Goal: Task Accomplishment & Management: Use online tool/utility

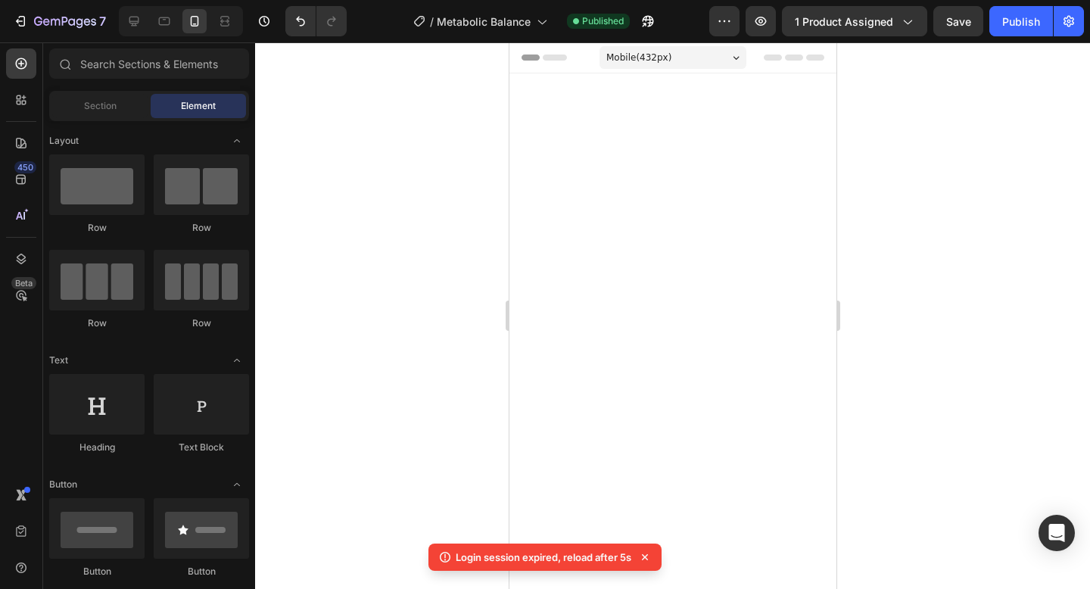
scroll to position [5329, 0]
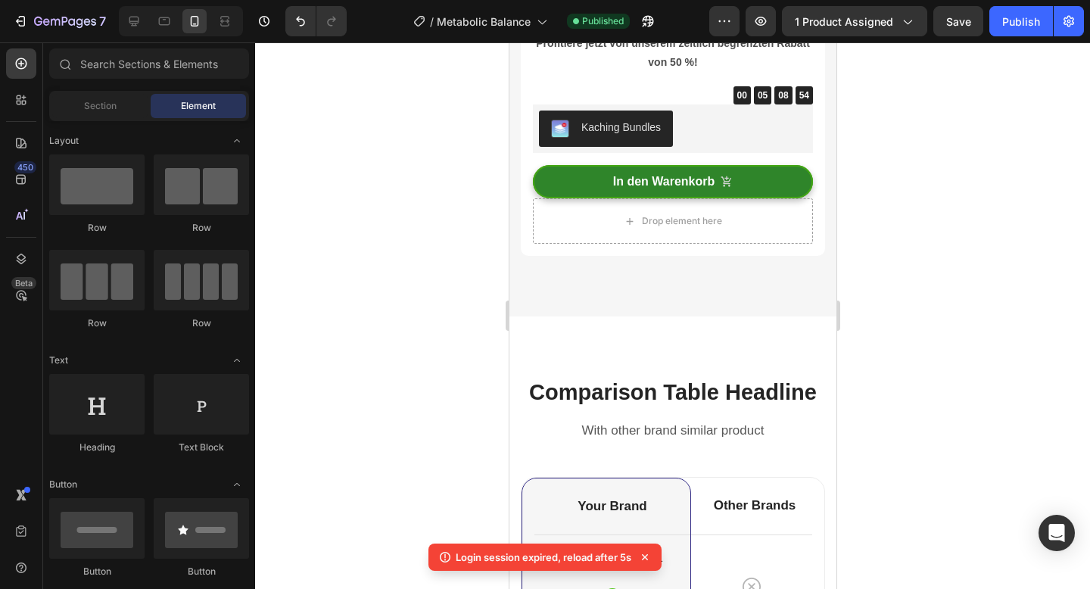
click at [382, 326] on div at bounding box center [672, 315] width 835 height 547
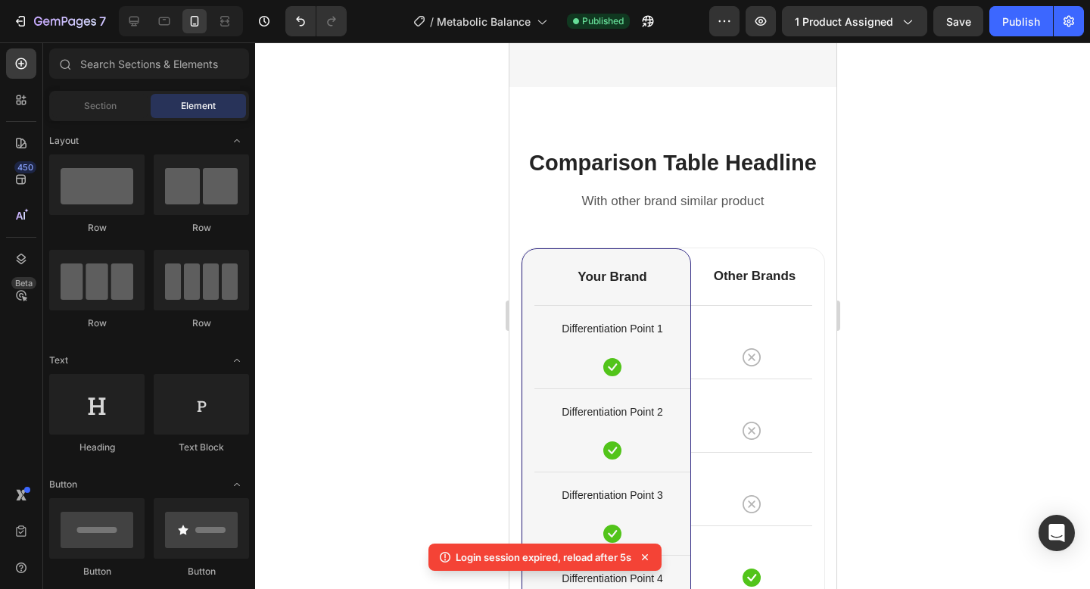
scroll to position [5642, 0]
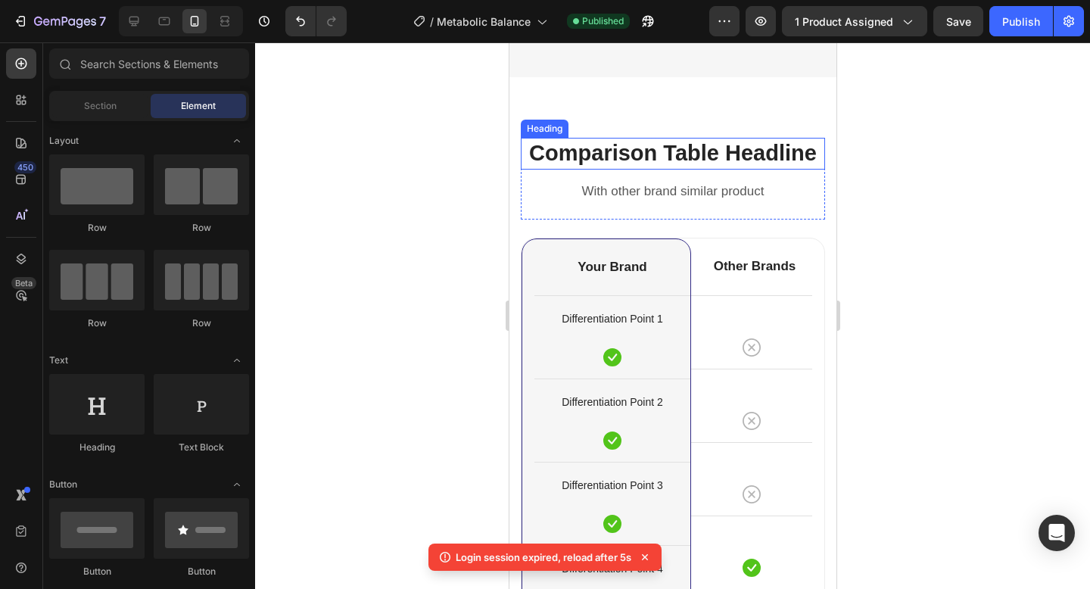
click at [598, 160] on p "Comparison Table Headline" at bounding box center [672, 153] width 301 height 29
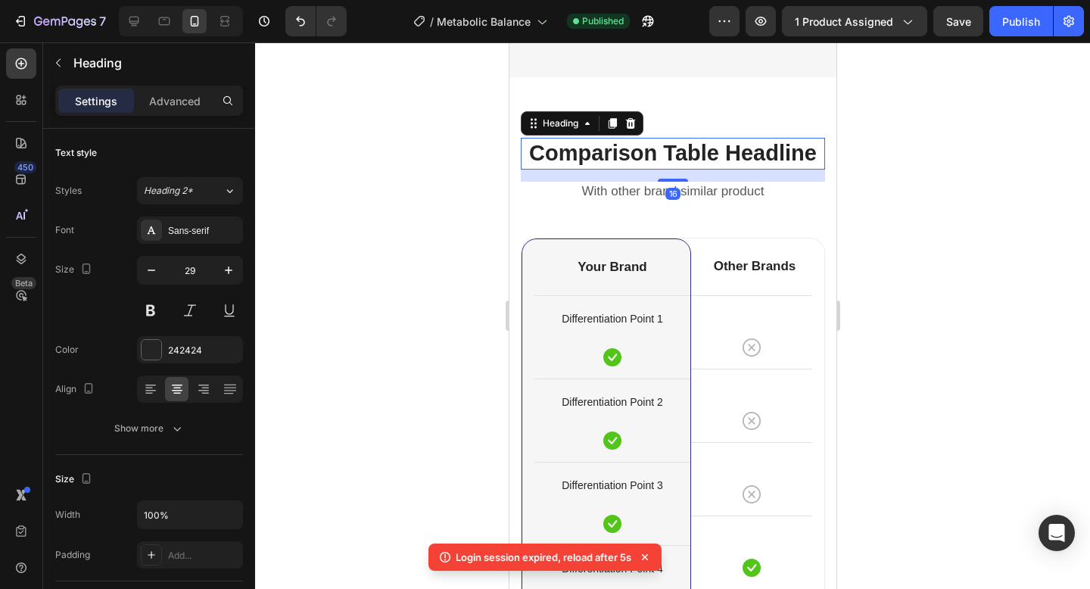
click at [598, 160] on p "Comparison Table Headline" at bounding box center [672, 153] width 301 height 29
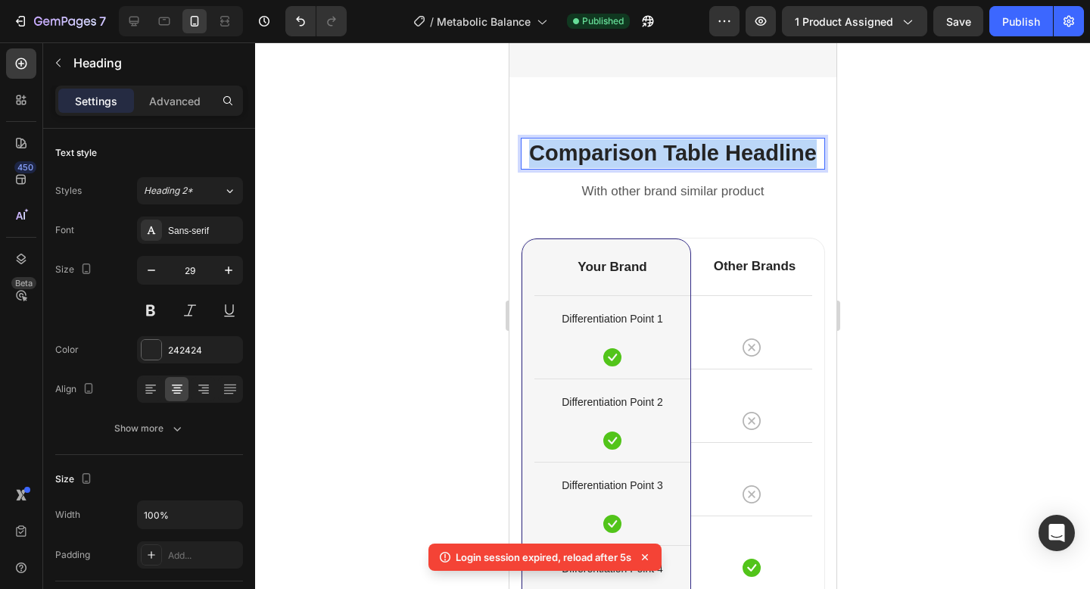
click at [598, 160] on p "Comparison Table Headline" at bounding box center [672, 153] width 301 height 29
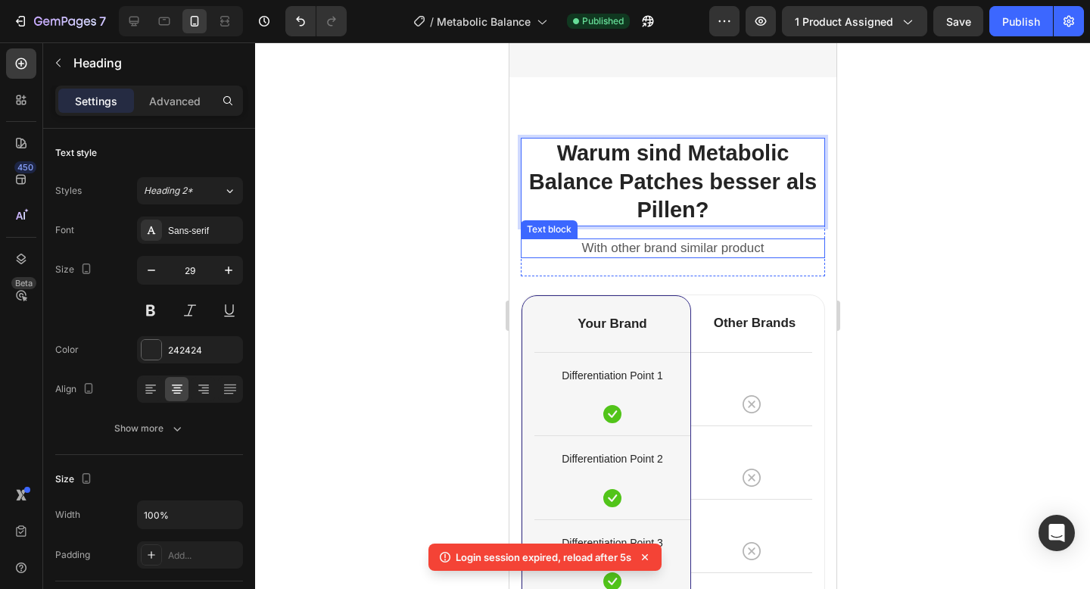
click at [612, 242] on p "With other brand similar product" at bounding box center [672, 248] width 301 height 17
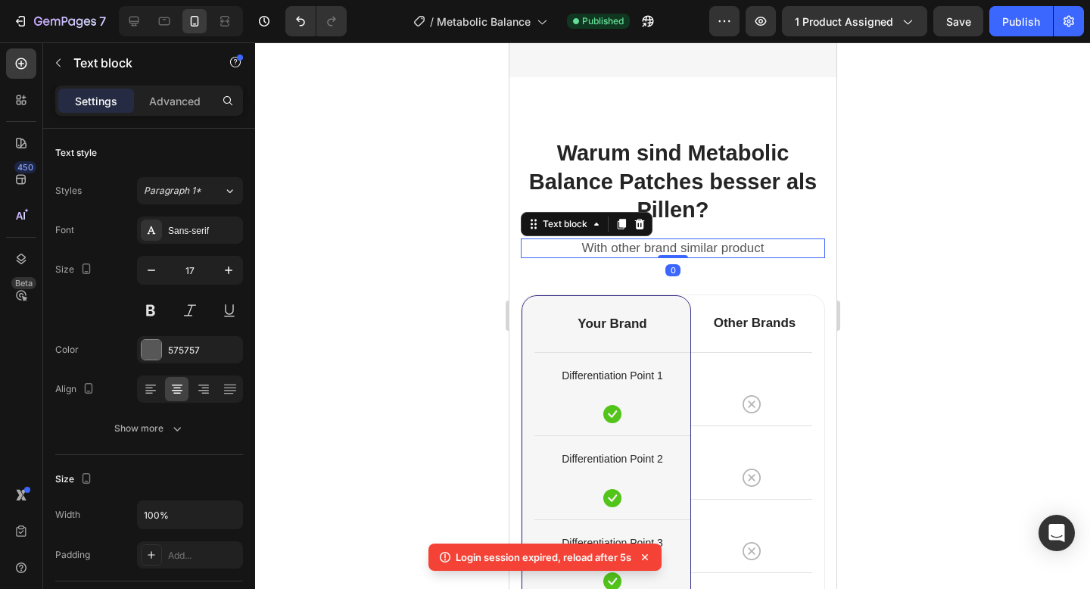
click at [613, 242] on p "With other brand similar product" at bounding box center [672, 248] width 301 height 17
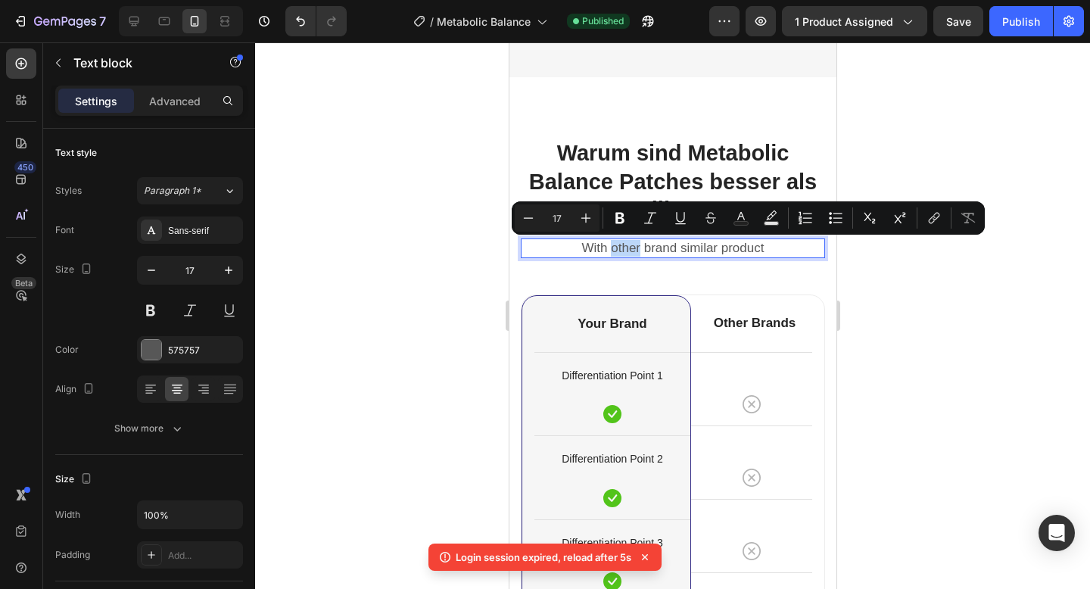
click at [613, 242] on p "With other brand similar product" at bounding box center [672, 248] width 301 height 17
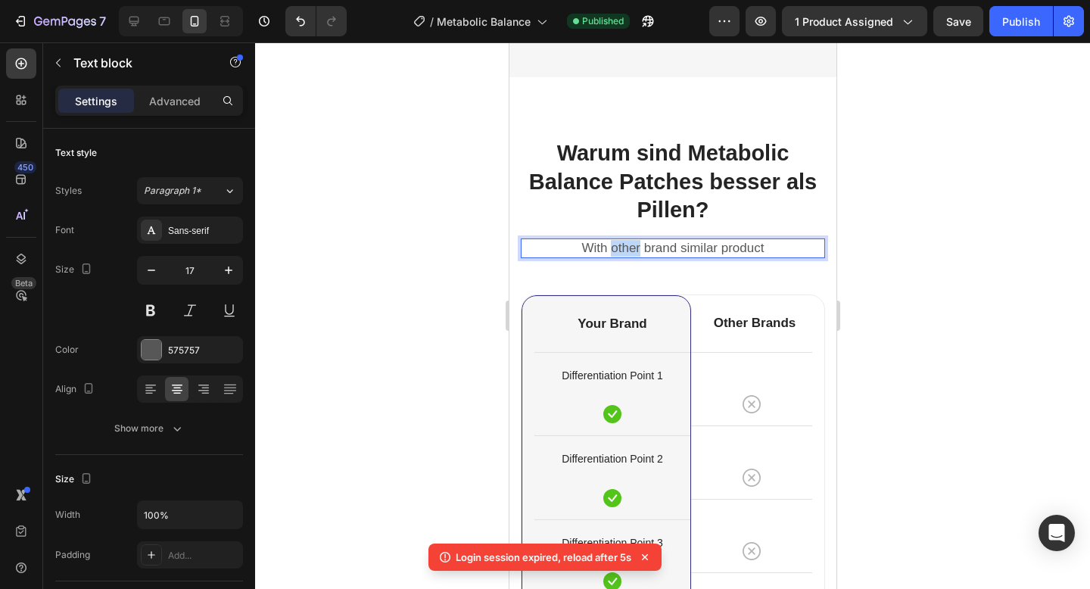
click at [613, 242] on p "With other brand similar product" at bounding box center [672, 248] width 301 height 17
click at [524, 256] on p "Rich Text Editor. Editing area: main" at bounding box center [672, 248] width 301 height 17
click at [535, 248] on div "Rich Text Editor. Editing area: main" at bounding box center [672, 248] width 304 height 20
click at [871, 258] on div at bounding box center [672, 315] width 835 height 547
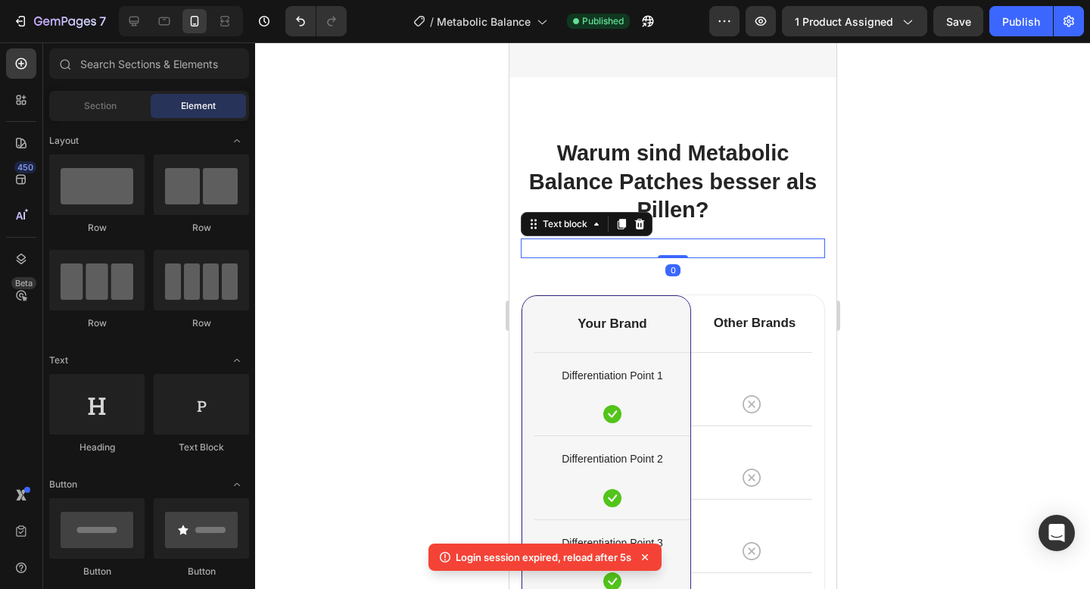
click at [778, 249] on p "Rich Text Editor. Editing area: main" at bounding box center [672, 248] width 301 height 17
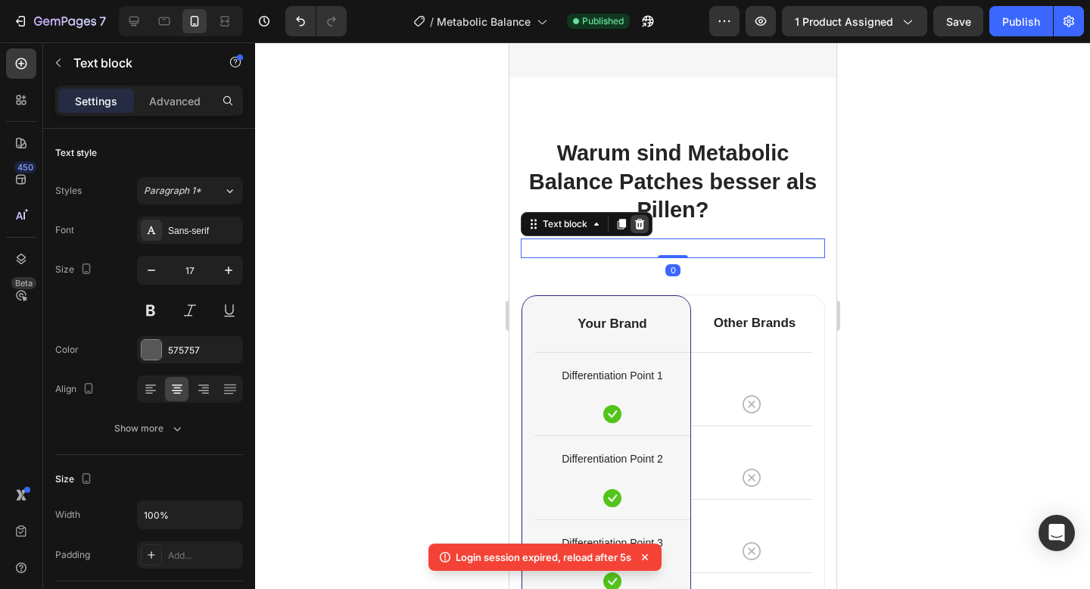
click at [642, 223] on icon at bounding box center [639, 224] width 10 height 11
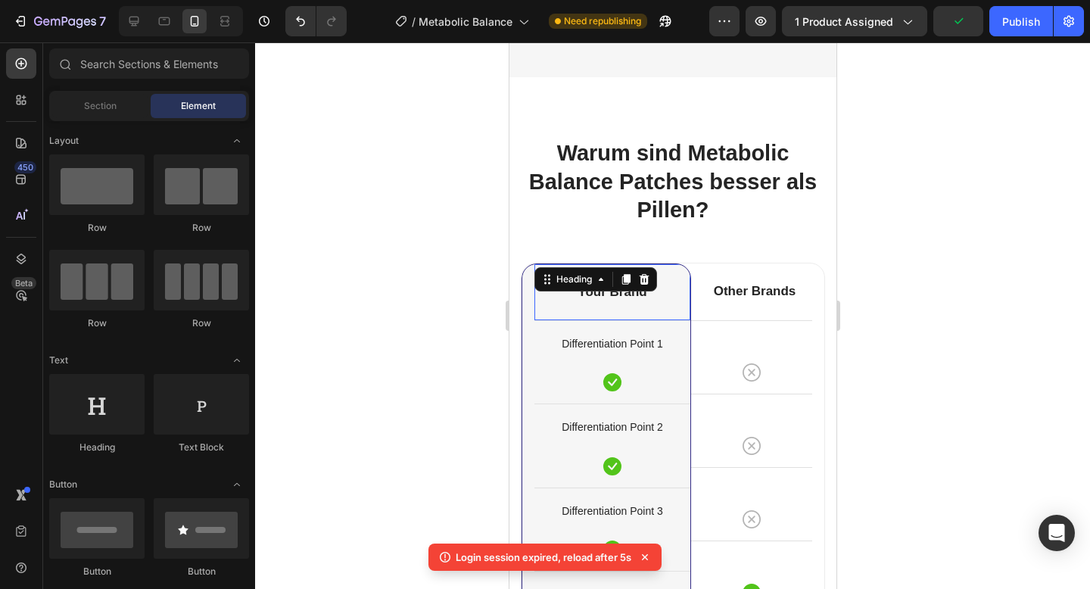
click at [586, 289] on div "Your Brand Heading 0" at bounding box center [612, 292] width 156 height 56
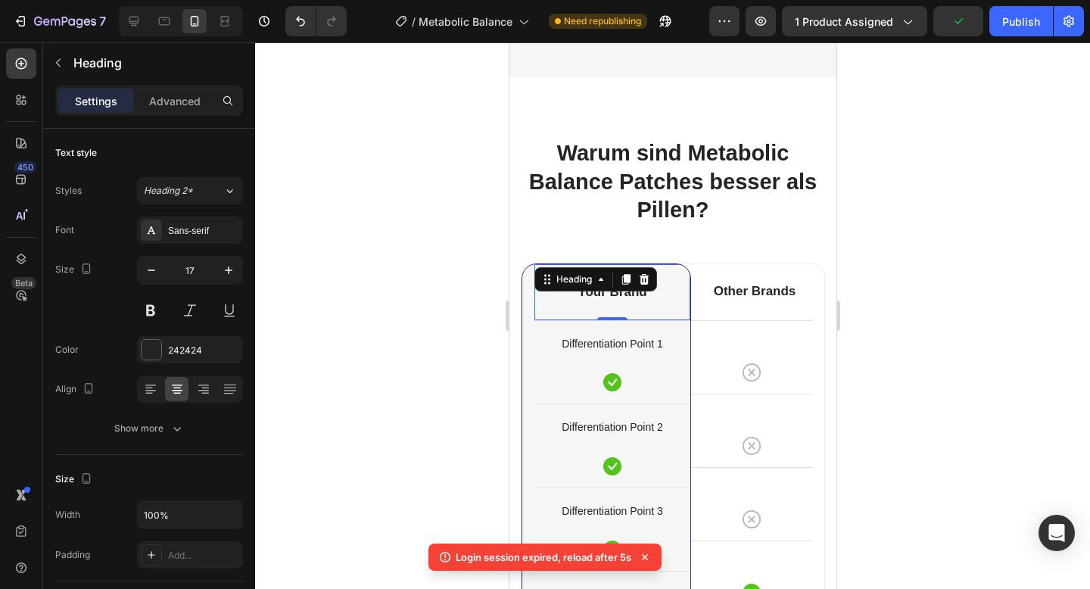
click at [624, 299] on p "Your Brand" at bounding box center [611, 292] width 153 height 17
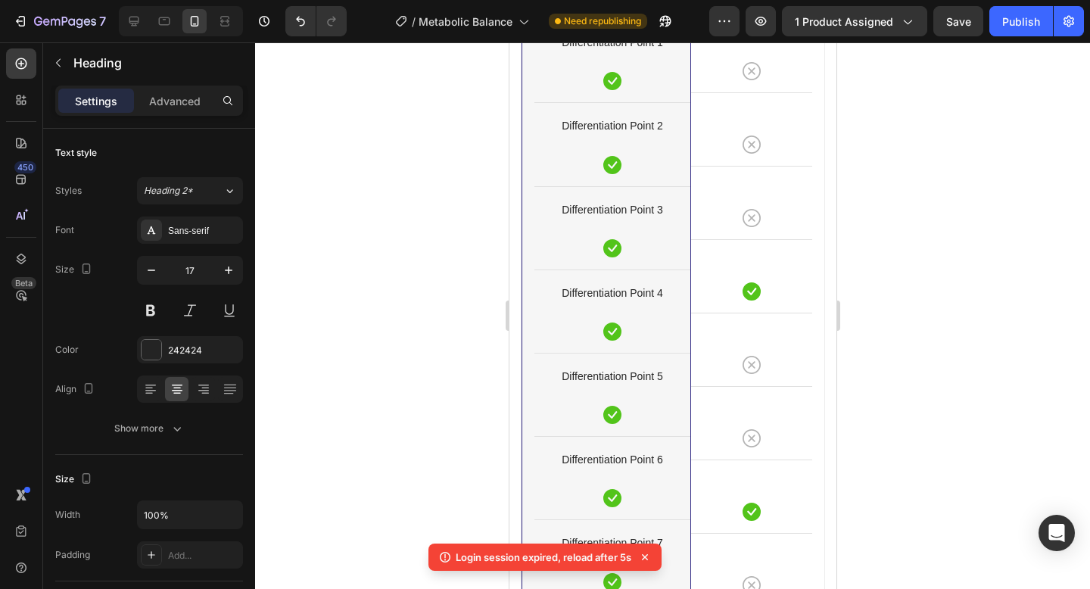
scroll to position [5766, 0]
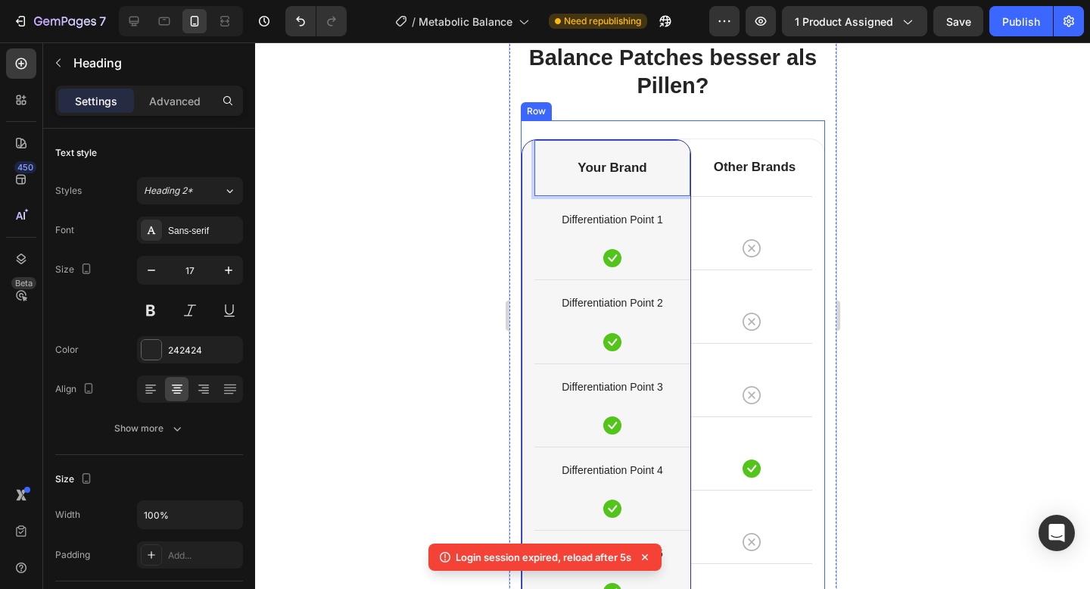
click at [546, 133] on div "Row Row Differentiation Point 1 Text block Row Differentiation Point 2 Text blo…" at bounding box center [672, 499] width 304 height 759
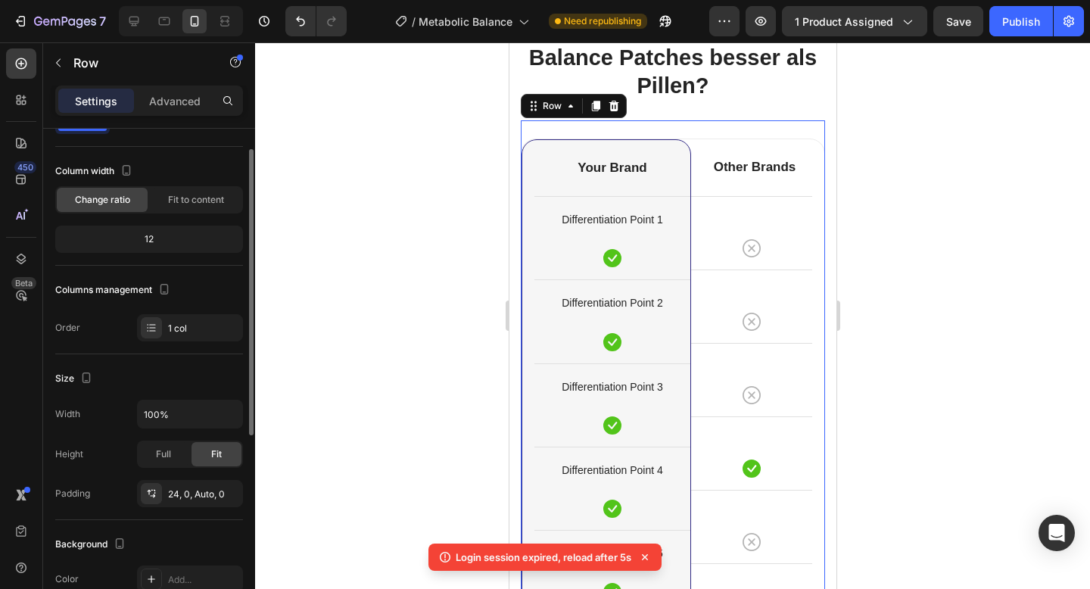
scroll to position [0, 0]
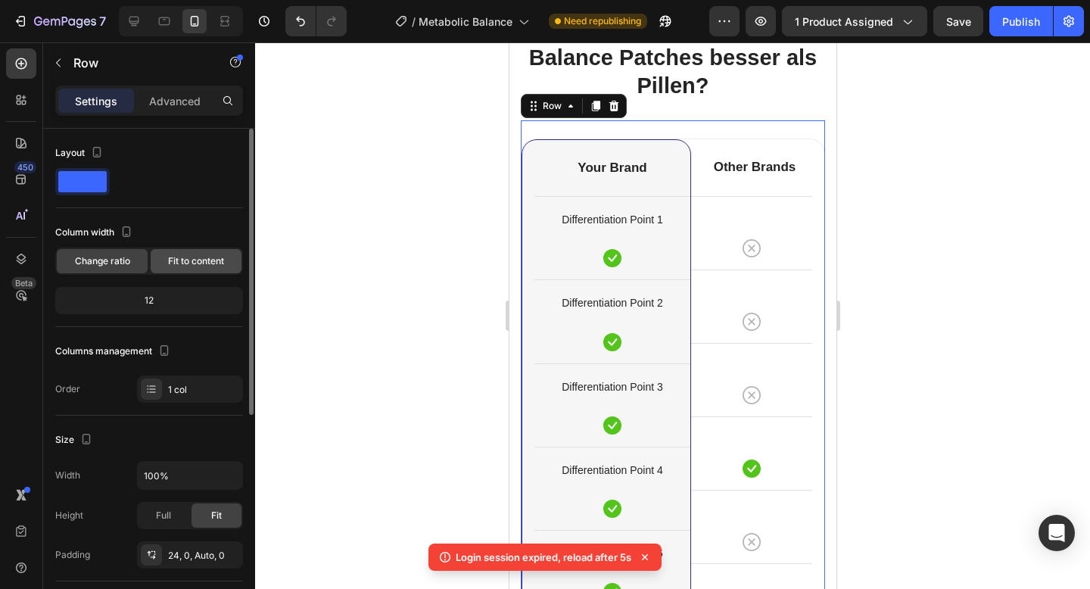
click at [198, 266] on span "Fit to content" at bounding box center [196, 261] width 56 height 14
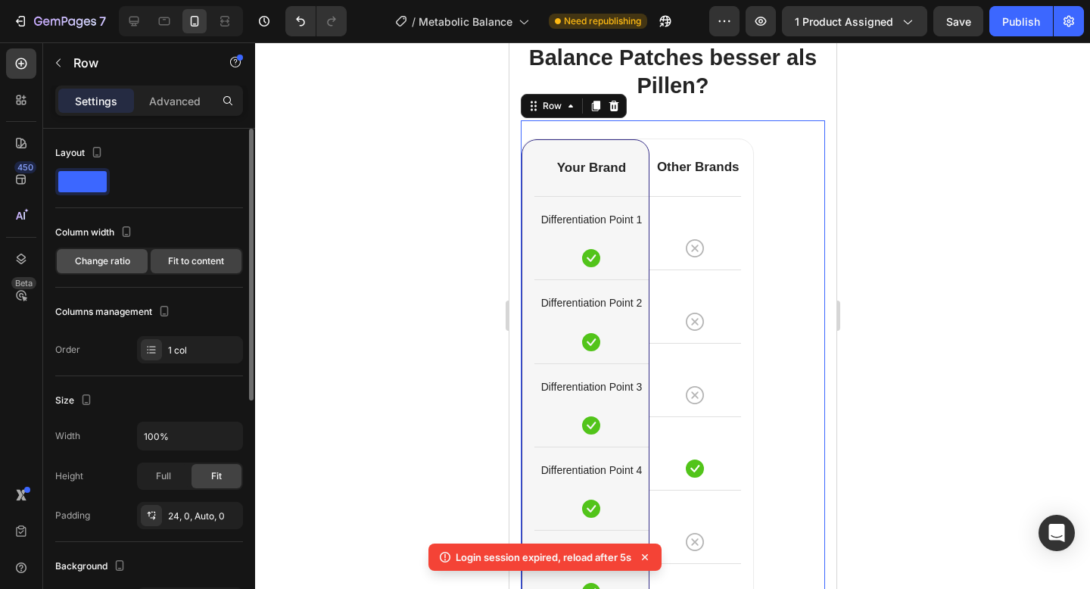
click at [127, 264] on span "Change ratio" at bounding box center [102, 261] width 55 height 14
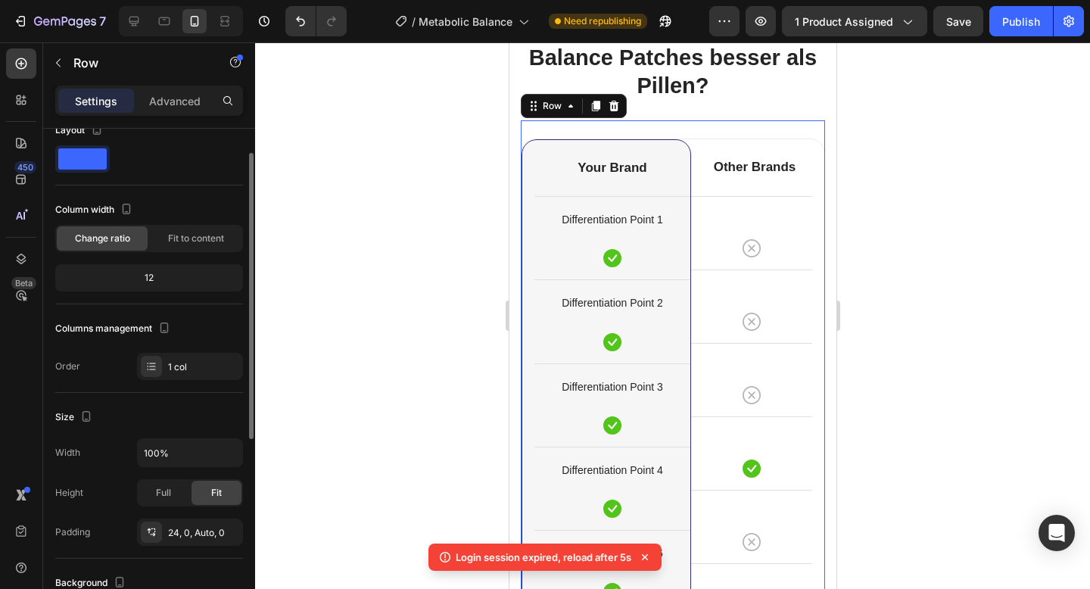
scroll to position [41, 0]
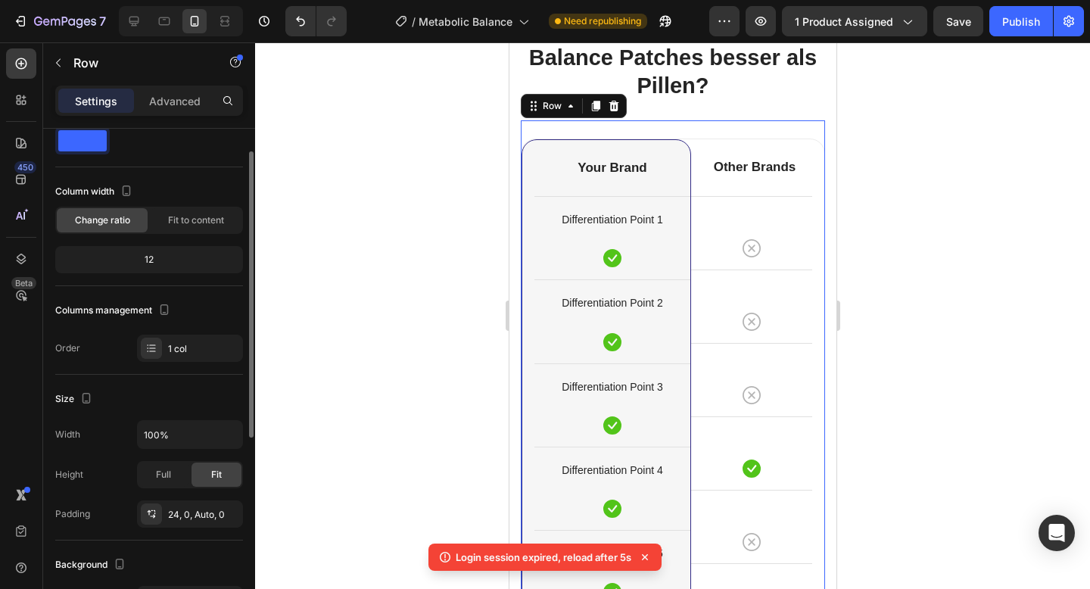
click at [160, 259] on div "12" at bounding box center [149, 259] width 182 height 21
click at [156, 344] on icon at bounding box center [151, 348] width 12 height 12
click at [534, 148] on div "Row" at bounding box center [537, 149] width 25 height 14
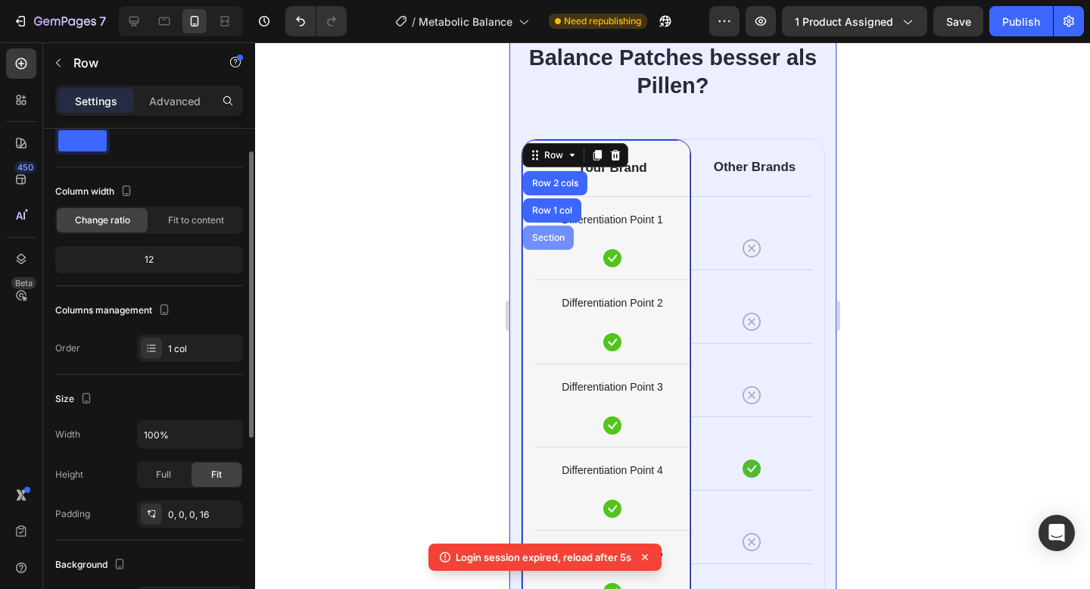
click at [537, 241] on div "Section" at bounding box center [547, 237] width 39 height 9
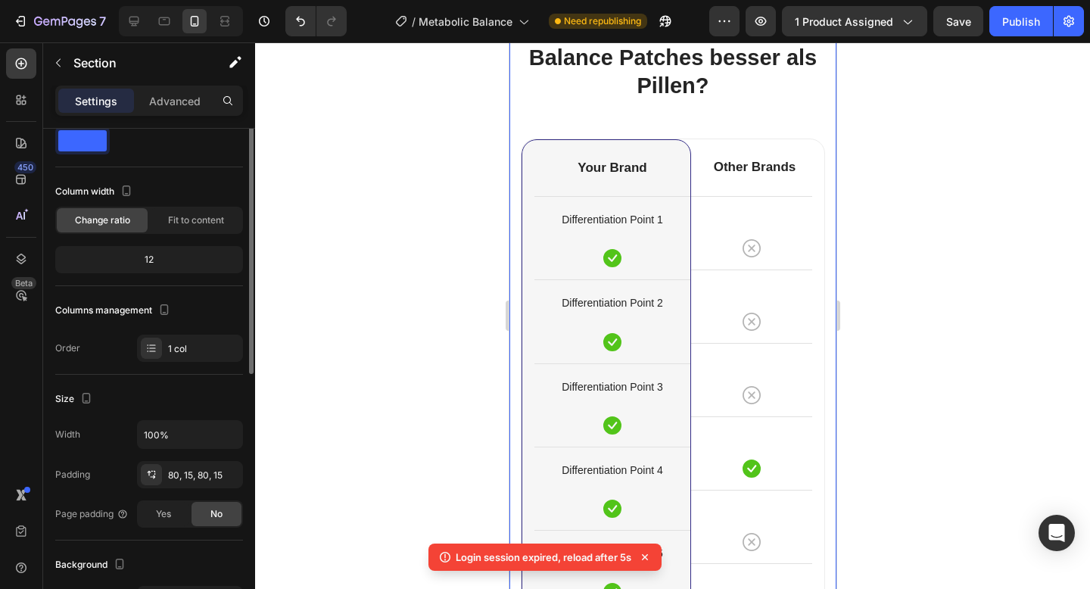
scroll to position [0, 0]
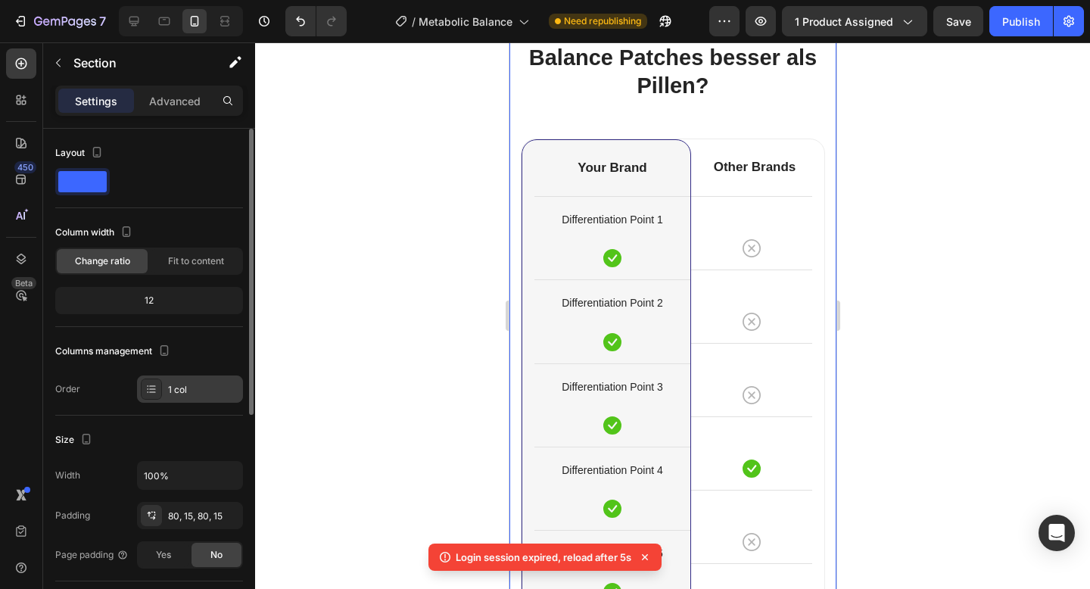
click at [159, 389] on div at bounding box center [151, 389] width 21 height 21
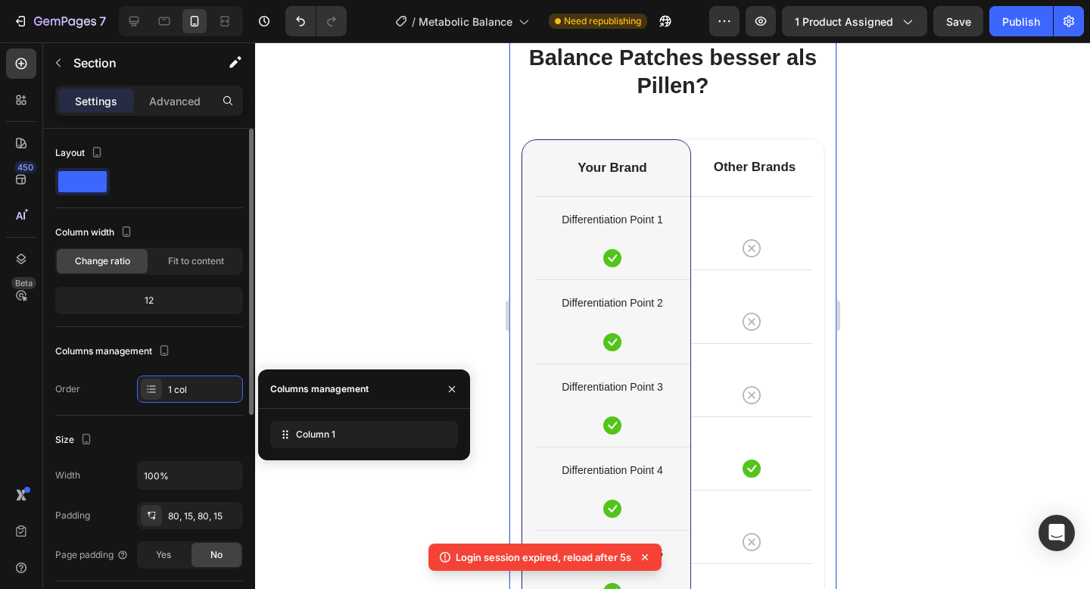
click at [131, 369] on div "Columns management Order 1 col" at bounding box center [149, 371] width 188 height 64
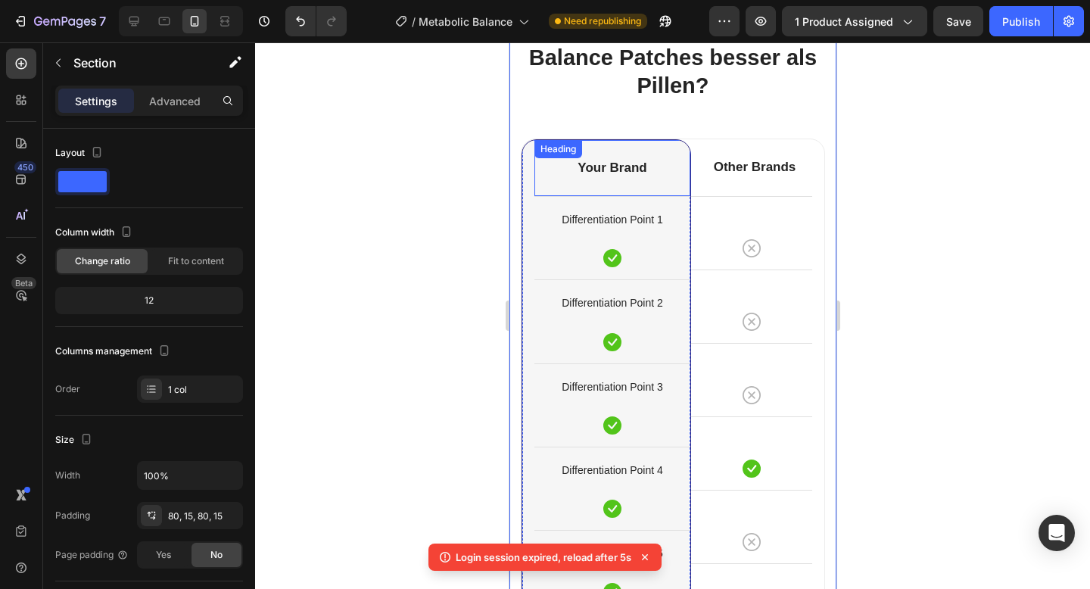
click at [610, 164] on p "Your Brand" at bounding box center [611, 168] width 153 height 17
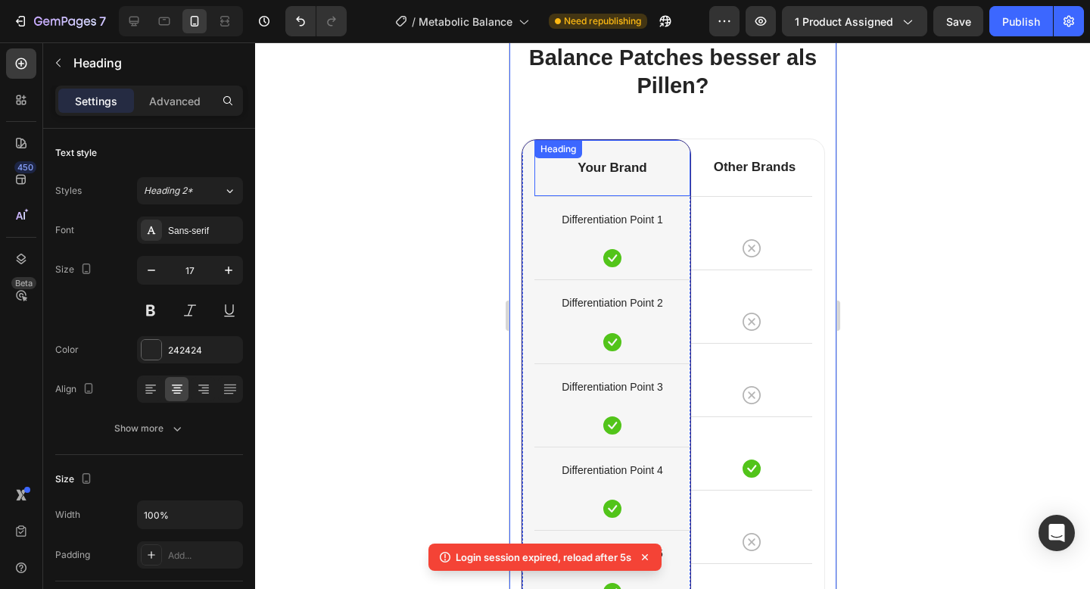
click at [581, 158] on div "Heading" at bounding box center [558, 149] width 48 height 18
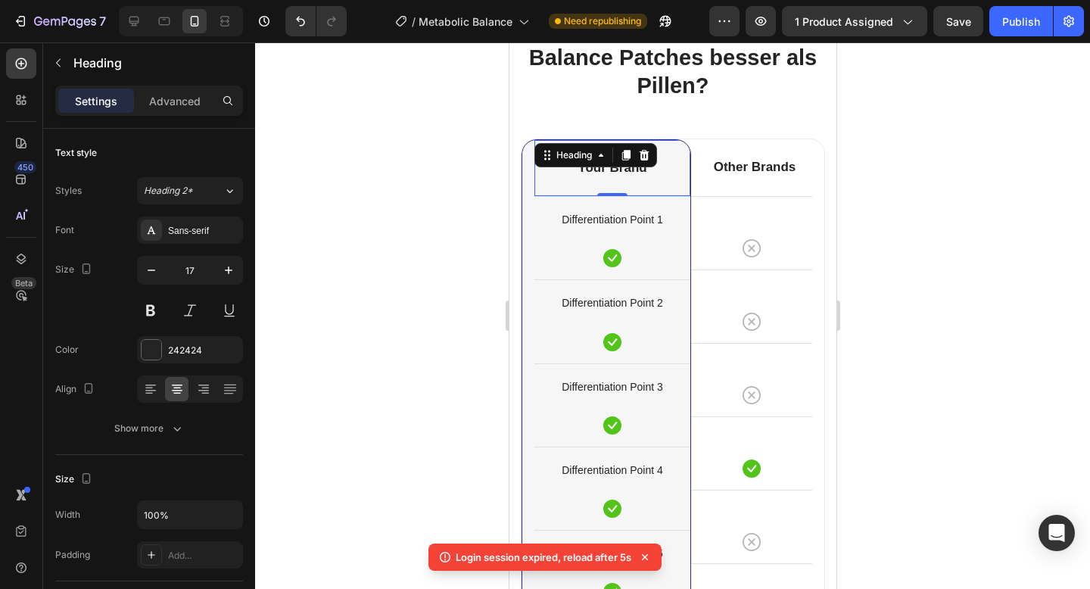
click at [610, 164] on div "Heading" at bounding box center [595, 155] width 123 height 24
click at [600, 173] on p "Your Brand" at bounding box center [611, 168] width 153 height 17
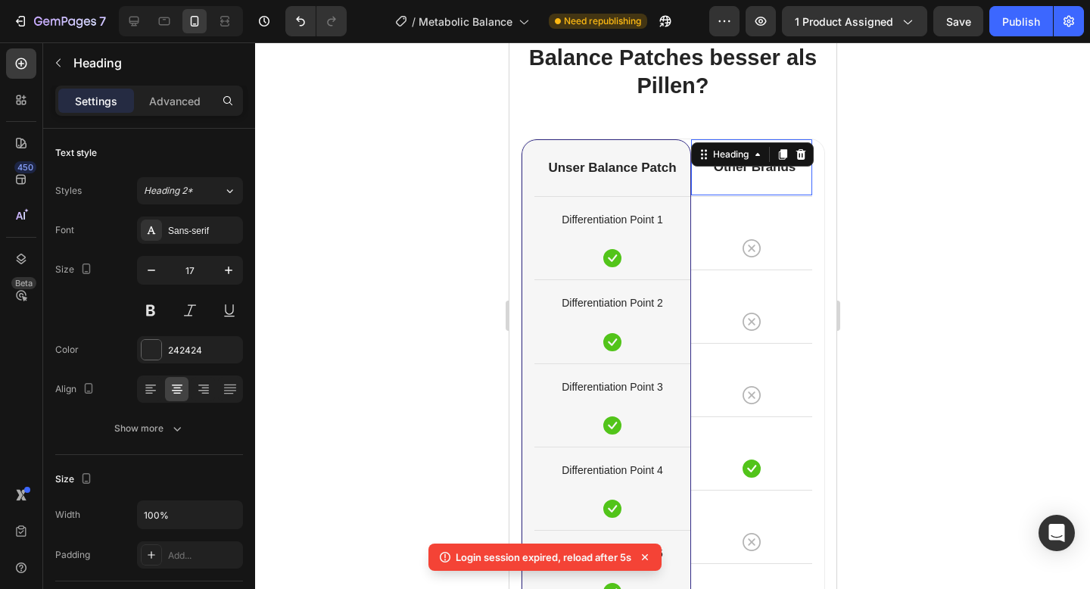
click at [731, 171] on p "Other Brands" at bounding box center [754, 167] width 112 height 17
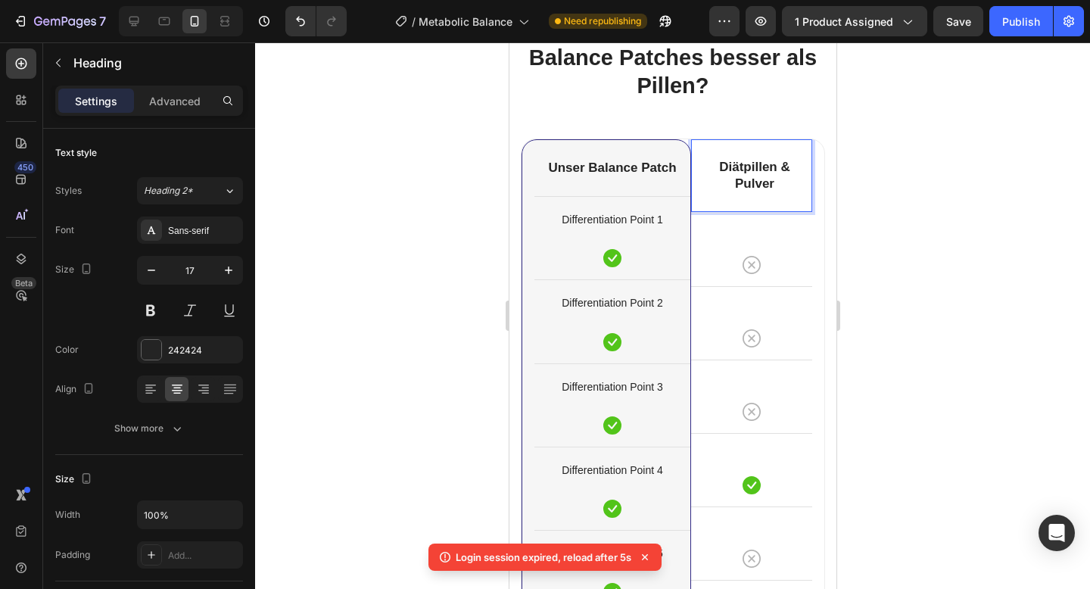
click at [892, 145] on div at bounding box center [672, 315] width 835 height 547
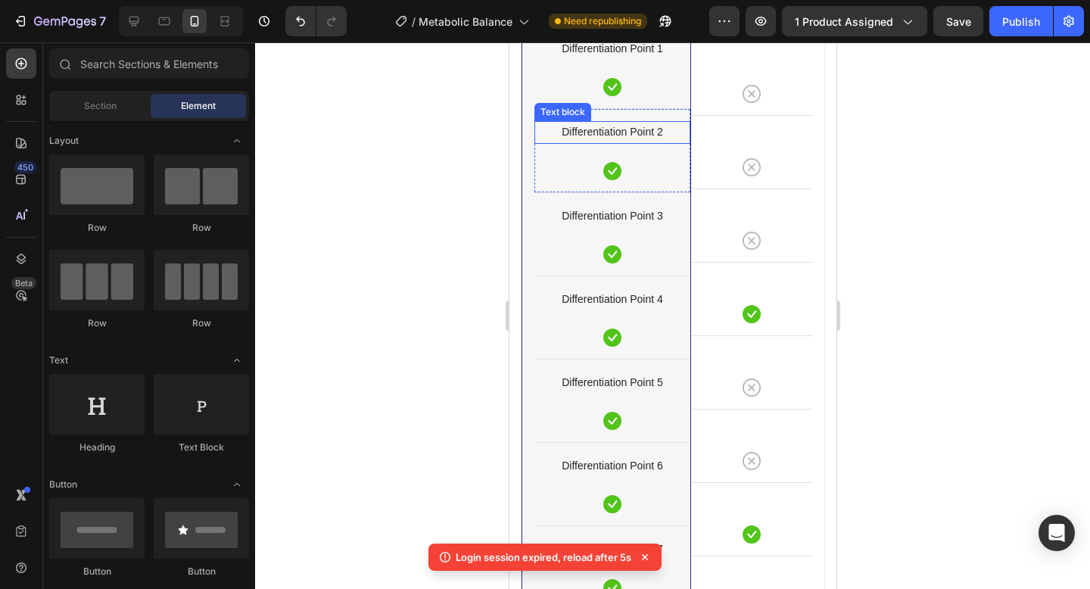
scroll to position [5890, 0]
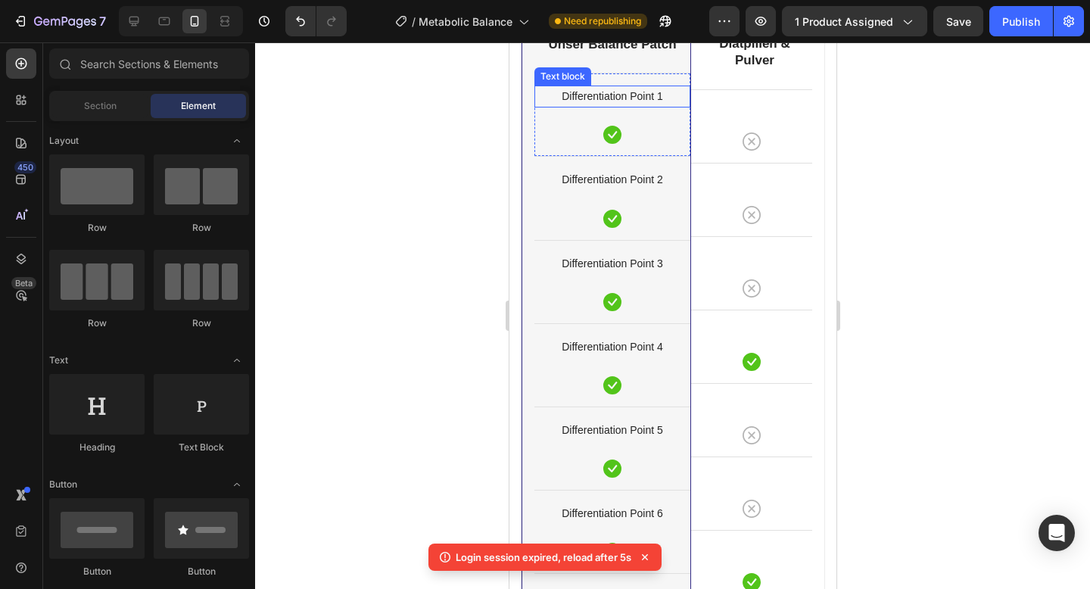
click at [600, 98] on p "Differentiation Point 1" at bounding box center [611, 96] width 153 height 19
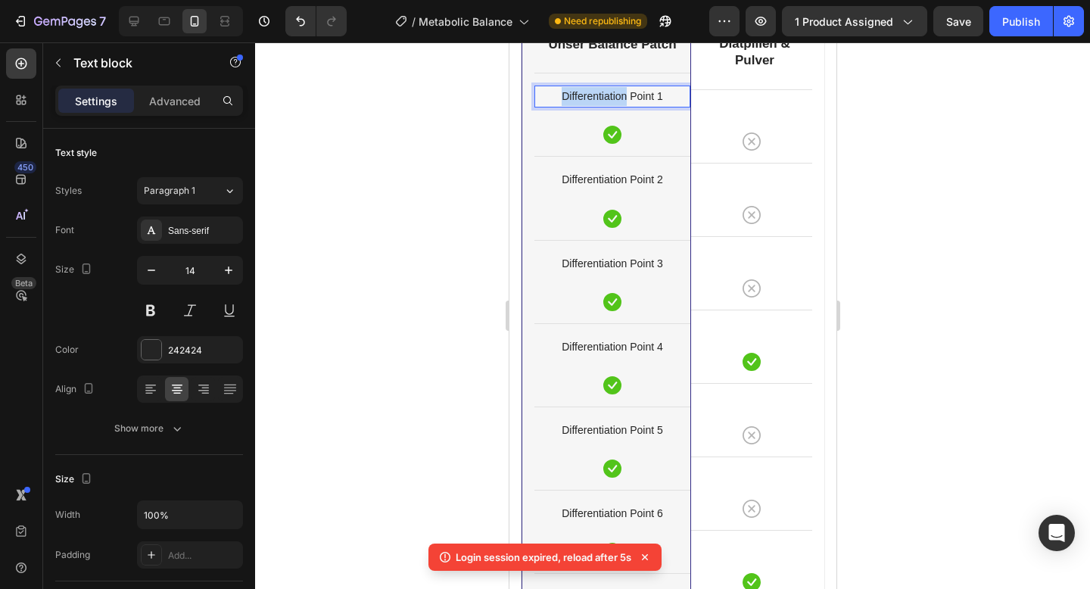
click at [600, 98] on p "Differentiation Point 1" at bounding box center [611, 96] width 153 height 19
click at [586, 182] on p "Differentiation Point 2" at bounding box center [611, 179] width 153 height 19
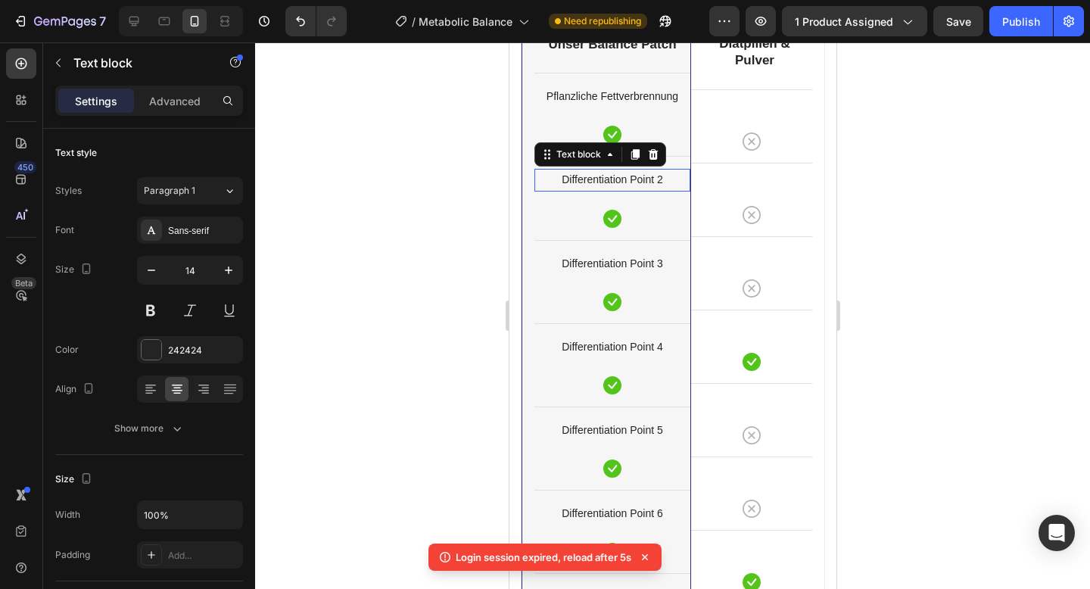
click at [586, 182] on p "Differentiation Point 2" at bounding box center [611, 179] width 153 height 19
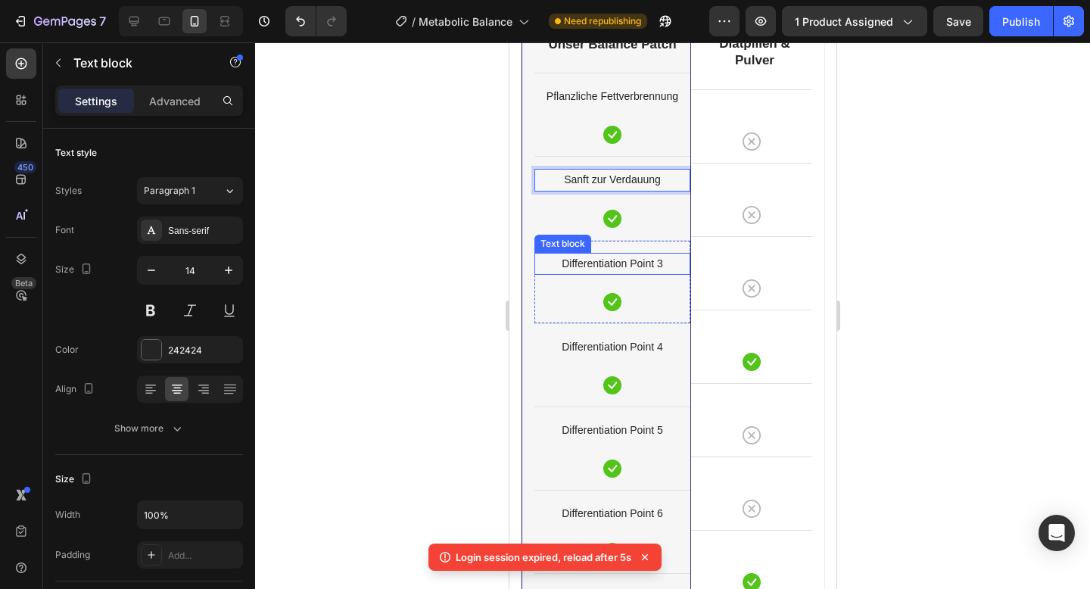
click at [589, 264] on p "Differentiation Point 3" at bounding box center [611, 263] width 153 height 19
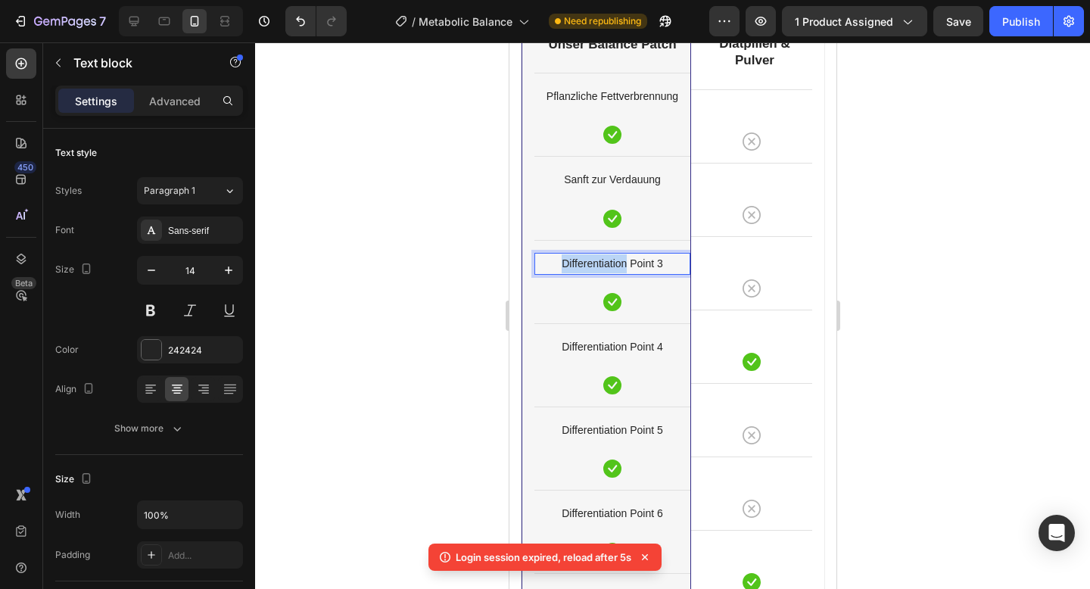
click at [589, 264] on p "Differentiation Point 3" at bounding box center [611, 263] width 153 height 19
click at [581, 353] on p "Differentiation Point 4" at bounding box center [611, 347] width 153 height 19
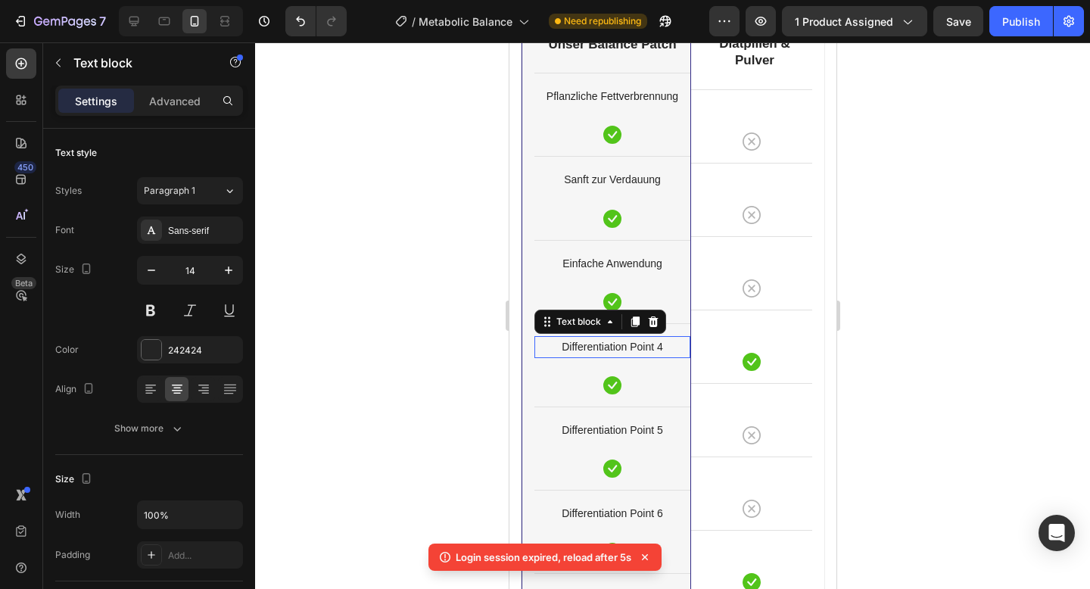
click at [581, 353] on p "Differentiation Point 4" at bounding box center [611, 347] width 153 height 19
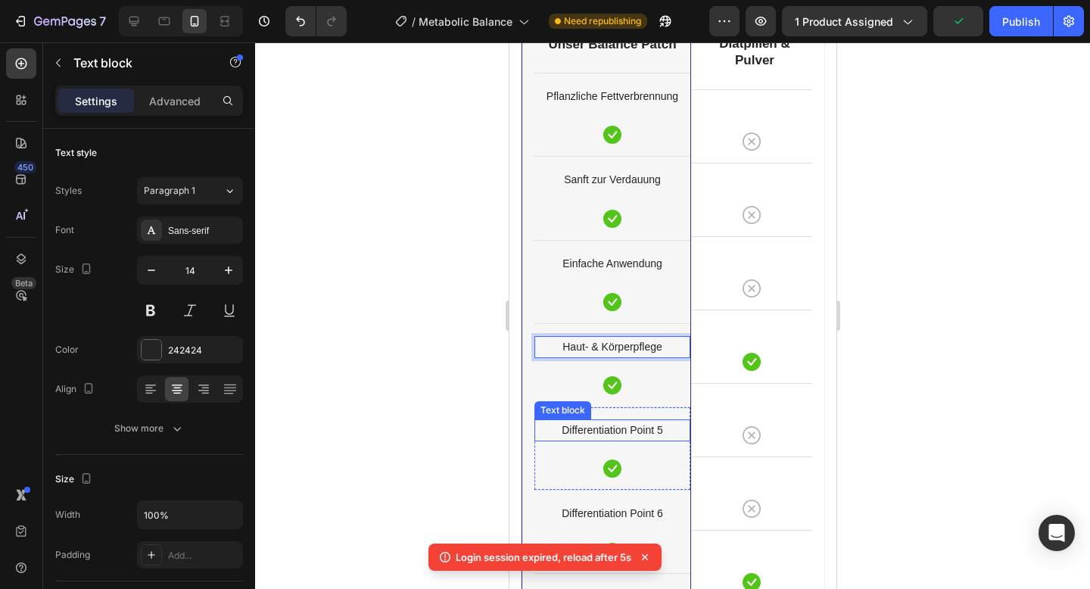
click at [584, 426] on p "Differentiation Point 5" at bounding box center [611, 430] width 153 height 19
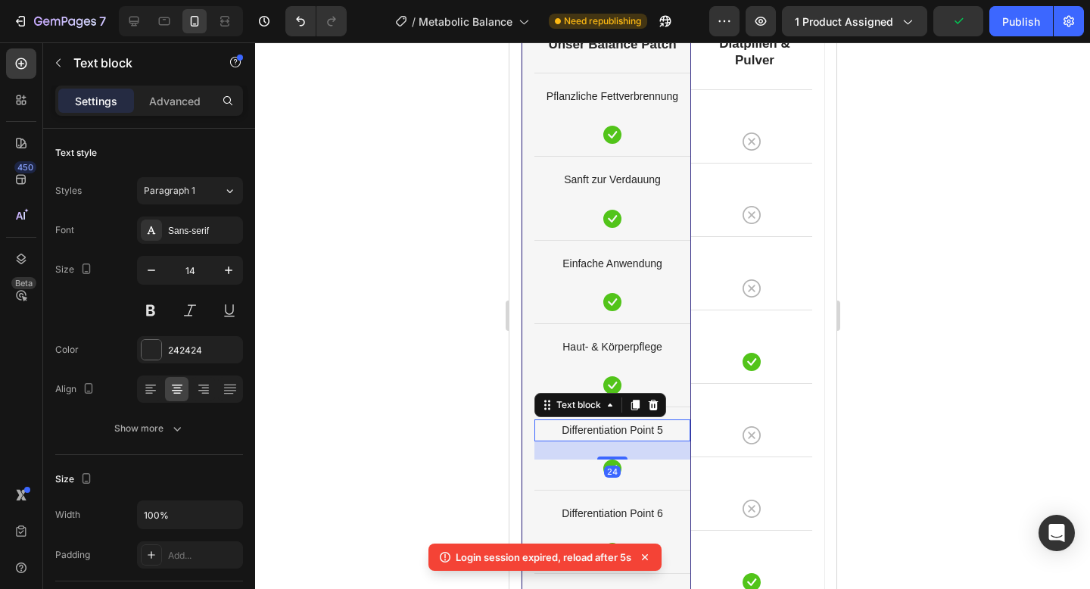
click at [584, 426] on p "Differentiation Point 5" at bounding box center [611, 430] width 153 height 19
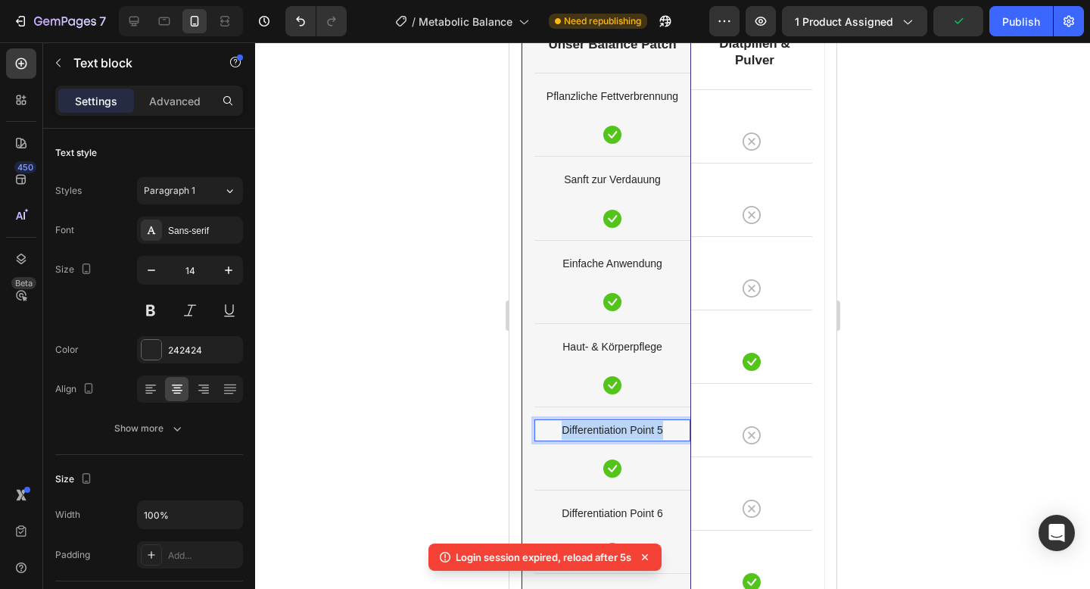
click at [584, 426] on p "Differentiation Point 5" at bounding box center [611, 430] width 153 height 19
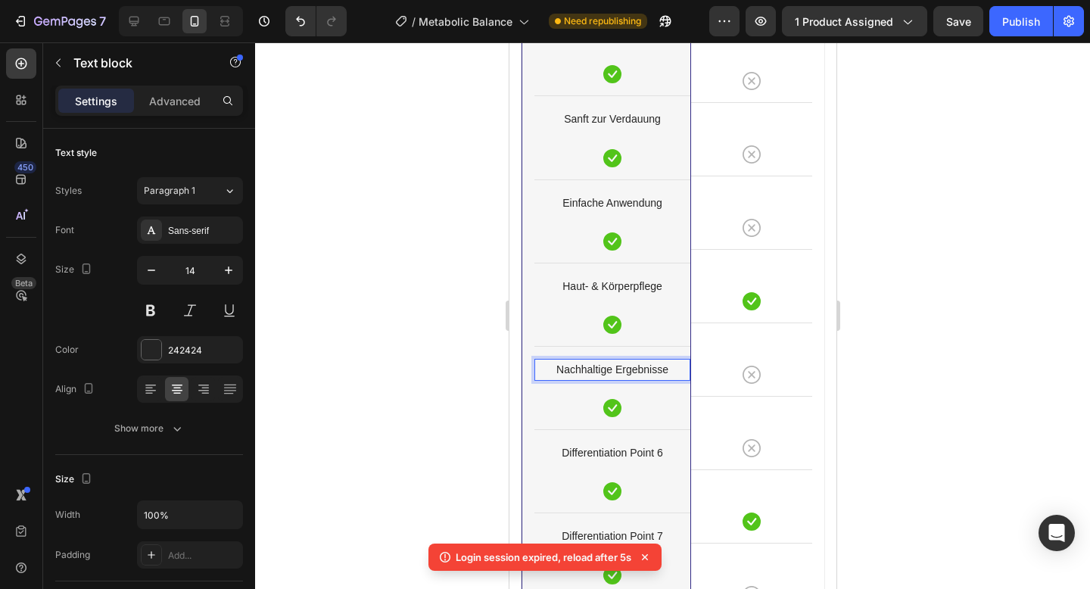
scroll to position [5956, 0]
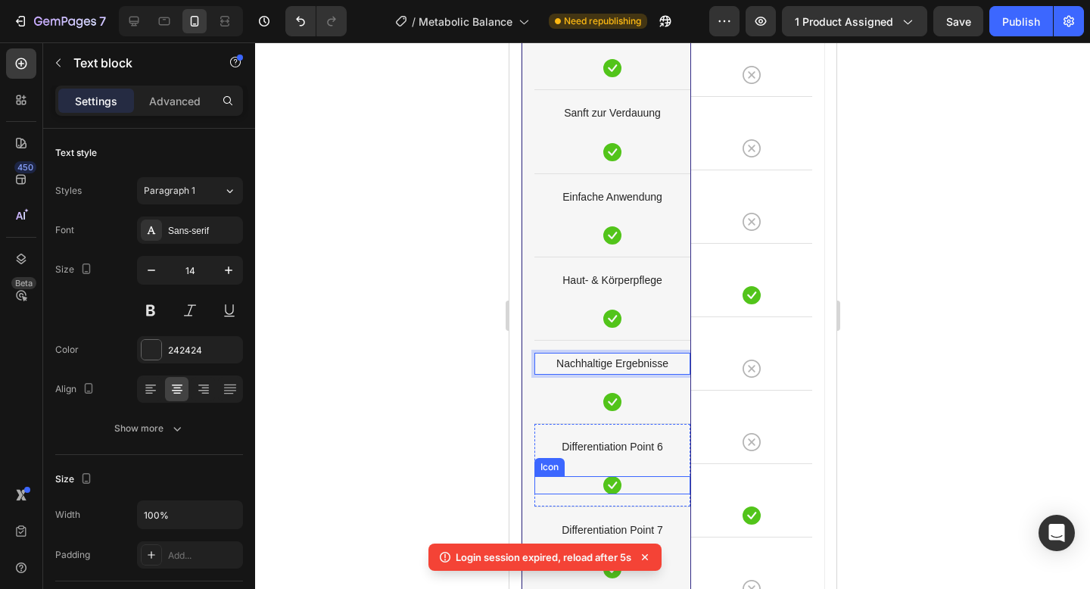
click at [559, 481] on div "Icon" at bounding box center [612, 485] width 156 height 18
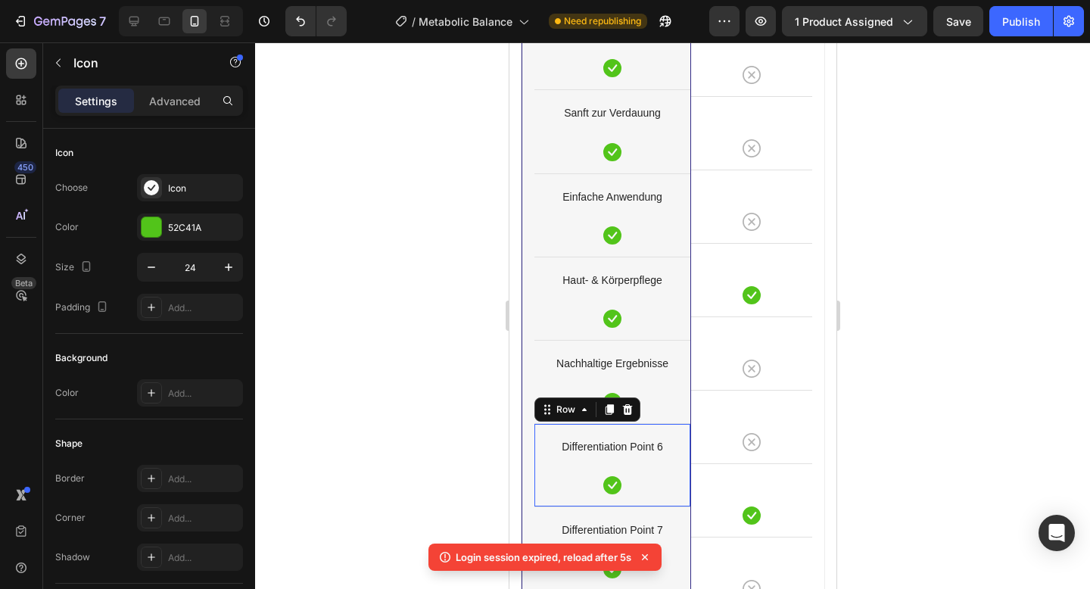
click at [612, 431] on div "Differentiation Point 6 Text block Icon Row 0" at bounding box center [612, 464] width 156 height 83
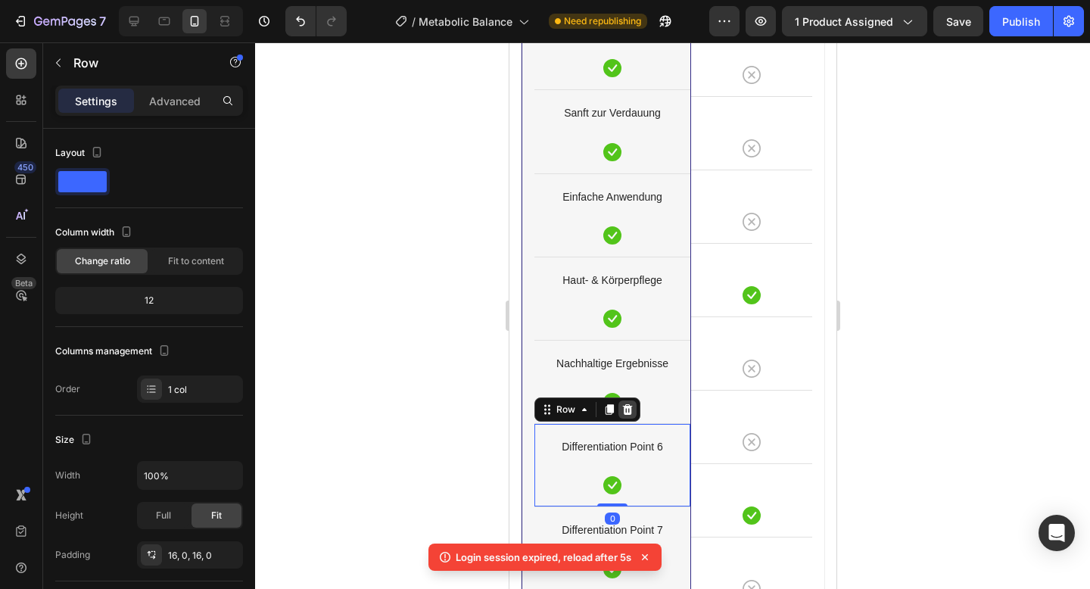
click at [631, 409] on icon at bounding box center [627, 409] width 12 height 12
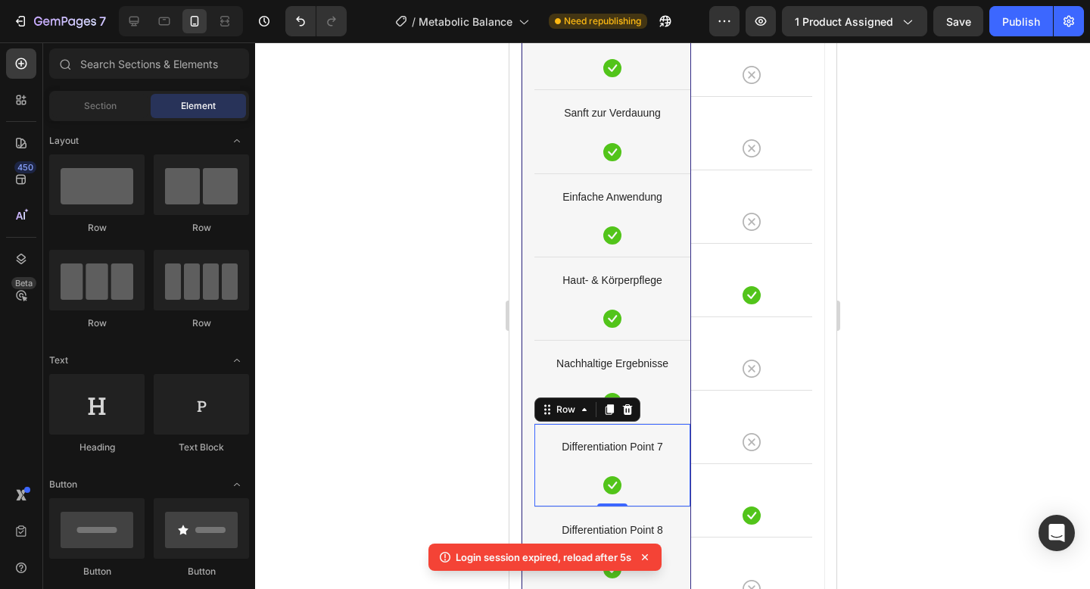
click at [624, 430] on div "Differentiation Point 7 Text block Icon Row 0" at bounding box center [612, 464] width 156 height 83
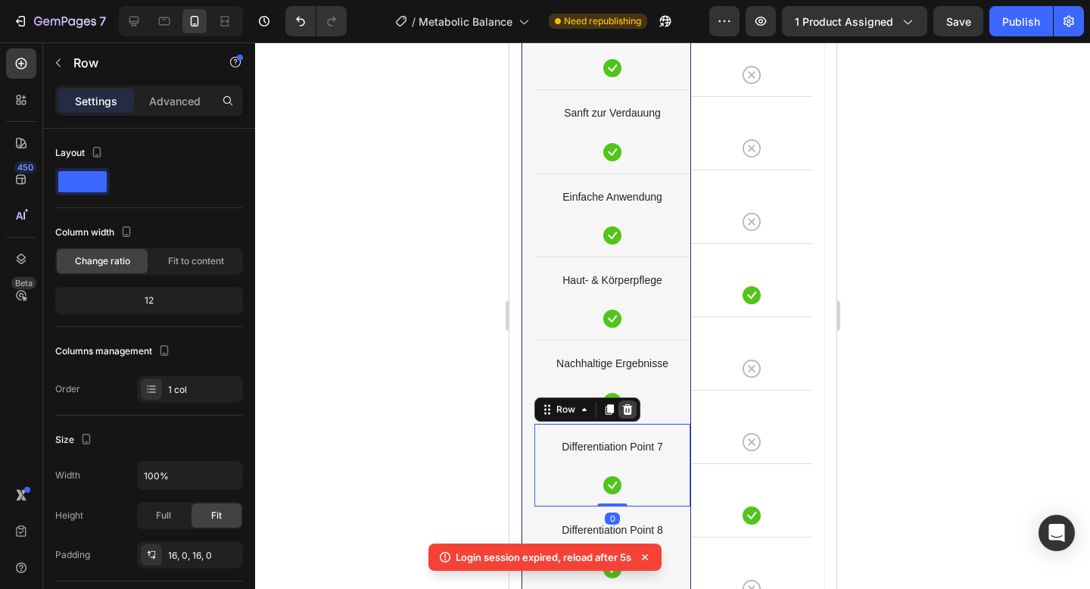
click at [627, 410] on icon at bounding box center [627, 409] width 10 height 11
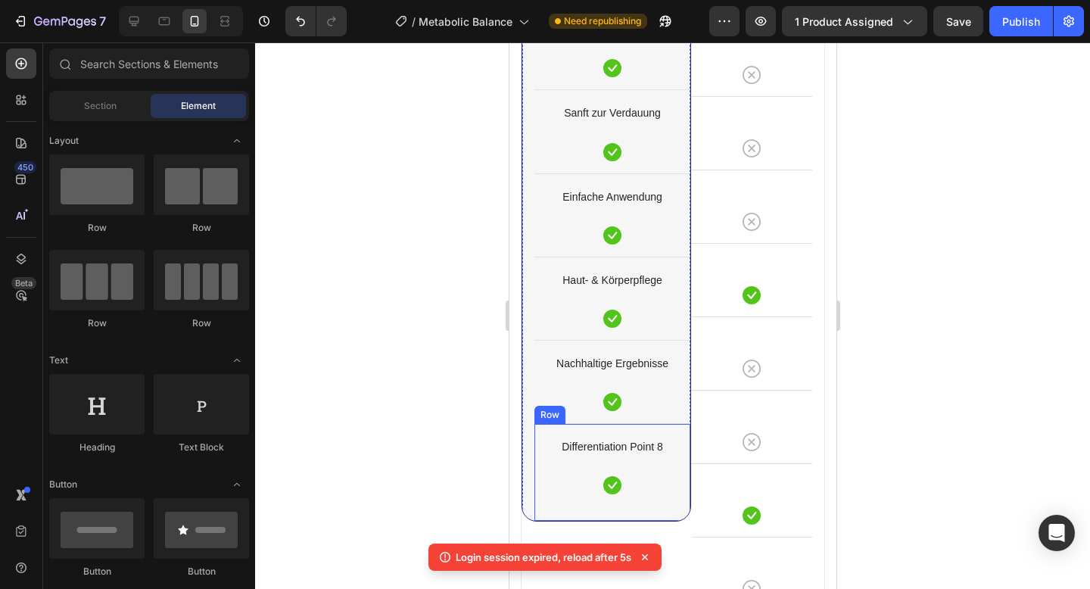
click at [621, 428] on div "Differentiation Point 8 Text block Icon Row" at bounding box center [612, 472] width 156 height 98
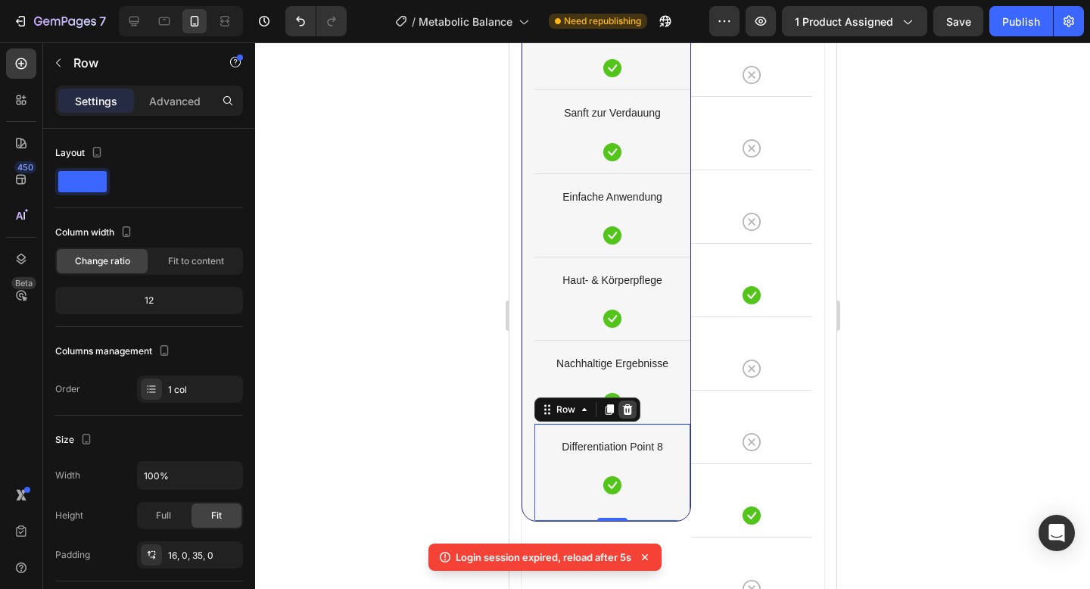
click at [631, 408] on icon at bounding box center [627, 409] width 12 height 12
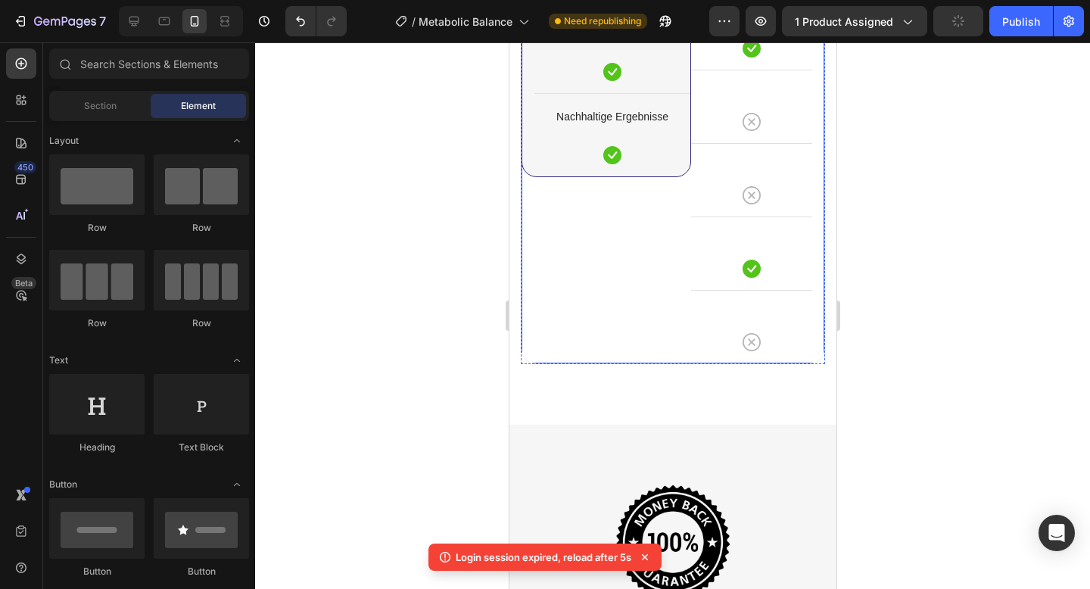
scroll to position [6227, 0]
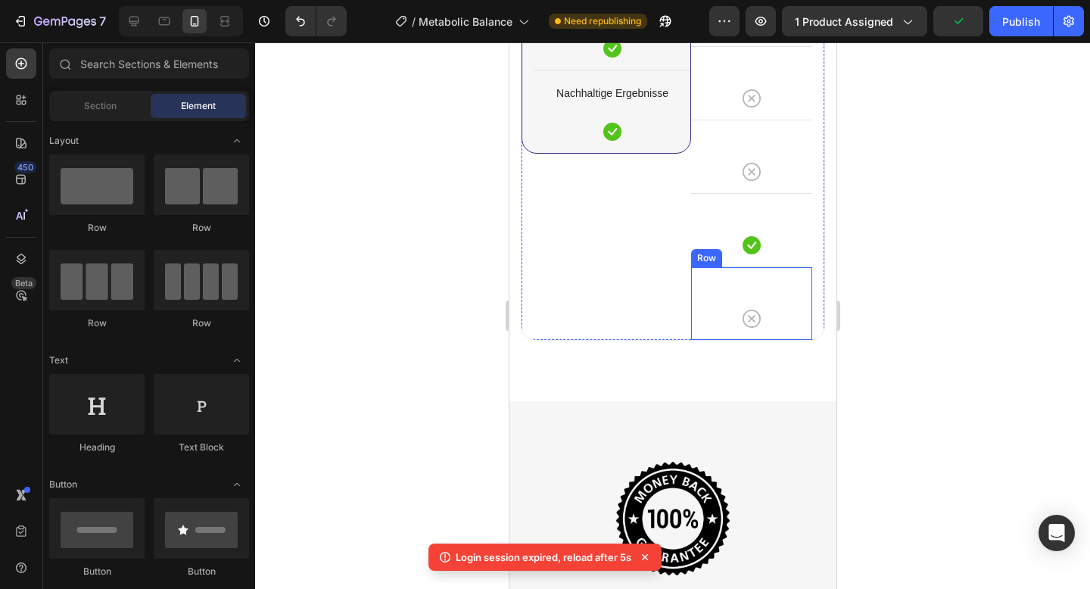
click at [721, 293] on div "Icon Row" at bounding box center [750, 302] width 121 height 73
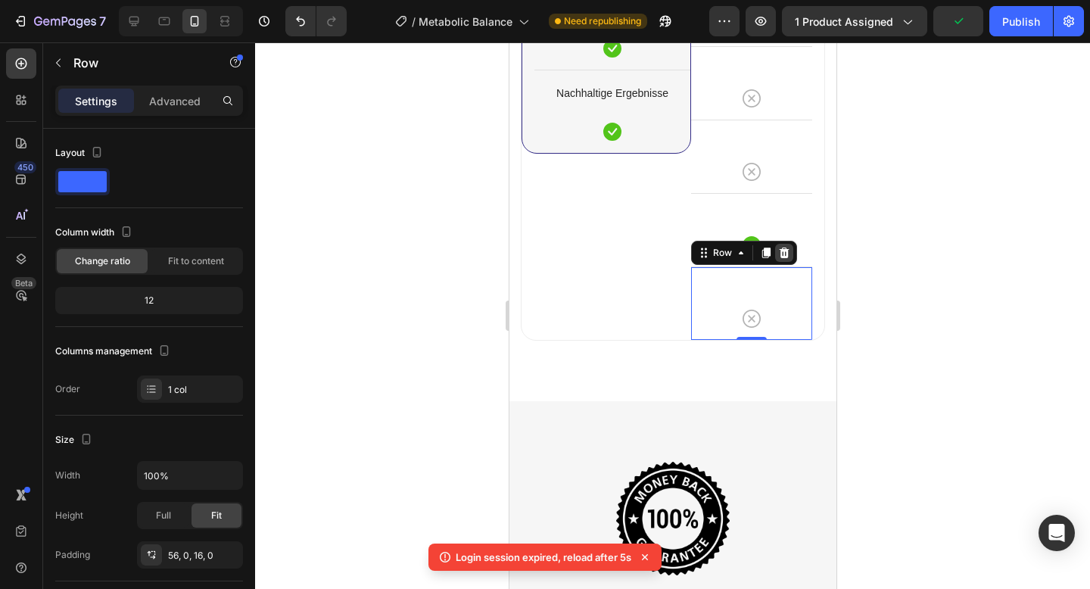
click at [781, 251] on icon at bounding box center [784, 253] width 10 height 11
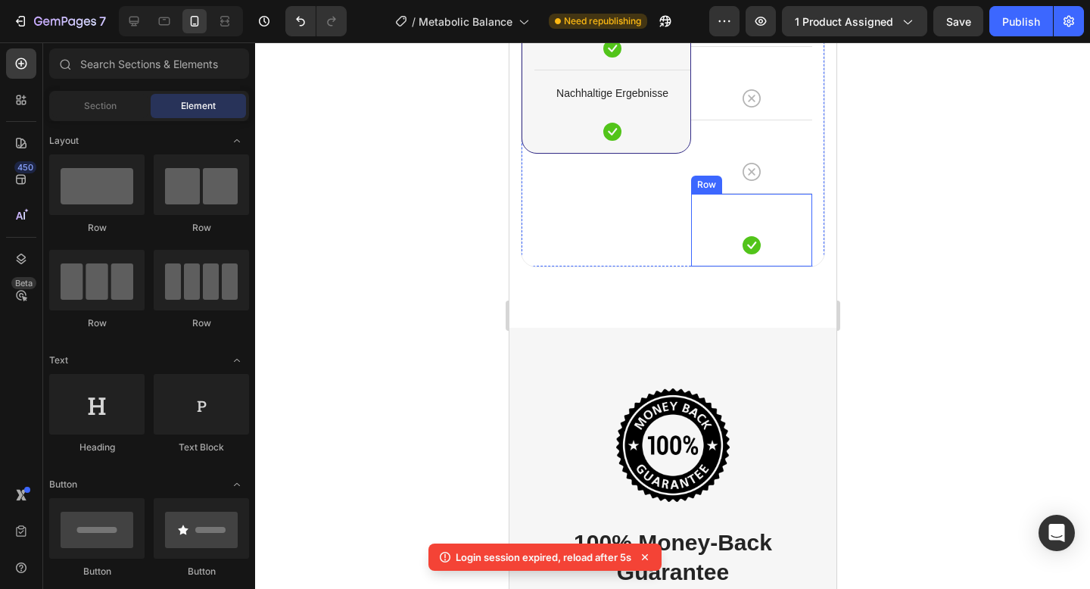
click at [712, 209] on div "Icon Row" at bounding box center [750, 229] width 121 height 73
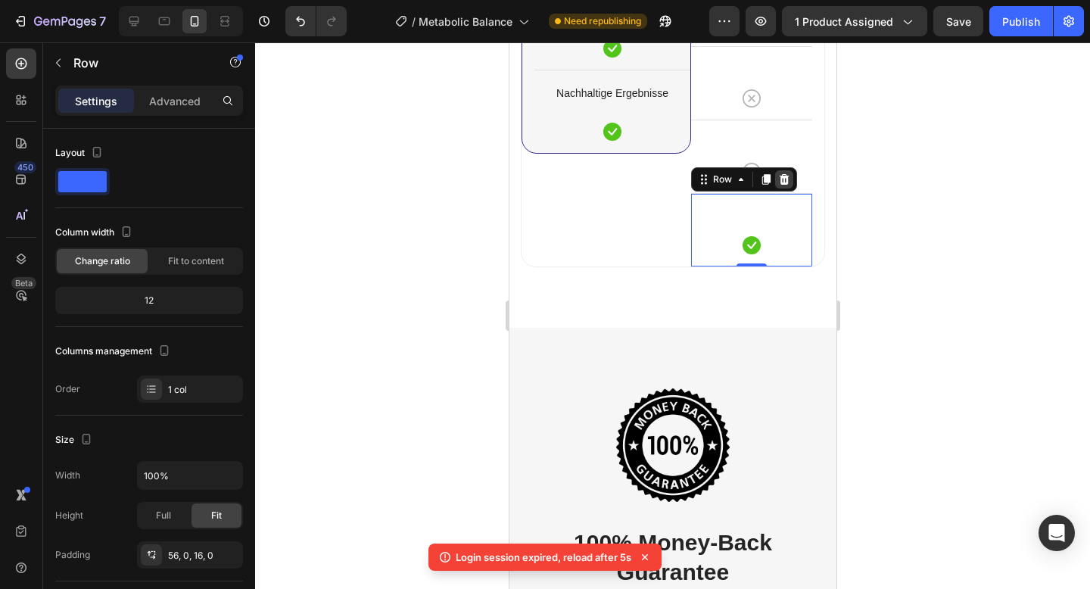
click at [785, 177] on icon at bounding box center [784, 179] width 10 height 11
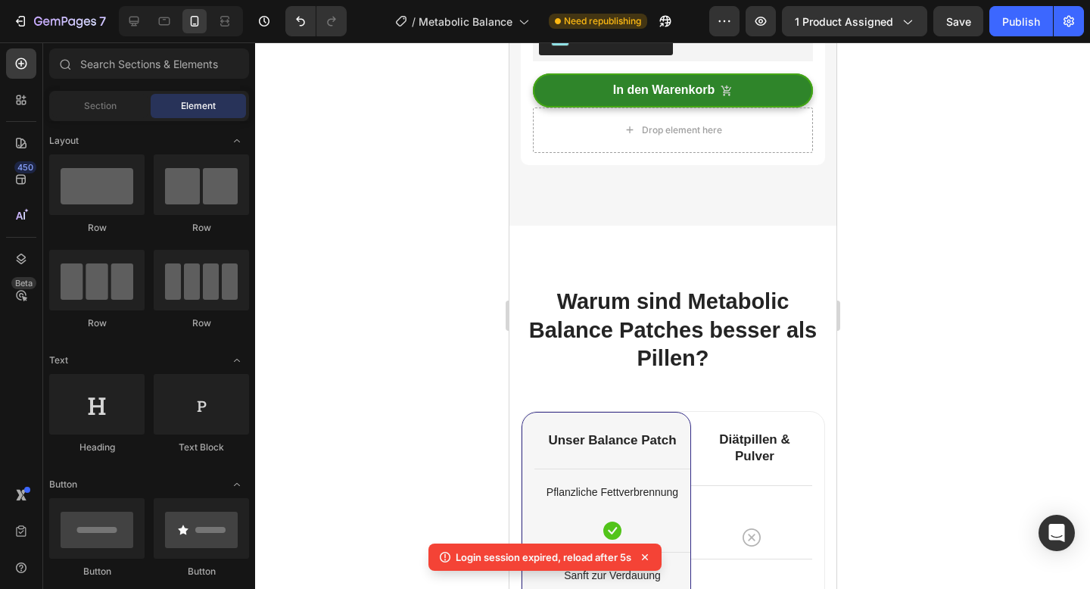
scroll to position [5648, 0]
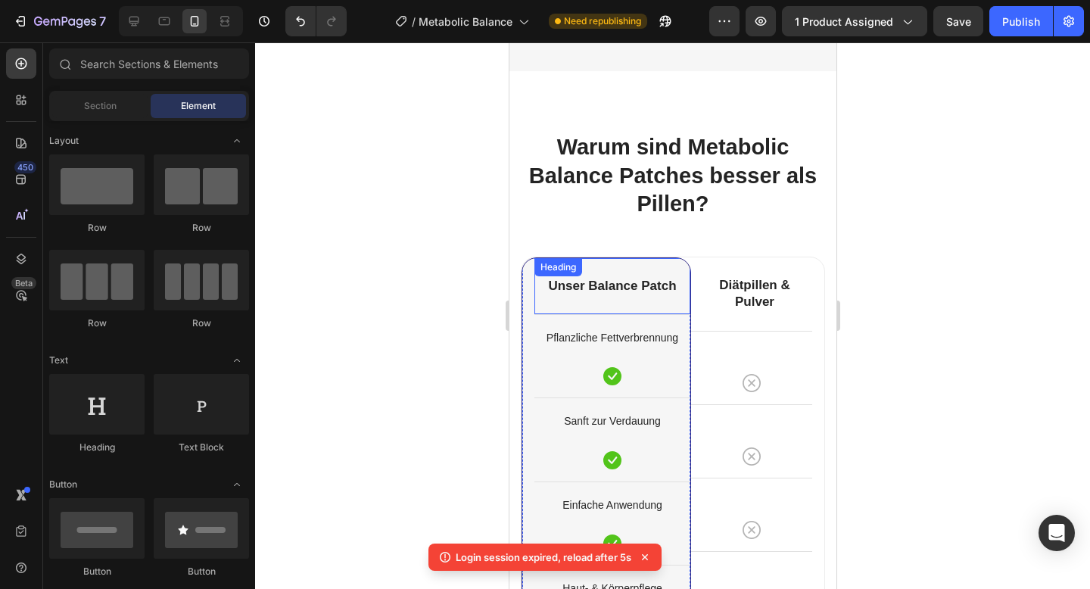
click at [675, 294] on p "⁠⁠⁠⁠⁠⁠⁠ Unser Balance Patch" at bounding box center [611, 286] width 153 height 17
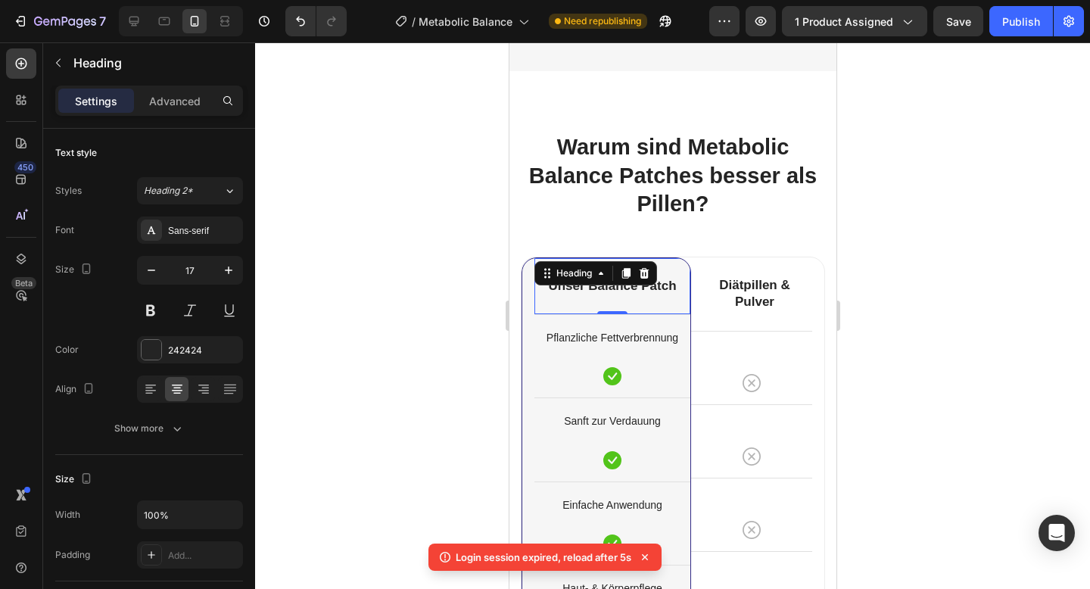
click at [653, 294] on h2 "⁠⁠⁠⁠⁠⁠⁠ Unser Balance Patch" at bounding box center [612, 286] width 156 height 20
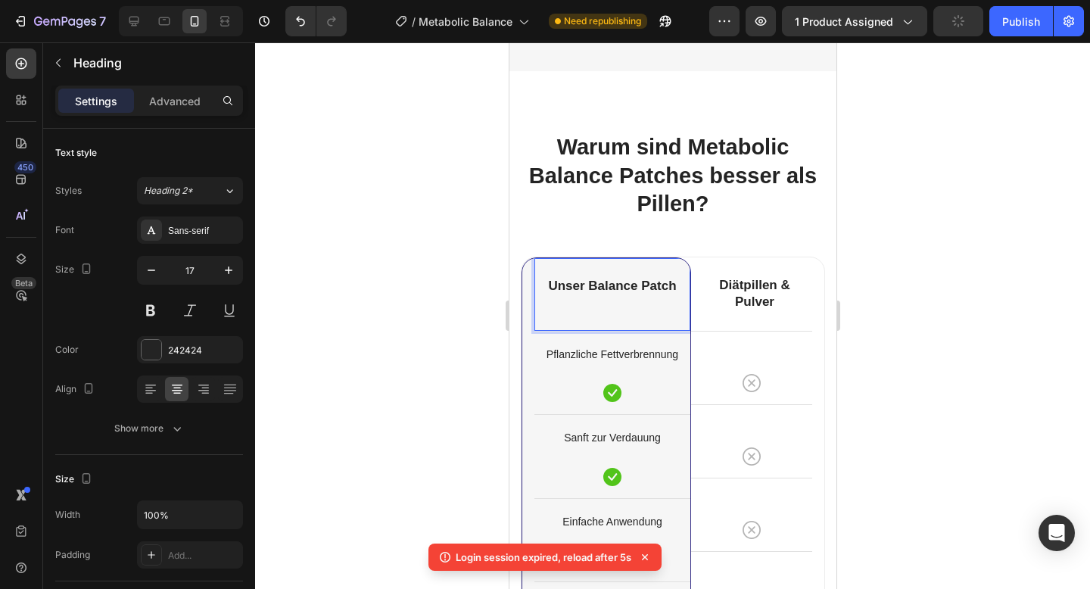
click at [995, 238] on div at bounding box center [672, 315] width 835 height 547
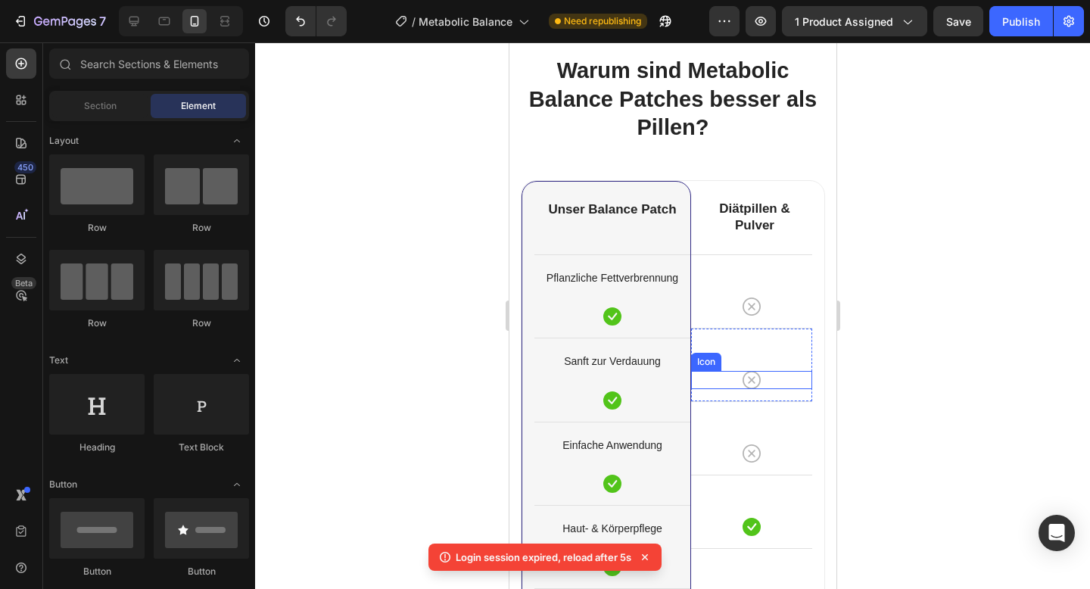
scroll to position [5694, 0]
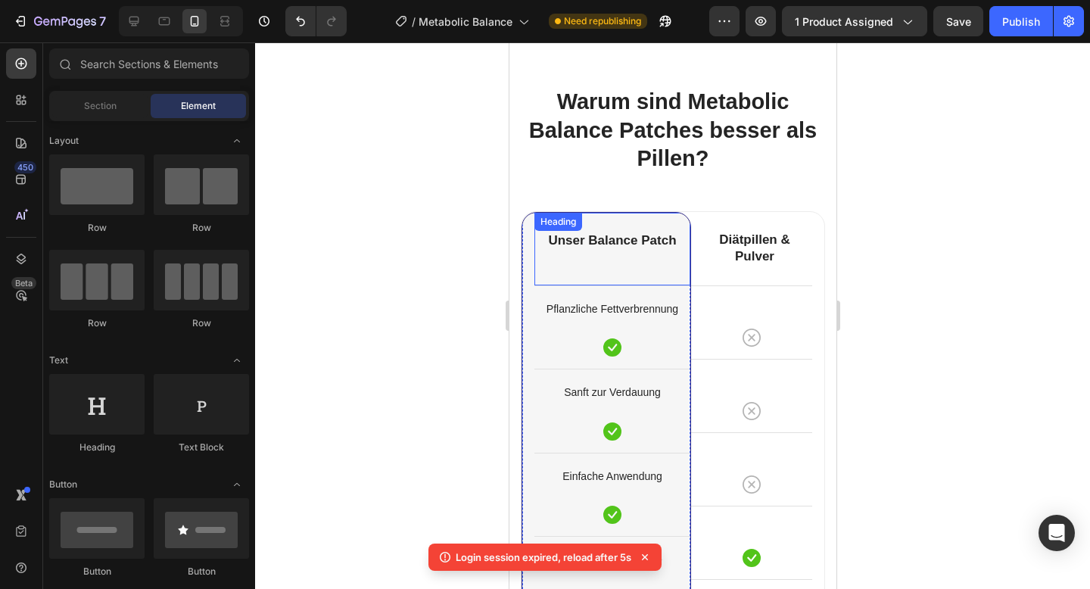
click at [651, 270] on div "⁠⁠⁠⁠⁠⁠⁠ Unser Balance Patch Heading" at bounding box center [612, 249] width 156 height 73
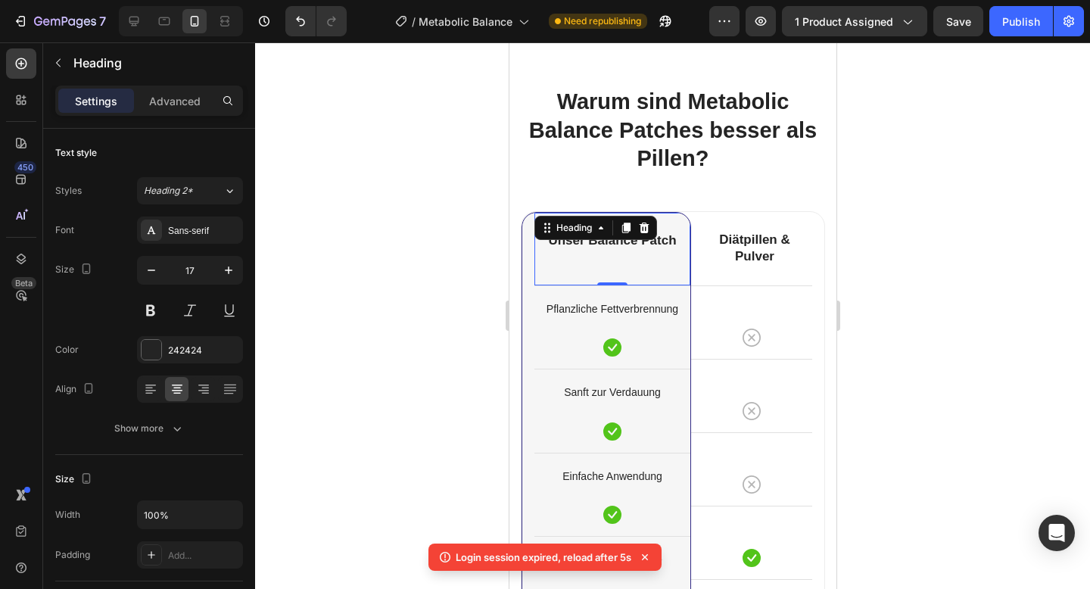
click at [651, 270] on div "⁠⁠⁠⁠⁠⁠⁠ Unser Balance Patch Heading 0" at bounding box center [612, 249] width 156 height 73
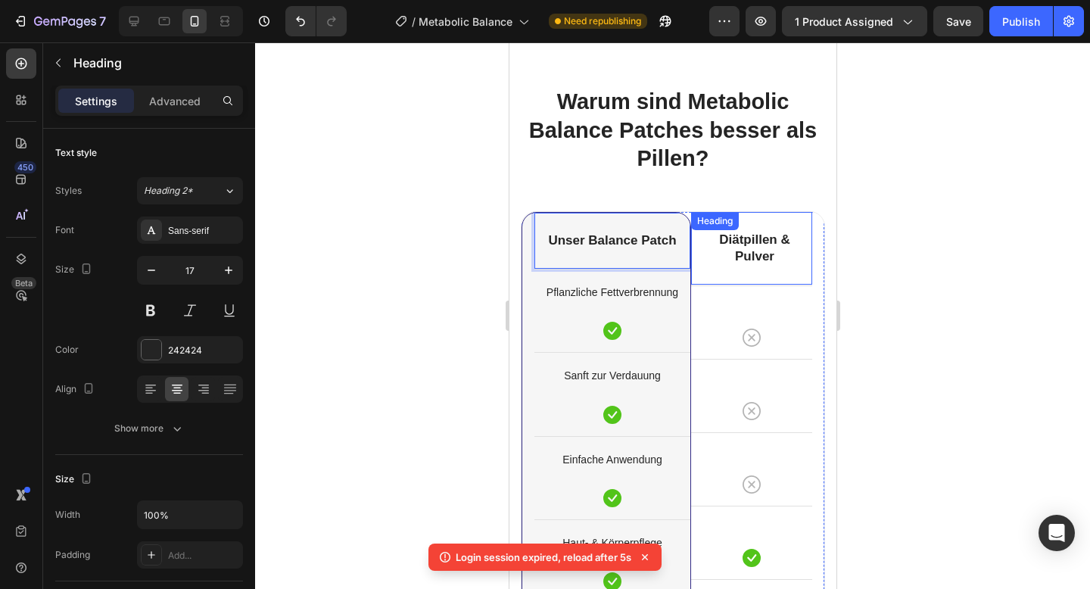
click at [909, 310] on div at bounding box center [672, 315] width 835 height 547
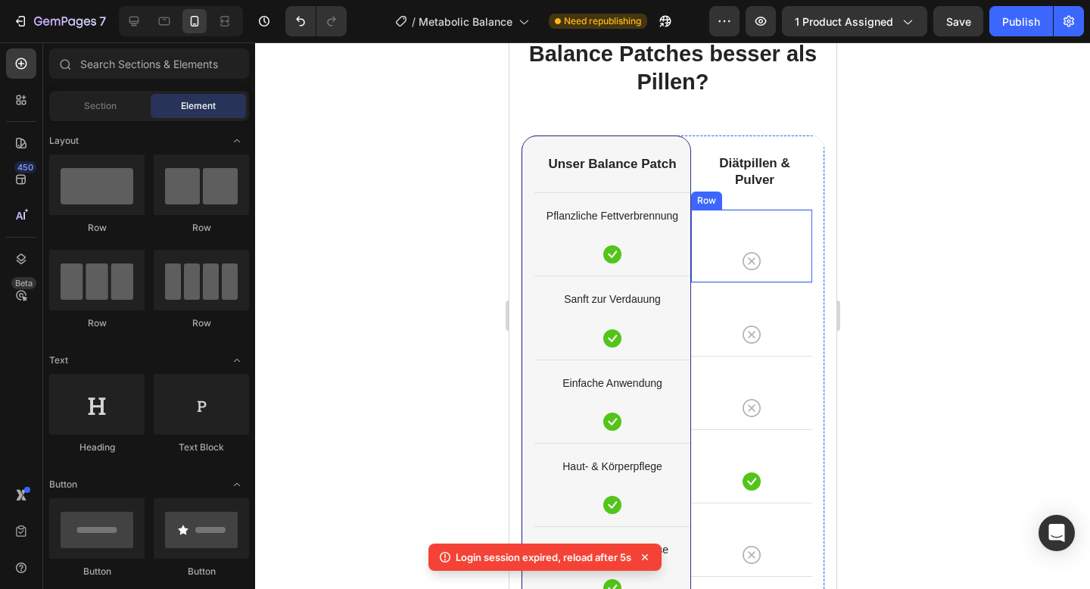
scroll to position [5765, 0]
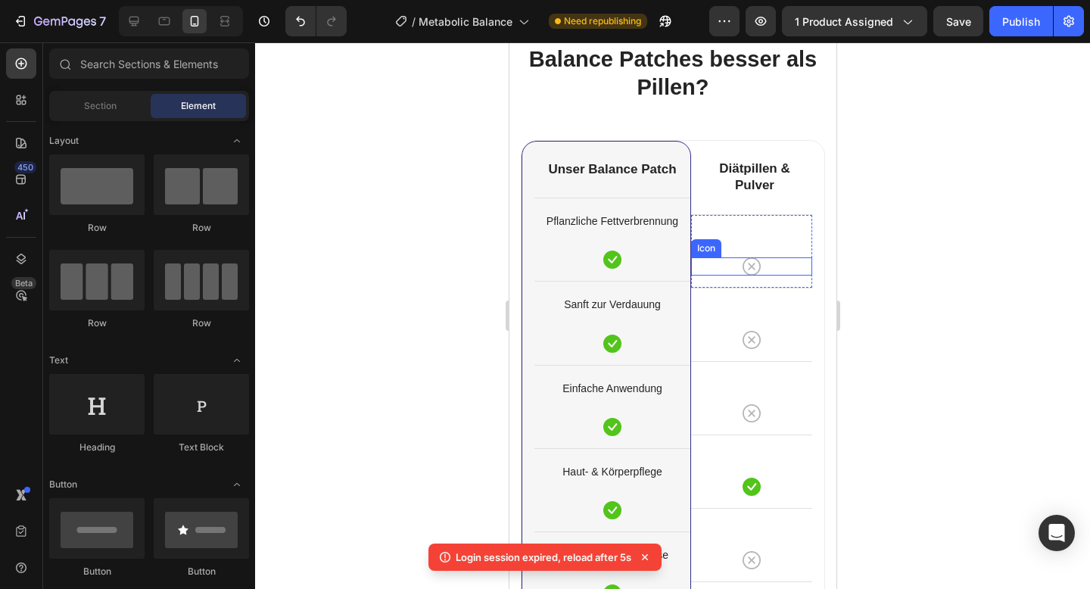
click at [756, 270] on icon at bounding box center [751, 266] width 18 height 18
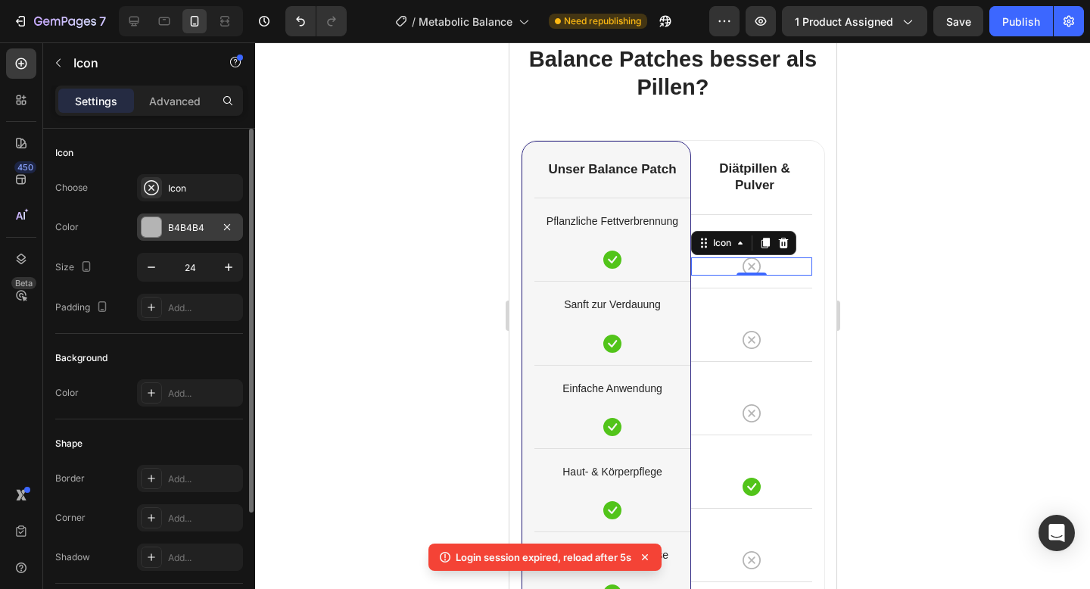
click at [154, 232] on div at bounding box center [152, 227] width 20 height 20
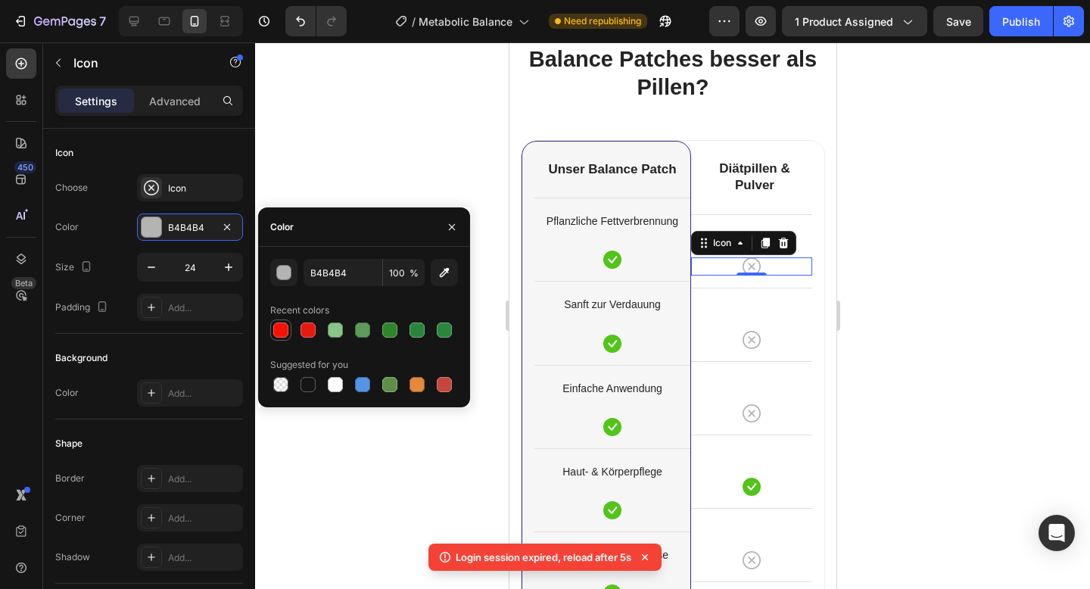
click at [276, 332] on div at bounding box center [280, 329] width 15 height 15
type input "F71104"
click at [751, 341] on icon at bounding box center [751, 340] width 18 height 18
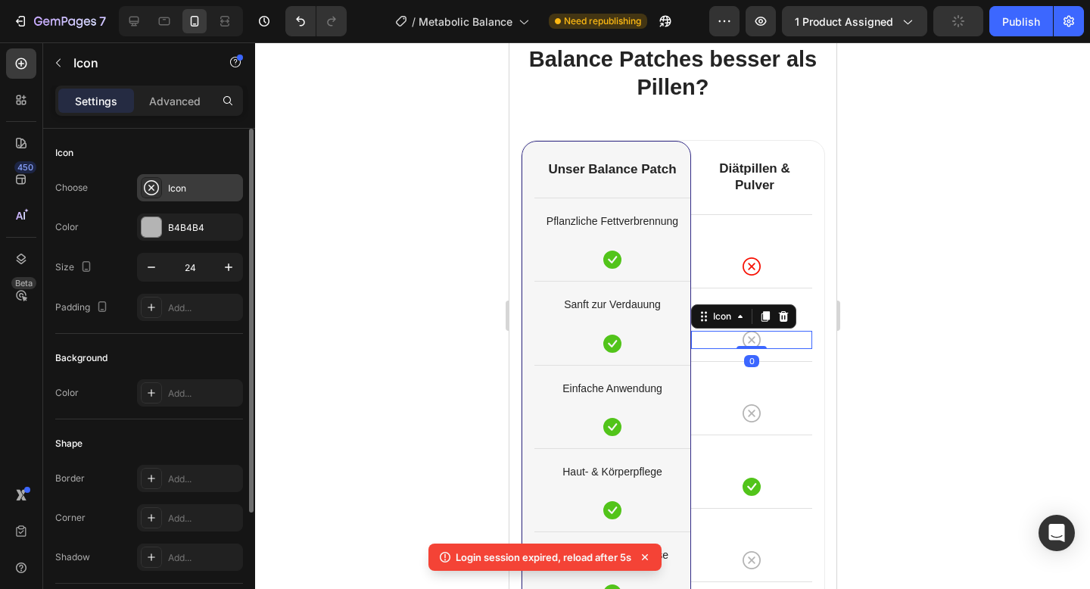
click at [160, 183] on div at bounding box center [151, 187] width 21 height 21
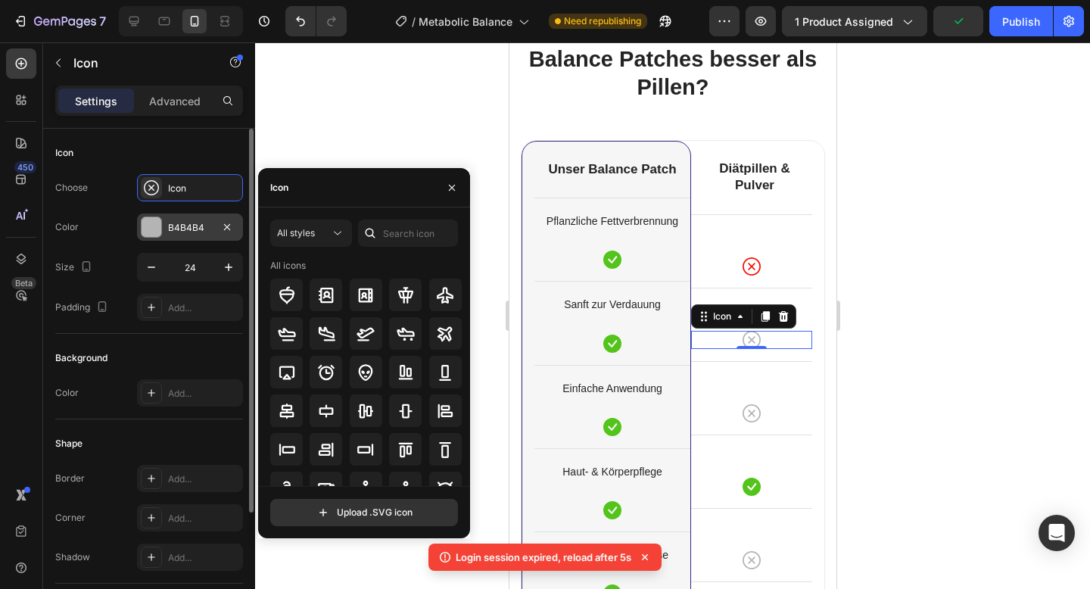
click at [162, 231] on div "B4B4B4" at bounding box center [190, 226] width 106 height 27
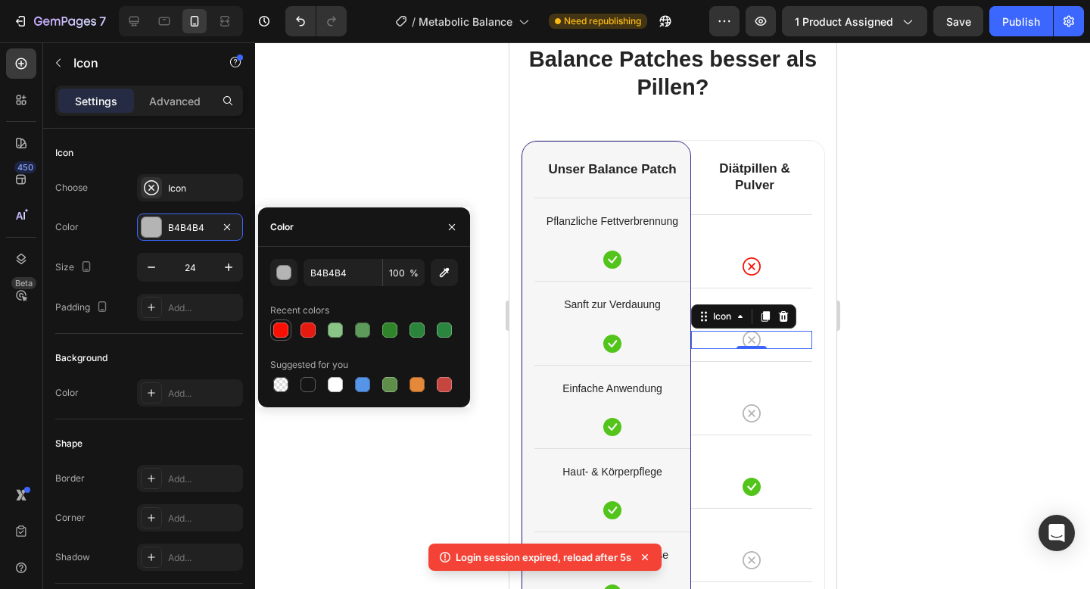
click at [285, 332] on div at bounding box center [280, 329] width 15 height 15
type input "F71104"
click at [951, 333] on div at bounding box center [672, 315] width 835 height 547
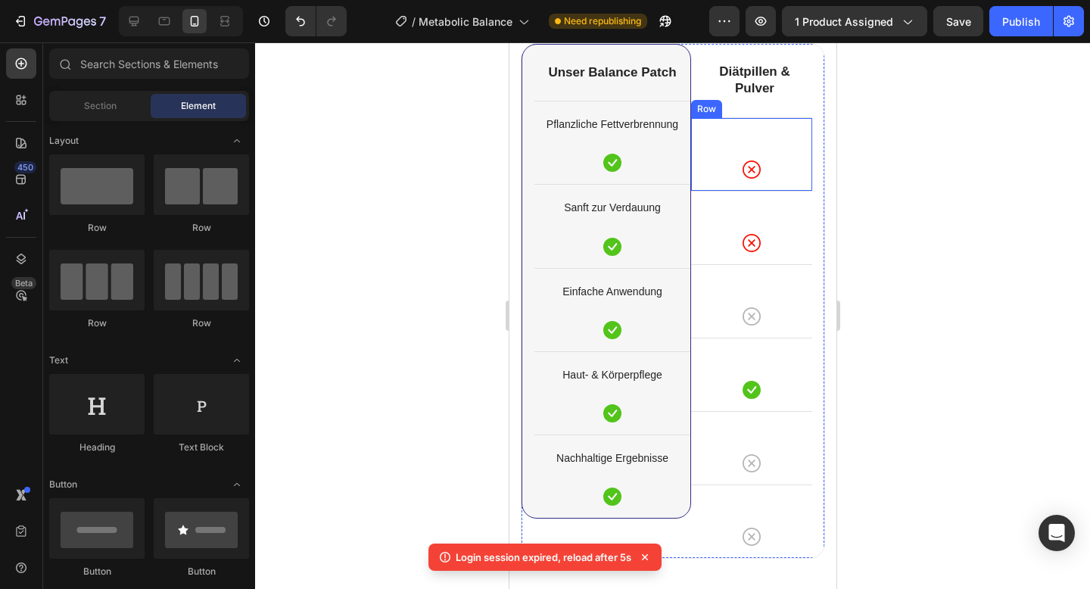
scroll to position [5864, 0]
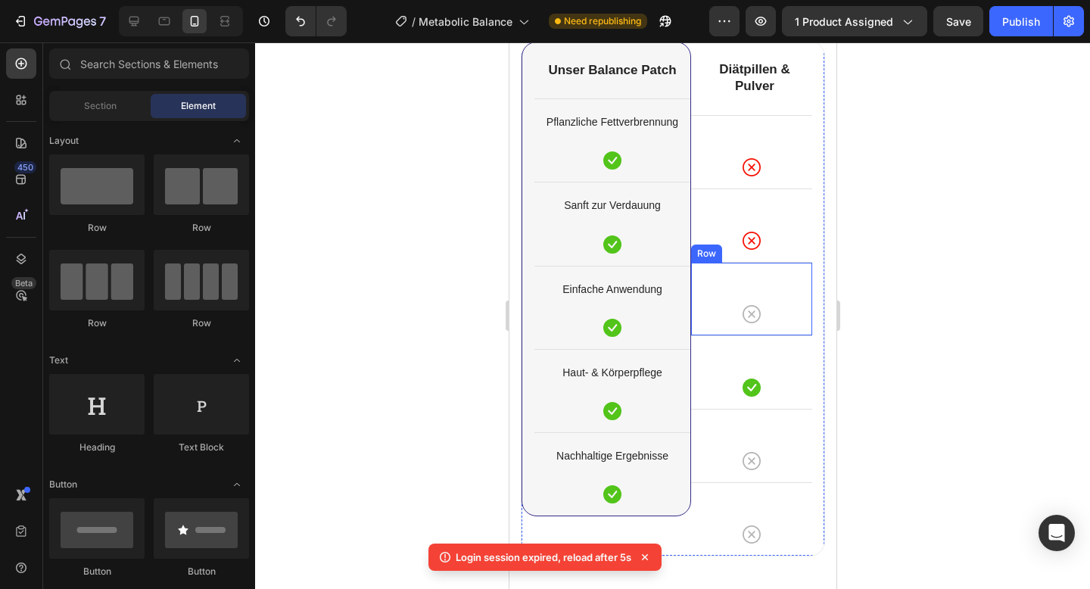
click at [743, 304] on div "Icon Row" at bounding box center [750, 298] width 121 height 73
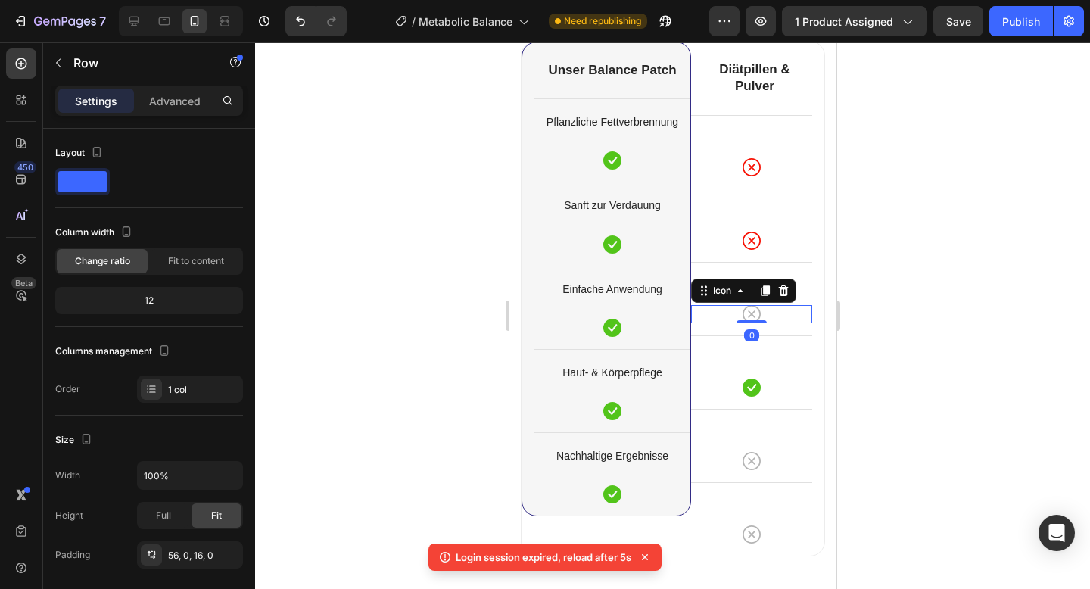
click at [749, 311] on icon at bounding box center [751, 314] width 18 height 18
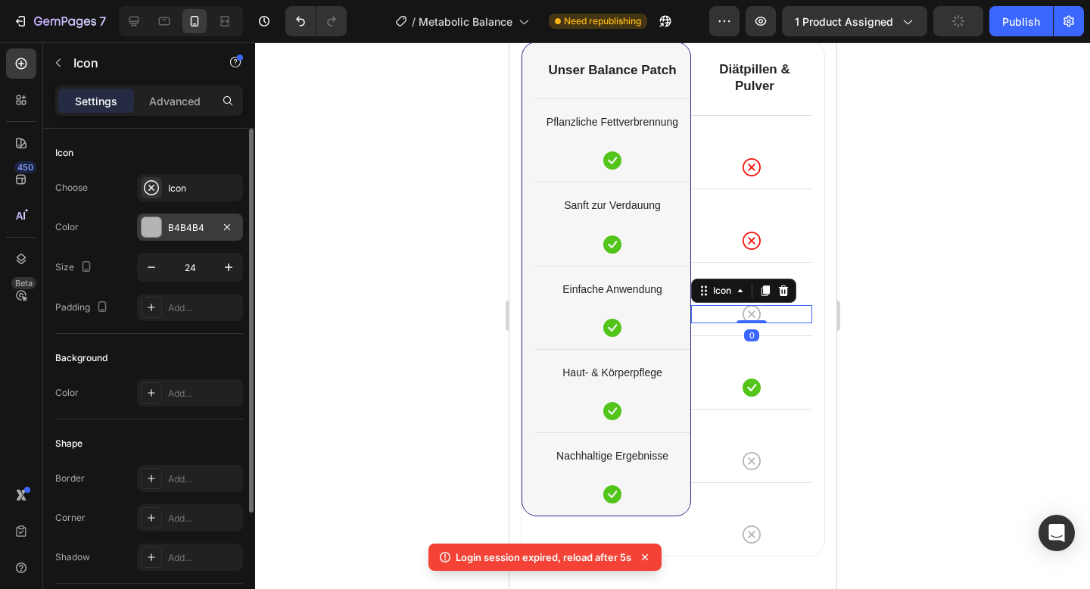
click at [153, 232] on div at bounding box center [152, 227] width 20 height 20
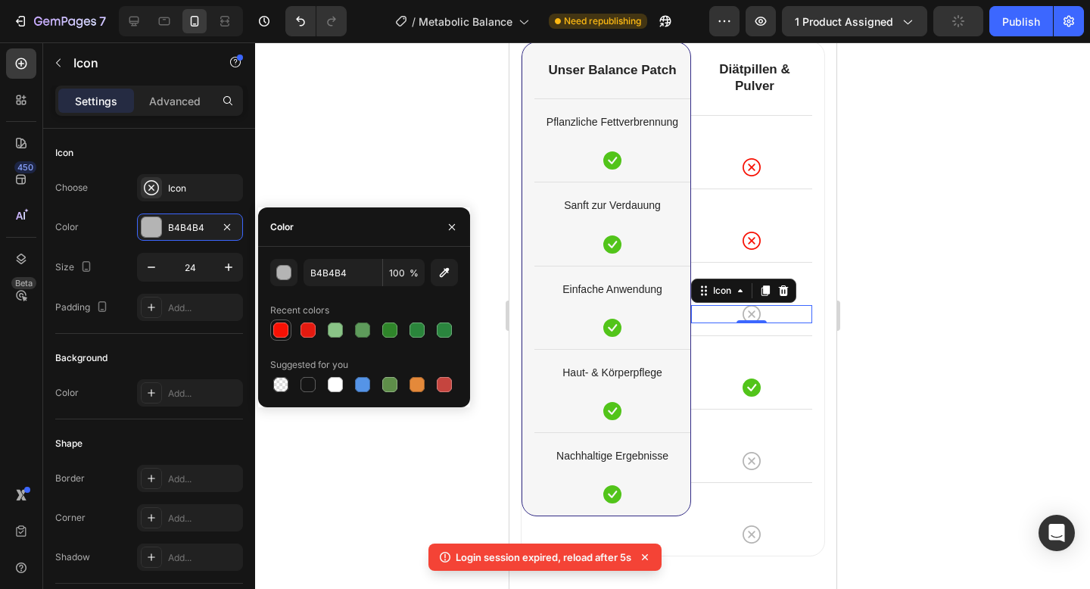
click at [276, 328] on div at bounding box center [280, 329] width 15 height 15
type input "F71104"
click at [758, 385] on icon at bounding box center [751, 388] width 18 height 18
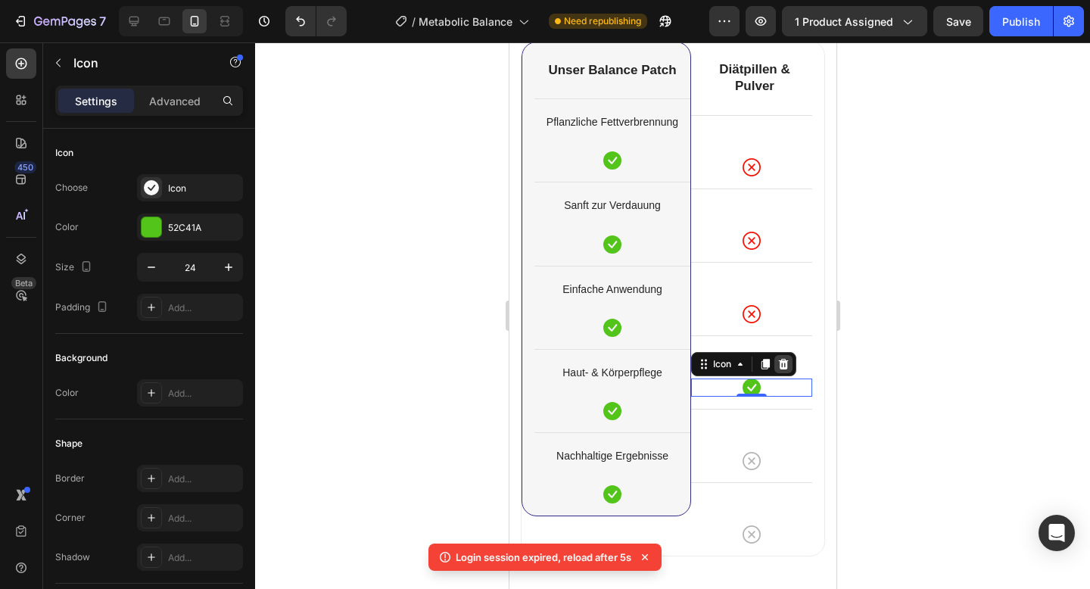
click at [784, 363] on icon at bounding box center [783, 364] width 12 height 12
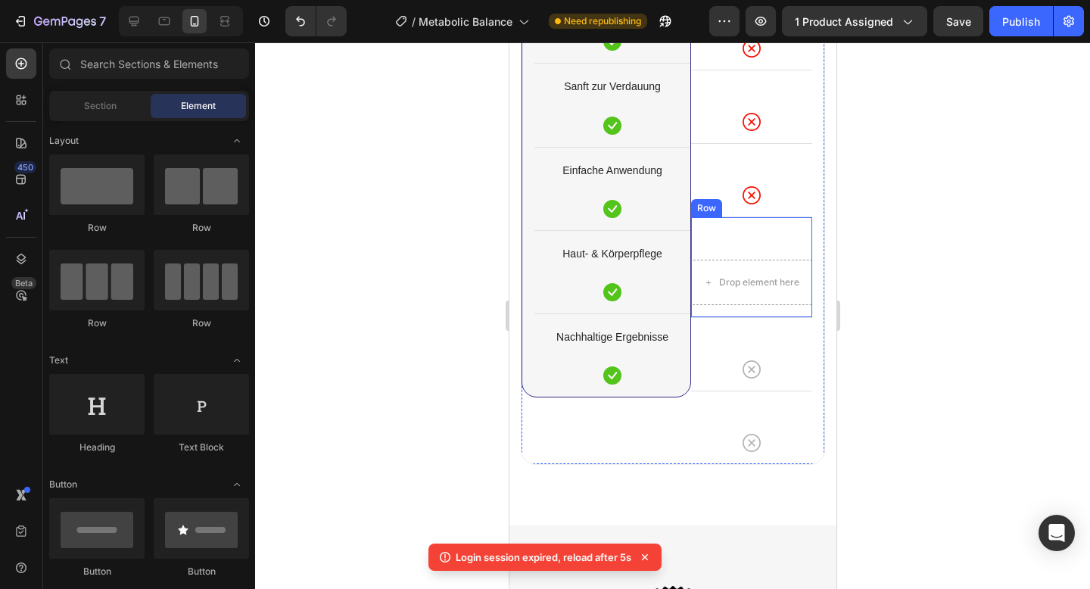
scroll to position [5989, 0]
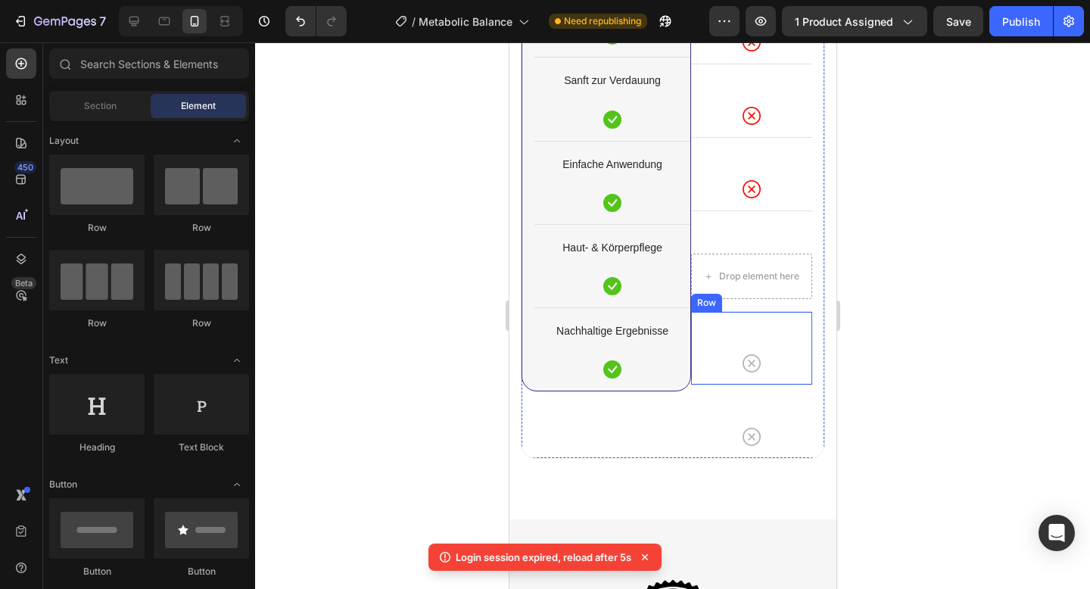
click at [728, 330] on div "Icon Row" at bounding box center [750, 347] width 121 height 73
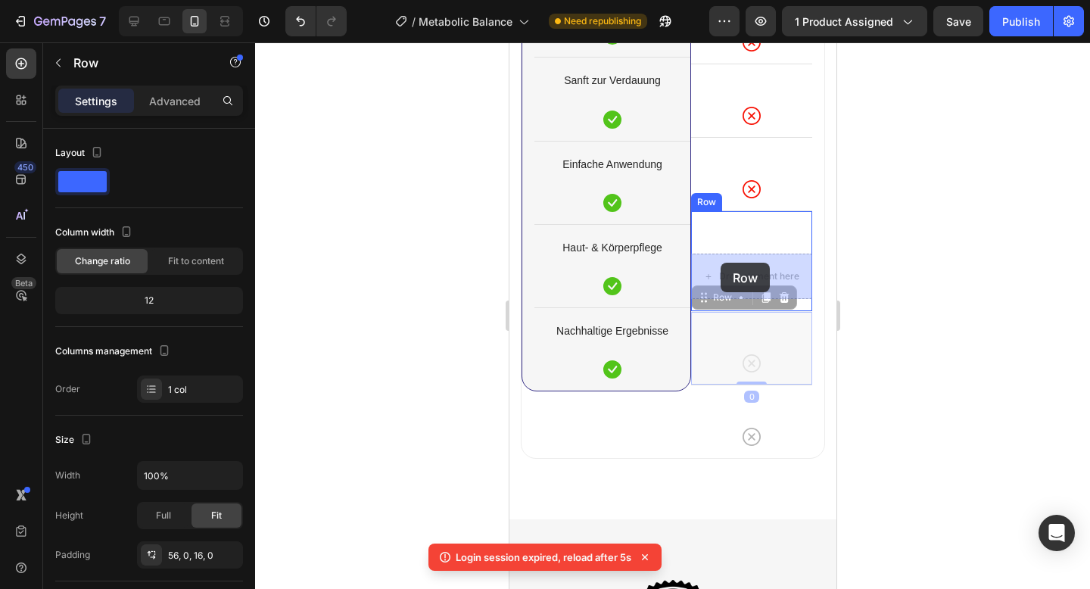
drag, startPoint x: 708, startPoint y: 296, endPoint x: 720, endPoint y: 263, distance: 34.7
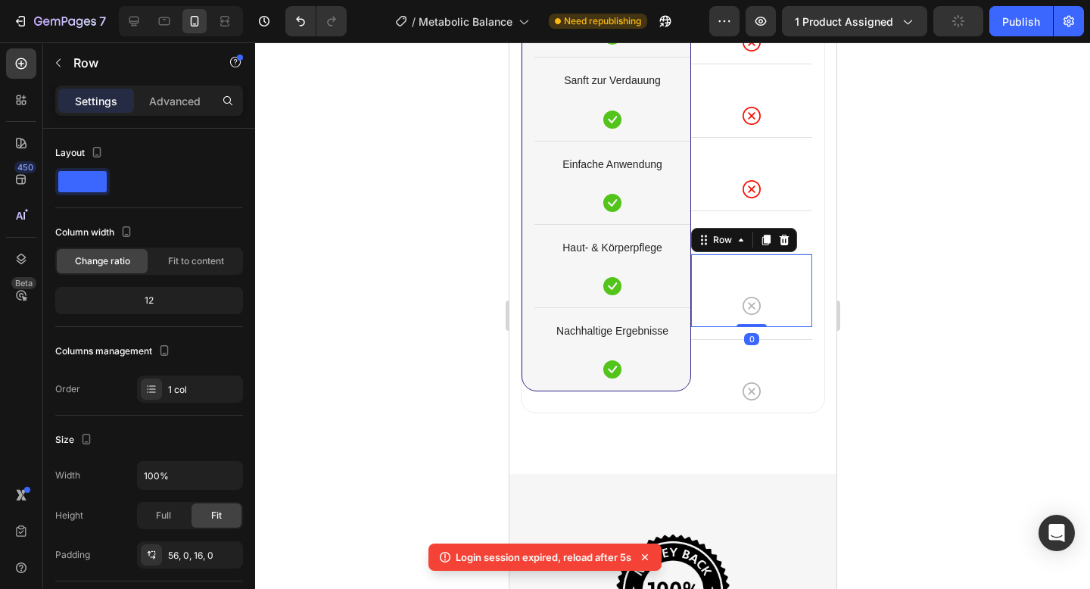
click at [924, 250] on div at bounding box center [672, 315] width 835 height 547
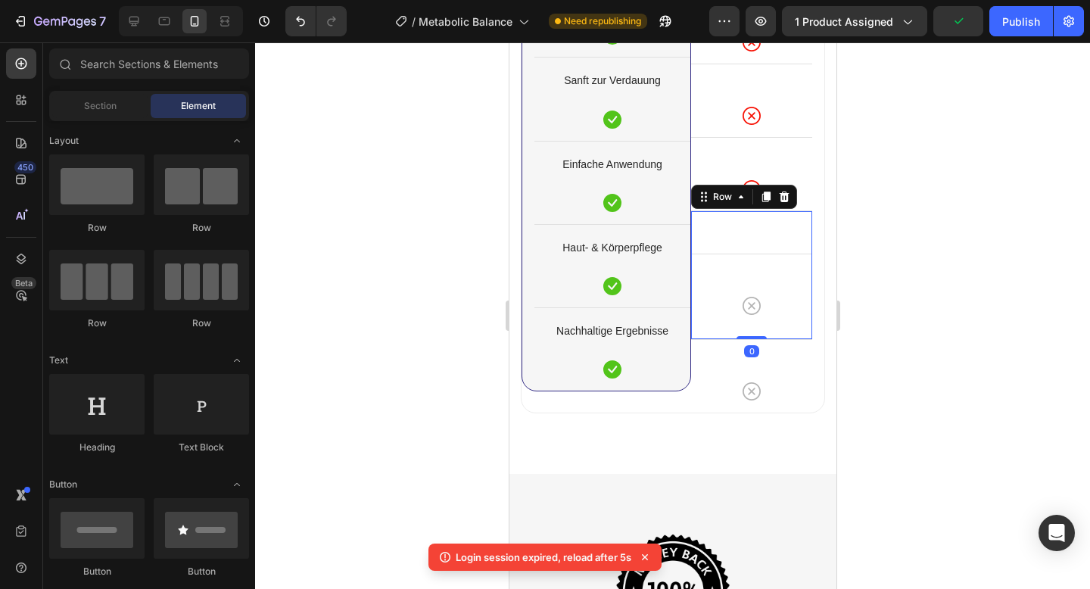
click at [772, 230] on div "Icon Row Row 0" at bounding box center [750, 274] width 121 height 129
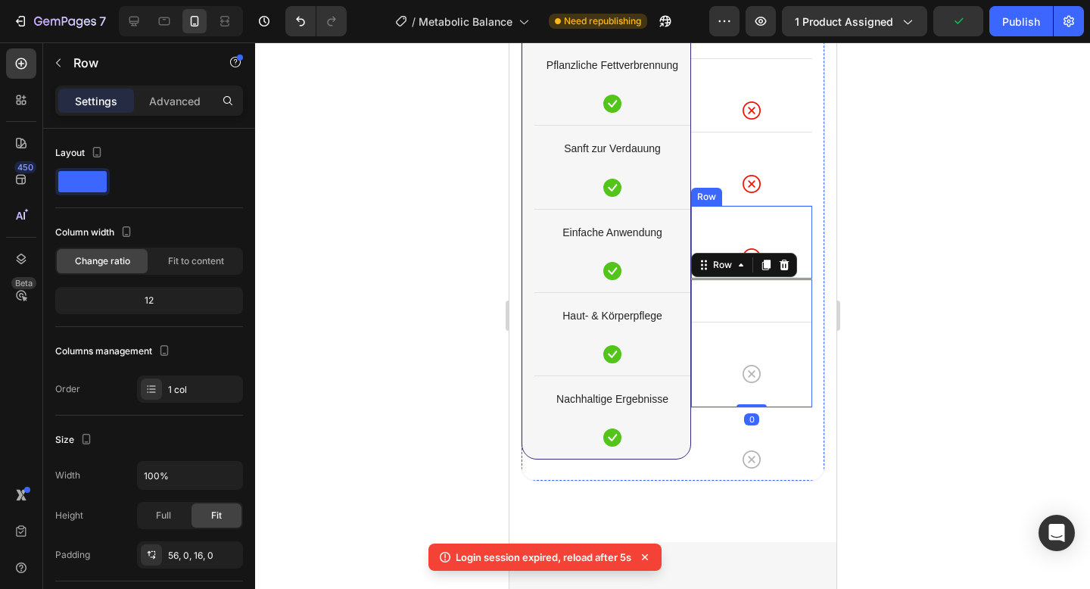
scroll to position [5919, 0]
click at [790, 236] on div "Icon Row" at bounding box center [750, 243] width 121 height 73
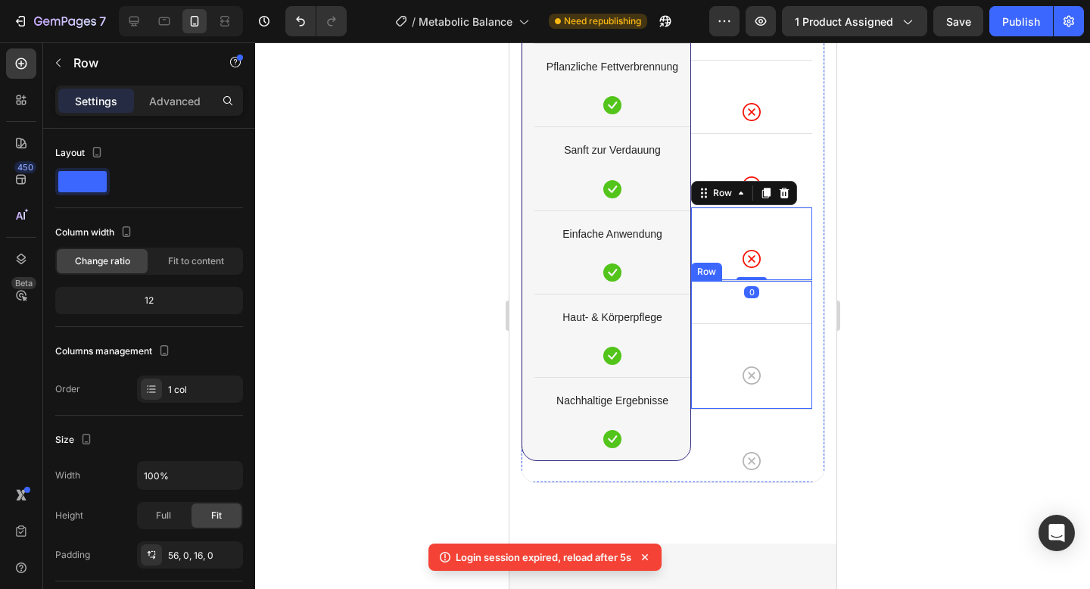
click at [790, 284] on div "Icon Row Row" at bounding box center [750, 344] width 121 height 129
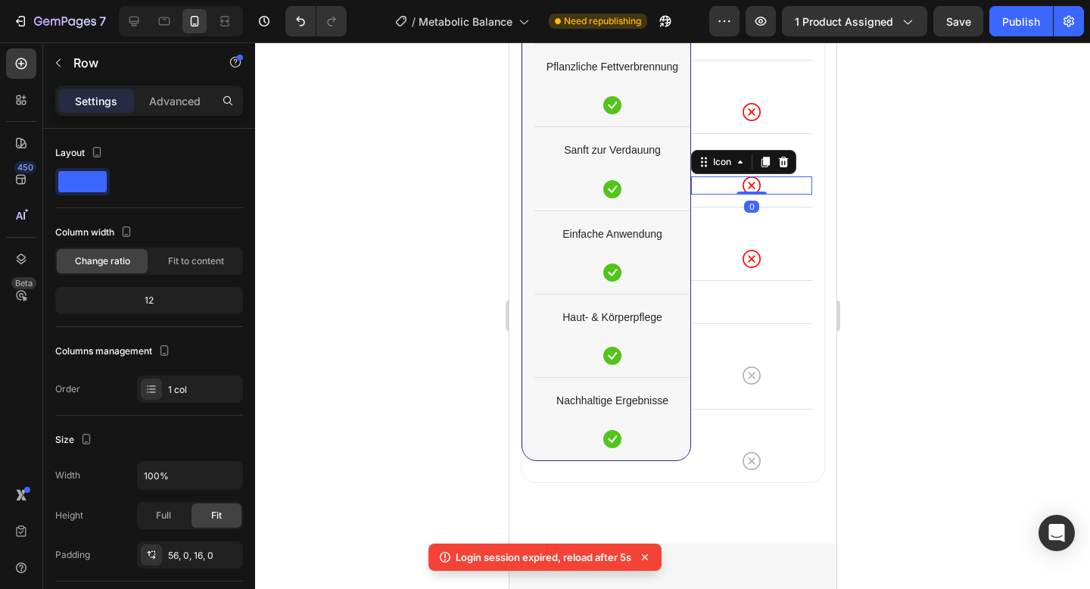
click at [806, 192] on div "Icon 0" at bounding box center [750, 185] width 121 height 18
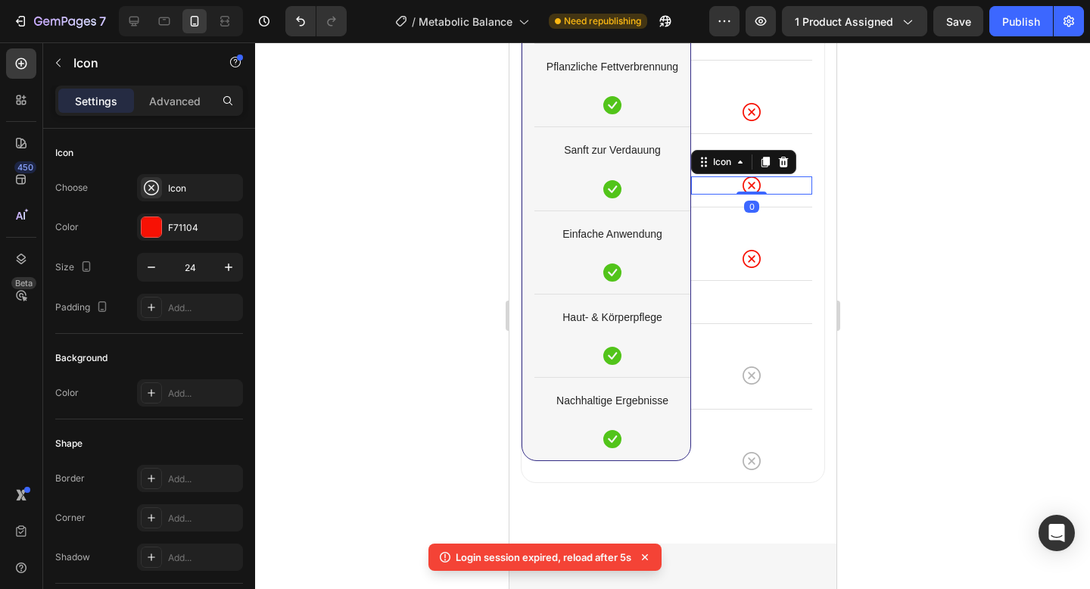
click at [795, 163] on div "Icon" at bounding box center [742, 162] width 105 height 24
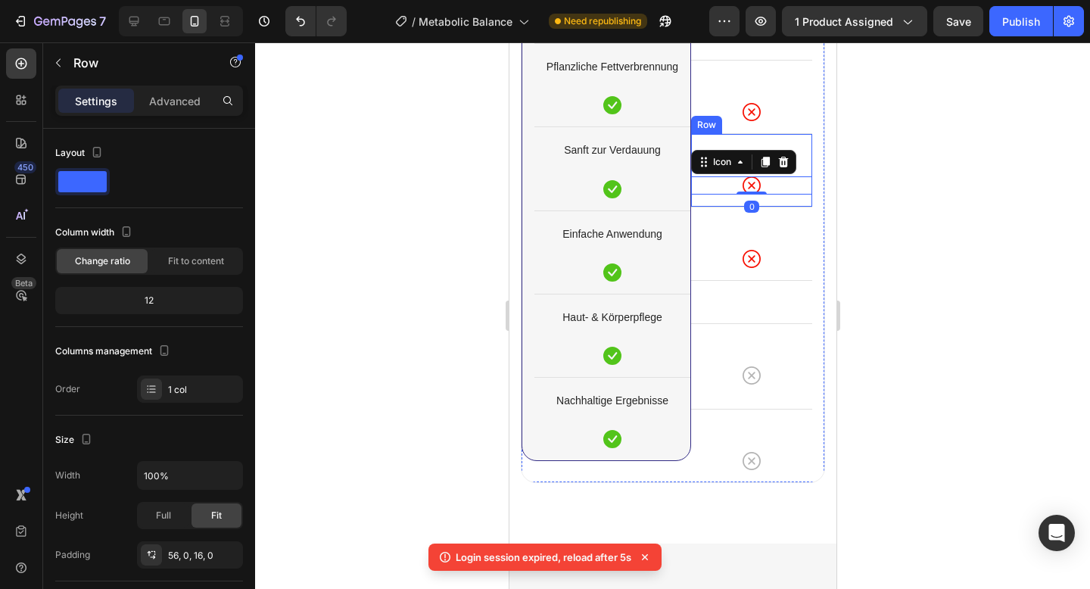
click at [807, 162] on div "Icon 0 Row" at bounding box center [750, 169] width 121 height 73
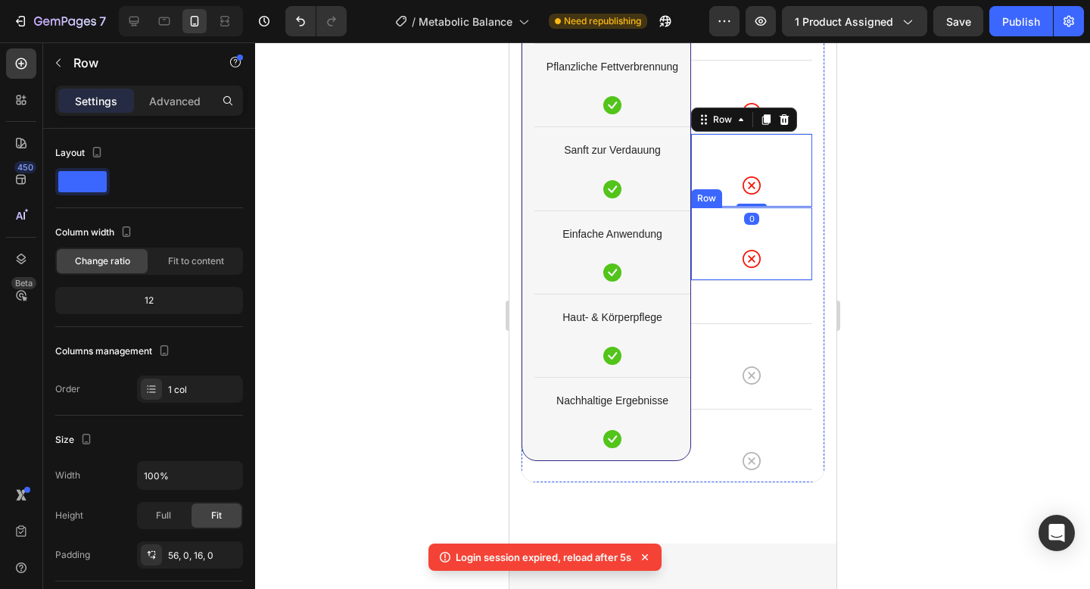
click at [800, 239] on div "Icon Row" at bounding box center [750, 243] width 121 height 73
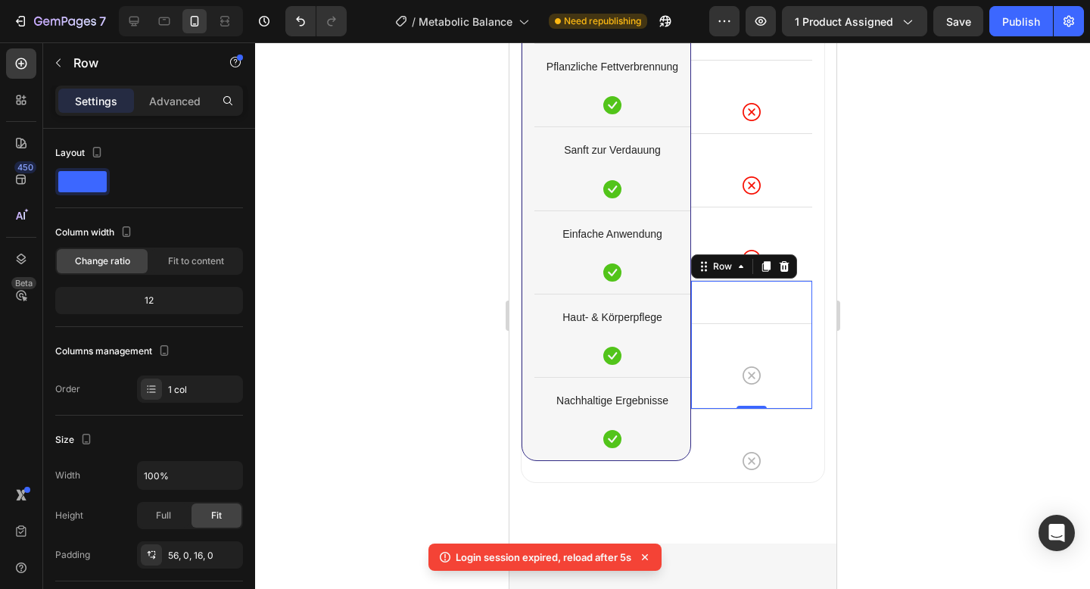
click at [800, 296] on div "Icon Row Row 0" at bounding box center [750, 344] width 121 height 129
click at [187, 107] on p "Advanced" at bounding box center [174, 101] width 51 height 16
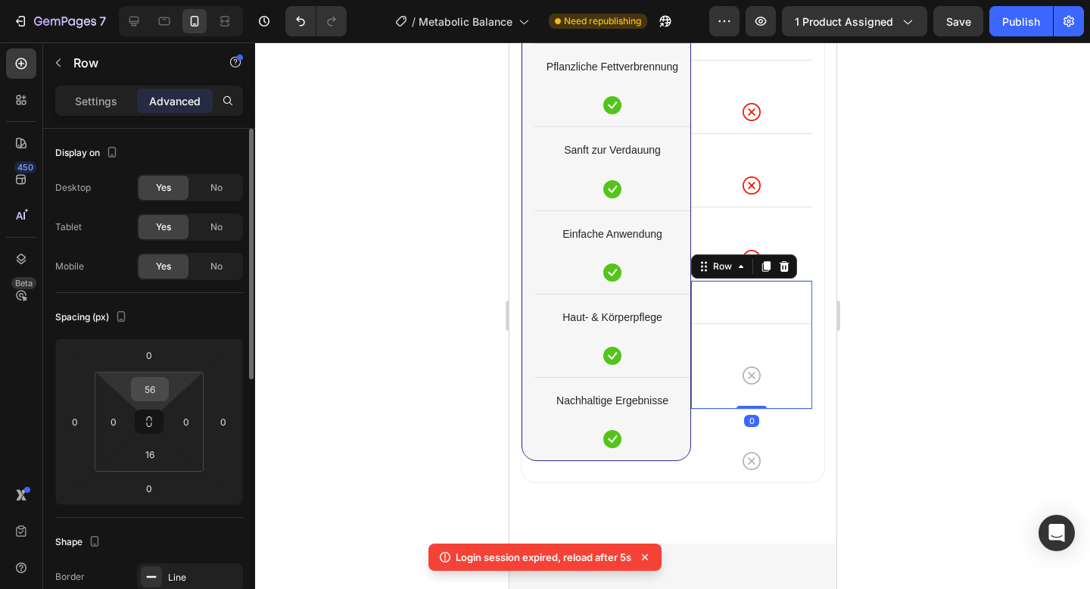
click at [163, 379] on input "56" at bounding box center [150, 389] width 30 height 23
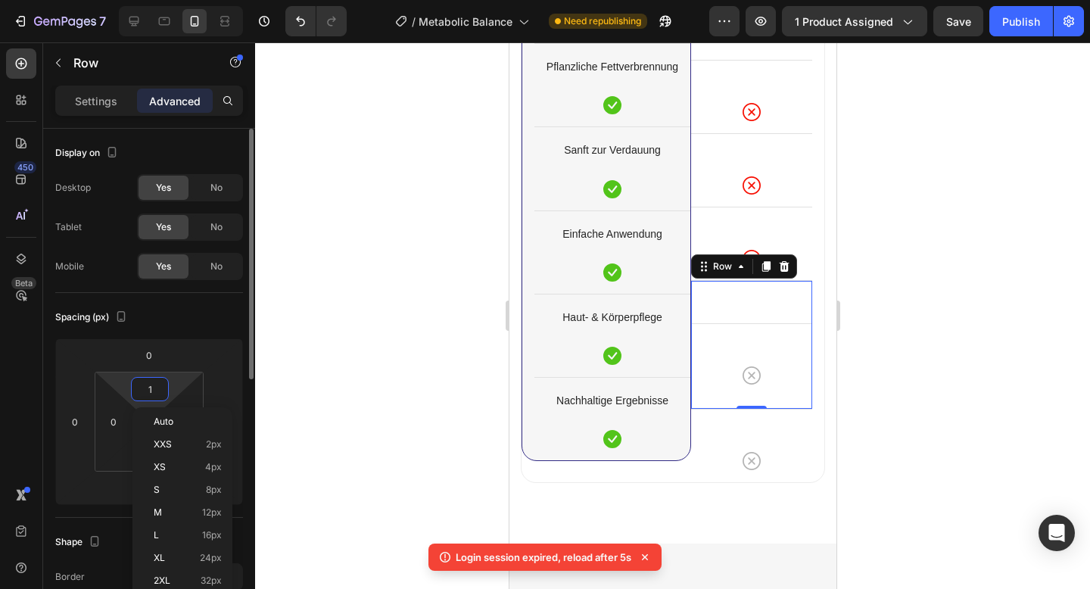
type input "16"
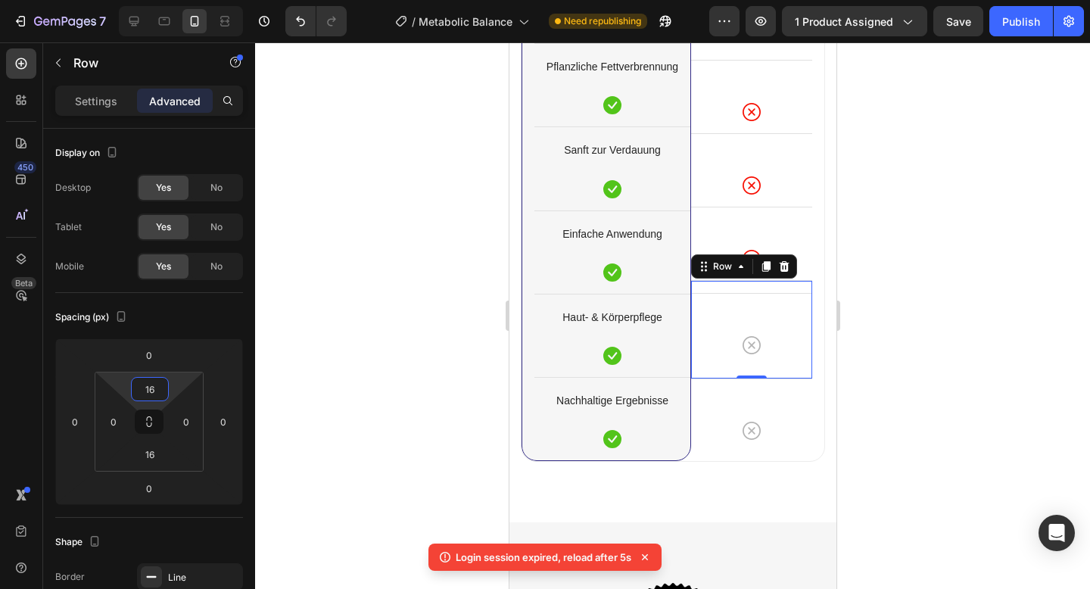
click at [978, 320] on div at bounding box center [672, 315] width 835 height 547
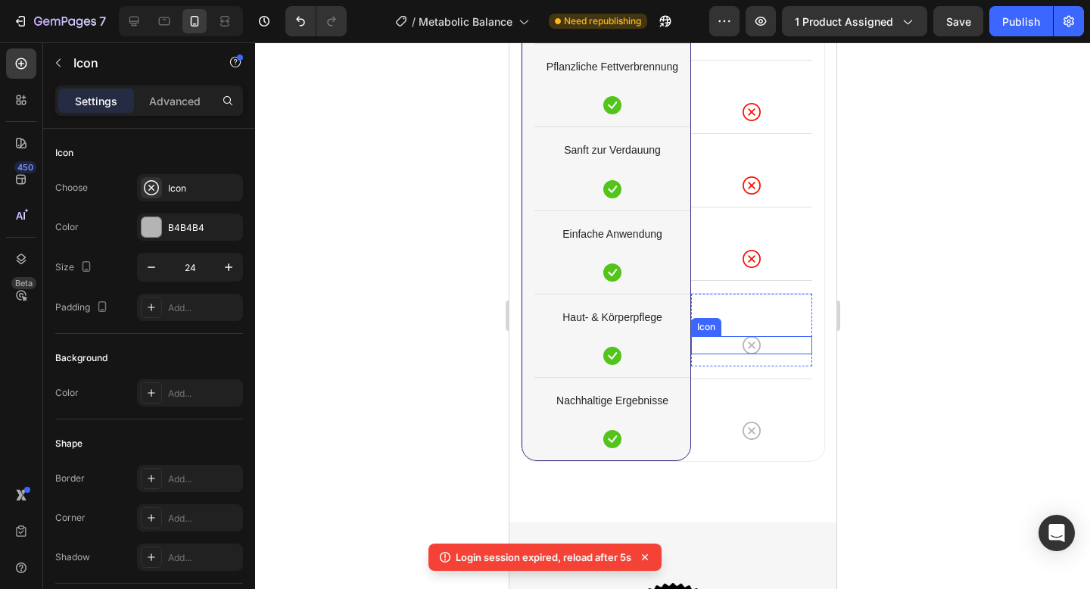
click at [753, 347] on icon at bounding box center [751, 345] width 18 height 18
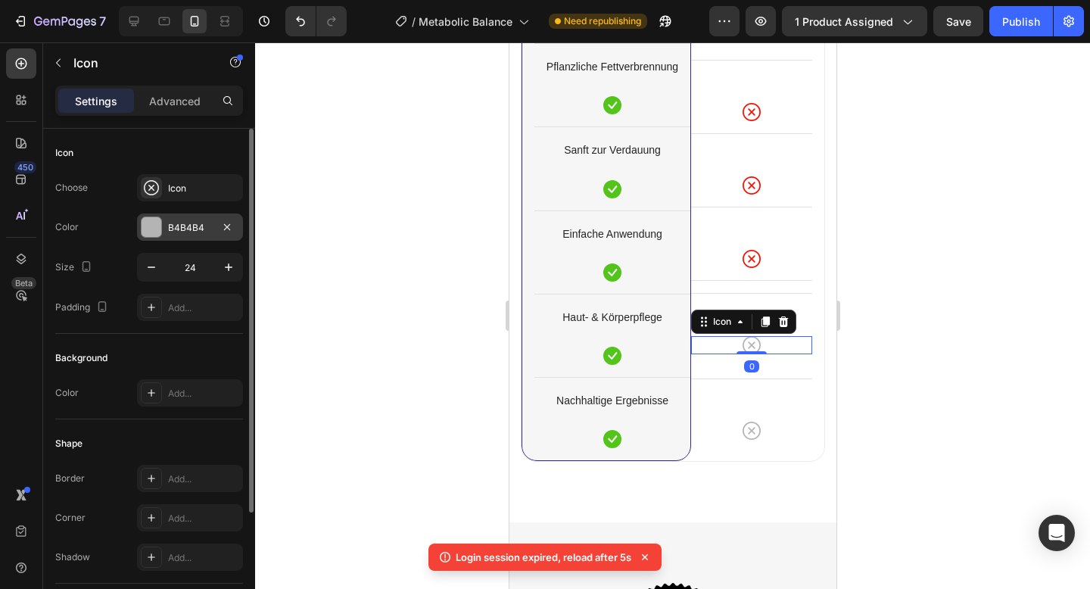
click at [157, 232] on div at bounding box center [152, 227] width 20 height 20
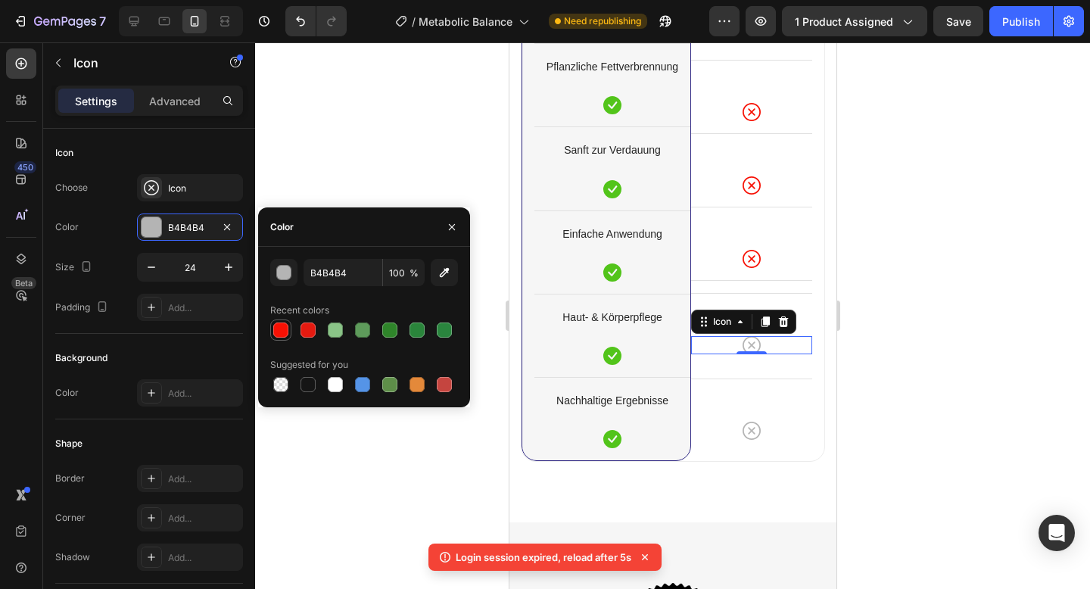
click at [288, 332] on div at bounding box center [281, 330] width 18 height 18
type input "F71104"
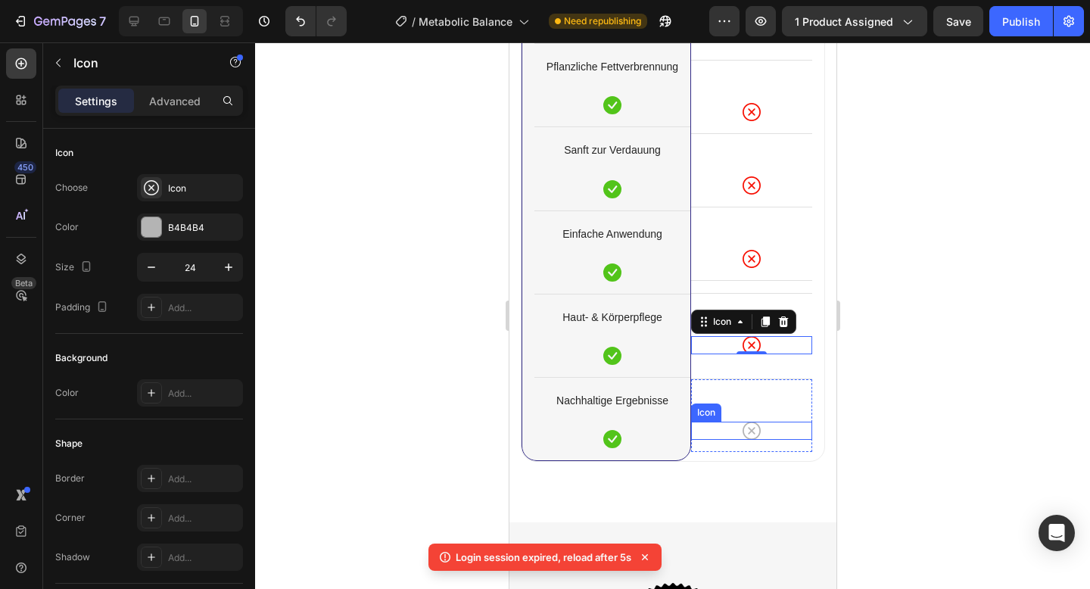
click at [758, 428] on icon at bounding box center [751, 431] width 18 height 18
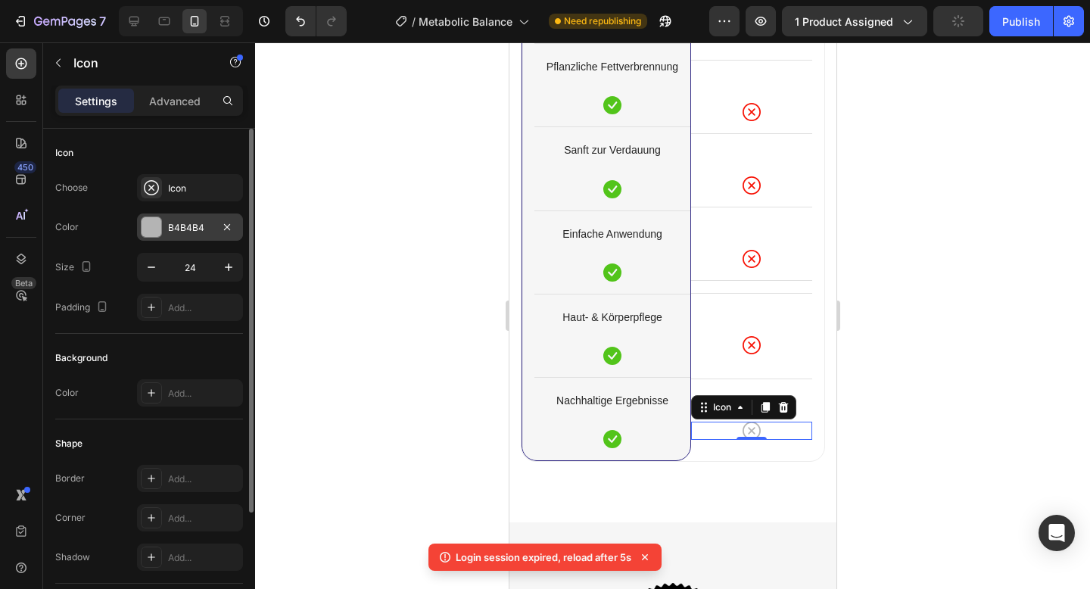
click at [144, 216] on div "B4B4B4" at bounding box center [190, 226] width 106 height 27
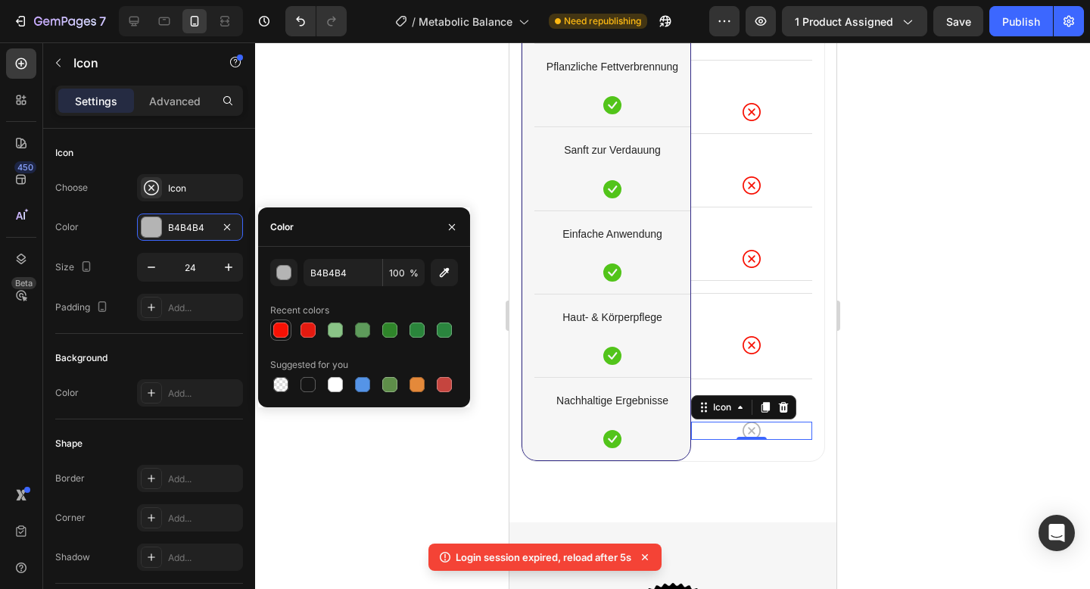
click at [287, 337] on div at bounding box center [281, 330] width 18 height 18
type input "F71104"
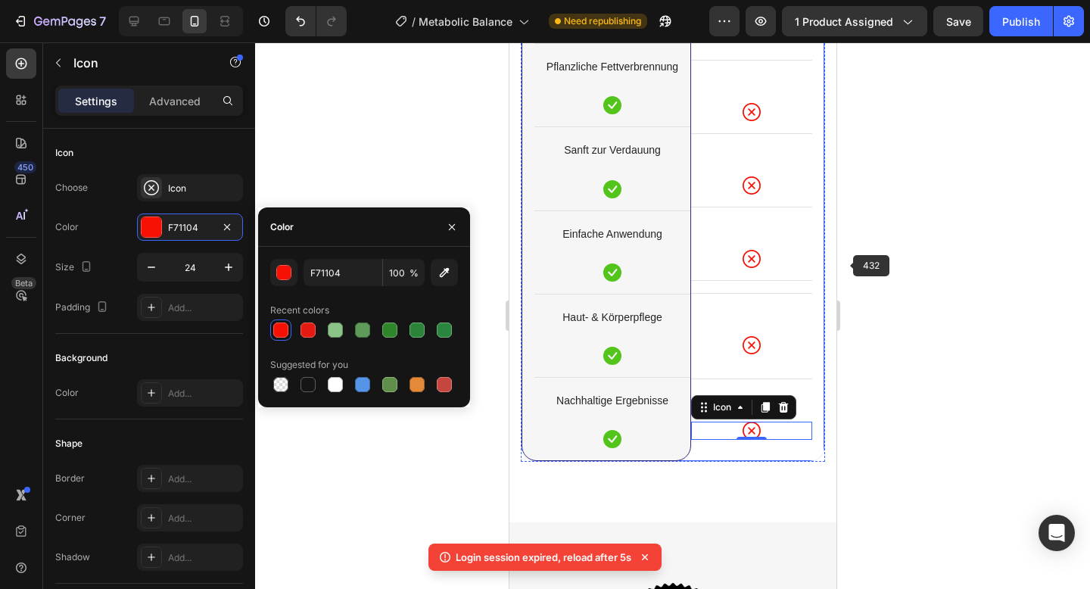
click at [895, 270] on div at bounding box center [672, 315] width 835 height 547
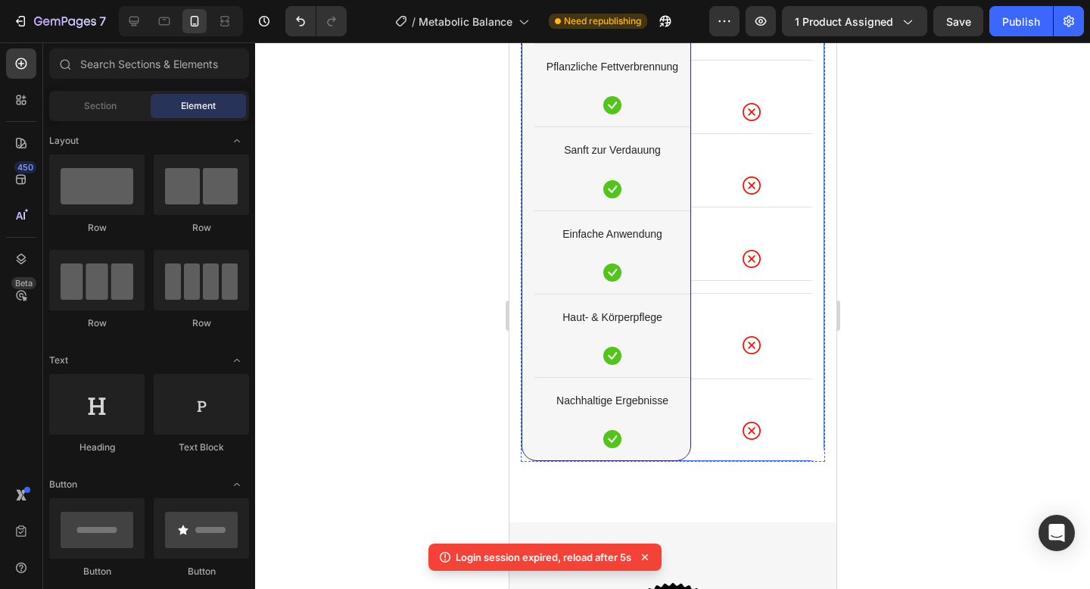
click at [897, 286] on div at bounding box center [672, 315] width 835 height 547
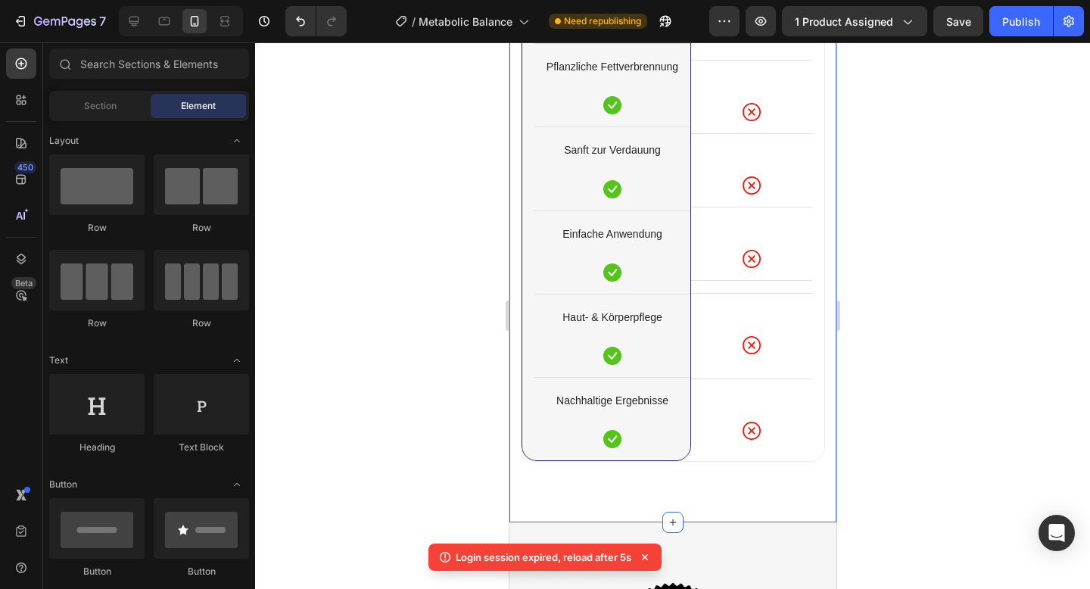
click at [802, 488] on div "Warum sind Metabolic Balance Patches besser als Pillen? Heading Row Row Row Dif…" at bounding box center [672, 161] width 327 height 722
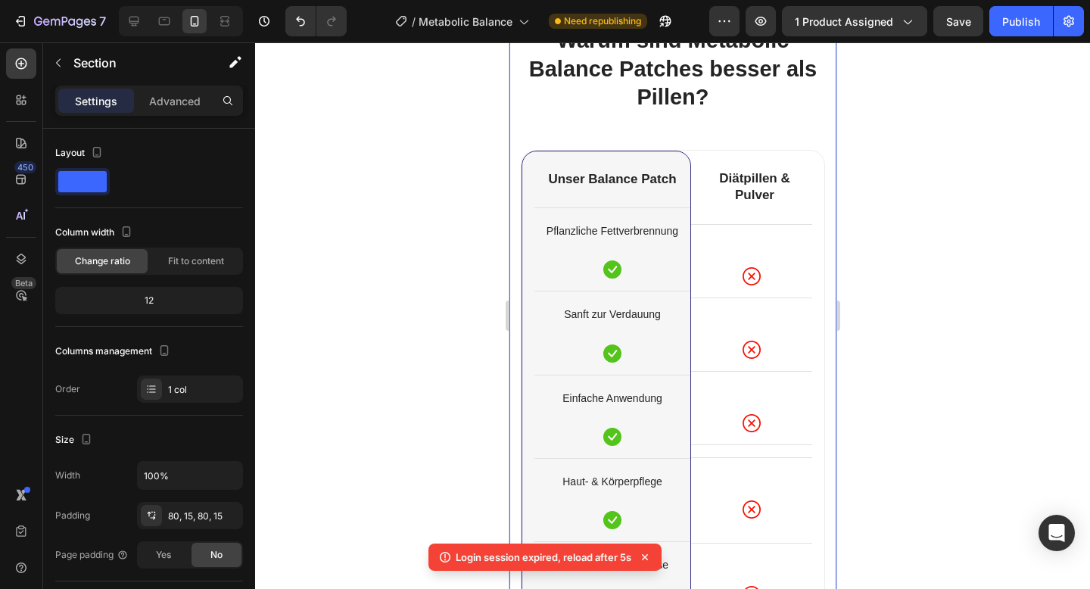
scroll to position [5751, 0]
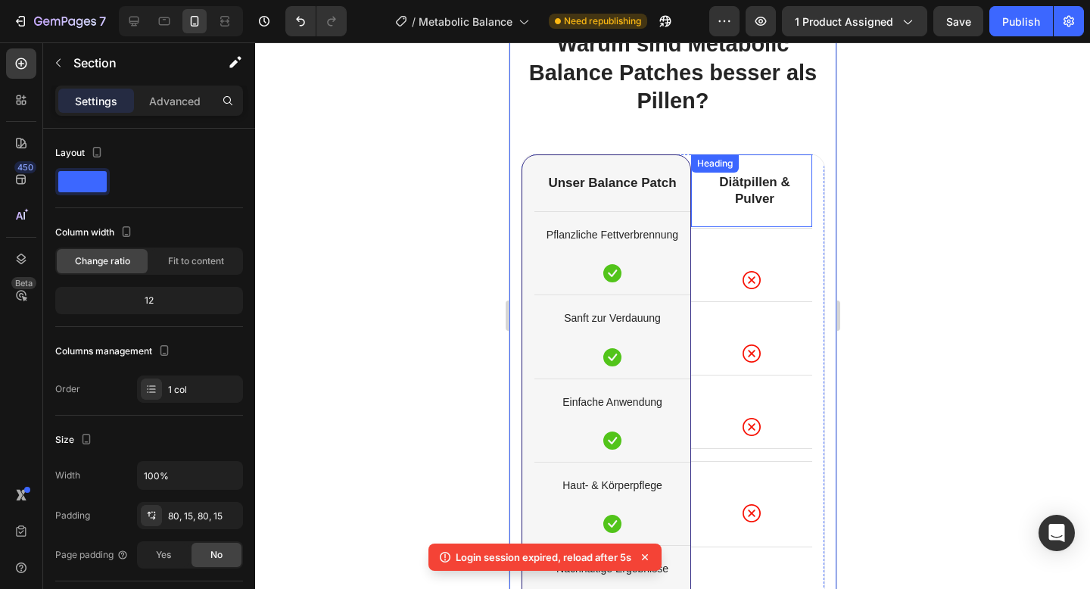
click at [737, 210] on div "⁠⁠⁠⁠⁠⁠⁠ Diätpillen & Pulver Heading" at bounding box center [750, 190] width 121 height 73
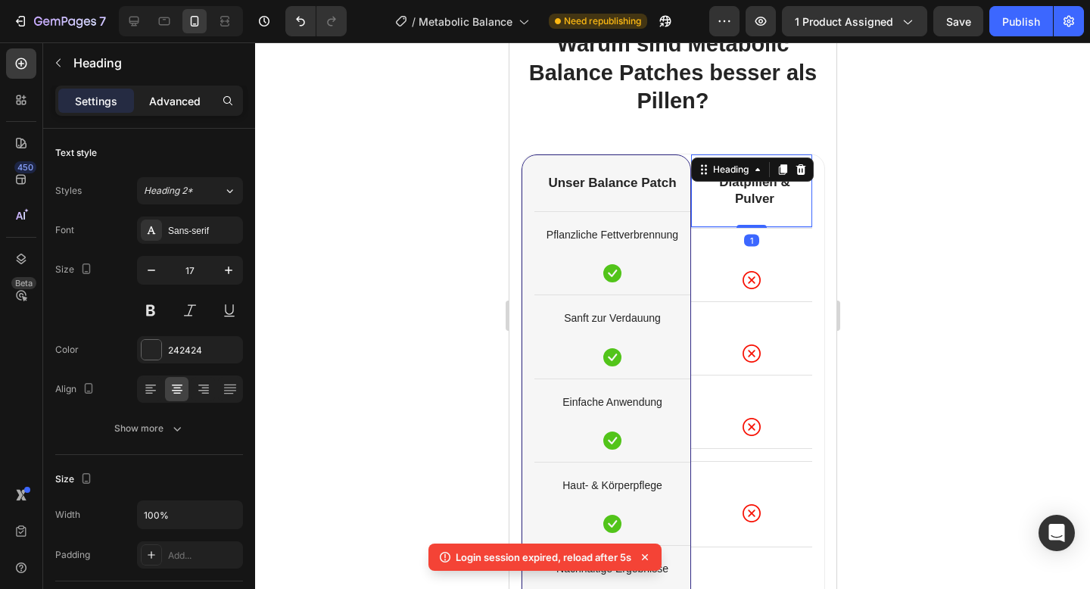
click at [178, 93] on p "Advanced" at bounding box center [174, 101] width 51 height 16
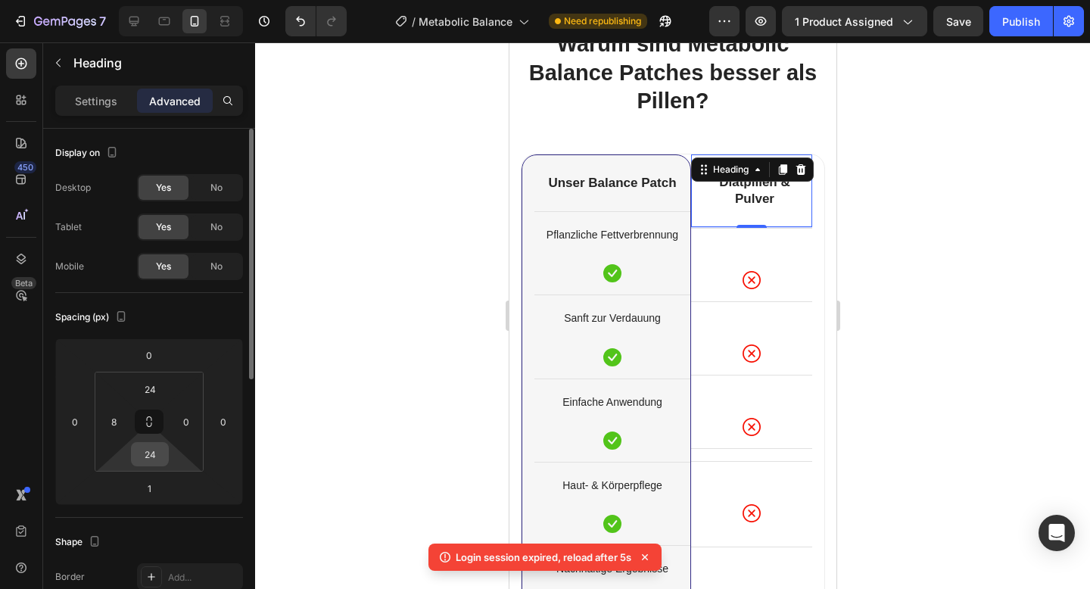
click at [152, 446] on input "24" at bounding box center [150, 454] width 30 height 23
type input "1"
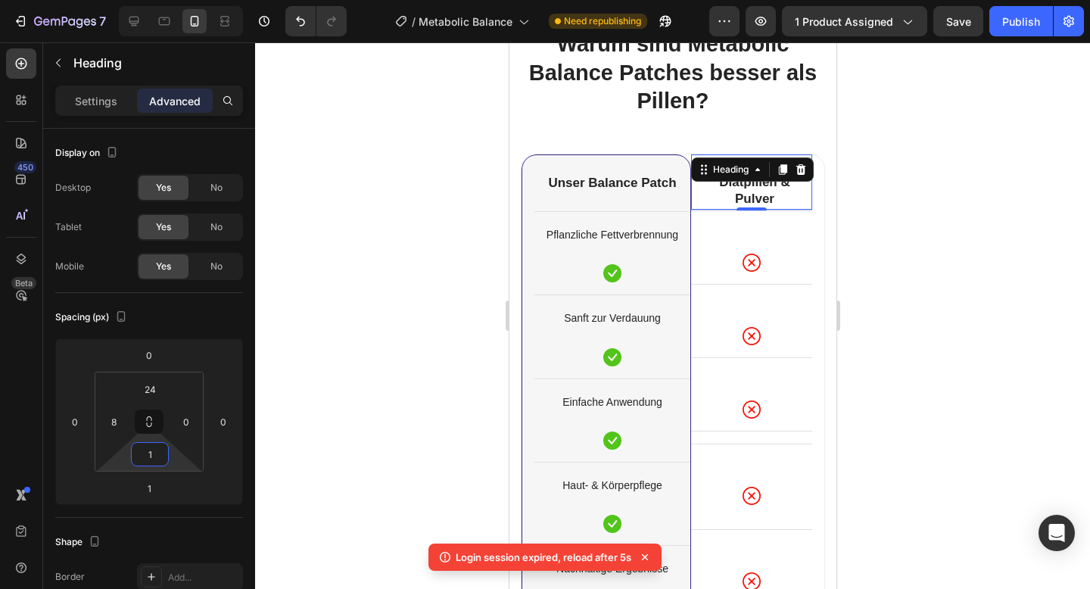
click at [296, 341] on div at bounding box center [672, 315] width 835 height 547
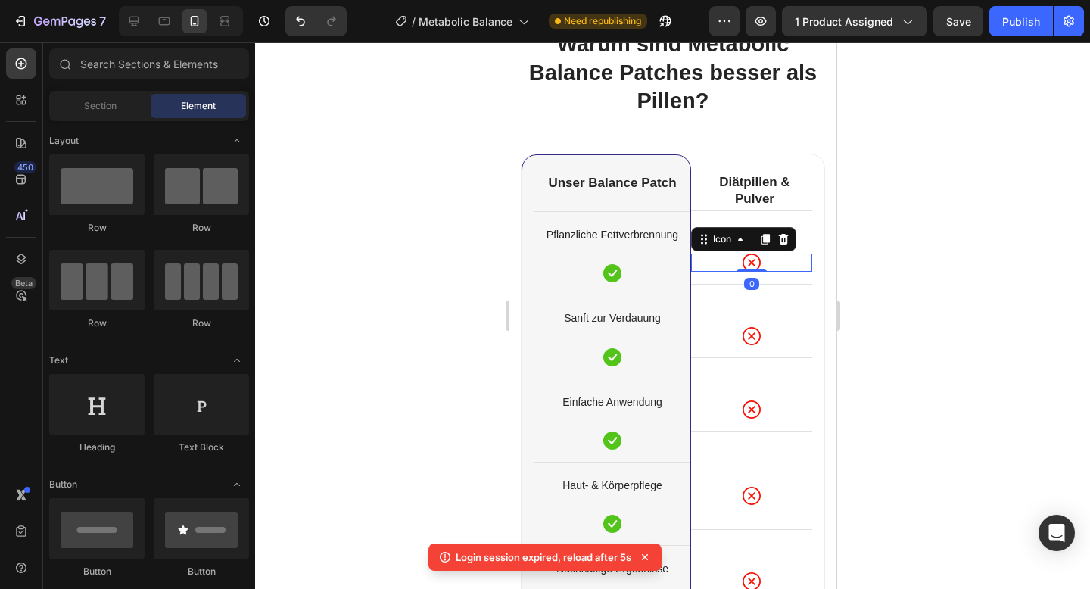
click at [709, 260] on div "Icon 0" at bounding box center [750, 263] width 121 height 18
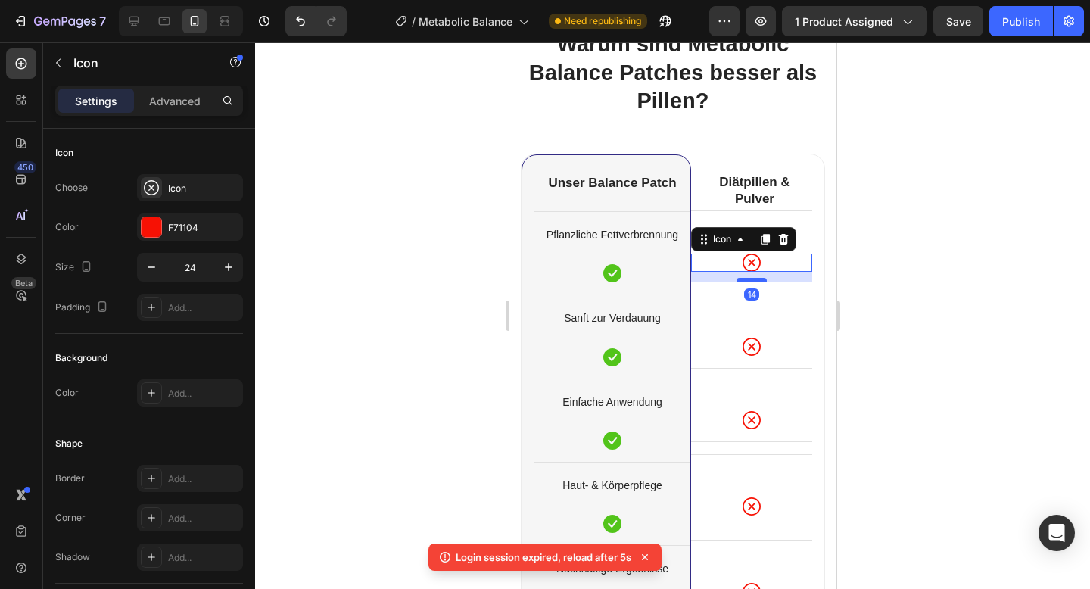
drag, startPoint x: 740, startPoint y: 270, endPoint x: 740, endPoint y: 280, distance: 10.6
click at [740, 280] on div at bounding box center [751, 280] width 30 height 5
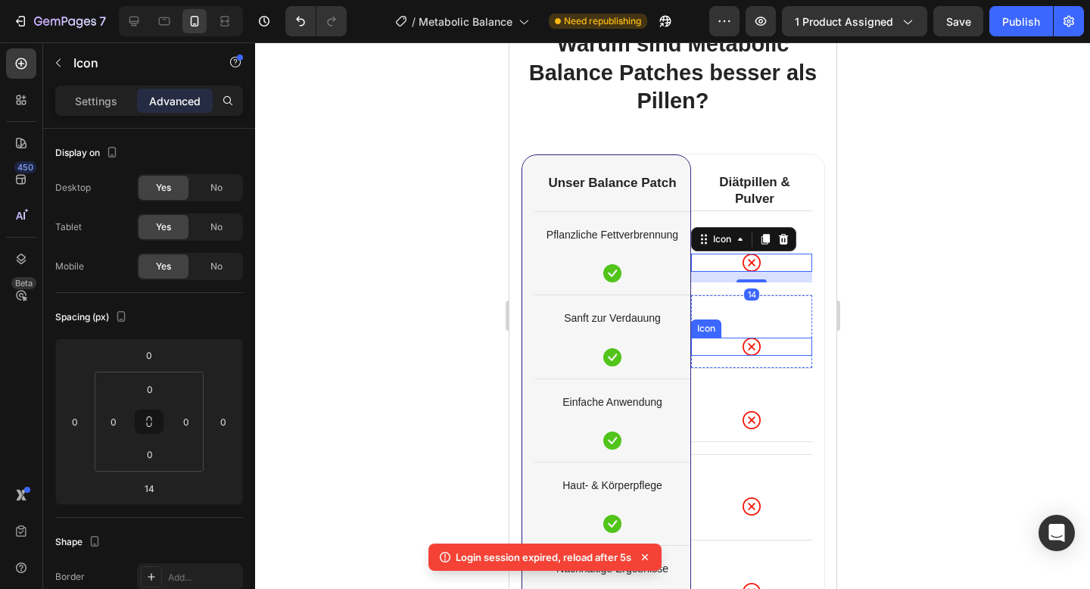
click at [908, 331] on div at bounding box center [672, 315] width 835 height 547
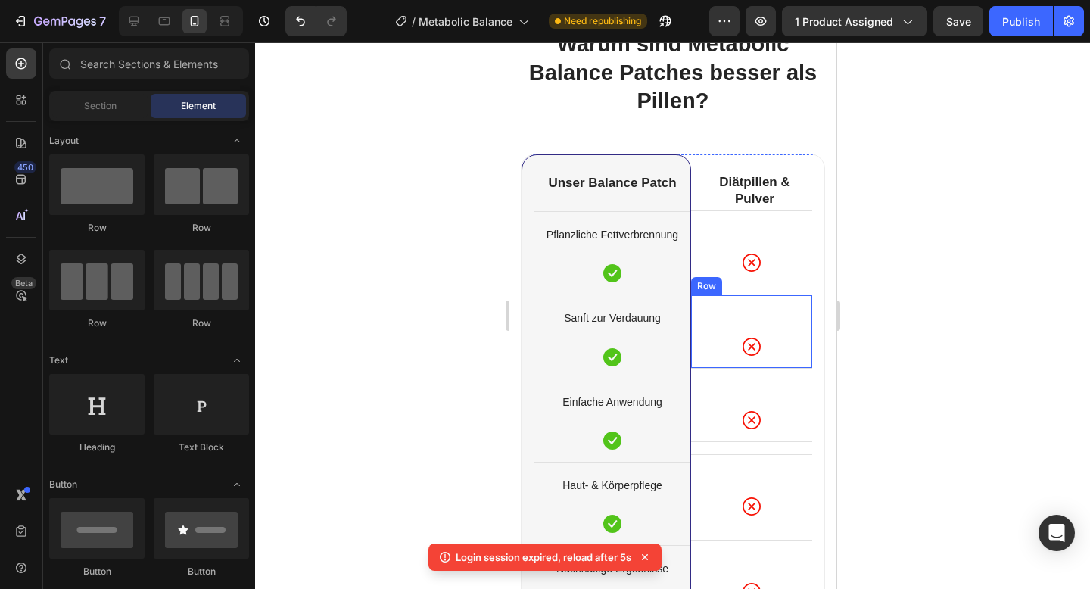
click at [790, 363] on div "Icon Row" at bounding box center [750, 330] width 121 height 73
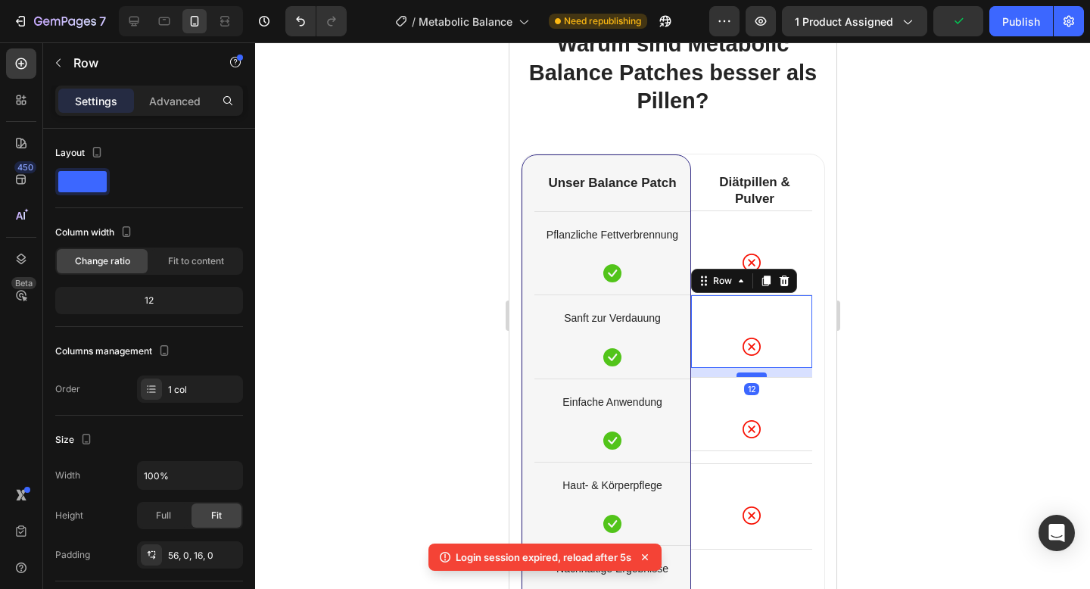
drag, startPoint x: 759, startPoint y: 366, endPoint x: 761, endPoint y: 375, distance: 9.4
click at [761, 375] on div at bounding box center [751, 374] width 30 height 5
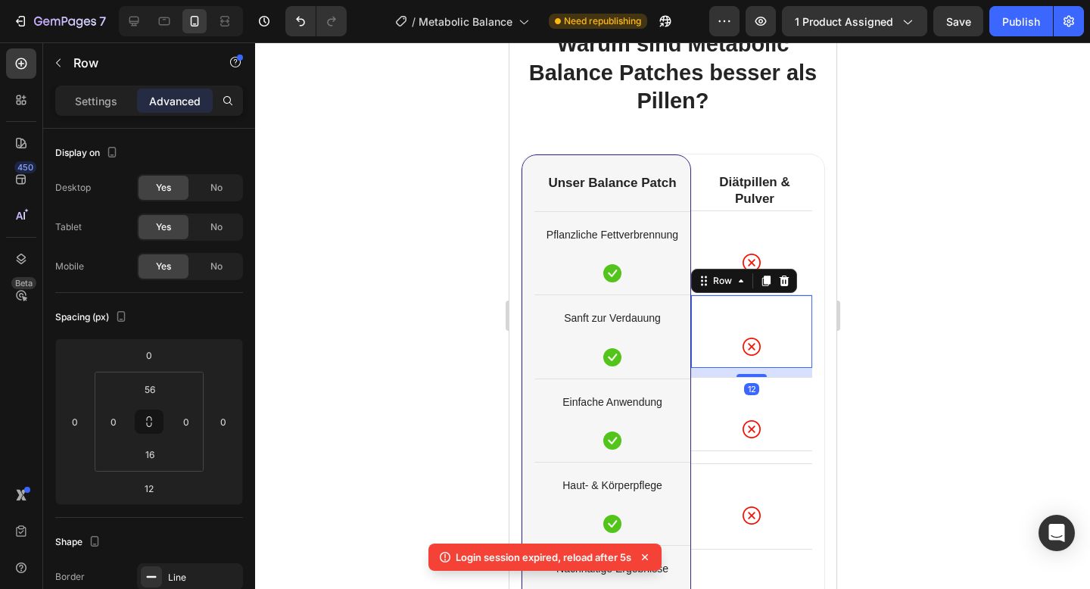
click at [967, 358] on div at bounding box center [672, 315] width 835 height 547
click at [795, 367] on div "Icon Row" at bounding box center [750, 330] width 121 height 73
click at [756, 379] on div at bounding box center [751, 377] width 30 height 5
click at [755, 375] on div at bounding box center [751, 375] width 30 height 5
type input "13"
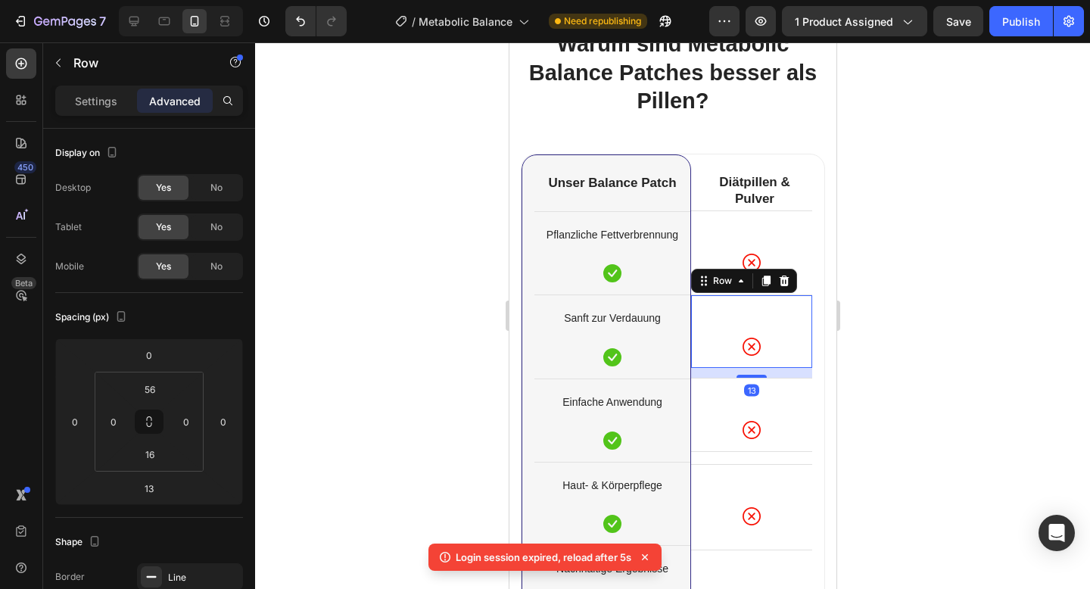
click at [946, 344] on div at bounding box center [672, 315] width 835 height 547
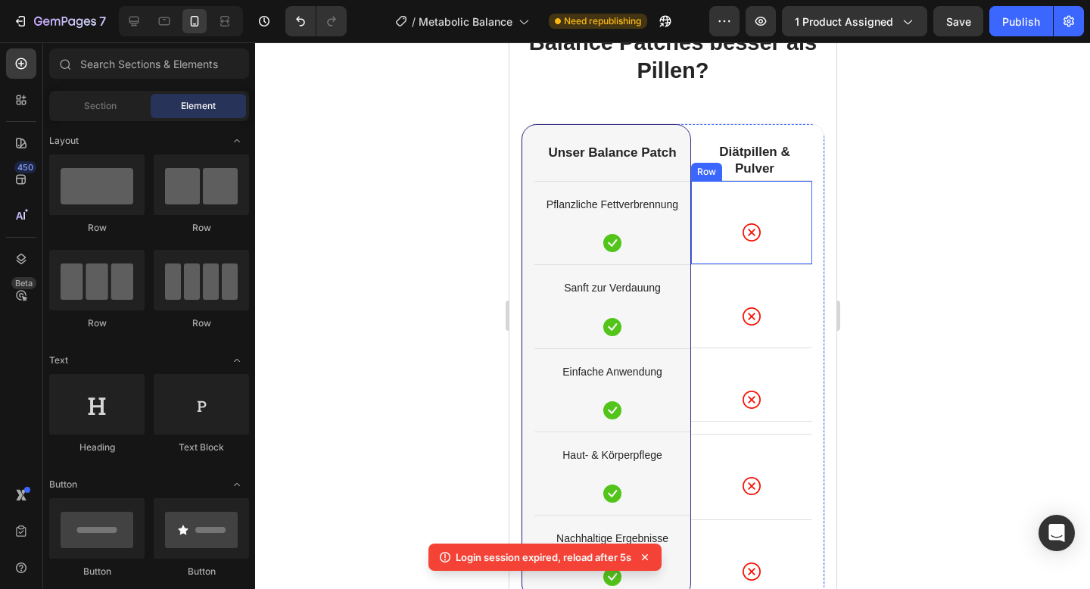
scroll to position [5812, 0]
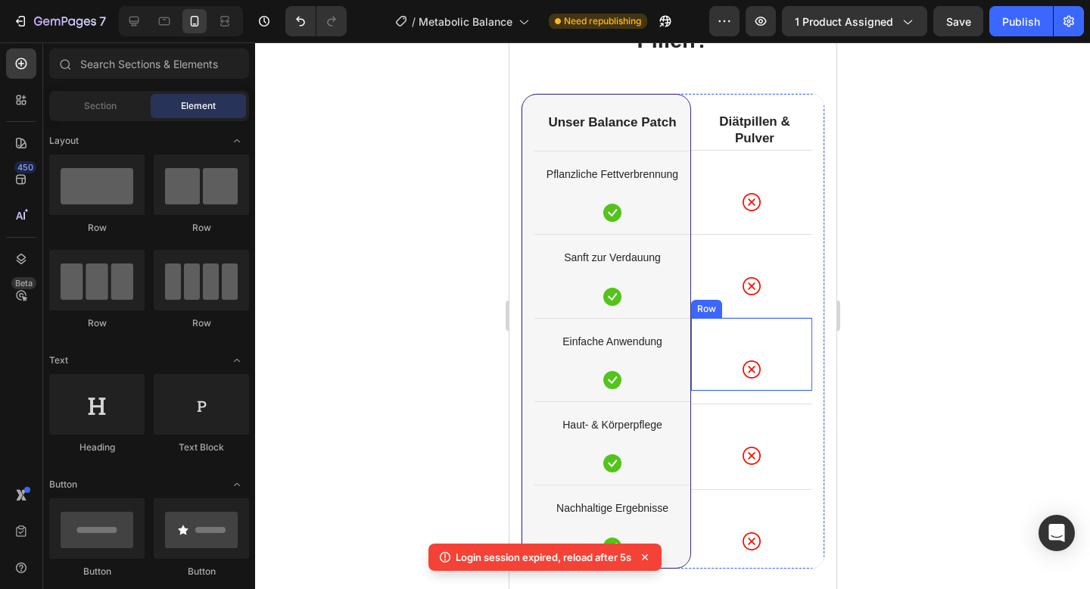
click at [787, 387] on div "Icon Row" at bounding box center [750, 353] width 121 height 73
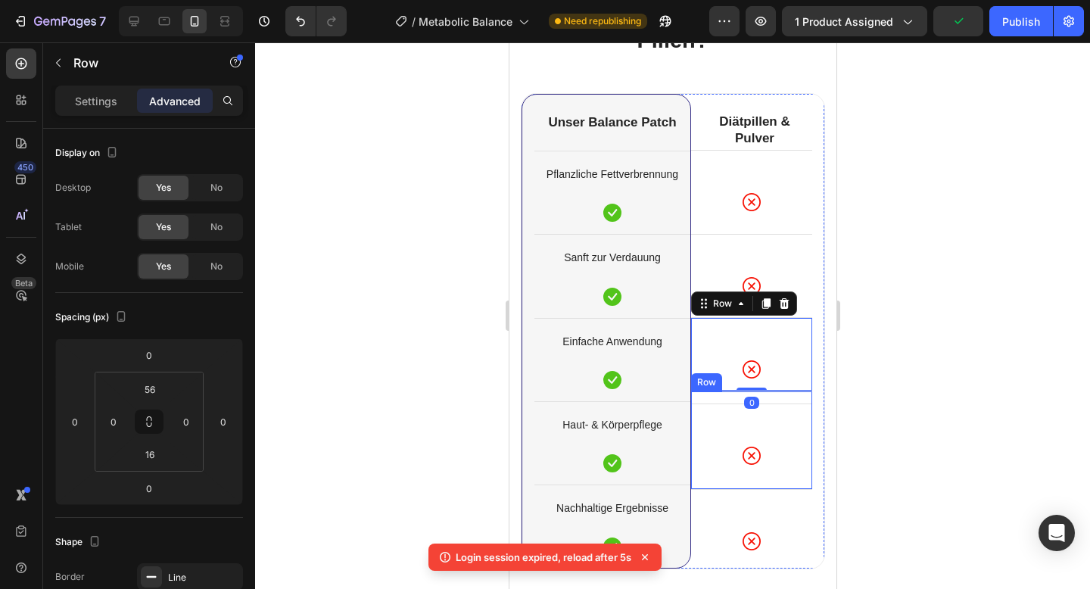
click at [896, 418] on div at bounding box center [672, 315] width 835 height 547
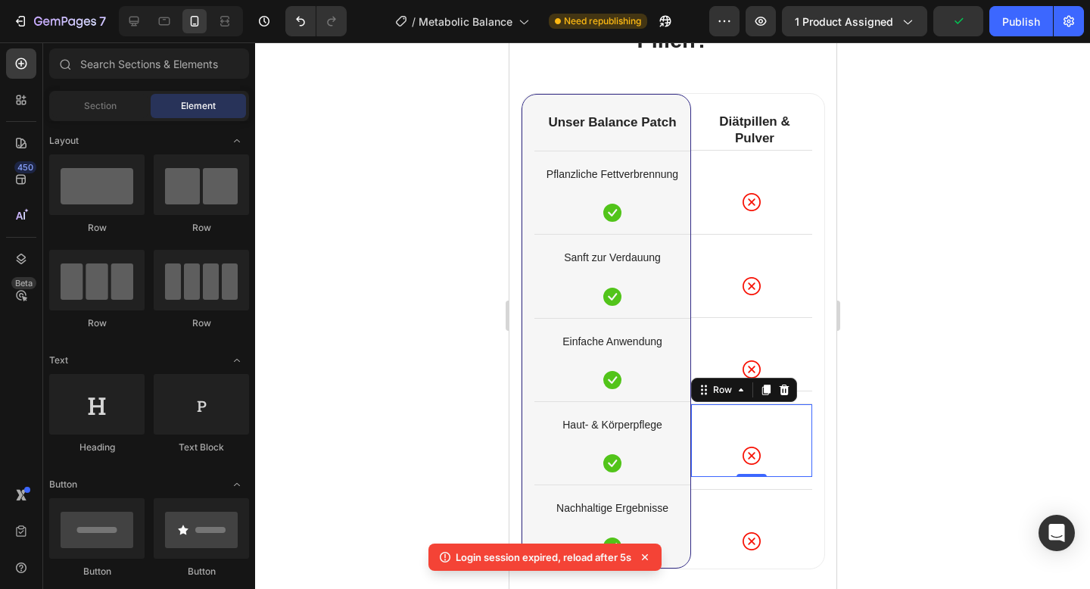
click at [790, 428] on div "Icon Row 0" at bounding box center [750, 439] width 121 height 73
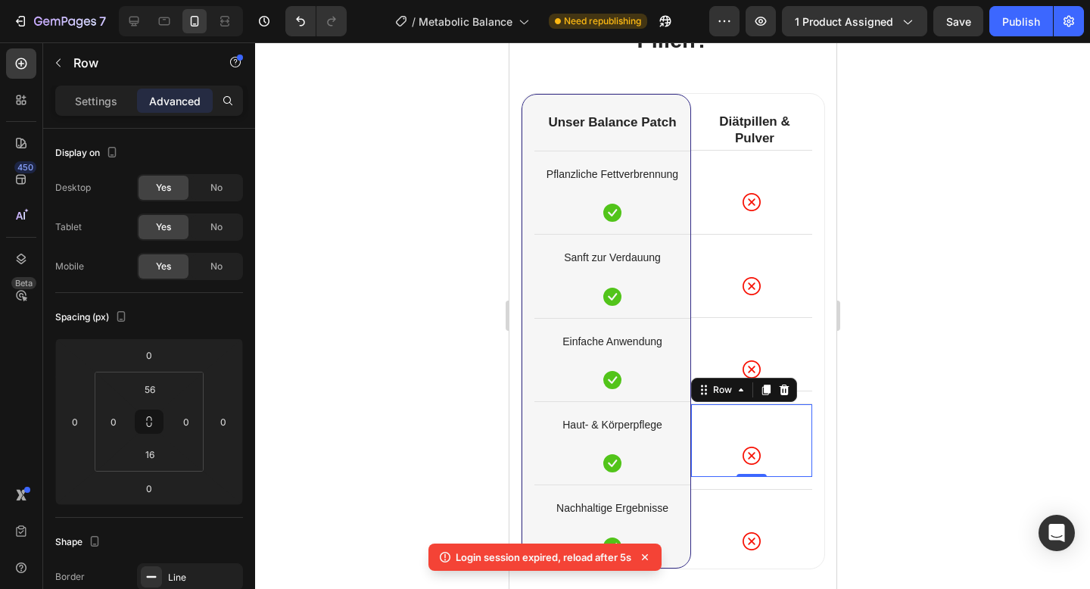
click at [940, 367] on div at bounding box center [672, 315] width 835 height 547
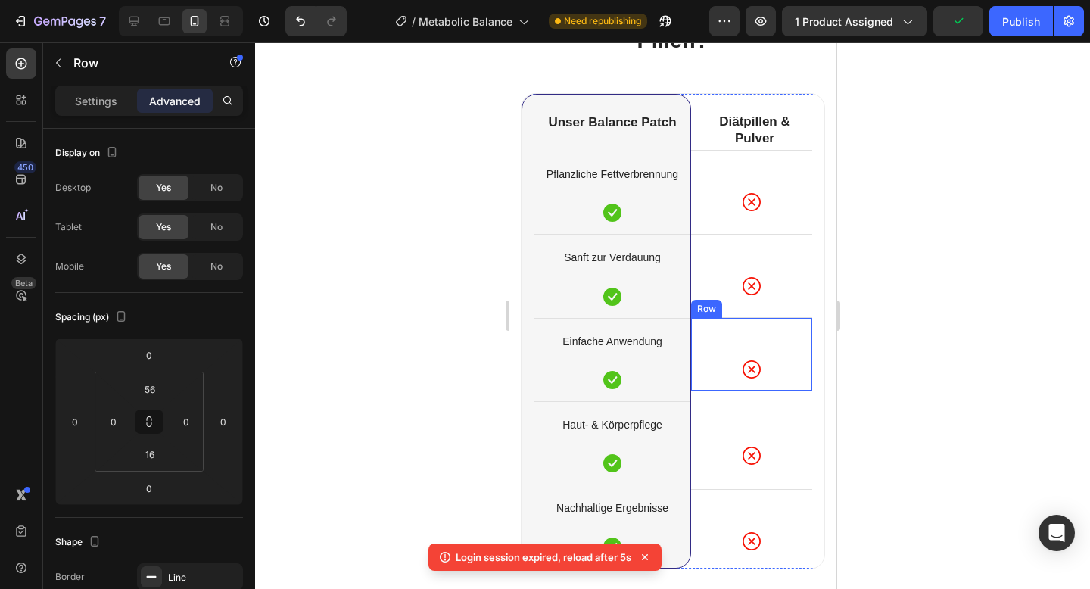
click at [777, 388] on div "Icon Row" at bounding box center [750, 353] width 121 height 73
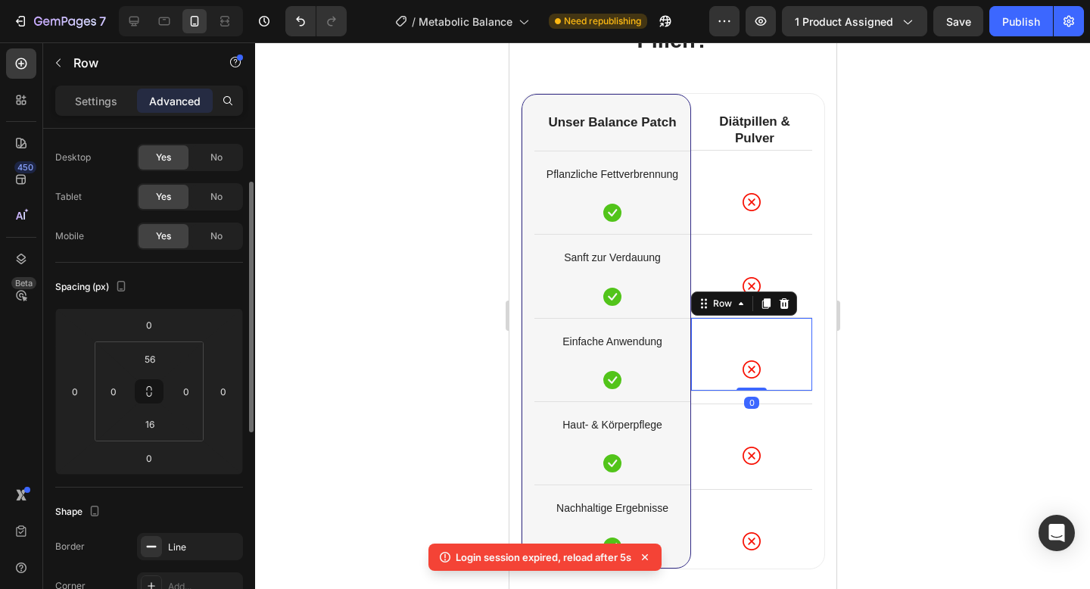
scroll to position [69, 0]
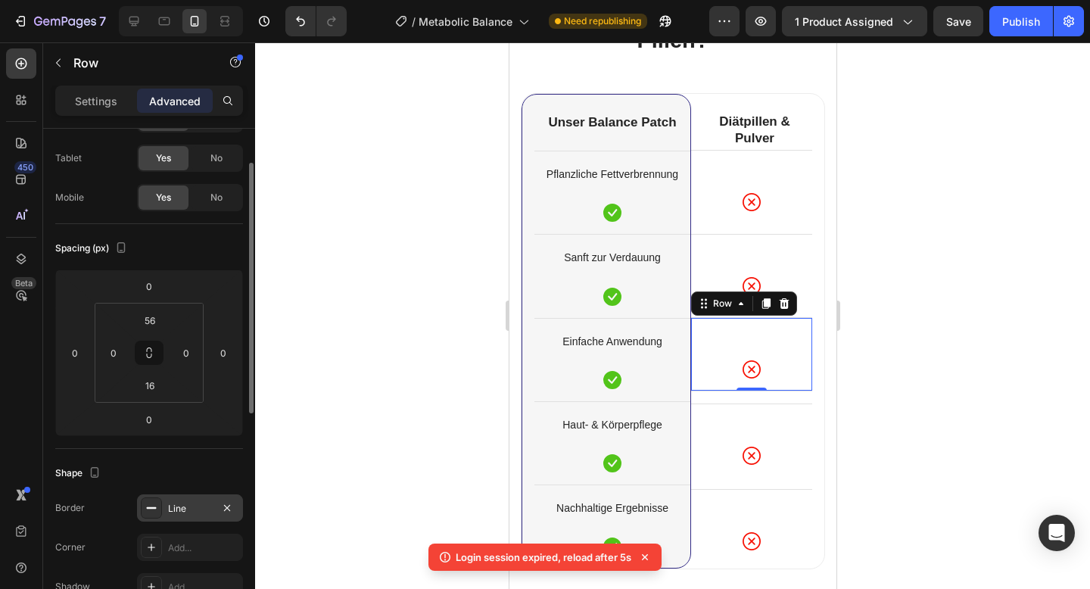
click at [150, 506] on icon at bounding box center [151, 508] width 12 height 12
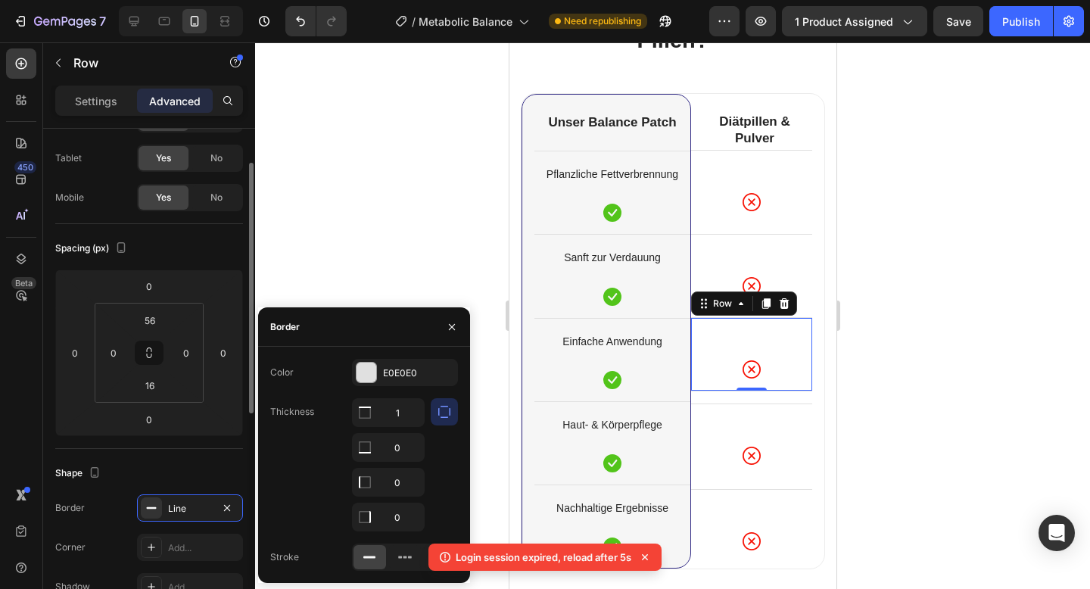
scroll to position [110, 0]
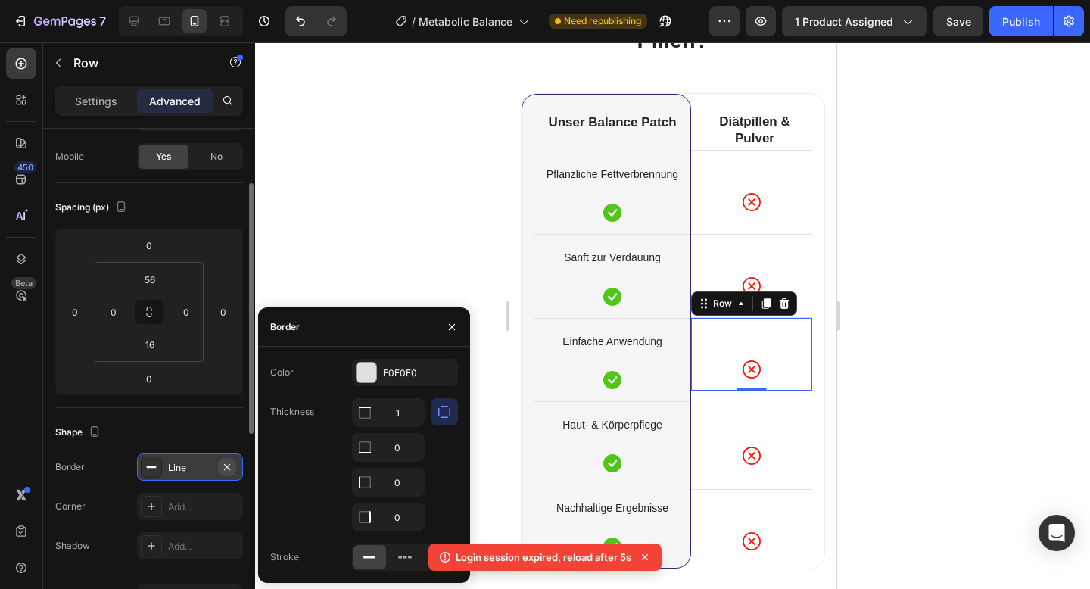
click at [232, 461] on icon "button" at bounding box center [227, 467] width 12 height 12
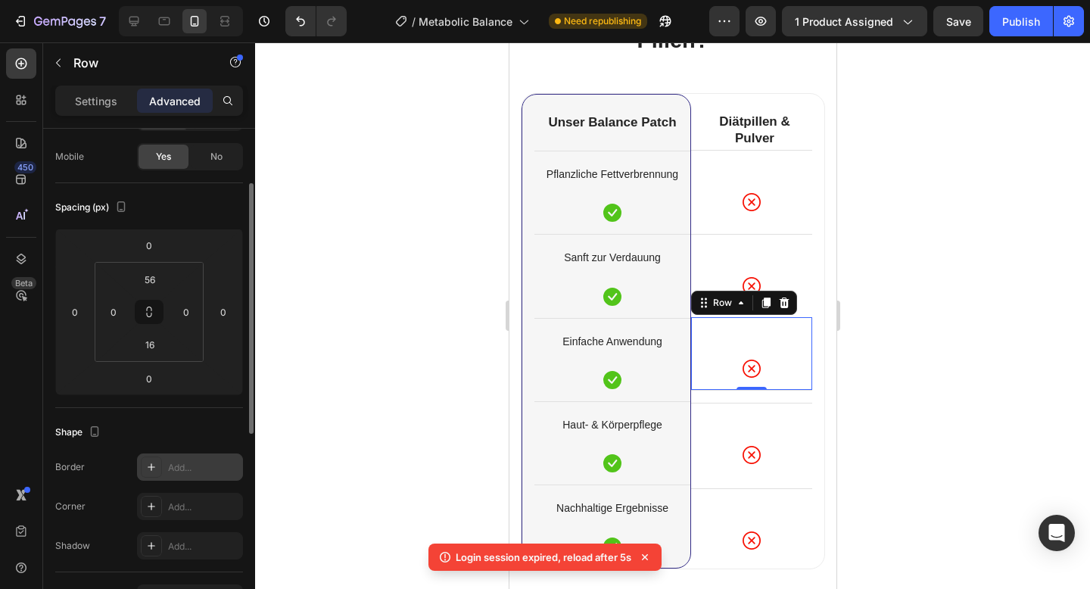
click at [890, 343] on div at bounding box center [672, 315] width 835 height 547
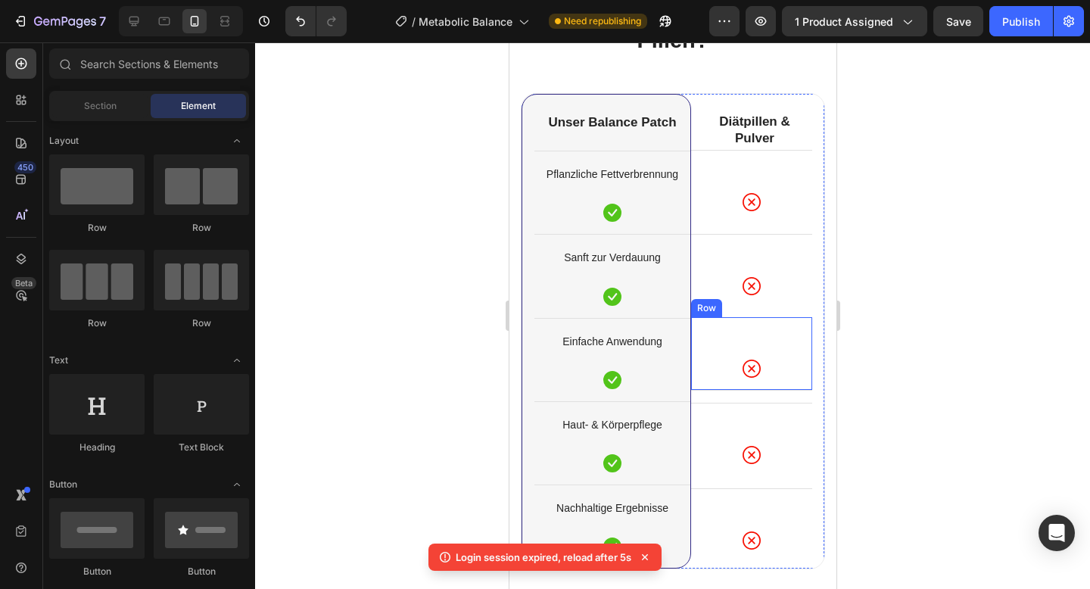
click at [774, 353] on div "Icon Row" at bounding box center [750, 353] width 121 height 73
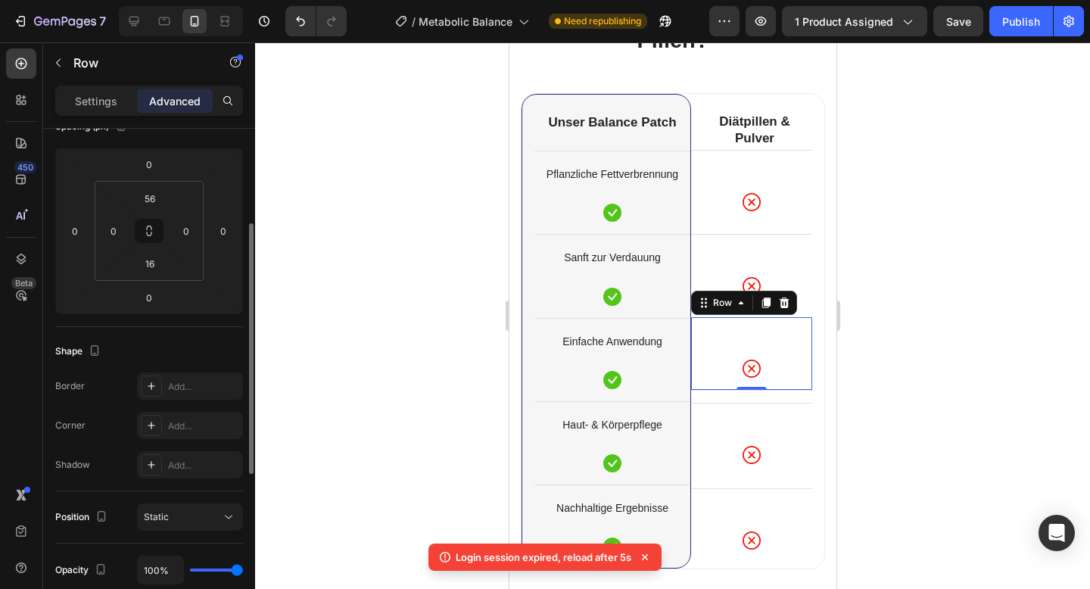
scroll to position [192, 0]
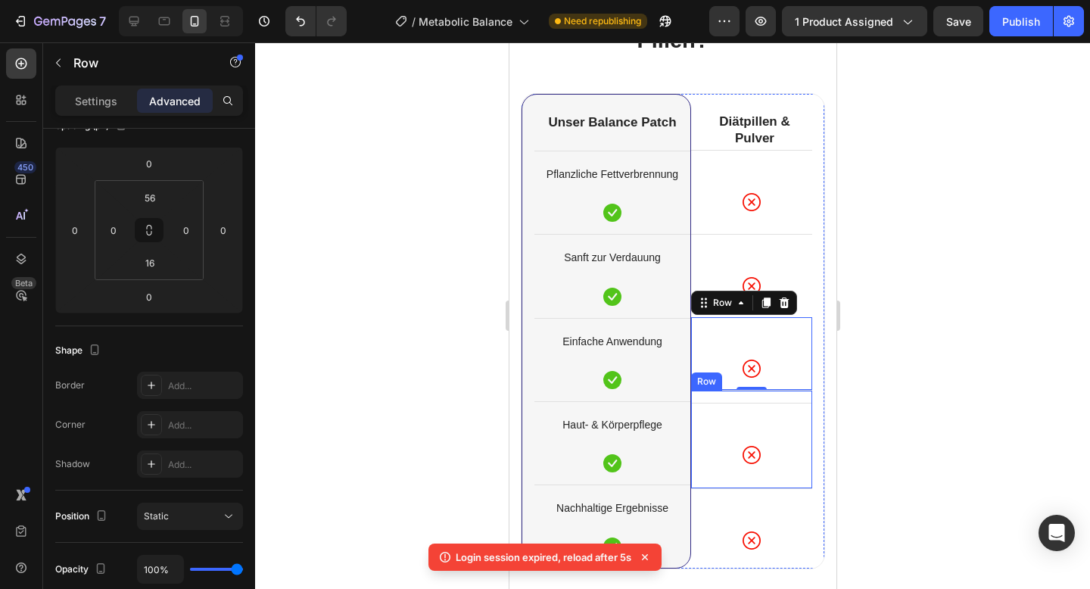
click at [732, 400] on div "Icon Row Row" at bounding box center [750, 439] width 121 height 98
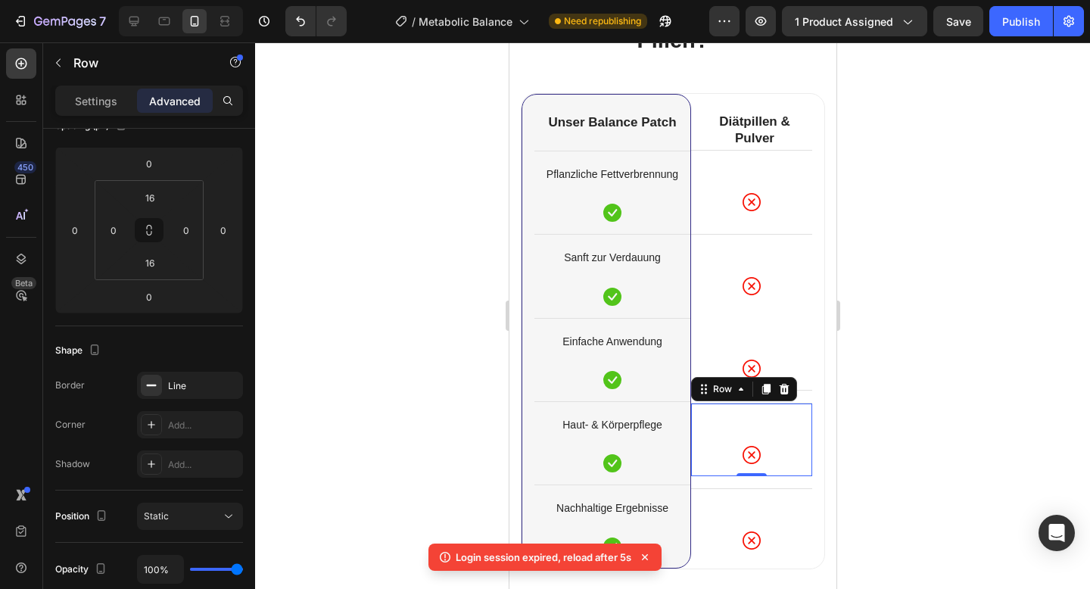
click at [730, 407] on div "Icon Row 0" at bounding box center [750, 439] width 121 height 73
click at [802, 398] on div "Icon Row 0 Row" at bounding box center [750, 439] width 121 height 98
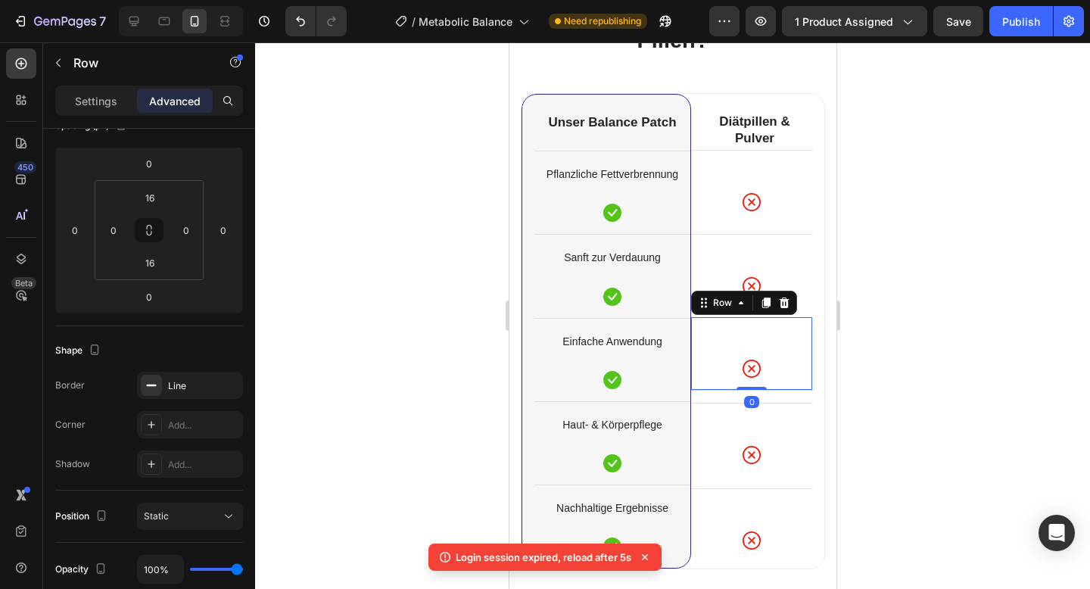
click at [802, 354] on div "Icon Row 0" at bounding box center [750, 353] width 121 height 73
click at [154, 379] on icon at bounding box center [151, 385] width 12 height 12
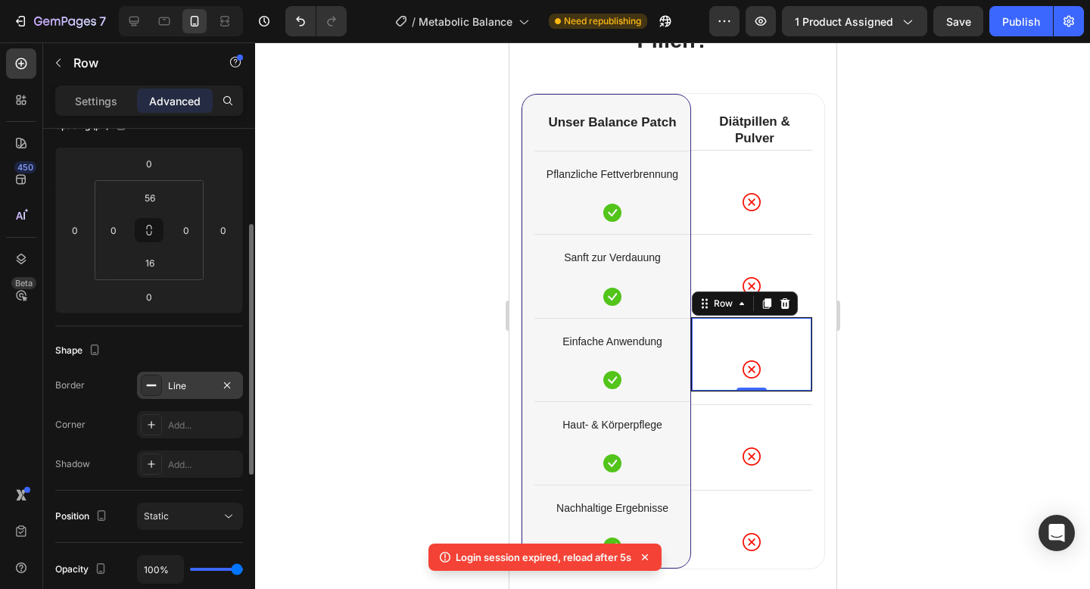
click at [390, 279] on div at bounding box center [672, 315] width 835 height 547
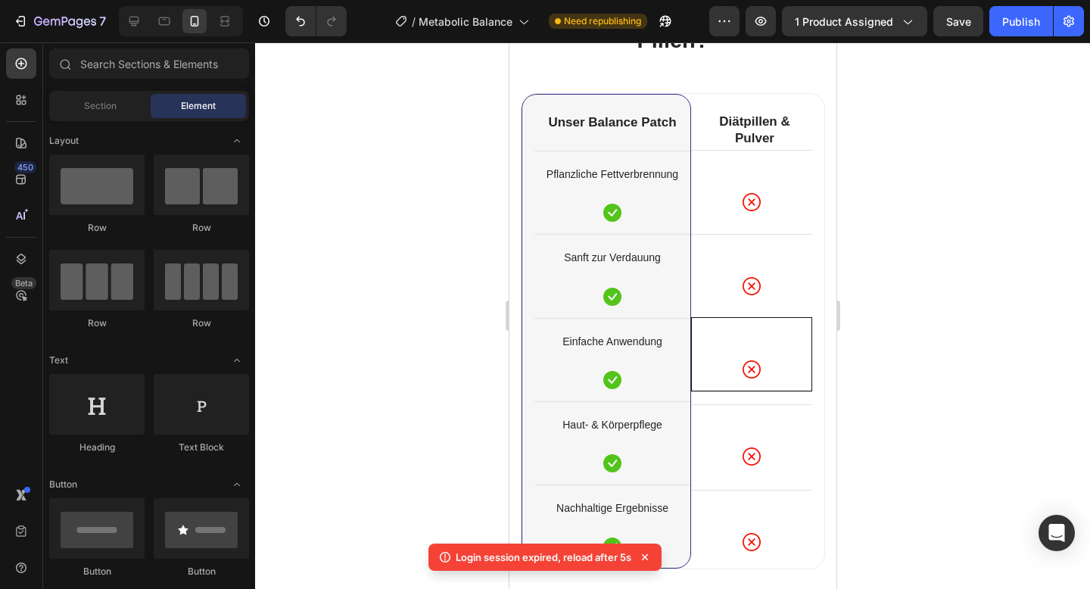
click at [888, 322] on div at bounding box center [672, 315] width 835 height 547
click at [900, 375] on div at bounding box center [672, 315] width 835 height 547
click at [914, 431] on div at bounding box center [672, 315] width 835 height 547
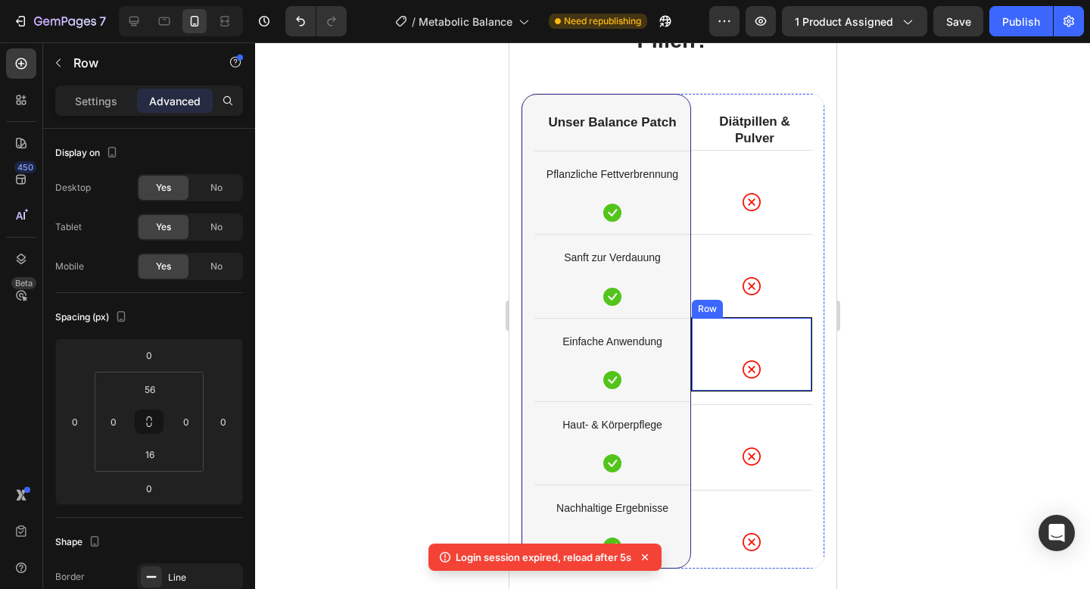
click at [761, 380] on div "Icon Row" at bounding box center [750, 354] width 121 height 74
click at [986, 355] on div at bounding box center [672, 315] width 835 height 547
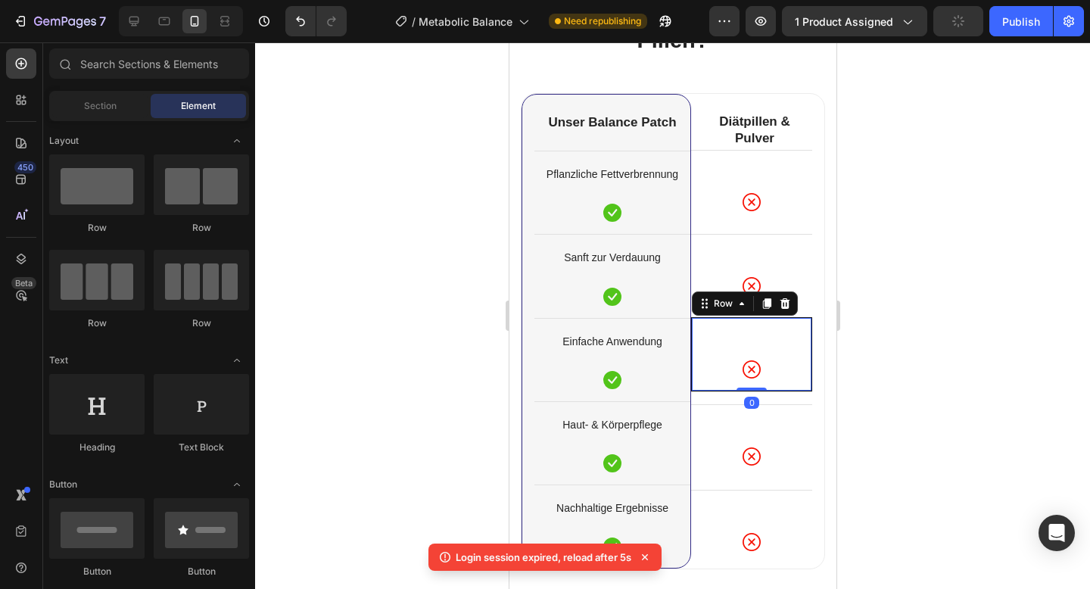
click at [790, 382] on div "Icon Row 0" at bounding box center [750, 354] width 121 height 74
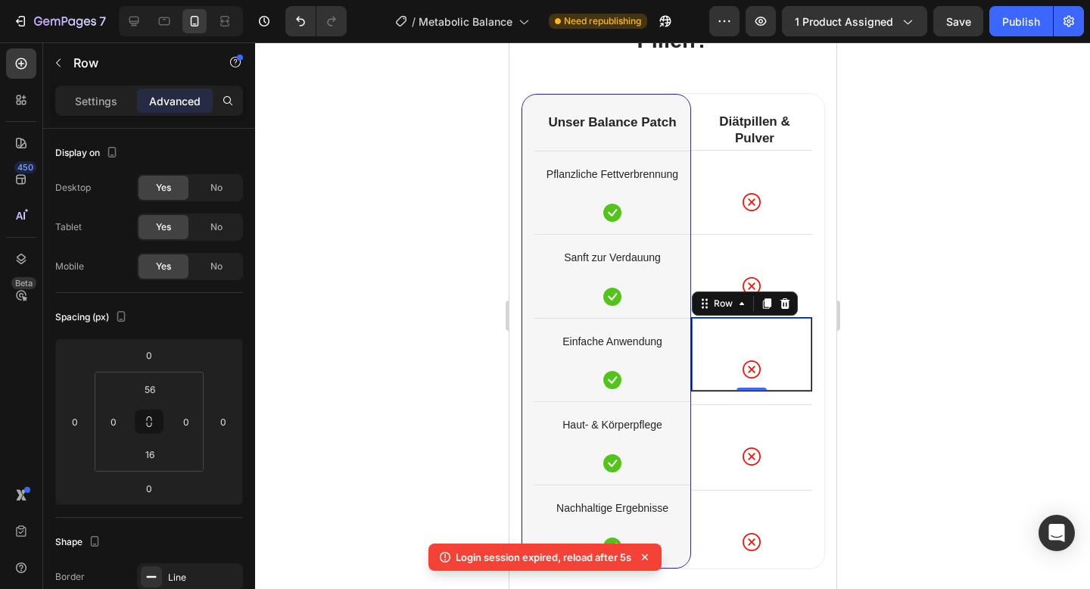
click at [1089, 177] on div at bounding box center [672, 315] width 835 height 547
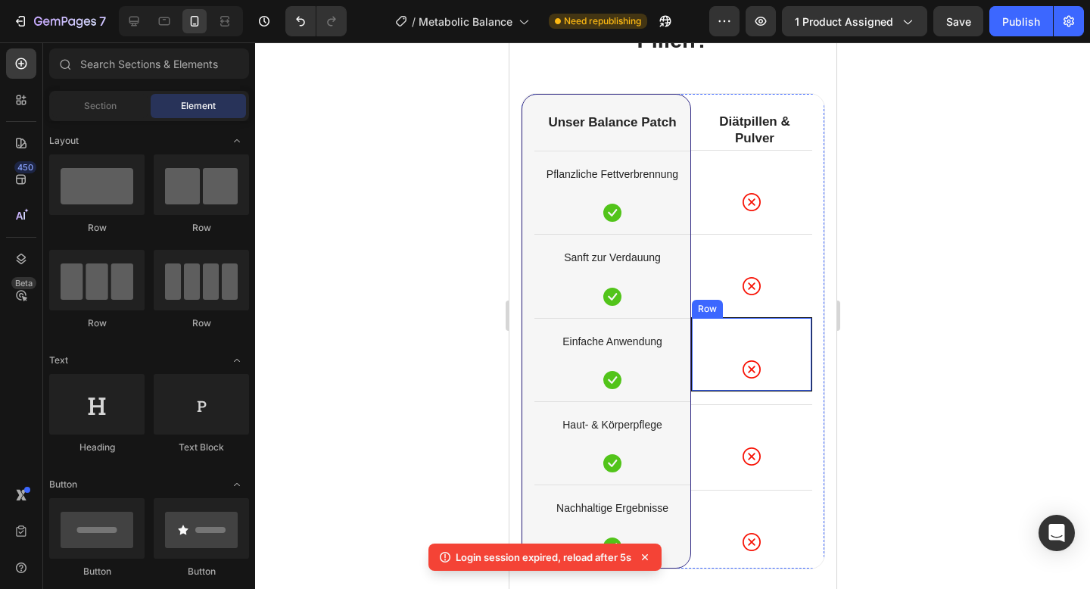
click at [800, 351] on div "Icon Row" at bounding box center [750, 354] width 121 height 74
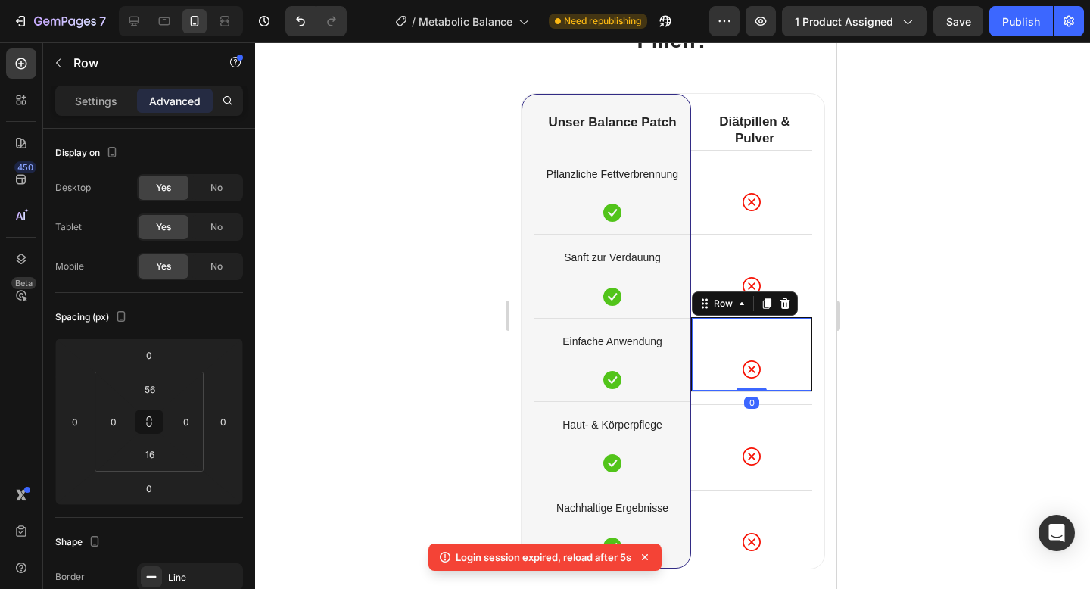
click at [262, 343] on div at bounding box center [672, 315] width 835 height 547
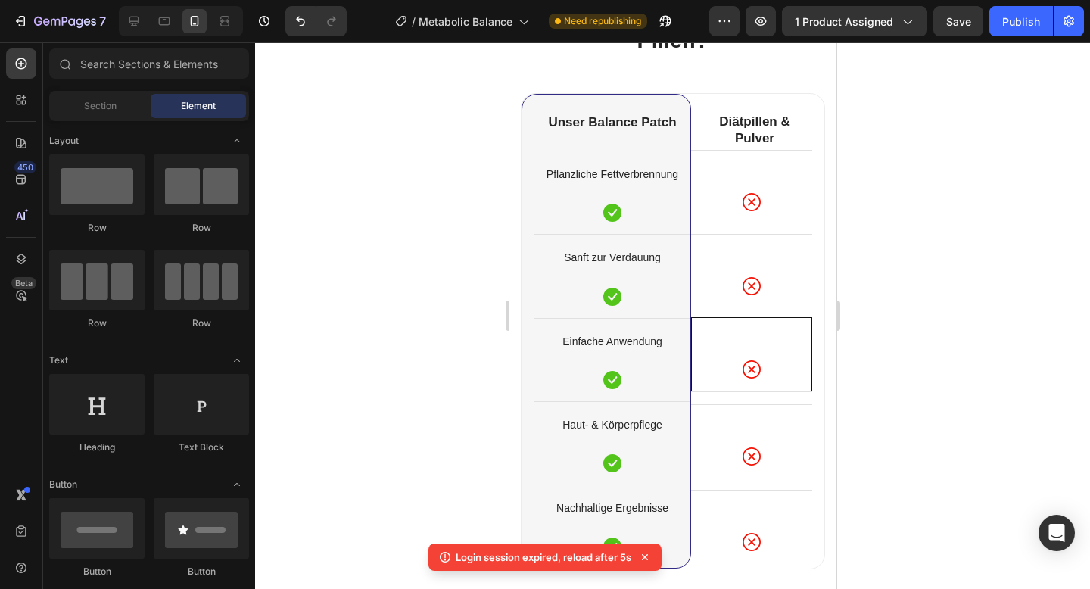
click at [400, 340] on div at bounding box center [672, 315] width 835 height 547
click at [728, 292] on div "Icon" at bounding box center [750, 286] width 121 height 18
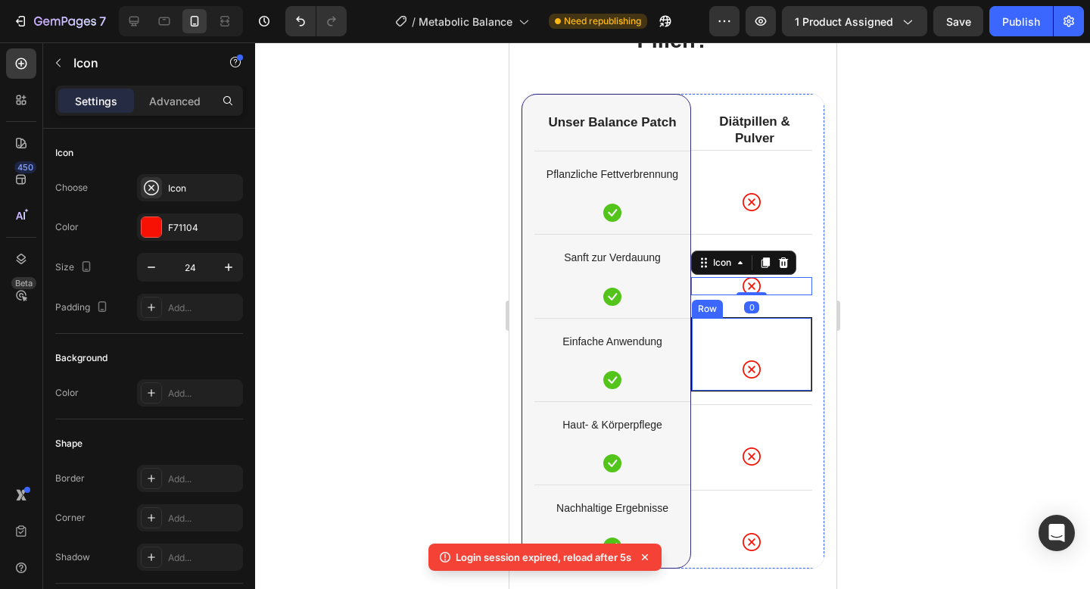
click at [714, 340] on div "Icon Row" at bounding box center [750, 354] width 121 height 74
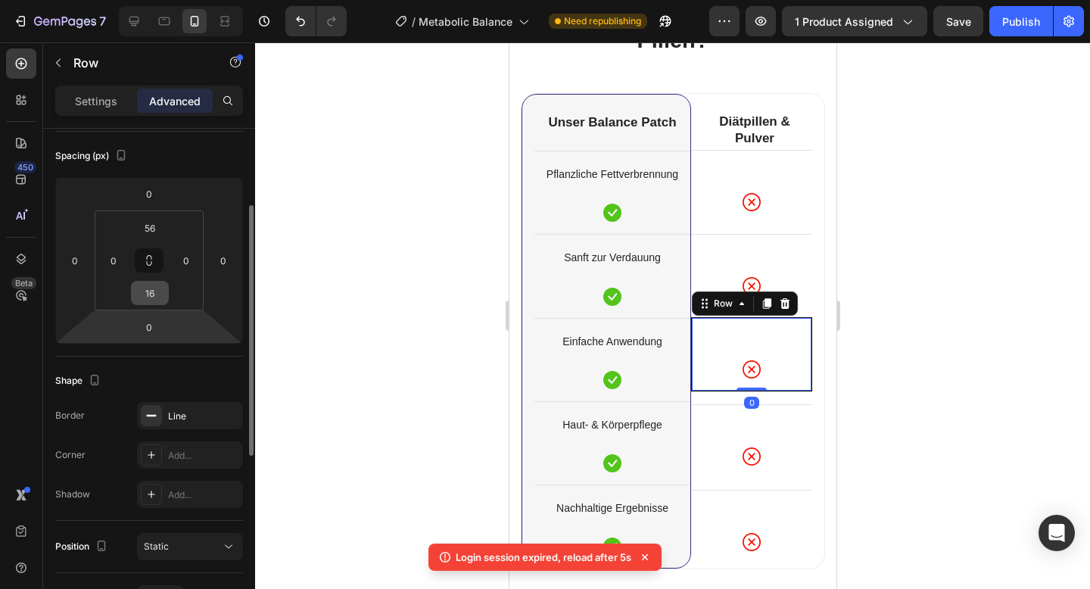
scroll to position [170, 0]
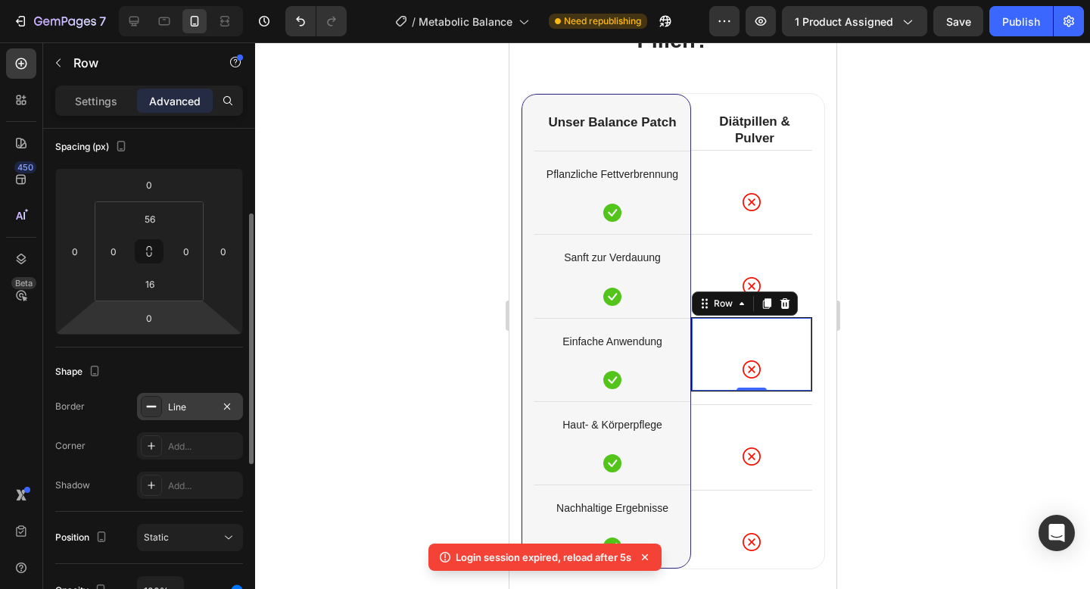
click at [154, 413] on div at bounding box center [151, 406] width 21 height 21
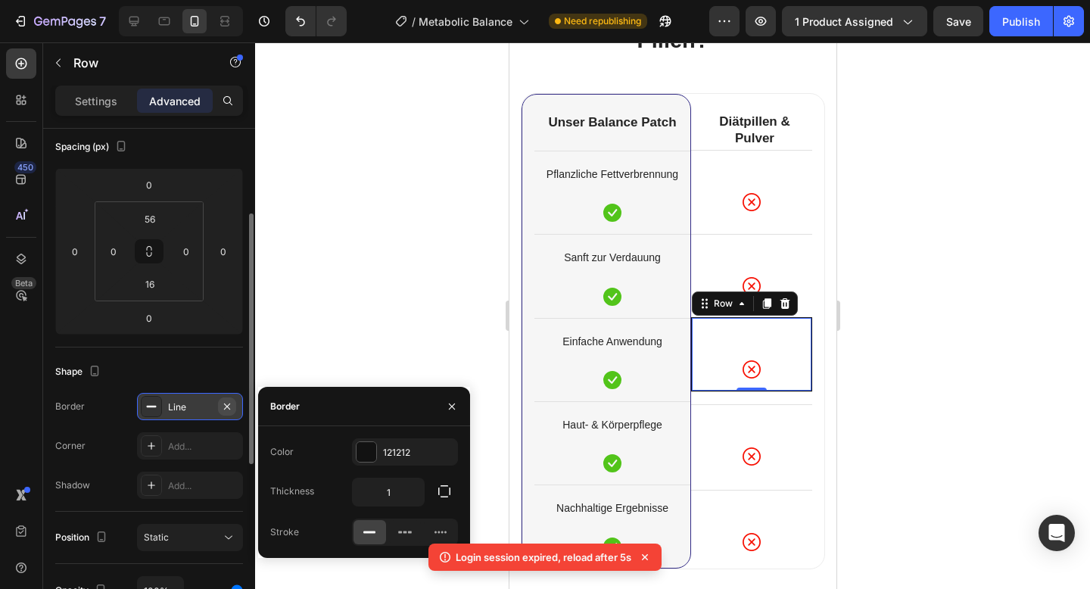
click at [229, 408] on icon "button" at bounding box center [227, 406] width 6 height 6
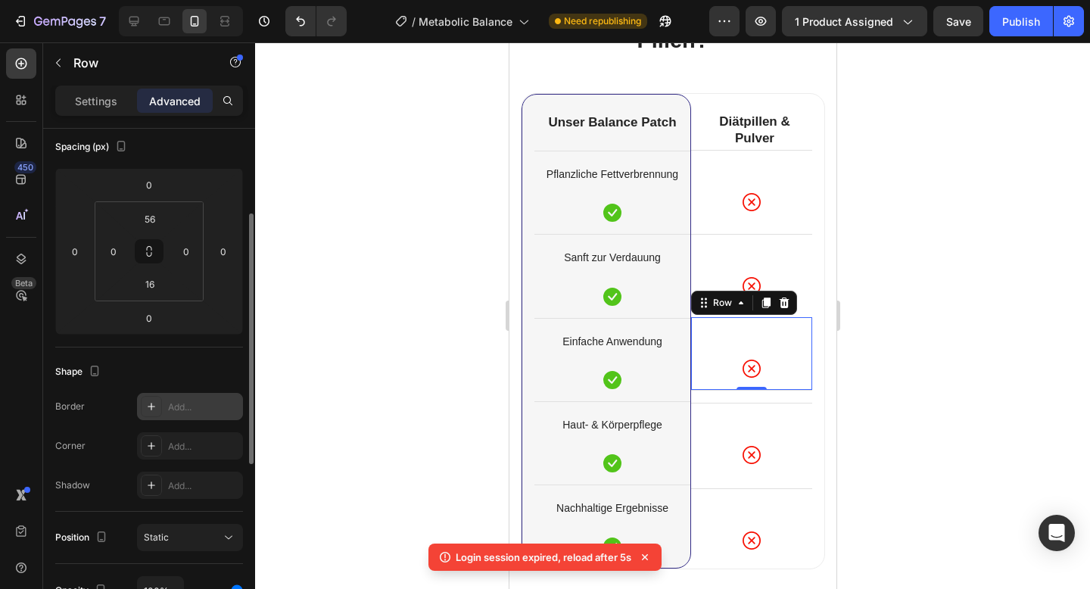
click at [340, 351] on div at bounding box center [672, 315] width 835 height 547
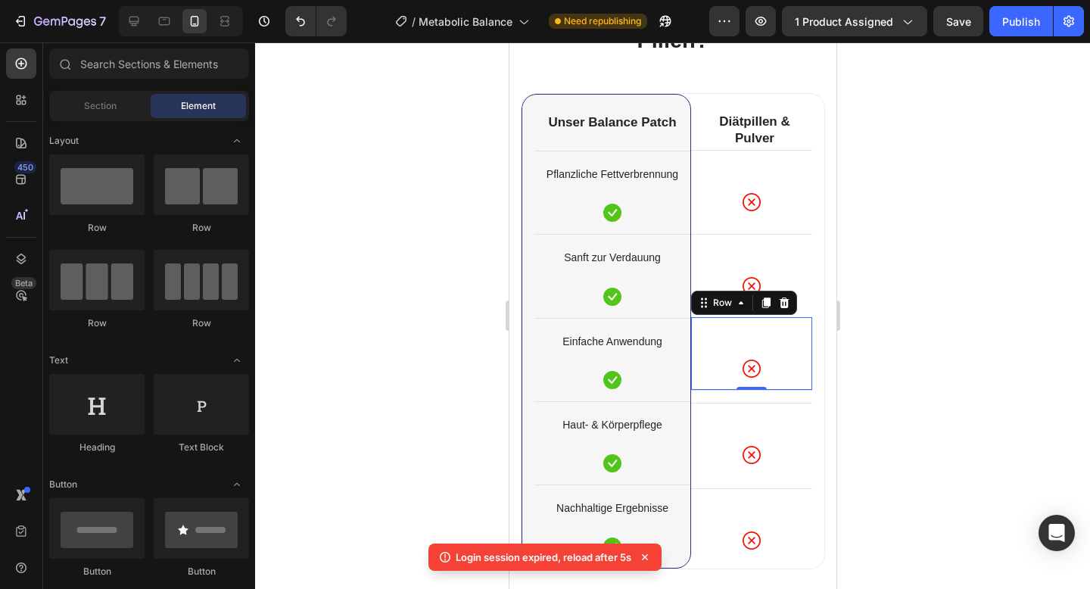
click at [797, 385] on div "Icon Row 0" at bounding box center [750, 353] width 121 height 73
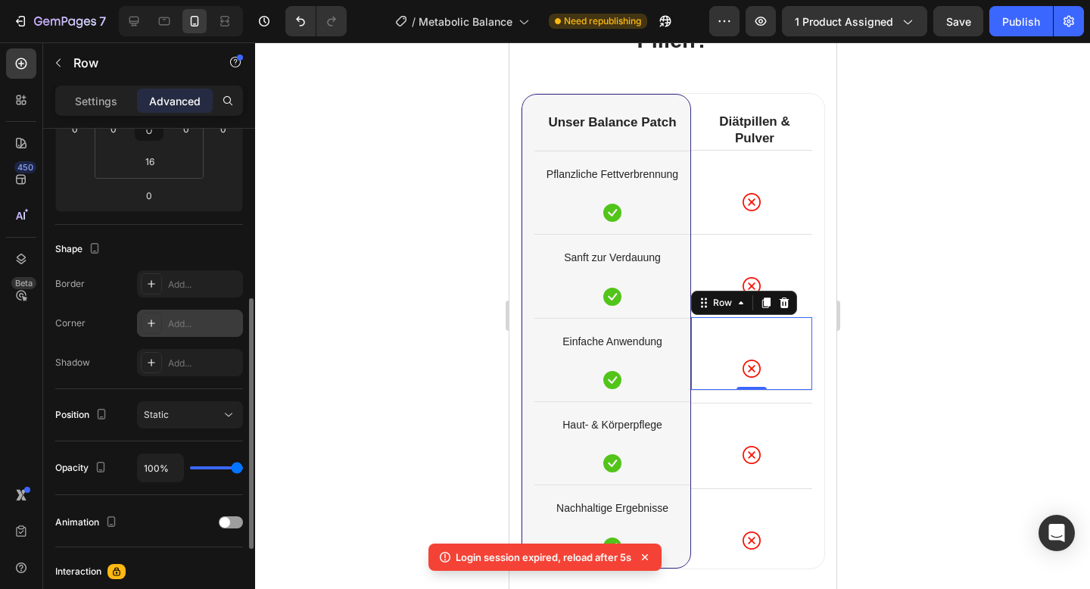
scroll to position [276, 0]
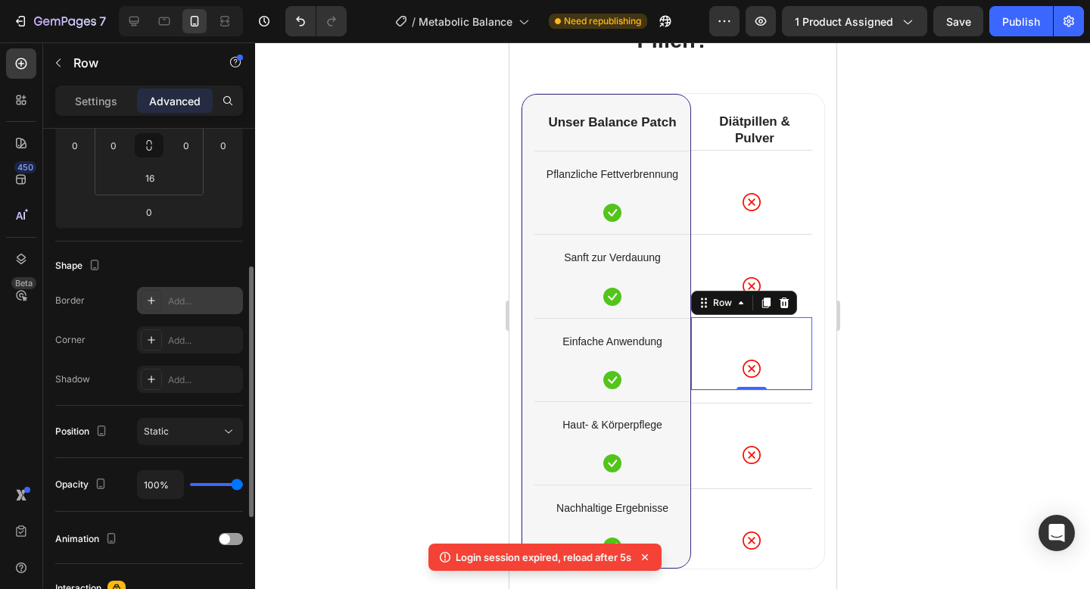
click at [188, 297] on div "Add..." at bounding box center [203, 301] width 71 height 14
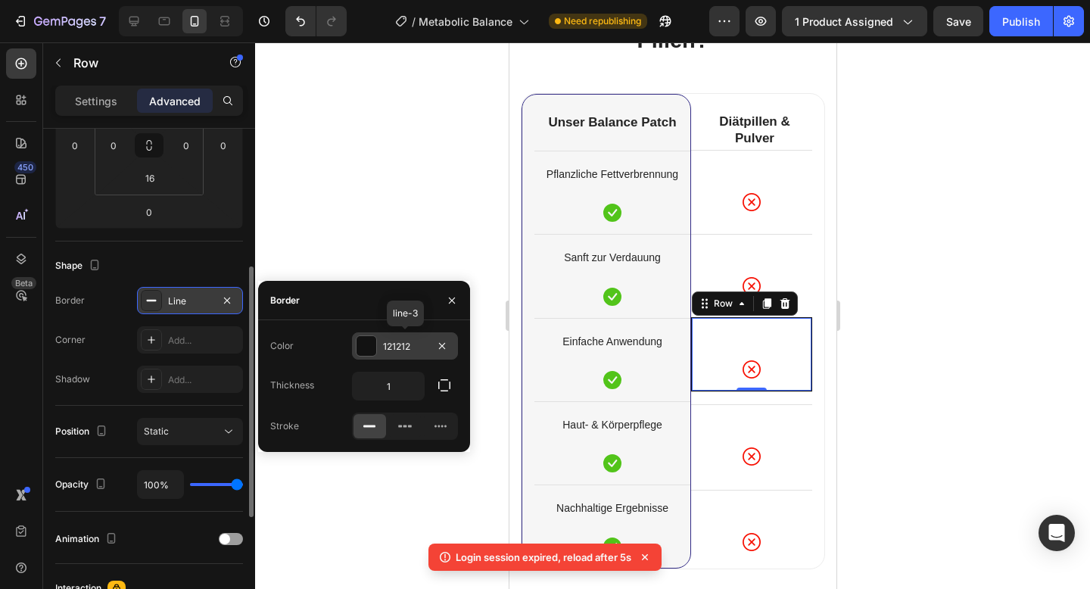
click at [368, 338] on div at bounding box center [367, 346] width 20 height 20
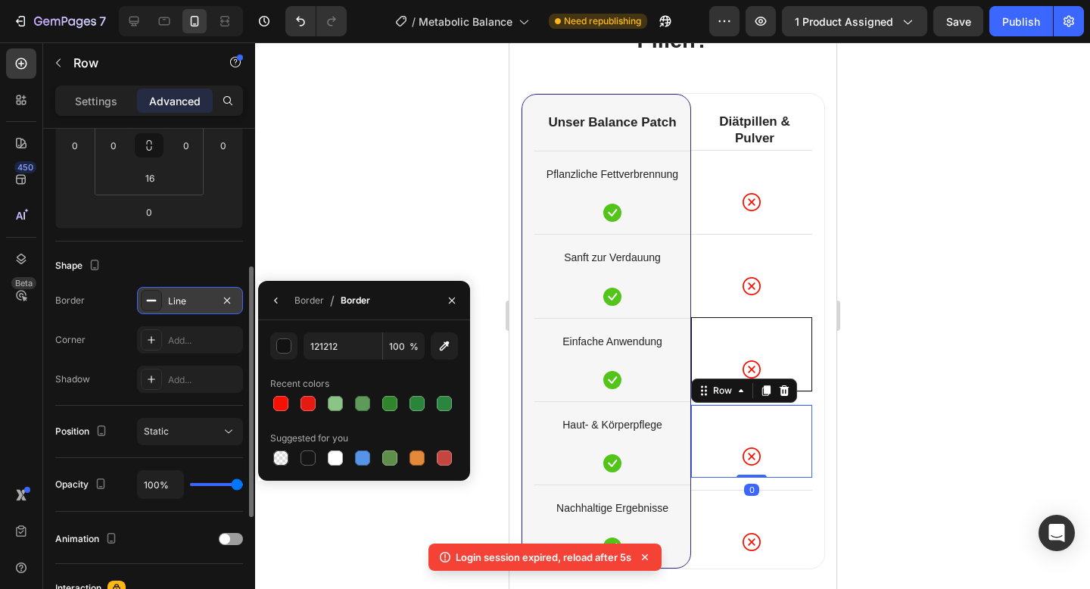
click at [761, 437] on div "Icon Row 0" at bounding box center [750, 440] width 121 height 73
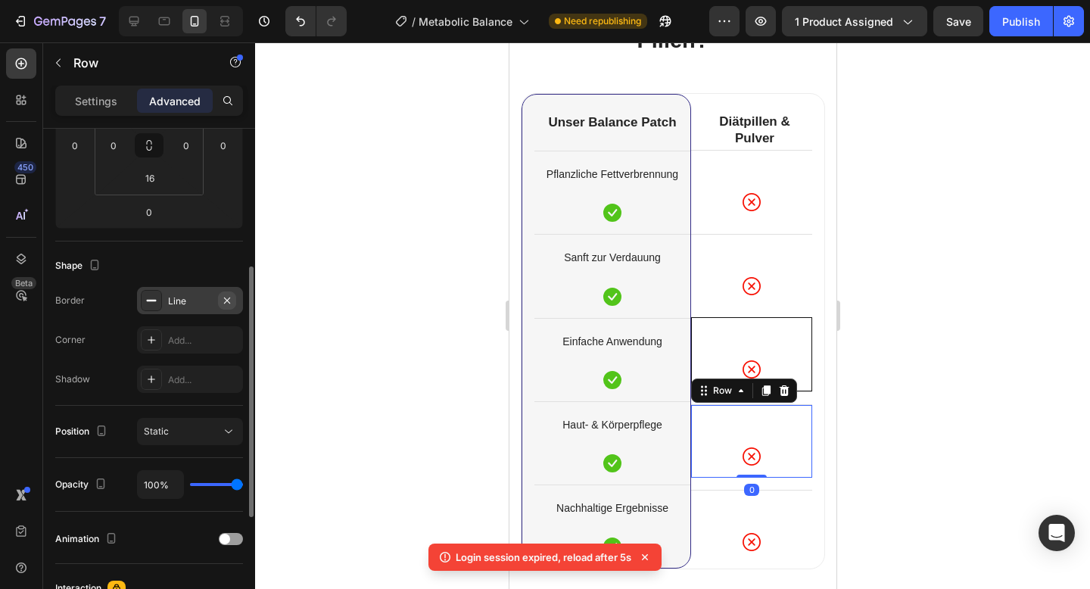
click at [226, 305] on icon "button" at bounding box center [227, 300] width 12 height 12
click at [706, 510] on div "Icon Row" at bounding box center [750, 525] width 121 height 73
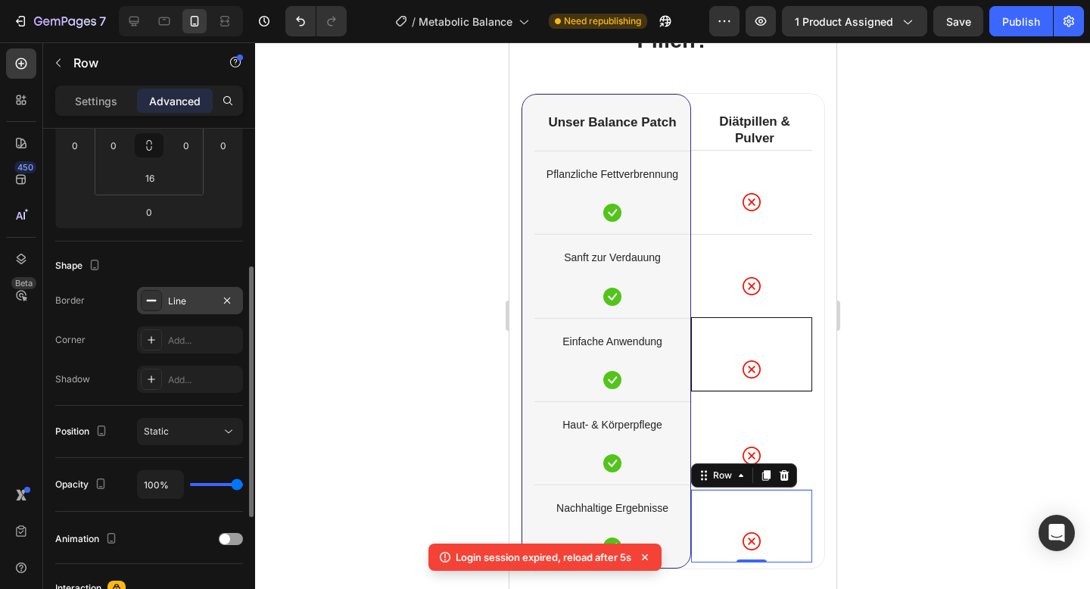
click at [183, 298] on div "Line" at bounding box center [190, 301] width 44 height 14
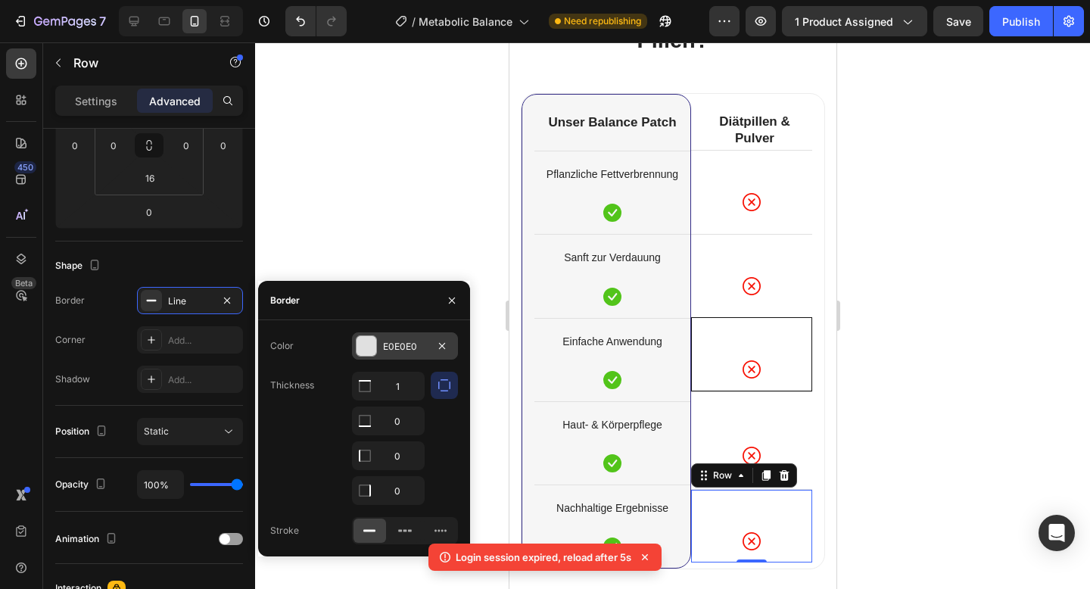
click at [395, 348] on div "E0E0E0" at bounding box center [405, 347] width 44 height 14
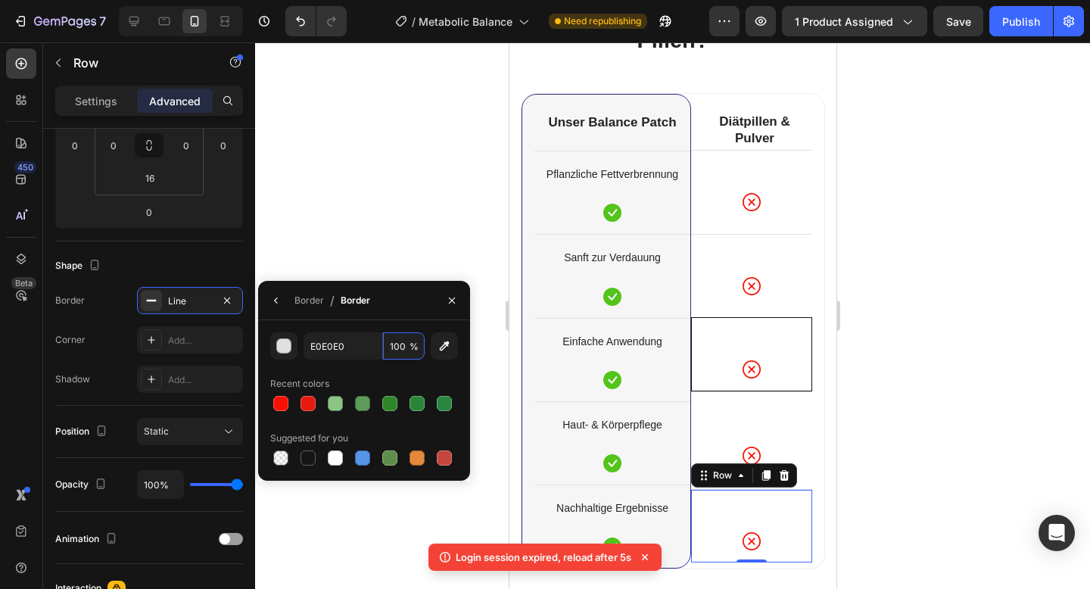
click at [395, 348] on input "100" at bounding box center [404, 345] width 42 height 27
click at [341, 346] on input "E0E0E0" at bounding box center [343, 345] width 79 height 27
click at [413, 199] on div at bounding box center [672, 315] width 835 height 547
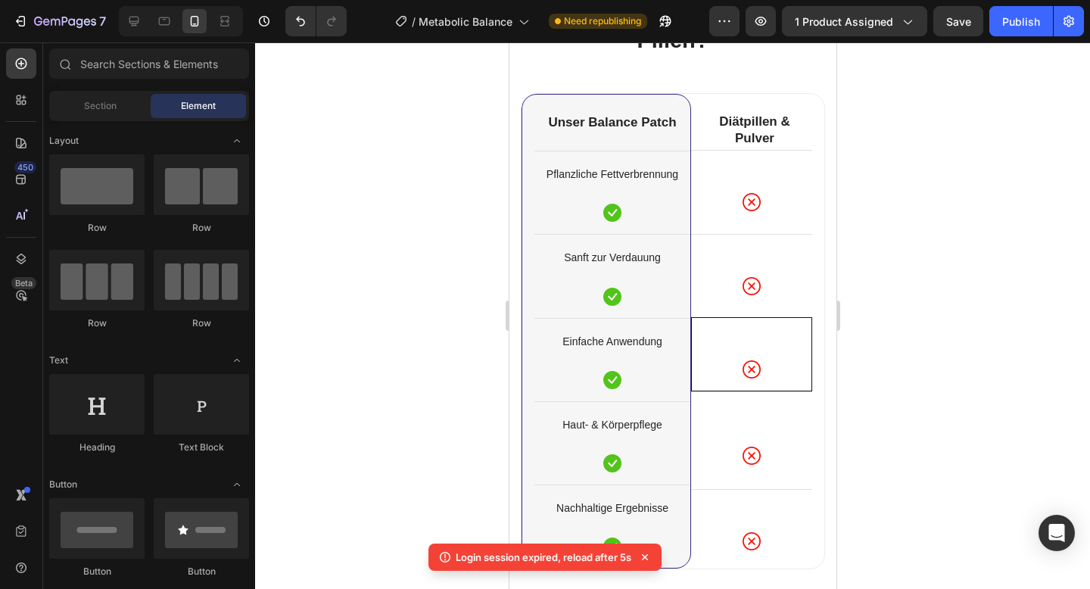
click at [1023, 288] on div at bounding box center [672, 315] width 835 height 547
click at [890, 375] on div at bounding box center [672, 315] width 835 height 547
click at [927, 414] on div at bounding box center [672, 315] width 835 height 547
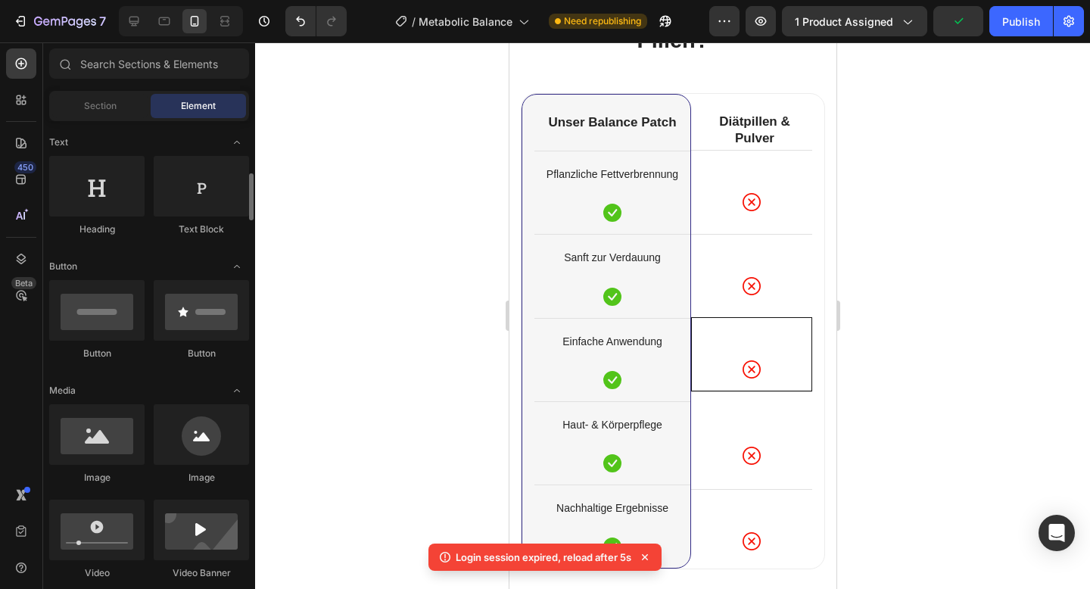
scroll to position [129, 0]
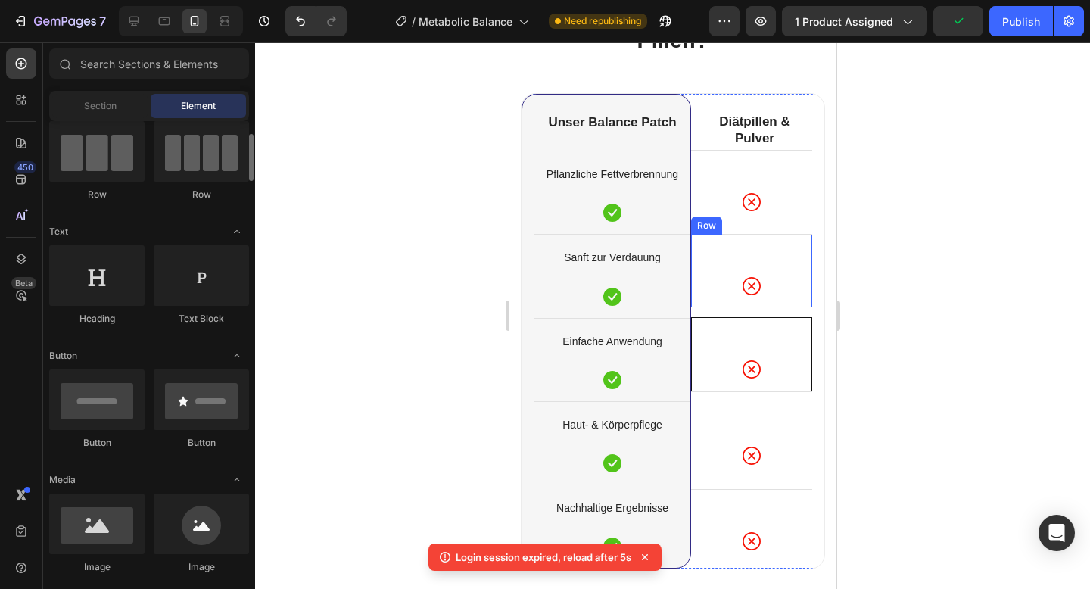
click at [786, 248] on div "Icon Row" at bounding box center [750, 270] width 121 height 73
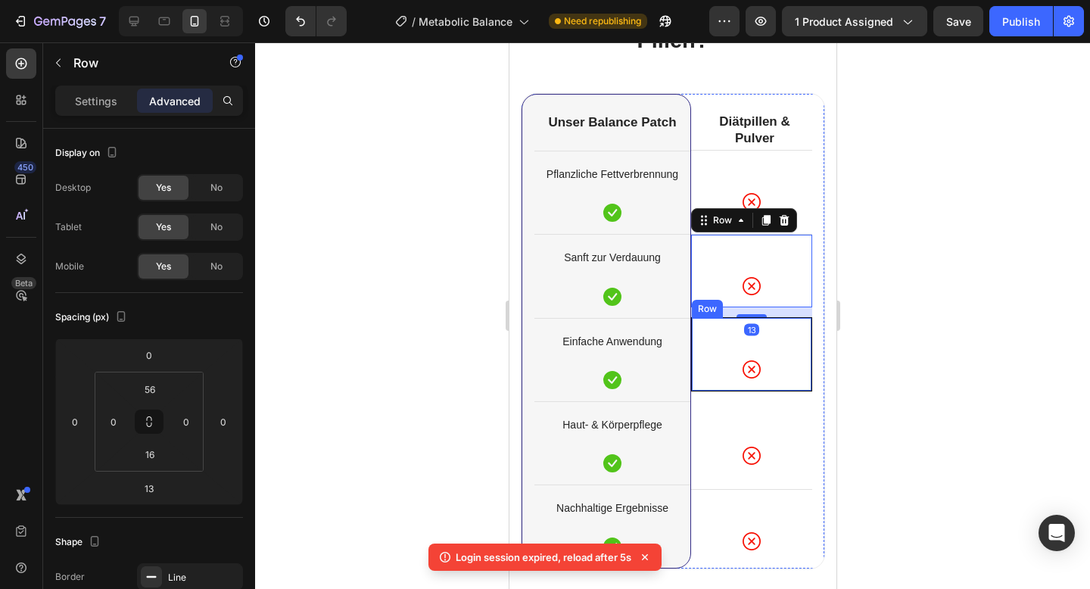
click at [802, 347] on div "Icon Row" at bounding box center [750, 354] width 121 height 74
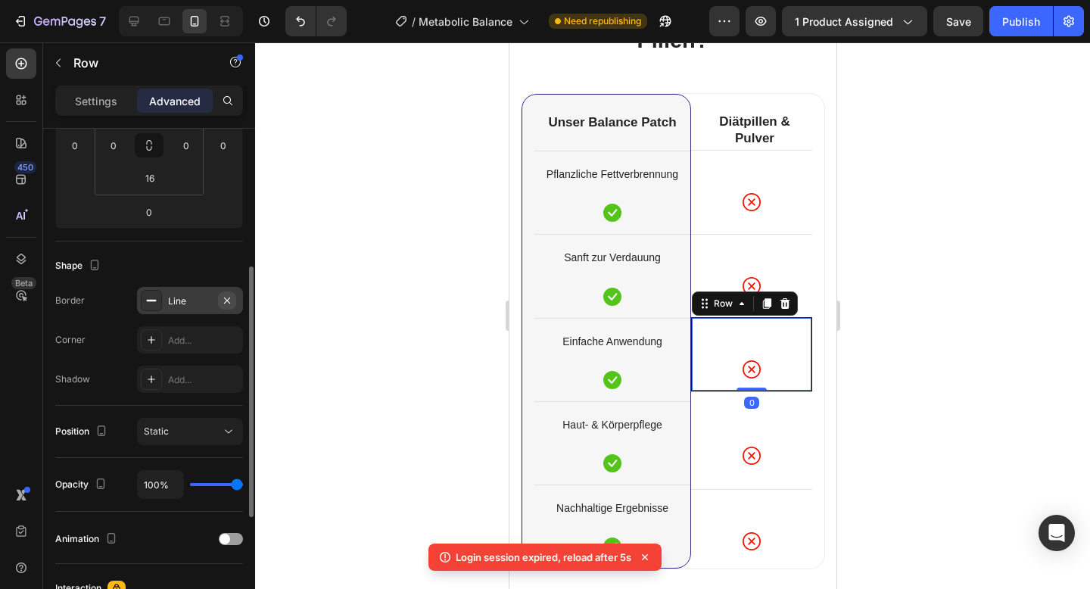
click at [231, 295] on icon "button" at bounding box center [227, 300] width 12 height 12
click at [394, 312] on div at bounding box center [672, 315] width 835 height 547
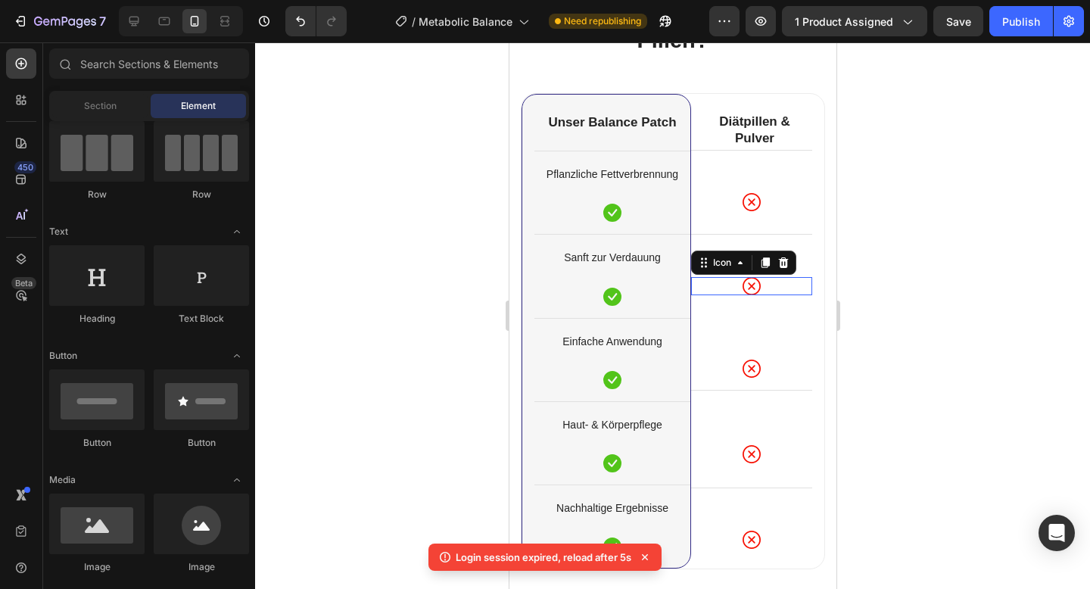
click at [716, 288] on div "Icon 0" at bounding box center [750, 286] width 121 height 18
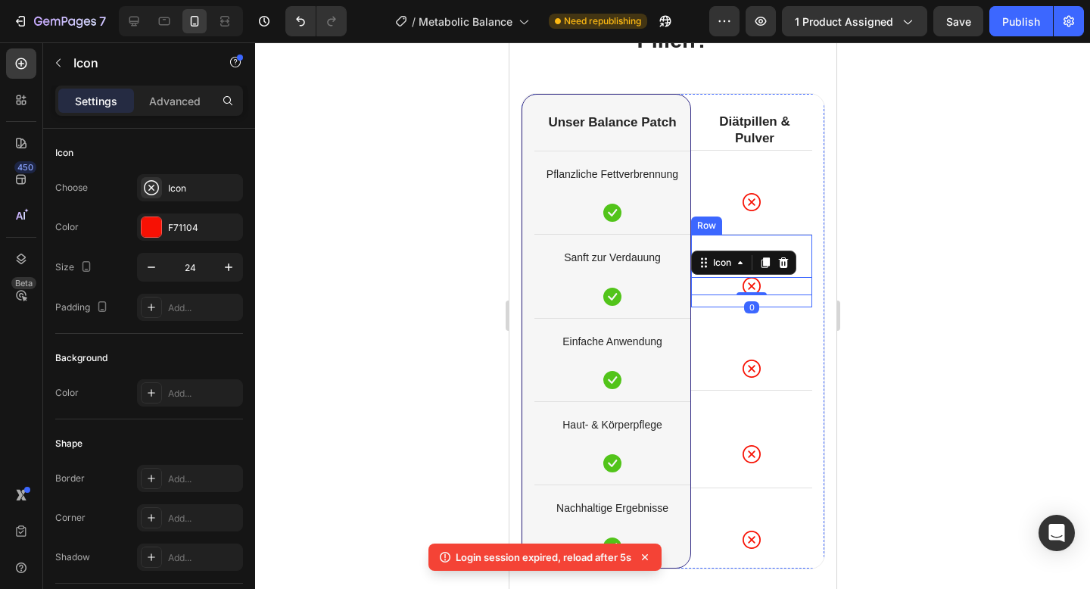
click at [714, 305] on div "Icon 0 Row" at bounding box center [750, 270] width 121 height 73
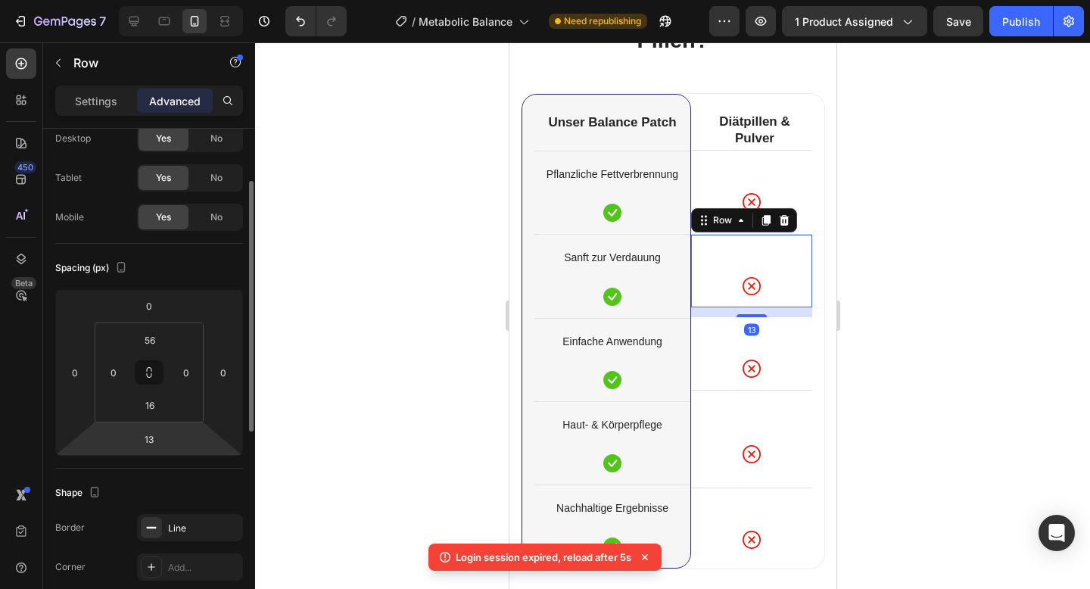
scroll to position [84, 0]
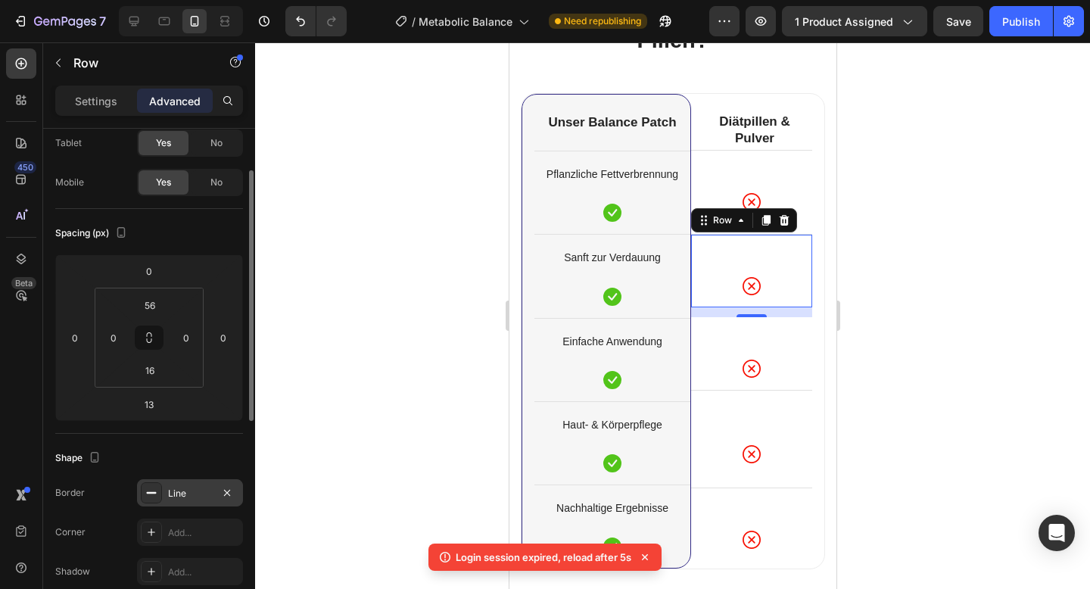
click at [195, 494] on div "Line" at bounding box center [190, 494] width 44 height 14
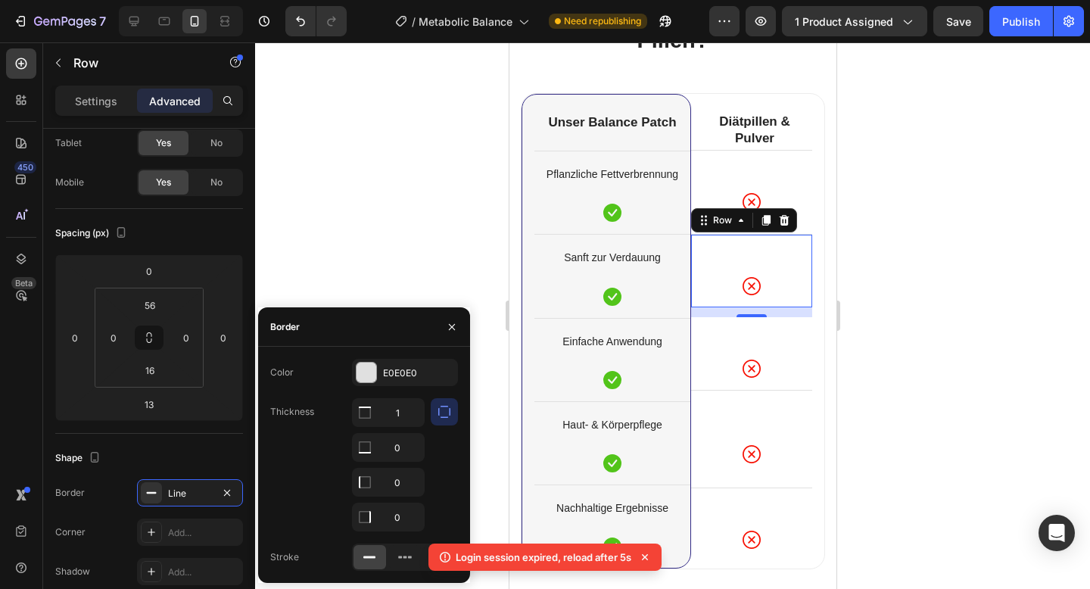
click at [375, 224] on div at bounding box center [672, 315] width 835 height 547
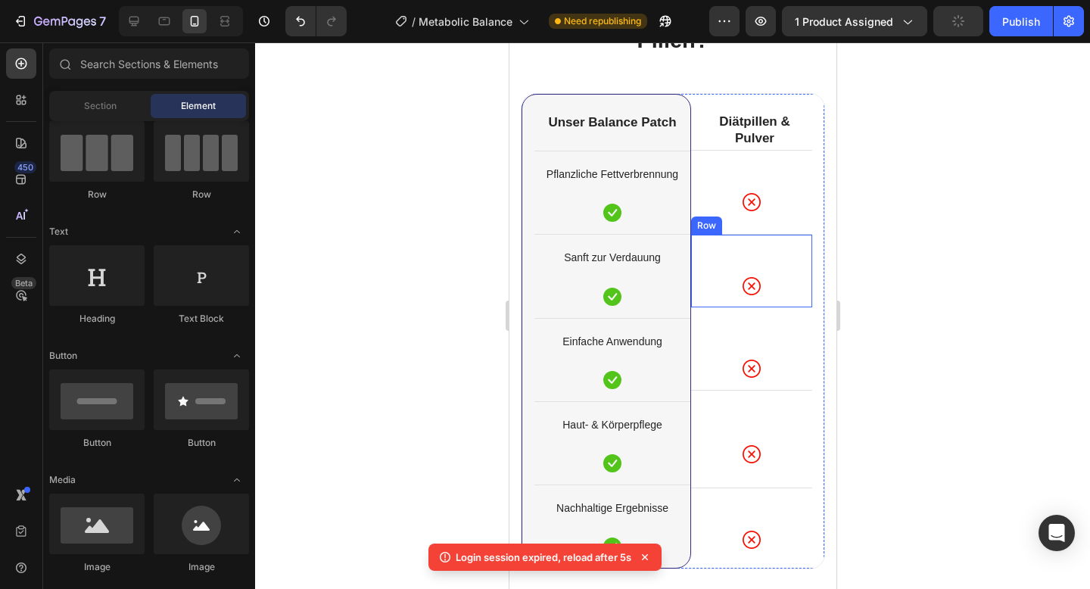
click at [703, 272] on div "Icon Row" at bounding box center [750, 270] width 121 height 73
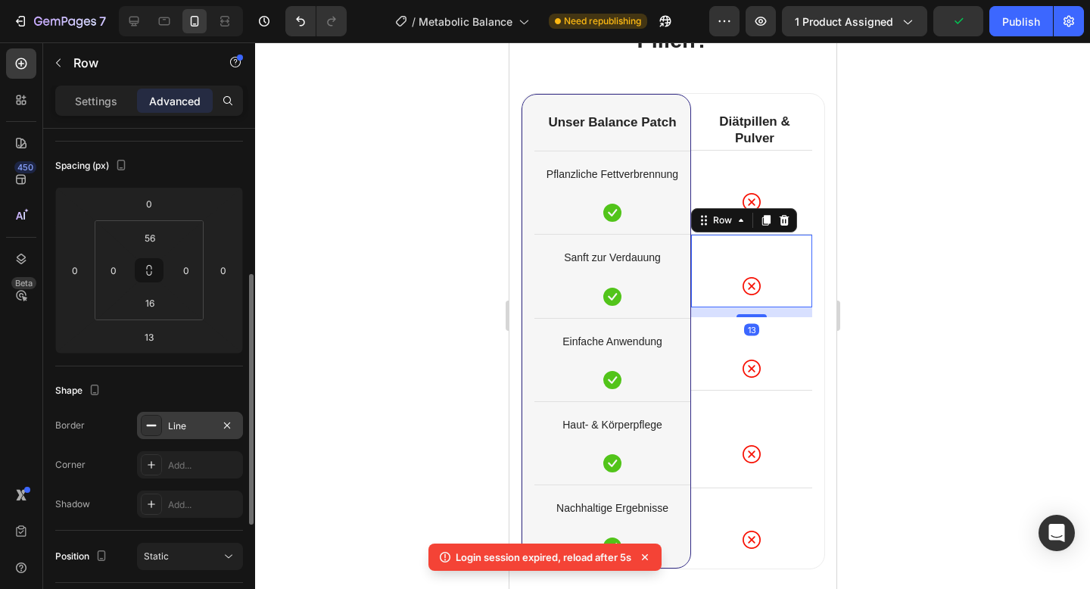
scroll to position [198, 0]
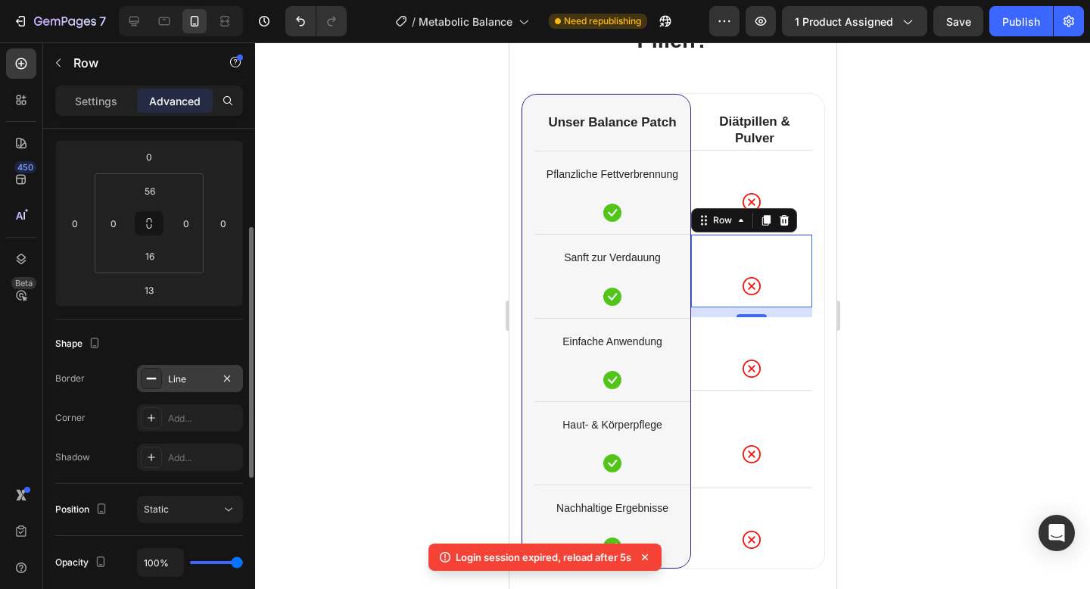
click at [201, 381] on div "Line" at bounding box center [190, 379] width 44 height 14
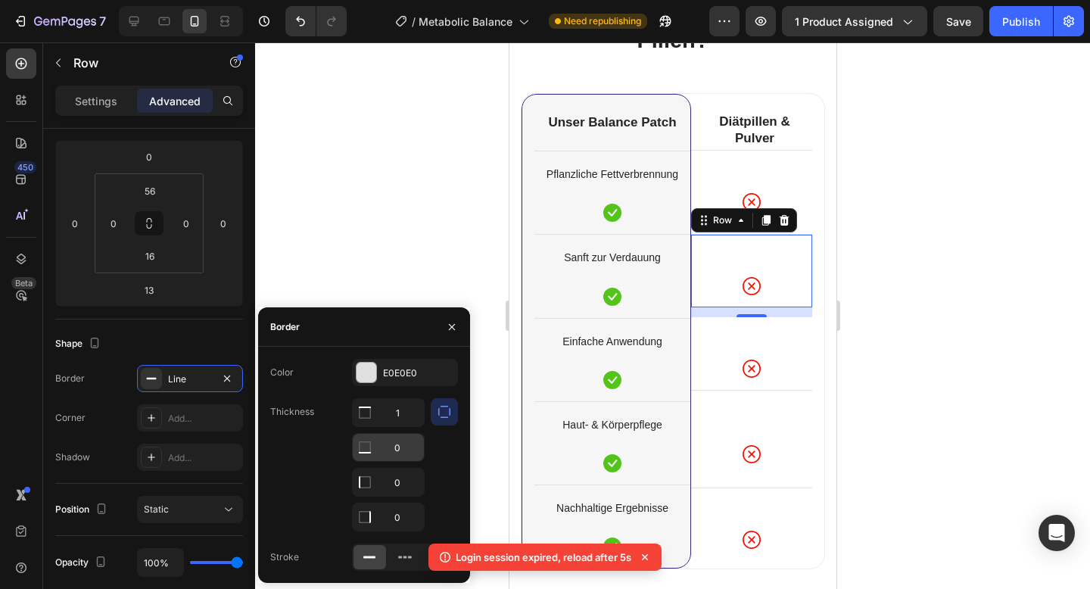
click at [397, 426] on input "0" at bounding box center [388, 412] width 71 height 27
type input "1"
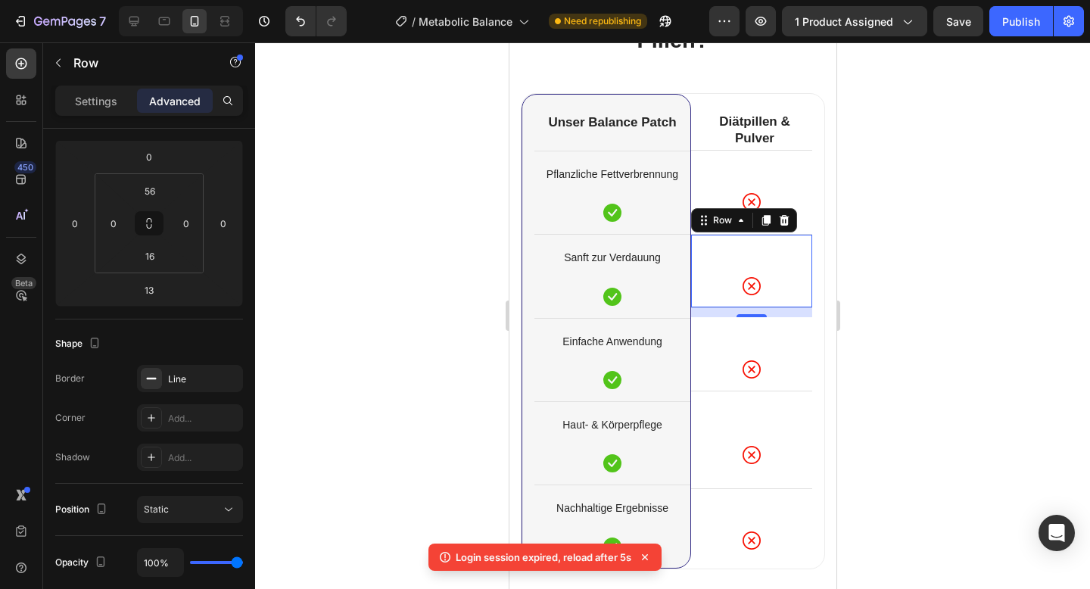
click at [467, 221] on div at bounding box center [672, 315] width 835 height 547
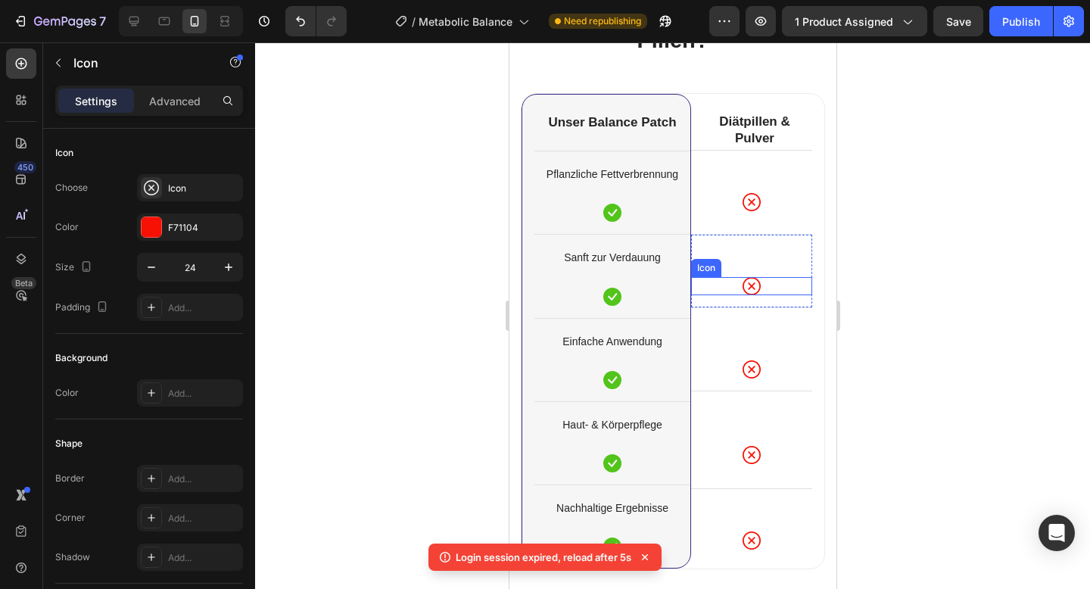
click at [720, 288] on div "Icon" at bounding box center [750, 286] width 121 height 18
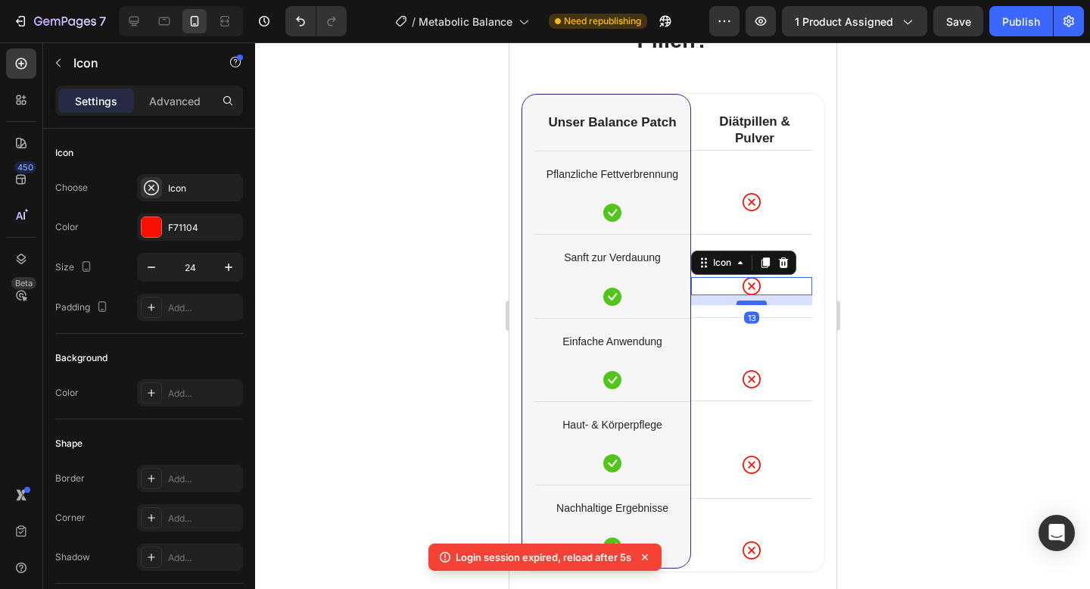
drag, startPoint x: 746, startPoint y: 294, endPoint x: 748, endPoint y: 304, distance: 10.0
click at [748, 304] on div at bounding box center [751, 303] width 30 height 5
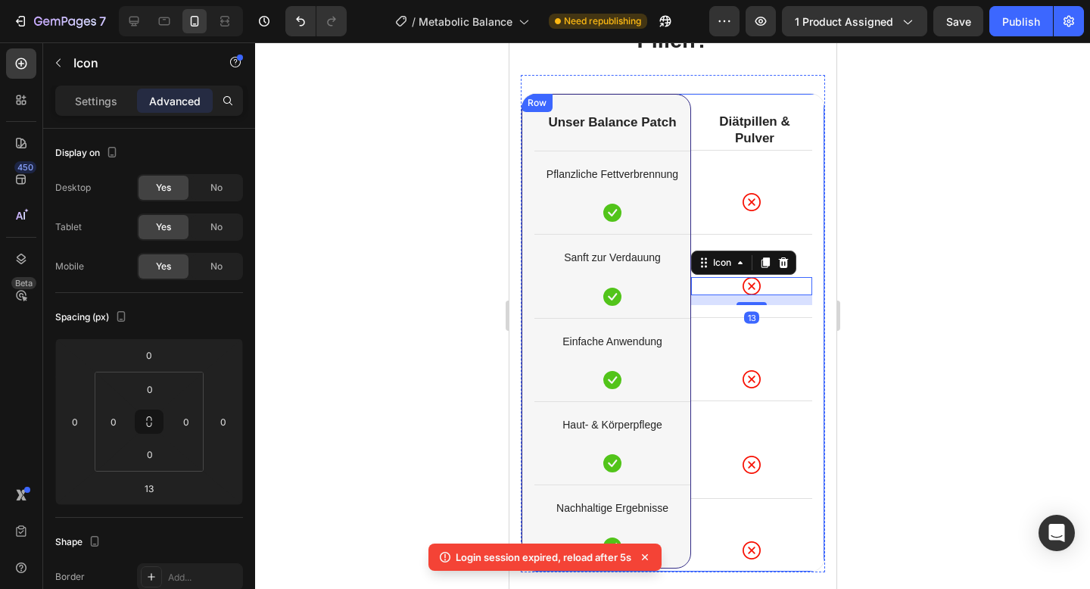
click at [981, 291] on div at bounding box center [672, 315] width 835 height 547
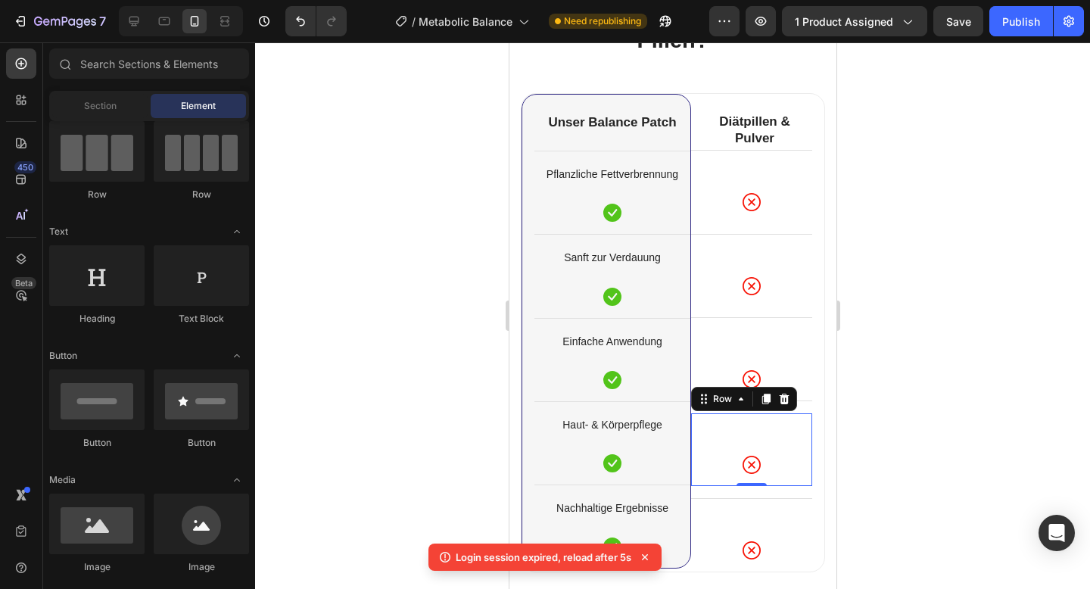
click at [708, 484] on div "Icon Row 0" at bounding box center [750, 449] width 121 height 73
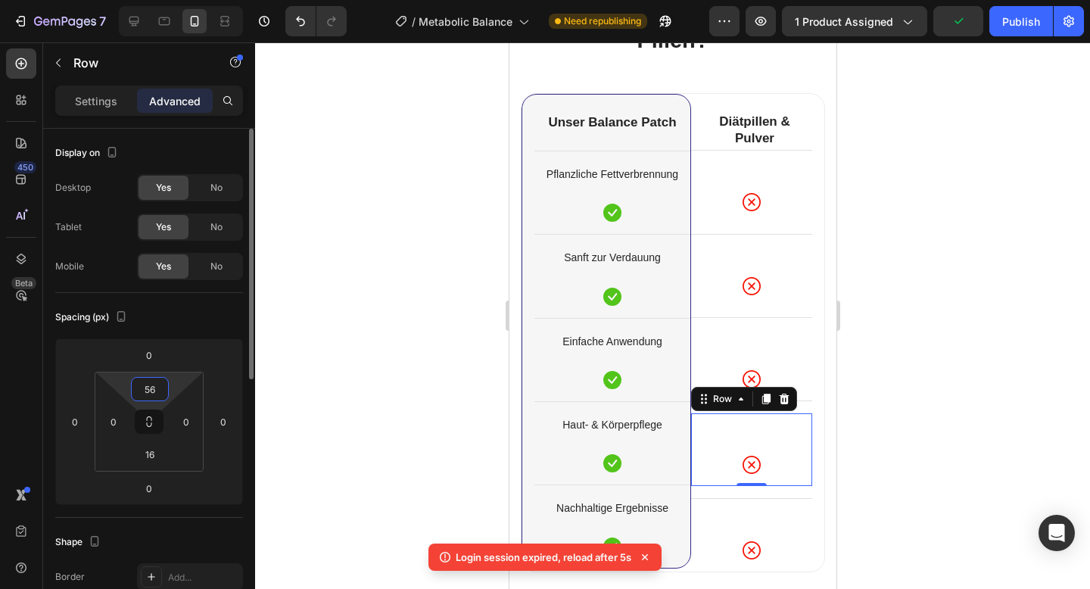
click at [152, 385] on input "56" at bounding box center [150, 389] width 30 height 23
type input "4"
type input "38"
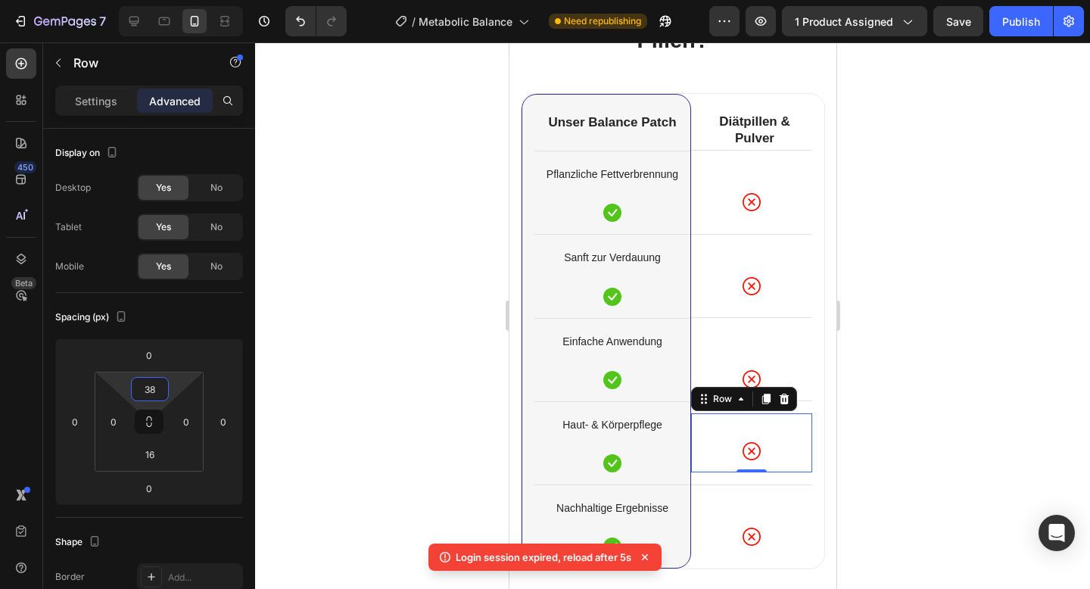
click at [334, 260] on div at bounding box center [672, 315] width 835 height 547
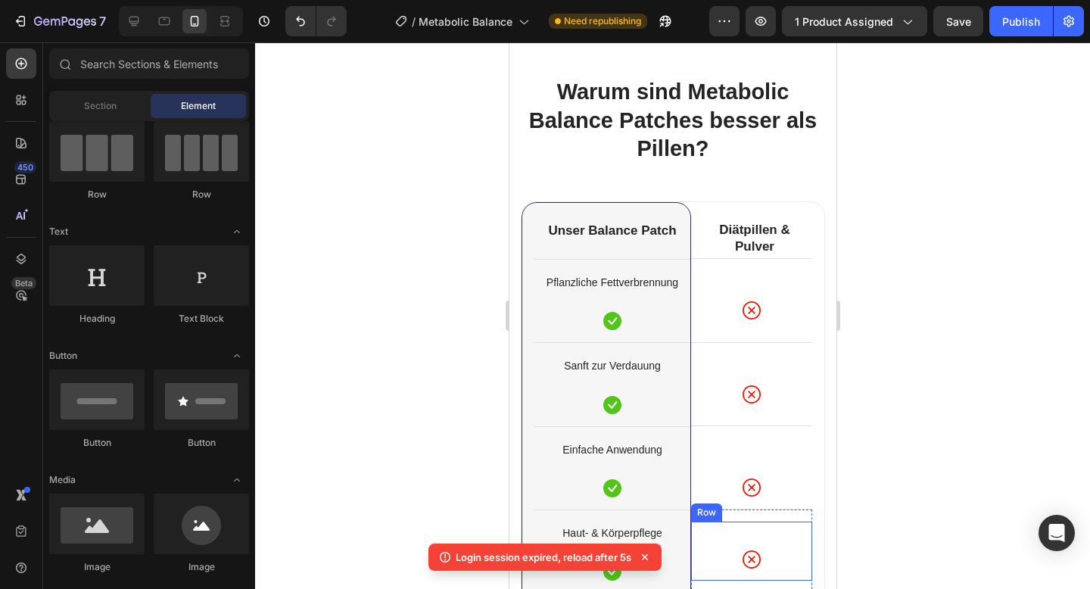
scroll to position [5699, 0]
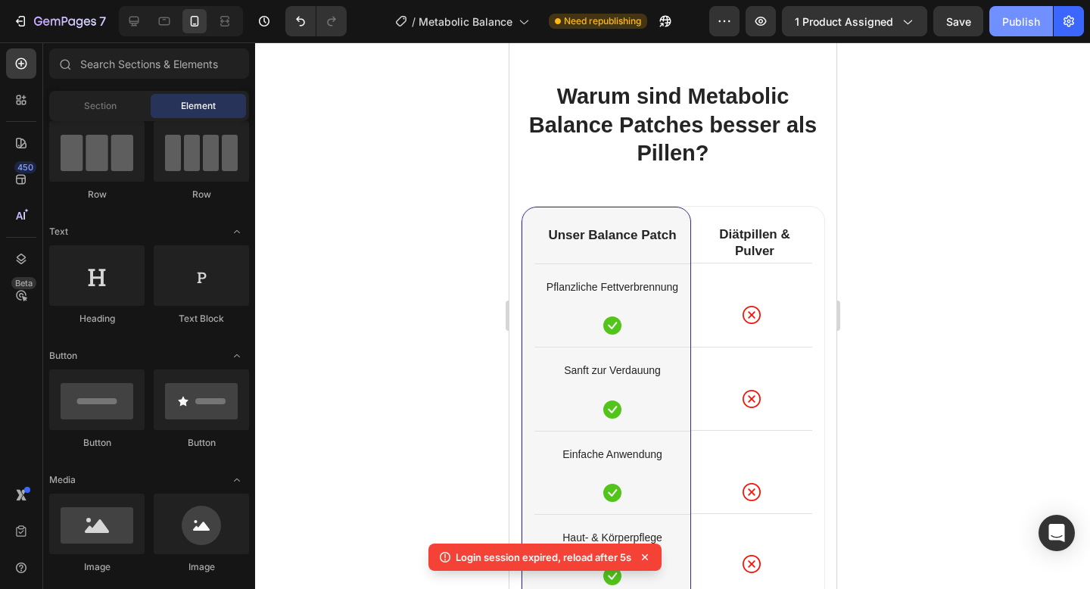
click at [1008, 33] on button "Publish" at bounding box center [1021, 21] width 64 height 30
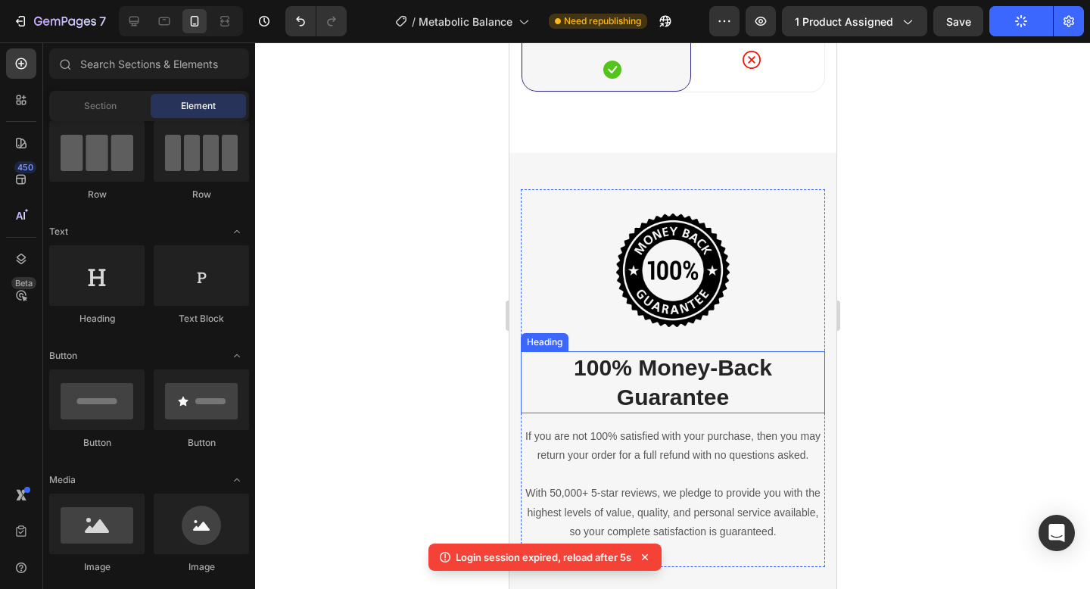
scroll to position [5155, 0]
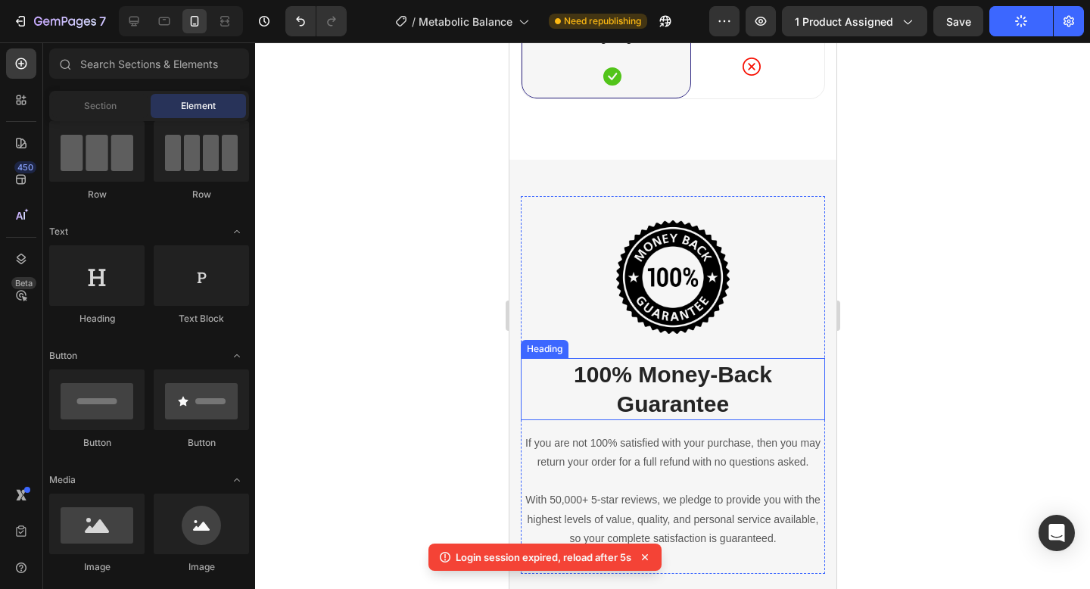
click at [590, 372] on p "100% Money-Back Guarantee" at bounding box center [672, 389] width 301 height 59
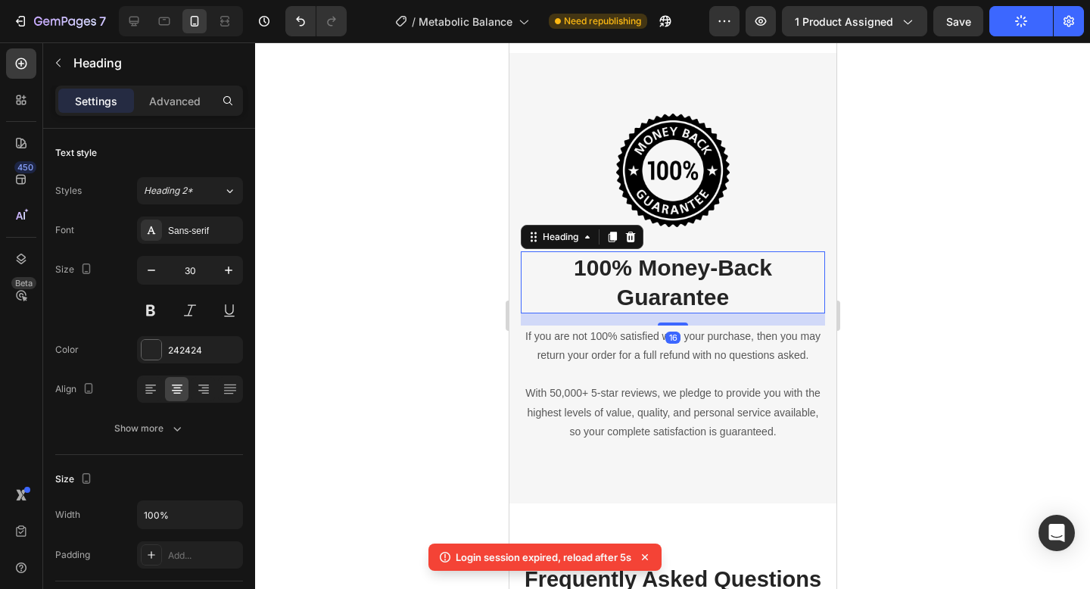
scroll to position [5274, 0]
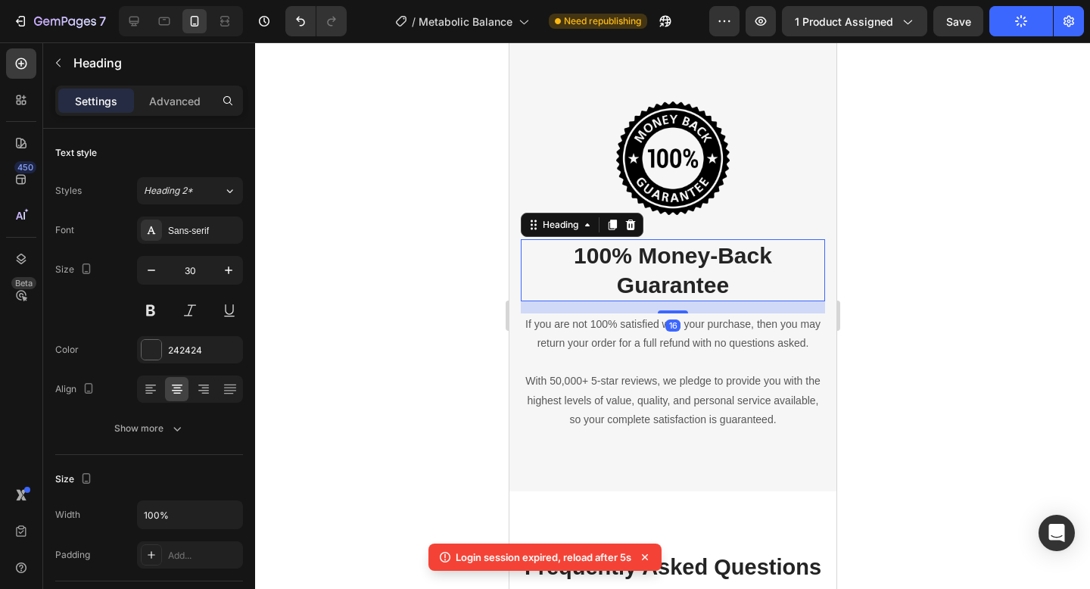
click at [849, 387] on div at bounding box center [672, 315] width 835 height 547
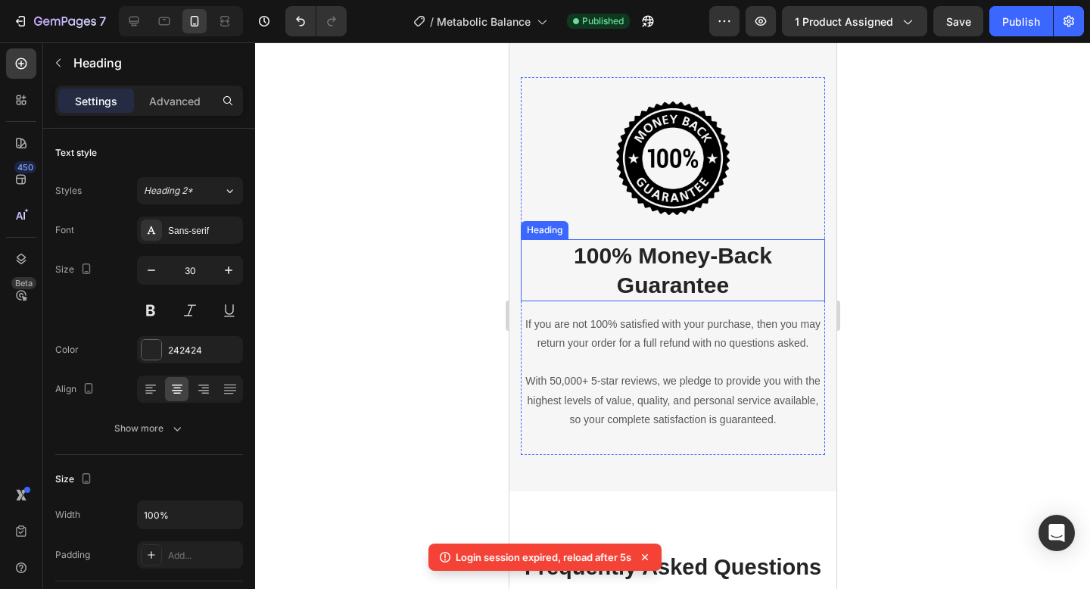
click at [622, 265] on p "100% Money-Back Guarantee" at bounding box center [672, 270] width 301 height 59
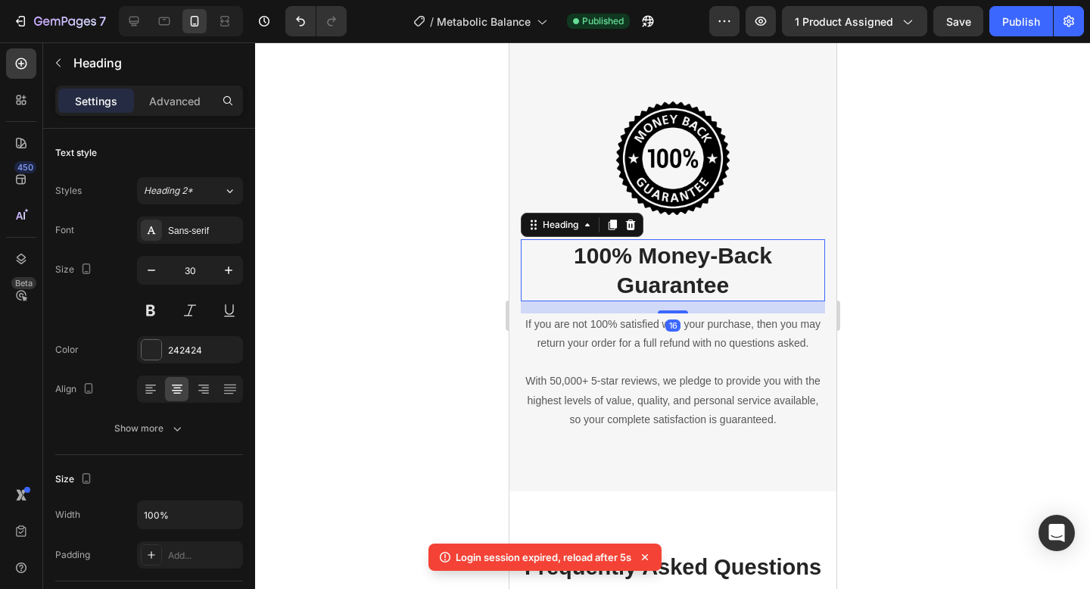
click at [622, 265] on p "100% Money-Back Guarantee" at bounding box center [672, 270] width 301 height 59
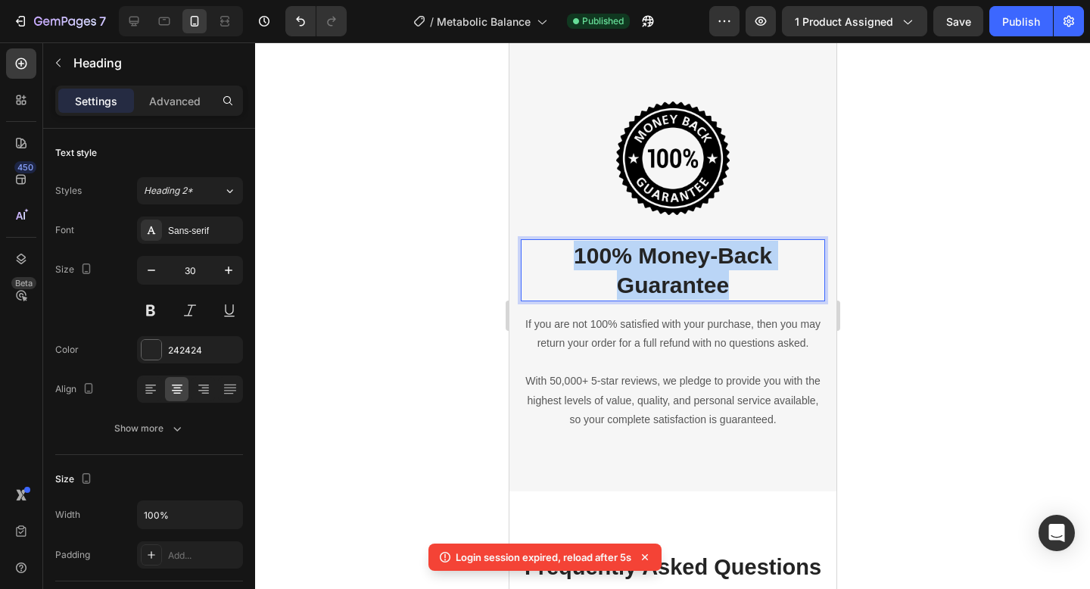
click at [622, 265] on p "100% Money-Back Guarantee" at bounding box center [672, 270] width 301 height 59
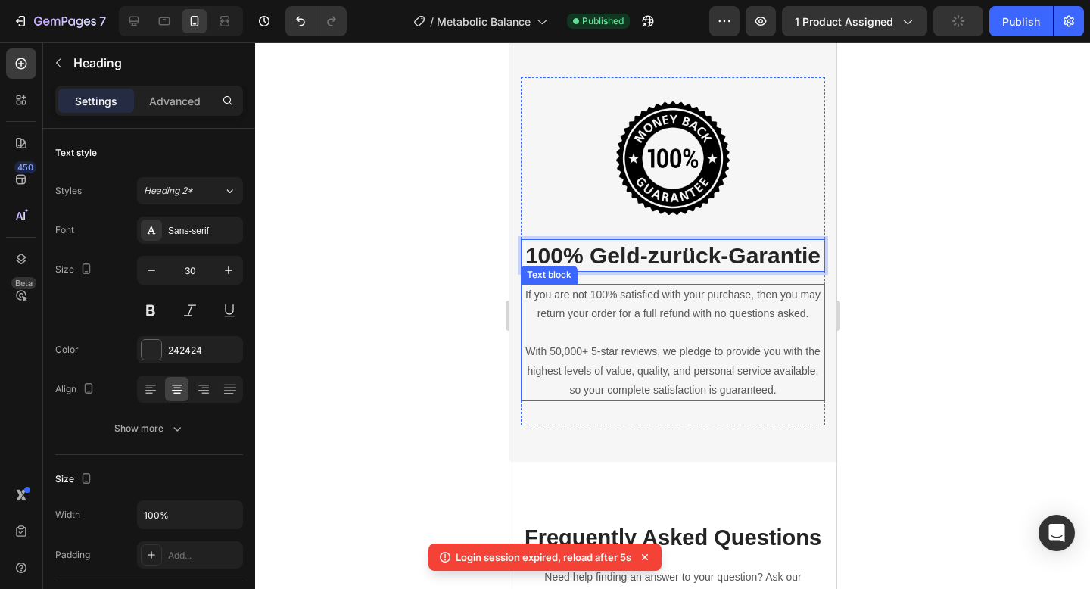
click at [558, 297] on p "If you are not 100% satisfied with your purchase, then you may return your orde…" at bounding box center [672, 304] width 301 height 38
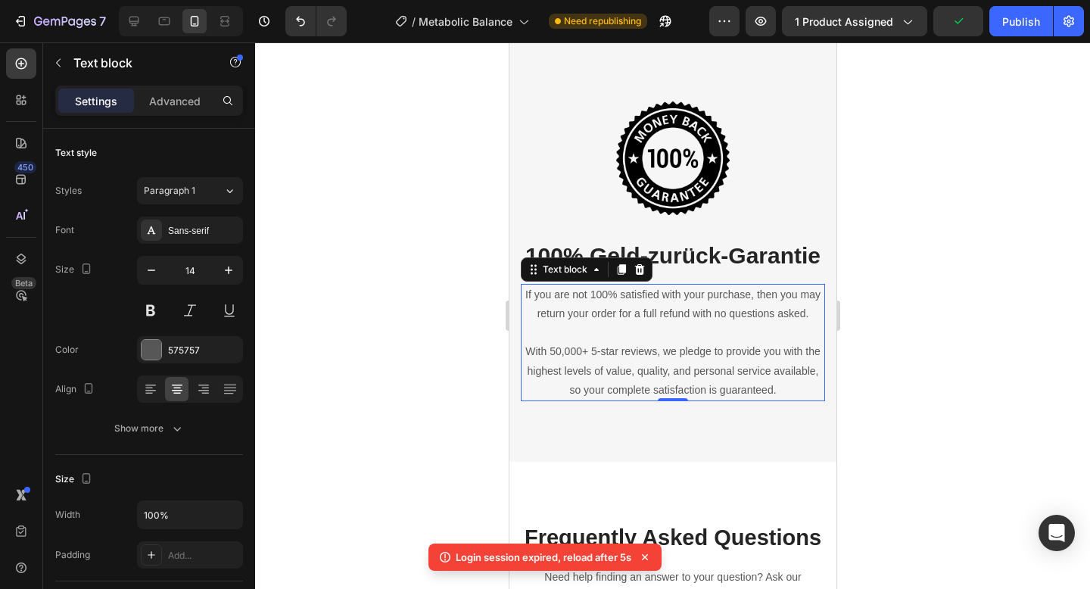
click at [531, 291] on p "If you are not 100% satisfied with your purchase, then you may return your orde…" at bounding box center [672, 304] width 301 height 38
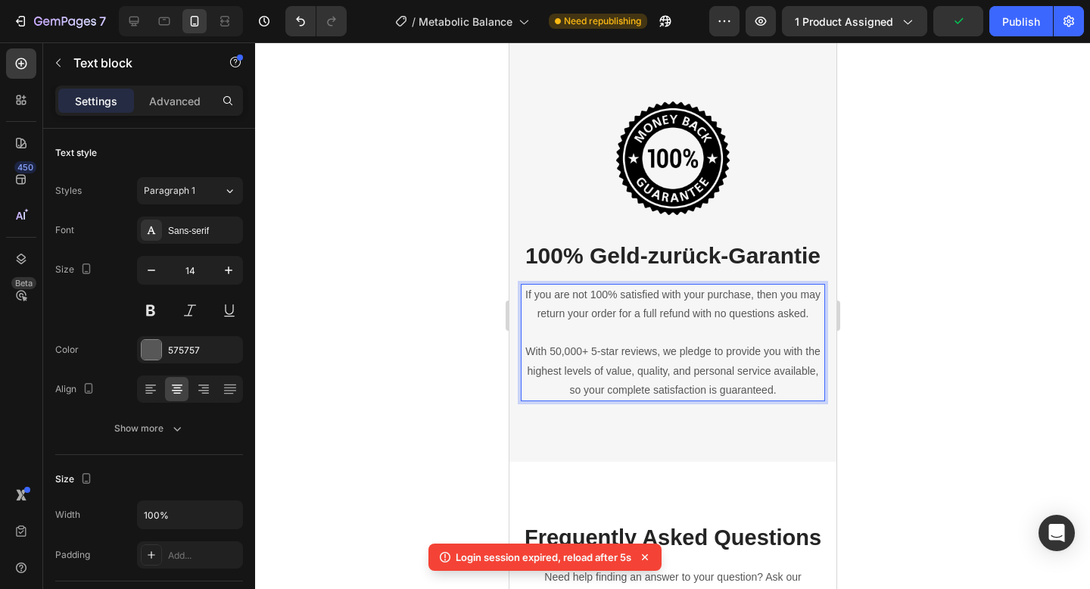
click at [528, 291] on p "If you are not 100% satisfied with your purchase, then you may return your orde…" at bounding box center [672, 304] width 301 height 38
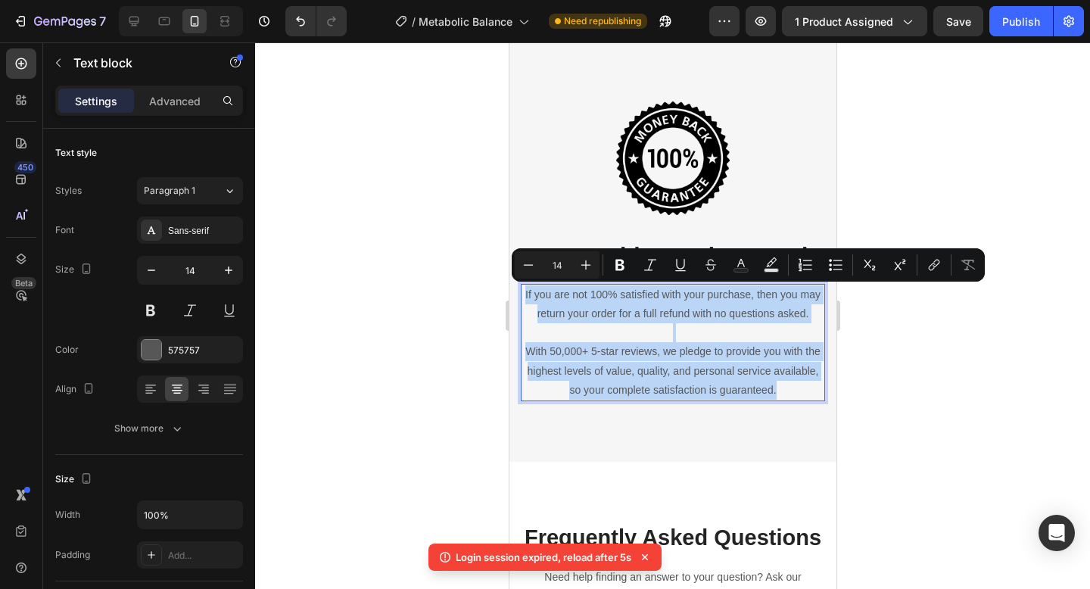
drag, startPoint x: 525, startPoint y: 291, endPoint x: 782, endPoint y: 395, distance: 277.1
click at [782, 395] on div "If you are not 100% satisfied with your purchase, then you may return your orde…" at bounding box center [672, 342] width 304 height 117
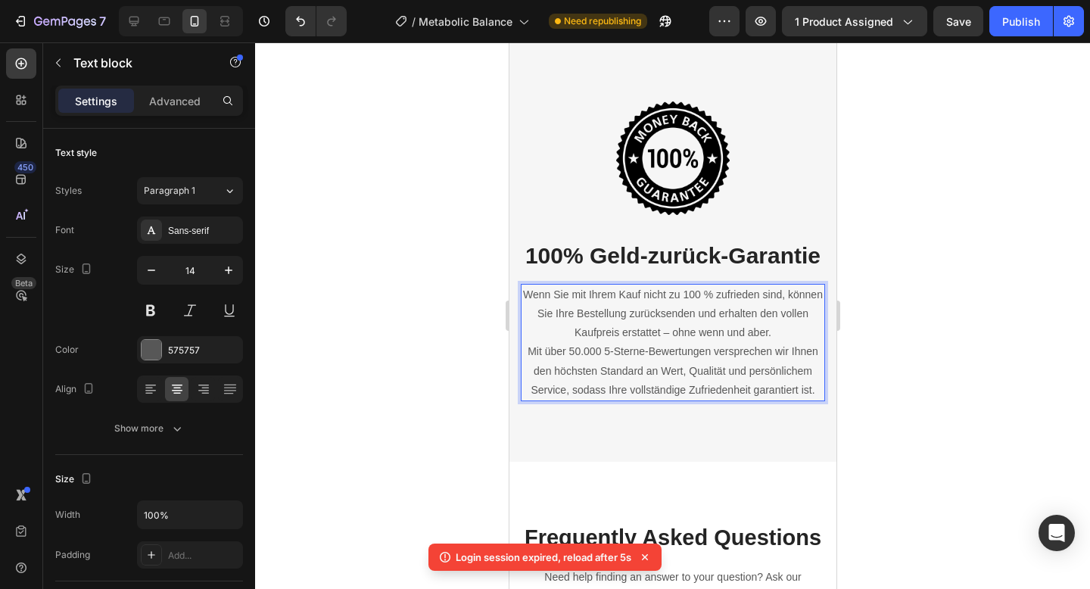
click at [784, 322] on p "Wenn Sie mit Ihrem Kauf nicht zu 100 % zufrieden sind, können Sie Ihre Bestellu…" at bounding box center [672, 314] width 301 height 58
click at [784, 332] on p "Wenn Sie mit Ihrem Kauf nicht zu 100 % zufrieden sind, können Sie Ihre Bestellu…" at bounding box center [672, 314] width 301 height 58
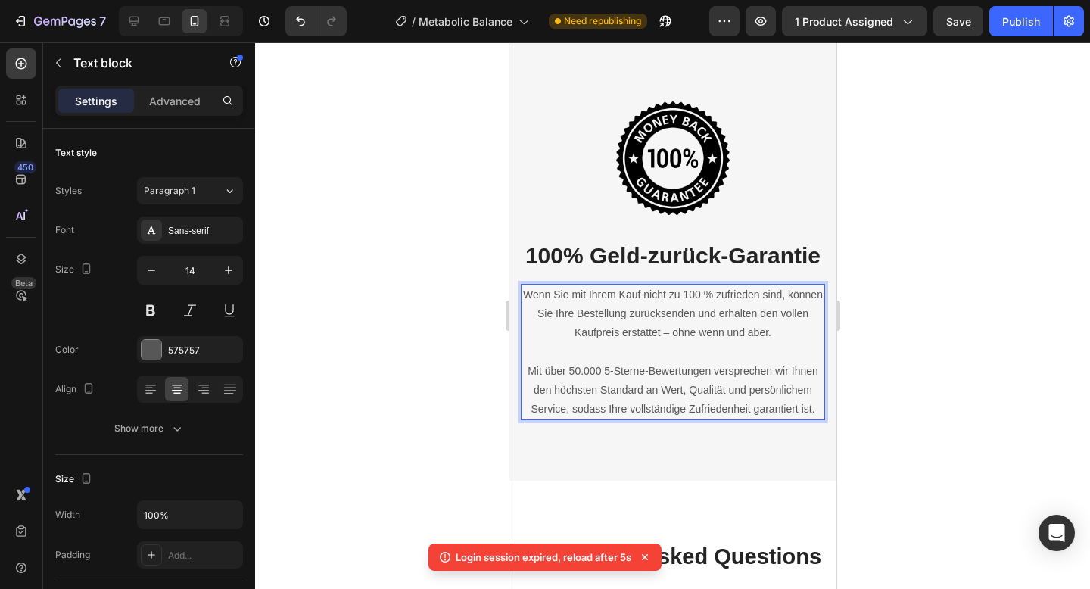
click at [939, 341] on div at bounding box center [672, 315] width 835 height 547
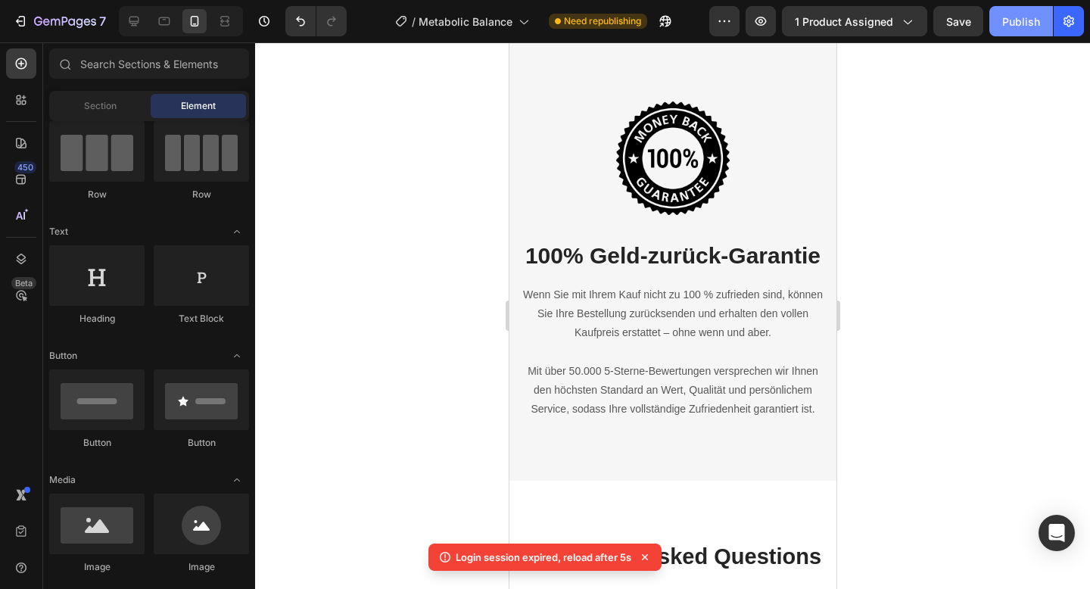
click at [1021, 33] on button "Publish" at bounding box center [1021, 21] width 64 height 30
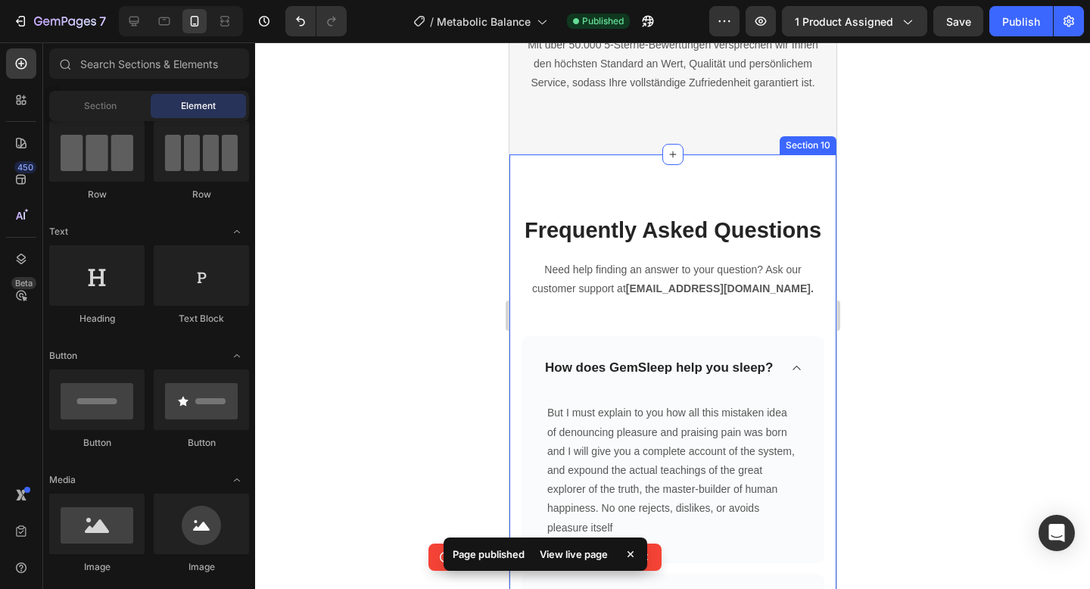
scroll to position [5601, 0]
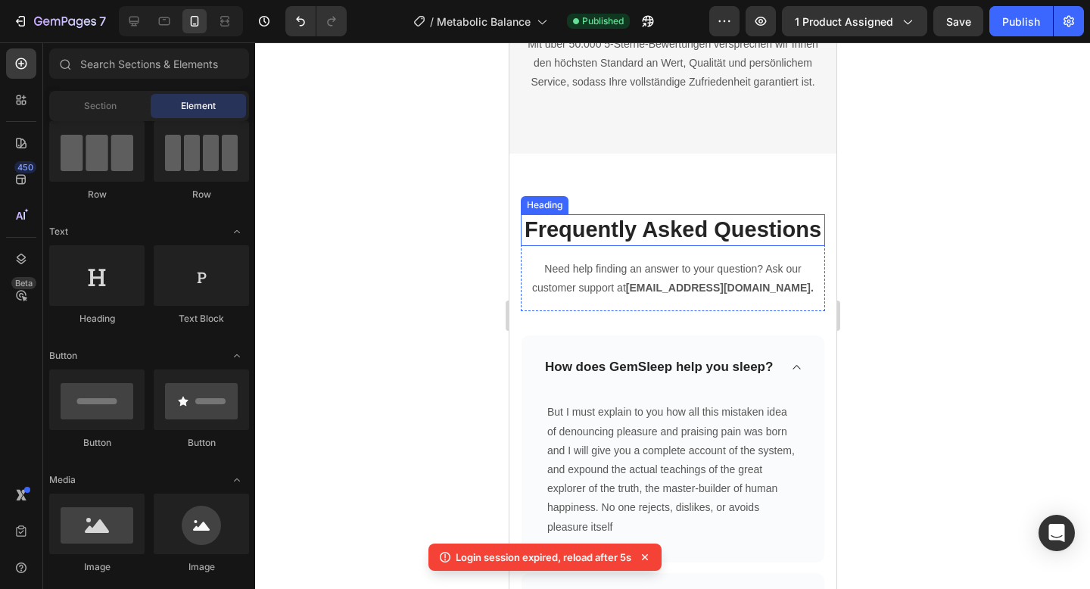
click at [562, 226] on p "Frequently Asked Questions" at bounding box center [672, 230] width 301 height 29
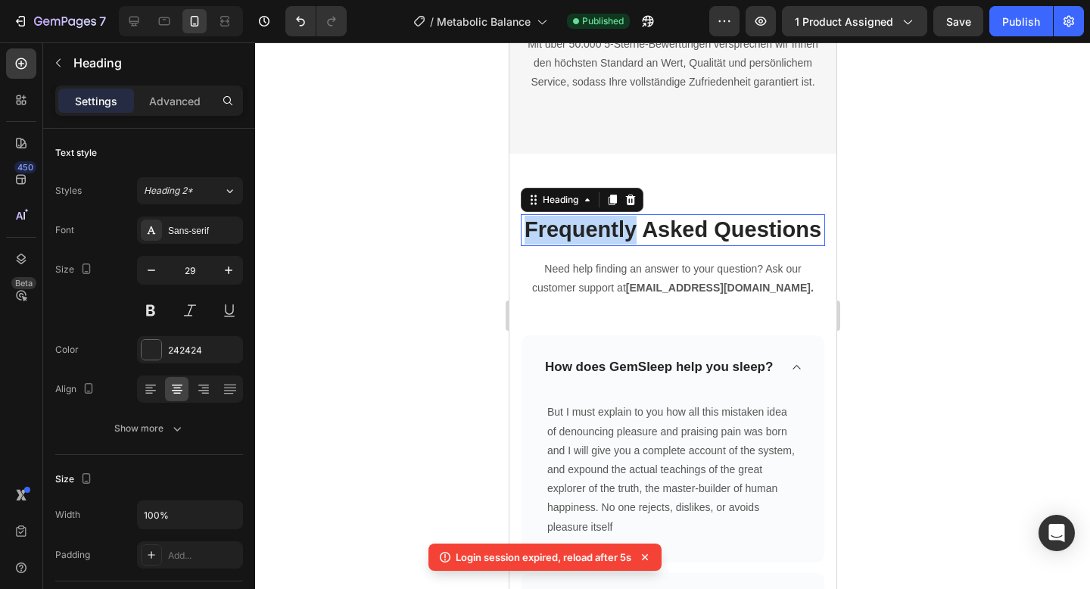
click at [562, 226] on p "Frequently Asked Questions" at bounding box center [672, 230] width 301 height 29
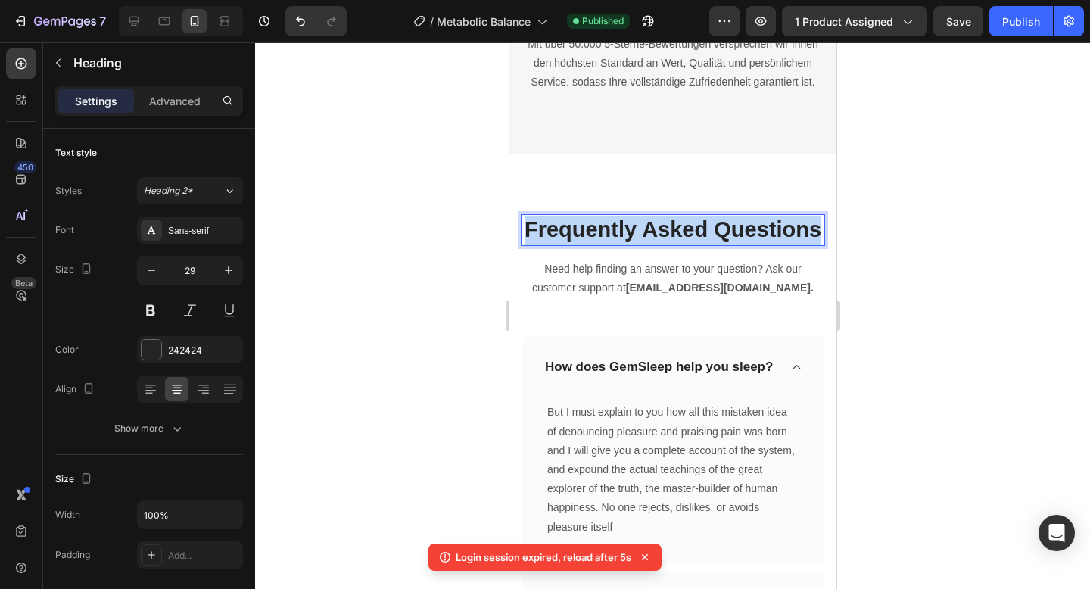
click at [562, 226] on p "Frequently Asked Questions" at bounding box center [672, 230] width 301 height 29
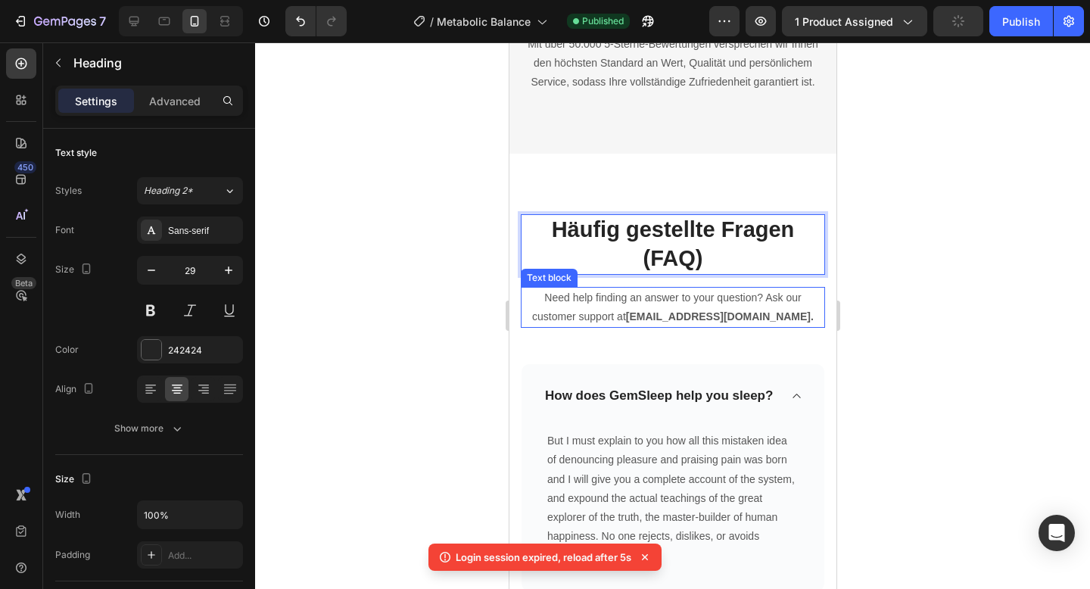
click at [575, 289] on p "Need help finding an answer to your question? Ask our customer support at [EMAI…" at bounding box center [672, 307] width 301 height 38
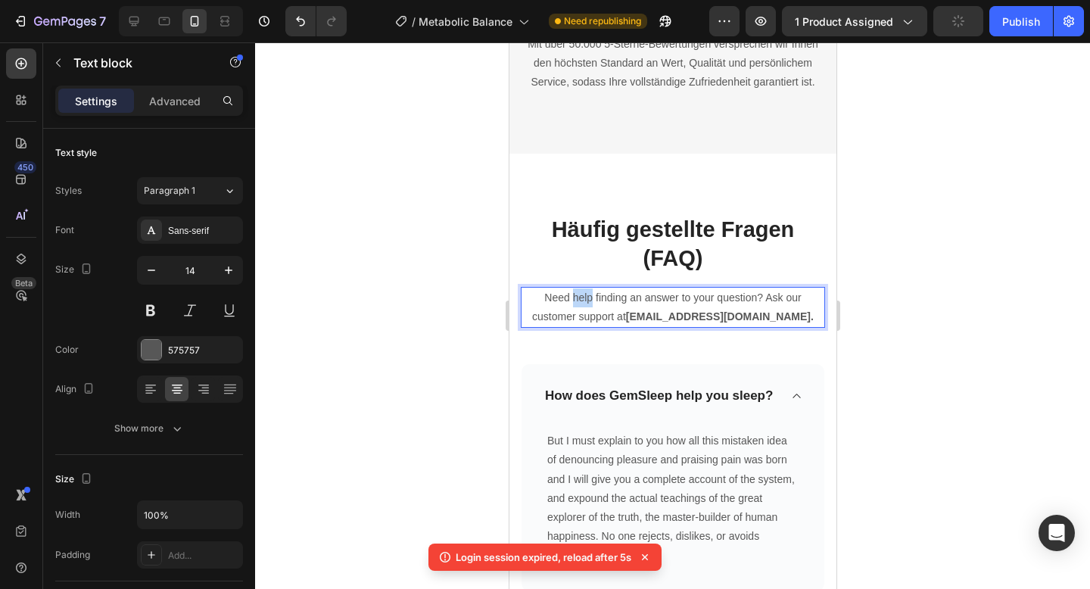
click at [575, 289] on p "Need help finding an answer to your question? Ask our customer support at [EMAI…" at bounding box center [672, 307] width 301 height 38
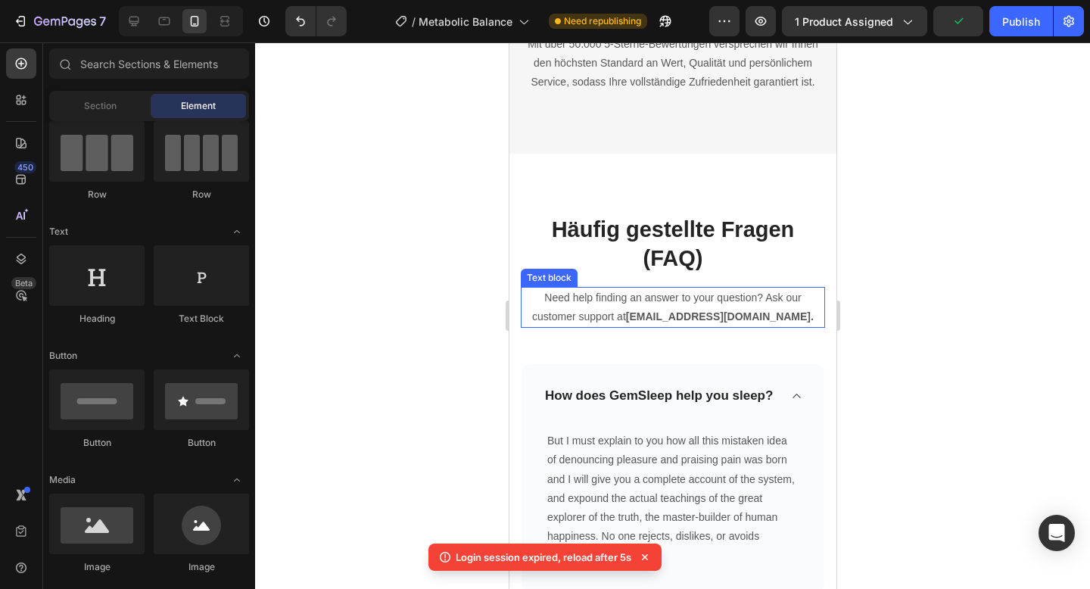
click at [571, 297] on p "Need help finding an answer to your question? Ask our customer support at [EMAI…" at bounding box center [672, 307] width 301 height 38
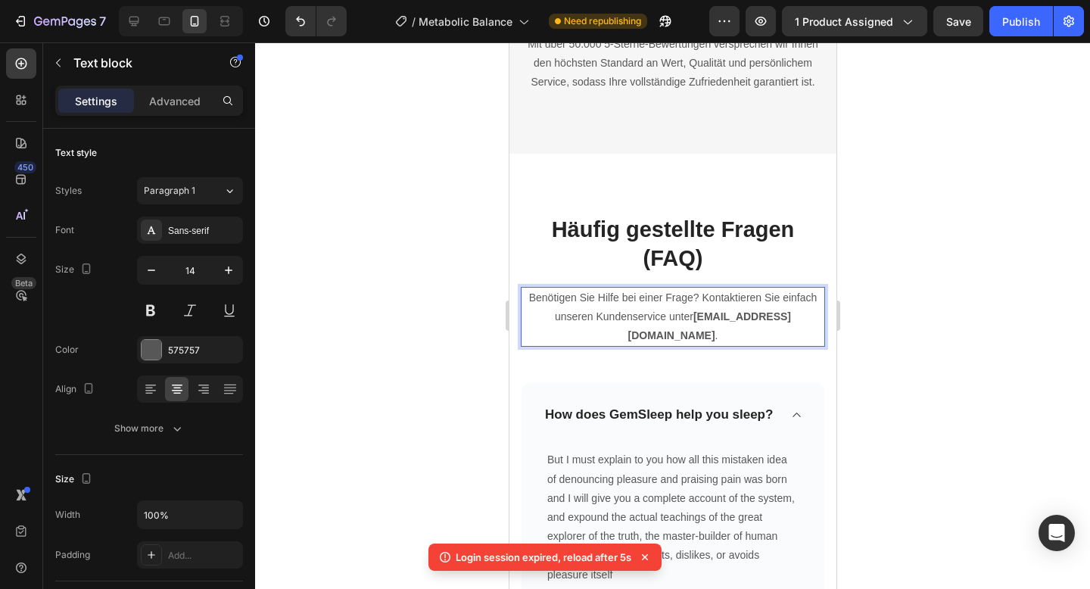
click at [791, 315] on strong "[EMAIL_ADDRESS][DOMAIN_NAME]" at bounding box center [710, 325] width 164 height 31
click at [692, 316] on strong "[EMAIL_ADDRESS][DOMAIN_NAME]" at bounding box center [710, 325] width 164 height 31
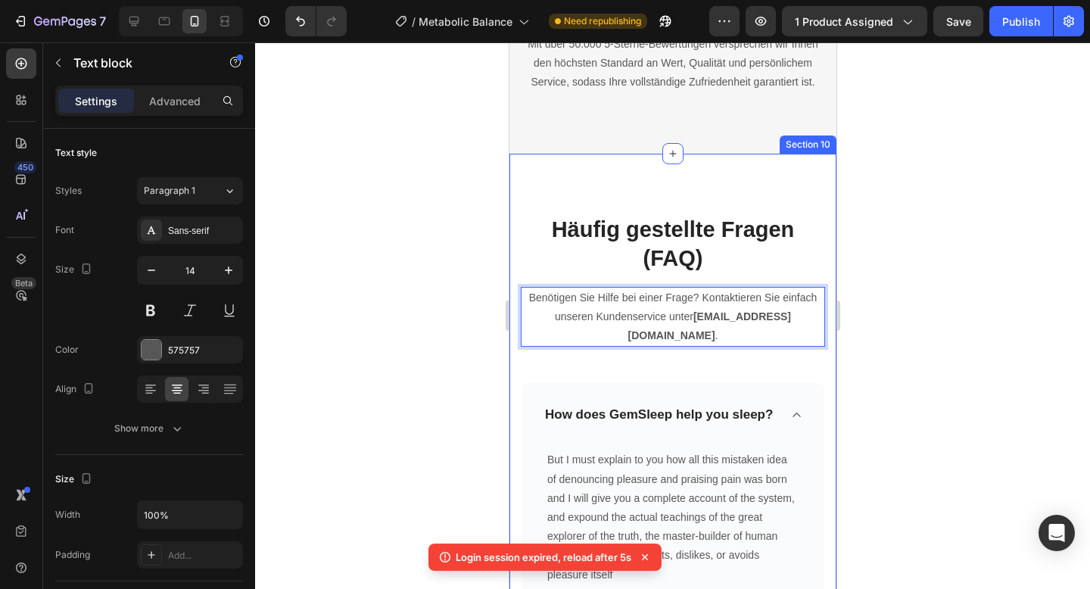
click at [910, 210] on div at bounding box center [672, 315] width 835 height 547
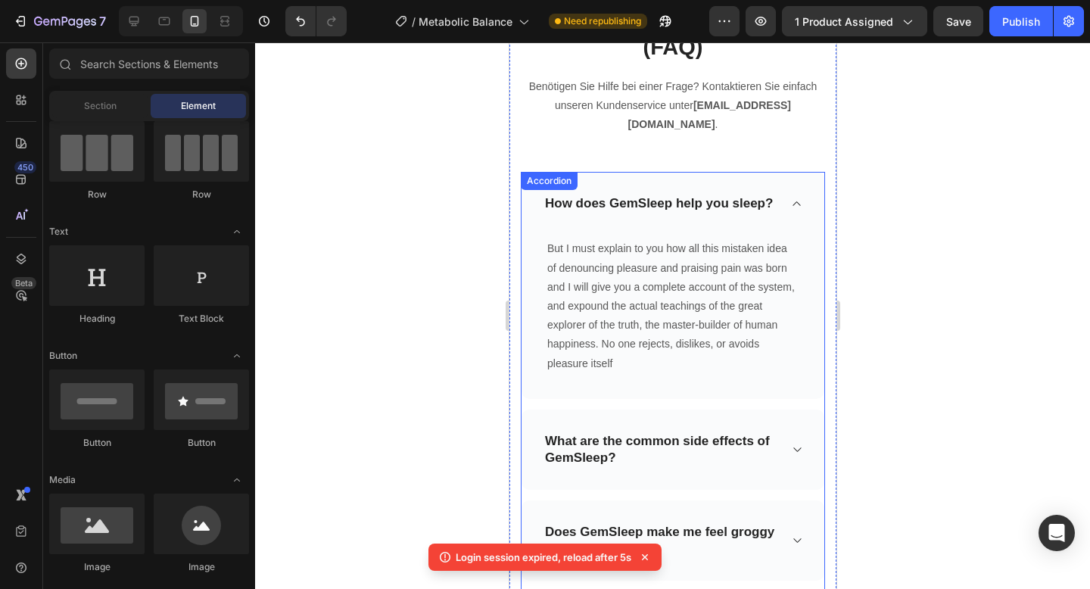
scroll to position [5799, 0]
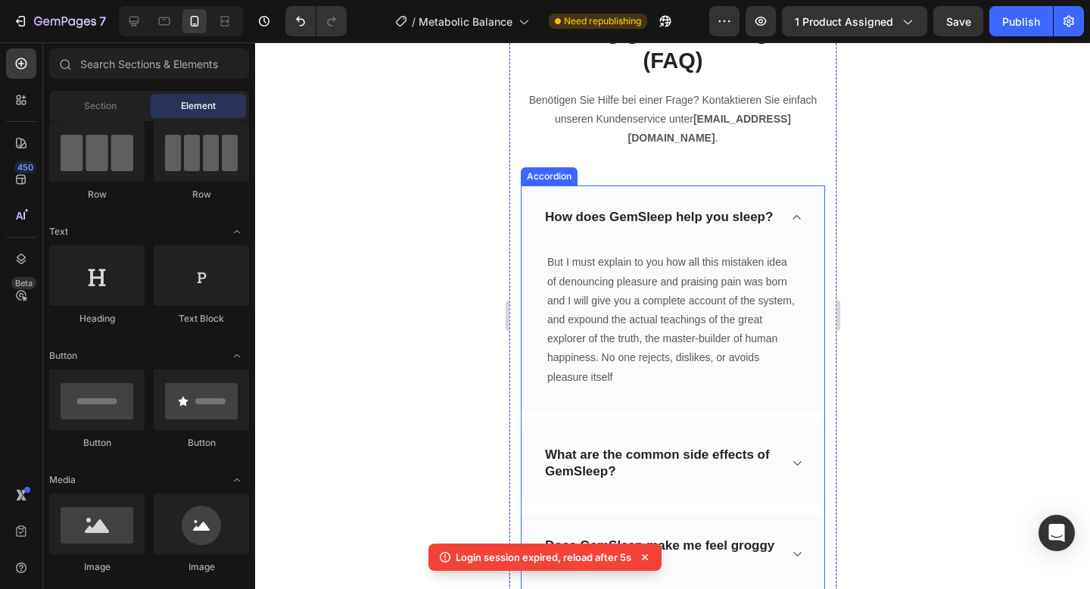
click at [589, 207] on div "How does GemSleep help you sleep?" at bounding box center [658, 217] width 232 height 21
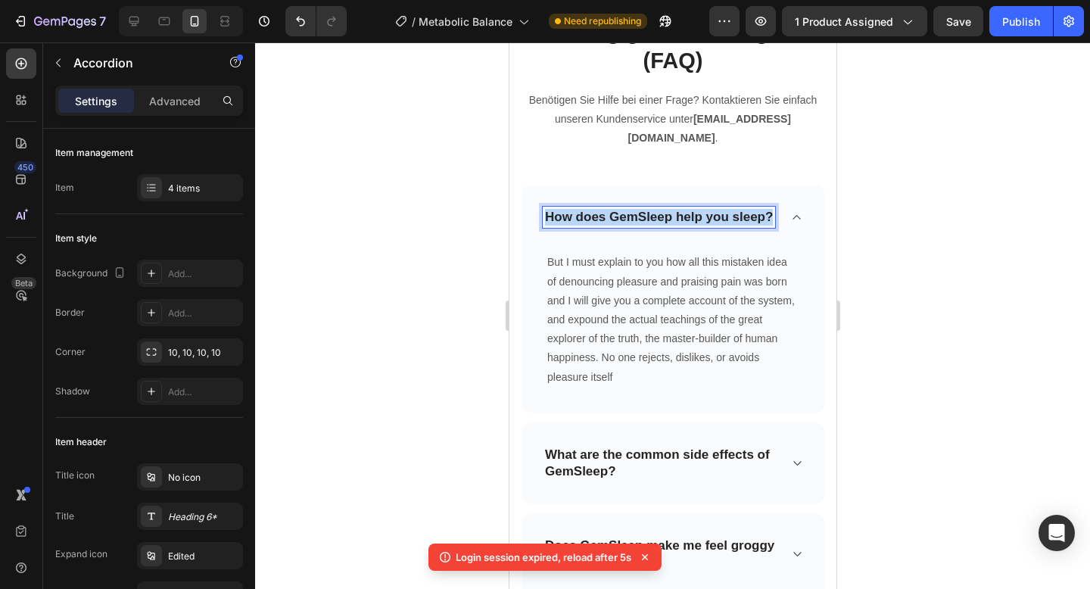
click at [589, 209] on p "How does GemSleep help you sleep?" at bounding box center [658, 217] width 228 height 17
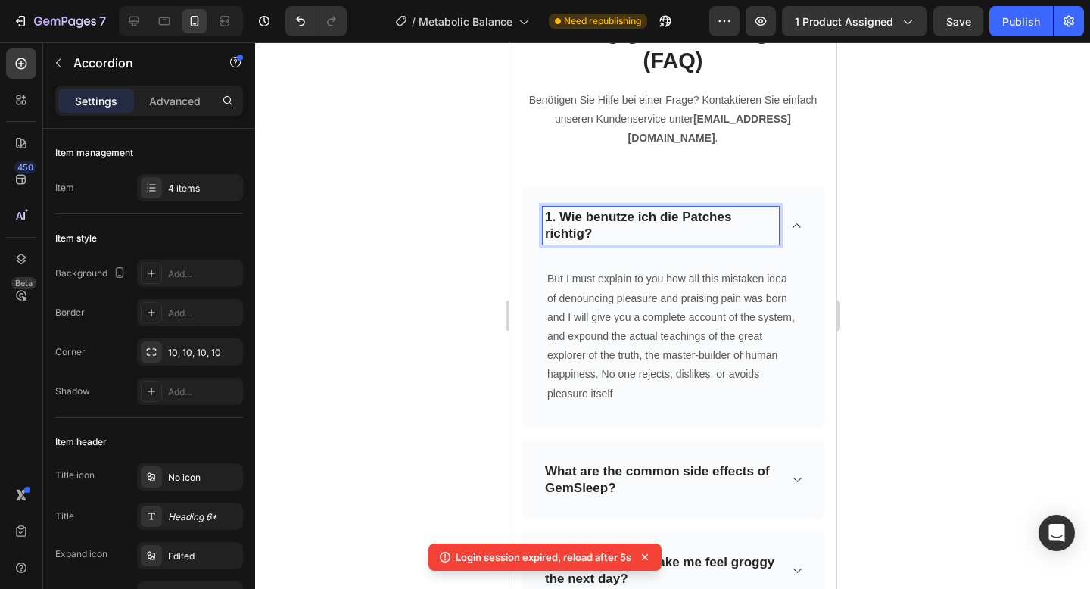
click at [557, 210] on strong "1. Wie benutze ich die Patches richtig?" at bounding box center [637, 225] width 186 height 31
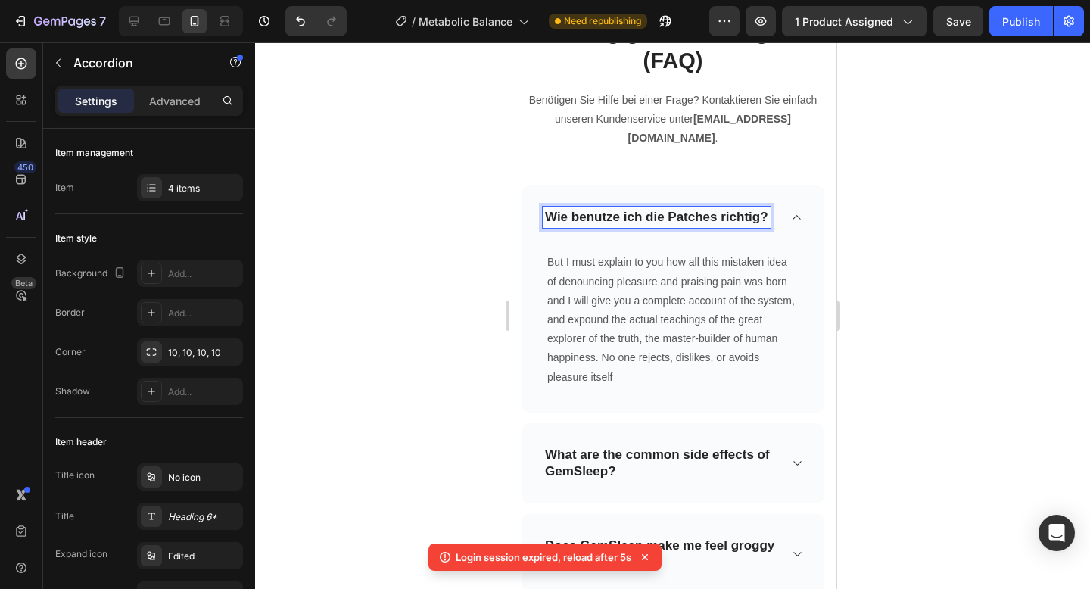
click at [575, 447] on p "What are the common side effects of GemSleep?" at bounding box center [660, 463] width 232 height 33
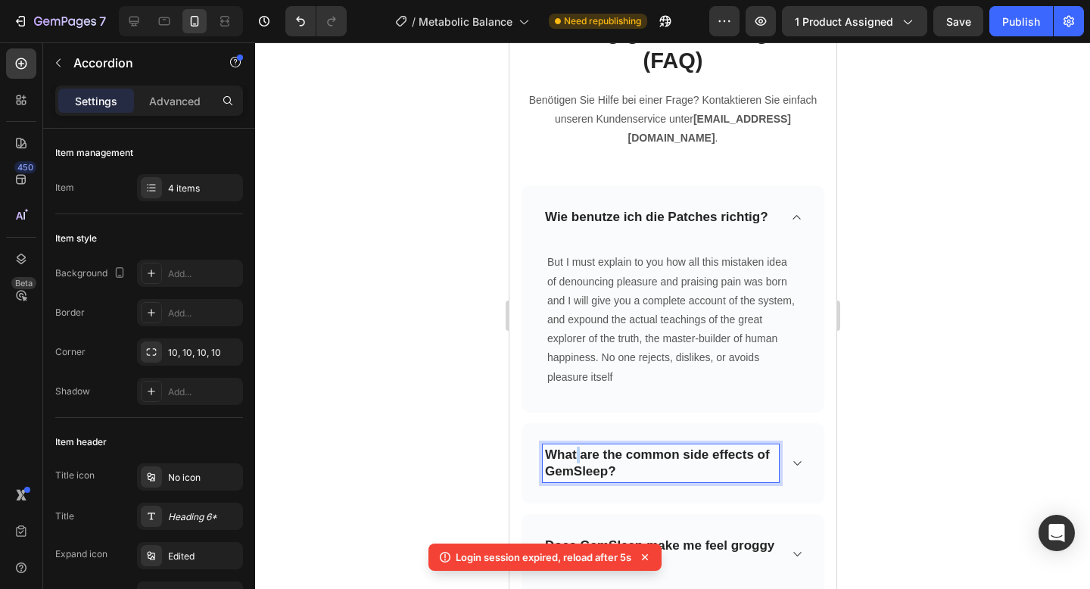
click at [575, 447] on p "What are the common side effects of GemSleep?" at bounding box center [660, 463] width 232 height 33
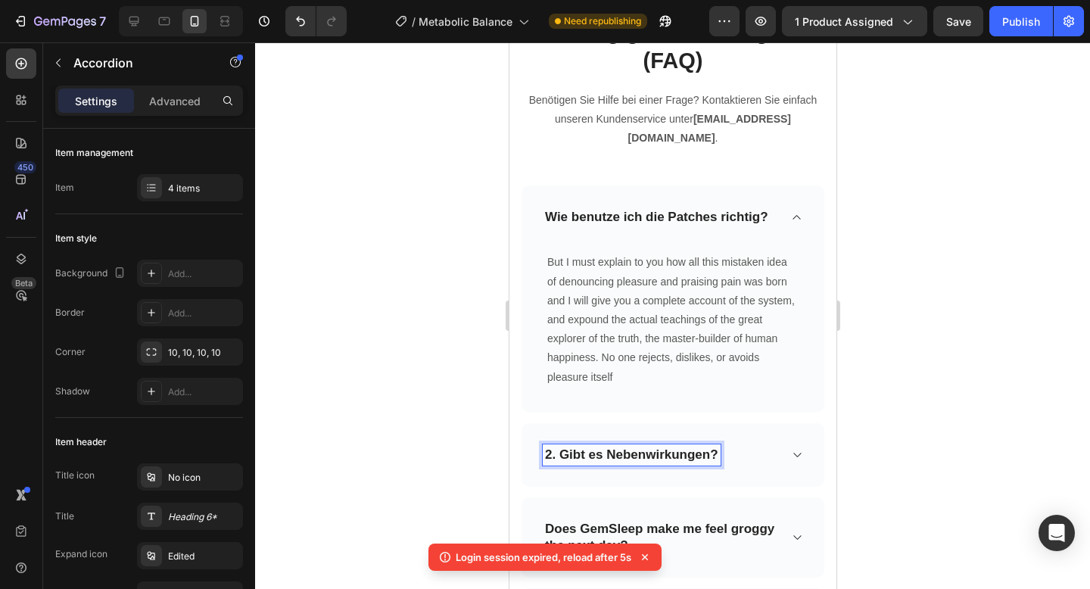
click at [552, 447] on strong "2. Gibt es Nebenwirkungen?" at bounding box center [630, 454] width 173 height 14
click at [556, 447] on strong "2. Gibt es Nebenwirkungen?" at bounding box center [630, 454] width 173 height 14
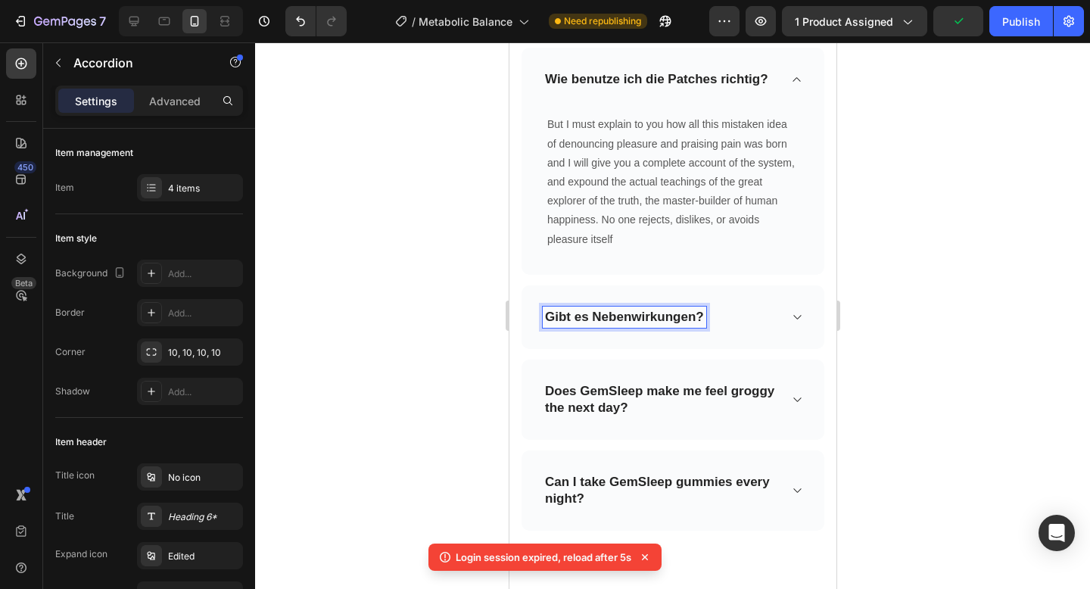
scroll to position [5999, 0]
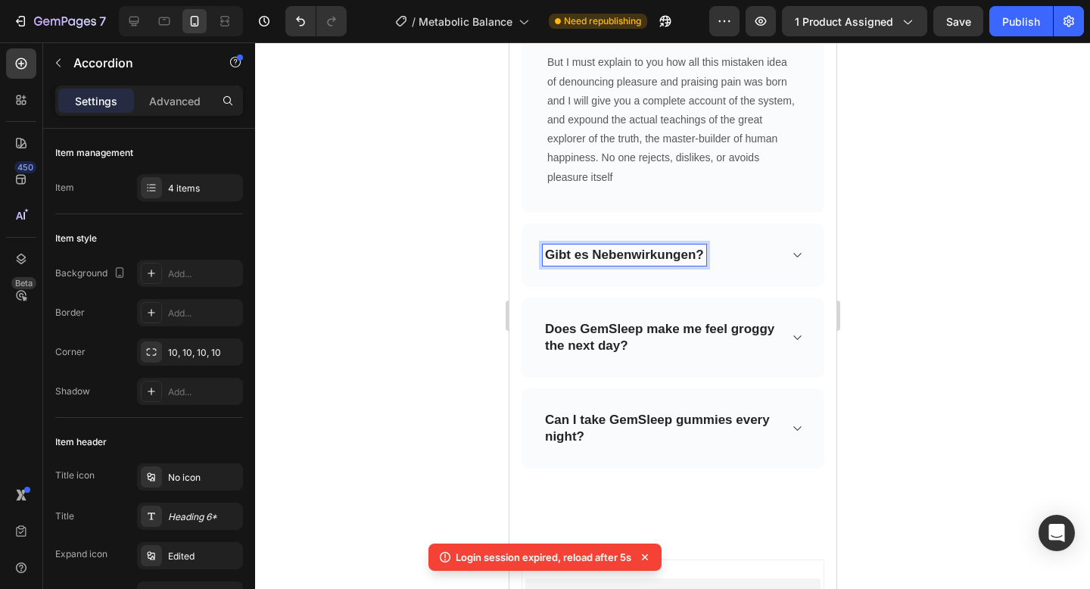
click at [625, 248] on strong "Gibt es Nebenwirkungen?" at bounding box center [623, 255] width 159 height 14
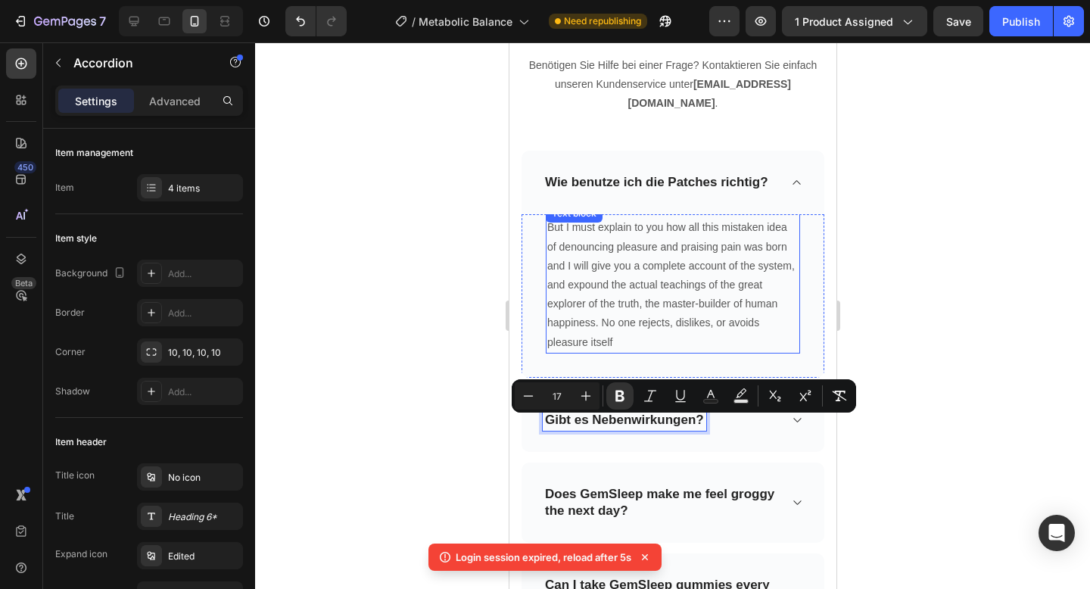
scroll to position [5912, 0]
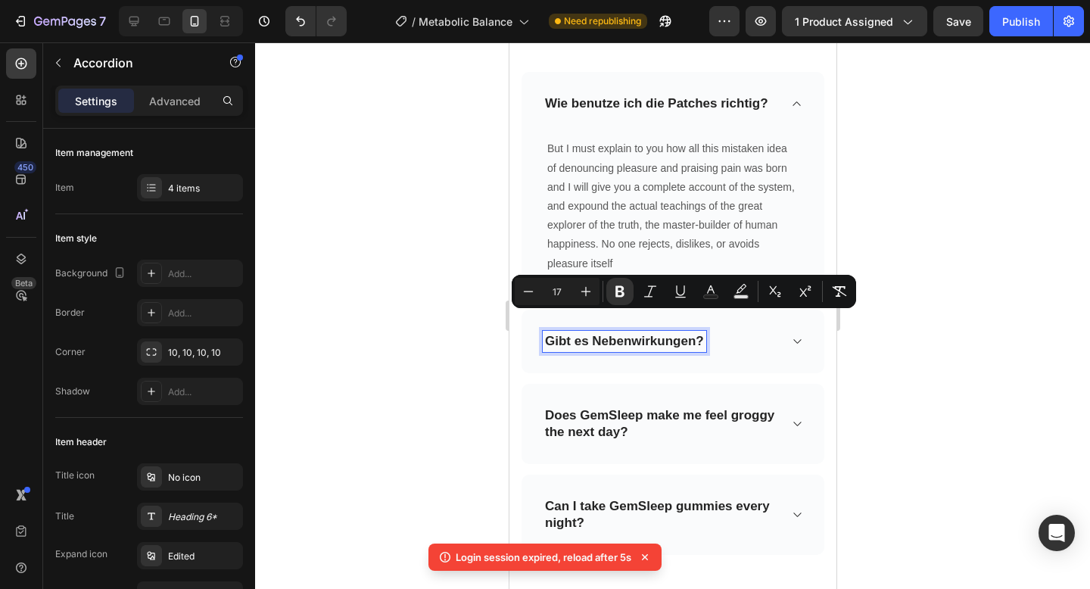
click at [579, 407] on p "Does GemSleep make me feel groggy the next day?" at bounding box center [660, 423] width 232 height 33
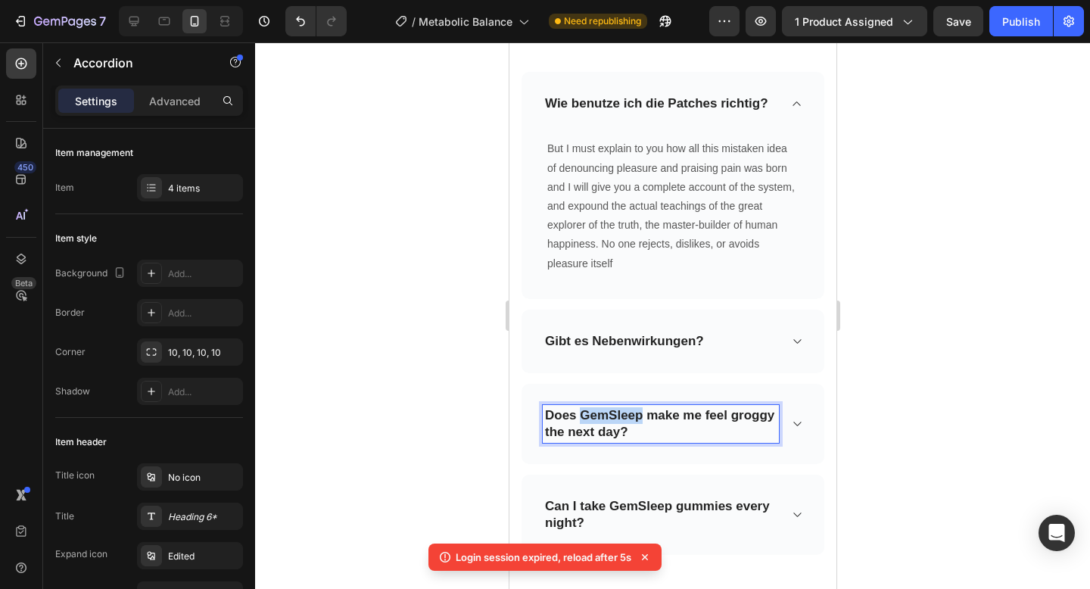
click at [579, 407] on p "Does GemSleep make me feel groggy the next day?" at bounding box center [660, 423] width 232 height 33
click at [561, 408] on strong "3. Wann kann ich Ergebnisse erwarten?" at bounding box center [633, 423] width 178 height 31
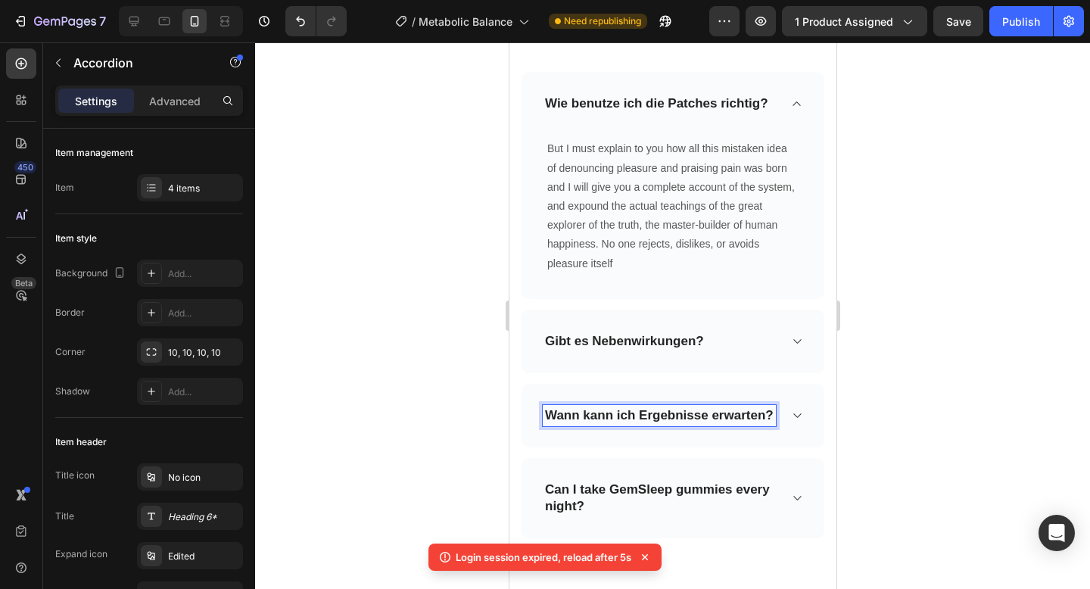
click at [591, 481] on p "Can I take GemSleep gummies every night?" at bounding box center [660, 497] width 232 height 33
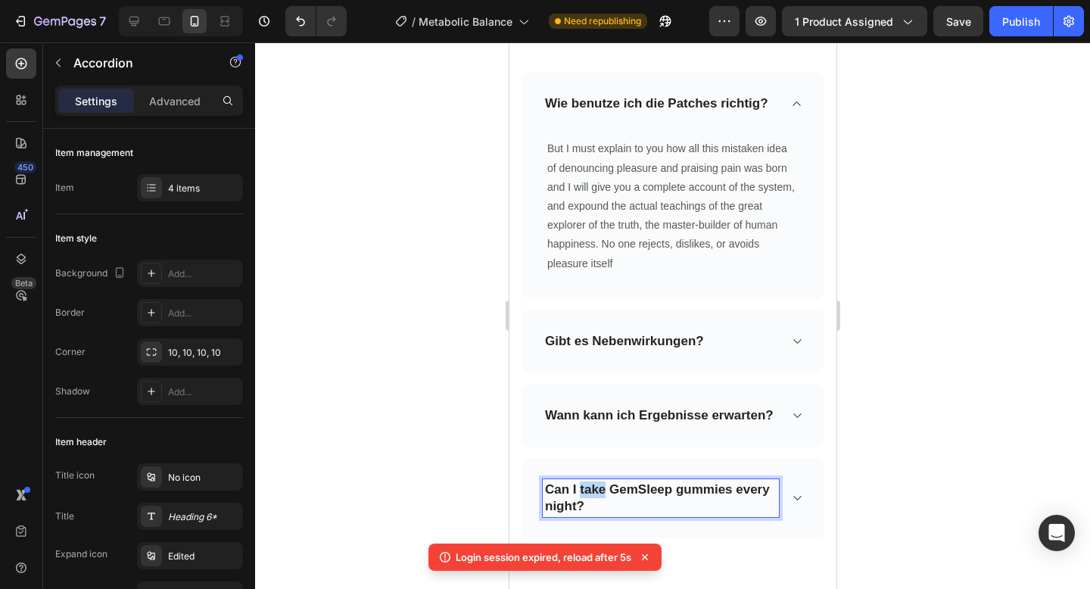
click at [591, 481] on p "Can I take GemSleep gummies every night?" at bounding box center [660, 497] width 232 height 33
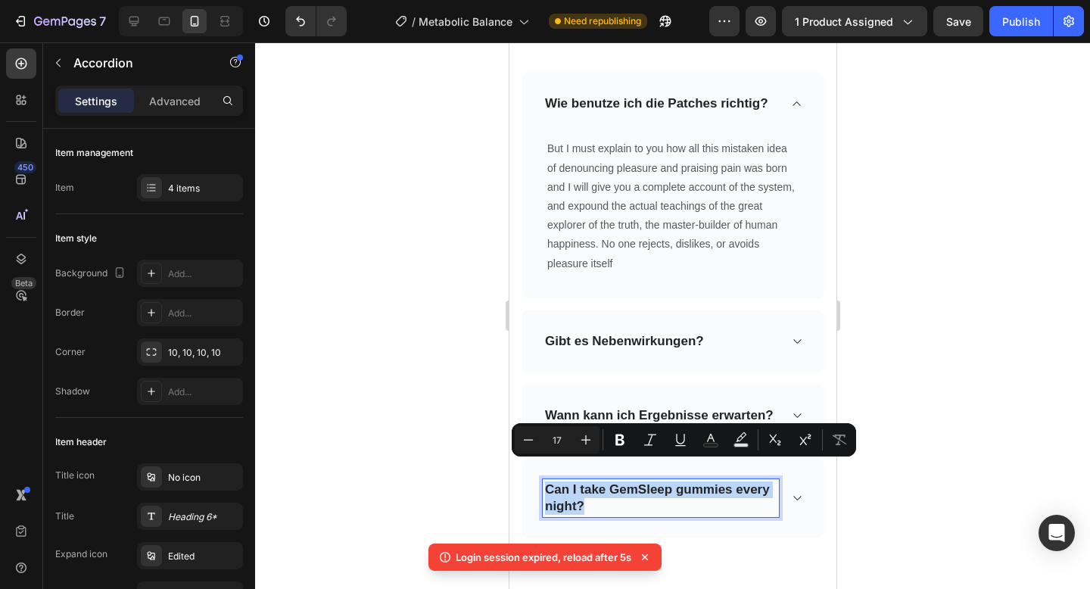
click at [591, 481] on p "Can I take GemSleep gummies every night?" at bounding box center [660, 497] width 232 height 33
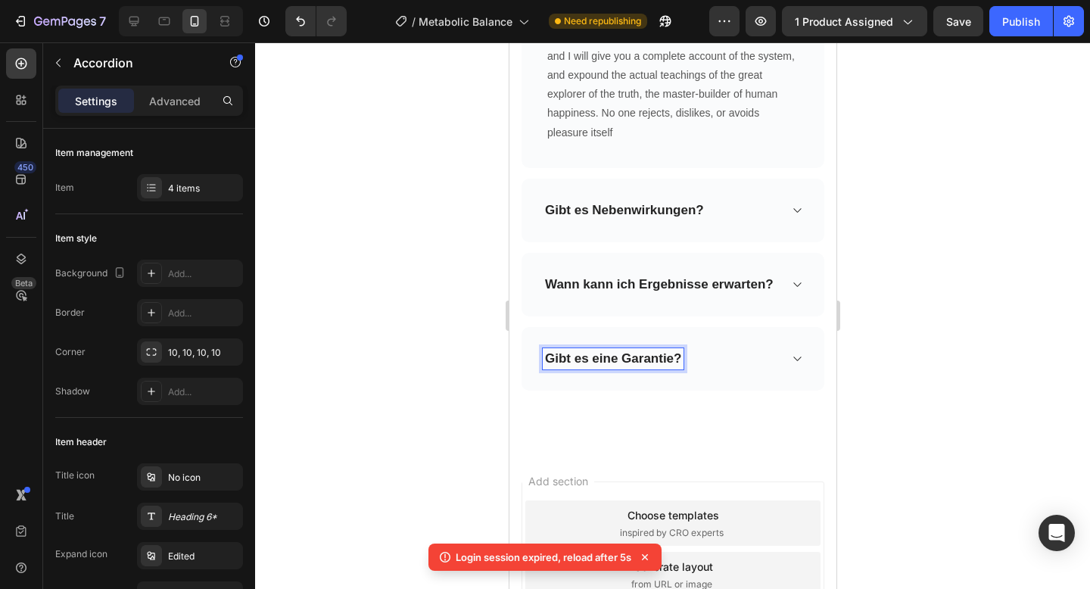
scroll to position [6047, 0]
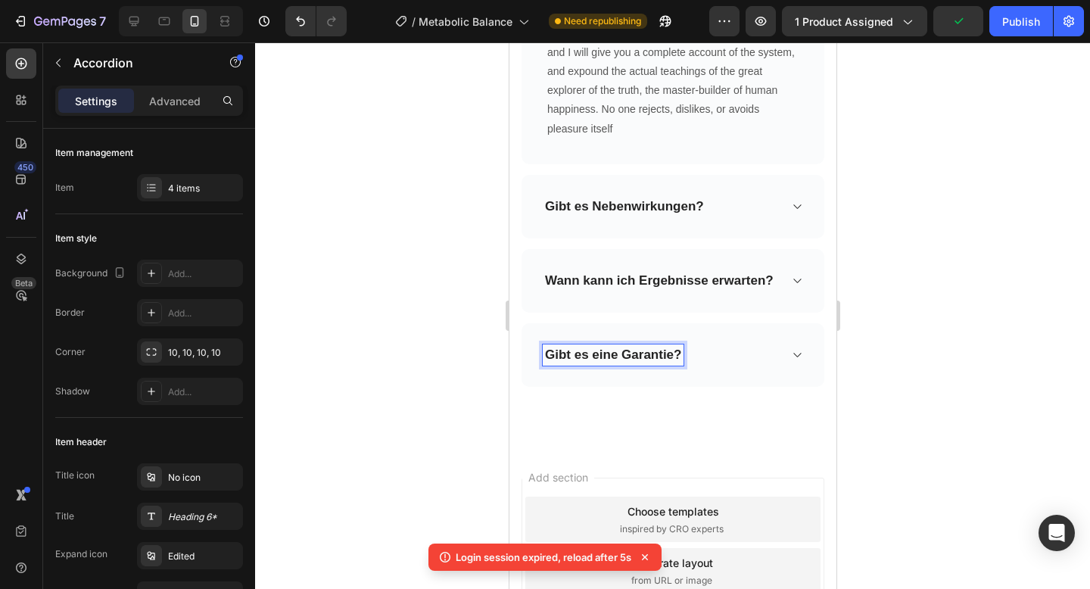
click at [789, 187] on div "Gibt es Nebenwirkungen?" at bounding box center [672, 207] width 303 height 64
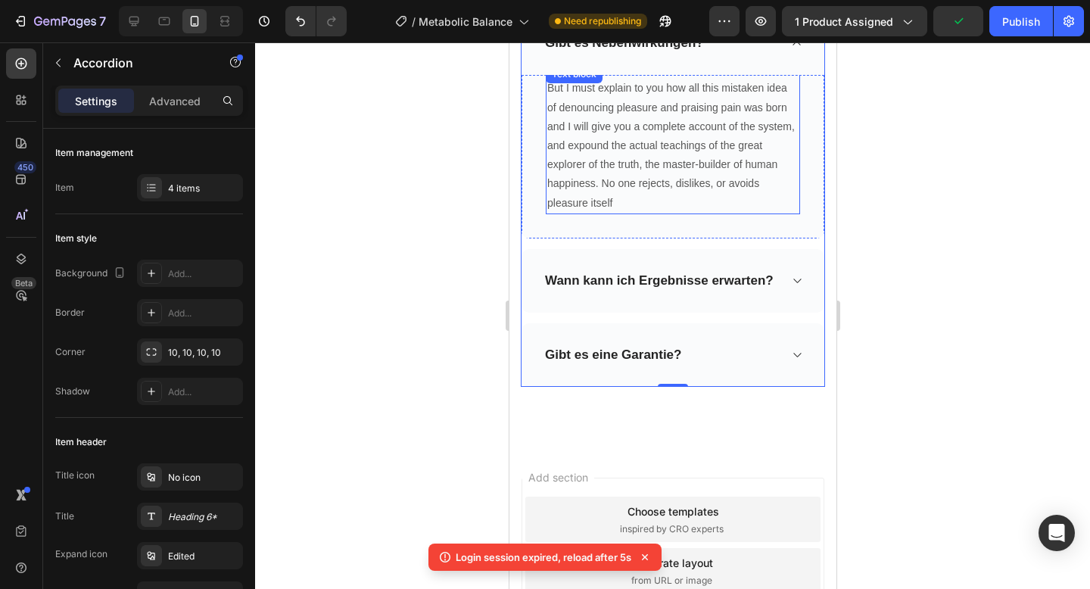
scroll to position [6046, 0]
click at [651, 151] on p "But I must explain to you how all this mistaken idea of denouncing pleasure and…" at bounding box center [672, 145] width 251 height 133
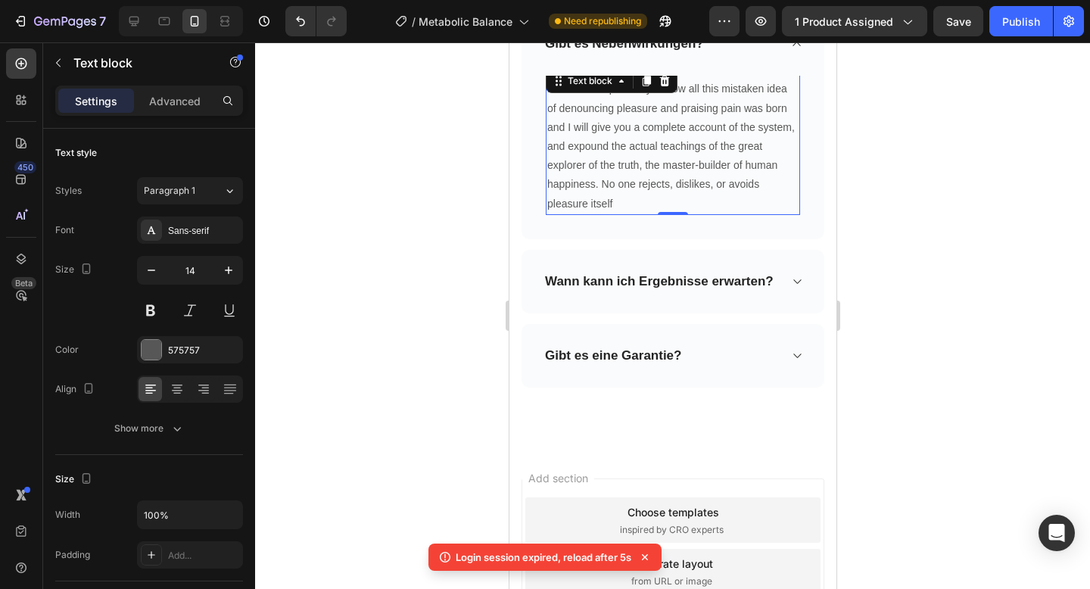
click at [651, 151] on p "But I must explain to you how all this mistaken idea of denouncing pleasure and…" at bounding box center [672, 145] width 251 height 133
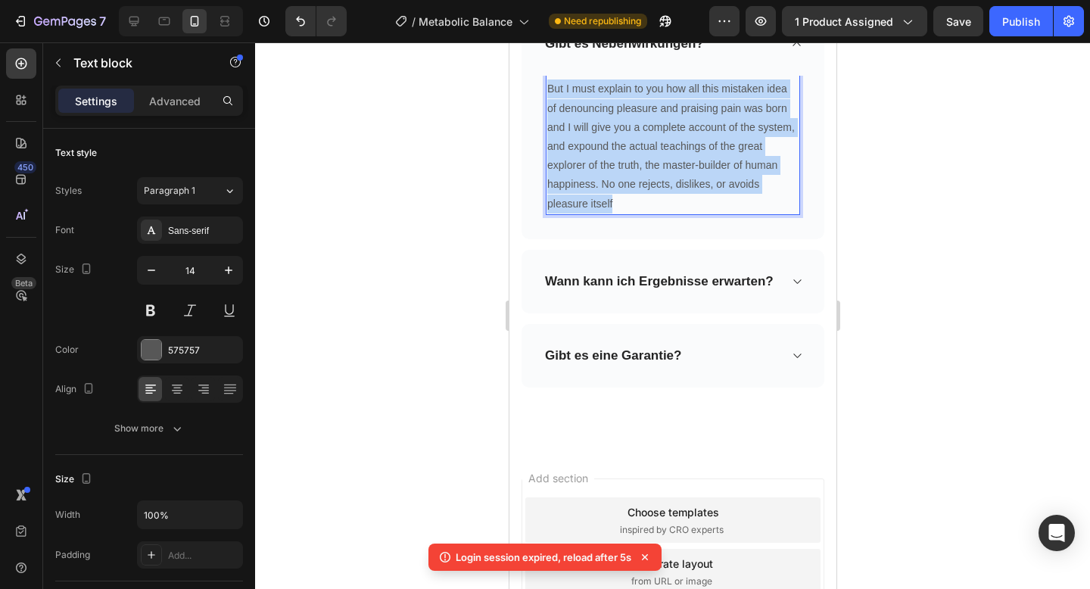
click at [651, 151] on p "But I must explain to you how all this mistaken idea of denouncing pleasure and…" at bounding box center [672, 145] width 251 height 133
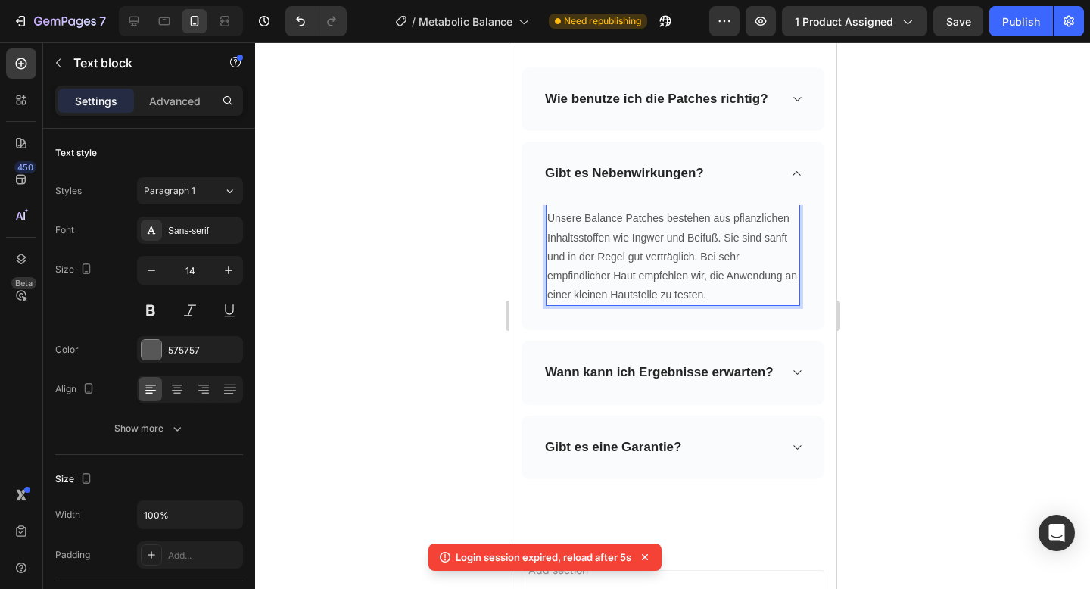
scroll to position [5900, 0]
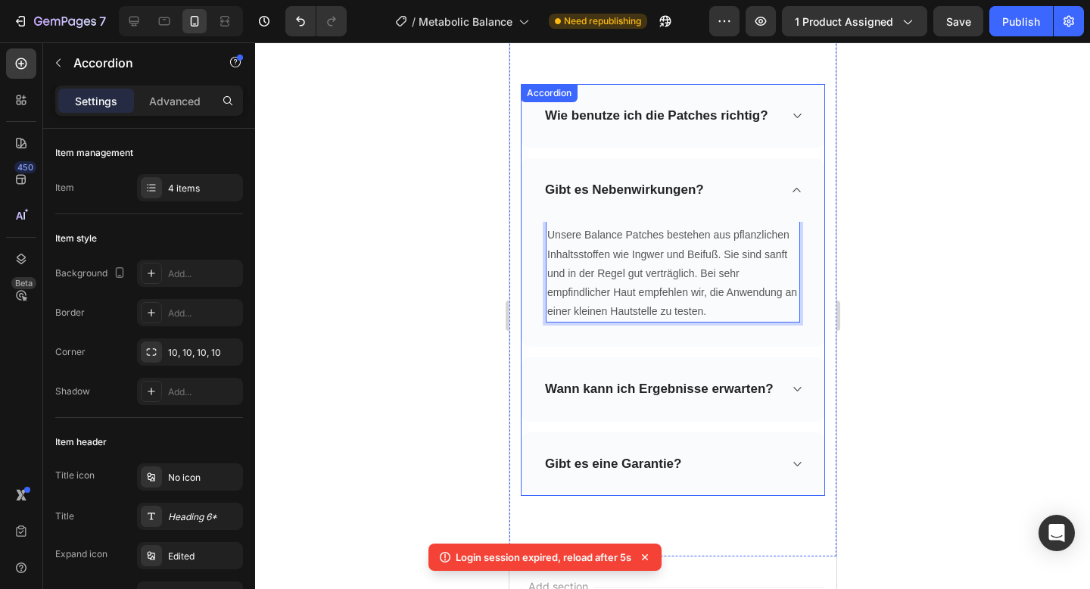
click at [789, 170] on div "Gibt es Nebenwirkungen?" at bounding box center [672, 190] width 303 height 64
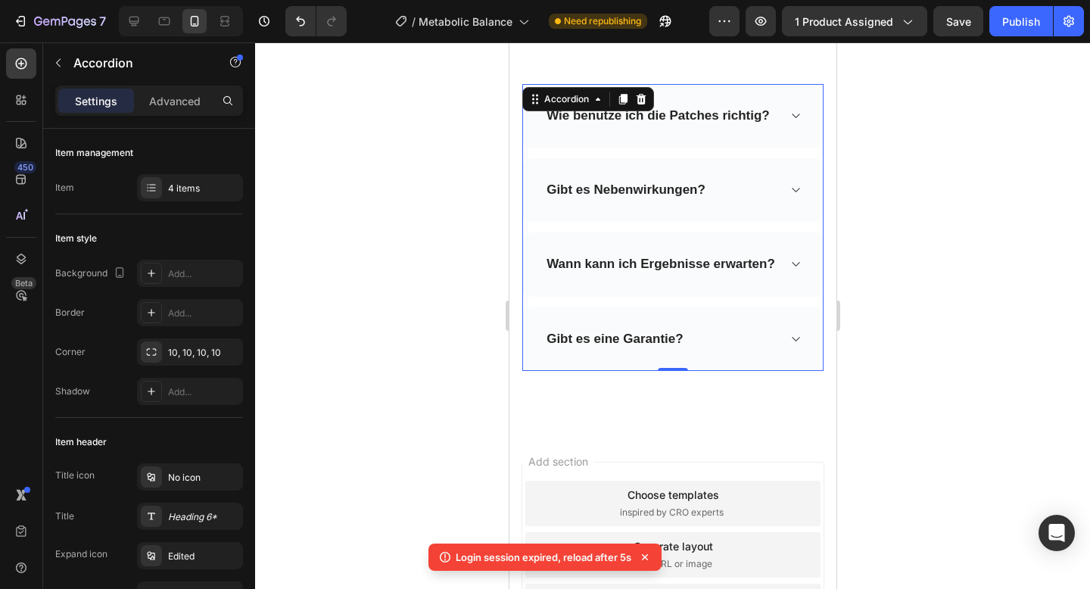
click at [794, 114] on div "Wie benutze ich die Patches richtig?" at bounding box center [672, 116] width 300 height 64
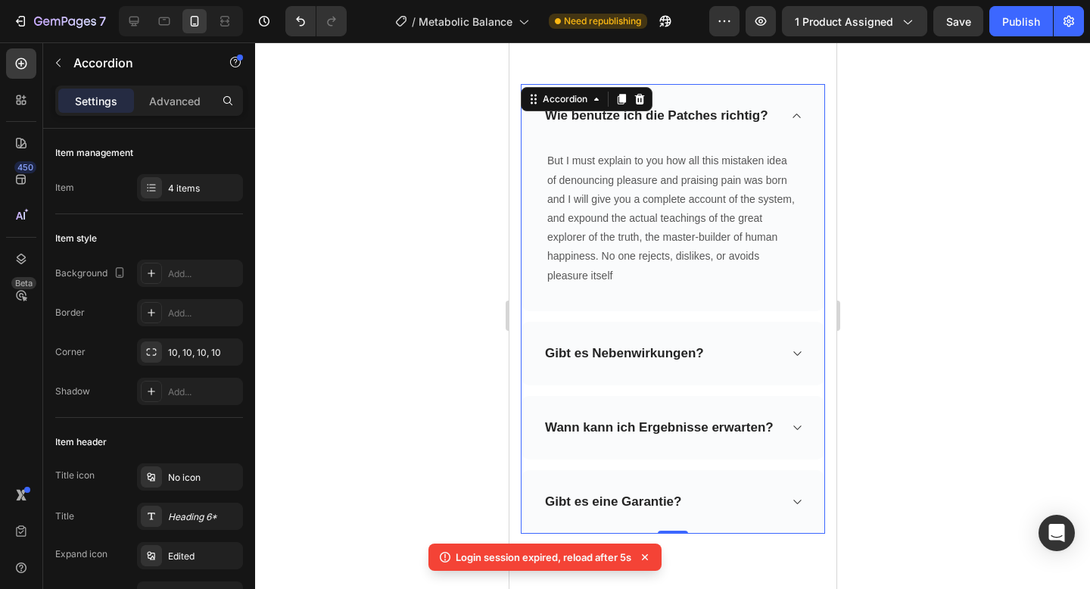
click at [796, 109] on div "Wie benutze ich die Patches richtig?" at bounding box center [672, 116] width 303 height 64
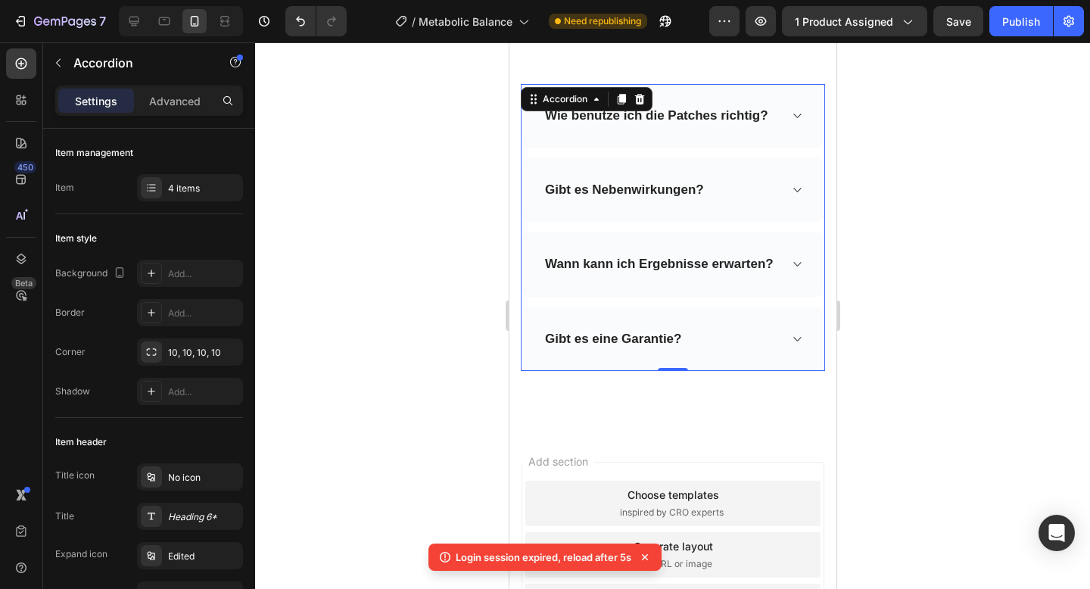
click at [796, 109] on div "Wie benutze ich die Patches richtig?" at bounding box center [672, 116] width 303 height 64
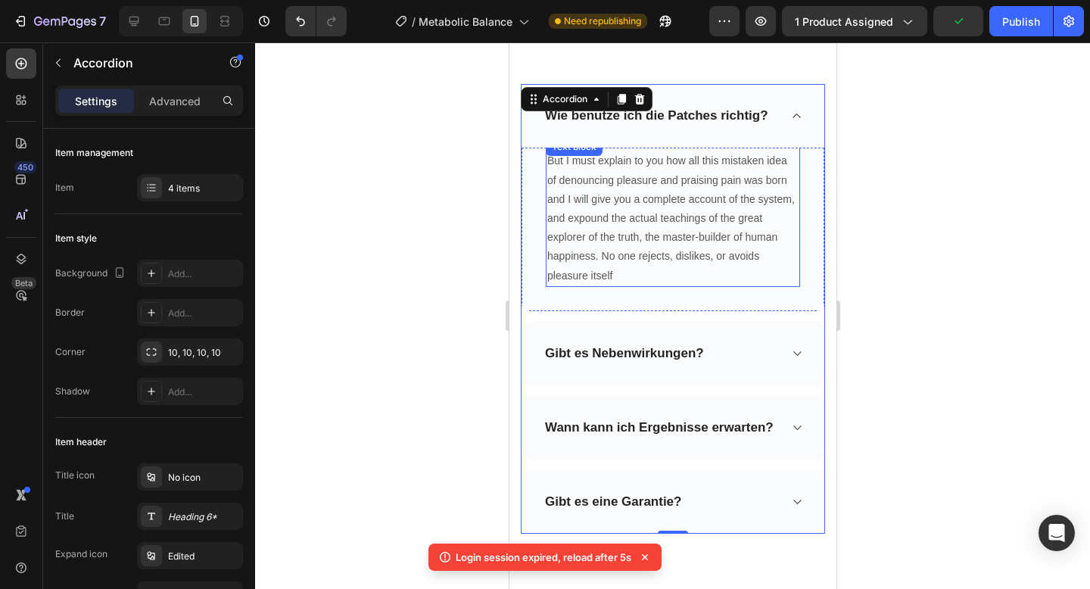
click at [603, 161] on p "But I must explain to you how all this mistaken idea of denouncing pleasure and…" at bounding box center [672, 217] width 251 height 133
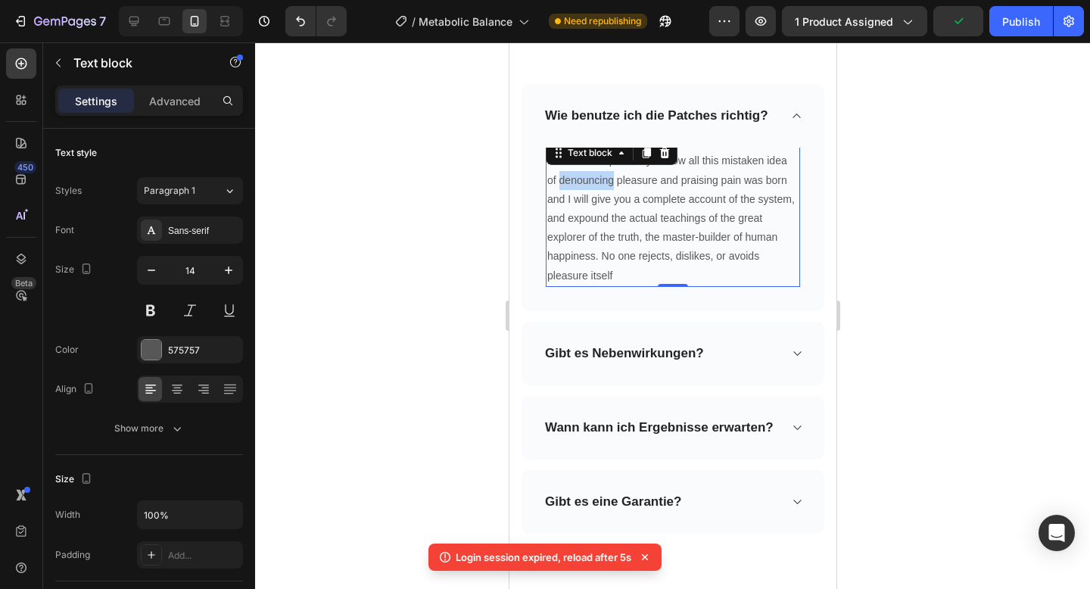
click at [603, 161] on p "But I must explain to you how all this mistaken idea of denouncing pleasure and…" at bounding box center [672, 217] width 251 height 133
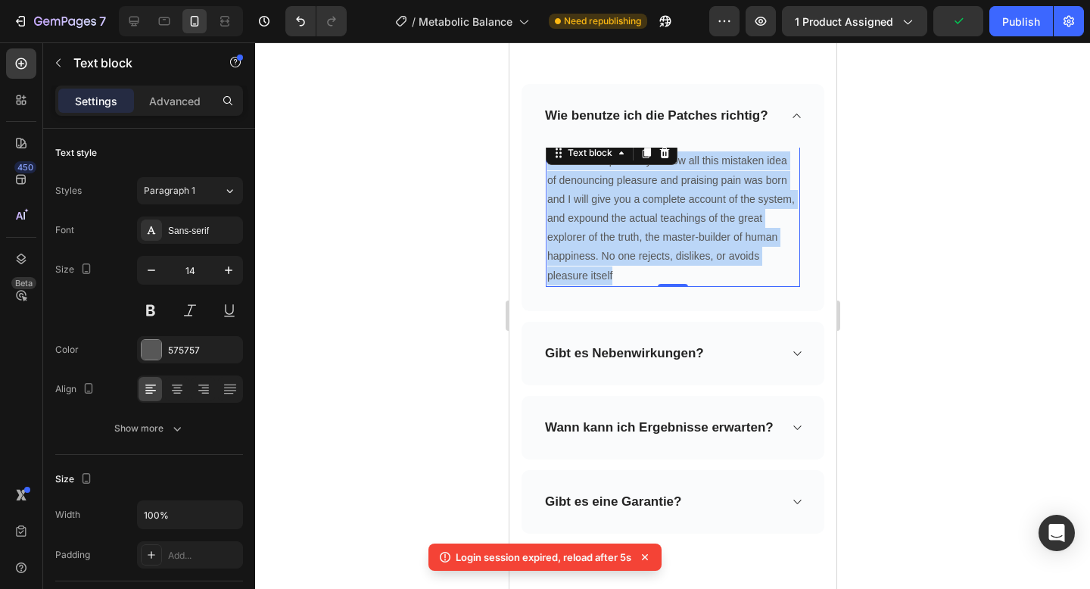
click at [603, 161] on p "But I must explain to you how all this mistaken idea of denouncing pleasure and…" at bounding box center [672, 217] width 251 height 133
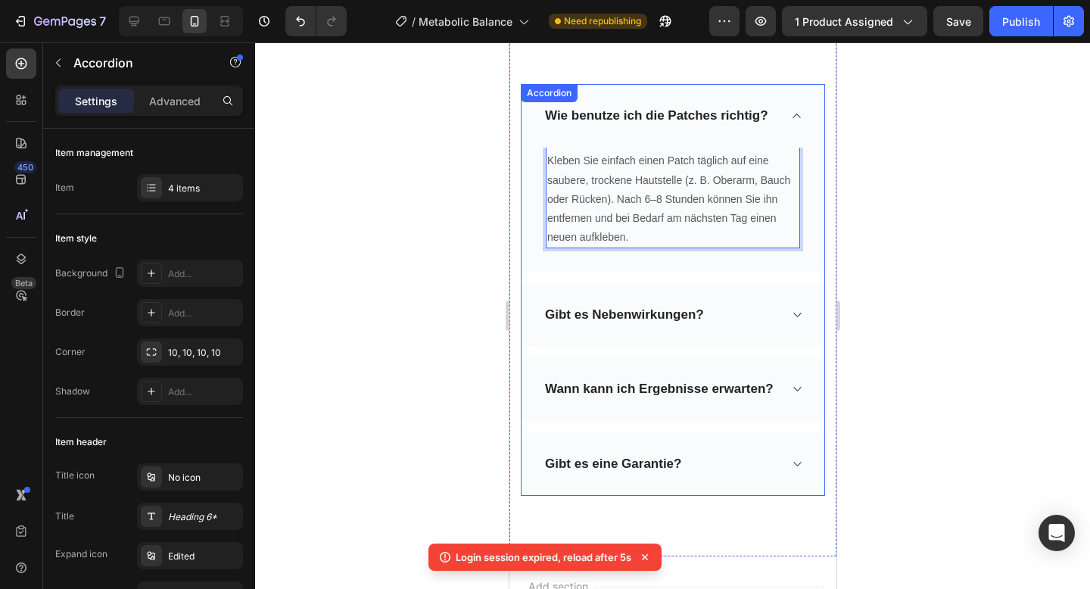
click at [800, 383] on icon at bounding box center [795, 389] width 11 height 12
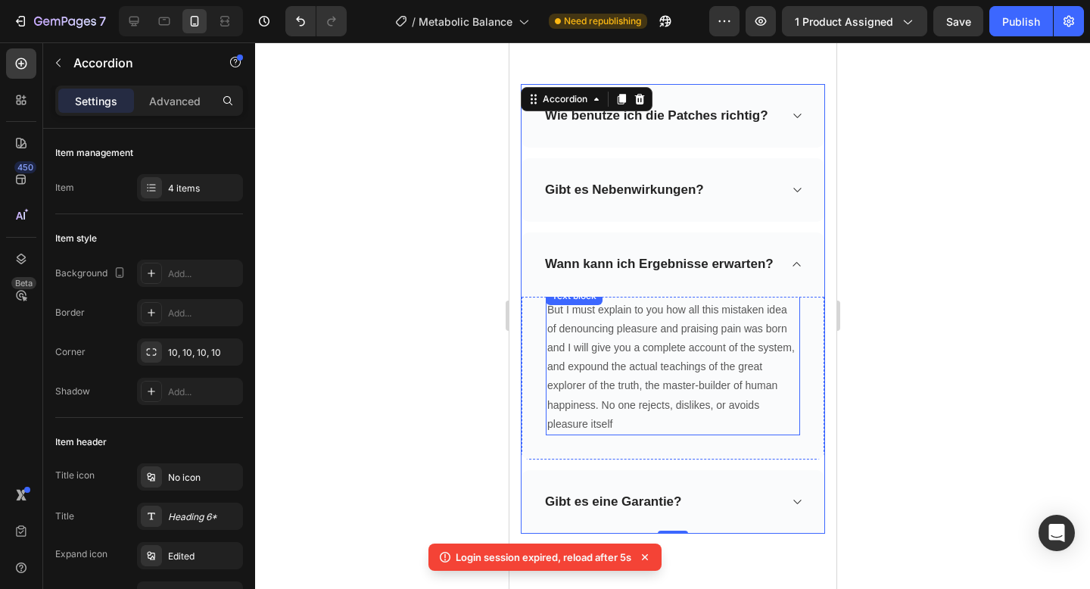
click at [603, 313] on p "But I must explain to you how all this mistaken idea of denouncing pleasure and…" at bounding box center [672, 367] width 251 height 133
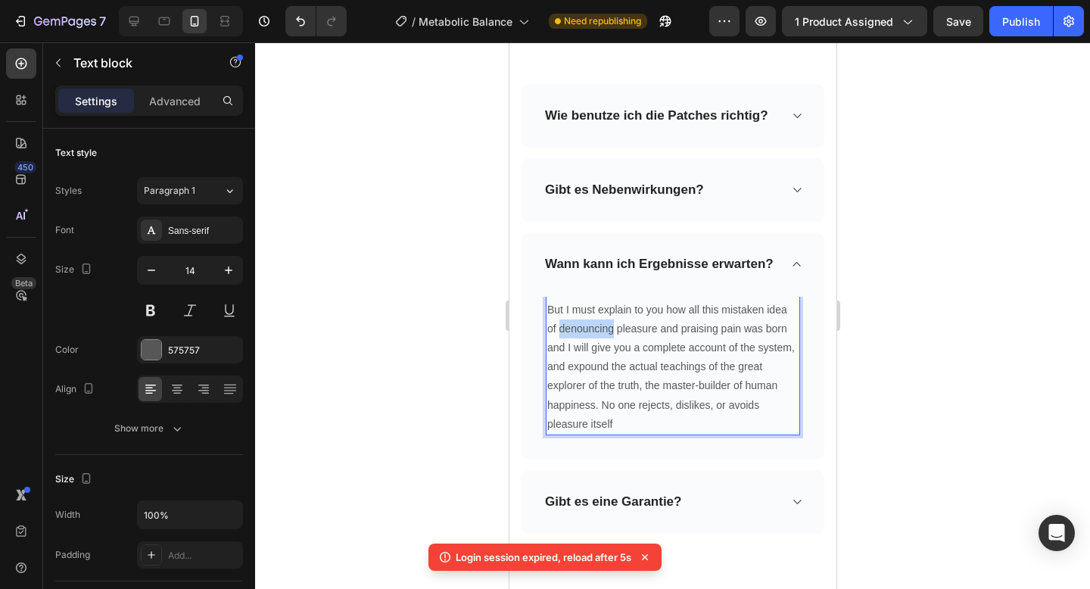
click at [603, 313] on p "But I must explain to you how all this mistaken idea of denouncing pleasure and…" at bounding box center [672, 367] width 251 height 133
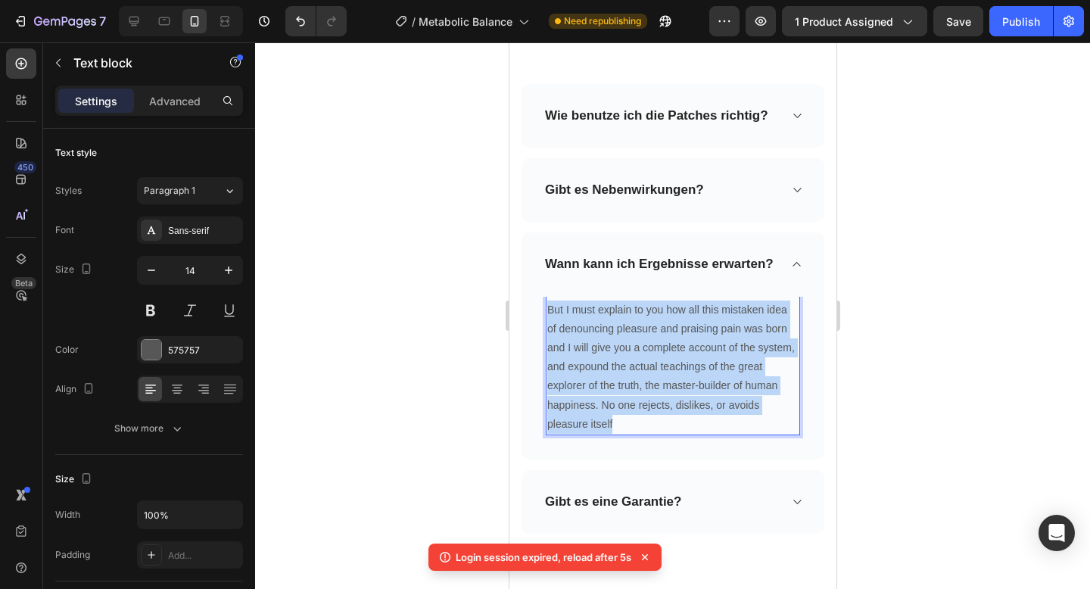
click at [603, 313] on p "But I must explain to you how all this mistaken idea of denouncing pleasure and…" at bounding box center [672, 367] width 251 height 133
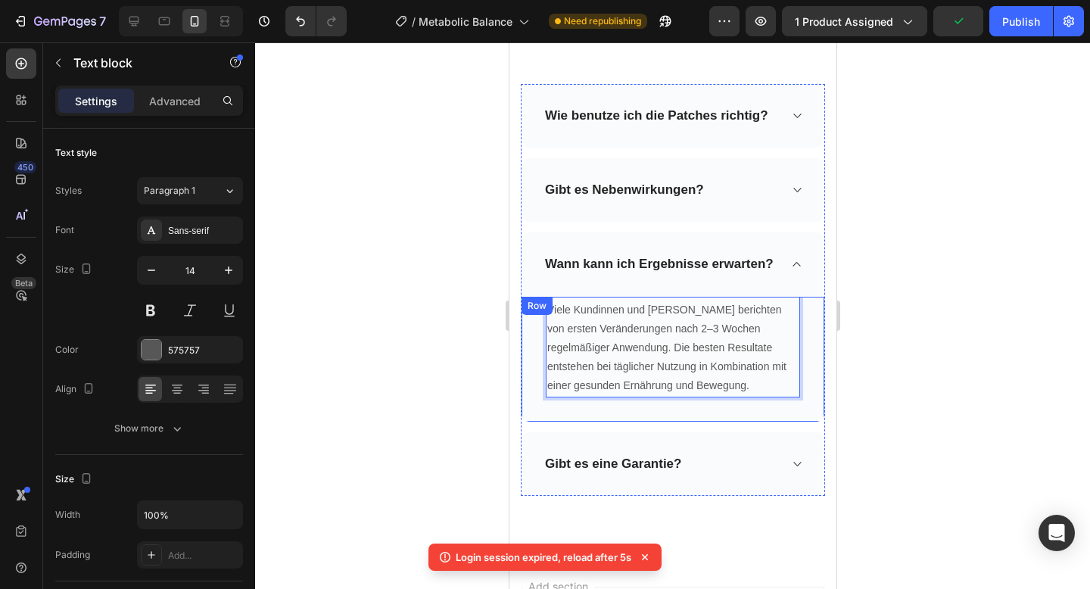
click at [436, 306] on div at bounding box center [672, 315] width 835 height 547
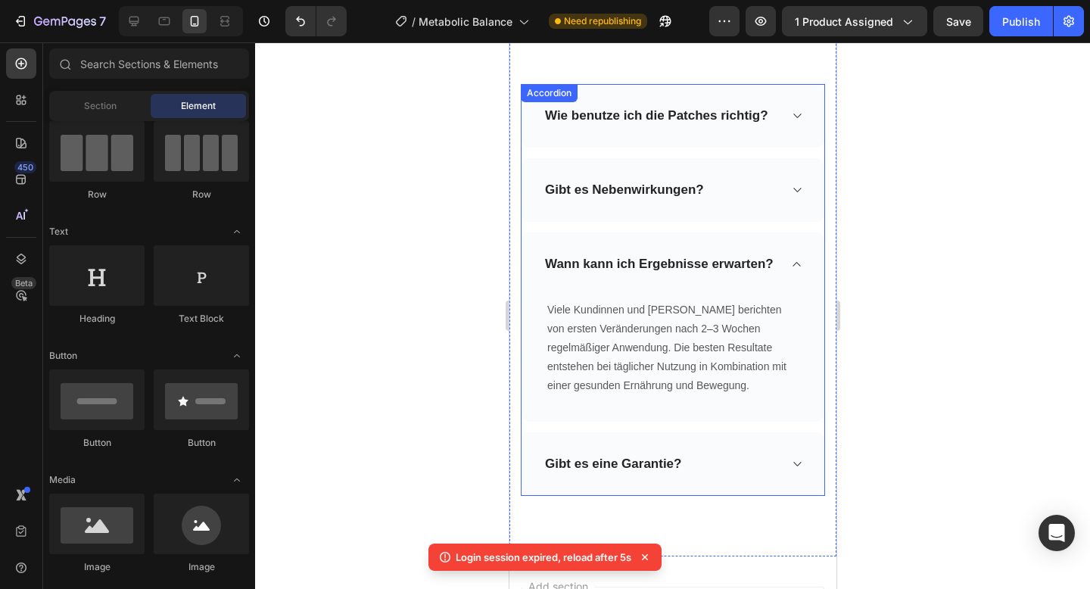
click at [748, 453] on div "Gibt es eine Garantie?" at bounding box center [660, 463] width 236 height 21
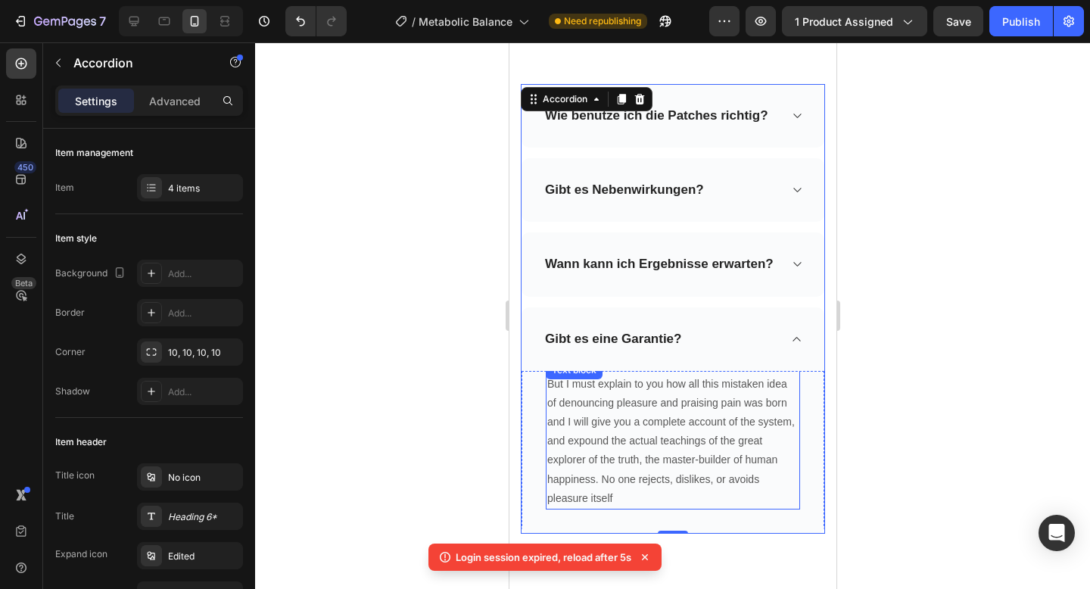
click at [653, 420] on p "But I must explain to you how all this mistaken idea of denouncing pleasure and…" at bounding box center [672, 441] width 251 height 133
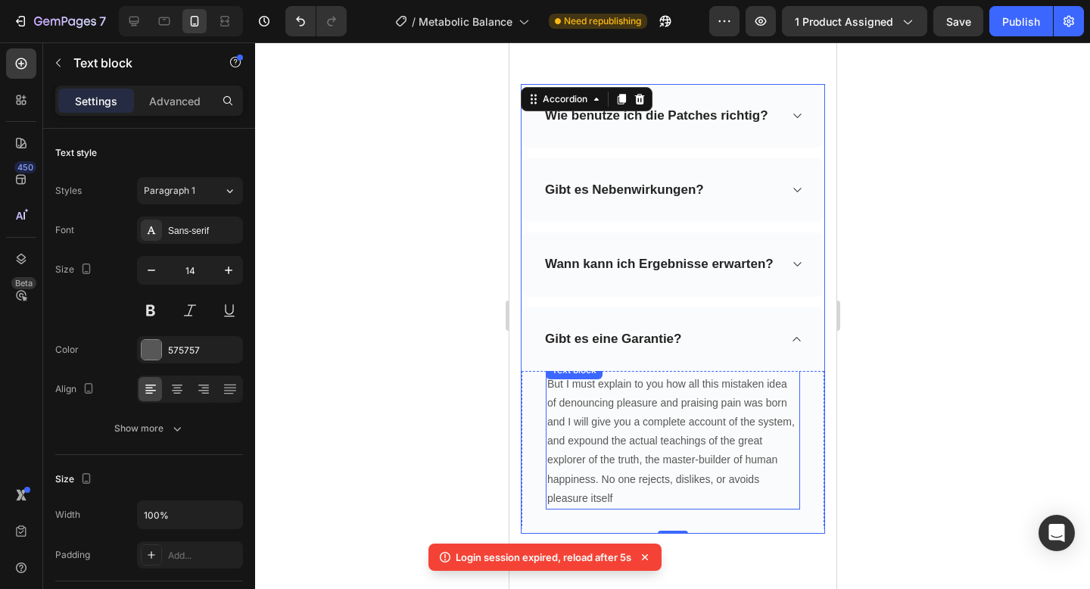
click at [653, 420] on p "But I must explain to you how all this mistaken idea of denouncing pleasure and…" at bounding box center [672, 441] width 251 height 133
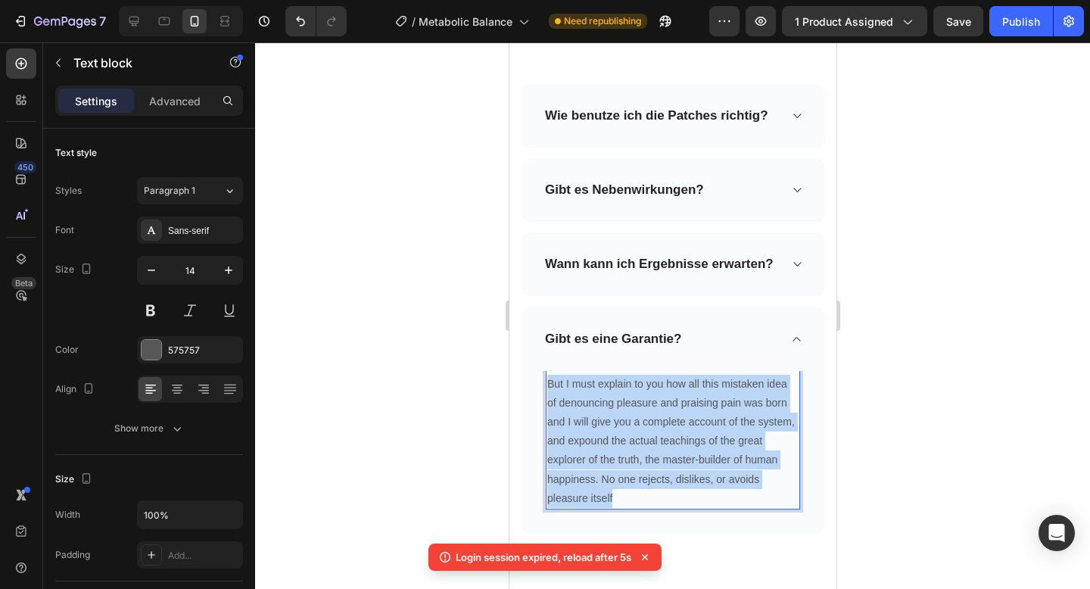
click at [653, 420] on p "But I must explain to you how all this mistaken idea of denouncing pleasure and…" at bounding box center [672, 441] width 251 height 133
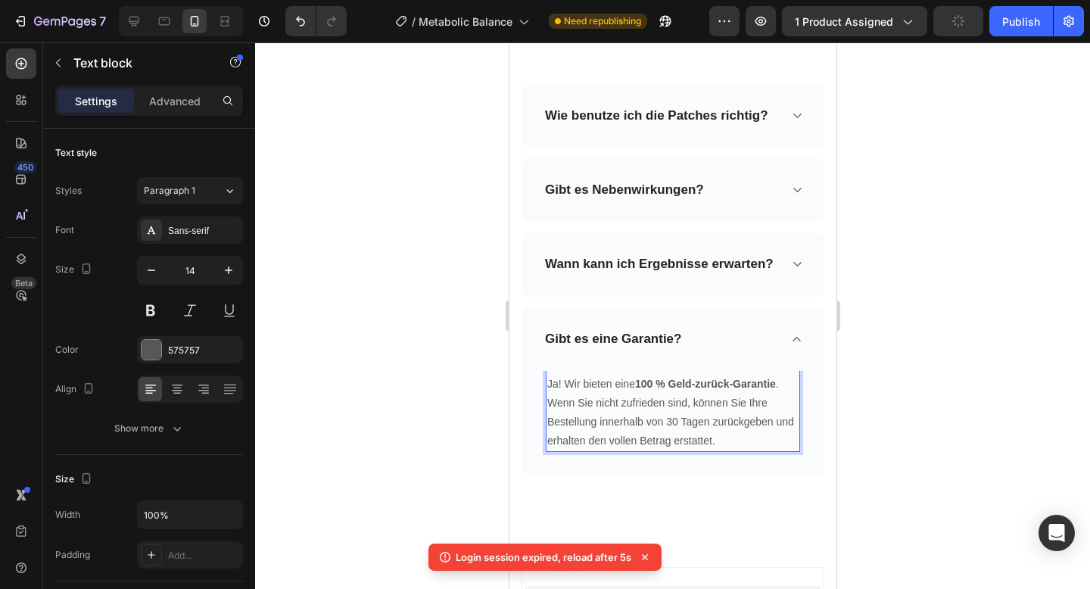
click at [672, 400] on p "Ja! Wir bieten eine 100 % Geld-zurück-Garantie . Wenn Sie nicht zufrieden sind,…" at bounding box center [672, 413] width 251 height 76
click at [913, 223] on div at bounding box center [672, 315] width 835 height 547
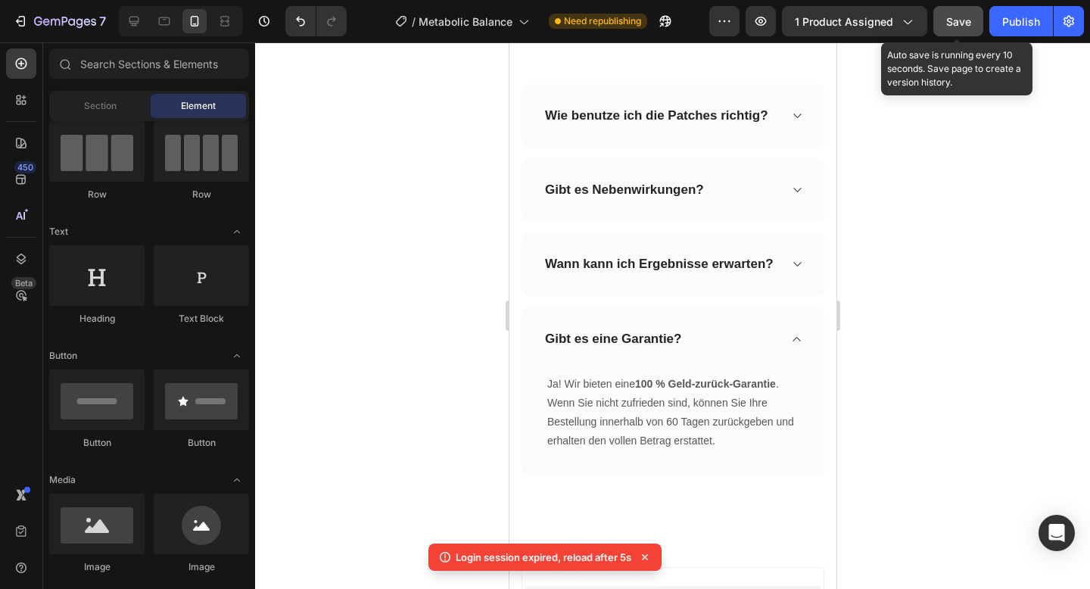
click at [972, 29] on button "Save" at bounding box center [958, 21] width 50 height 30
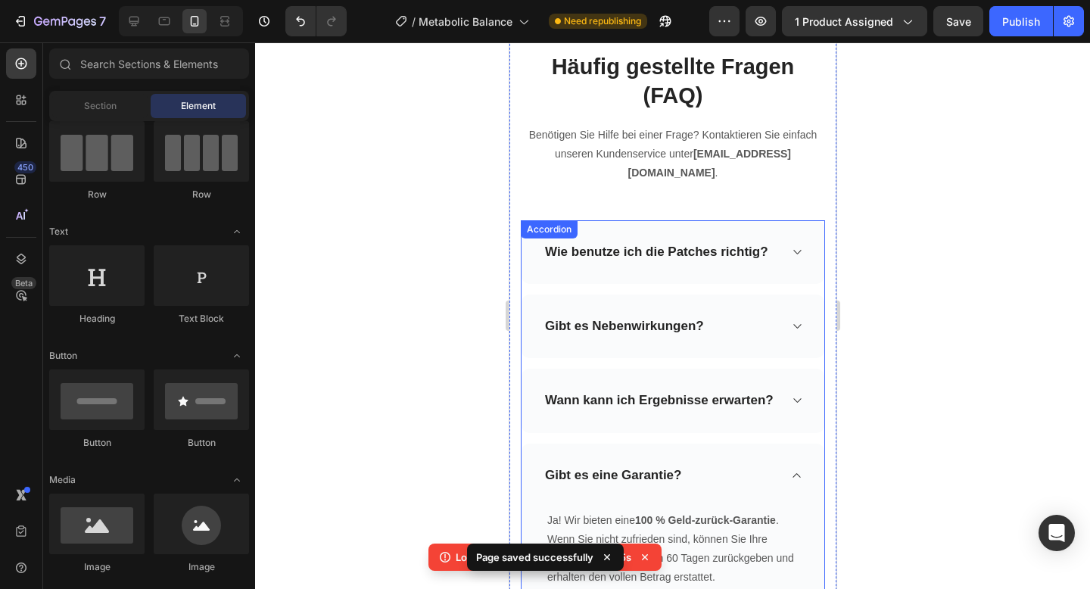
scroll to position [5753, 0]
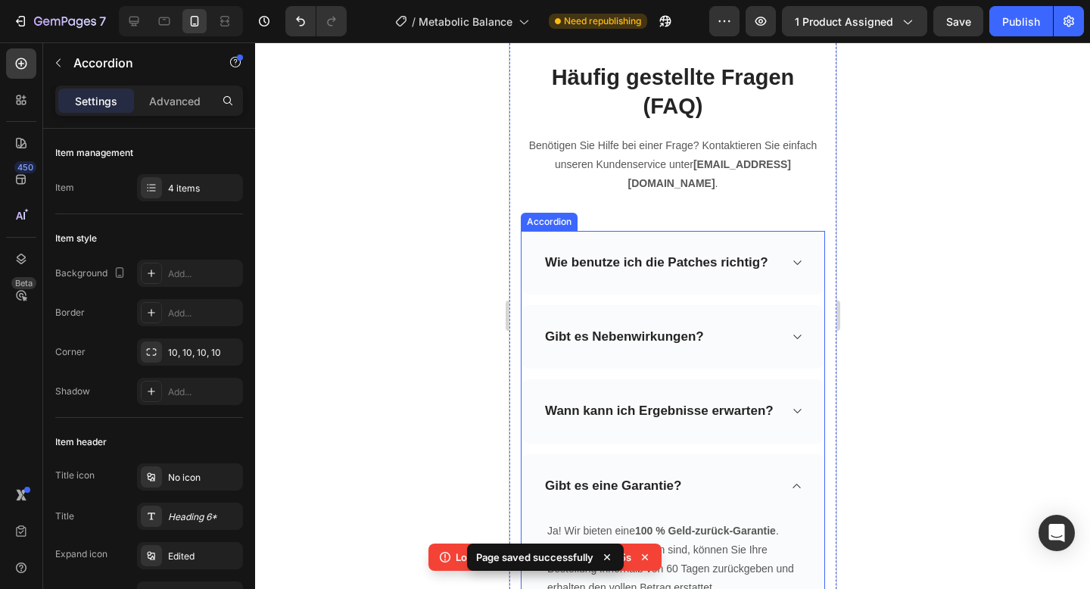
click at [789, 248] on div "Wie benutze ich die Patches richtig?" at bounding box center [672, 263] width 303 height 64
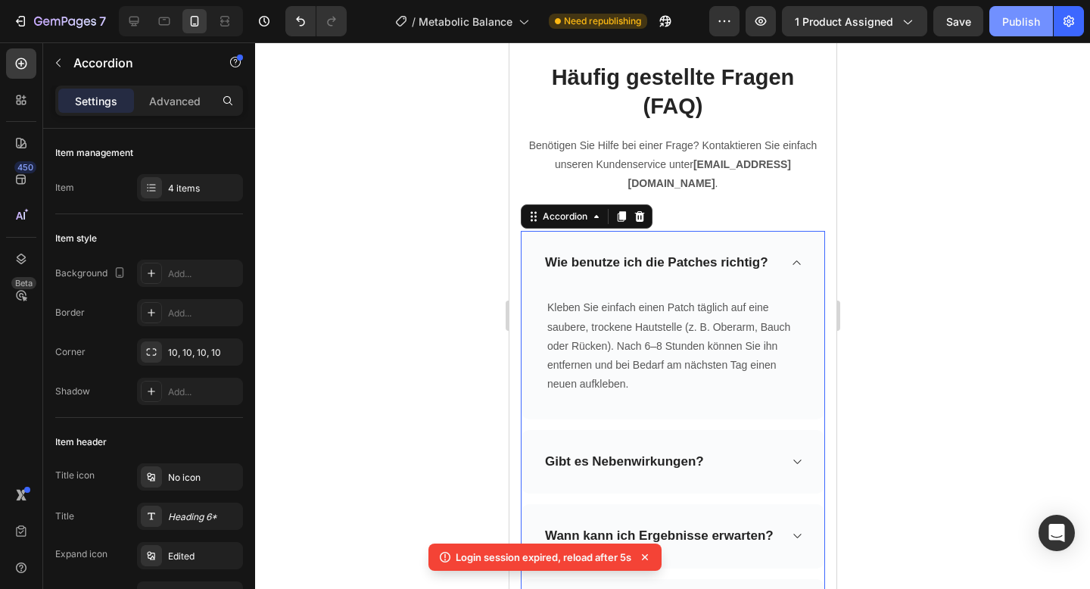
click at [1010, 35] on button "Publish" at bounding box center [1021, 21] width 64 height 30
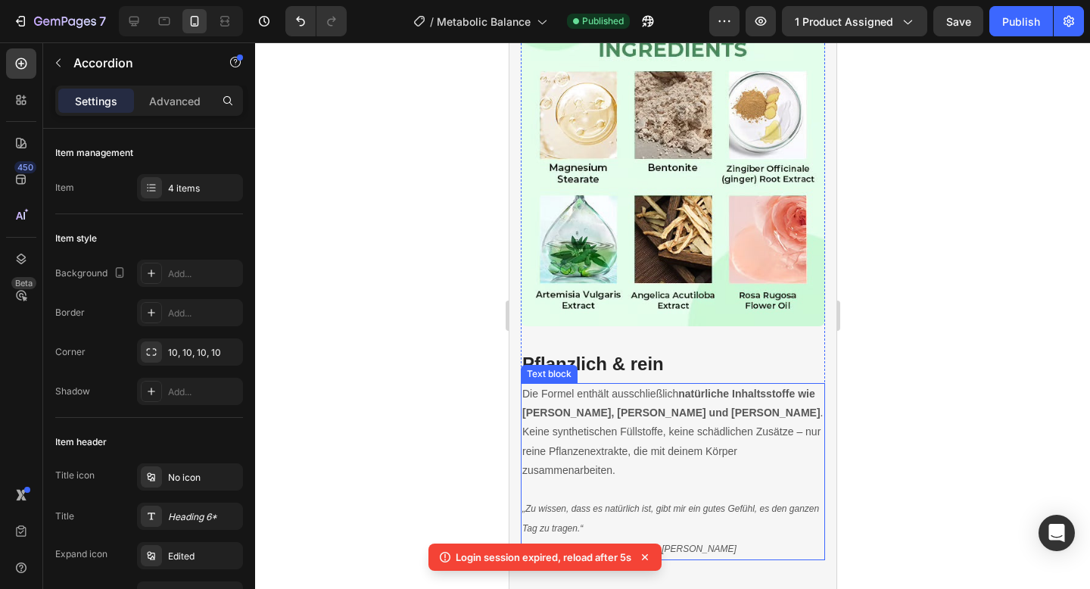
scroll to position [3867, 0]
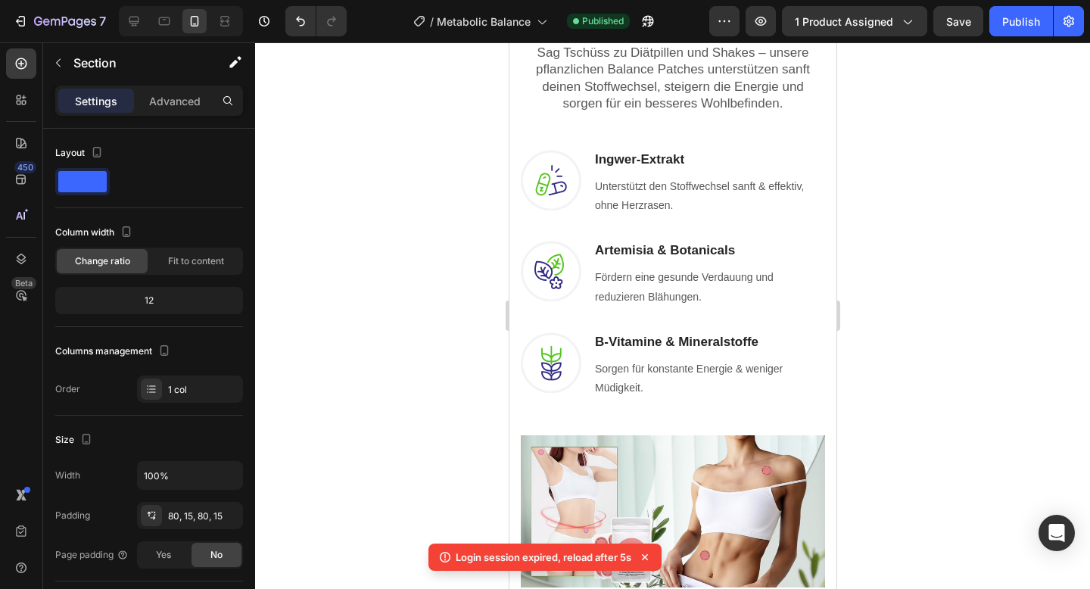
scroll to position [1433, 0]
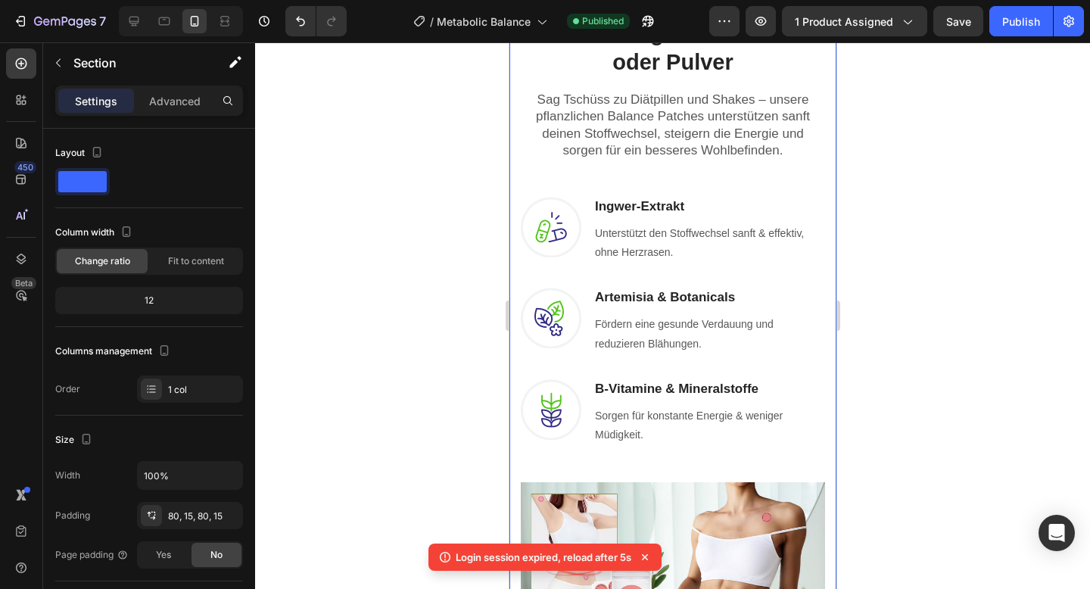
click at [517, 314] on div "Spürbare Ergebnisse in nur 3 Wochen – ganz ohne Pillen oder Pulver Heading Row …" at bounding box center [672, 312] width 327 height 766
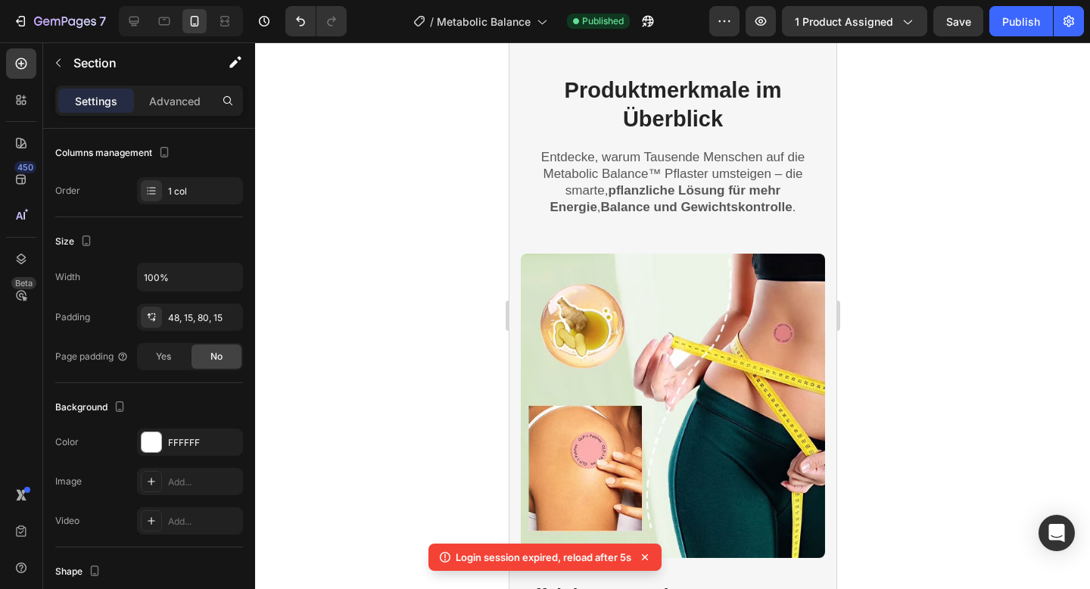
scroll to position [2108, 0]
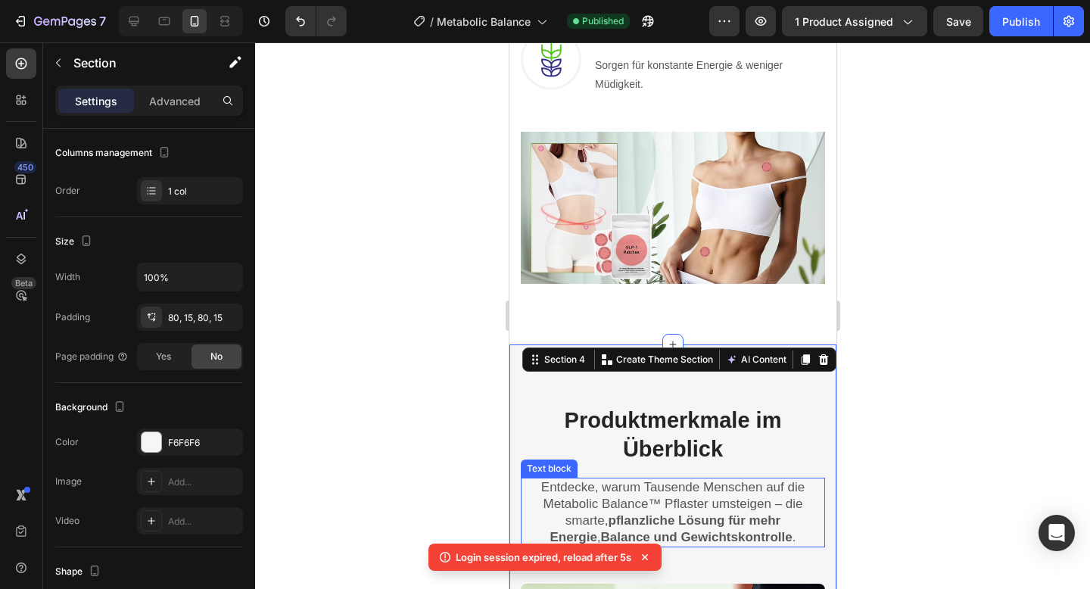
scroll to position [1774, 0]
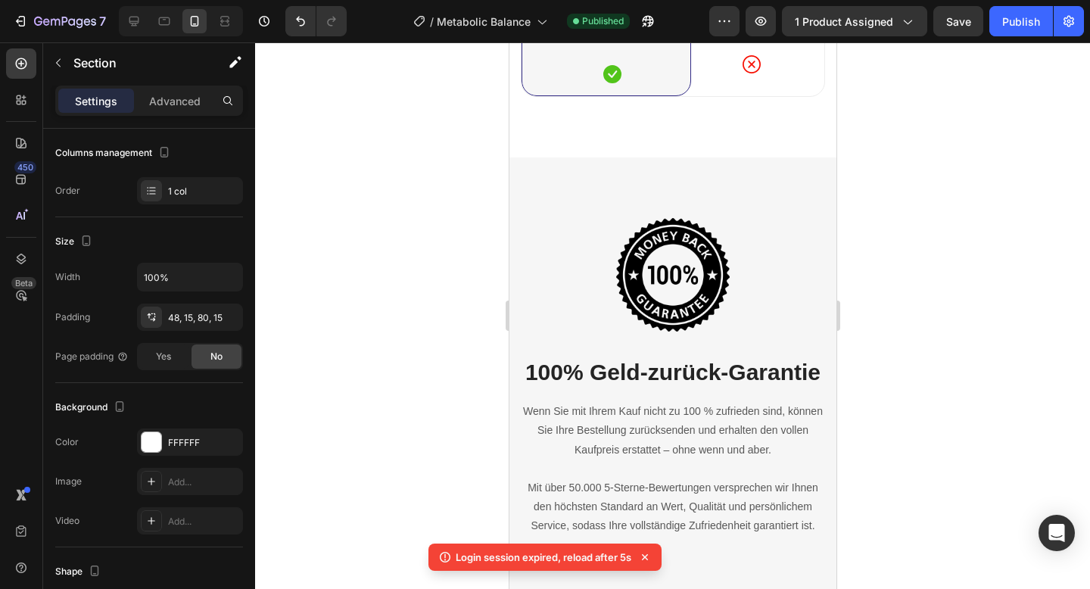
scroll to position [6258, 0]
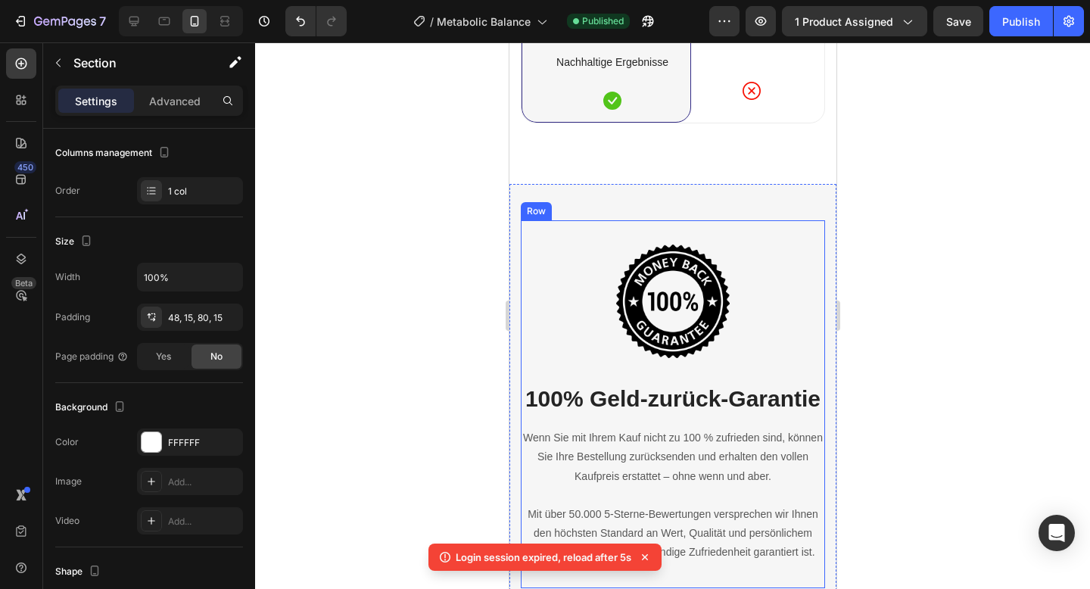
click at [595, 223] on div "Image 100% Geld-zurück-Garantie Heading Wenn Sie mit Ihrem Kauf nicht zu 100 % …" at bounding box center [672, 403] width 304 height 367
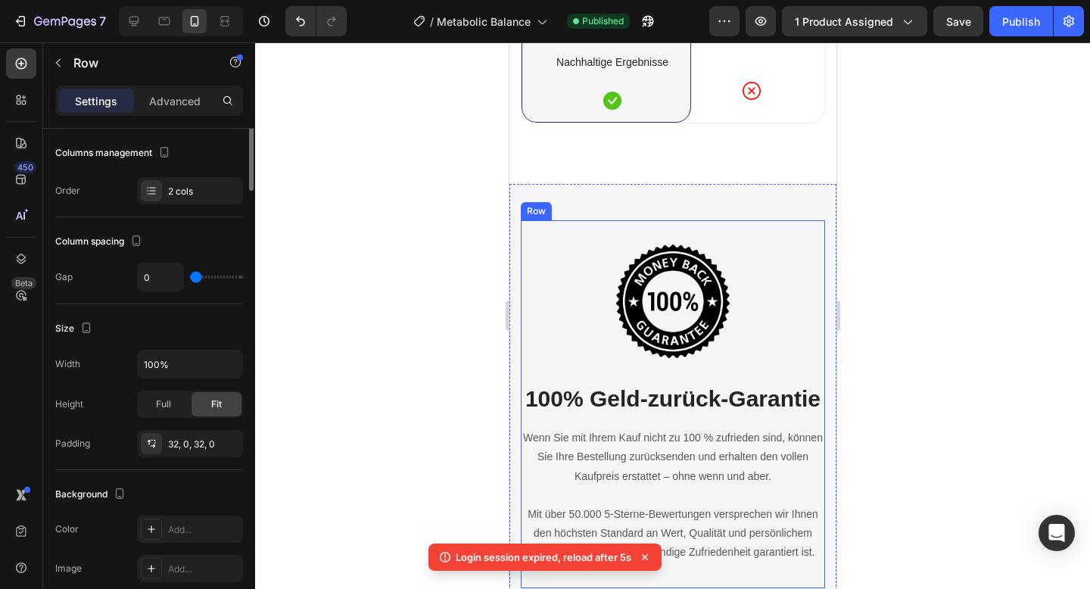
scroll to position [0, 0]
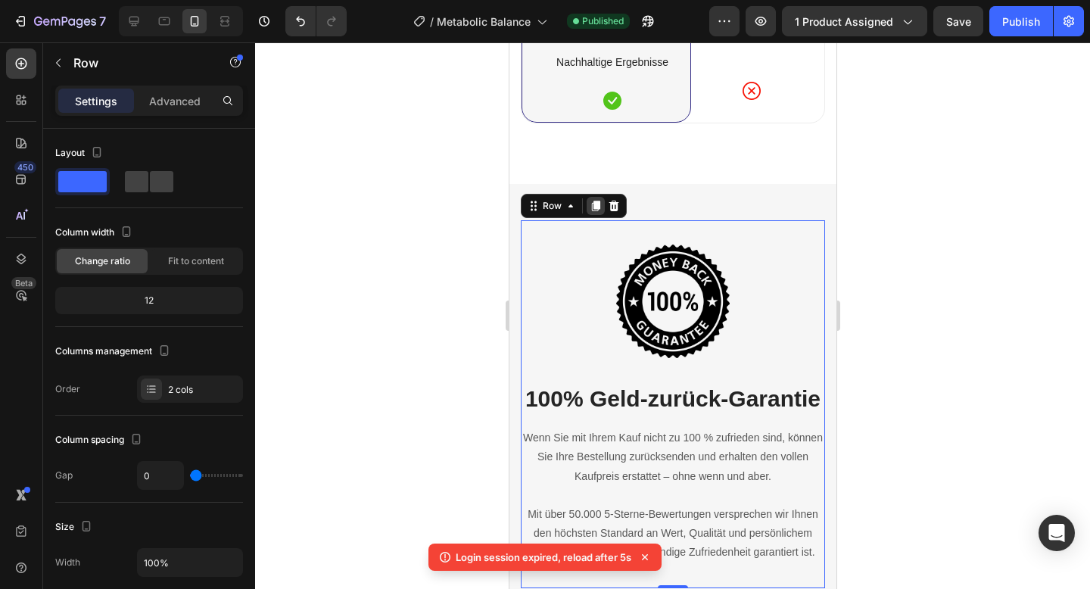
click at [597, 206] on icon at bounding box center [595, 206] width 8 height 11
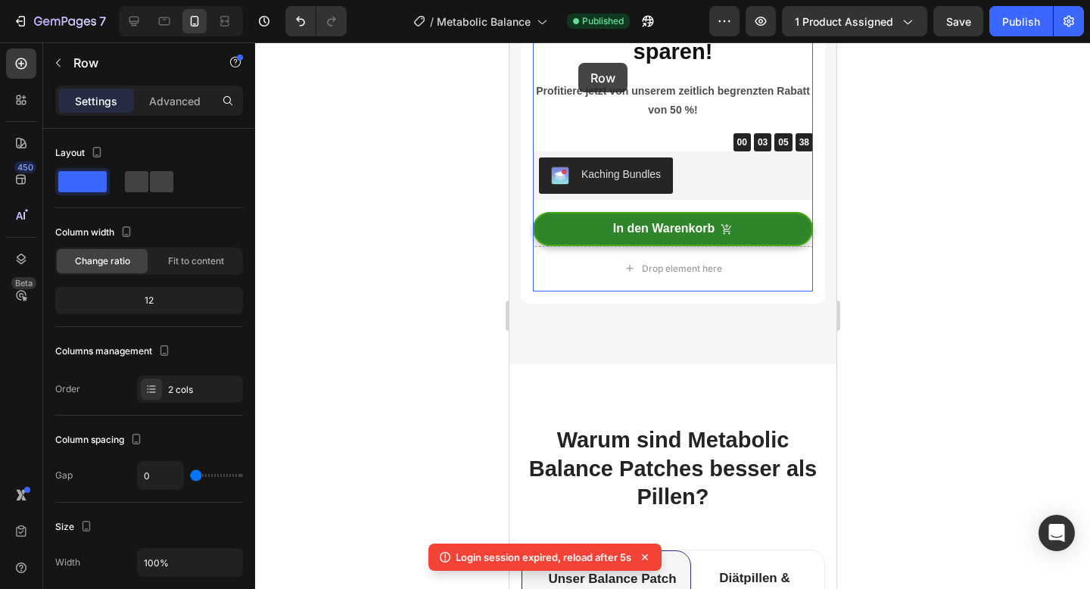
scroll to position [5287, 0]
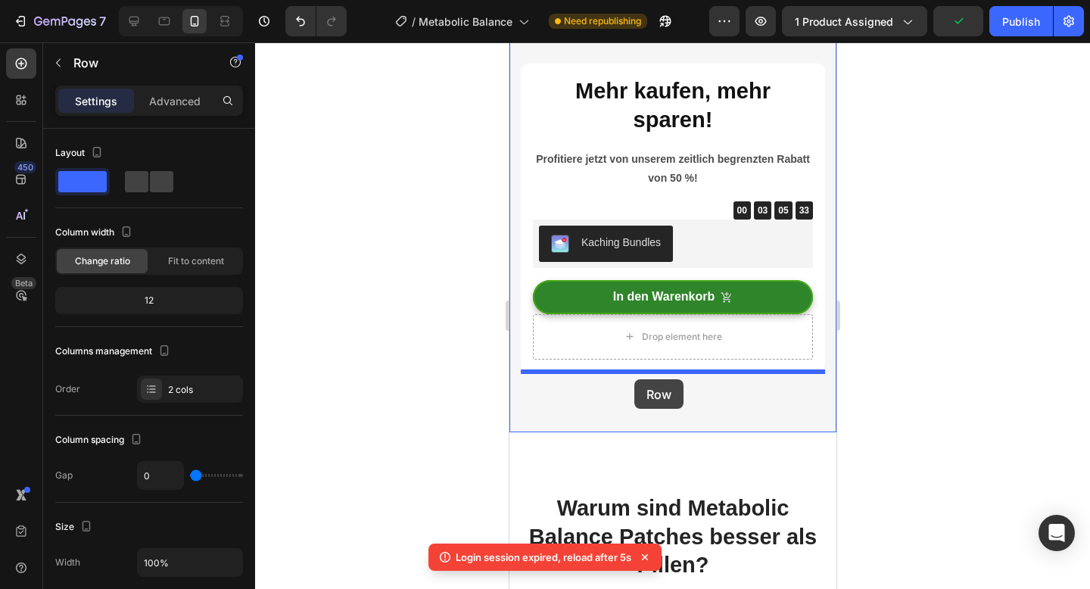
drag, startPoint x: 530, startPoint y: 288, endPoint x: 634, endPoint y: 379, distance: 138.4
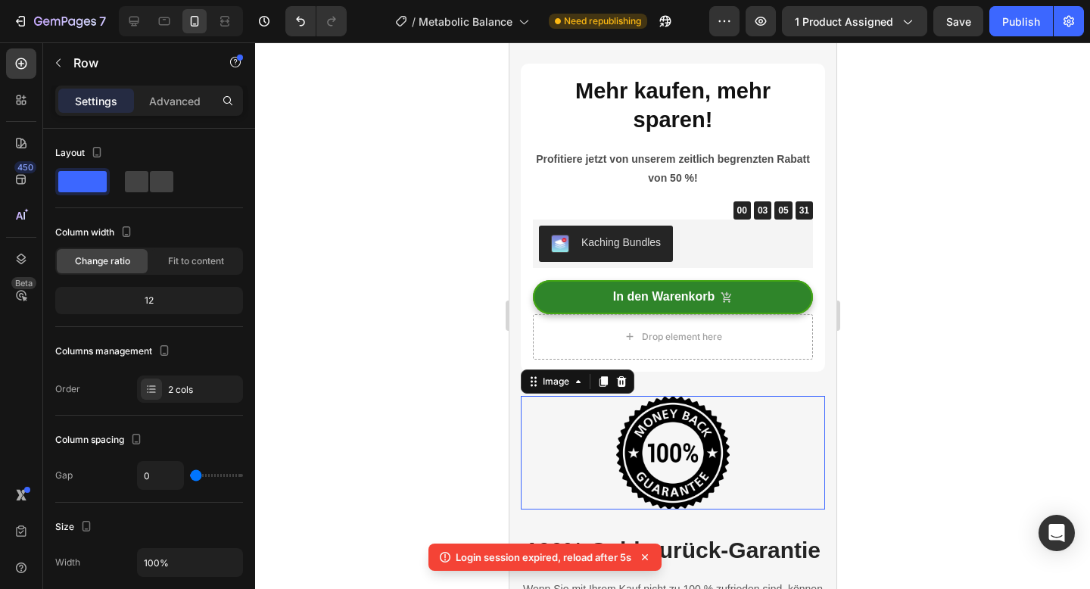
click at [654, 466] on img at bounding box center [672, 453] width 114 height 114
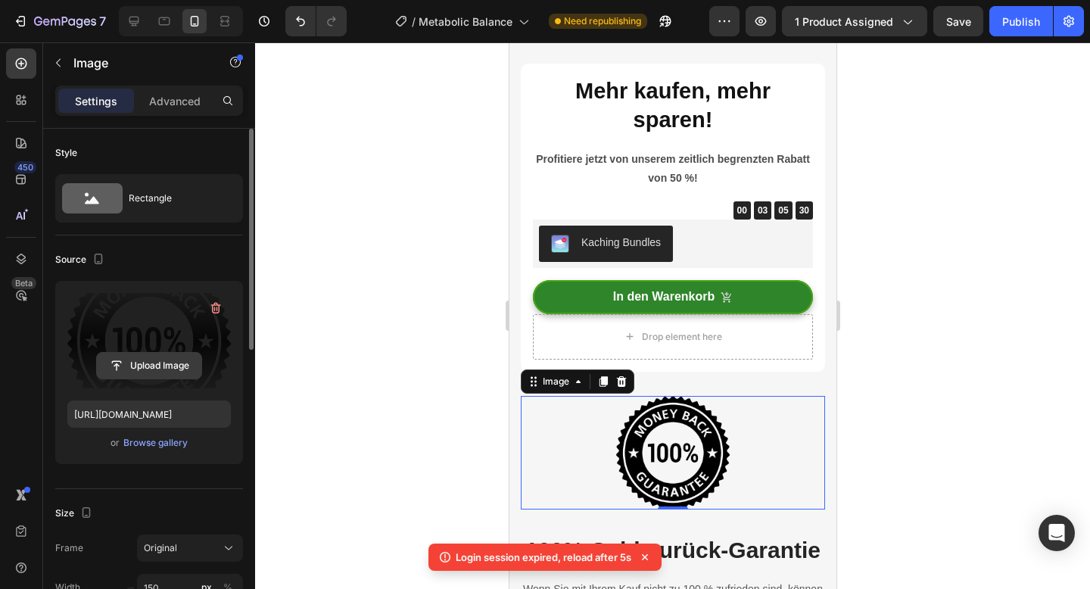
click at [193, 366] on input "file" at bounding box center [149, 366] width 104 height 26
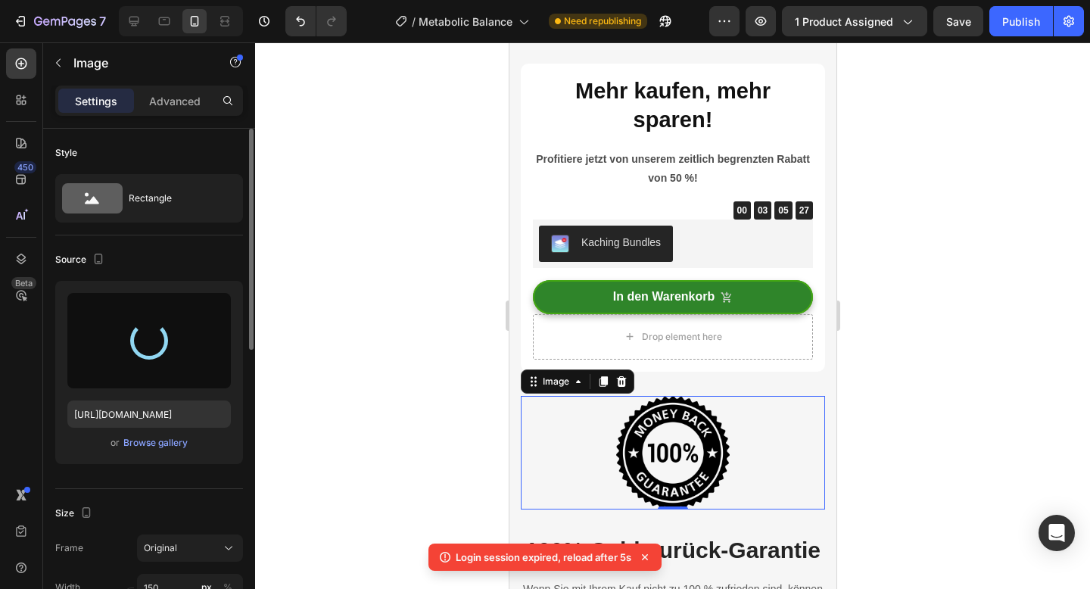
click at [150, 368] on div at bounding box center [149, 340] width 164 height 95
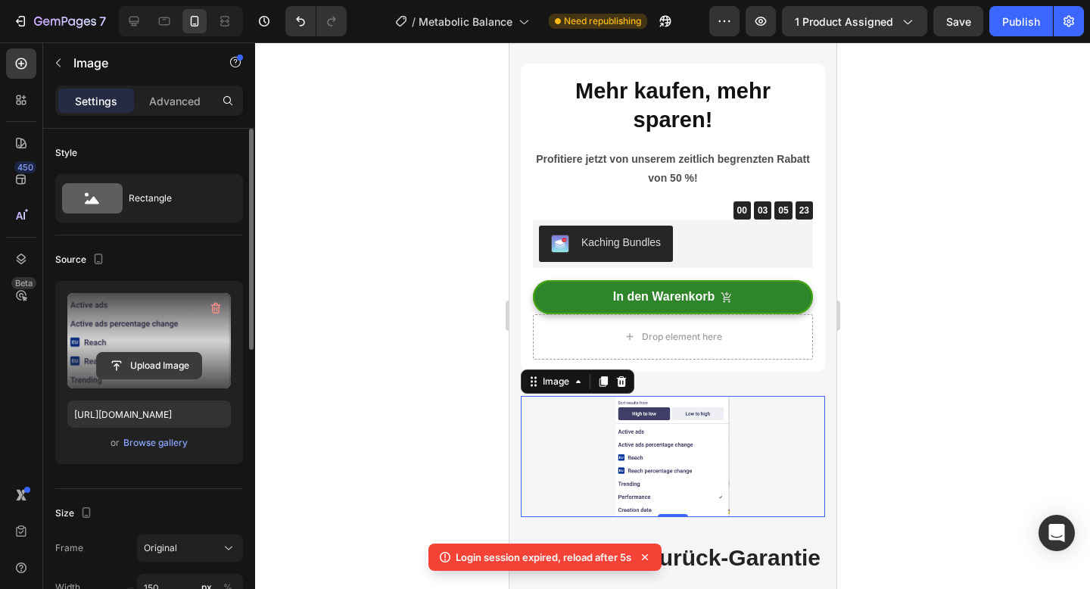
click at [149, 366] on input "file" at bounding box center [149, 366] width 104 height 26
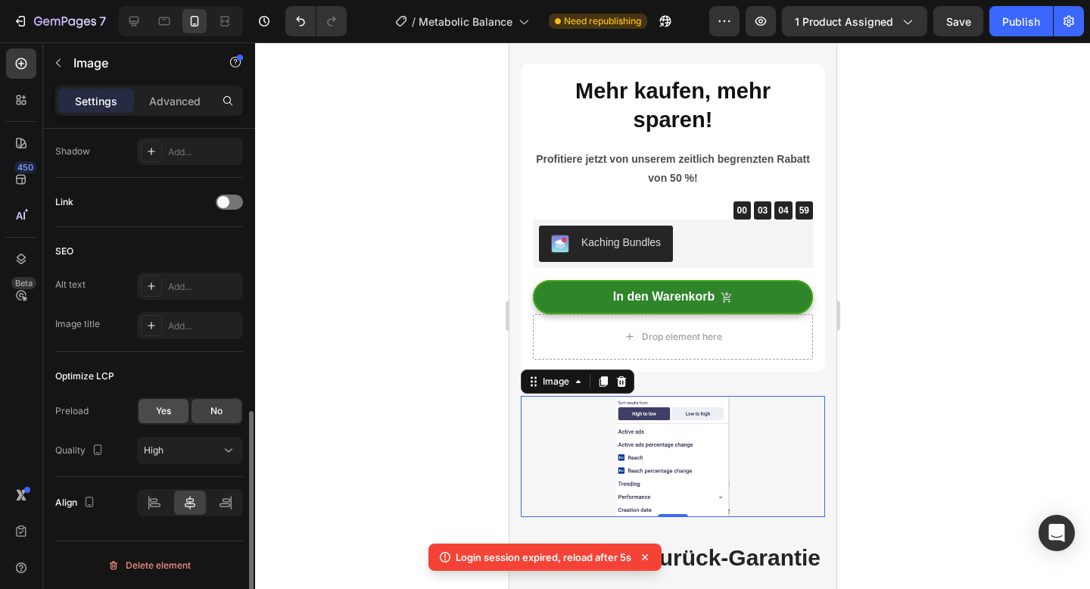
click at [166, 419] on div "Yes" at bounding box center [164, 411] width 50 height 24
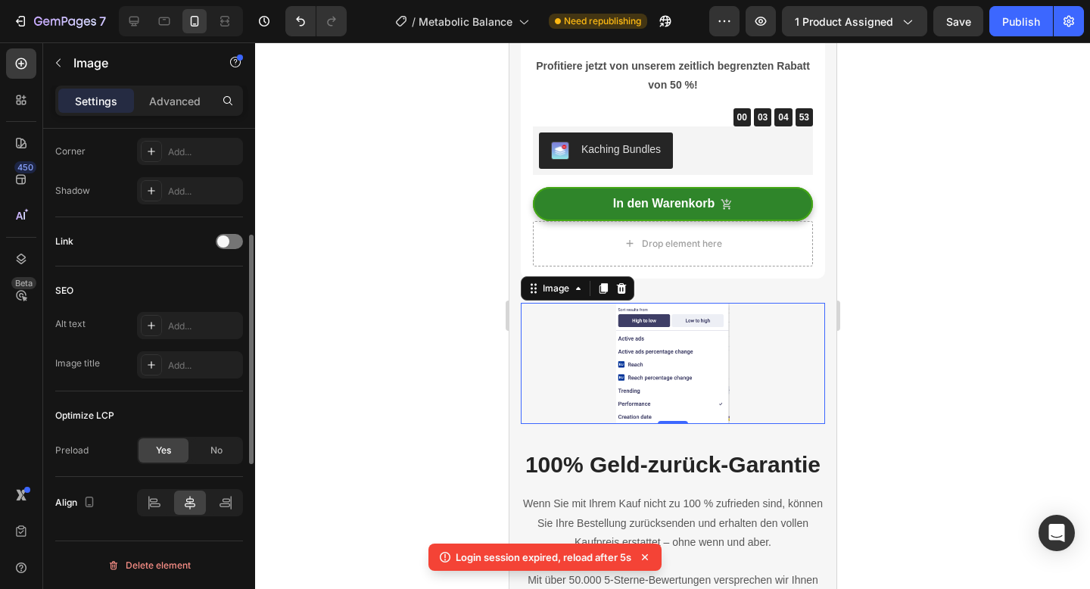
scroll to position [0, 0]
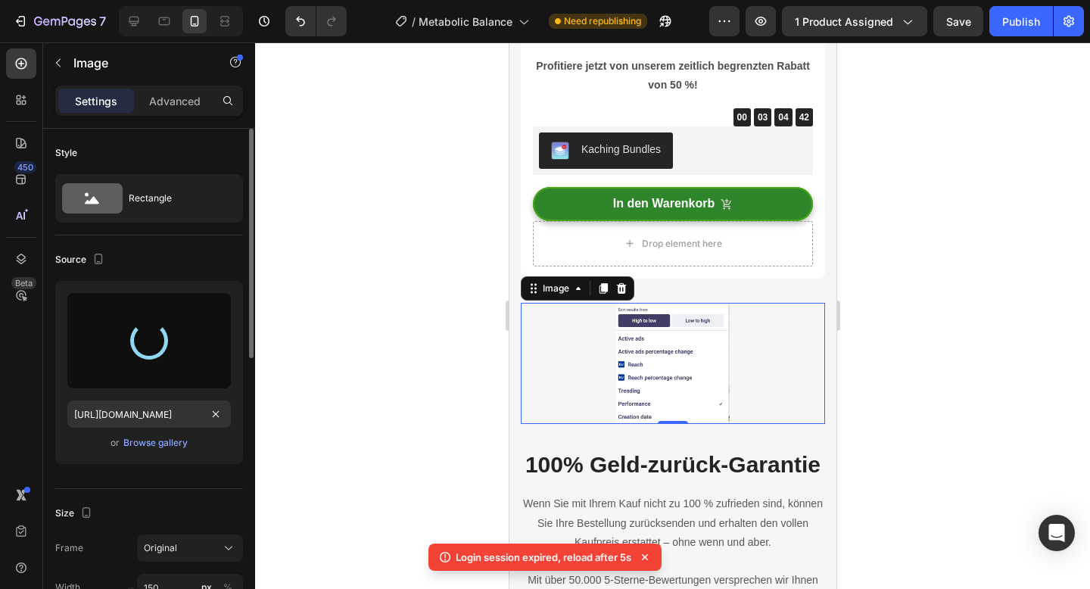
type input "[URL][DOMAIN_NAME]"
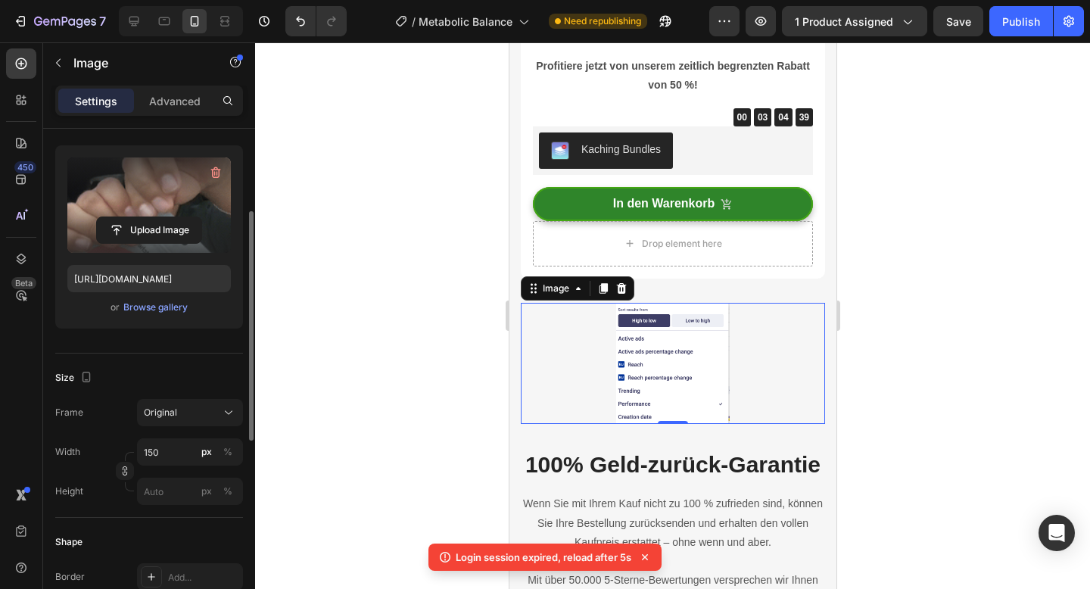
scroll to position [150, 0]
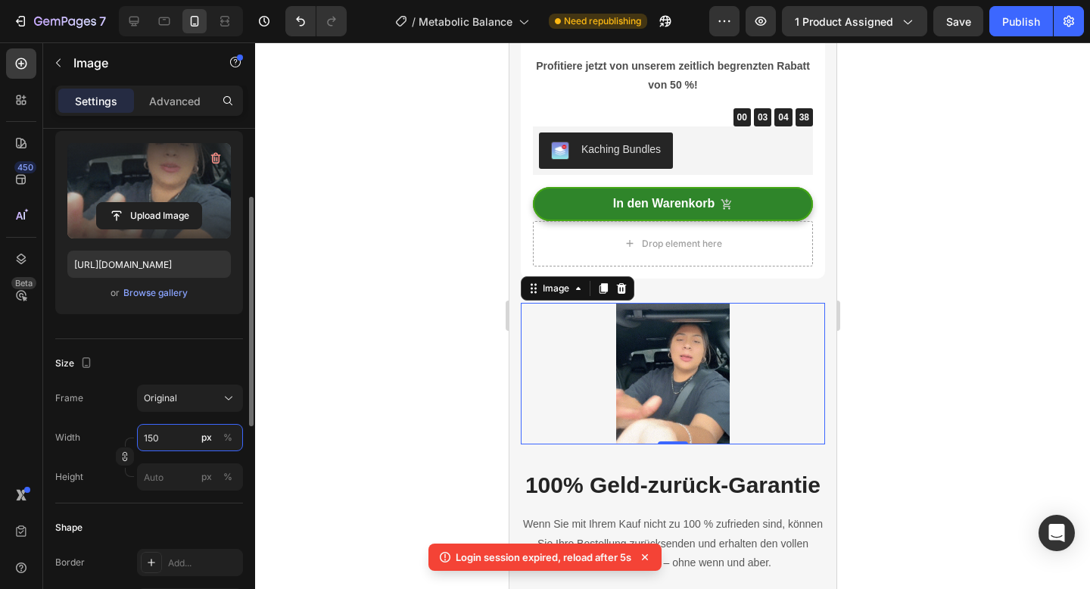
click at [171, 444] on input "150" at bounding box center [190, 437] width 106 height 27
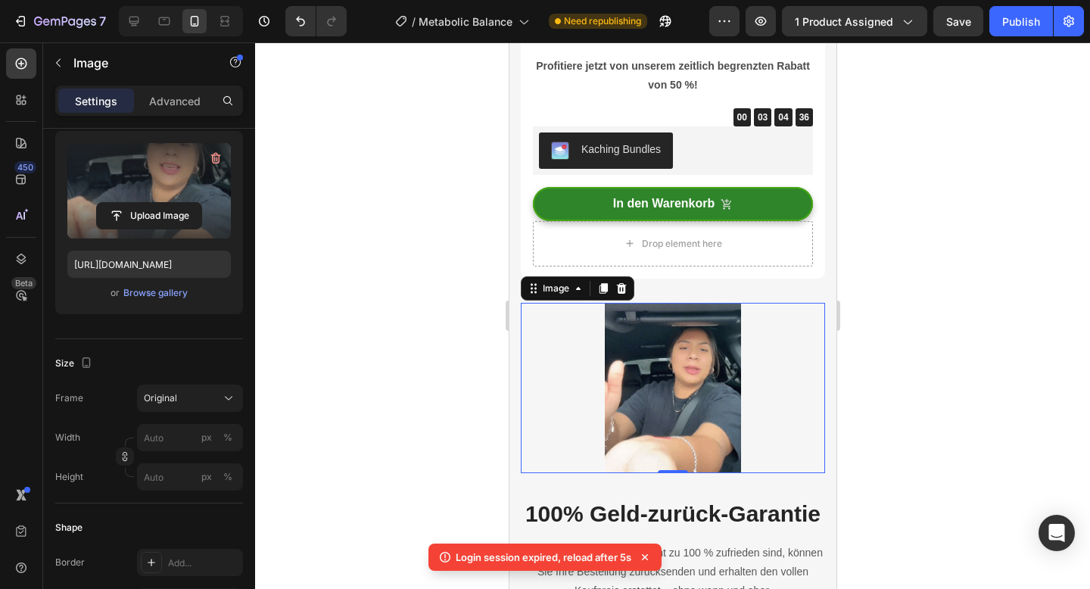
click at [369, 358] on div at bounding box center [672, 315] width 835 height 547
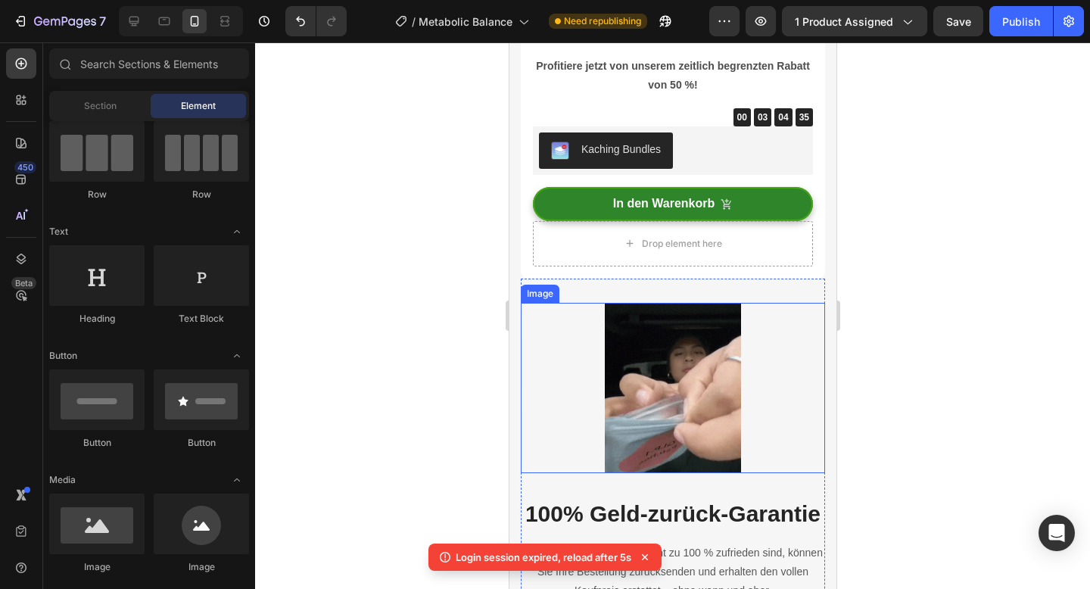
click at [634, 369] on img at bounding box center [672, 388] width 136 height 170
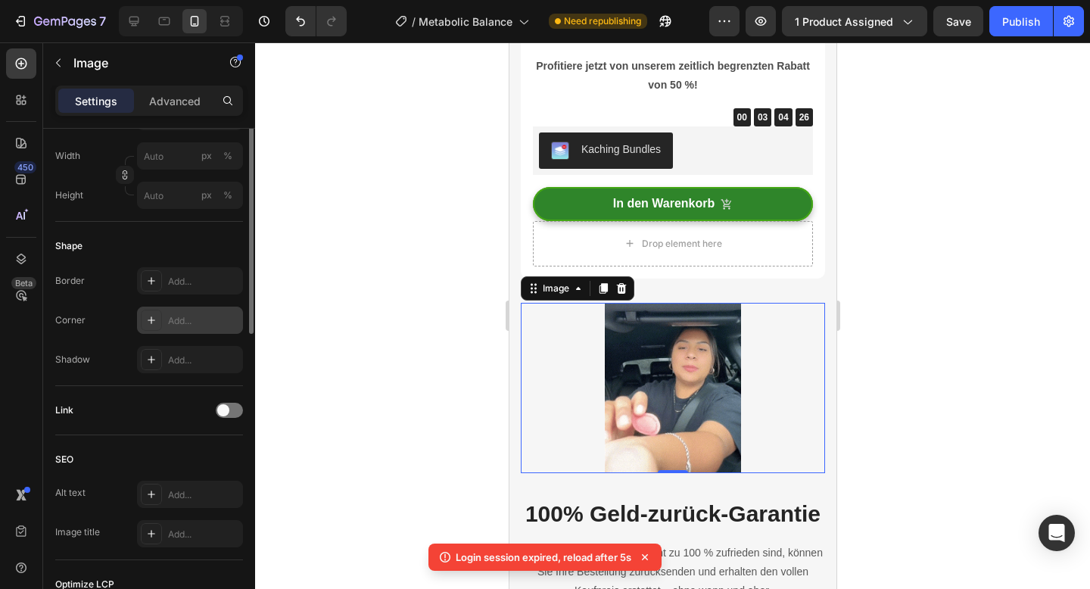
scroll to position [450, 0]
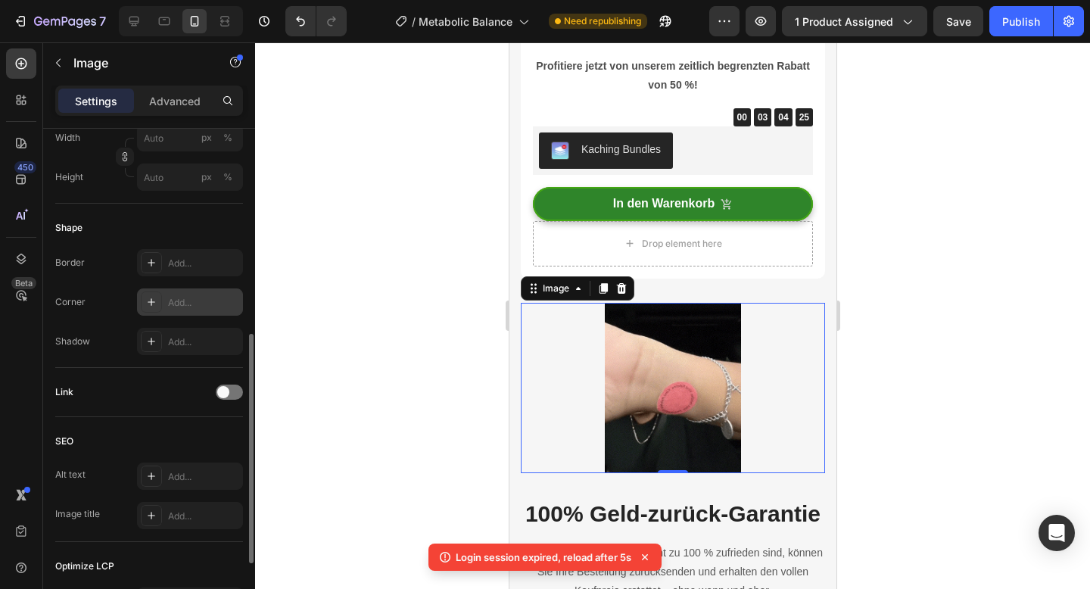
click at [196, 292] on div "Add..." at bounding box center [190, 301] width 106 height 27
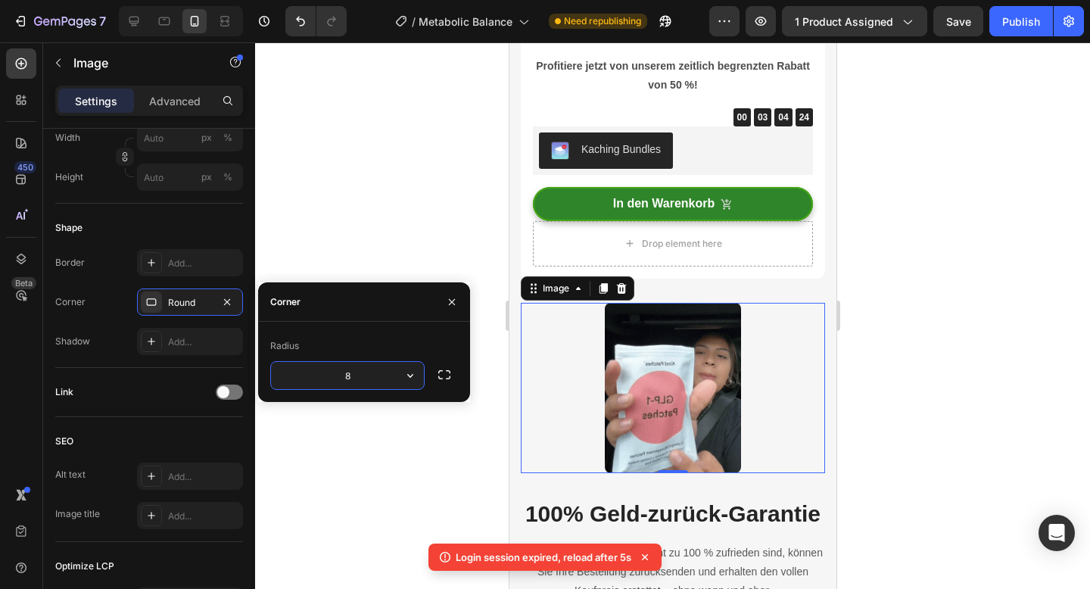
click at [318, 212] on div at bounding box center [672, 315] width 835 height 547
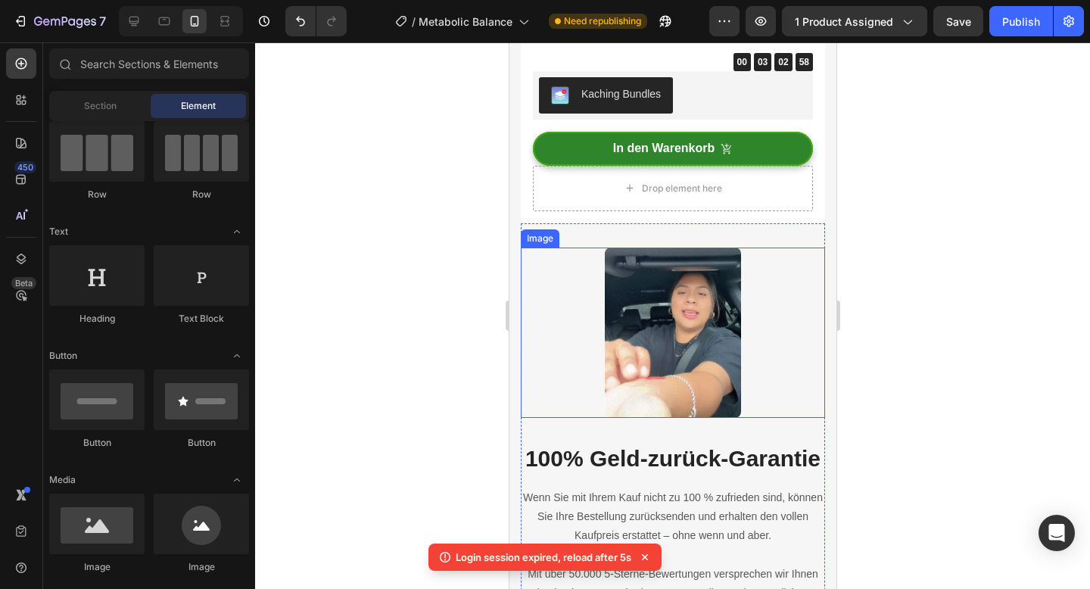
scroll to position [5467, 0]
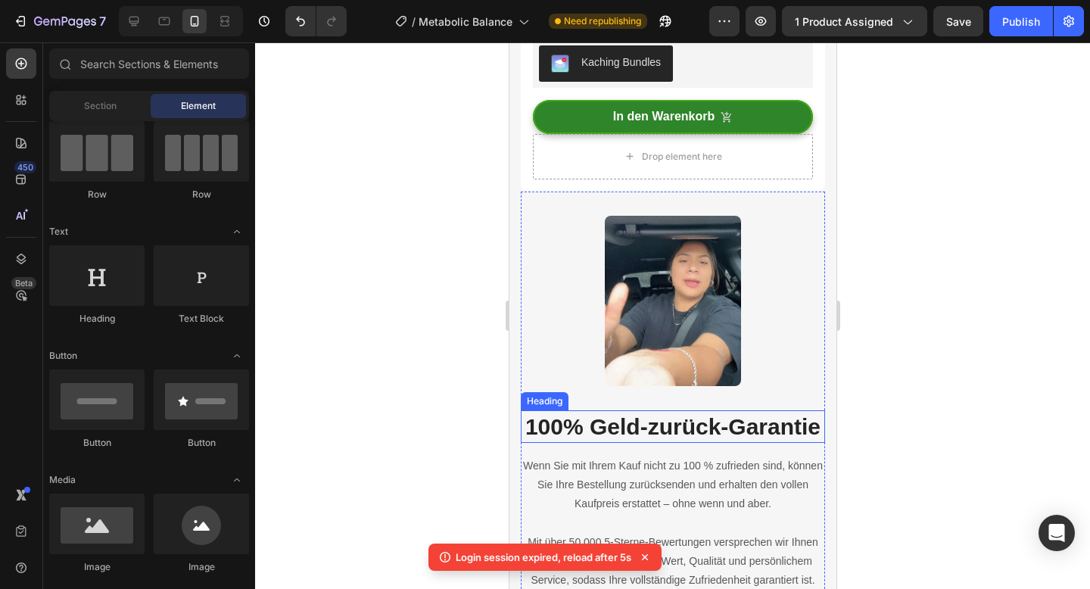
click at [582, 416] on strong "100% Geld-zurück-Garantie" at bounding box center [672, 426] width 295 height 25
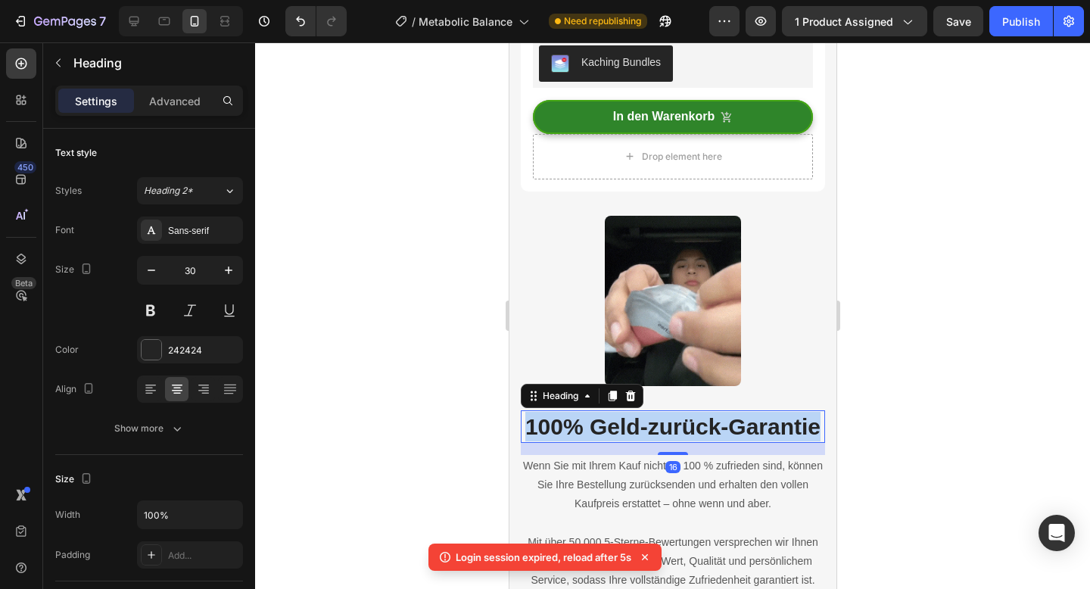
click at [582, 416] on strong "100% Geld-zurück-Garantie" at bounding box center [672, 426] width 295 height 25
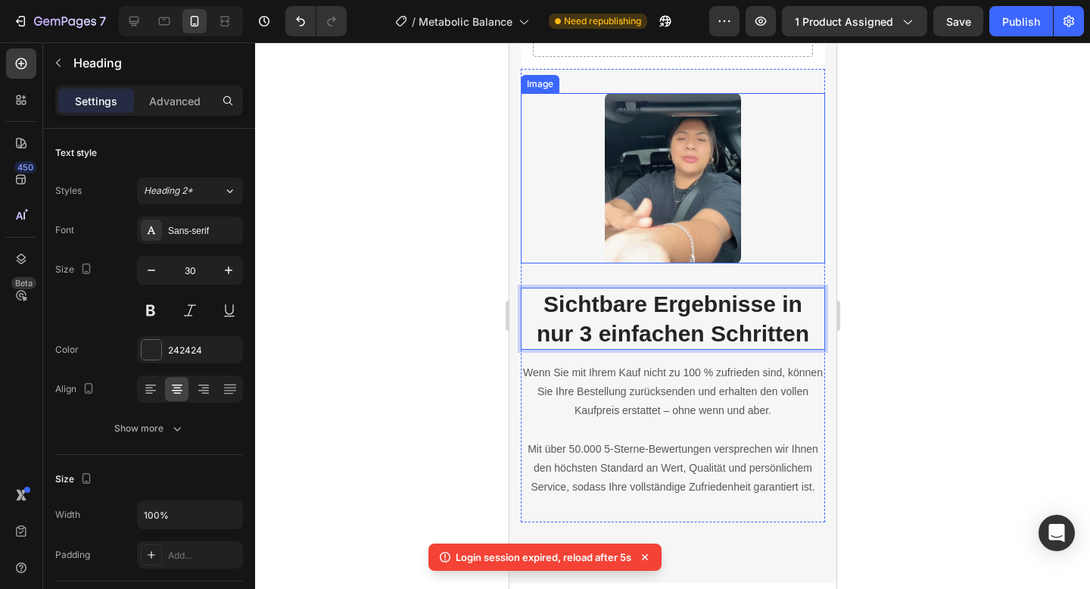
scroll to position [5594, 0]
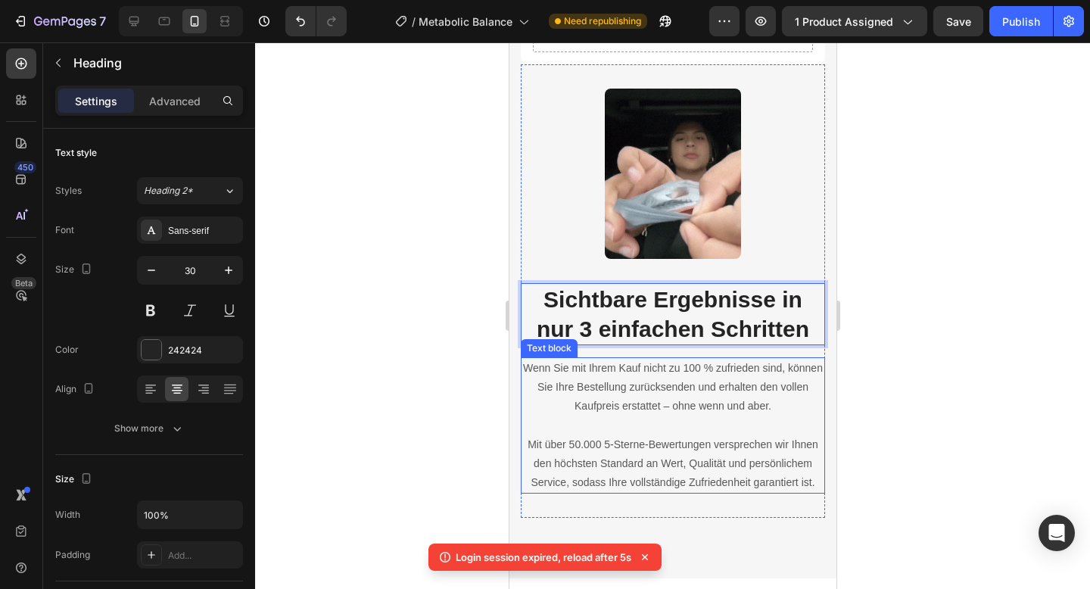
click at [575, 382] on p "Wenn Sie mit Ihrem Kauf nicht zu 100 % zufrieden sind, können Sie Ihre Bestellu…" at bounding box center [672, 388] width 301 height 58
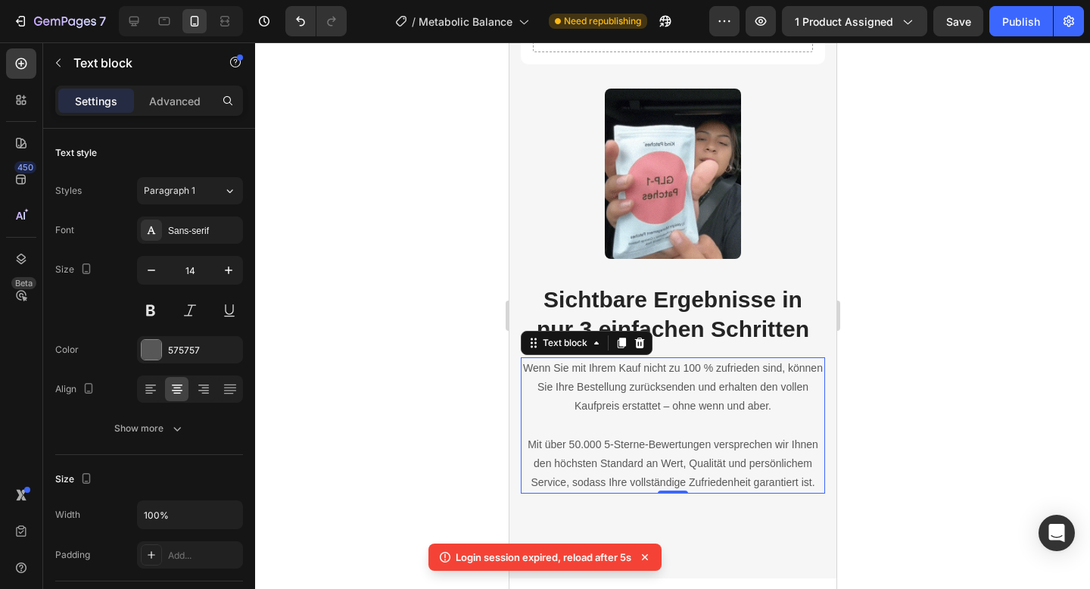
click at [575, 382] on p "Wenn Sie mit Ihrem Kauf nicht zu 100 % zufrieden sind, können Sie Ihre Bestellu…" at bounding box center [672, 388] width 301 height 58
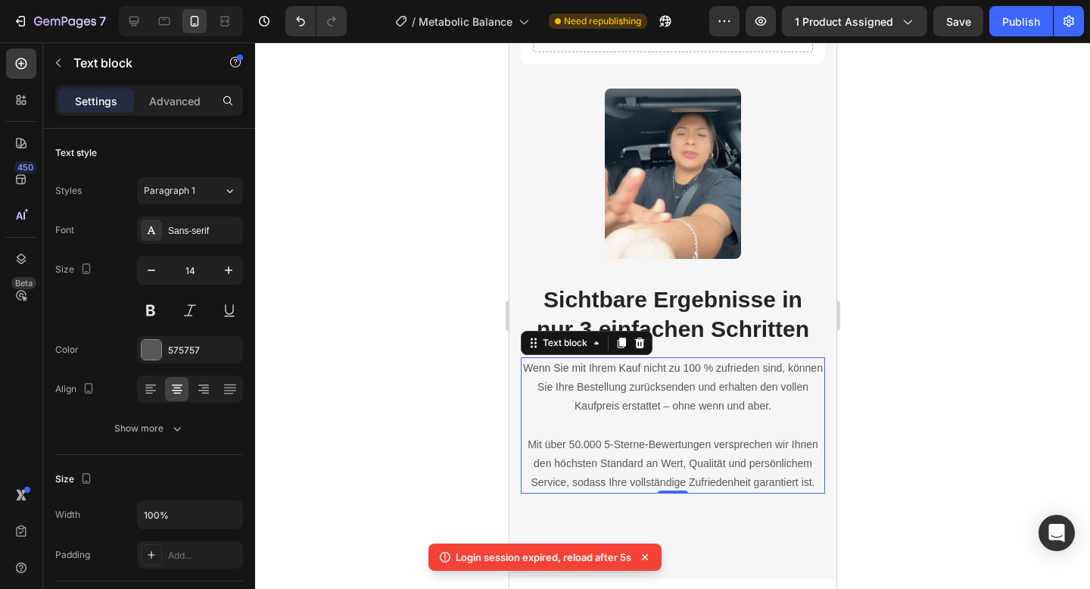
click at [575, 382] on p "Wenn Sie mit Ihrem Kauf nicht zu 100 % zufrieden sind, können Sie Ihre Bestellu…" at bounding box center [672, 388] width 301 height 58
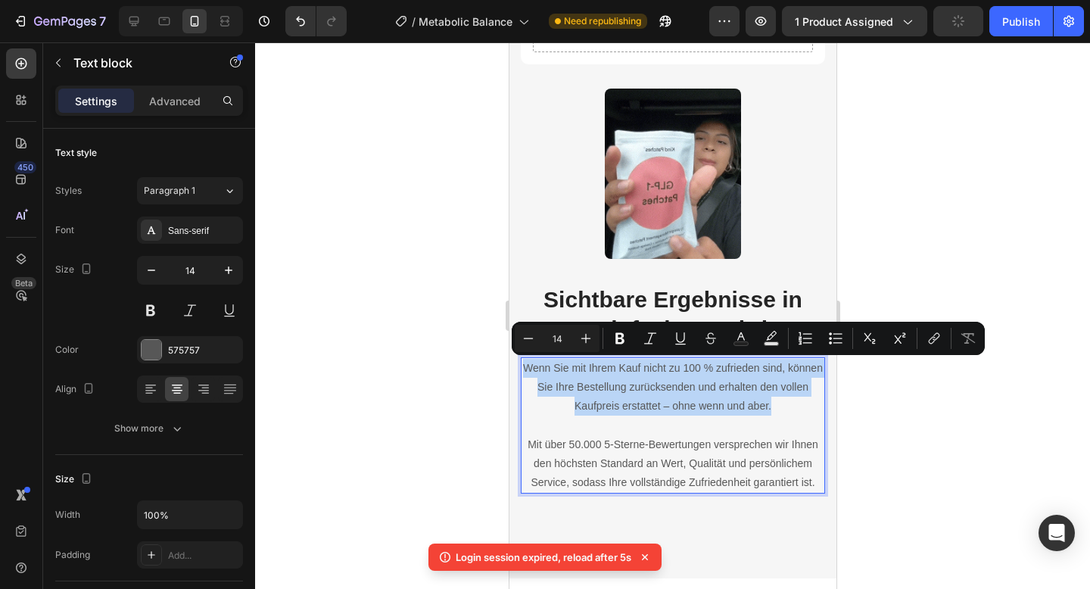
click at [713, 423] on p "Rich Text Editor. Editing area: main" at bounding box center [672, 425] width 301 height 19
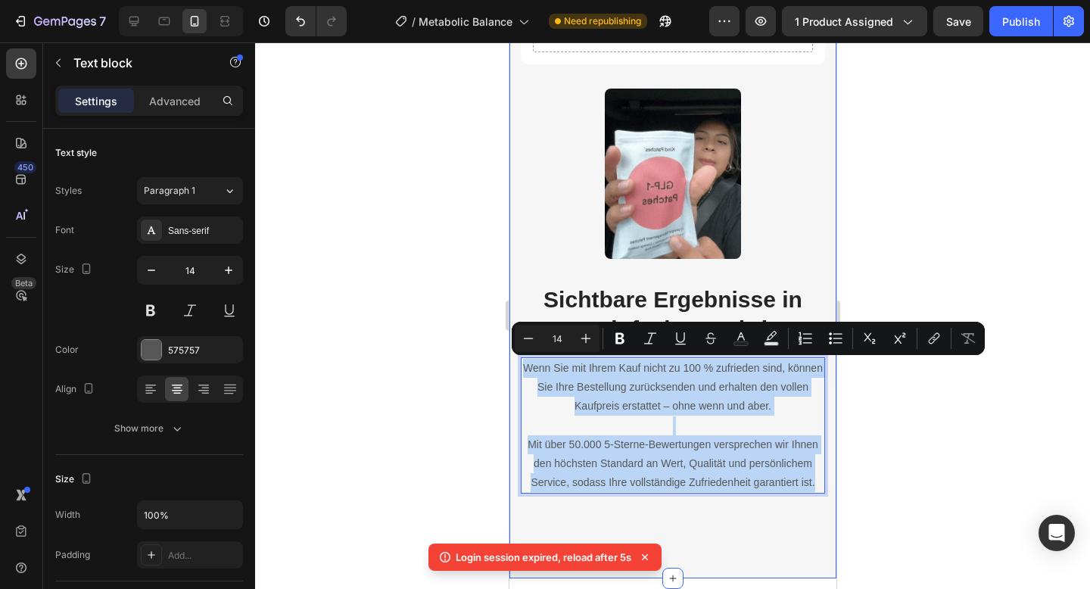
drag, startPoint x: 817, startPoint y: 483, endPoint x: 515, endPoint y: 360, distance: 326.3
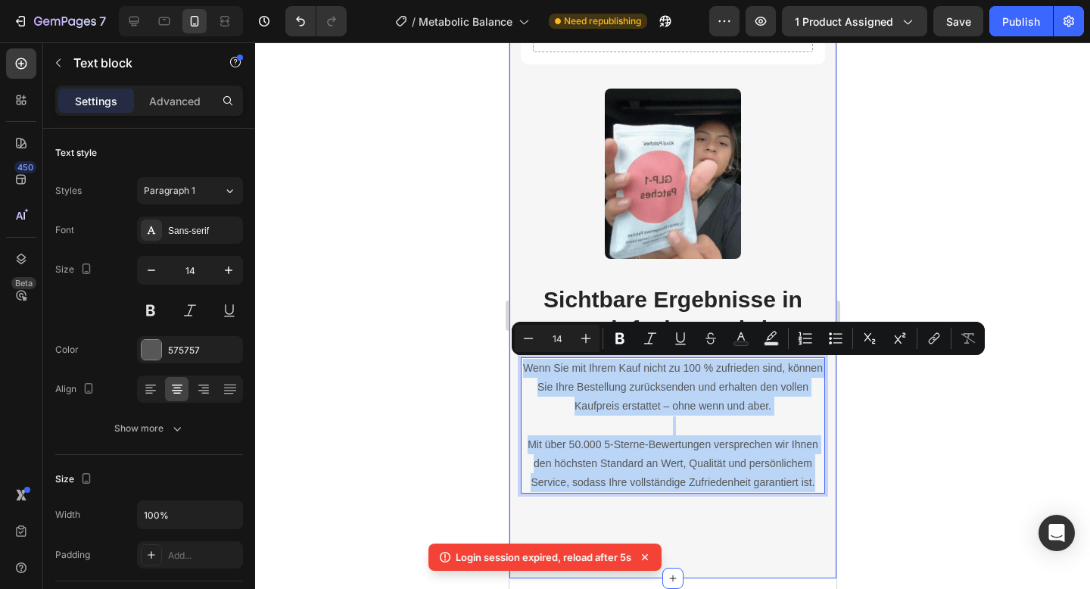
click at [515, 360] on div "Drop element here Mehr kaufen, mehr sparen! Heading Profitiere jetzt von unsere…" at bounding box center [672, 137] width 327 height 883
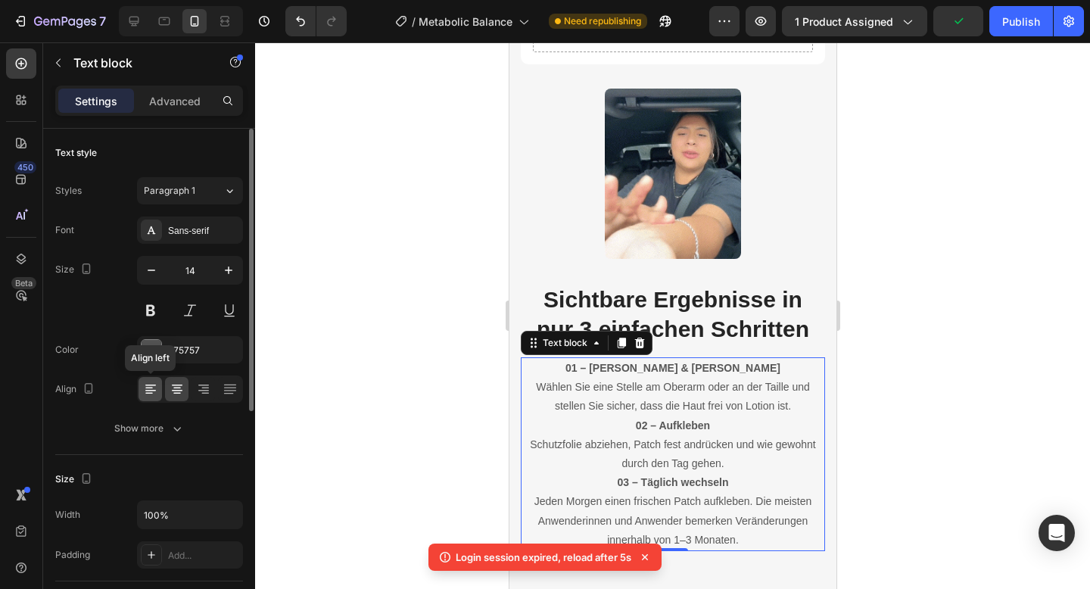
click at [147, 394] on icon at bounding box center [150, 389] width 15 height 15
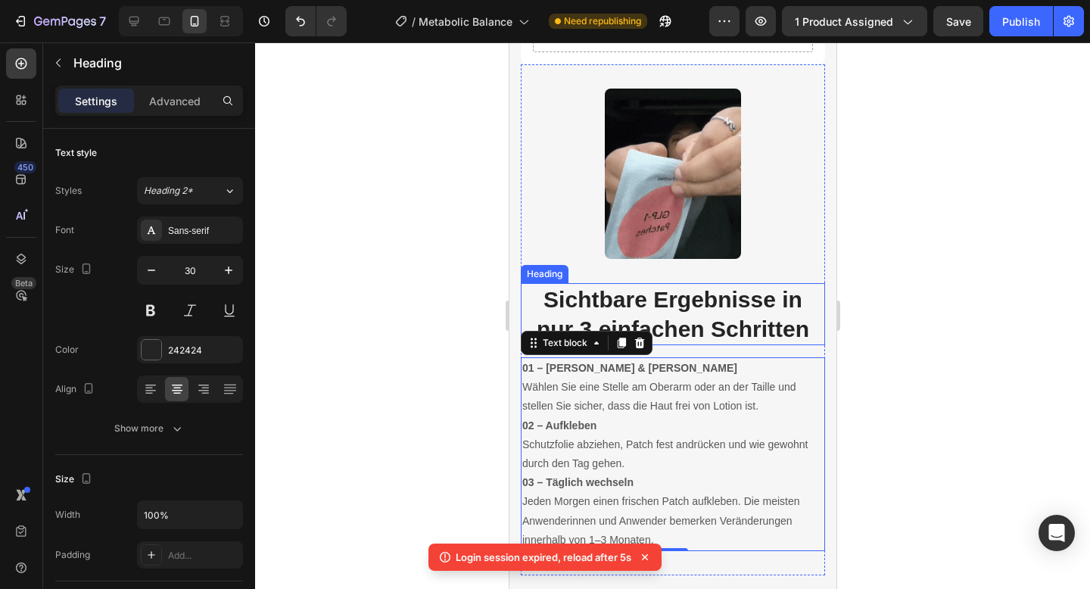
click at [534, 314] on p "⁠⁠⁠⁠⁠⁠⁠ Sichtbare Ergebnisse in nur 3 einfachen Schritten" at bounding box center [672, 314] width 301 height 59
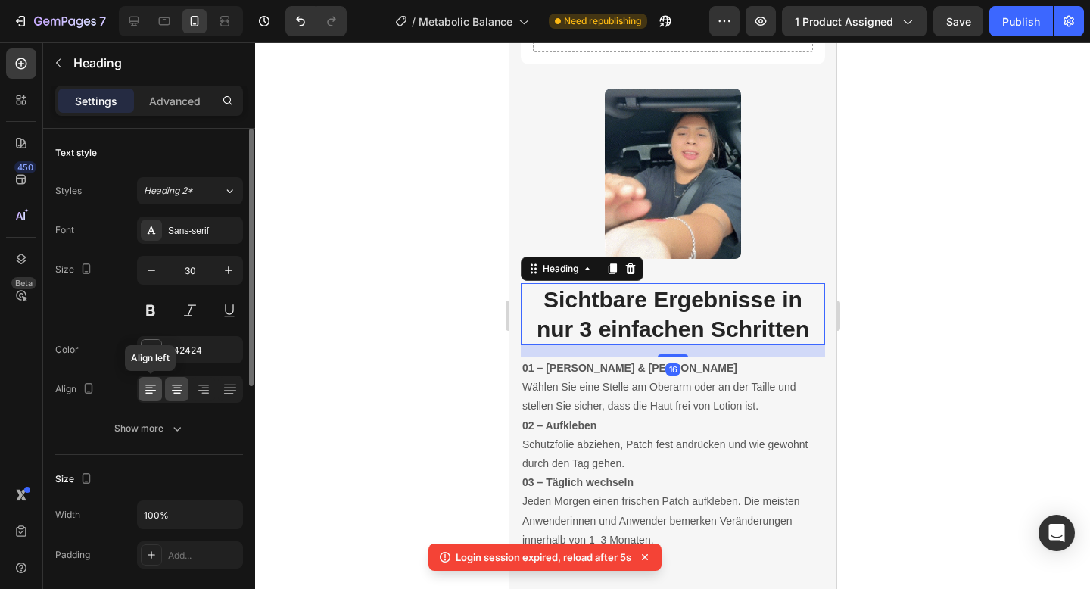
click at [143, 390] on icon at bounding box center [150, 389] width 15 height 15
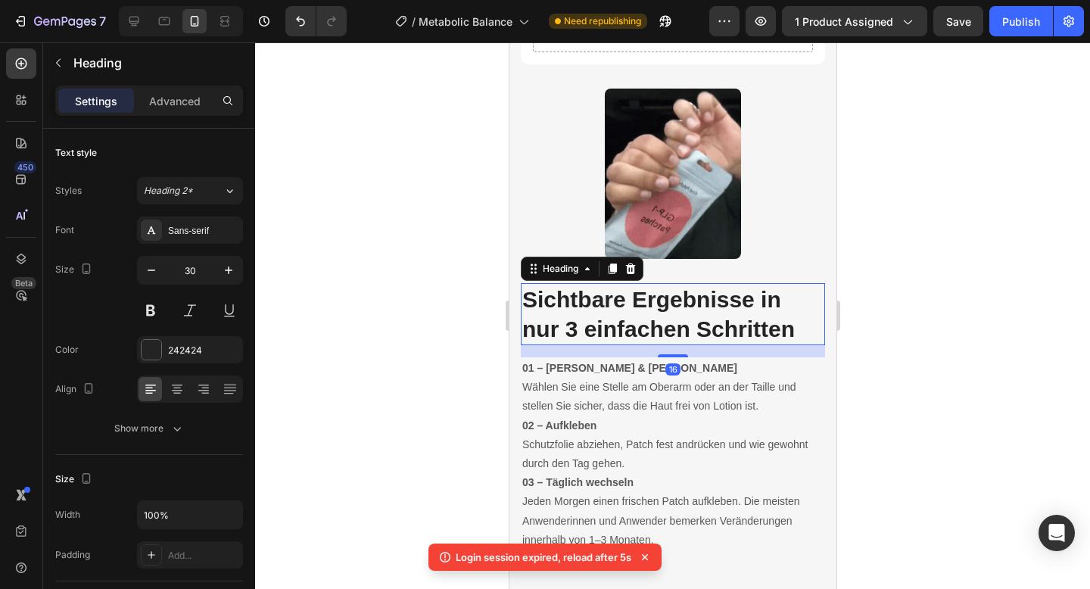
click at [385, 336] on div at bounding box center [672, 315] width 835 height 547
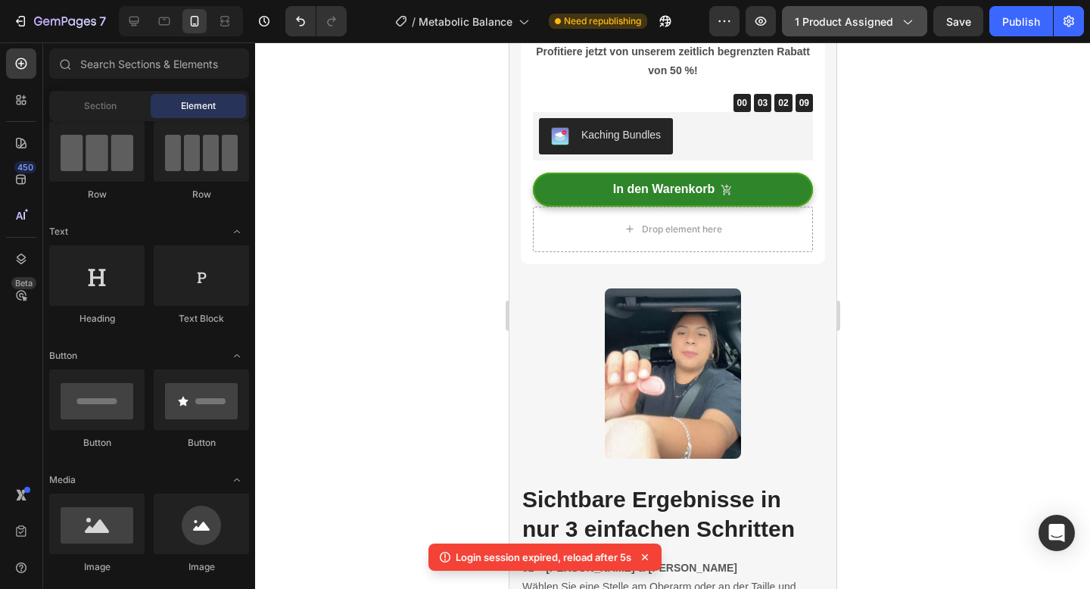
scroll to position [5084, 0]
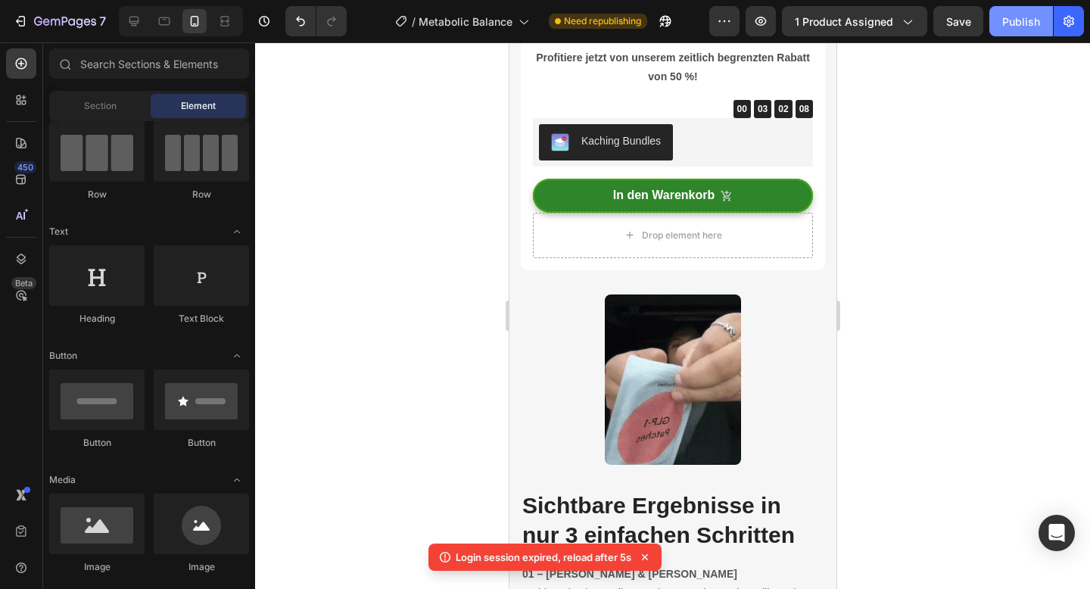
click at [992, 17] on button "Publish" at bounding box center [1021, 21] width 64 height 30
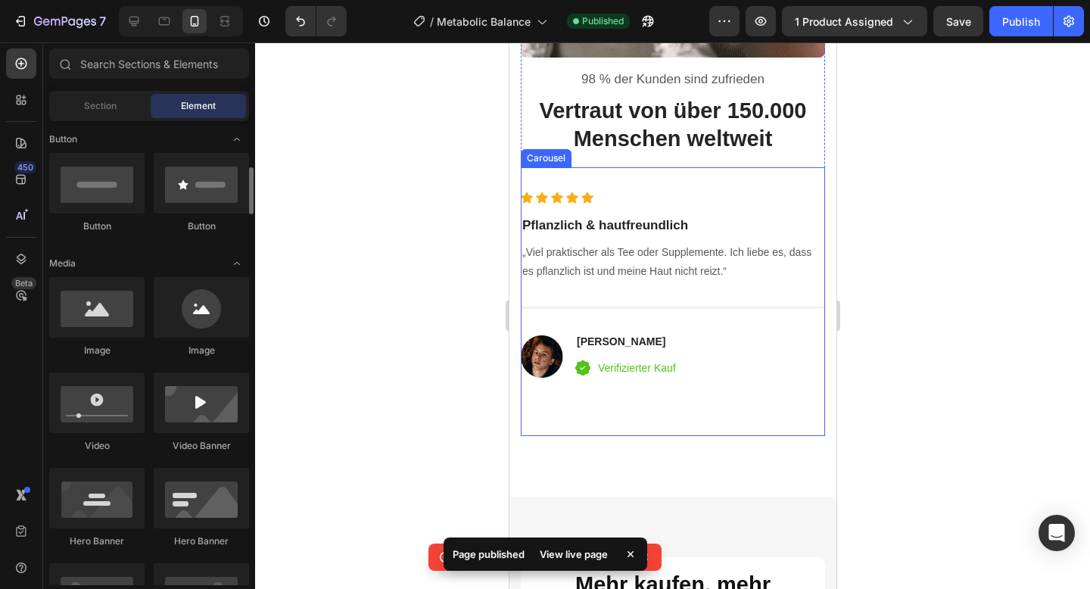
scroll to position [365, 0]
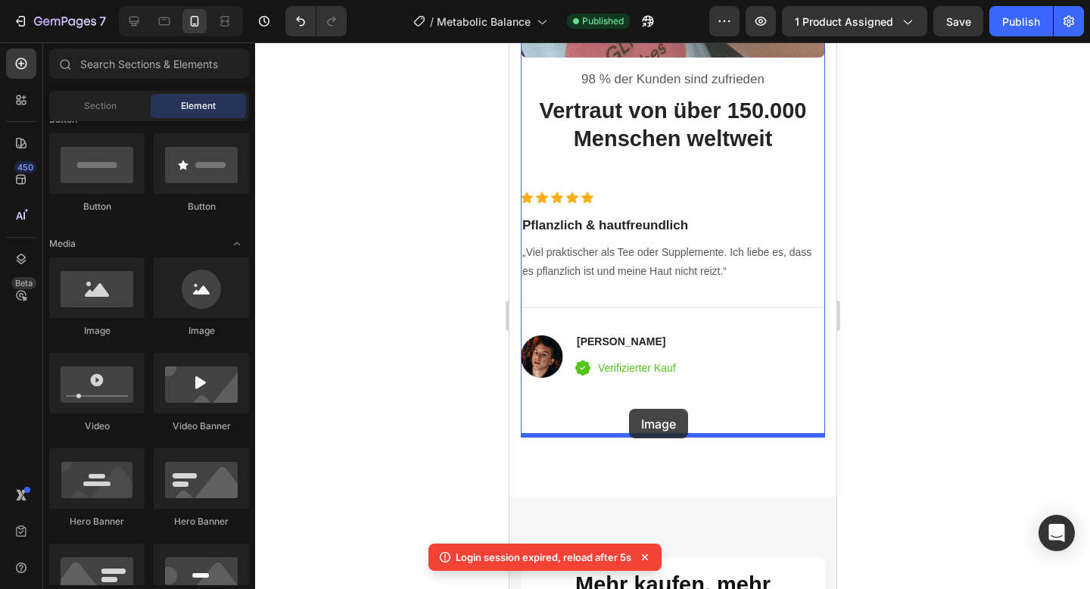
drag, startPoint x: 611, startPoint y: 341, endPoint x: 628, endPoint y: 409, distance: 70.3
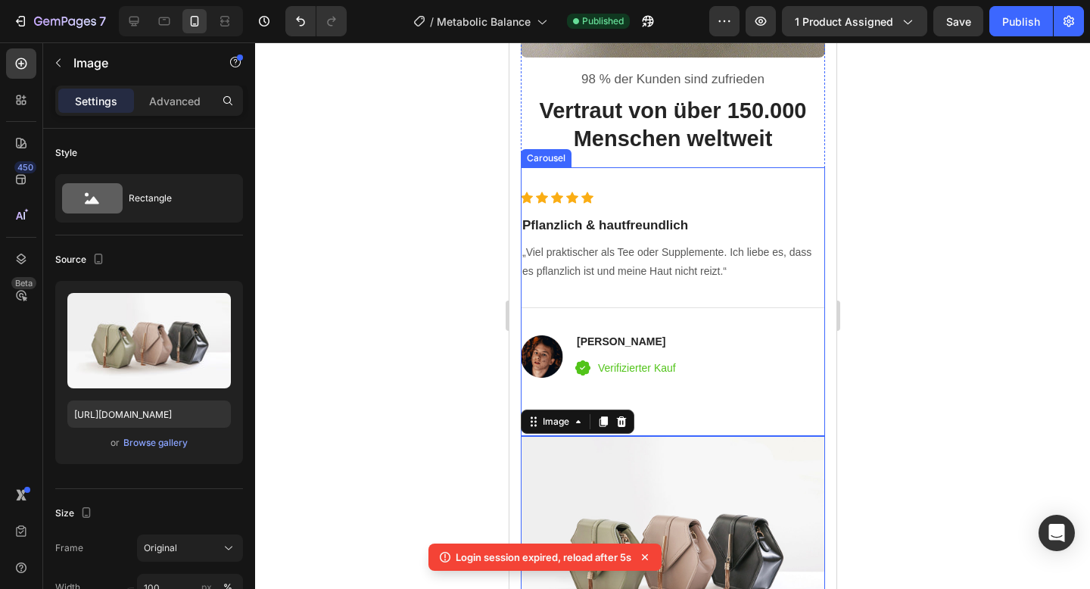
click at [631, 397] on div "Icon Icon Icon Icon Icon Icon List Hoz Pflanzlich & hautfreundlich Heading „Vie…" at bounding box center [672, 314] width 304 height 245
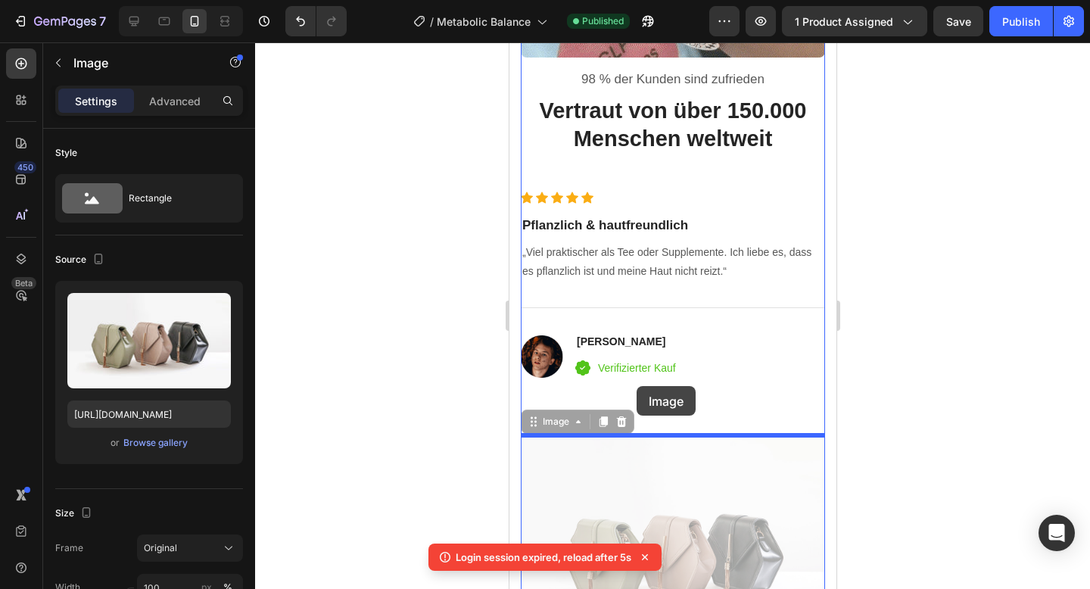
drag, startPoint x: 612, startPoint y: 464, endPoint x: 636, endPoint y: 386, distance: 81.4
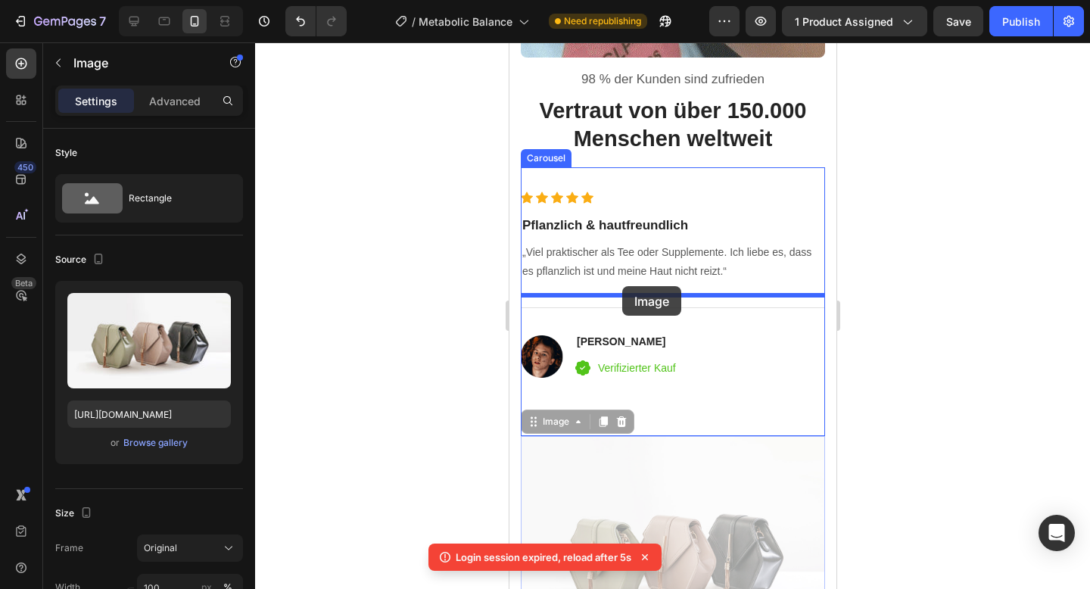
drag, startPoint x: 537, startPoint y: 421, endPoint x: 622, endPoint y: 286, distance: 159.2
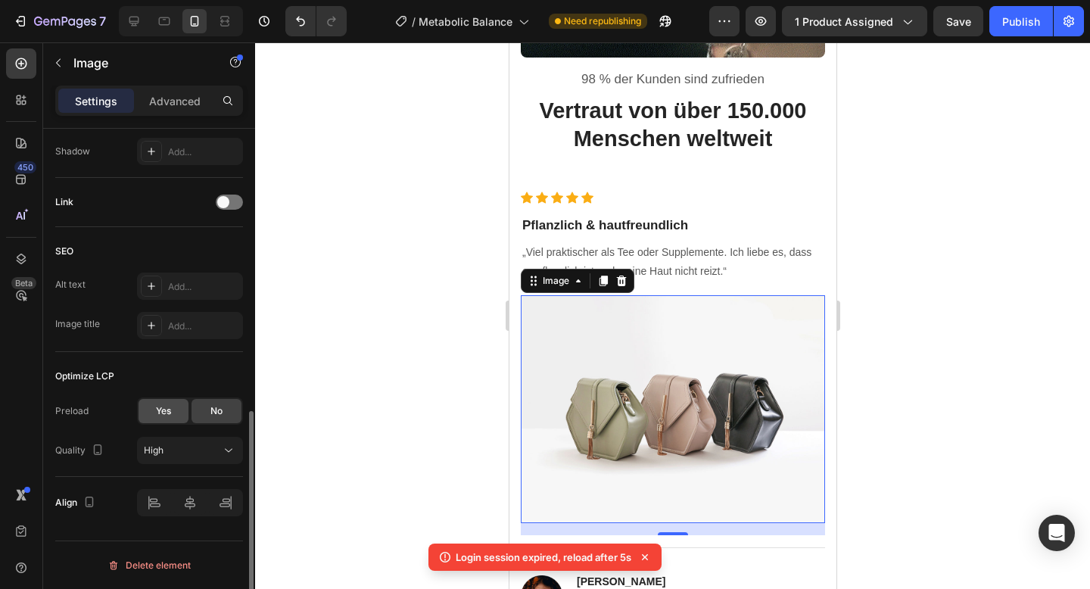
click at [164, 410] on span "Yes" at bounding box center [163, 411] width 15 height 14
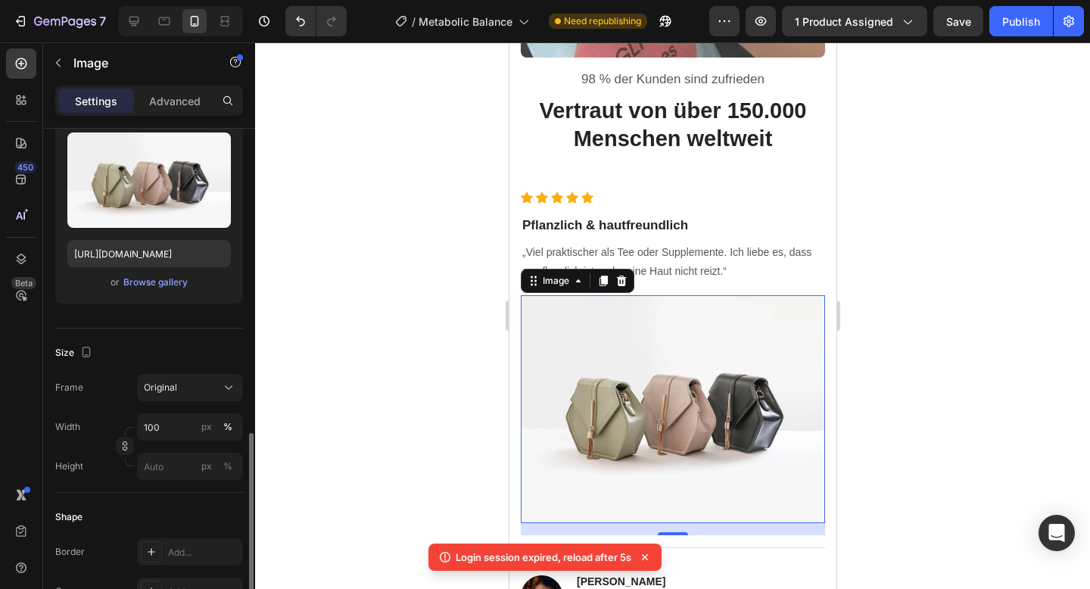
scroll to position [0, 0]
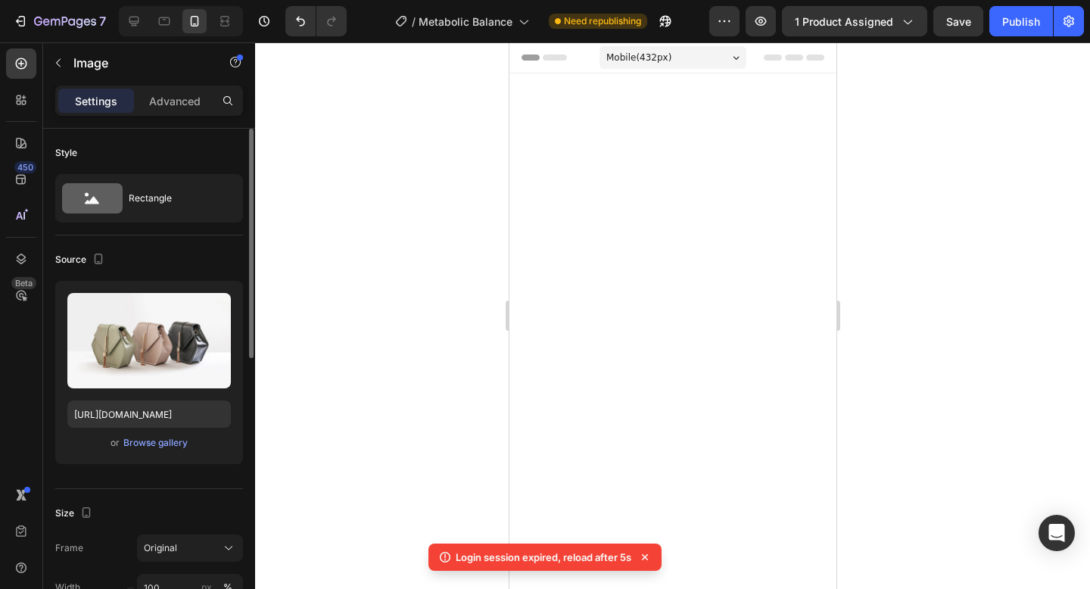
scroll to position [4794, 0]
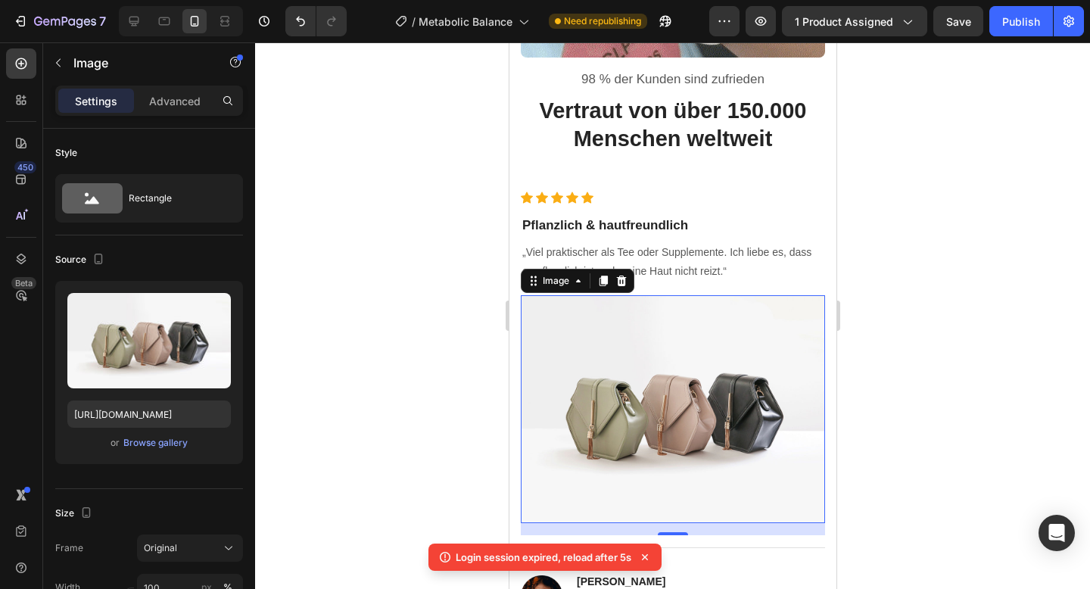
type input "C:\fakepath\w400 (5).avif"
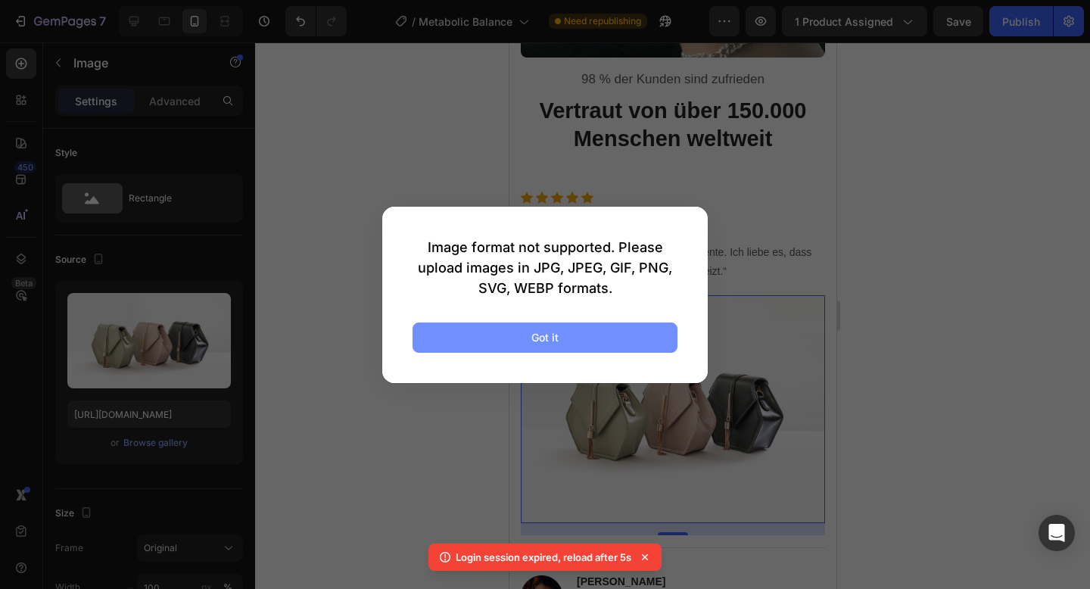
click at [457, 325] on button "Got it" at bounding box center [545, 337] width 265 height 30
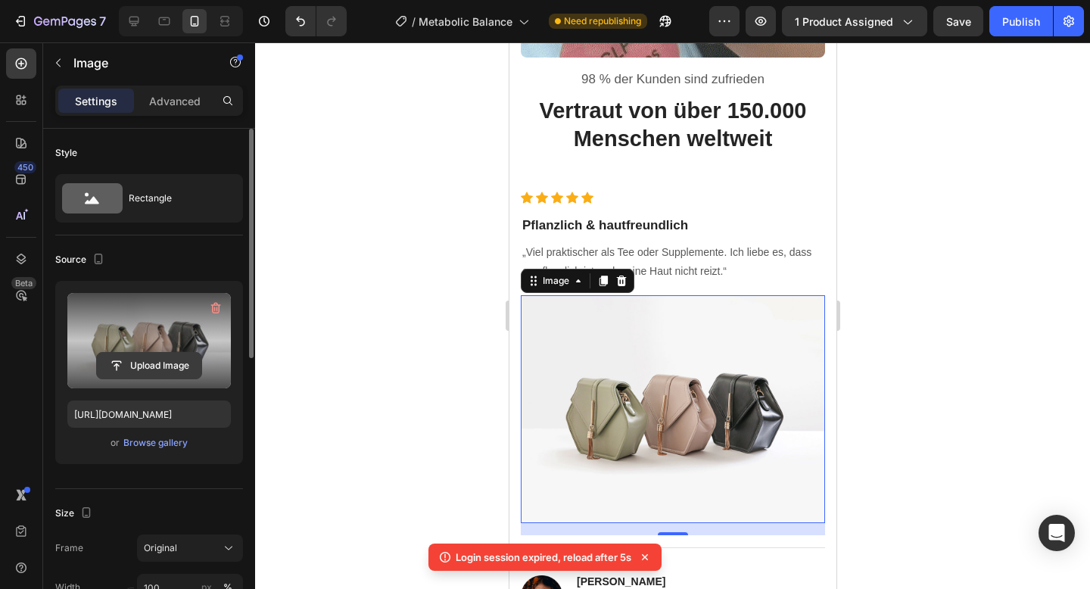
click at [186, 366] on input "file" at bounding box center [149, 366] width 104 height 26
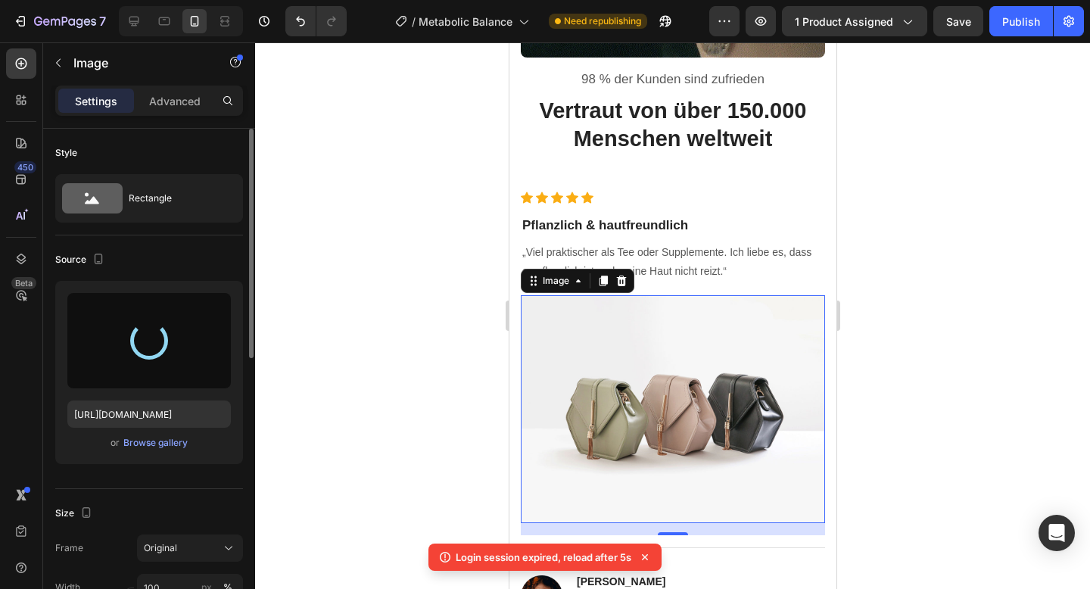
type input "https://cdn.shopify.com/s/files/1/0788/6916/8473/files/gempages_536301623899587…"
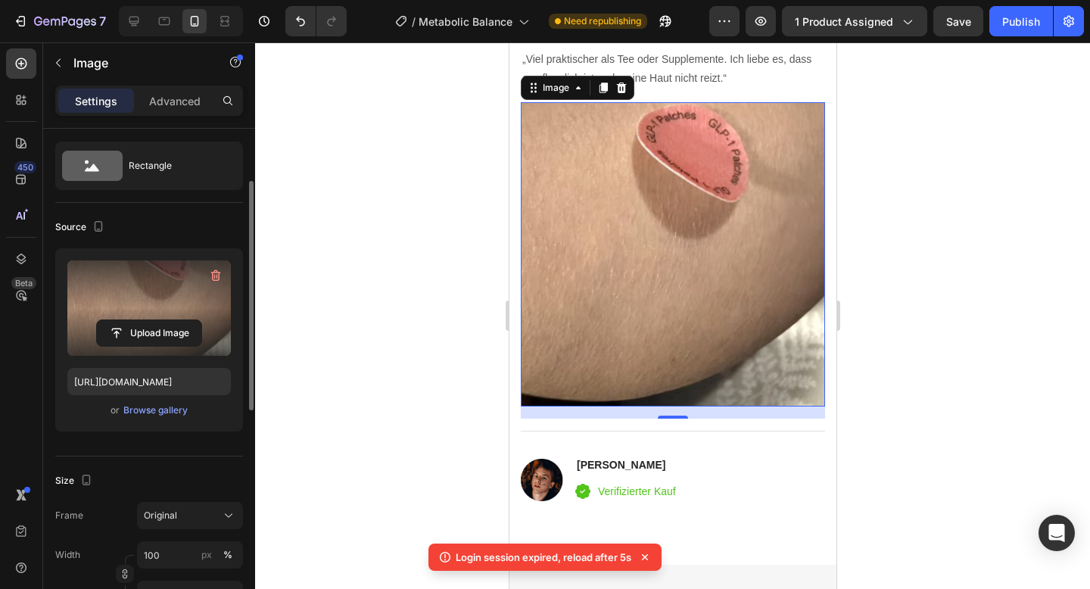
scroll to position [71, 0]
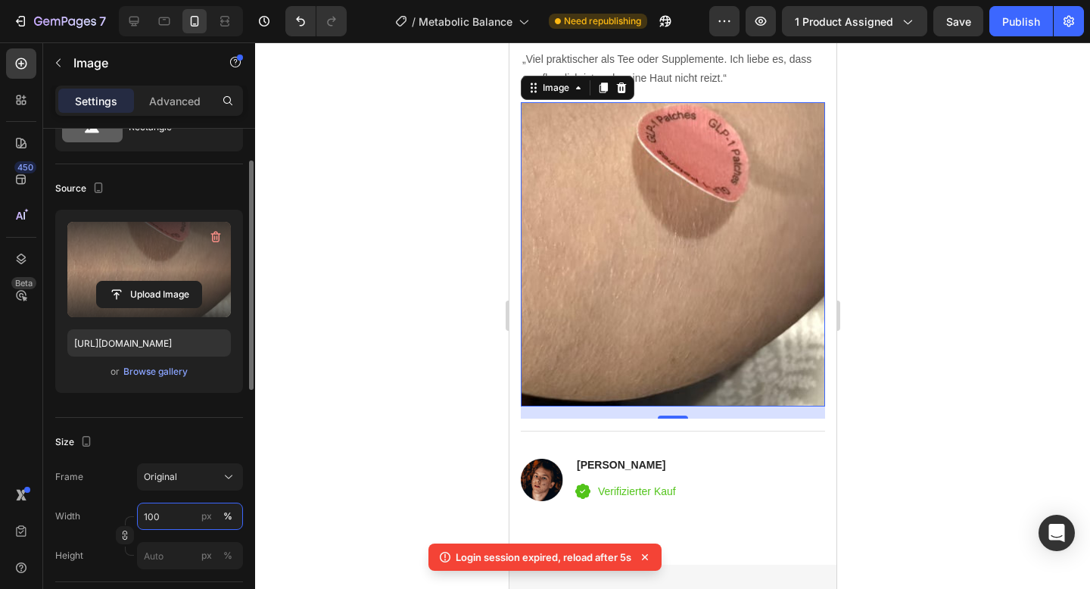
click at [156, 513] on input "100" at bounding box center [190, 516] width 106 height 27
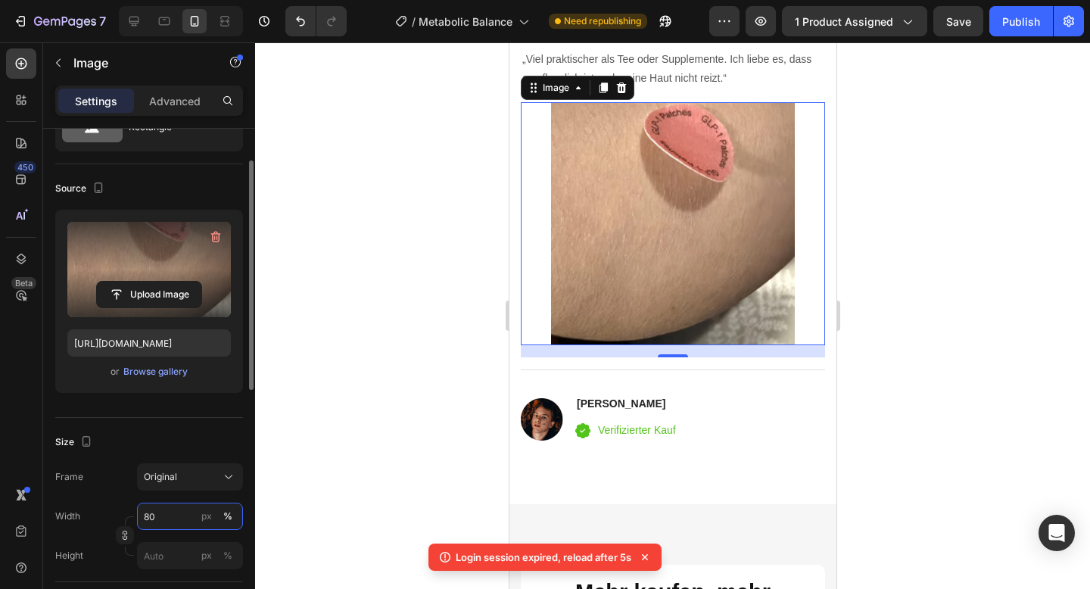
type input "8"
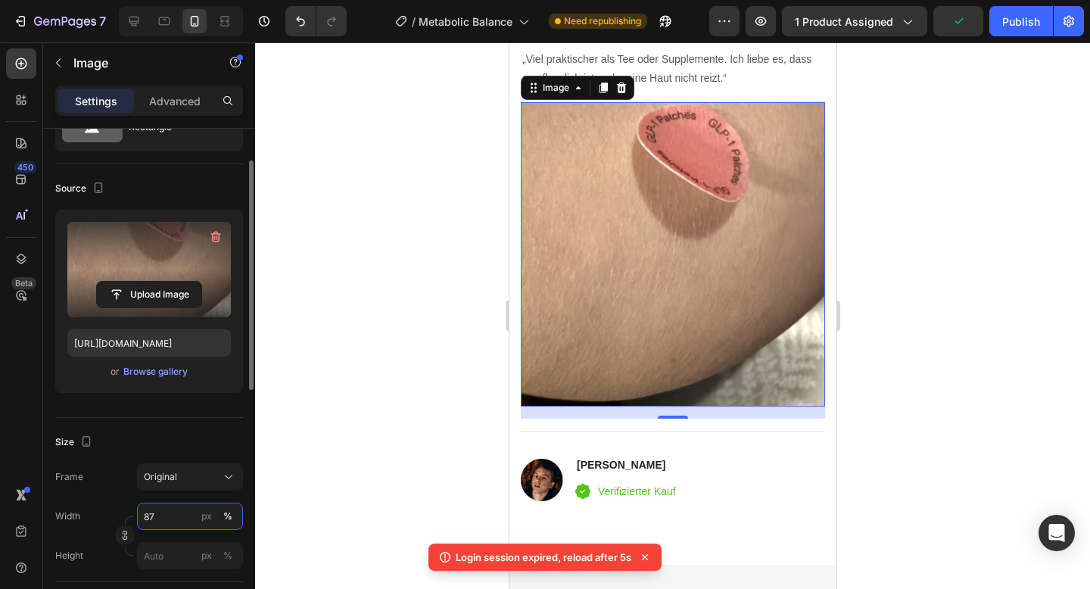
type input "8"
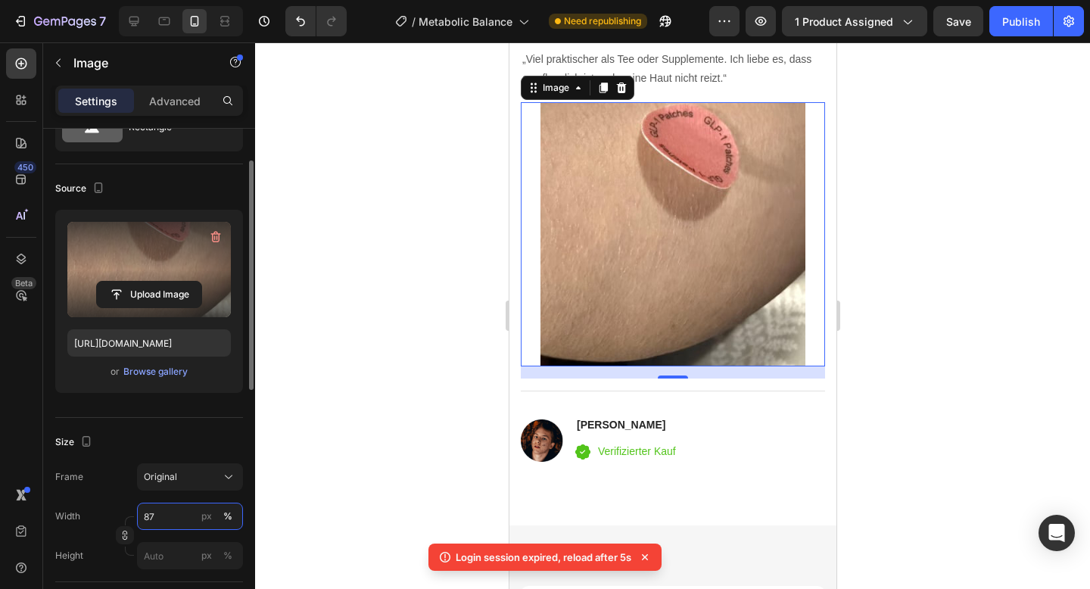
type input "8"
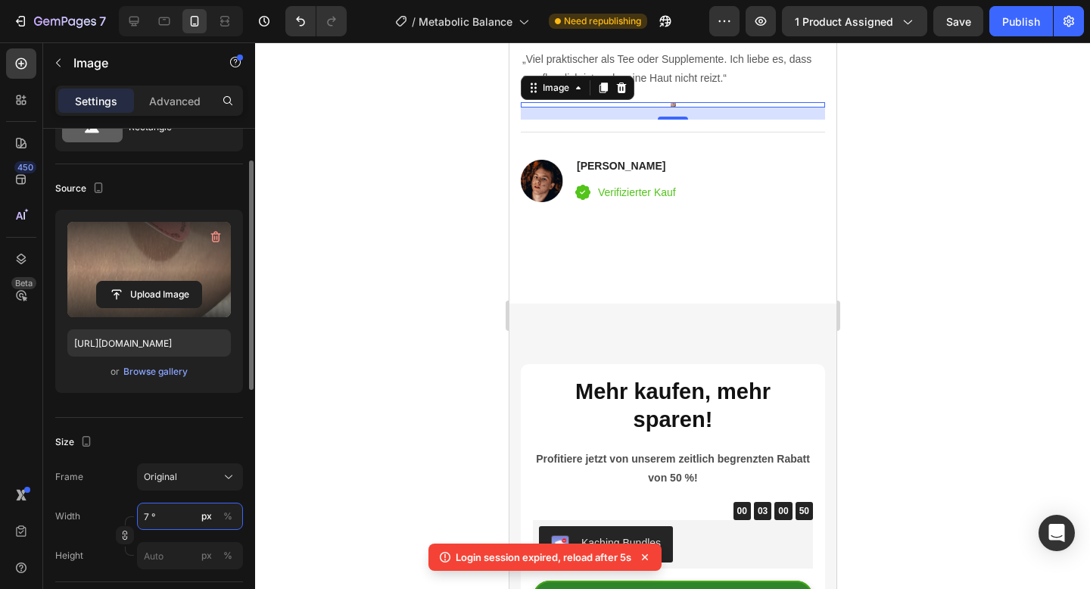
type input "7"
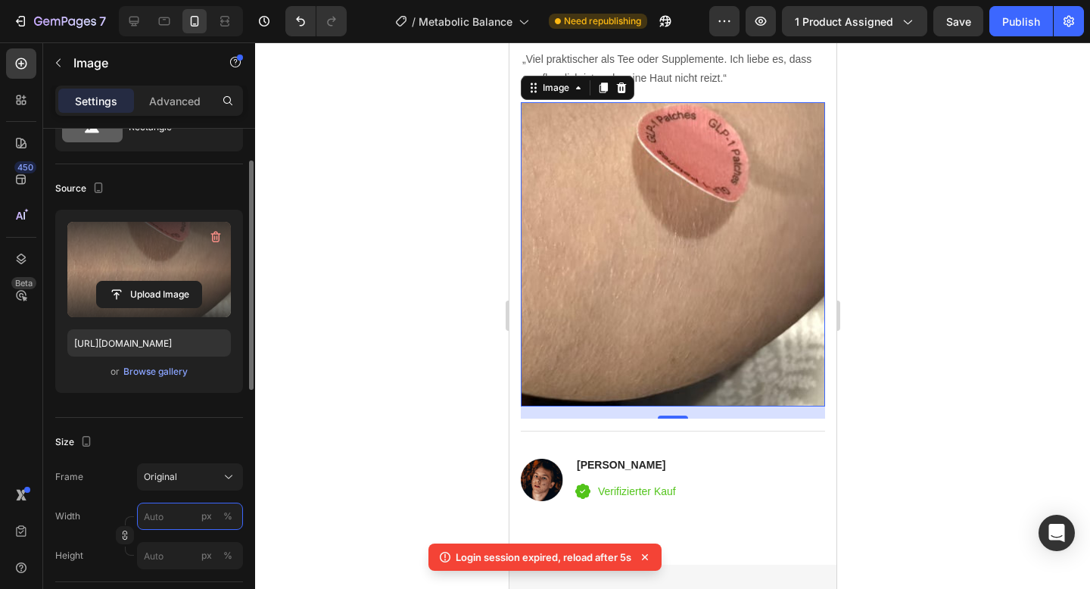
type input "0"
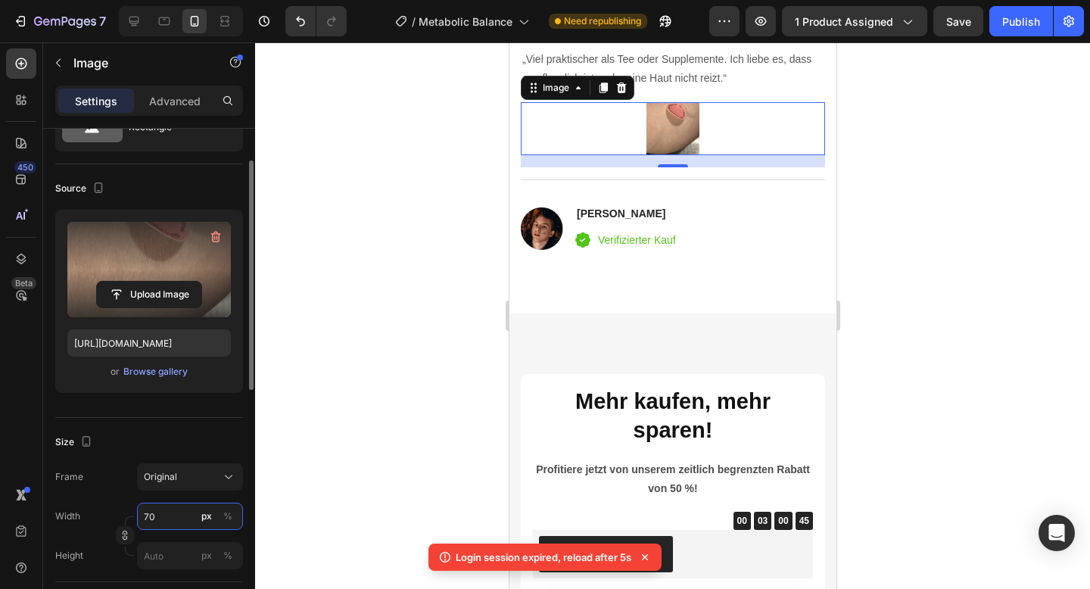
type input "7"
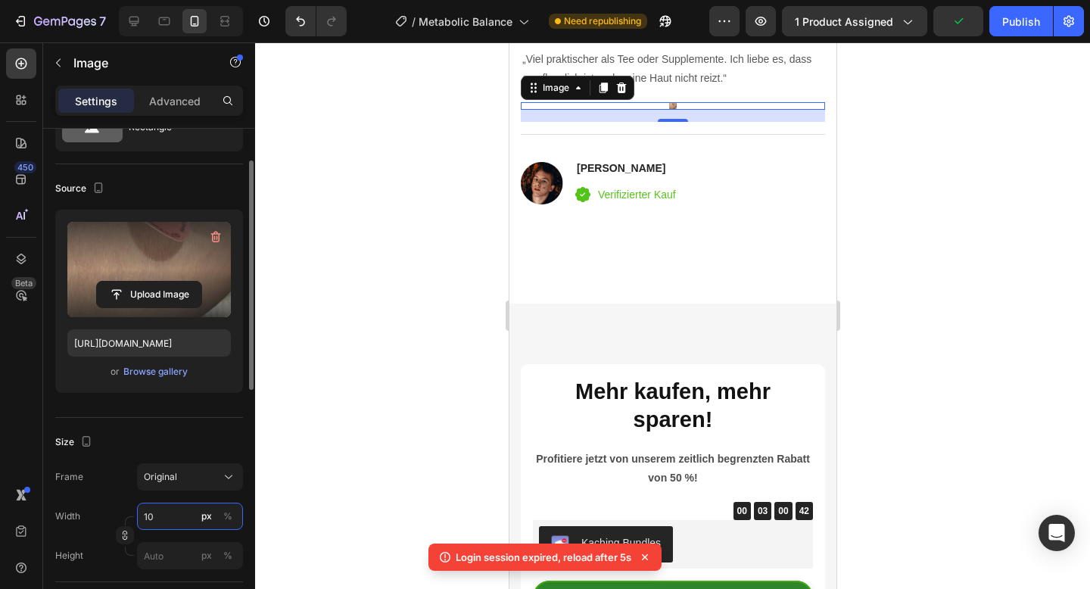
type input "1"
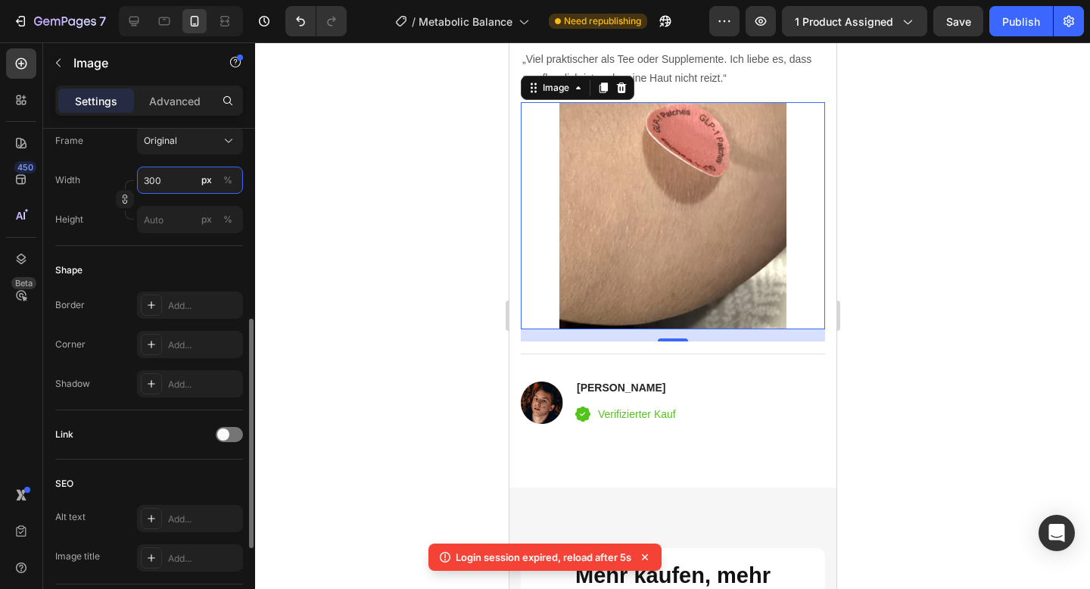
scroll to position [410, 0]
type input "300"
click at [197, 332] on div "Add..." at bounding box center [190, 341] width 106 height 27
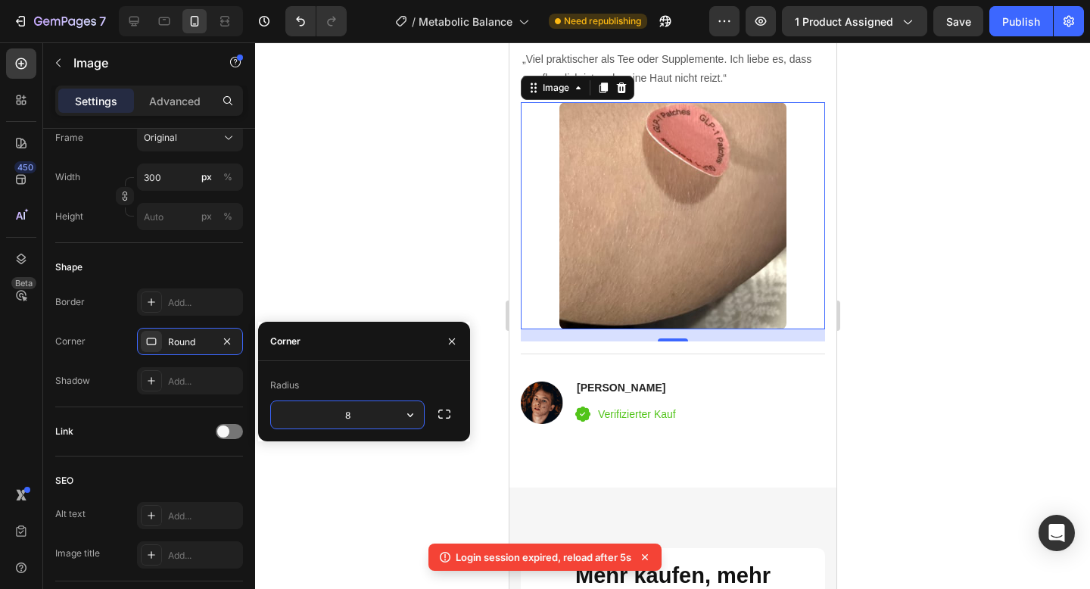
click at [360, 212] on div at bounding box center [672, 315] width 835 height 547
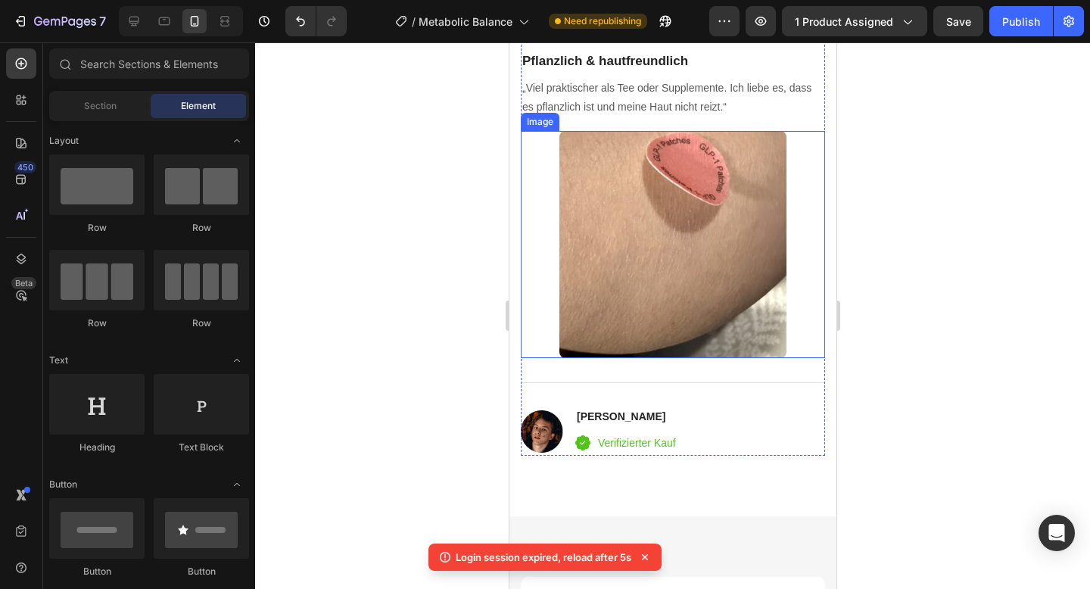
scroll to position [4958, 0]
click at [591, 260] on img at bounding box center [672, 245] width 227 height 227
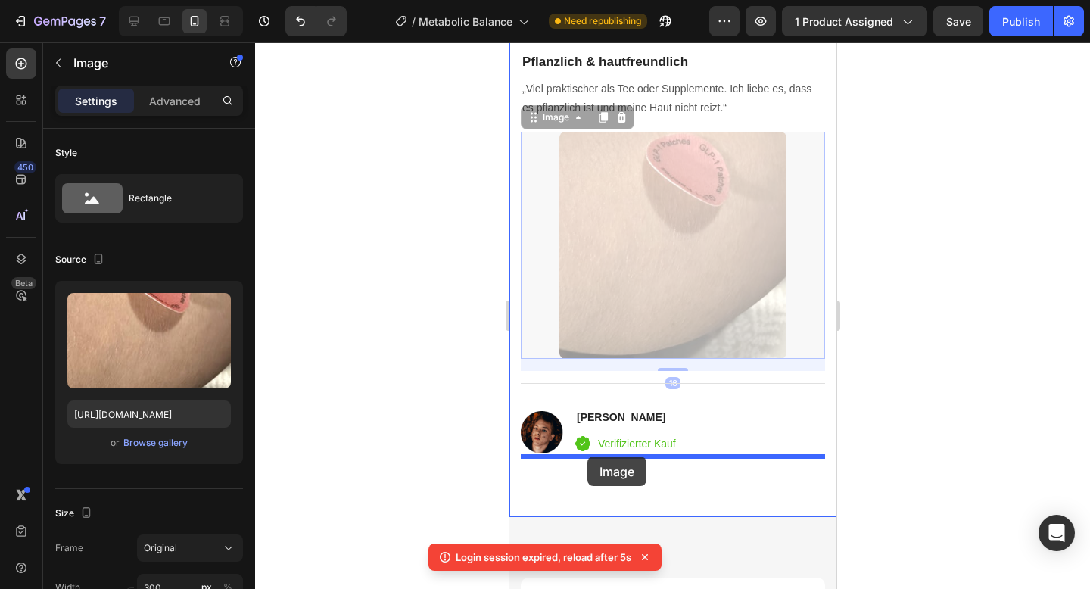
drag, startPoint x: 540, startPoint y: 119, endPoint x: 587, endPoint y: 456, distance: 340.9
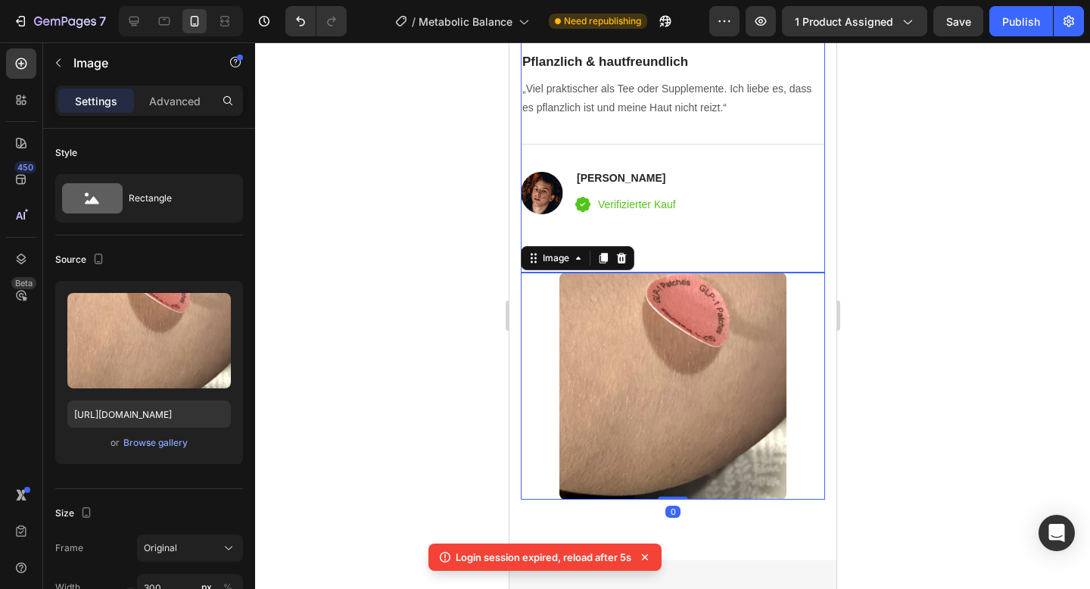
click at [822, 257] on div "Icon Icon Icon Icon Icon Icon List Hoz Pflanzlich & hautfreundlich Heading „Vie…" at bounding box center [672, 150] width 304 height 245
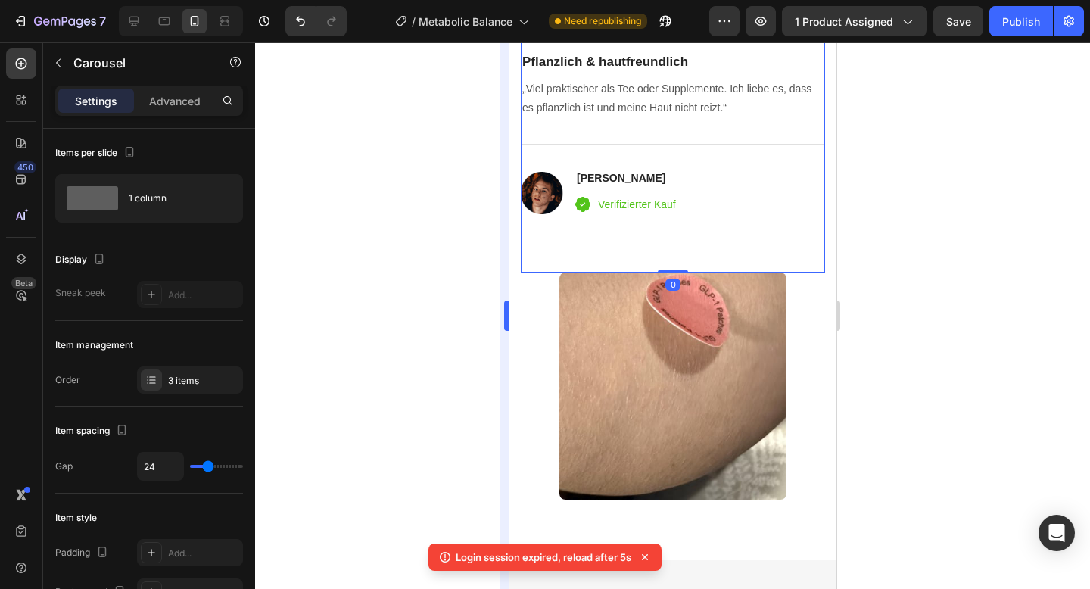
click at [499, 404] on div at bounding box center [672, 315] width 835 height 547
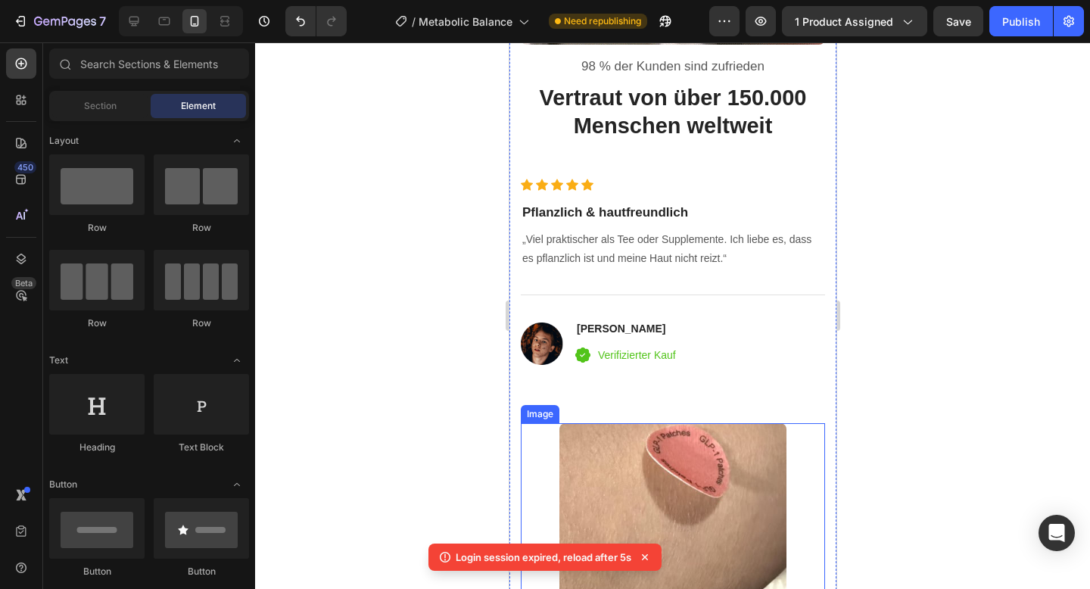
scroll to position [4717, 0]
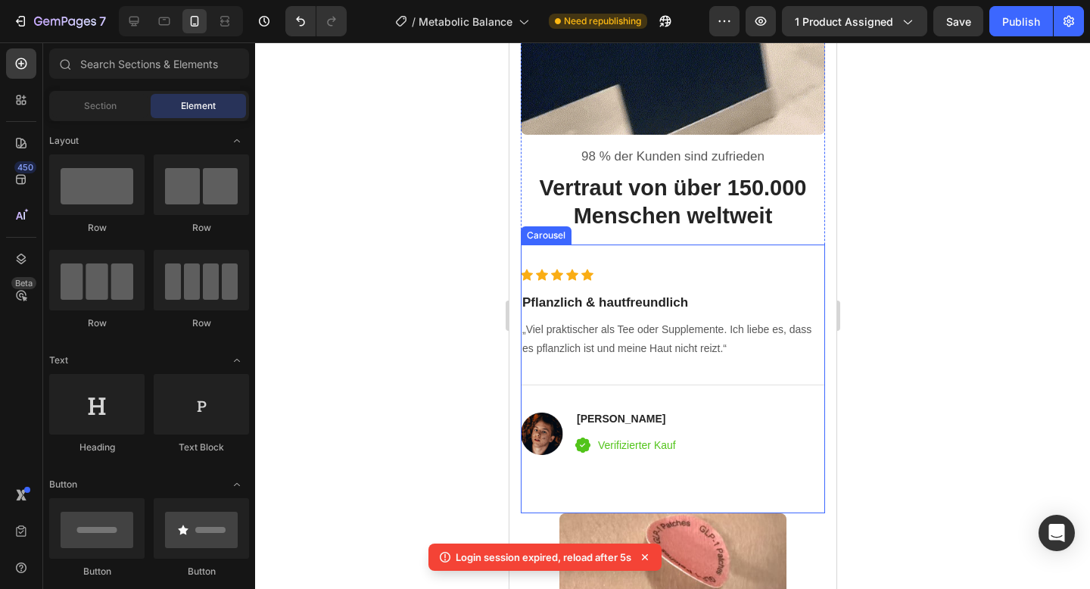
click at [604, 470] on div "Icon Icon Icon Icon Icon Icon List Hoz Pflanzlich & hautfreundlich Heading „Vie…" at bounding box center [672, 391] width 304 height 245
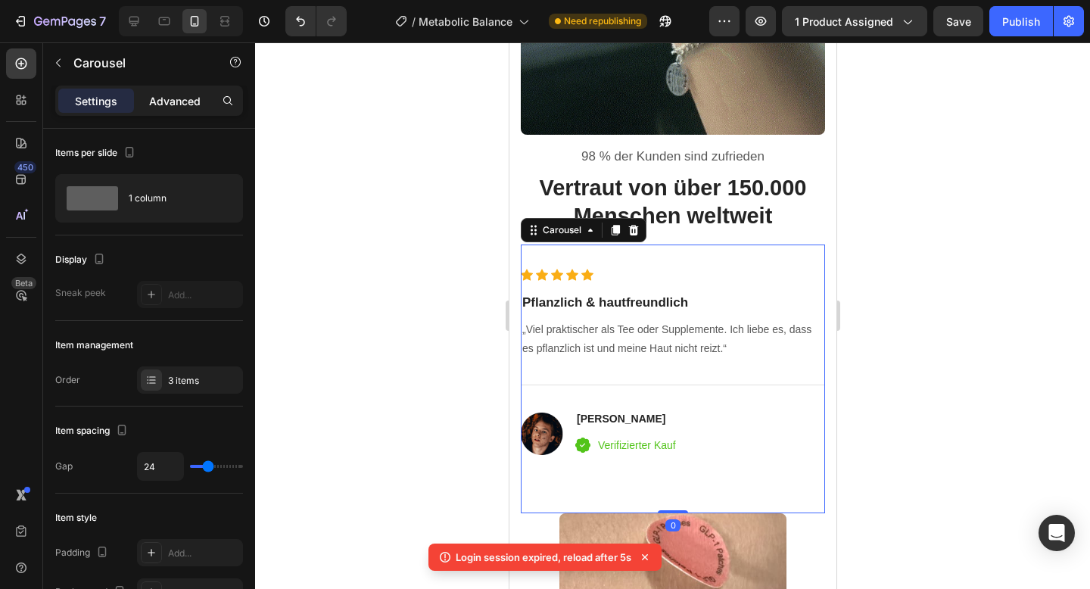
click at [183, 111] on div "Advanced" at bounding box center [175, 101] width 76 height 24
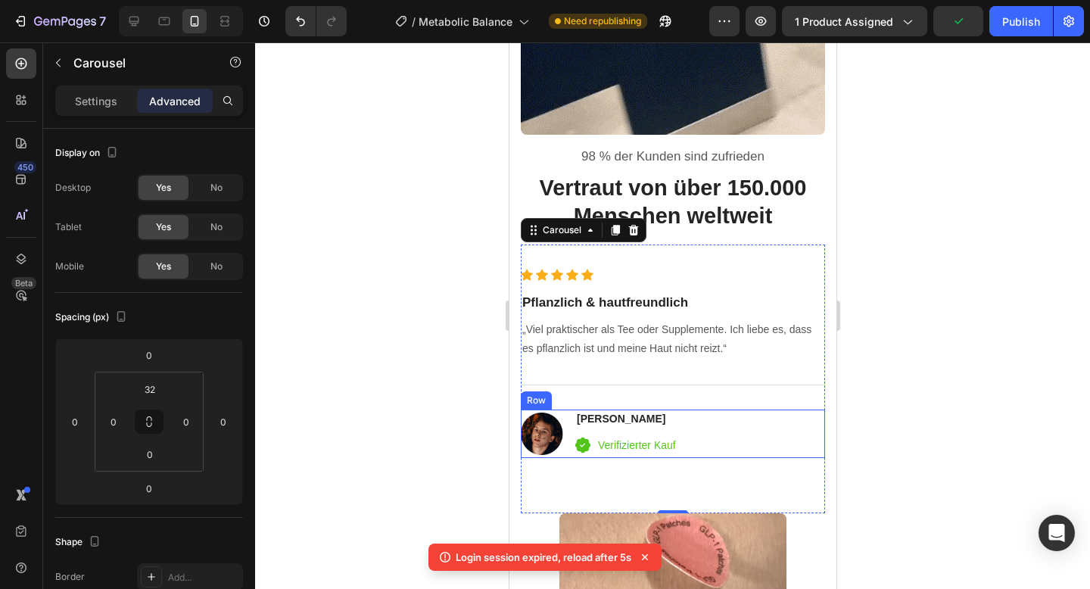
click at [685, 446] on div "Image David Alaba Heading Icon Verifizierter Kauf Text block Icon List Row" at bounding box center [672, 434] width 304 height 49
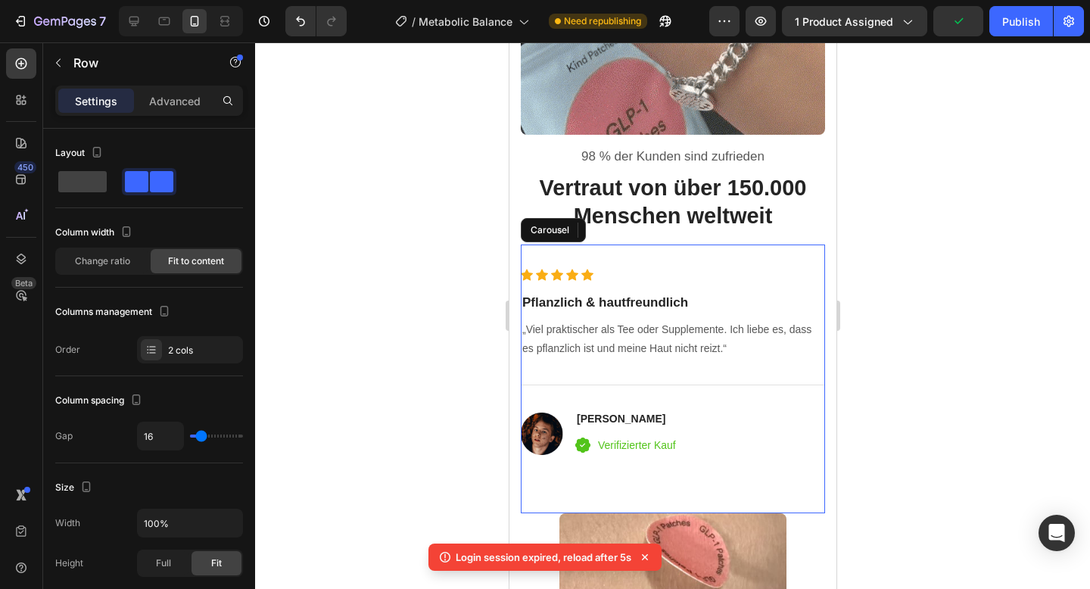
click at [664, 502] on div "Icon Icon Icon Icon Icon Icon List Hoz Pflanzlich & hautfreundlich Heading „Vie…" at bounding box center [672, 391] width 304 height 245
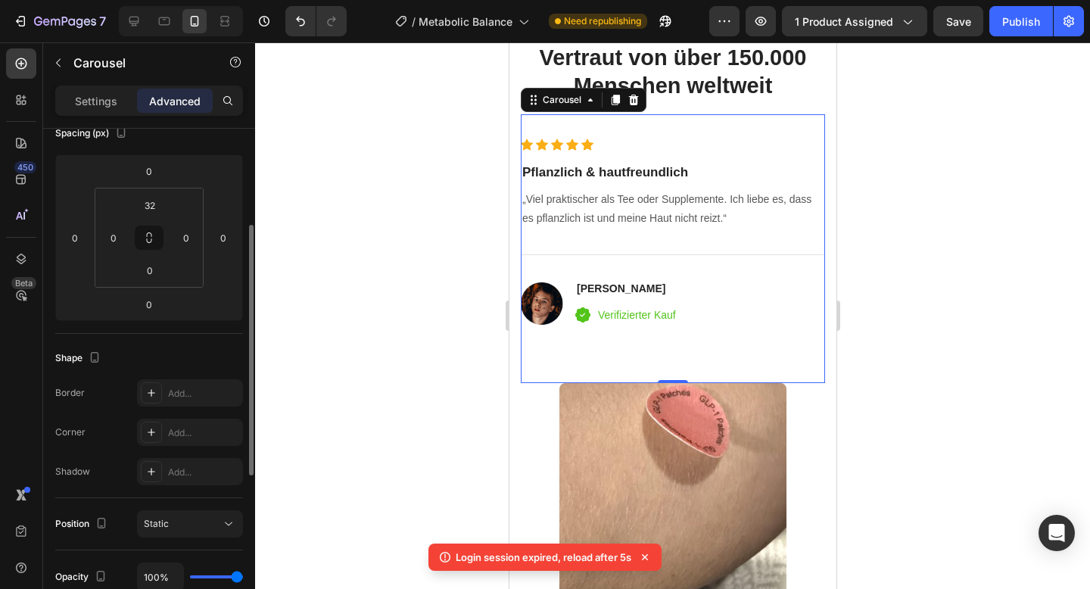
scroll to position [198, 0]
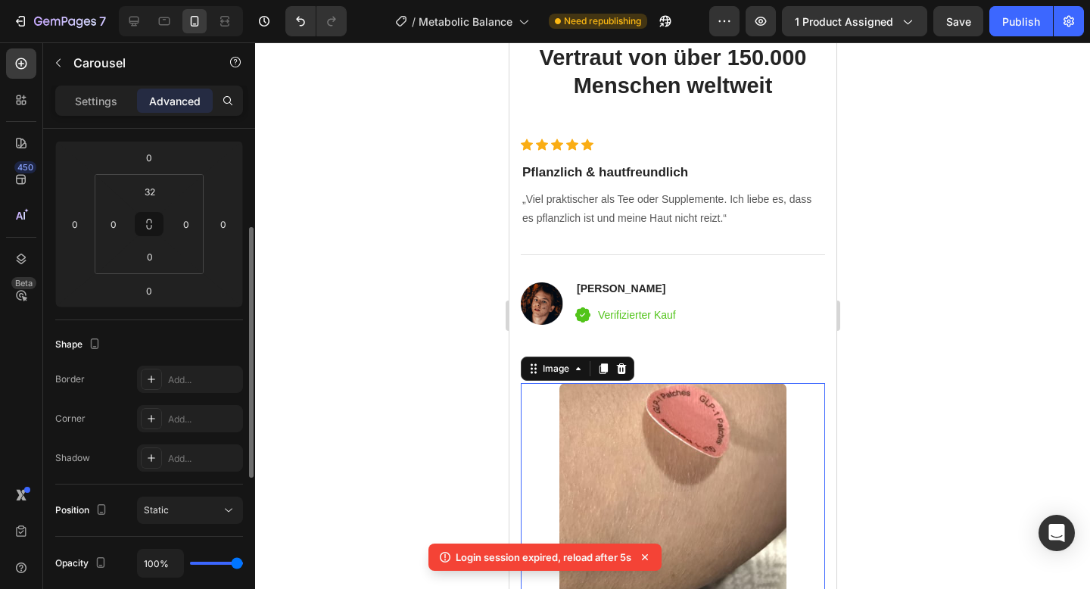
click at [543, 419] on div at bounding box center [672, 496] width 304 height 227
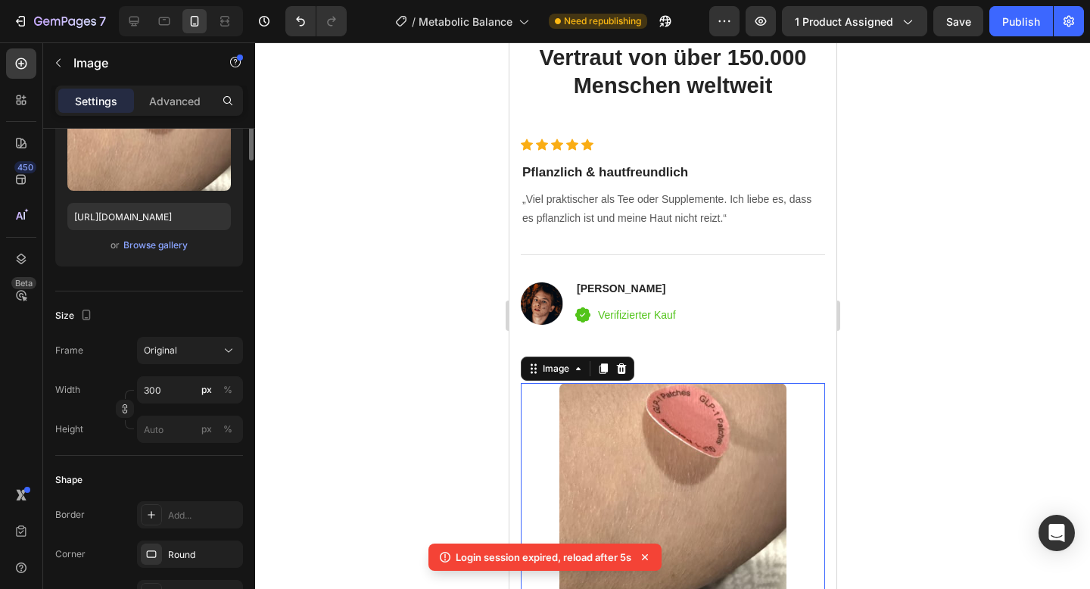
scroll to position [0, 0]
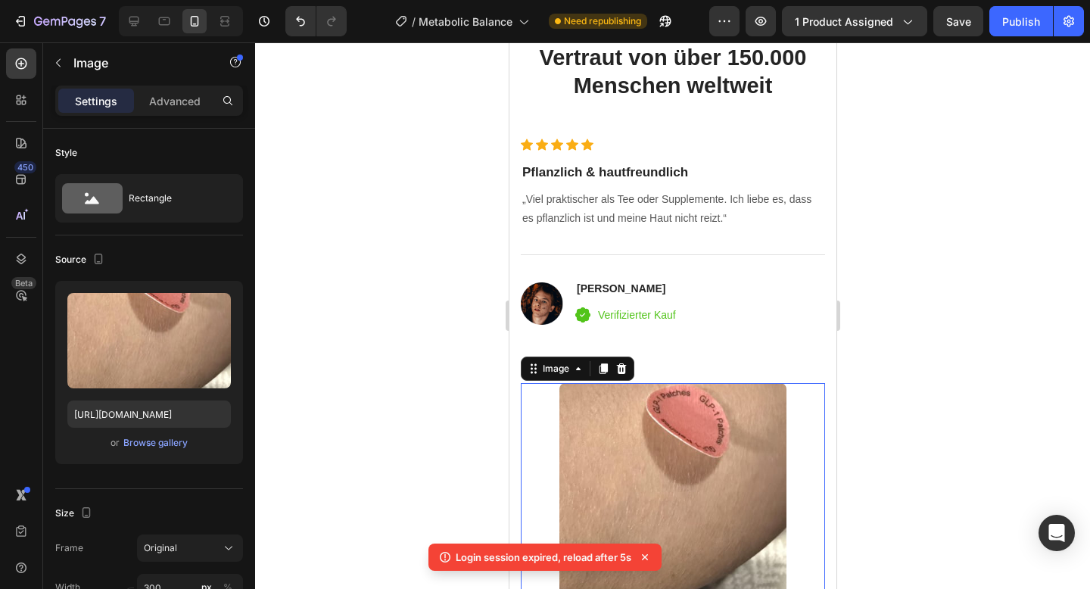
click at [187, 123] on div "Settings Advanced" at bounding box center [149, 107] width 212 height 43
click at [192, 107] on p "Advanced" at bounding box center [174, 101] width 51 height 16
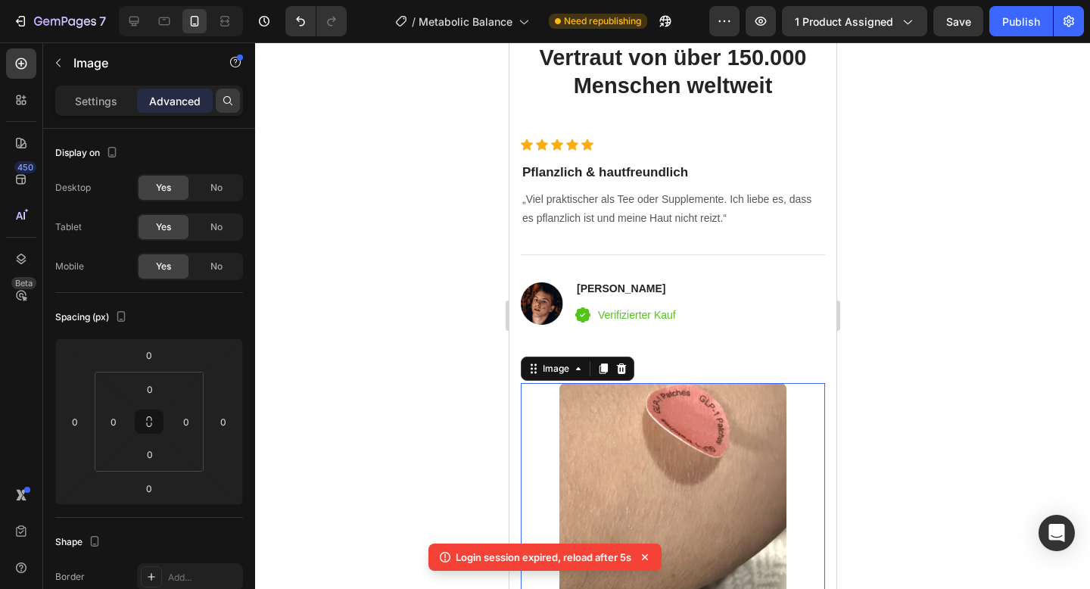
click at [115, 104] on p "Settings" at bounding box center [96, 101] width 42 height 16
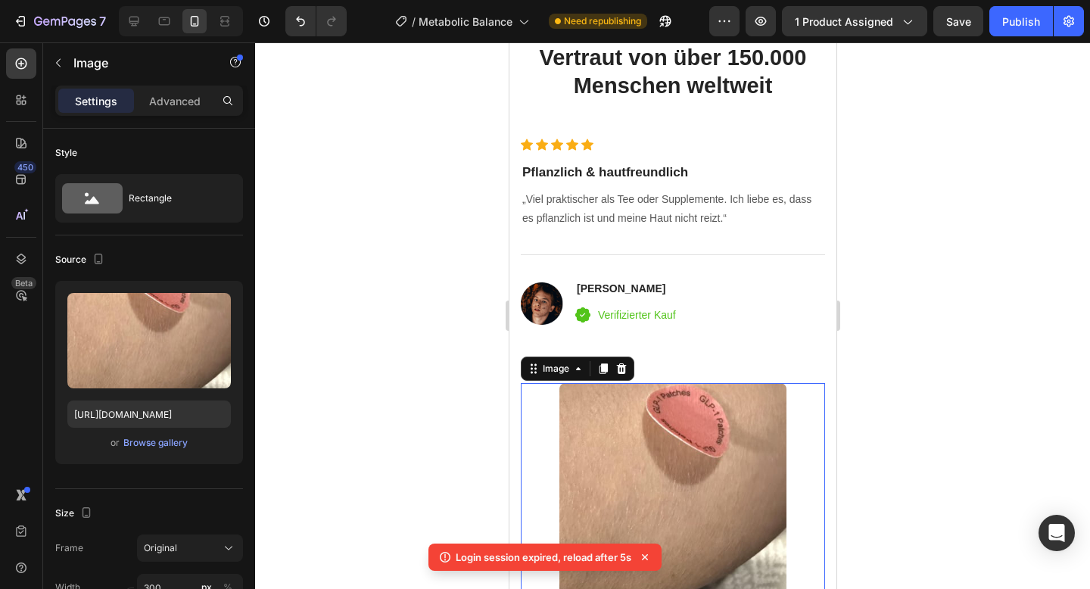
click at [945, 141] on div at bounding box center [672, 315] width 835 height 547
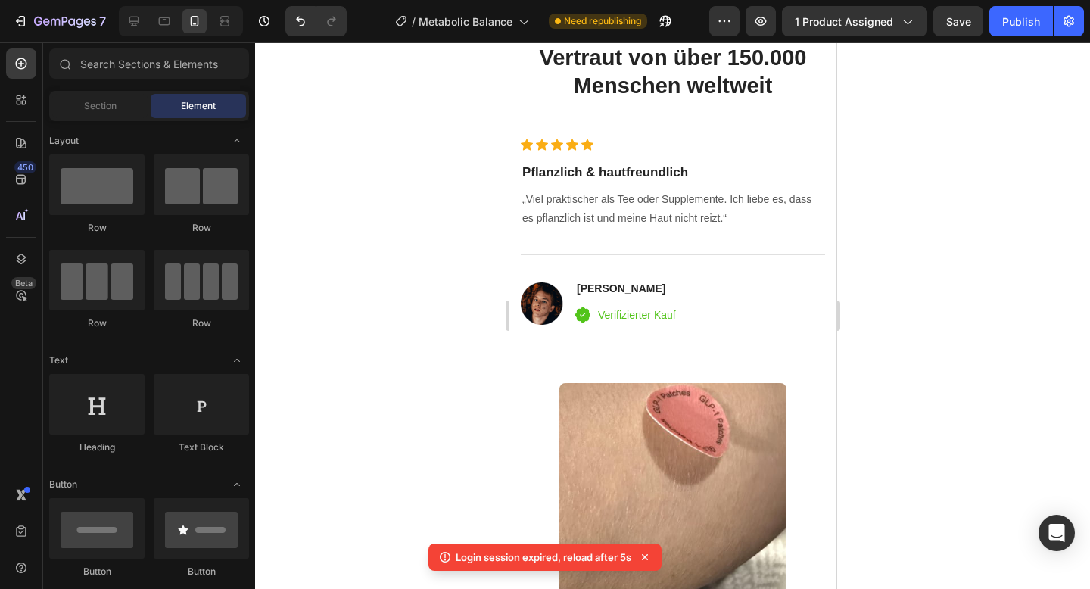
click at [943, 141] on div at bounding box center [672, 315] width 835 height 547
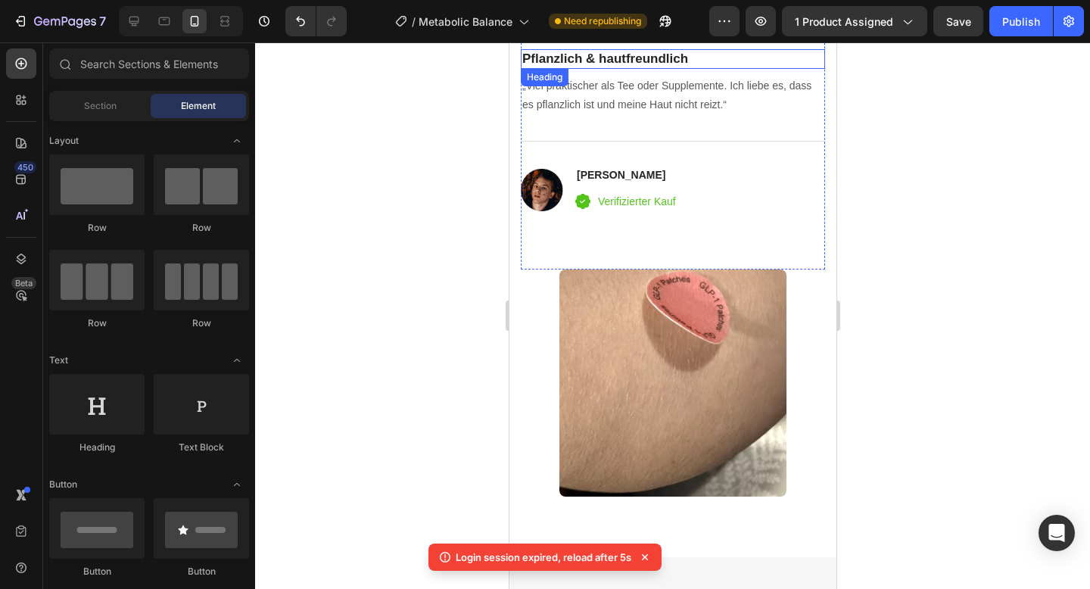
scroll to position [4971, 0]
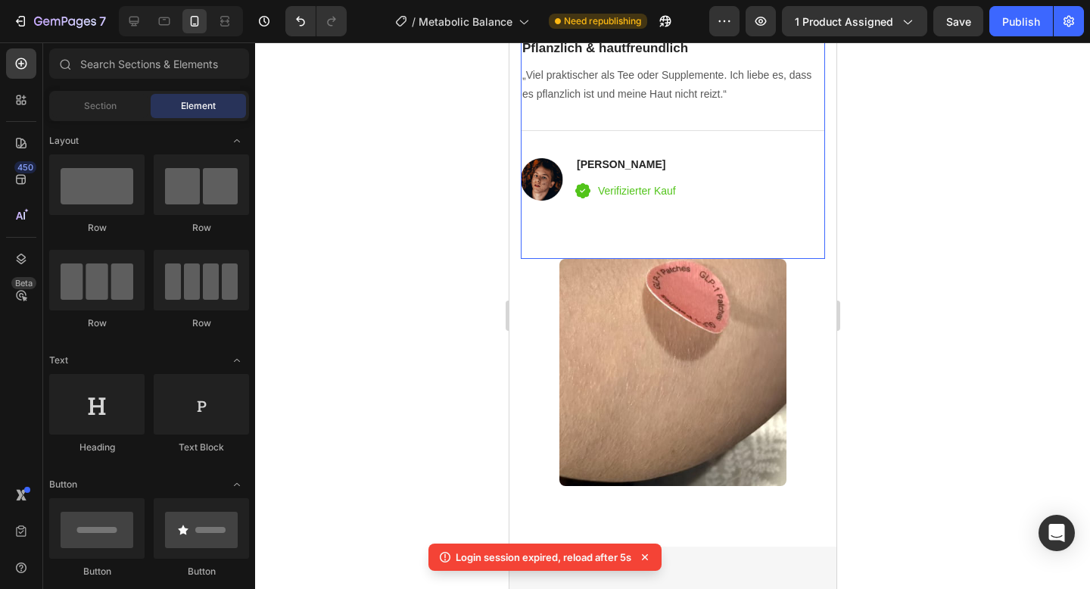
click at [740, 224] on div "Icon Icon Icon Icon Icon Icon List Hoz Pflanzlich & hautfreundlich Heading „Vie…" at bounding box center [672, 136] width 304 height 245
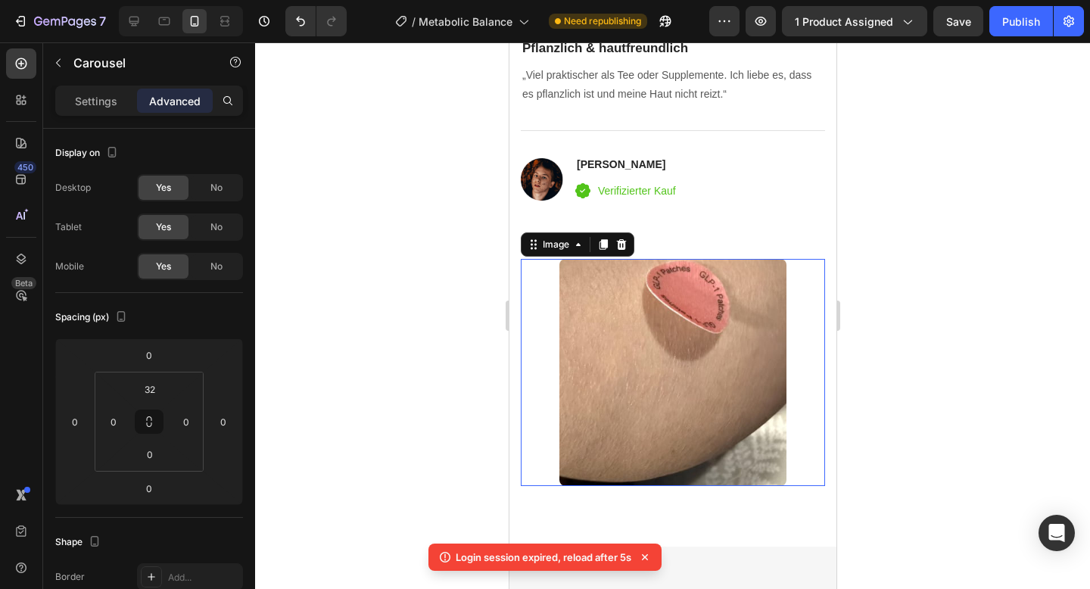
click at [546, 347] on div at bounding box center [672, 372] width 304 height 227
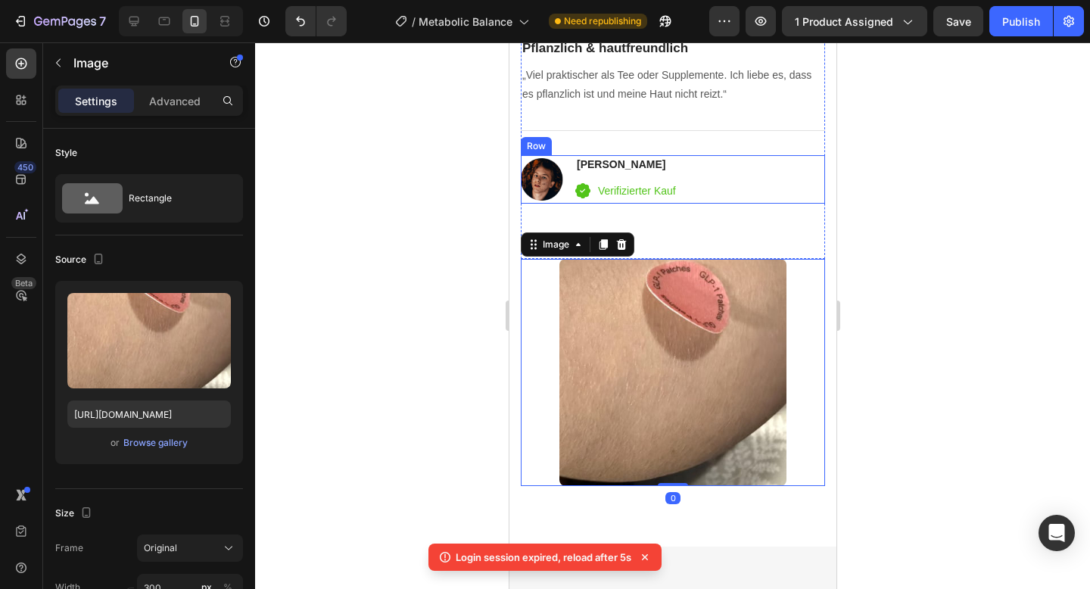
click at [941, 223] on div at bounding box center [672, 315] width 835 height 547
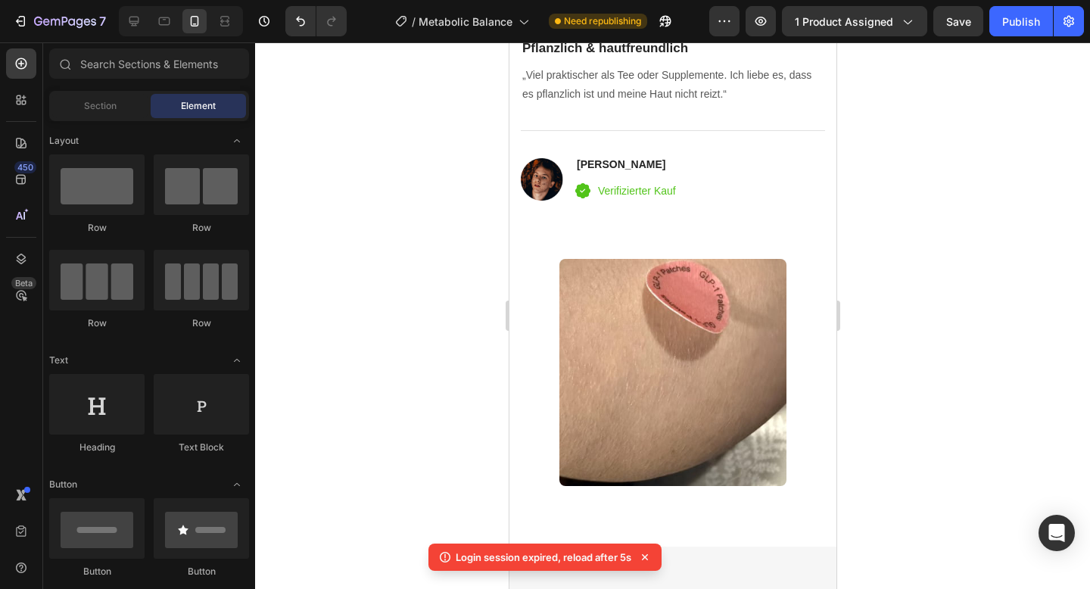
click at [976, 188] on div at bounding box center [672, 315] width 835 height 547
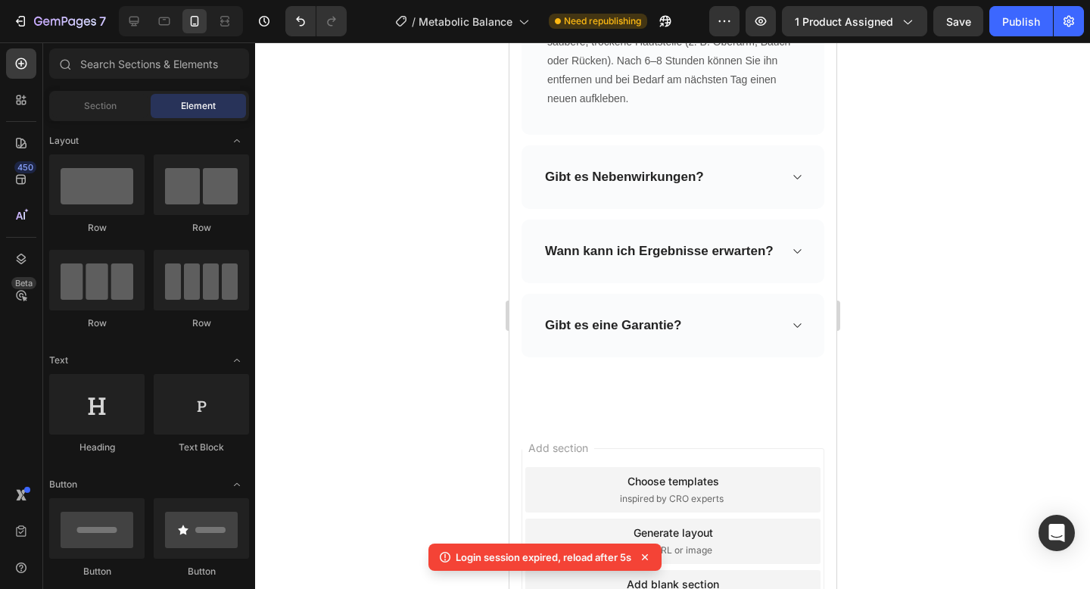
scroll to position [8034, 0]
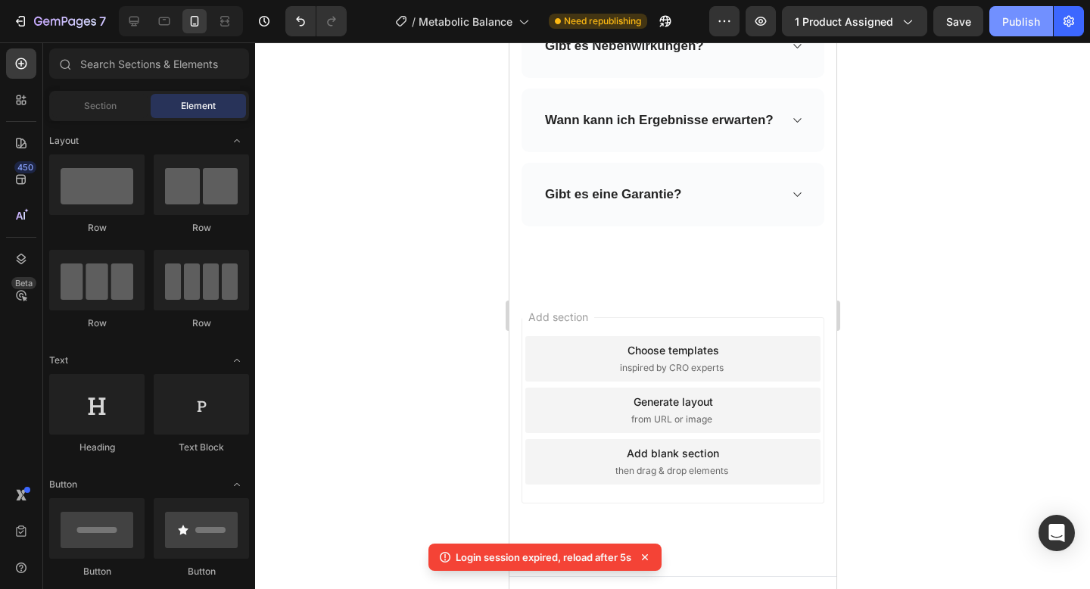
click at [1004, 23] on div "Publish" at bounding box center [1021, 22] width 38 height 16
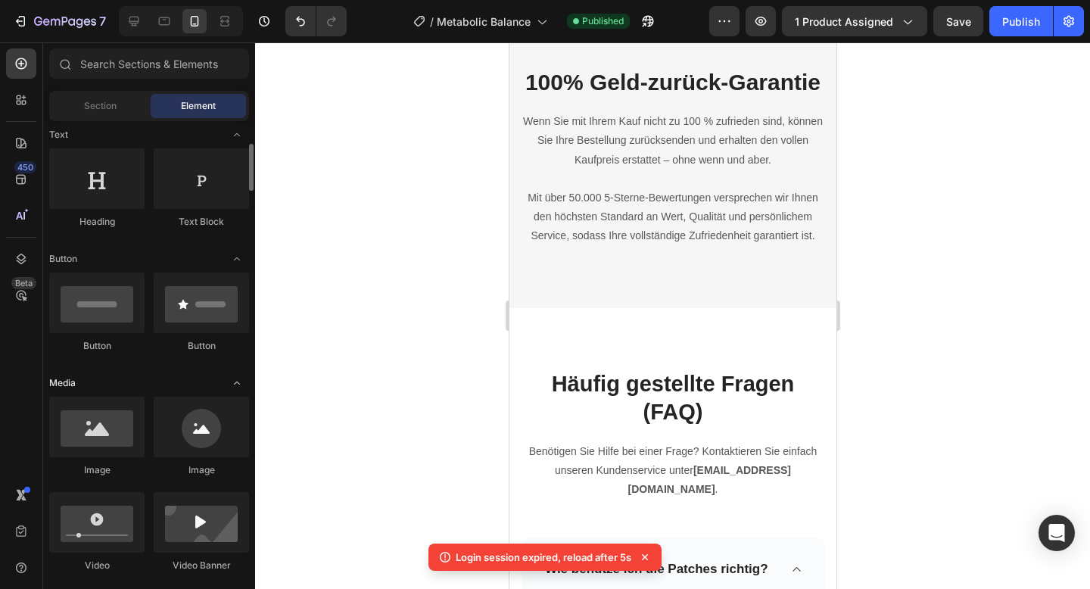
scroll to position [0, 0]
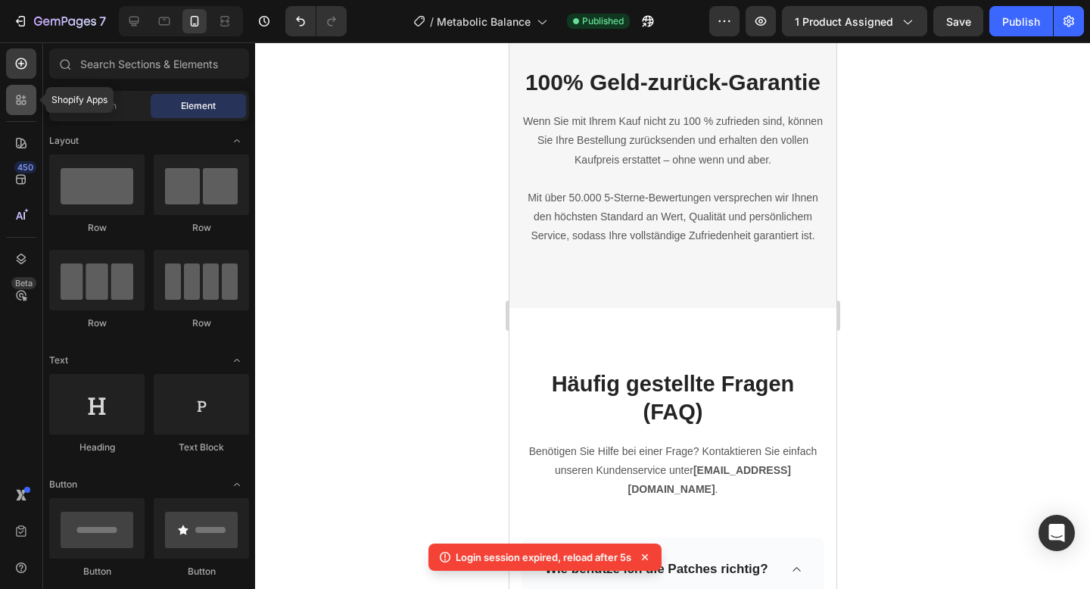
click at [22, 111] on div at bounding box center [21, 100] width 30 height 30
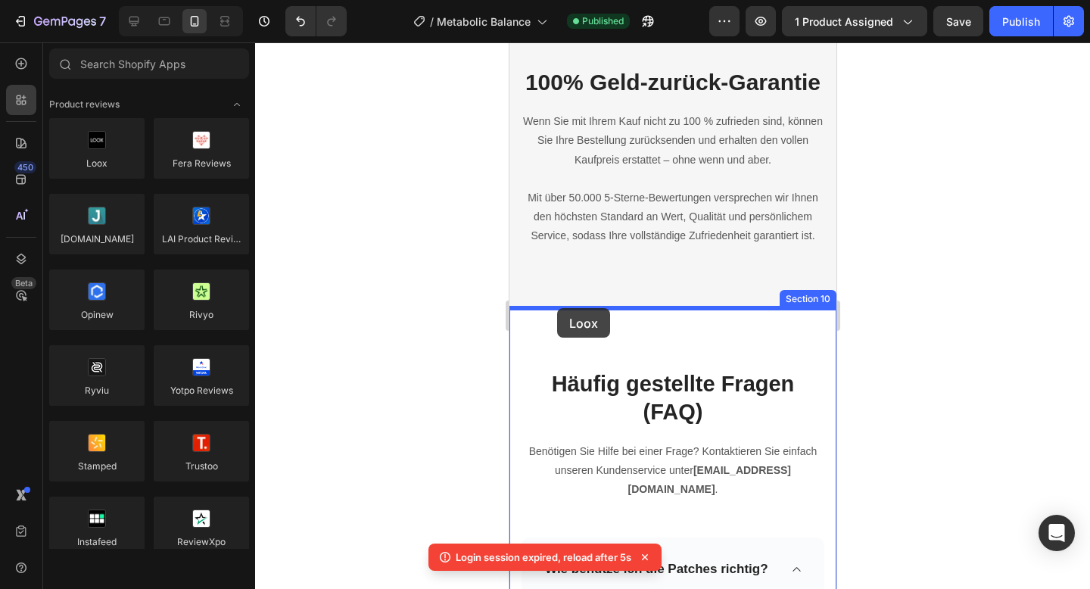
drag, startPoint x: 637, startPoint y: 188, endPoint x: 556, endPoint y: 308, distance: 144.5
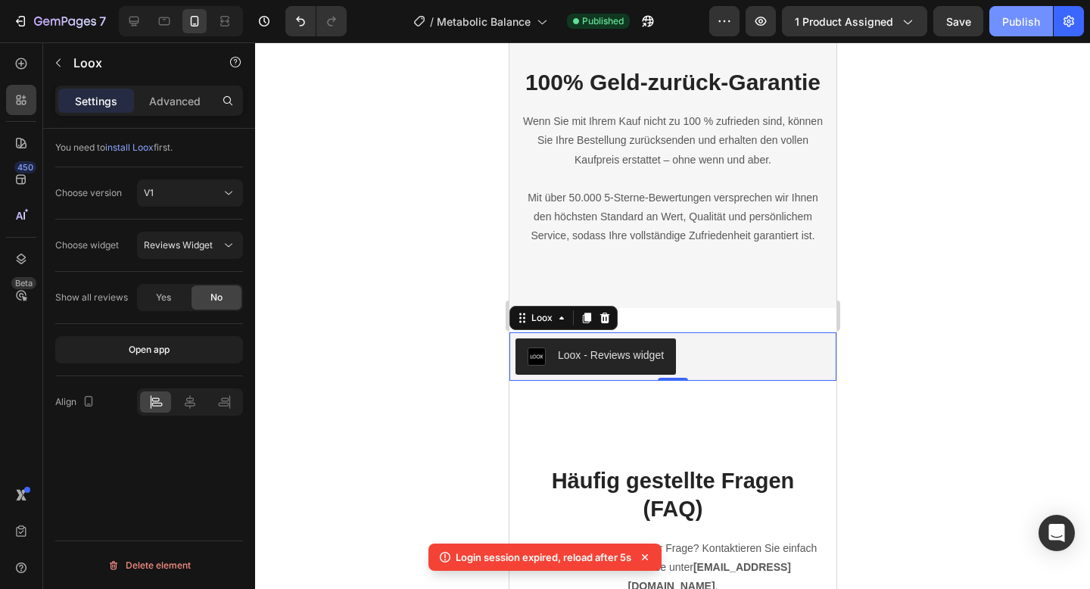
click at [1023, 32] on button "Publish" at bounding box center [1021, 21] width 64 height 30
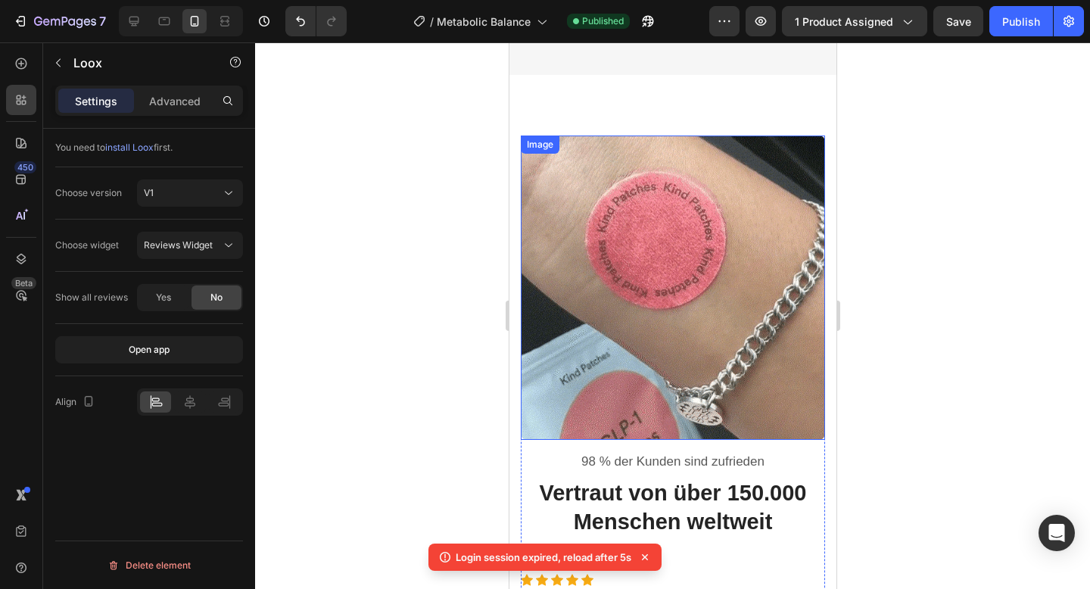
scroll to position [4376, 0]
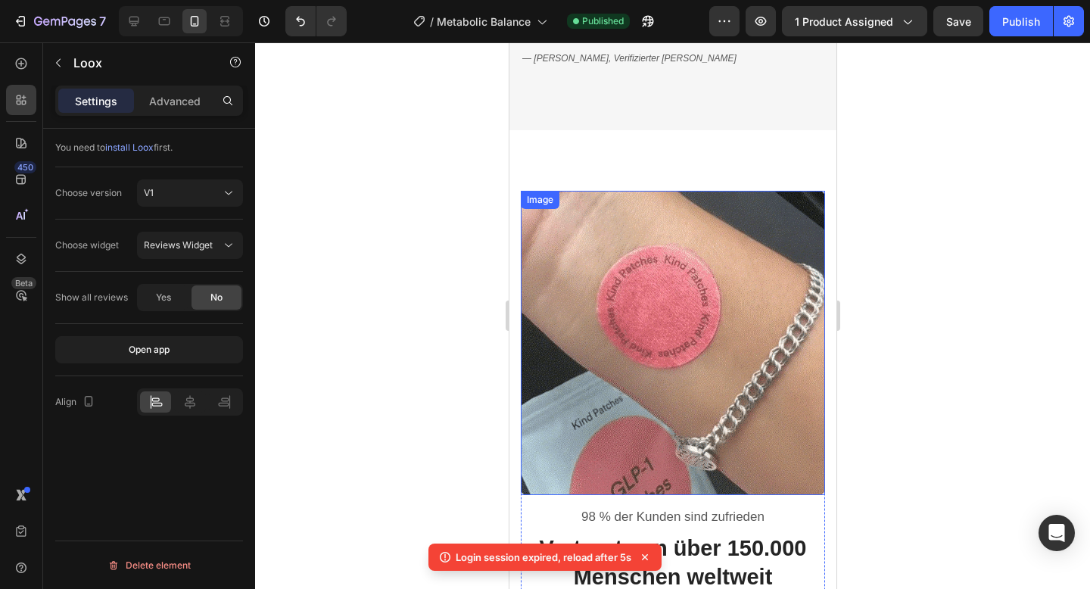
click at [650, 273] on img at bounding box center [672, 343] width 304 height 304
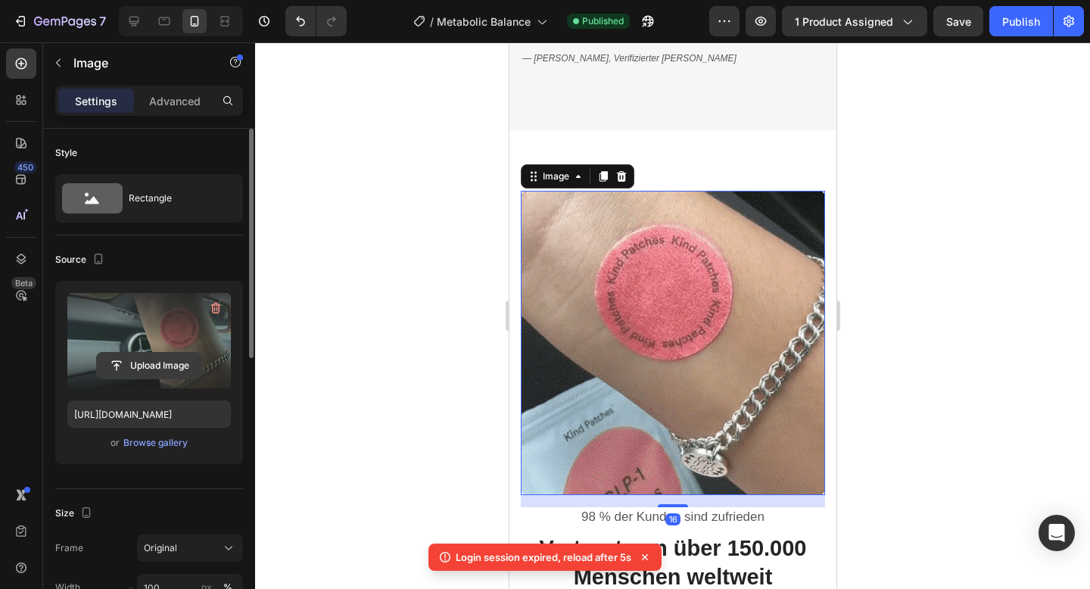
click at [154, 371] on input "file" at bounding box center [149, 366] width 104 height 26
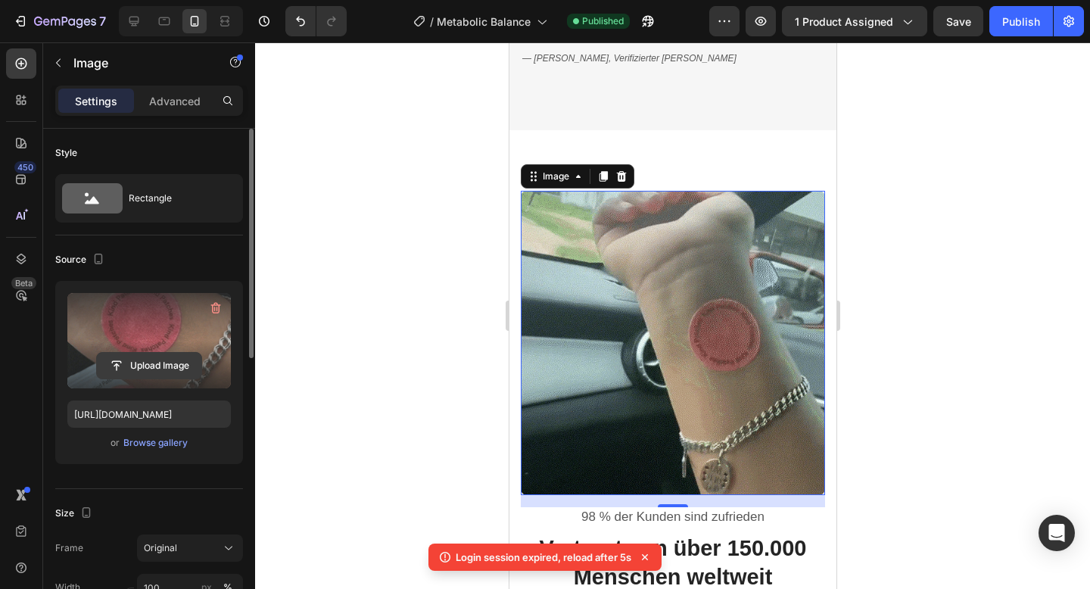
type input "C:\fakepath\w400 (2).avif"
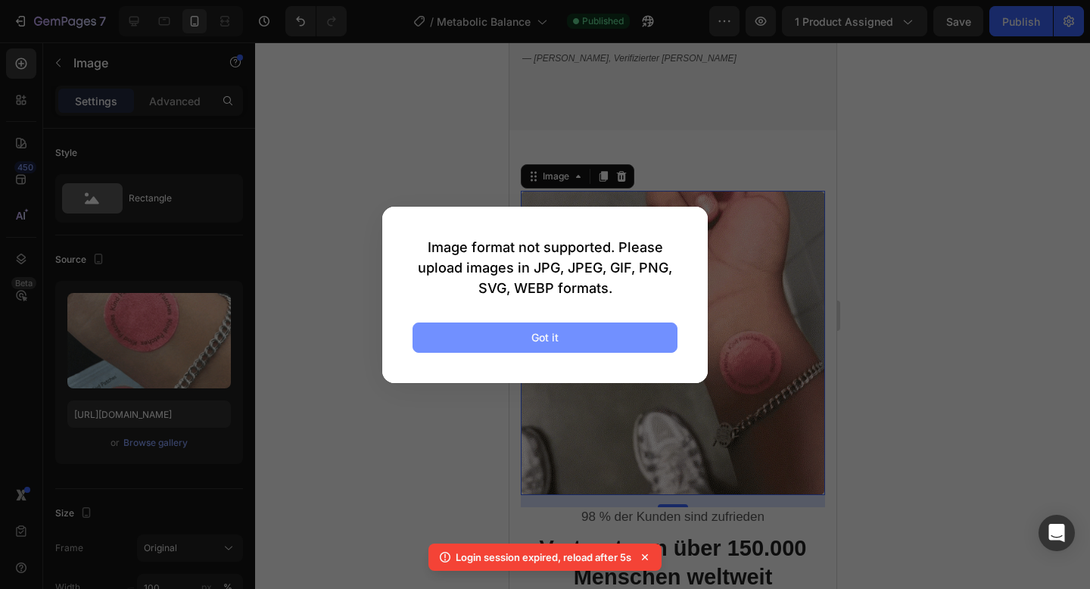
click at [601, 329] on button "Got it" at bounding box center [545, 337] width 265 height 30
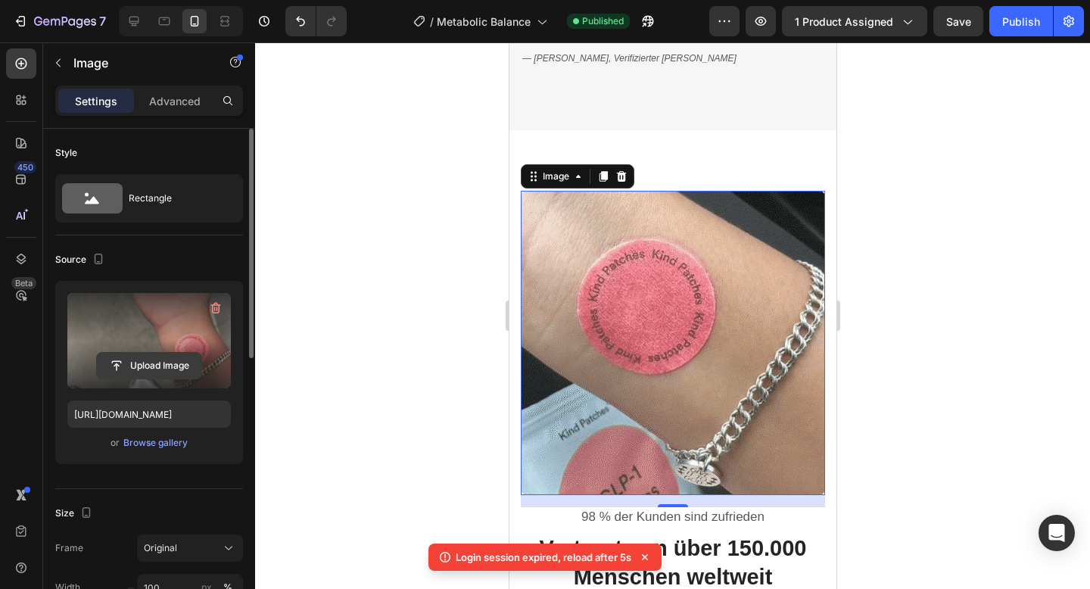
click at [123, 369] on input "file" at bounding box center [149, 366] width 104 height 26
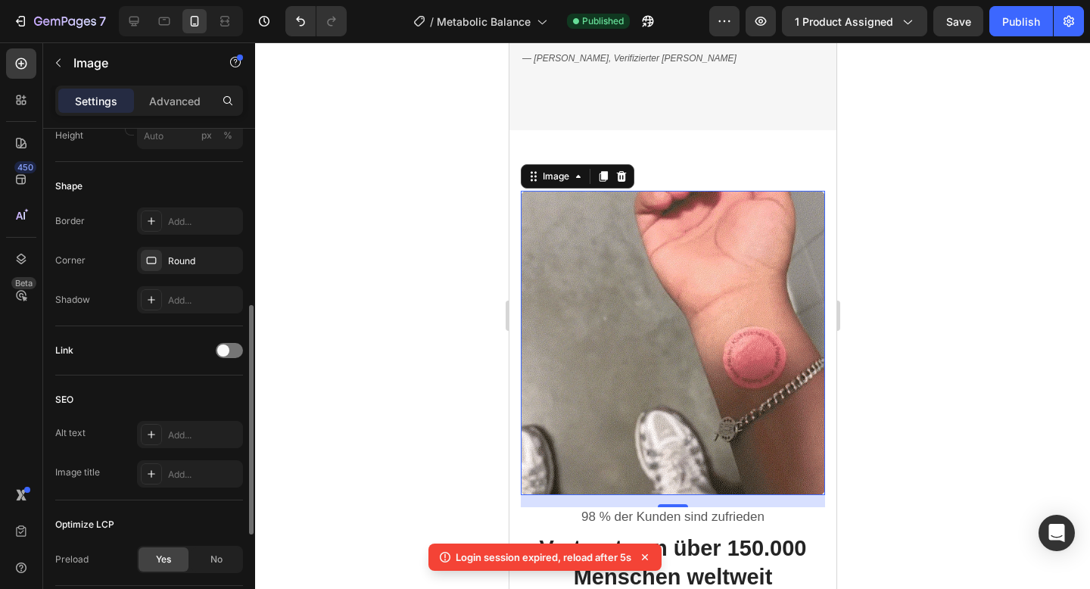
type input "https://cdn.shopify.com/s/files/1/0788/6916/8473/files/gempages_536301623899587…"
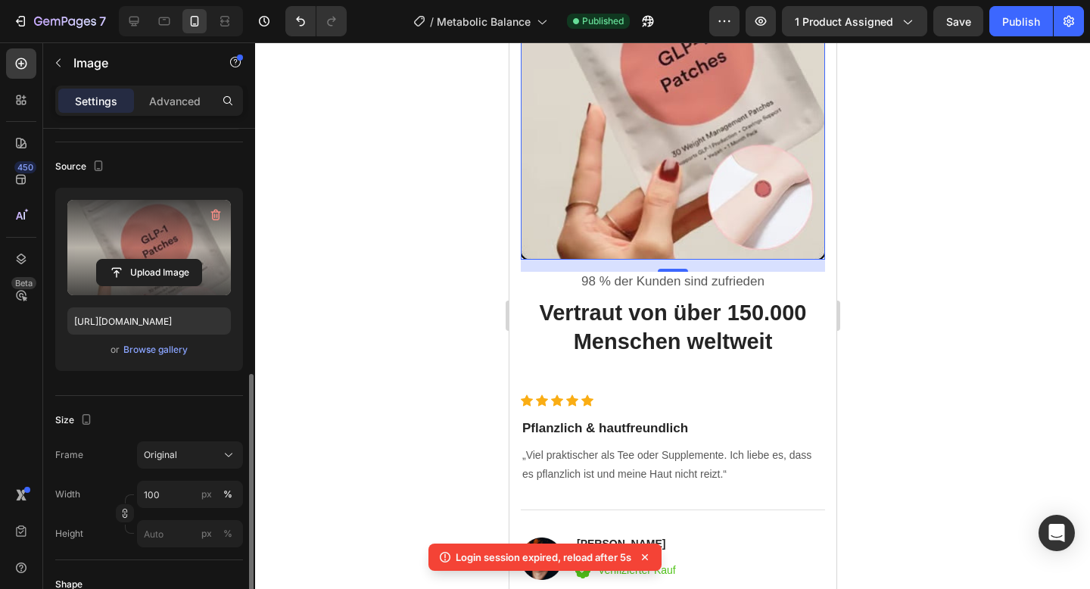
scroll to position [76, 0]
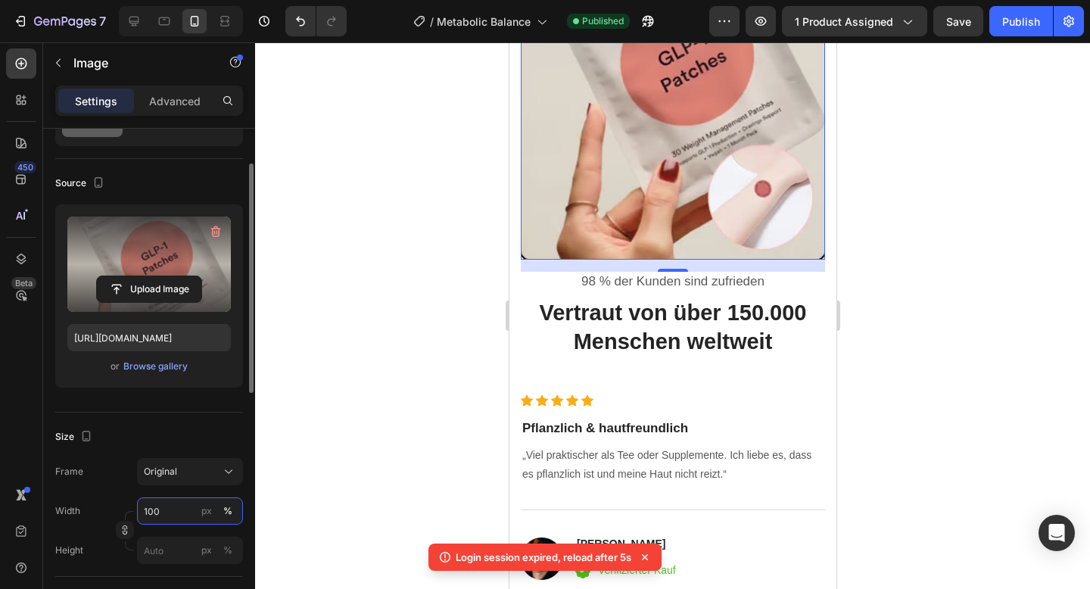
click at [166, 511] on input "100" at bounding box center [190, 510] width 106 height 27
click at [171, 476] on span "Original" at bounding box center [160, 472] width 33 height 14
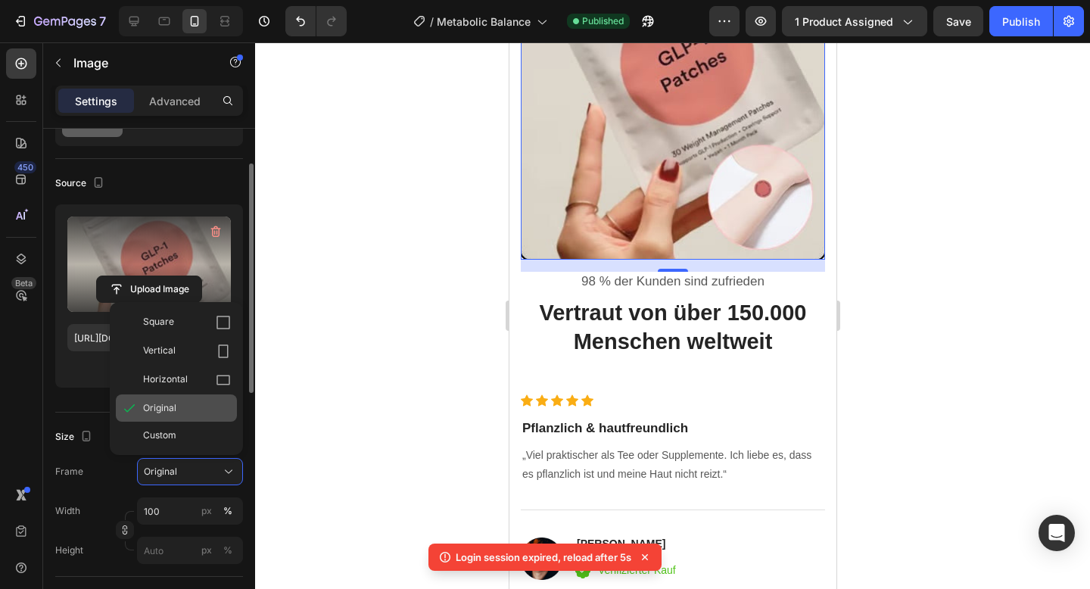
click at [173, 414] on span "Original" at bounding box center [159, 408] width 33 height 14
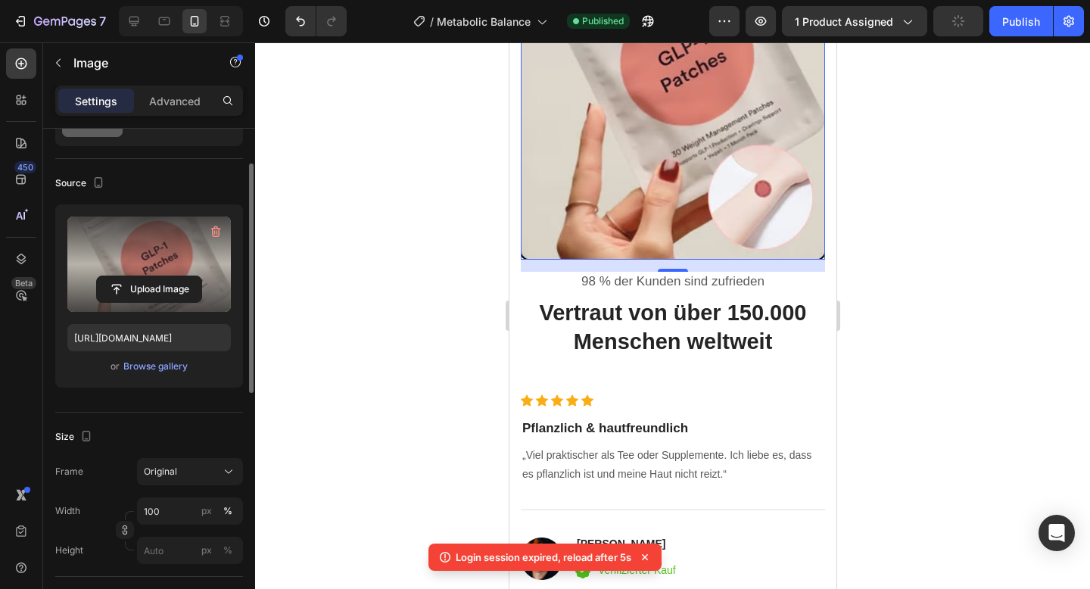
click at [170, 531] on div "Width 100 px % Height px %" at bounding box center [149, 530] width 188 height 67
click at [170, 523] on input "100" at bounding box center [190, 510] width 106 height 27
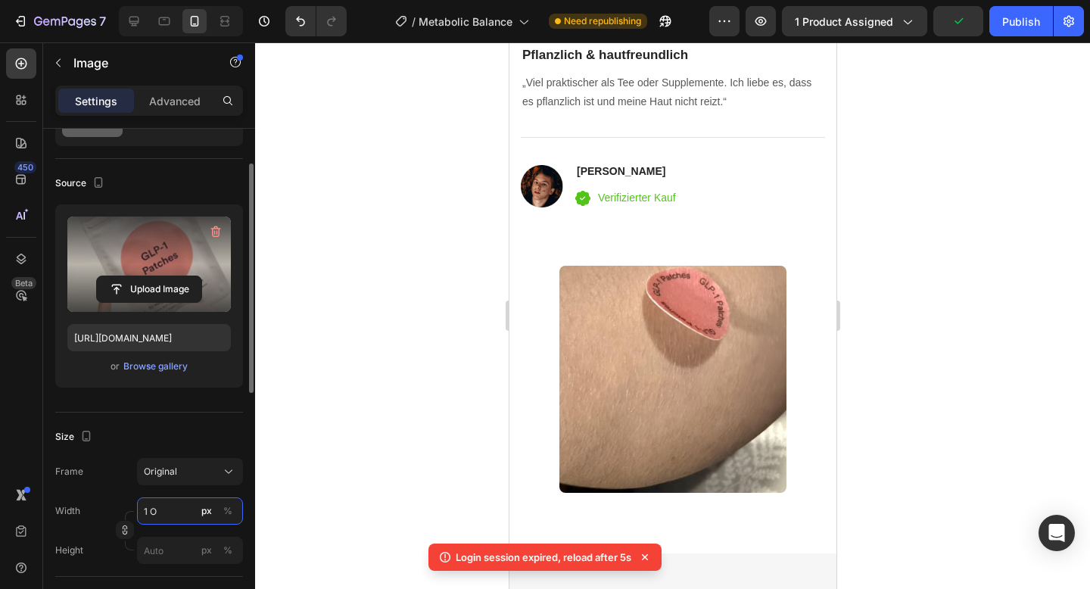
type input "1"
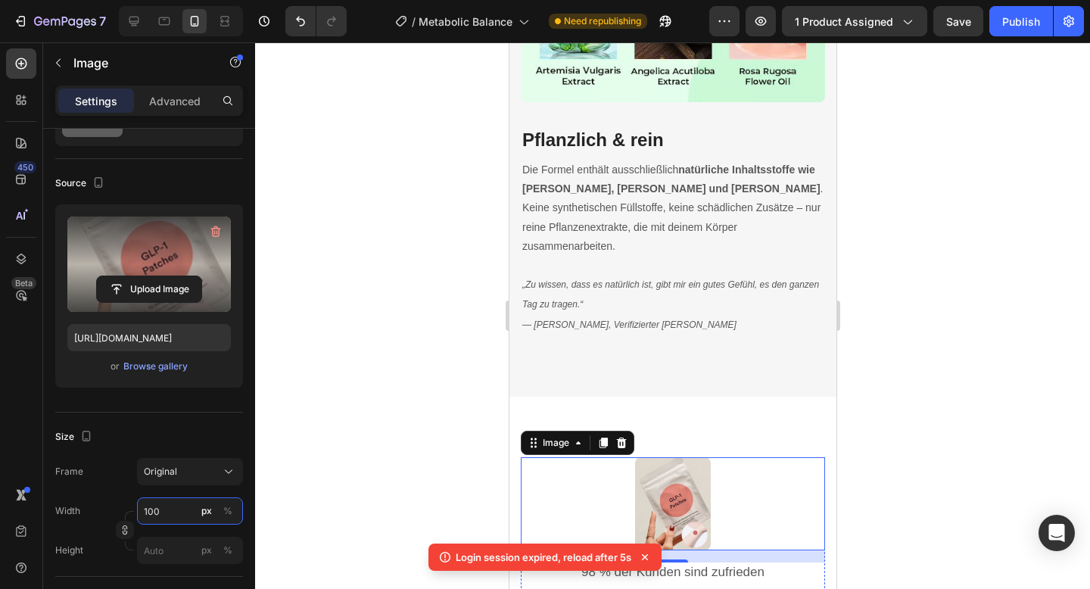
scroll to position [4343, 0]
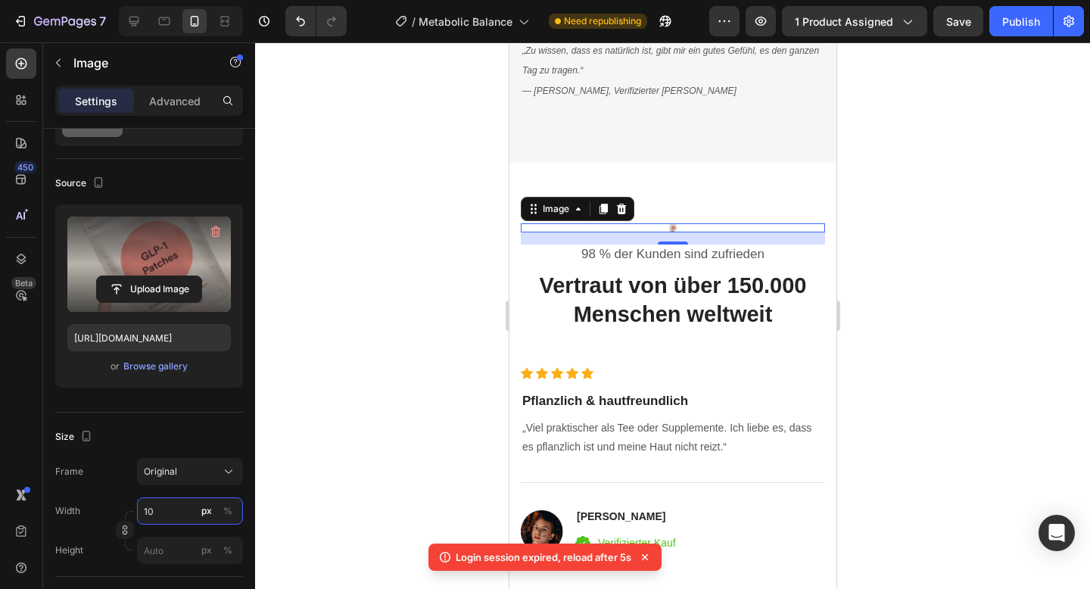
type input "1"
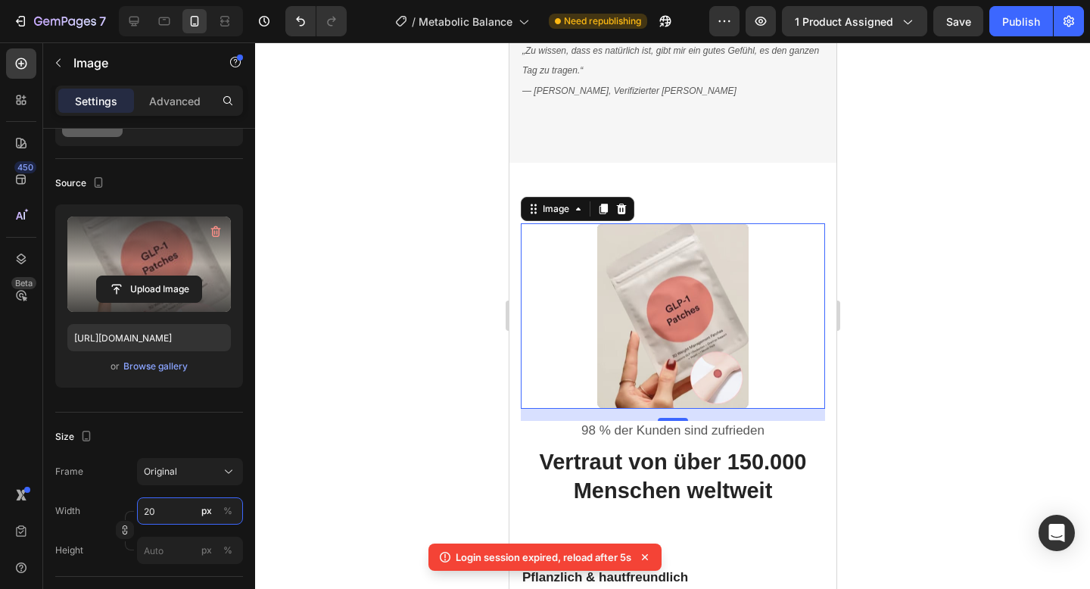
type input "2"
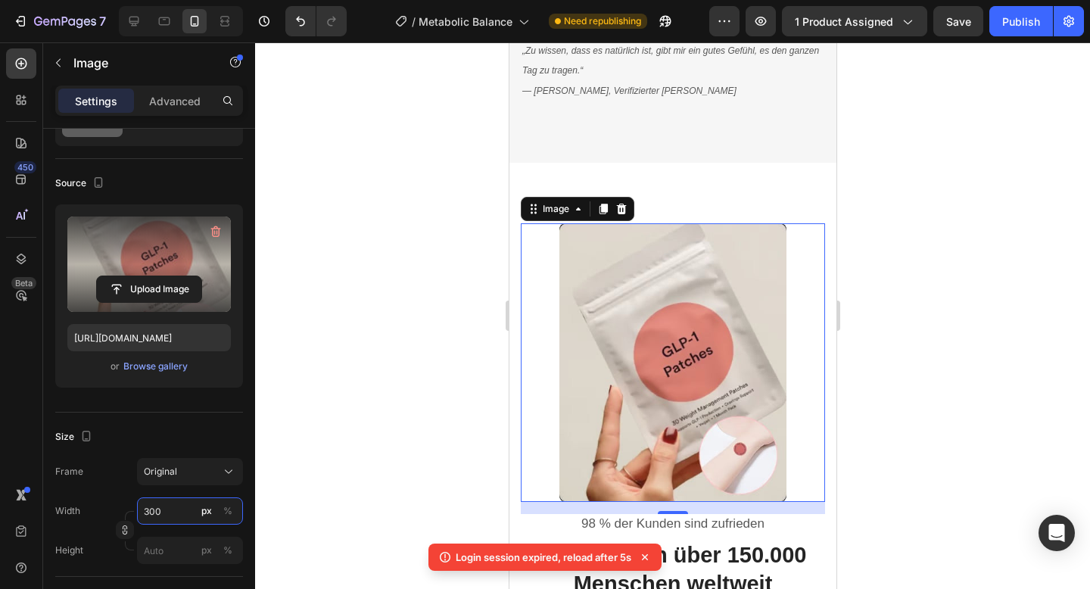
type input "300"
click at [357, 309] on div at bounding box center [672, 315] width 835 height 547
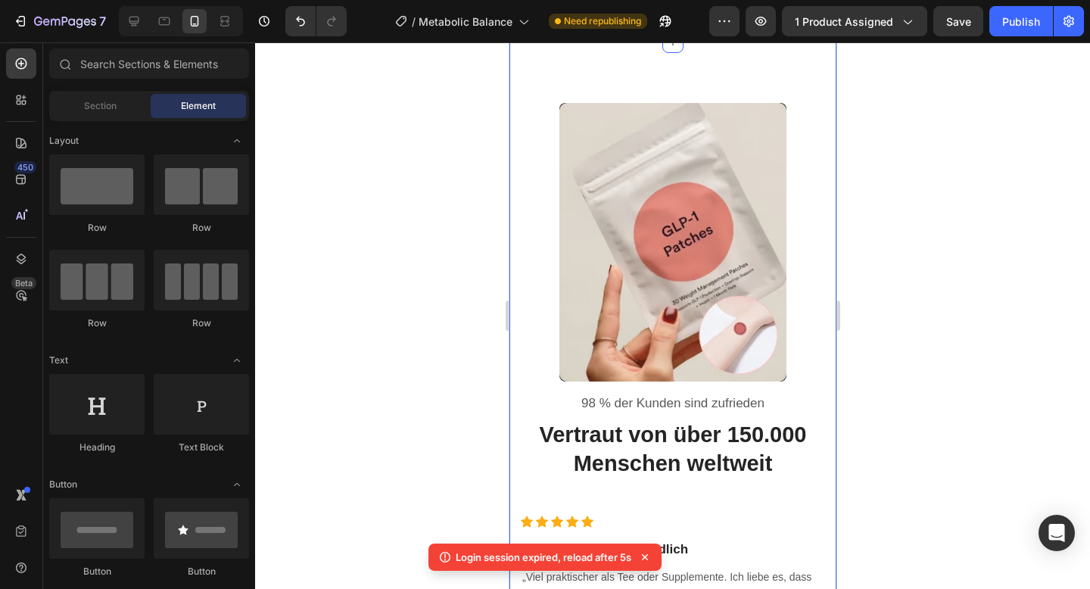
scroll to position [4444, 0]
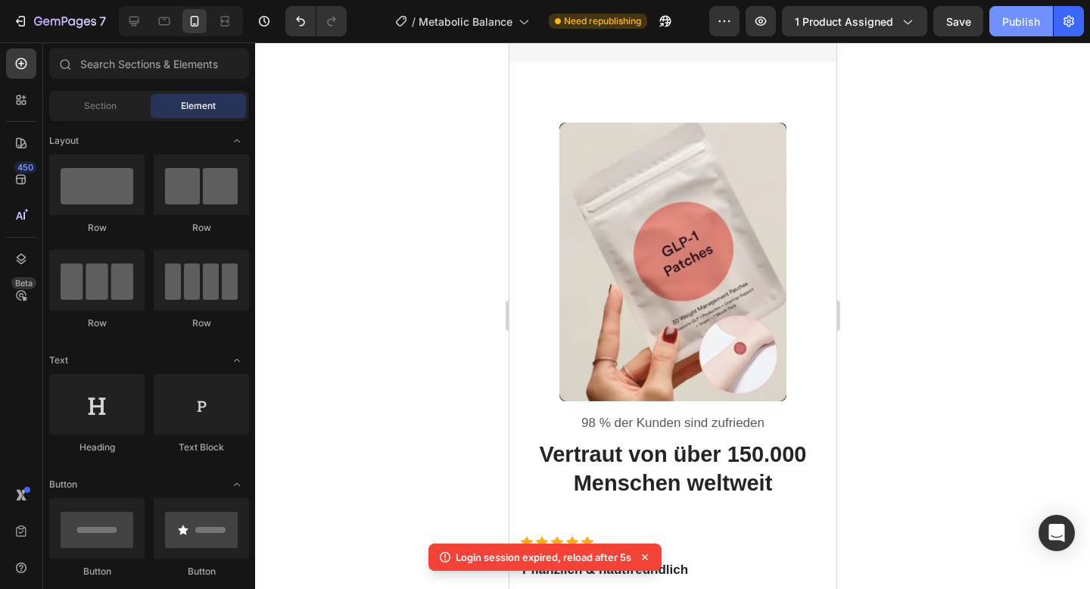
click at [1021, 18] on div "Publish" at bounding box center [1021, 22] width 38 height 16
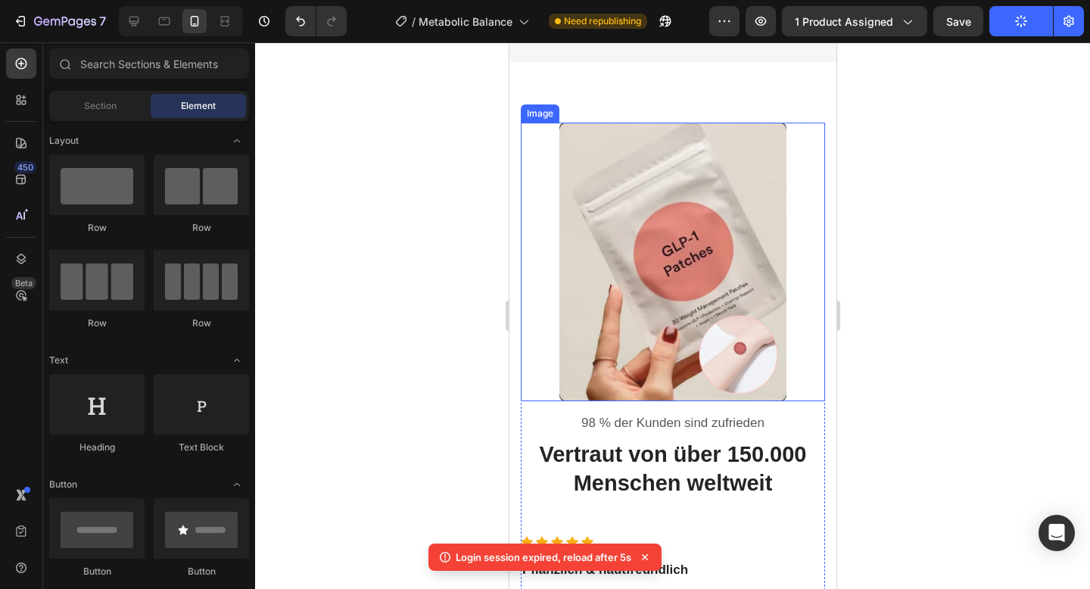
click at [752, 185] on img at bounding box center [672, 262] width 227 height 279
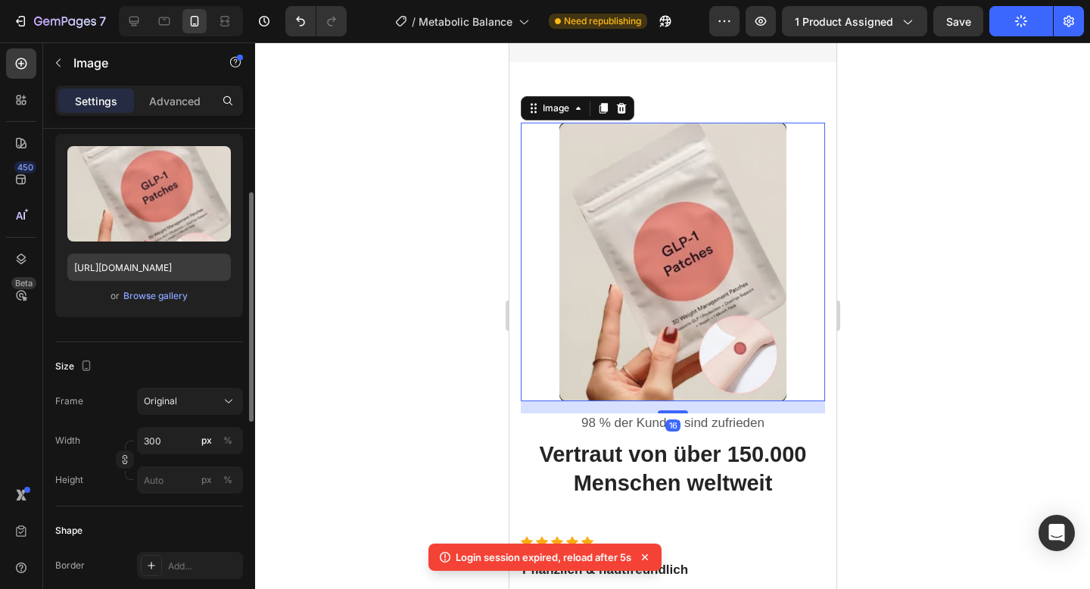
scroll to position [157, 0]
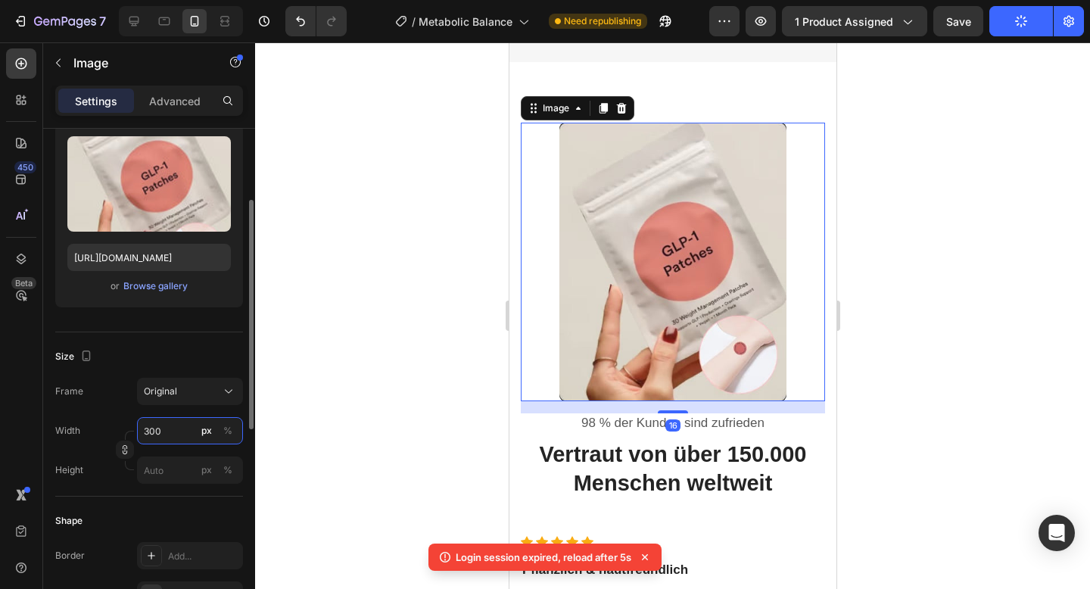
click at [168, 439] on input "300" at bounding box center [190, 430] width 106 height 27
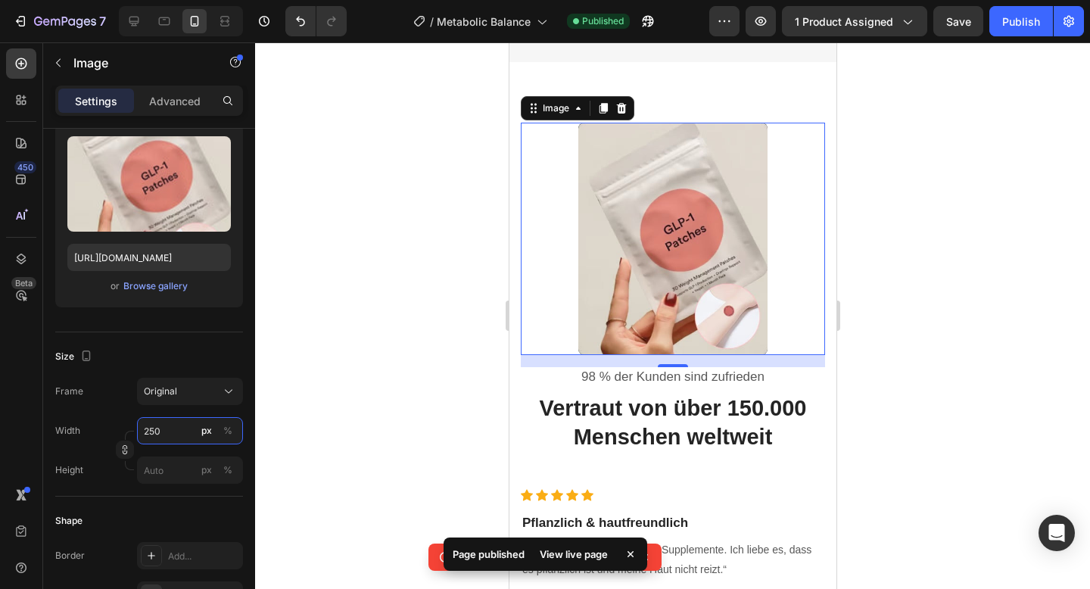
type input "250"
click at [455, 332] on div at bounding box center [672, 315] width 835 height 547
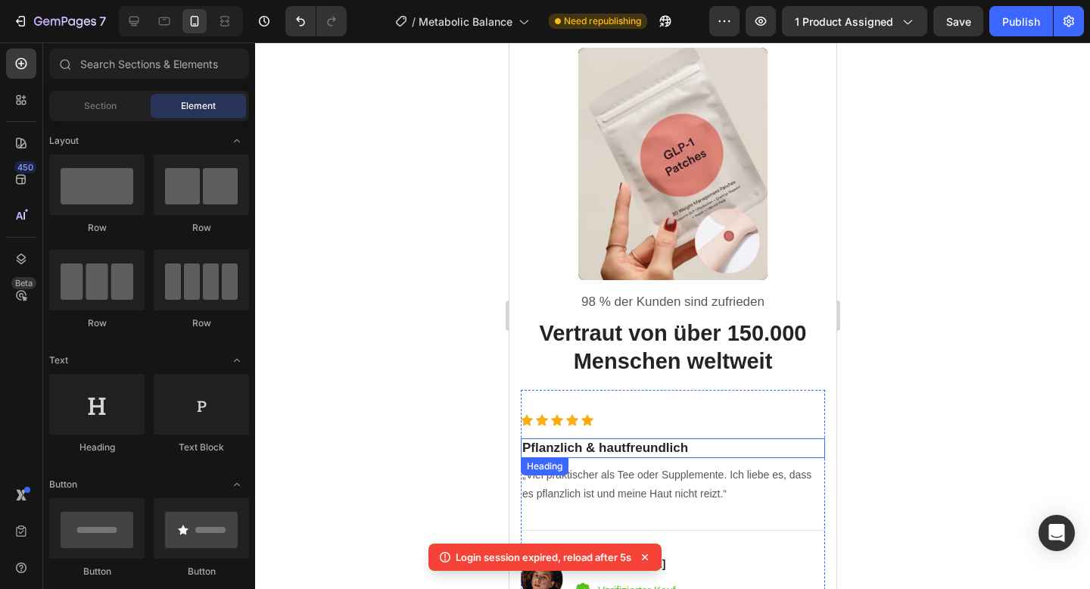
scroll to position [4505, 0]
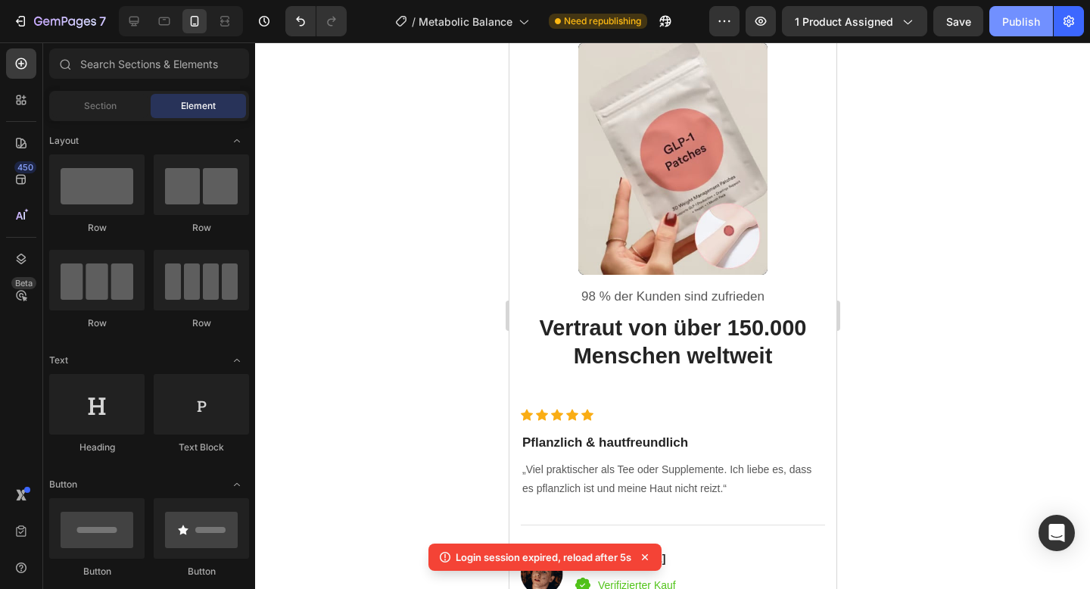
click at [1021, 35] on button "Publish" at bounding box center [1021, 21] width 64 height 30
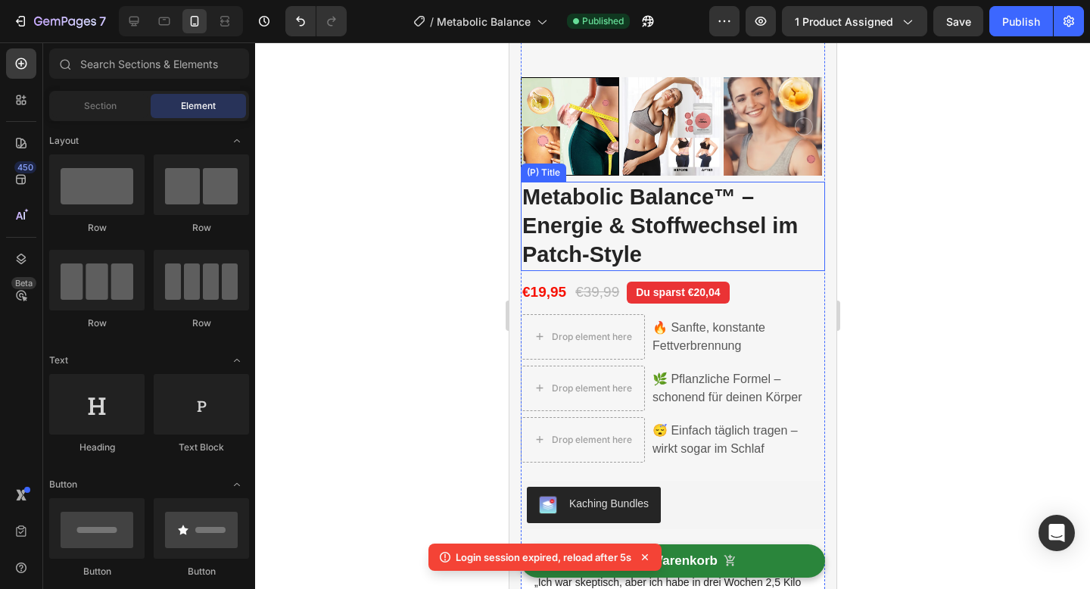
scroll to position [500, 0]
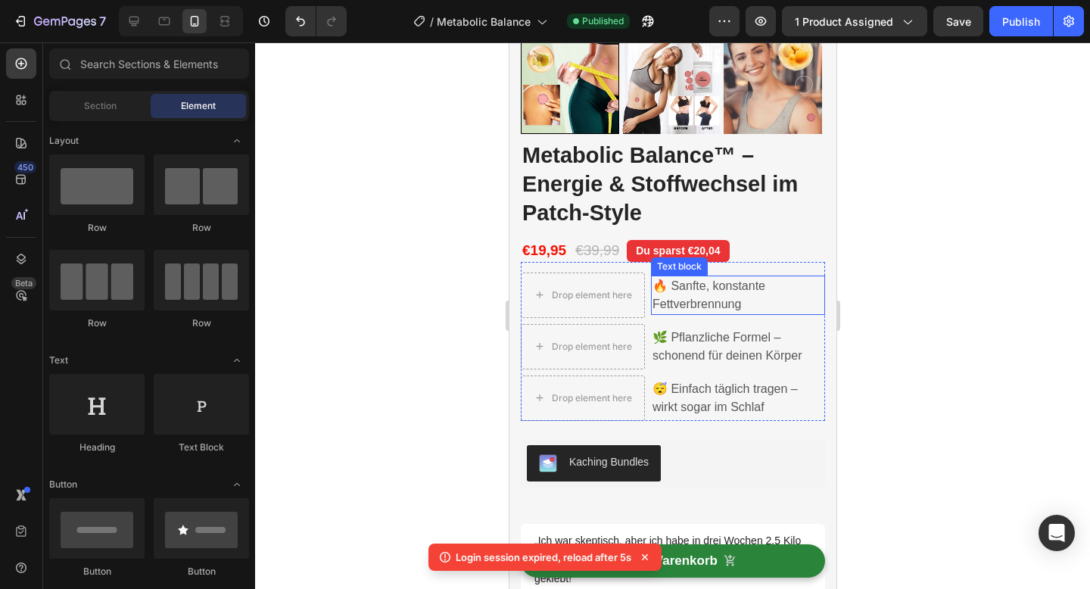
click at [696, 291] on p "🔥 Sanfte, konstante Fettverbrennung" at bounding box center [737, 295] width 171 height 36
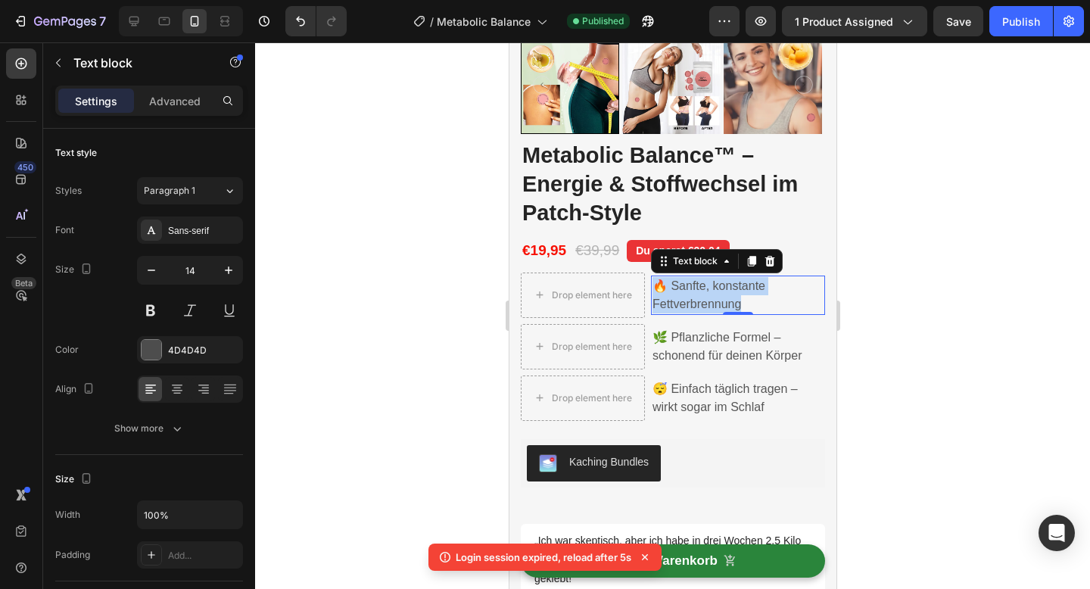
click at [696, 291] on p "🔥 Sanfte, konstante Fettverbrennung" at bounding box center [737, 295] width 171 height 36
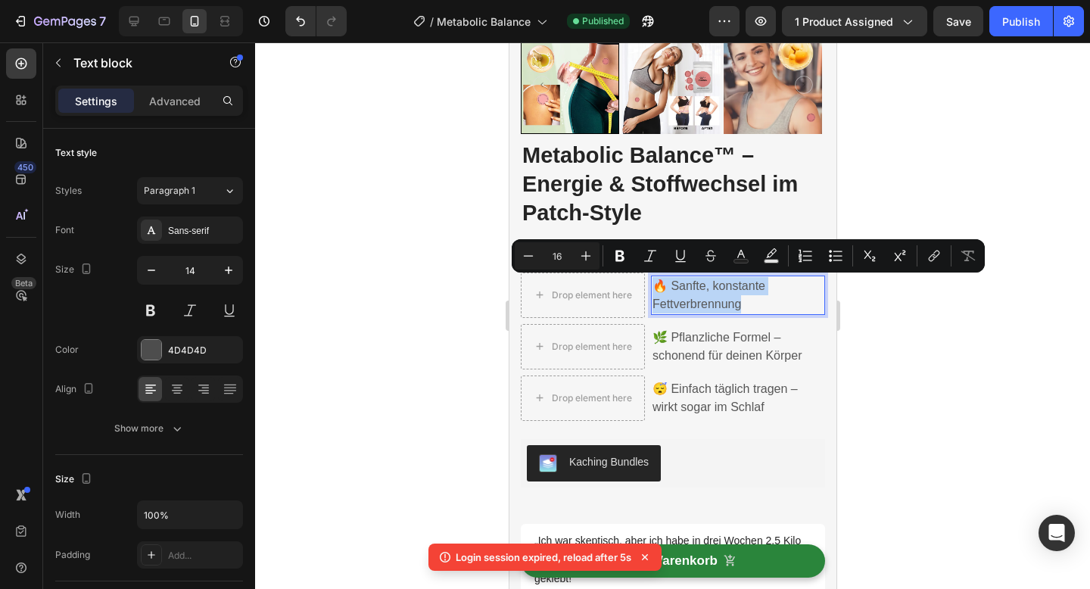
copy p "🔥 Sanfte, konstante Fettverbrennung"
click at [136, 23] on icon at bounding box center [134, 22] width 10 height 10
type input "16"
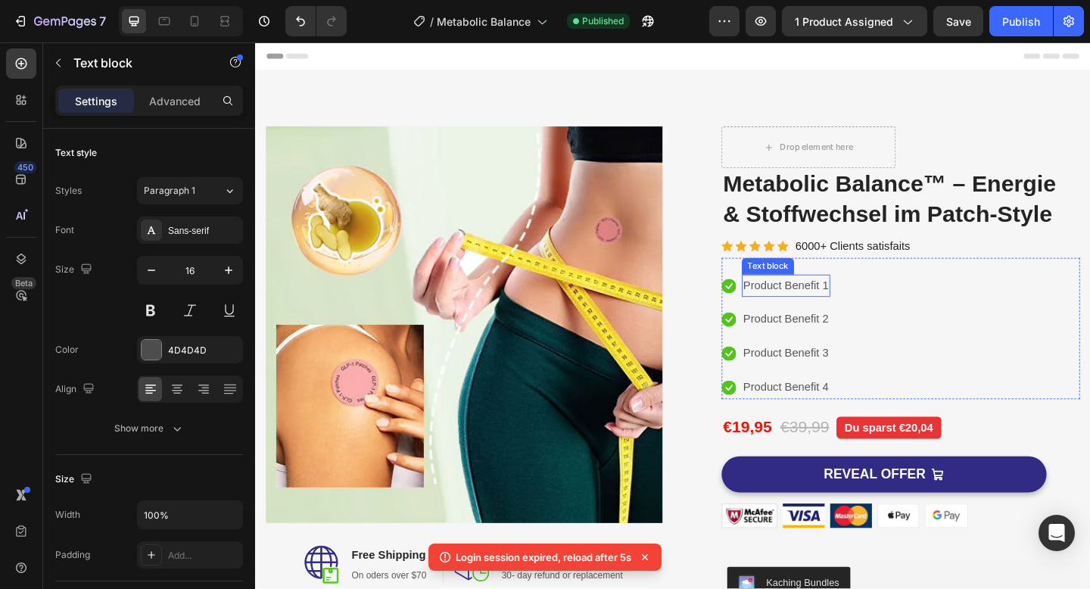
click at [830, 309] on p "Product Benefit 1" at bounding box center [832, 308] width 93 height 22
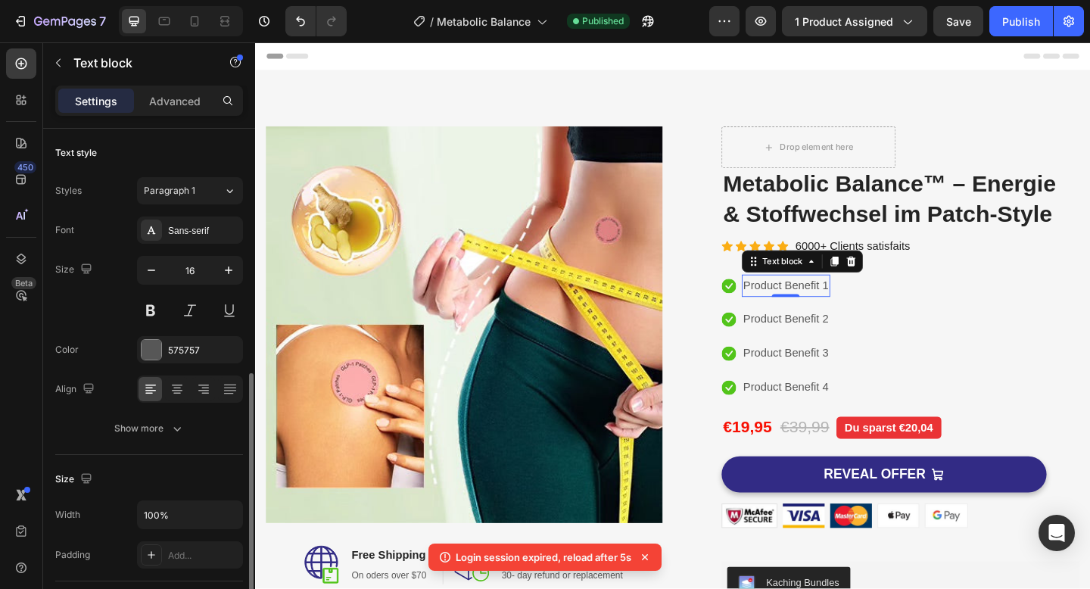
scroll to position [157, 0]
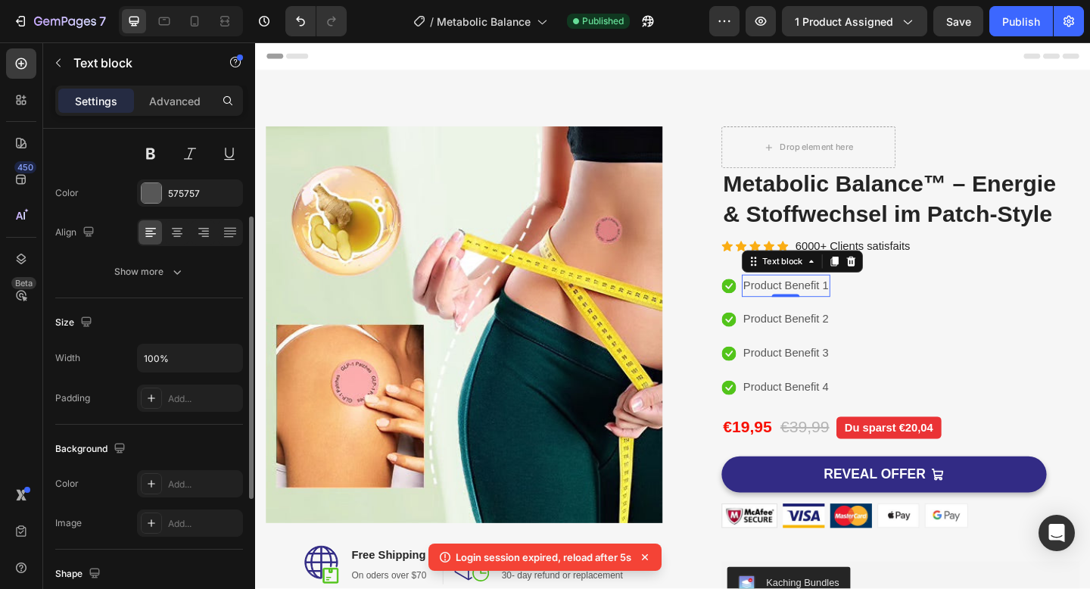
click at [830, 309] on p "Product Benefit 1" at bounding box center [832, 308] width 93 height 22
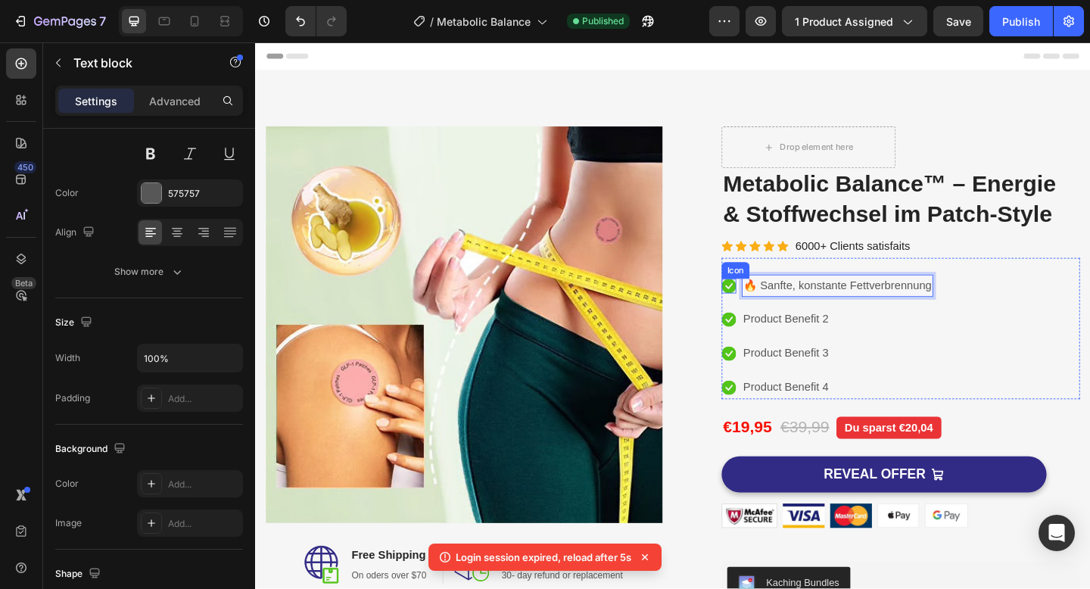
click at [766, 304] on icon at bounding box center [770, 308] width 16 height 16
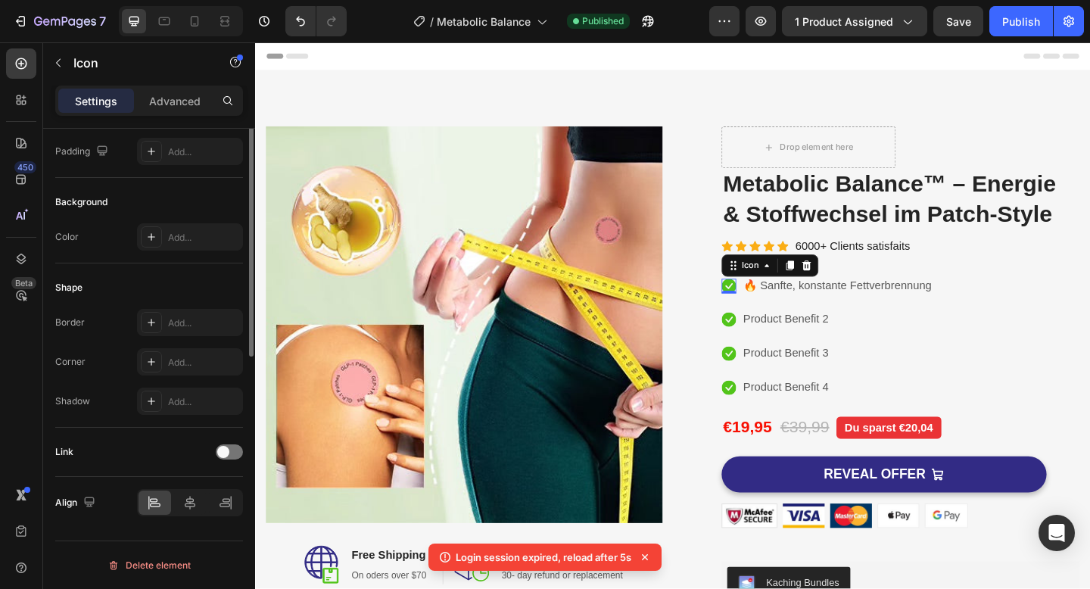
scroll to position [0, 0]
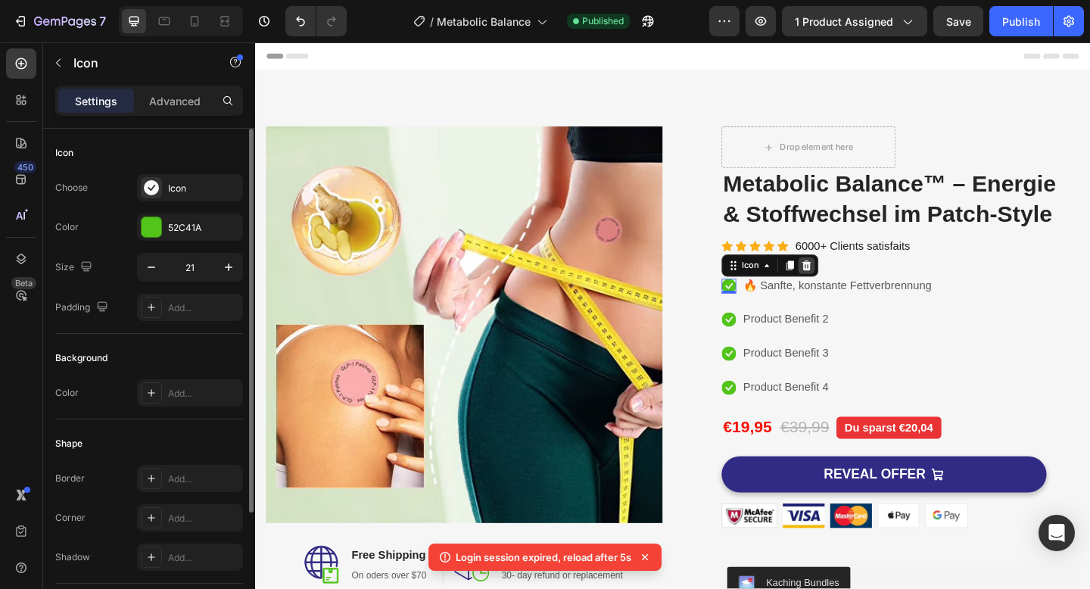
click at [855, 281] on icon at bounding box center [855, 284] width 10 height 11
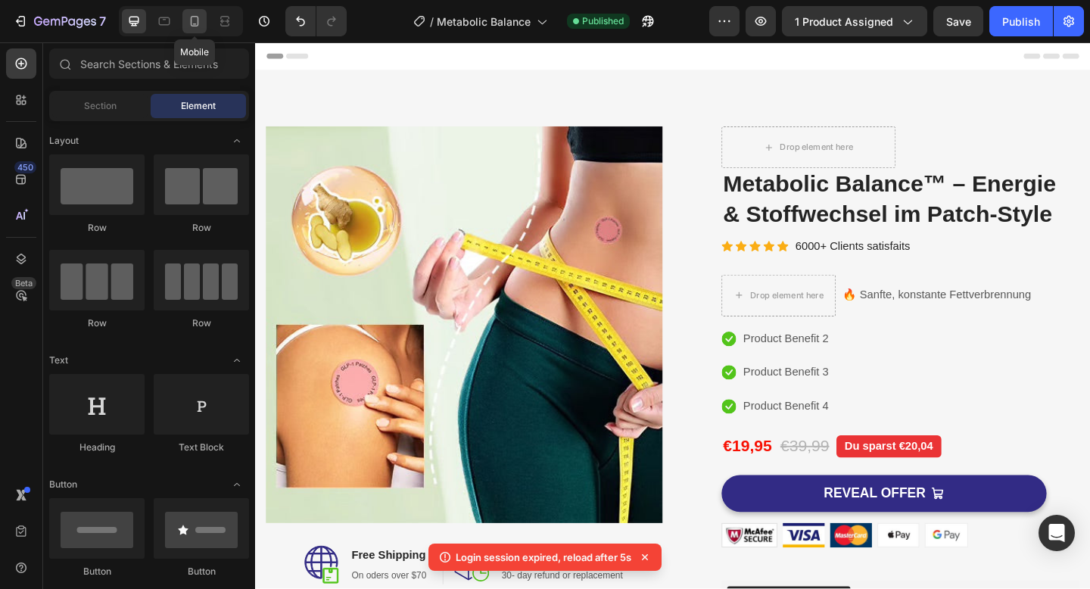
click at [201, 19] on icon at bounding box center [194, 21] width 15 height 15
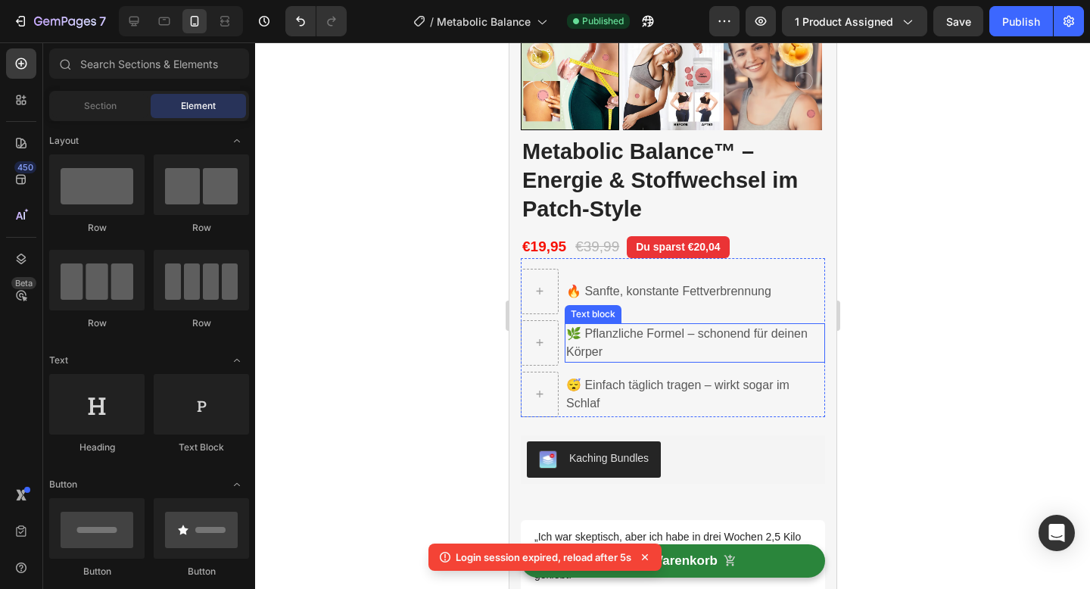
scroll to position [508, 0]
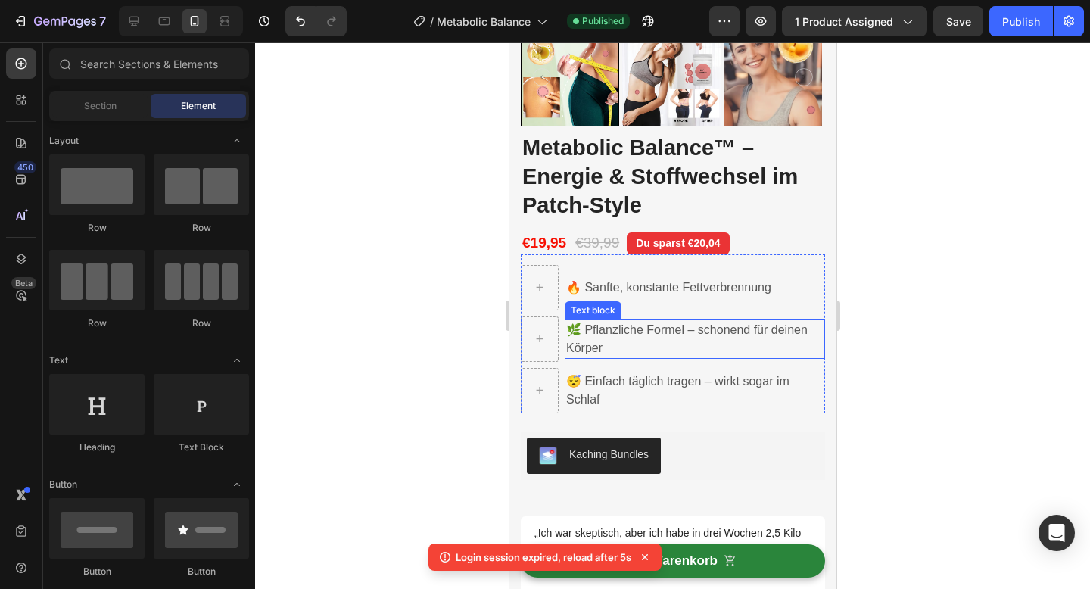
click at [590, 332] on p "🌿 Pflanzliche Formel – schonend für deinen Körper" at bounding box center [693, 339] width 257 height 36
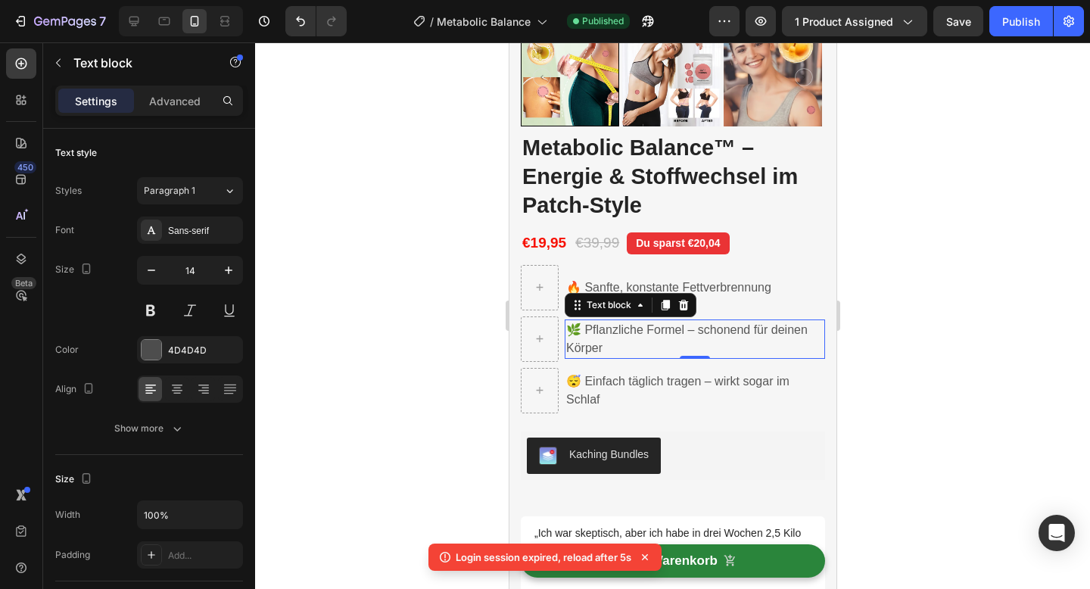
click at [590, 332] on p "🌿 Pflanzliche Formel – schonend für deinen Körper" at bounding box center [693, 339] width 257 height 36
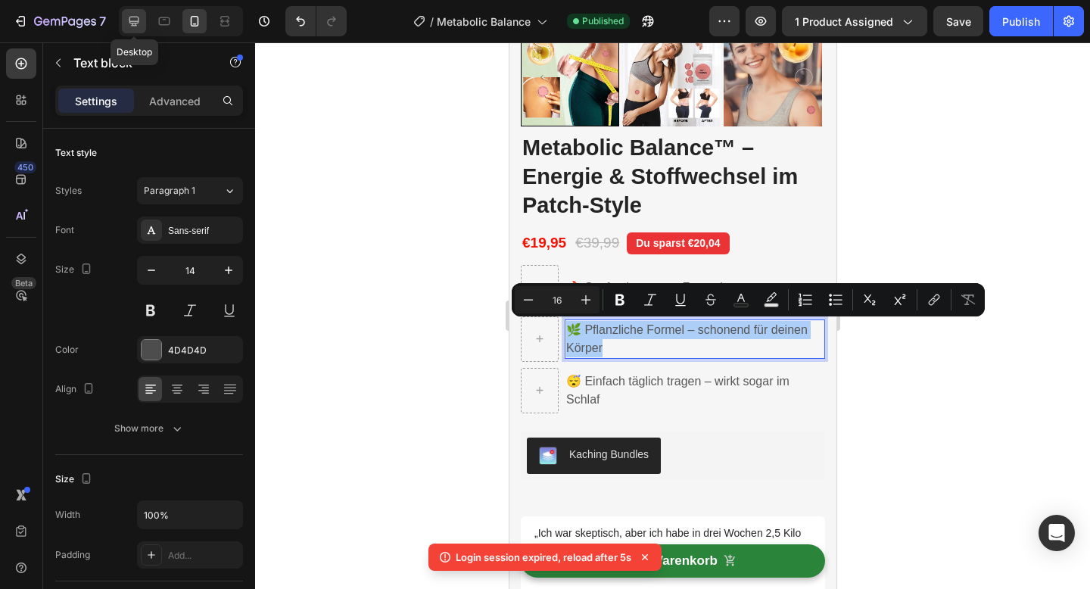
click at [127, 24] on icon at bounding box center [133, 21] width 15 height 15
type input "16"
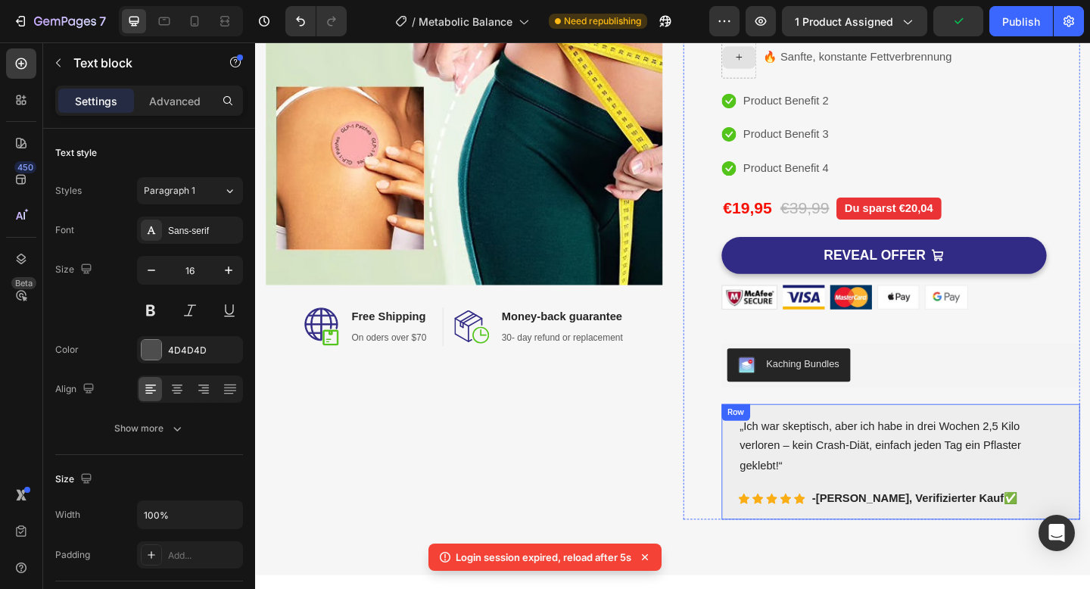
scroll to position [232, 0]
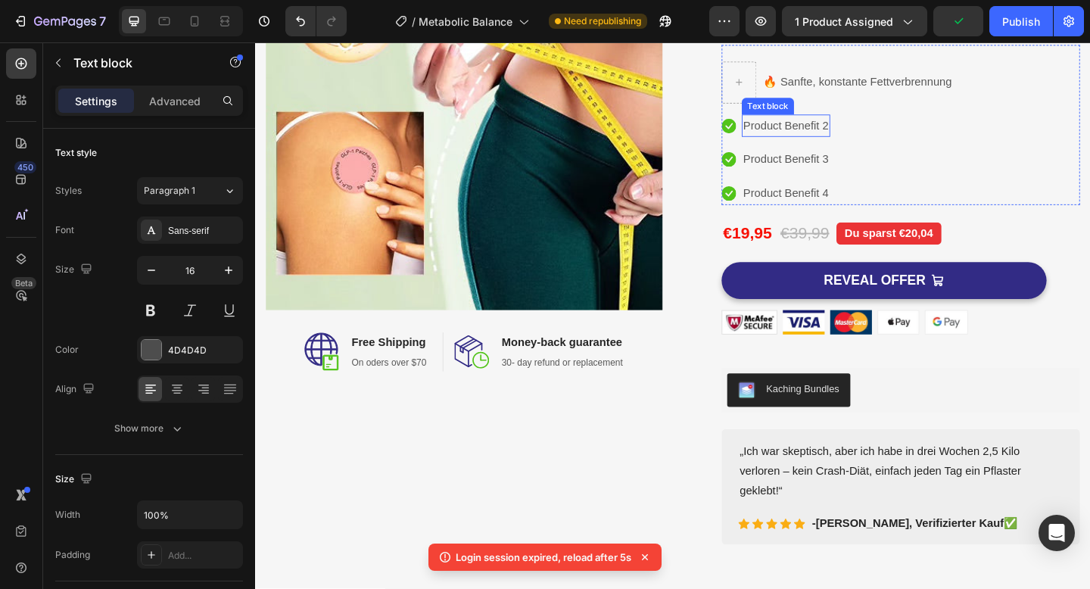
click at [833, 131] on p "Product Benefit 2" at bounding box center [832, 134] width 93 height 22
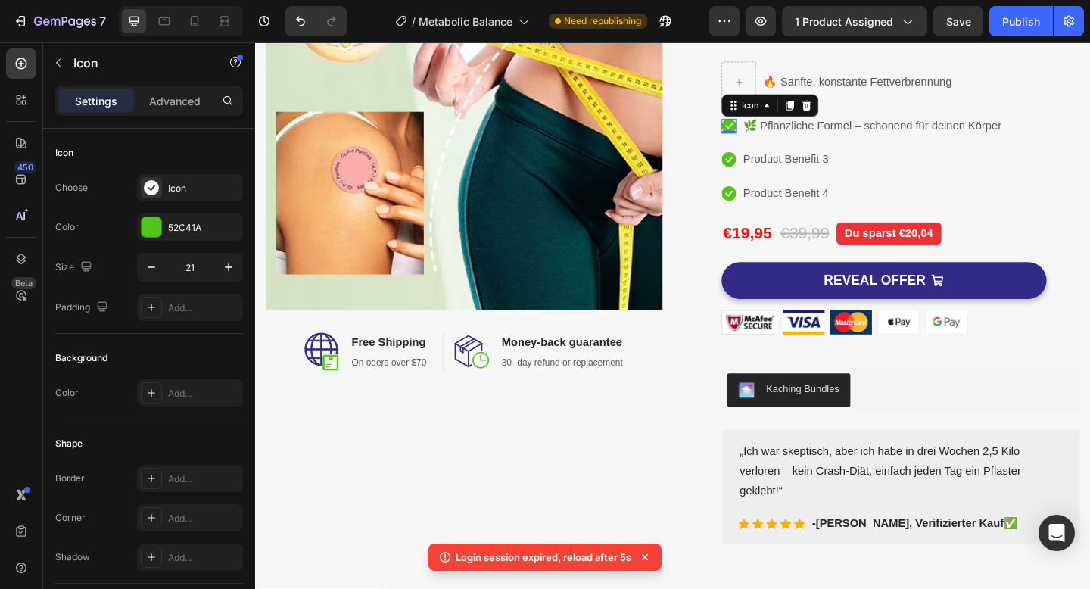
click at [770, 128] on icon at bounding box center [770, 134] width 16 height 16
click at [852, 113] on icon at bounding box center [855, 110] width 10 height 11
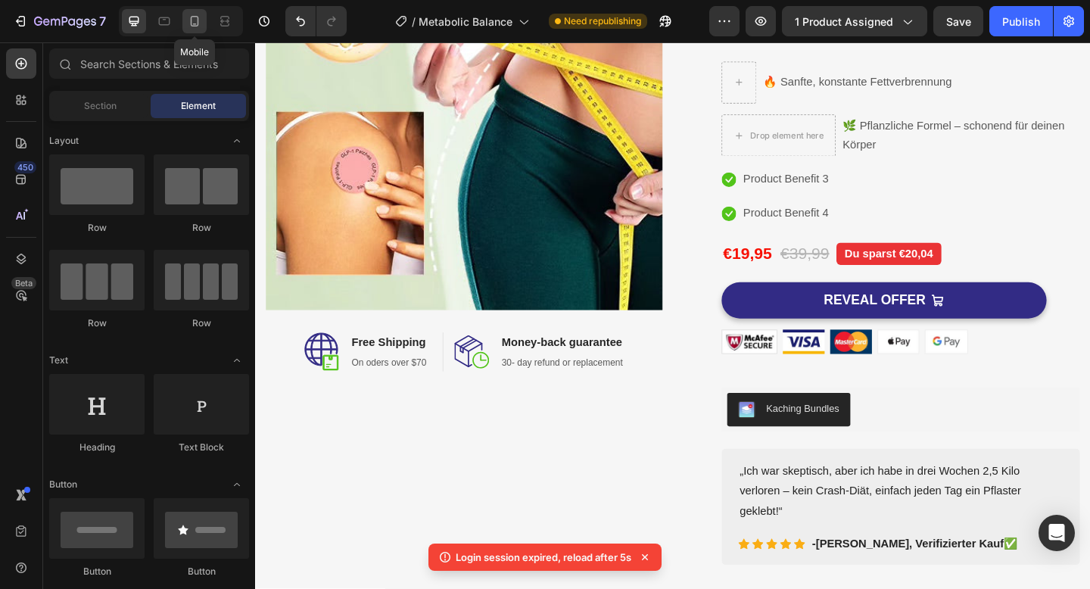
click at [201, 30] on div at bounding box center [194, 21] width 24 height 24
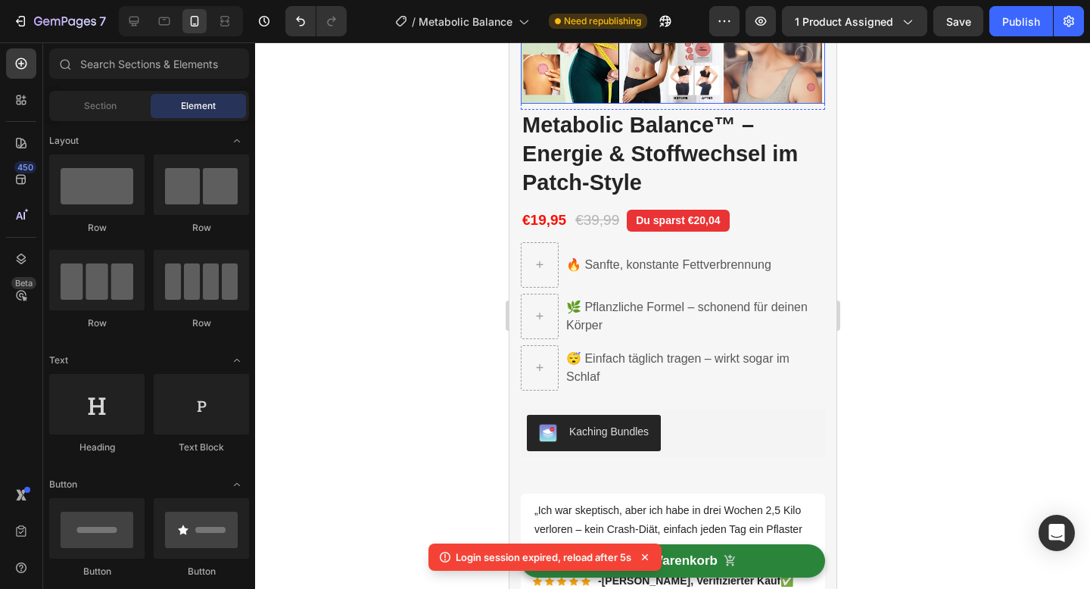
scroll to position [538, 0]
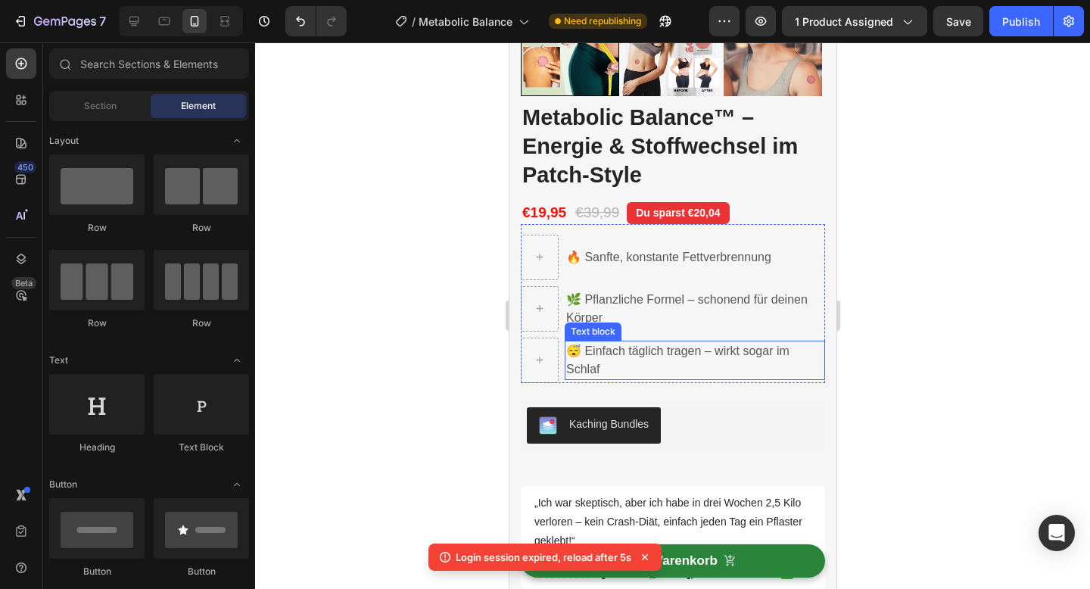
click at [592, 359] on p "😴 Einfach täglich tragen – wirkt sogar im Schlaf" at bounding box center [693, 360] width 257 height 36
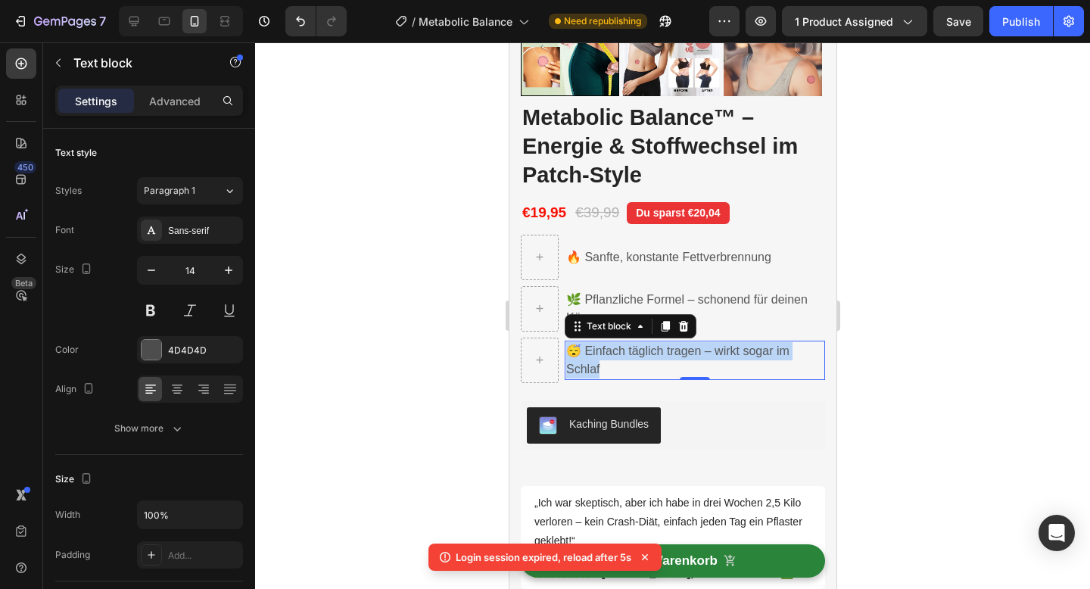
click at [592, 359] on p "😴 Einfach täglich tragen – wirkt sogar im Schlaf" at bounding box center [693, 360] width 257 height 36
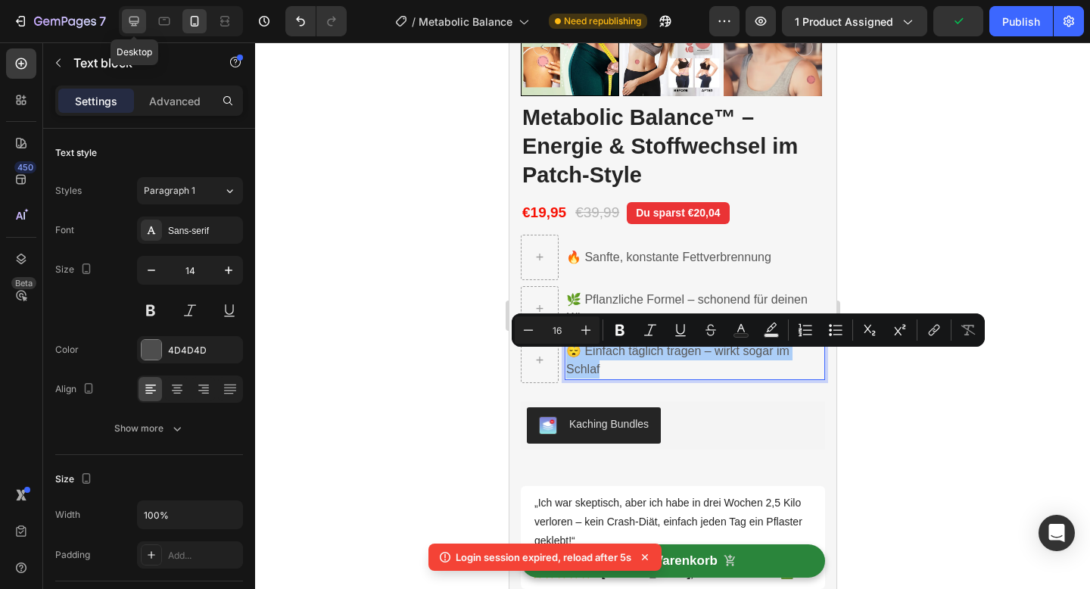
click at [137, 20] on icon at bounding box center [134, 22] width 10 height 10
type input "16"
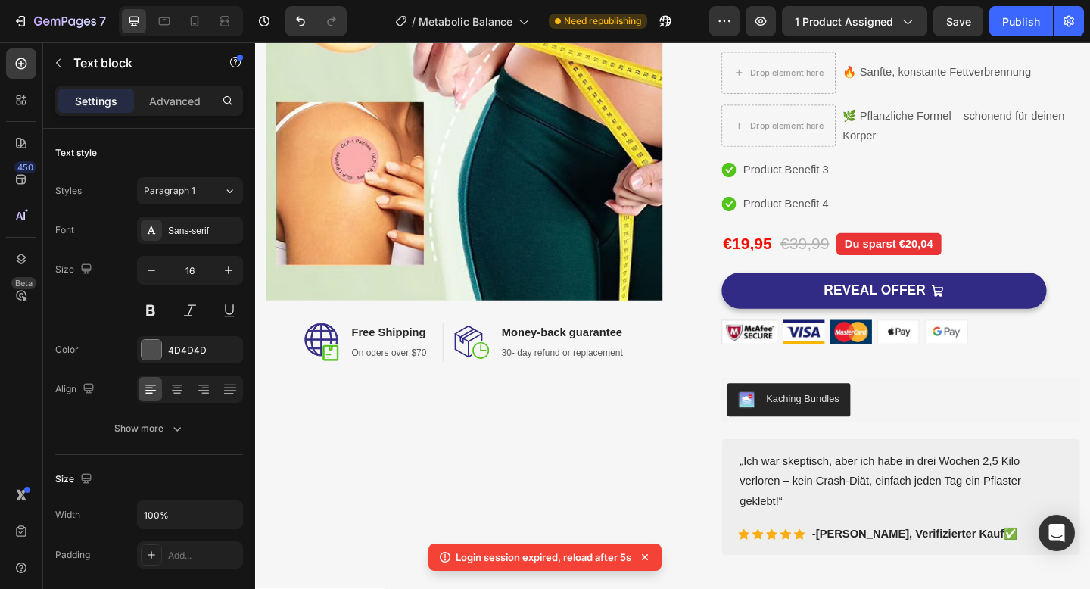
scroll to position [29, 0]
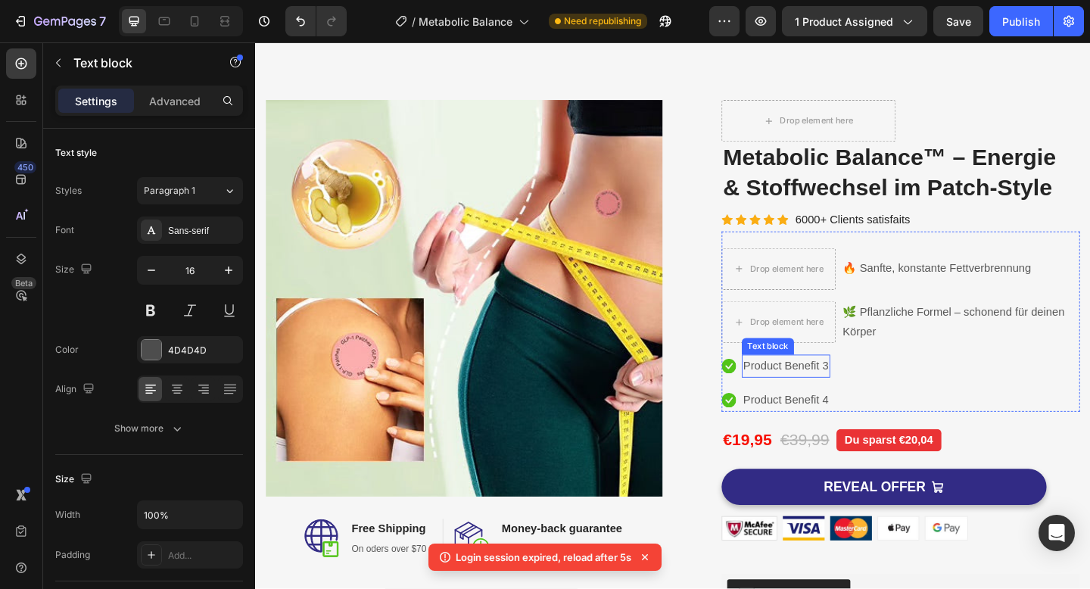
click at [845, 395] on p "Product Benefit 3" at bounding box center [832, 395] width 93 height 22
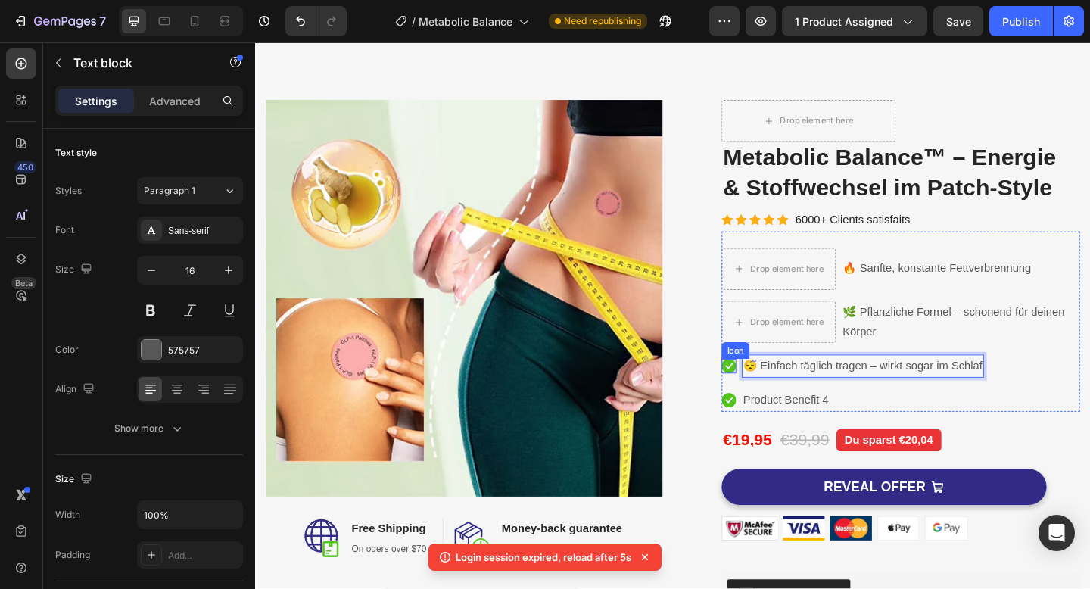
click at [765, 397] on div "Icon" at bounding box center [770, 395] width 16 height 16
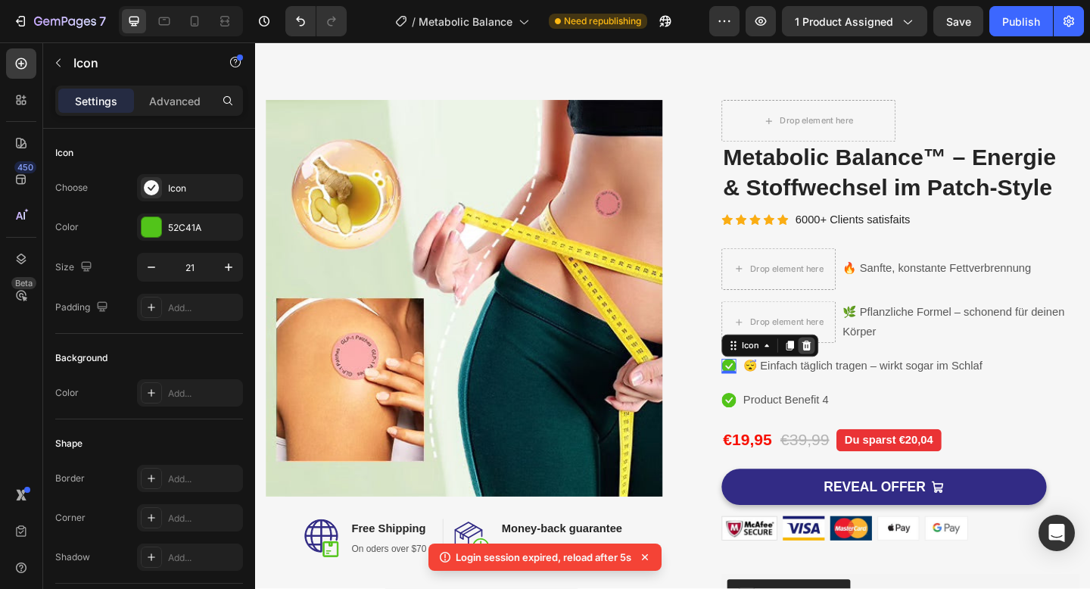
click at [857, 371] on icon at bounding box center [855, 372] width 10 height 11
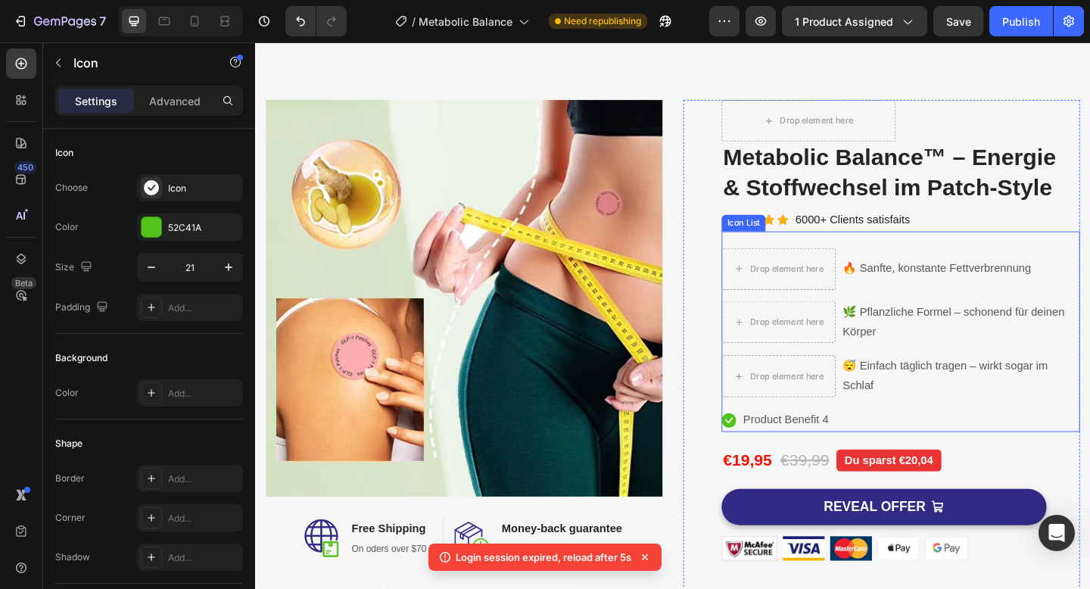
click at [776, 446] on icon at bounding box center [770, 454] width 16 height 16
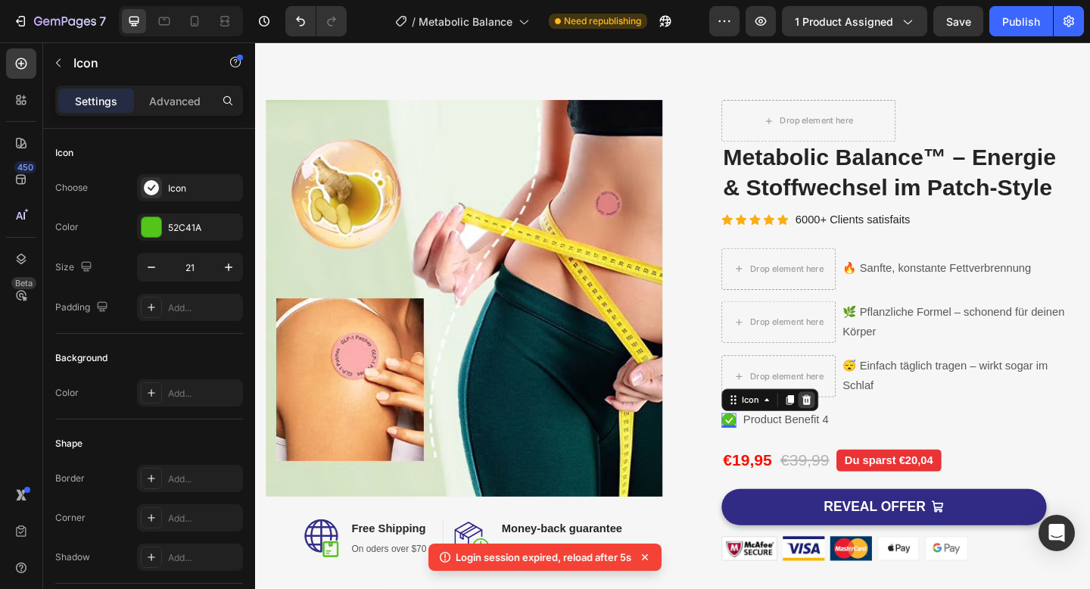
click at [854, 435] on icon at bounding box center [855, 431] width 10 height 11
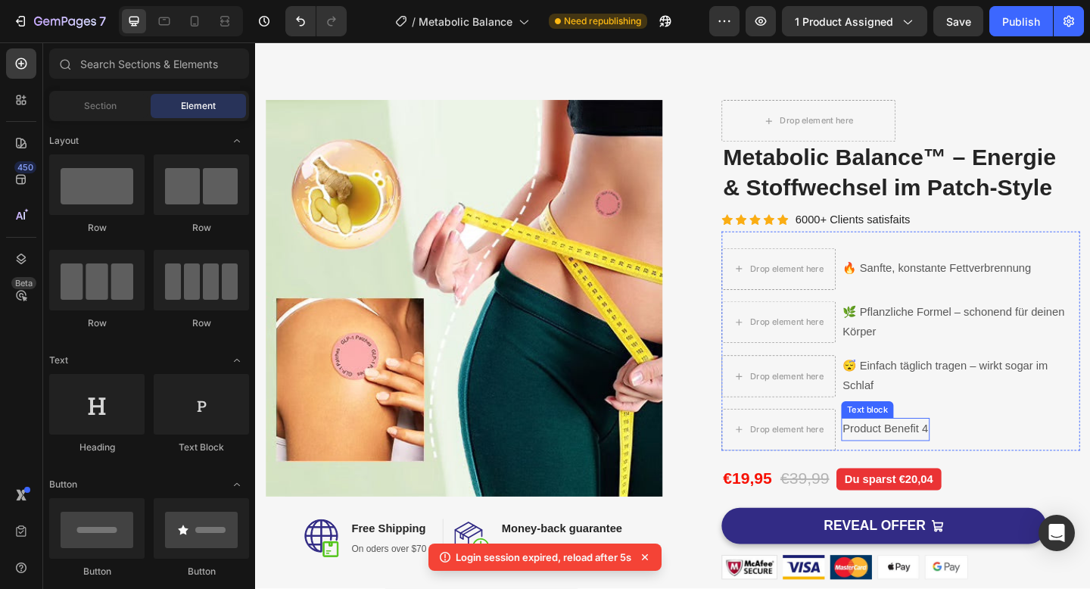
click at [935, 464] on p "Product Benefit 4" at bounding box center [940, 464] width 93 height 22
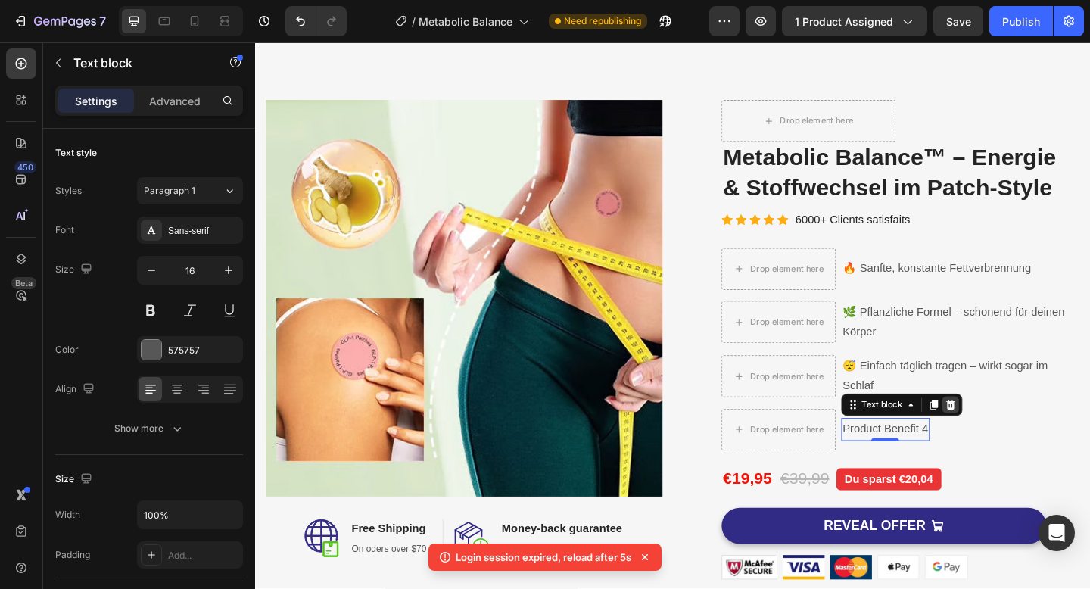
click at [1011, 437] on icon at bounding box center [1012, 437] width 10 height 11
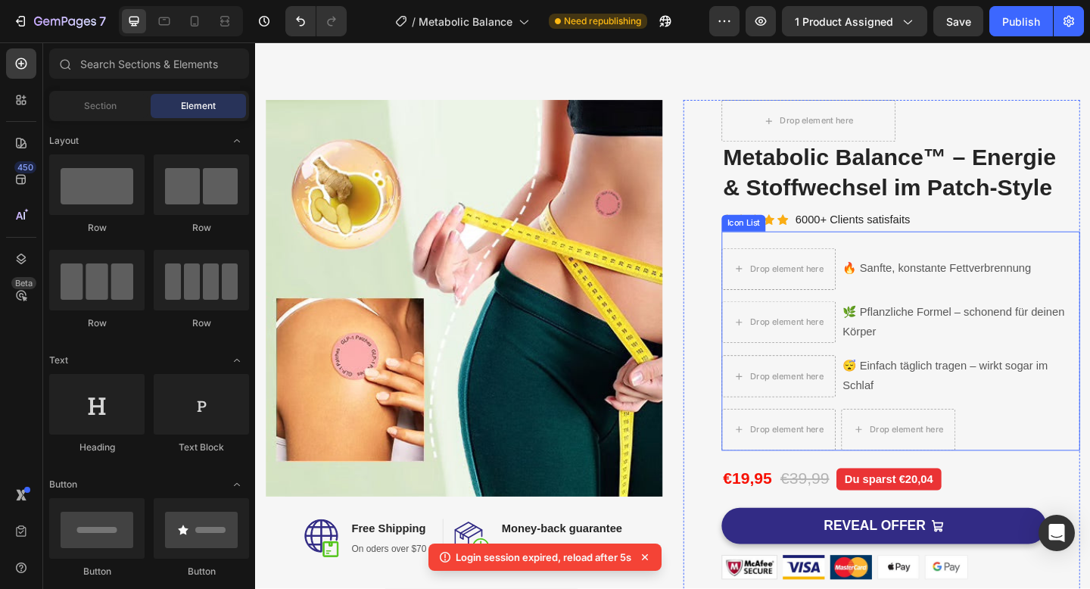
click at [1036, 465] on li "Drop element here Drop element here" at bounding box center [957, 463] width 390 height 45
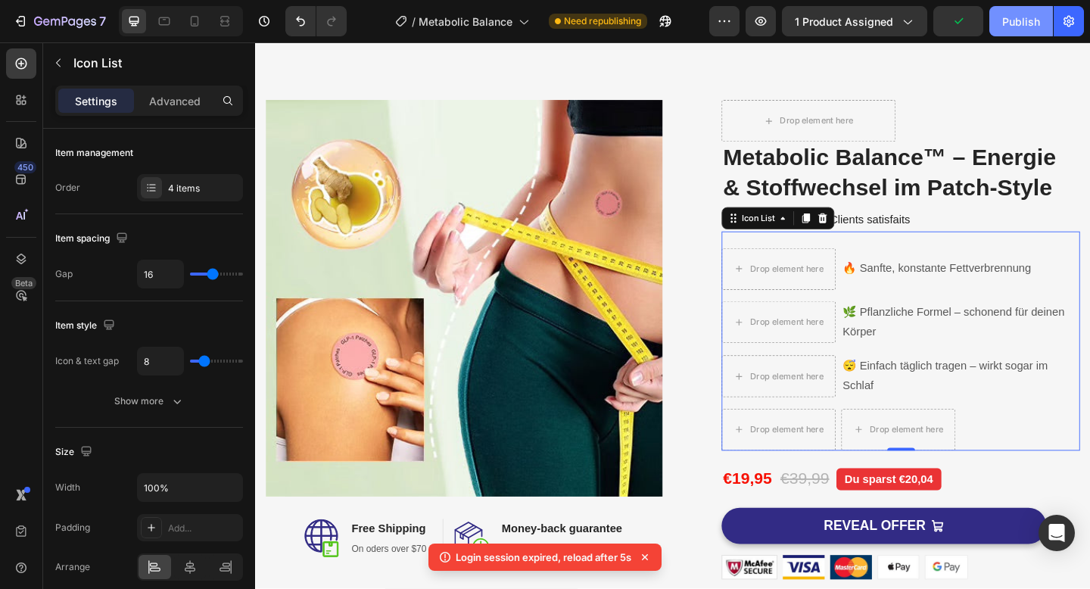
click at [1017, 26] on div "Publish" at bounding box center [1021, 22] width 38 height 16
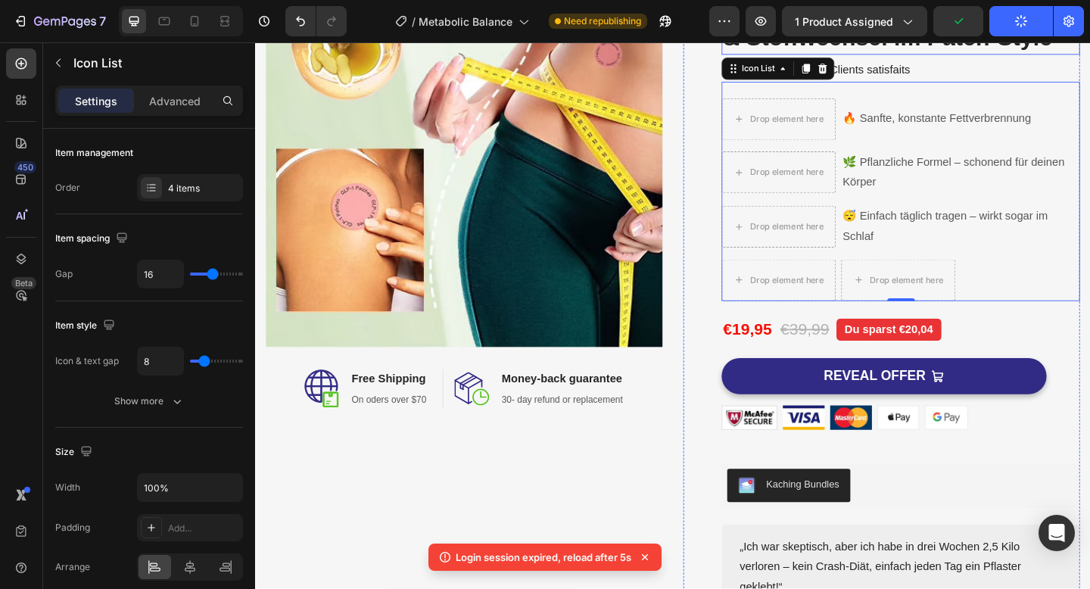
scroll to position [192, 0]
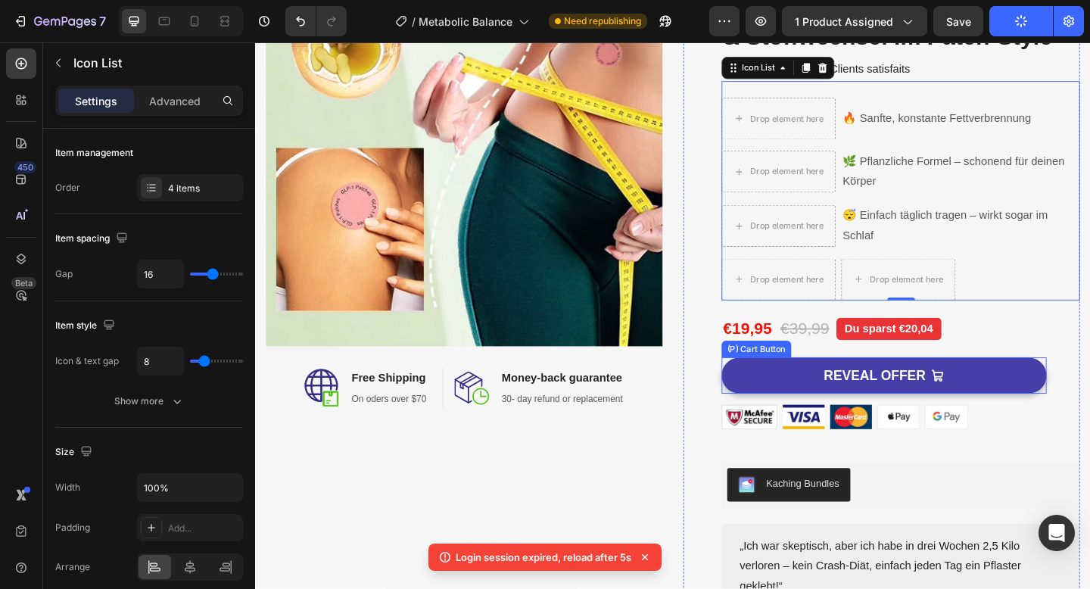
click at [796, 397] on button "REVEAL OFFER" at bounding box center [939, 405] width 354 height 40
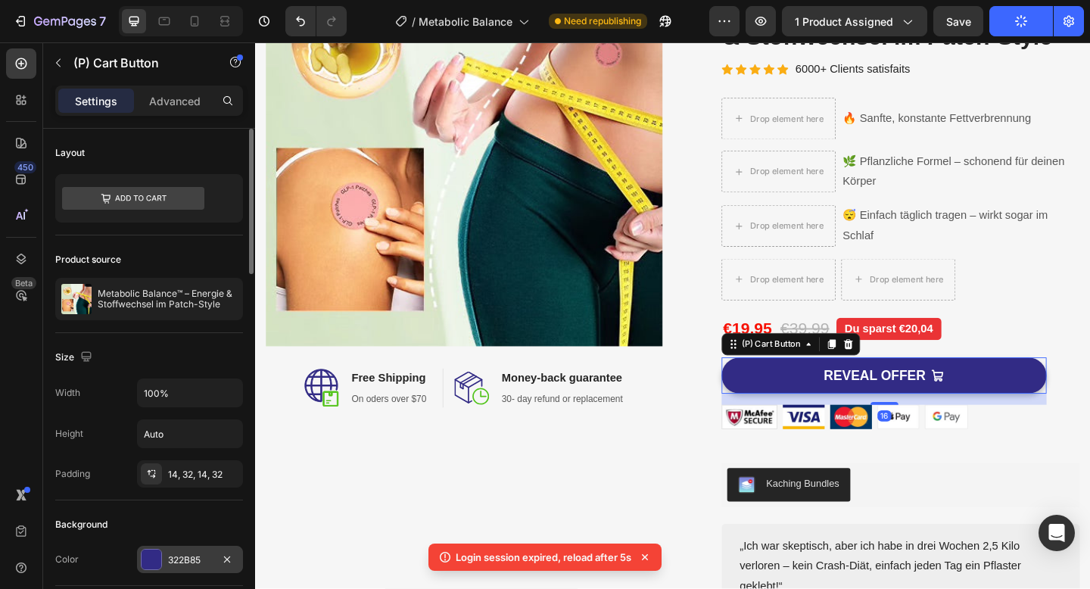
click at [151, 572] on div "322B85" at bounding box center [190, 559] width 106 height 27
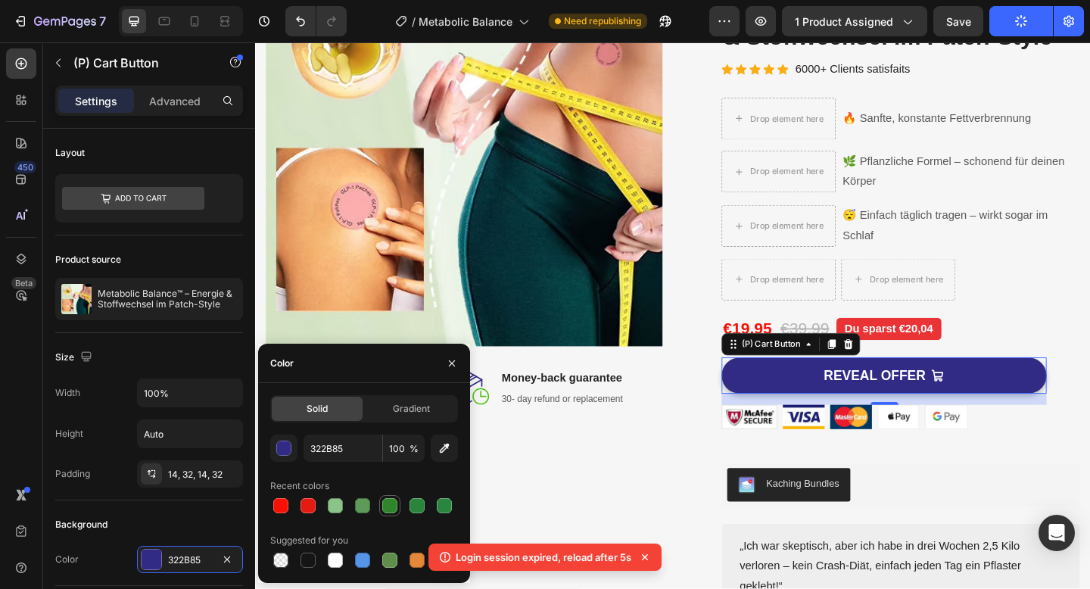
click at [390, 510] on div at bounding box center [389, 505] width 15 height 15
type input "2F852A"
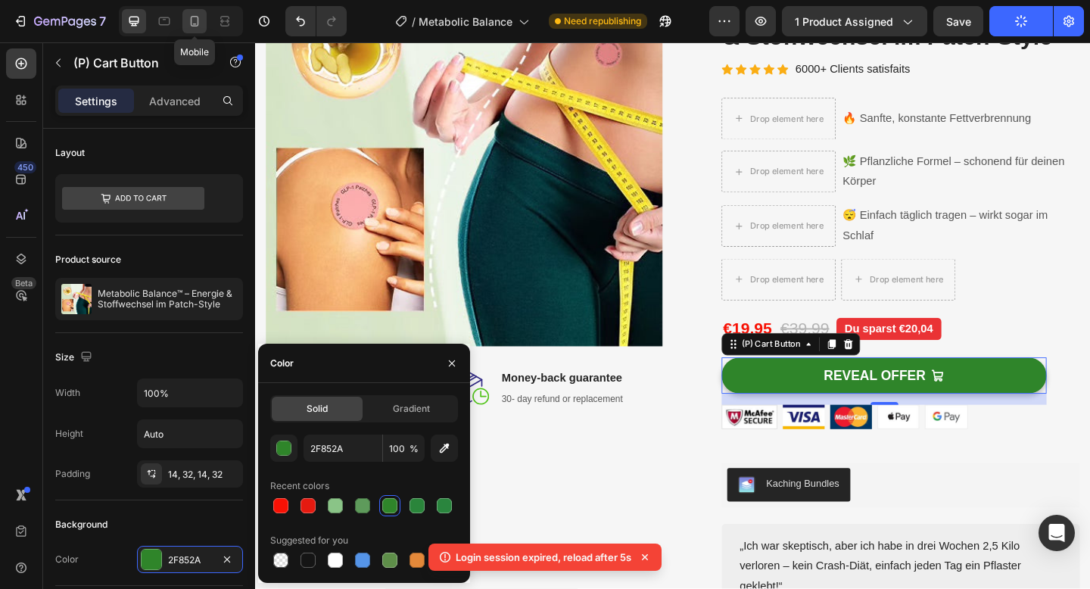
click at [191, 22] on icon at bounding box center [195, 21] width 8 height 11
type input "14"
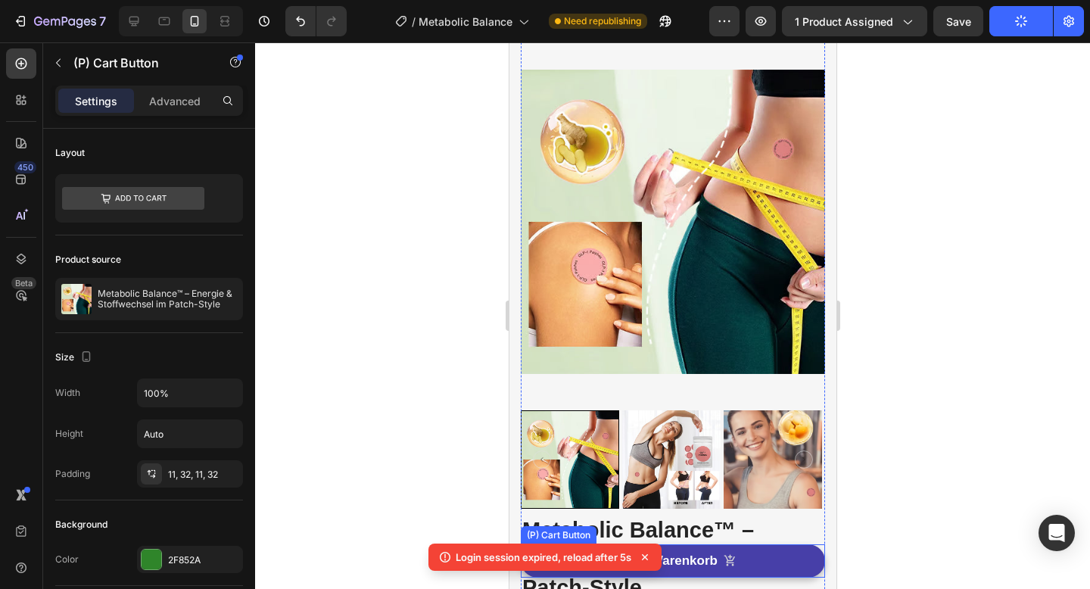
scroll to position [111, 0]
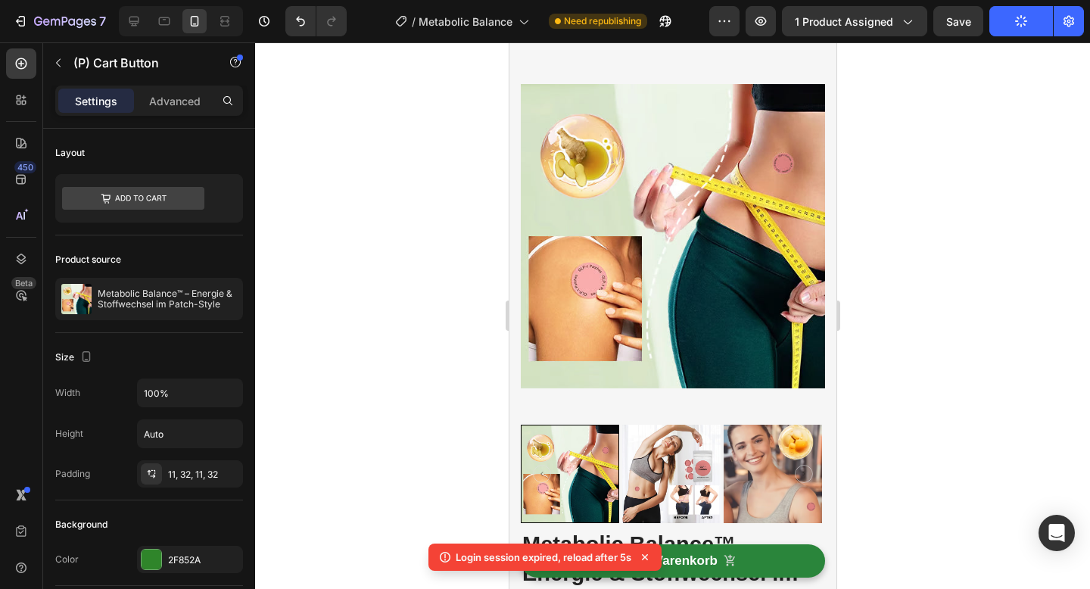
click at [642, 558] on icon at bounding box center [644, 557] width 15 height 15
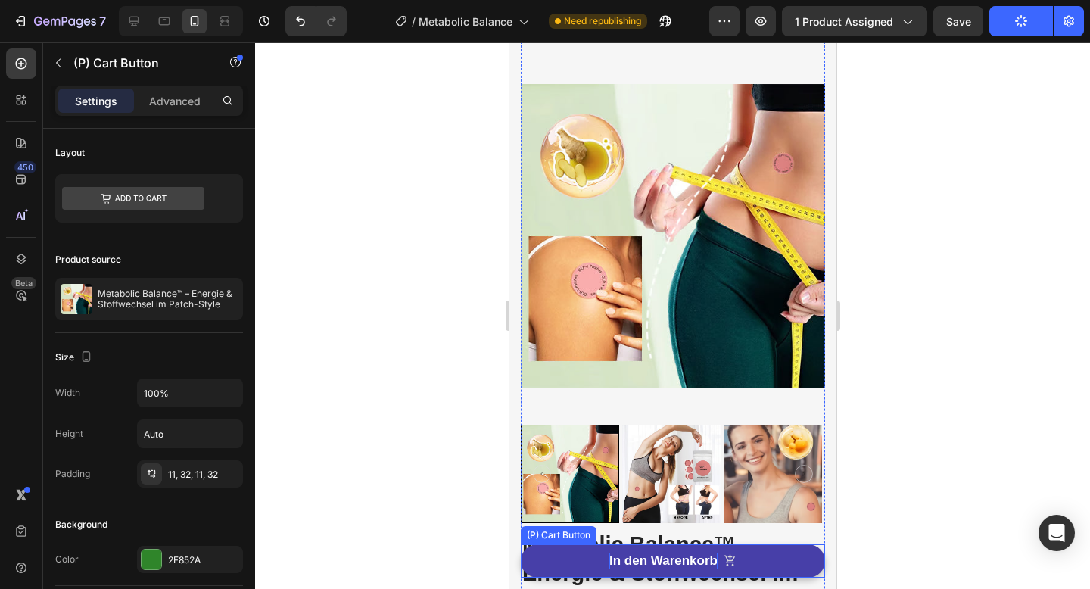
click at [637, 556] on strong "In den Warenkorb" at bounding box center [663, 561] width 108 height 17
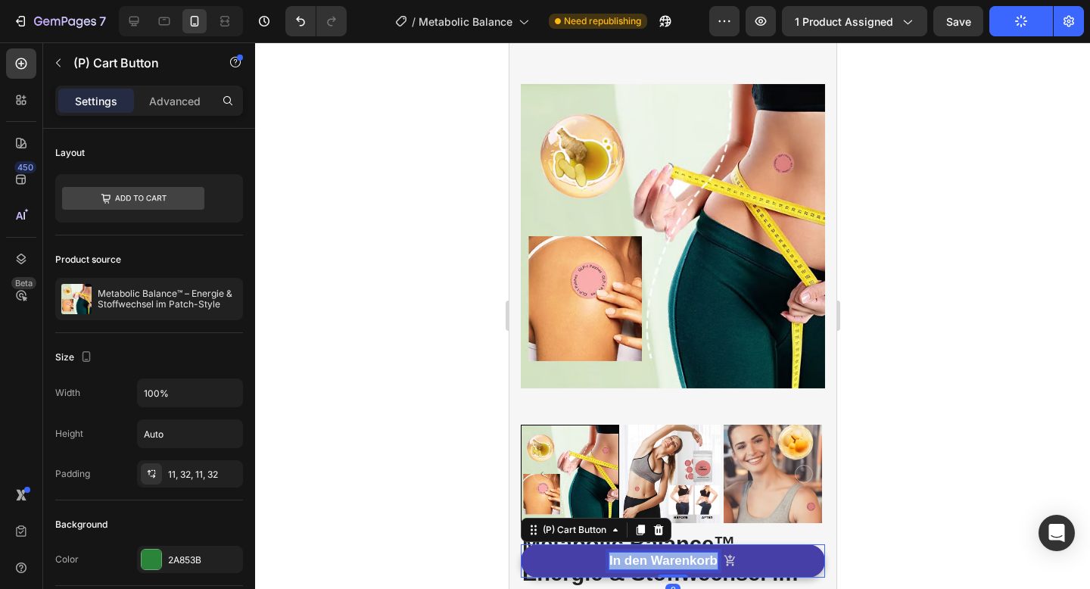
click at [637, 556] on strong "In den Warenkorb" at bounding box center [663, 560] width 108 height 14
copy strong "In den Warenkorb"
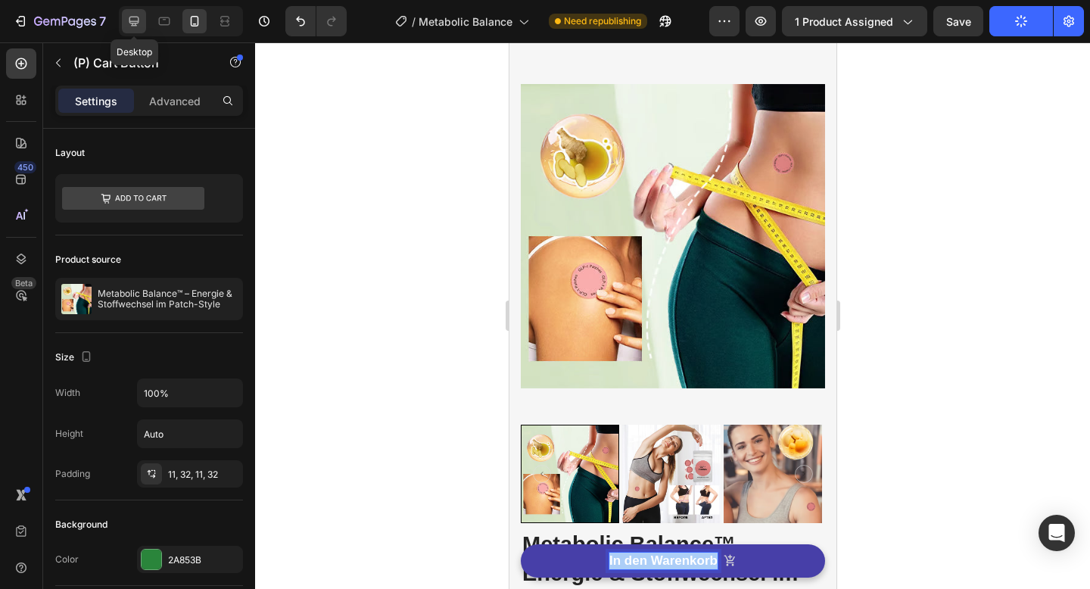
click at [130, 23] on icon at bounding box center [134, 22] width 10 height 10
type input "16"
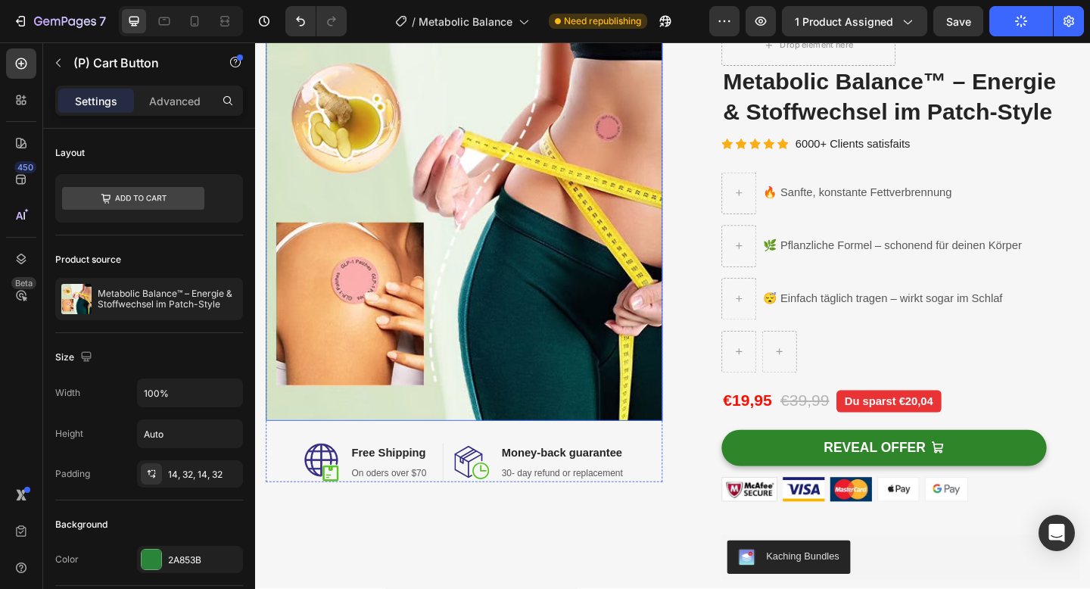
scroll to position [58, 0]
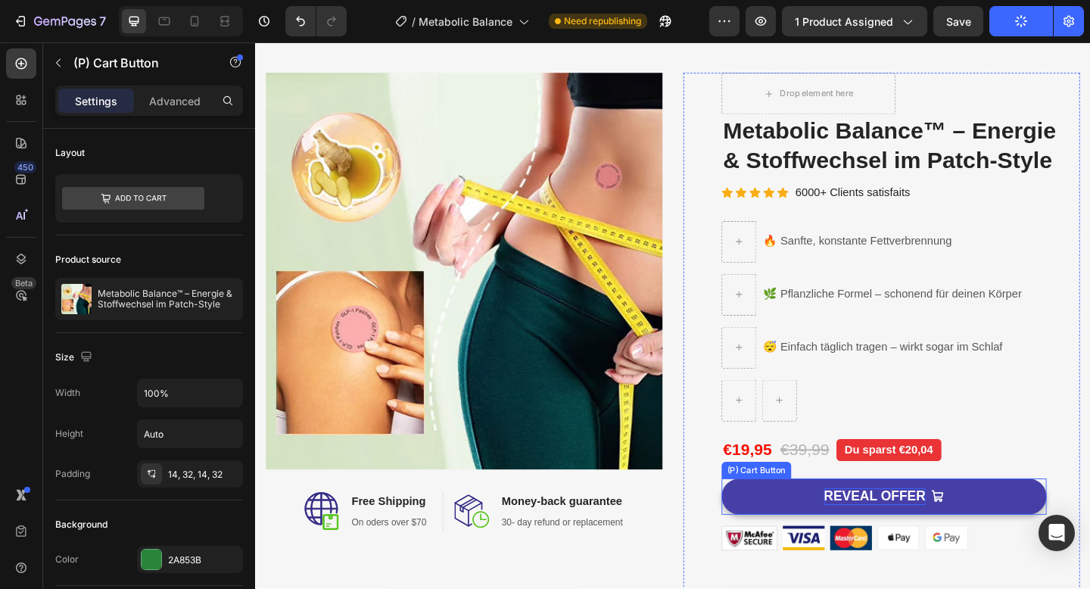
click at [901, 538] on div "REVEAL OFFER" at bounding box center [929, 537] width 111 height 19
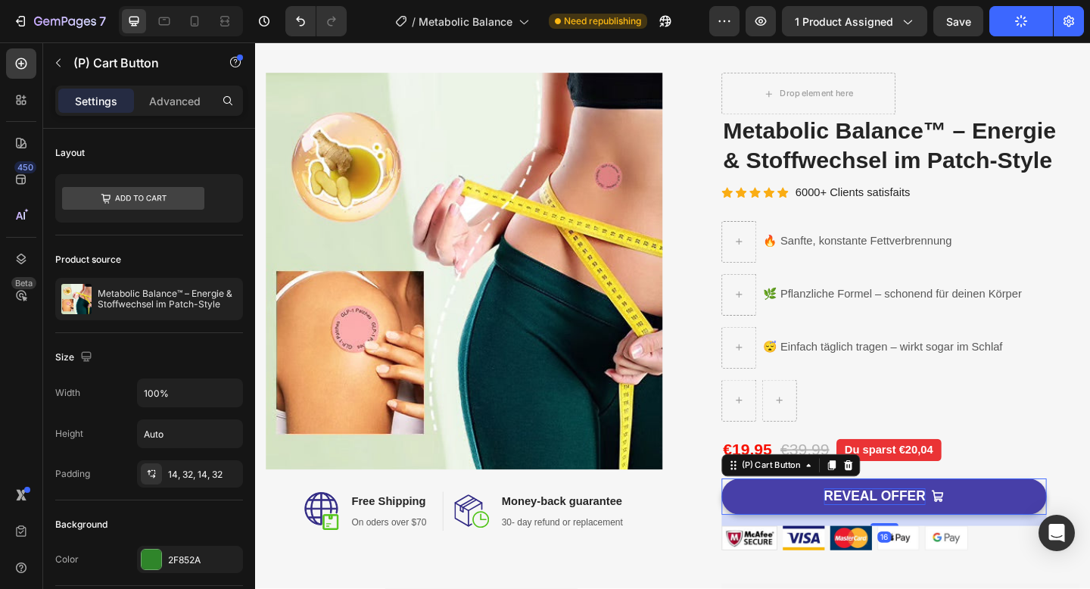
click at [901, 538] on div "REVEAL OFFER" at bounding box center [929, 537] width 111 height 19
click at [901, 538] on p "REVEAL OFFER" at bounding box center [929, 537] width 111 height 19
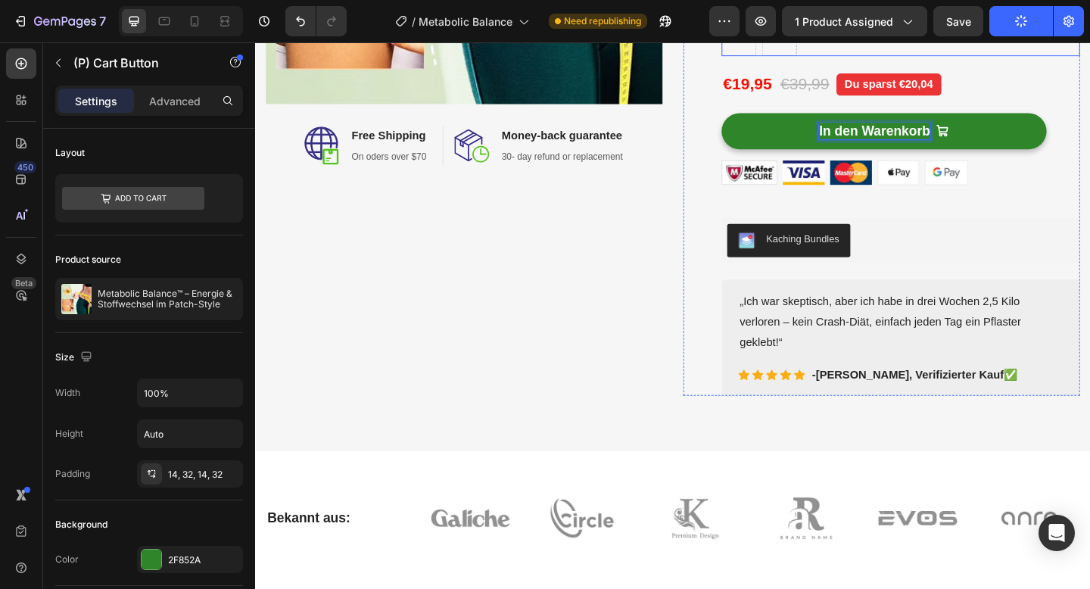
scroll to position [439, 0]
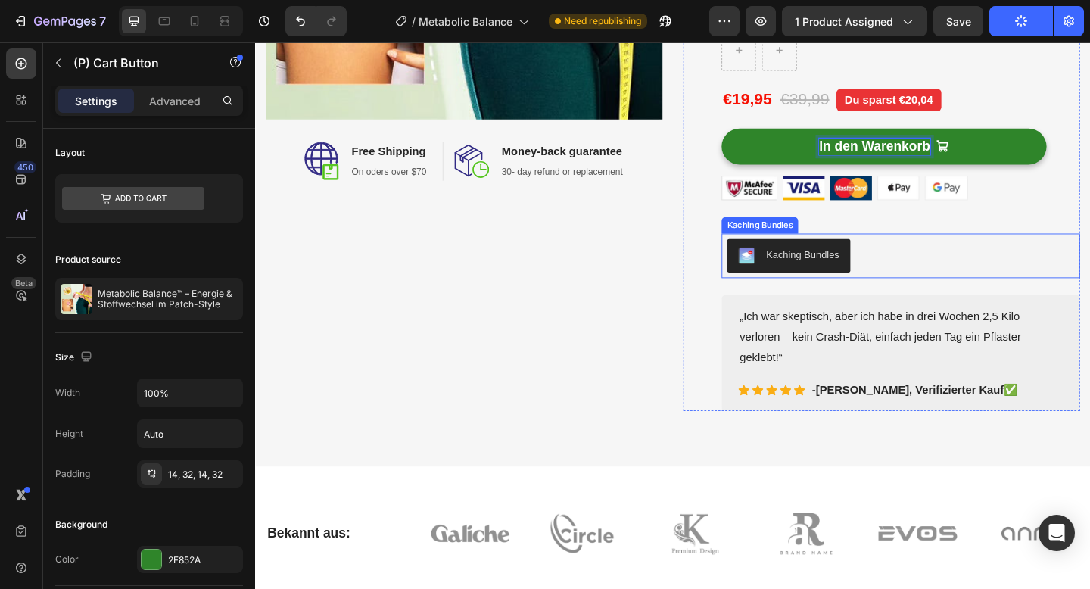
click at [777, 278] on button "Kaching Bundles" at bounding box center [835, 275] width 134 height 36
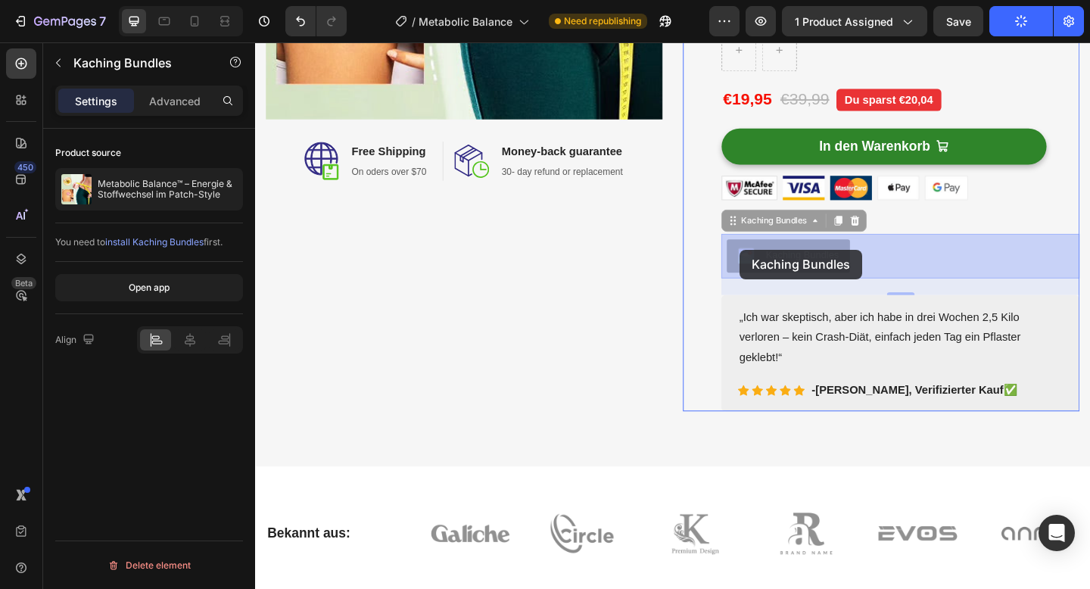
drag, startPoint x: 783, startPoint y: 238, endPoint x: 782, endPoint y: 268, distance: 29.5
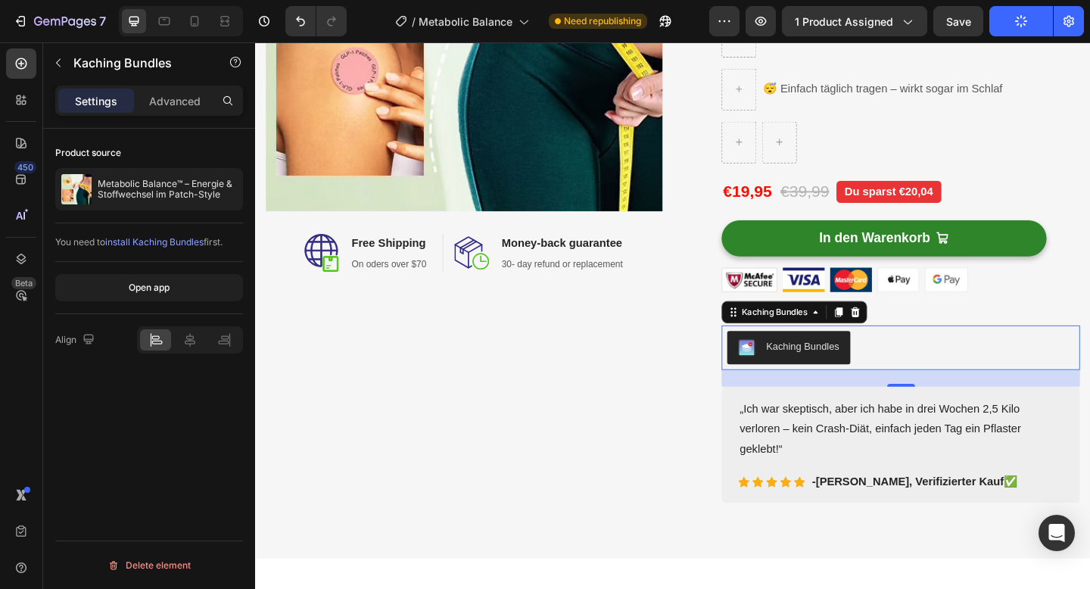
scroll to position [332, 0]
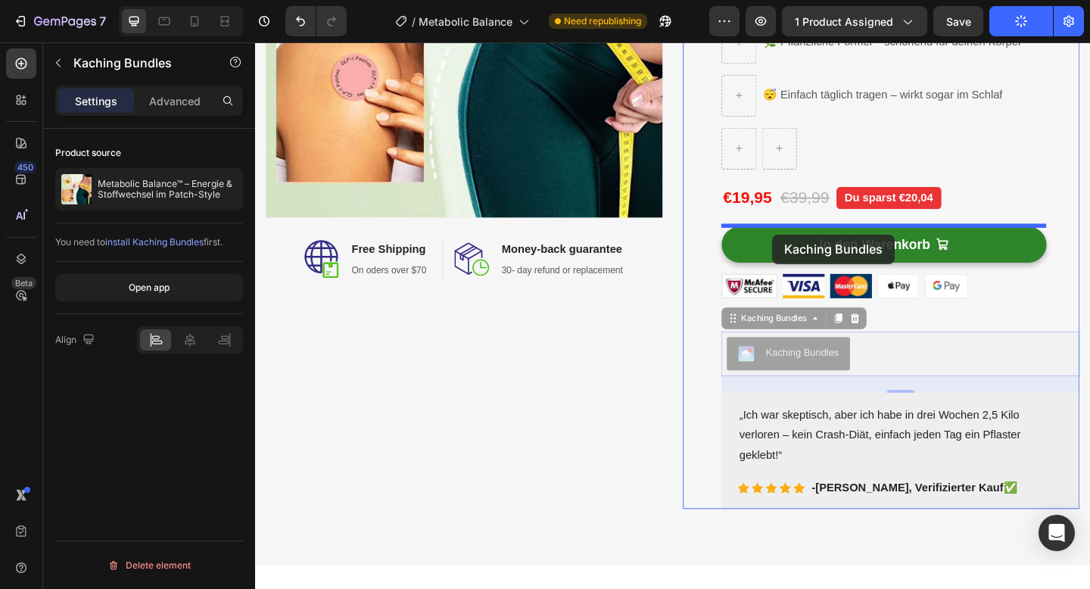
drag, startPoint x: 778, startPoint y: 344, endPoint x: 818, endPoint y: 253, distance: 99.0
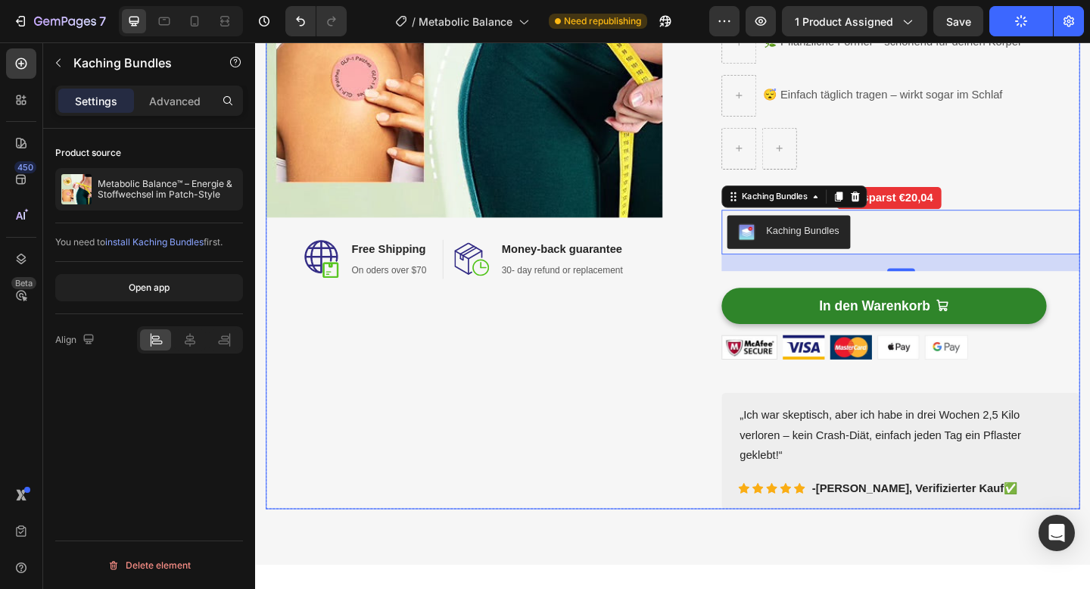
click at [718, 327] on div "Image Image Free Shipping Heading On oders over $70 Text block Row Image Money-…" at bounding box center [709, 176] width 886 height 749
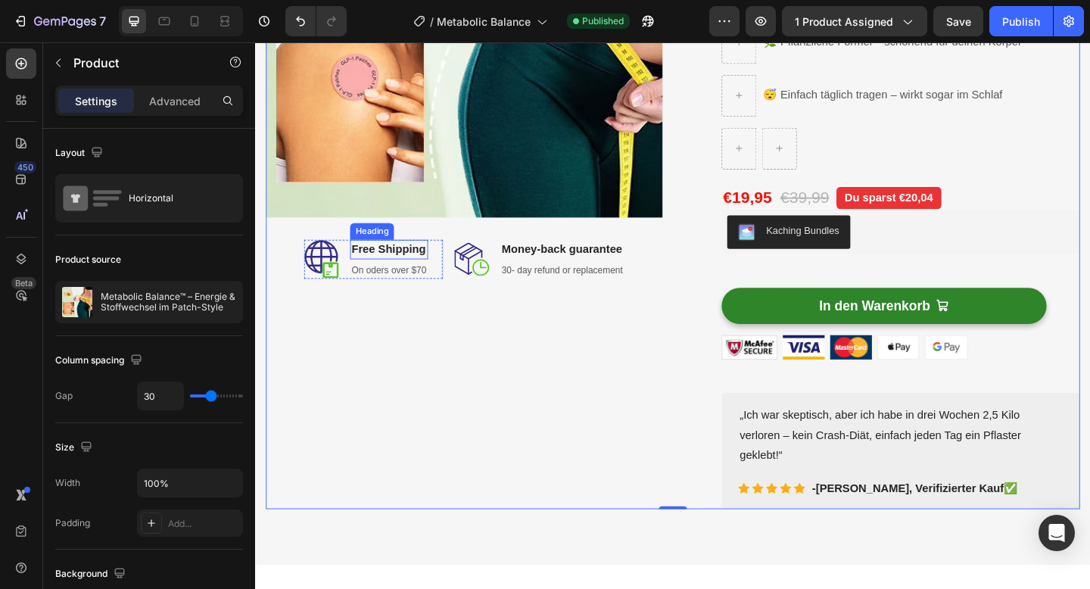
click at [365, 266] on p "Free Shipping" at bounding box center [401, 268] width 82 height 18
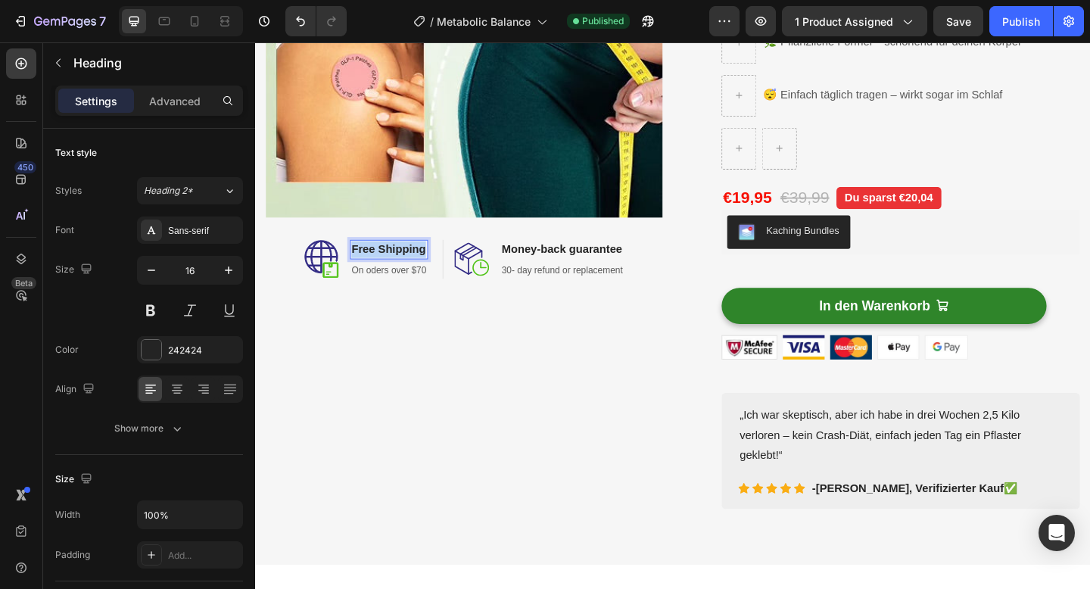
click at [365, 266] on p "Free Shipping" at bounding box center [401, 268] width 82 height 18
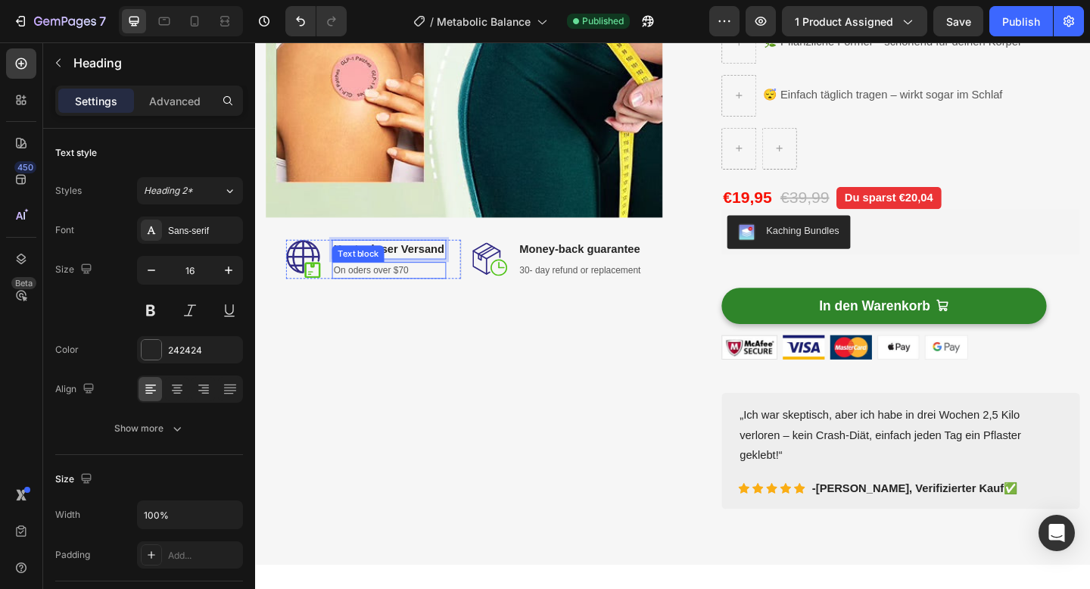
click at [382, 291] on p "On oders over $70" at bounding box center [400, 290] width 120 height 15
click at [443, 291] on p "Bei Bestellungen über 70 €" at bounding box center [400, 290] width 120 height 15
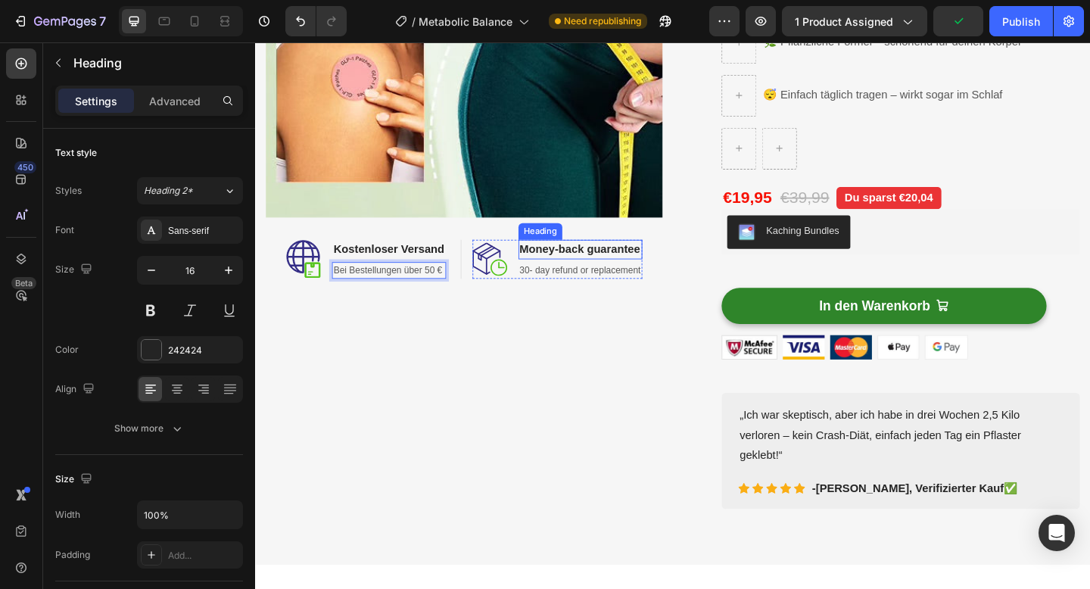
click at [587, 266] on p "Money-back guarantee" at bounding box center [609, 268] width 132 height 18
click at [570, 290] on p "30- day refund or replacement" at bounding box center [609, 290] width 132 height 15
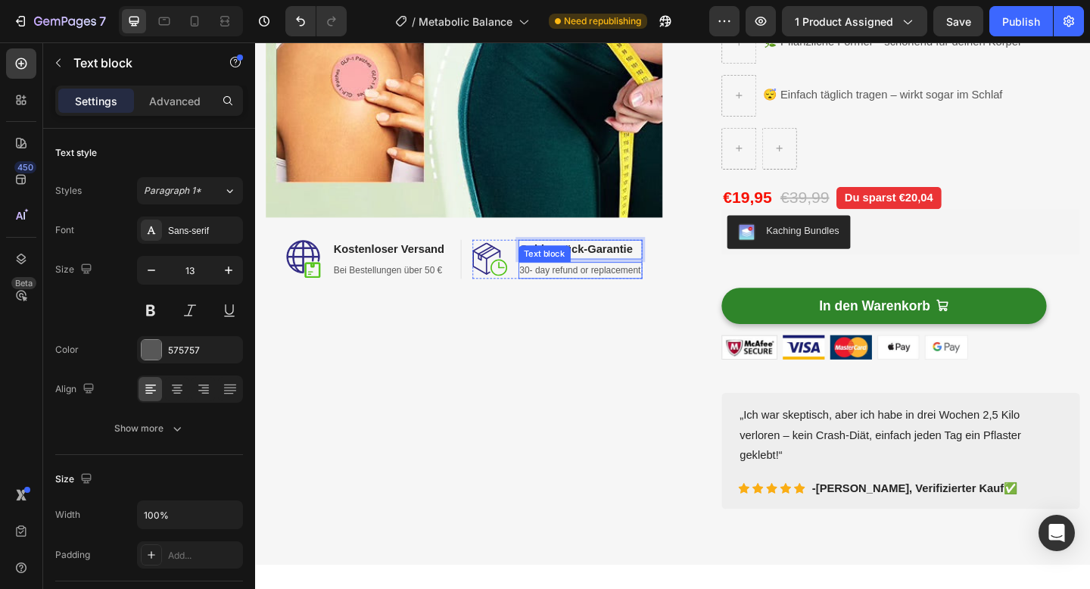
click at [570, 290] on p "30- day refund or replacement" at bounding box center [609, 290] width 132 height 15
click at [541, 288] on p "30 Tage Rückerstattung oder Ersatz" at bounding box center [608, 290] width 157 height 15
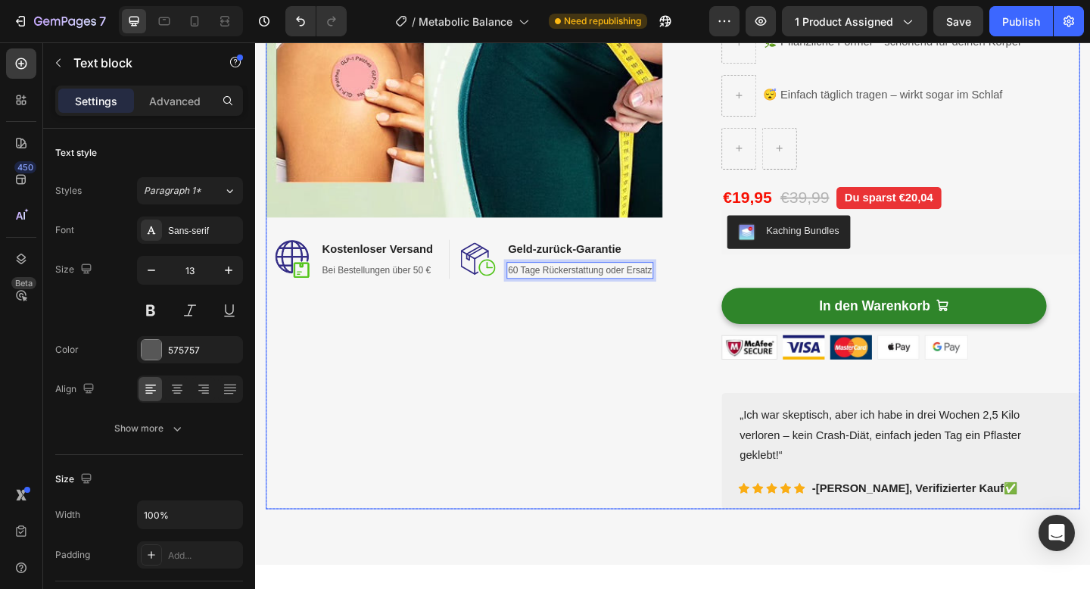
click at [636, 379] on div "Image Image Kostenloser Versand Heading Bei Bestellungen über 50 € Text block R…" at bounding box center [482, 176] width 432 height 749
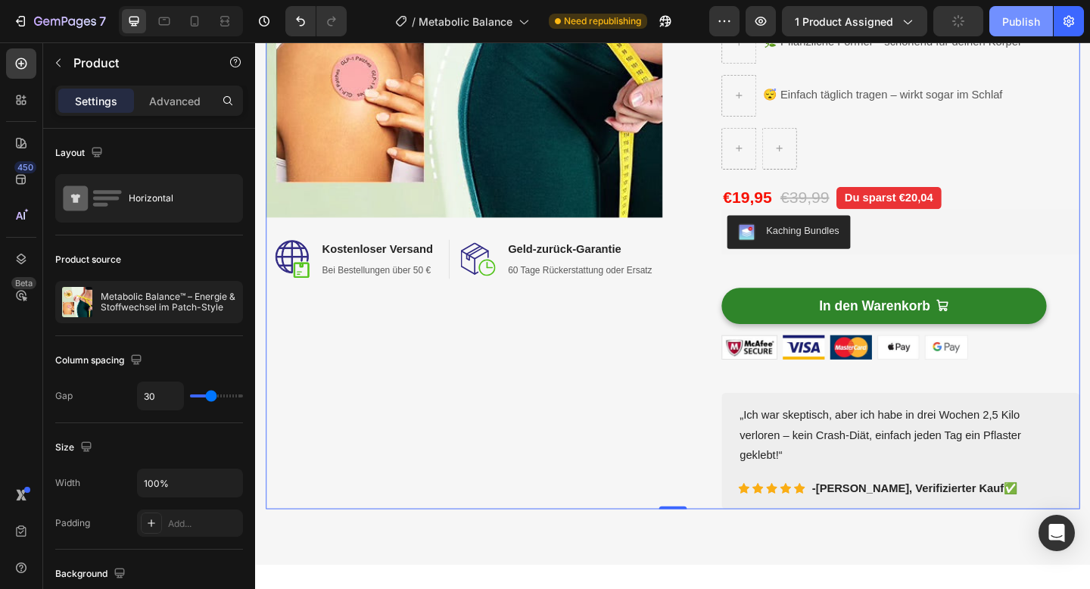
click at [1023, 17] on div "Publish" at bounding box center [1021, 22] width 38 height 16
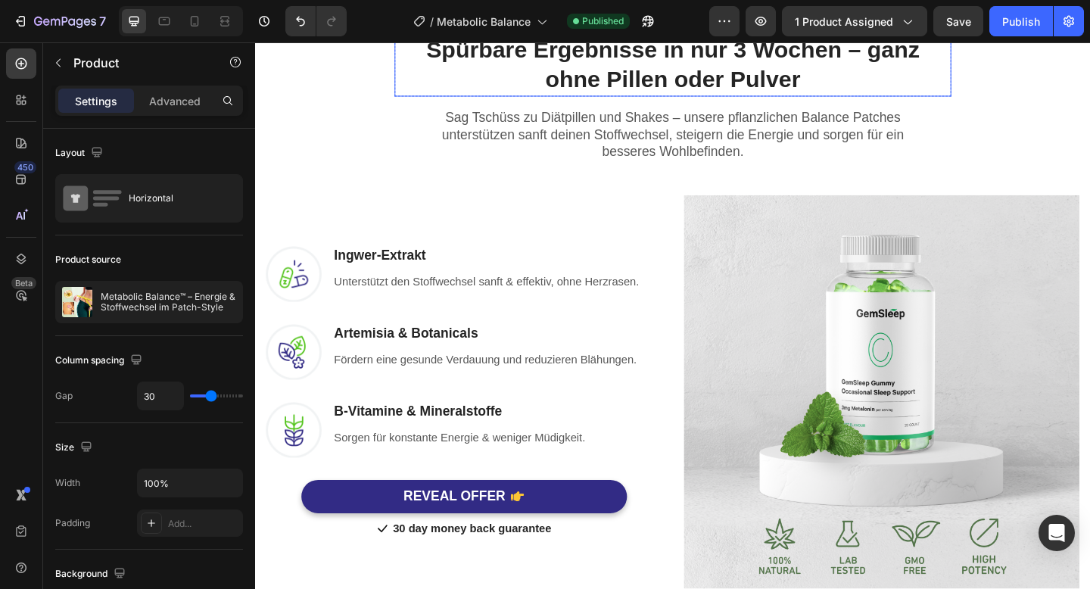
scroll to position [1082, 0]
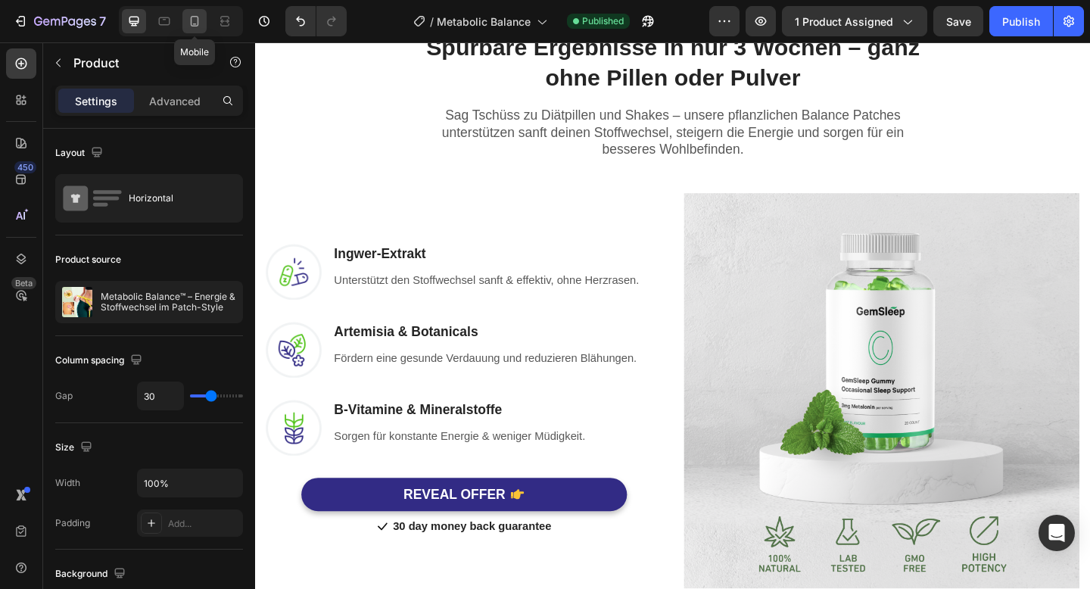
click at [198, 17] on icon at bounding box center [195, 21] width 8 height 11
type input "0"
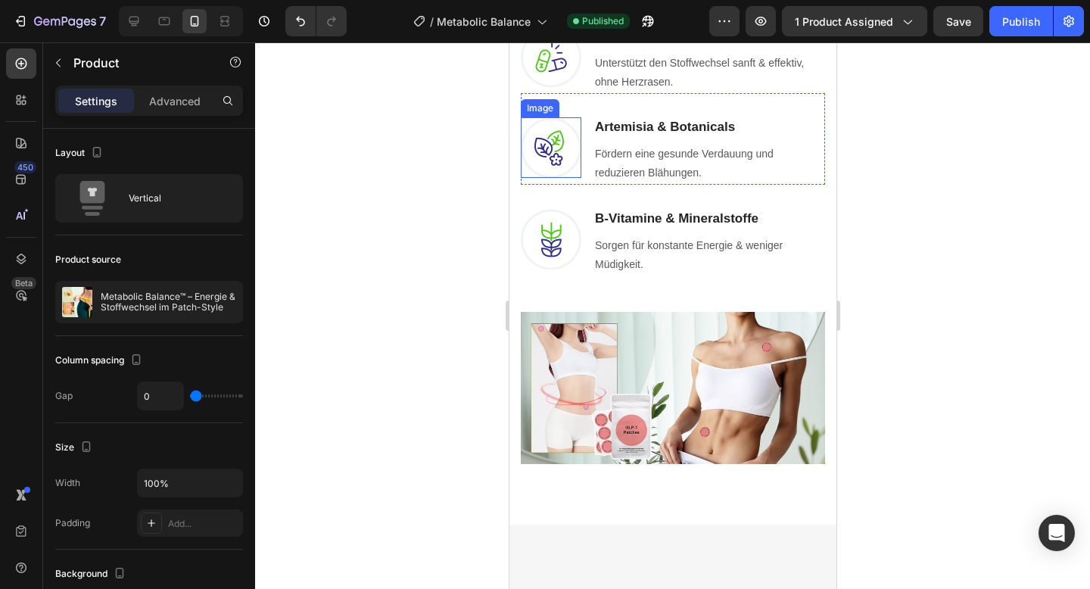
scroll to position [1308, 0]
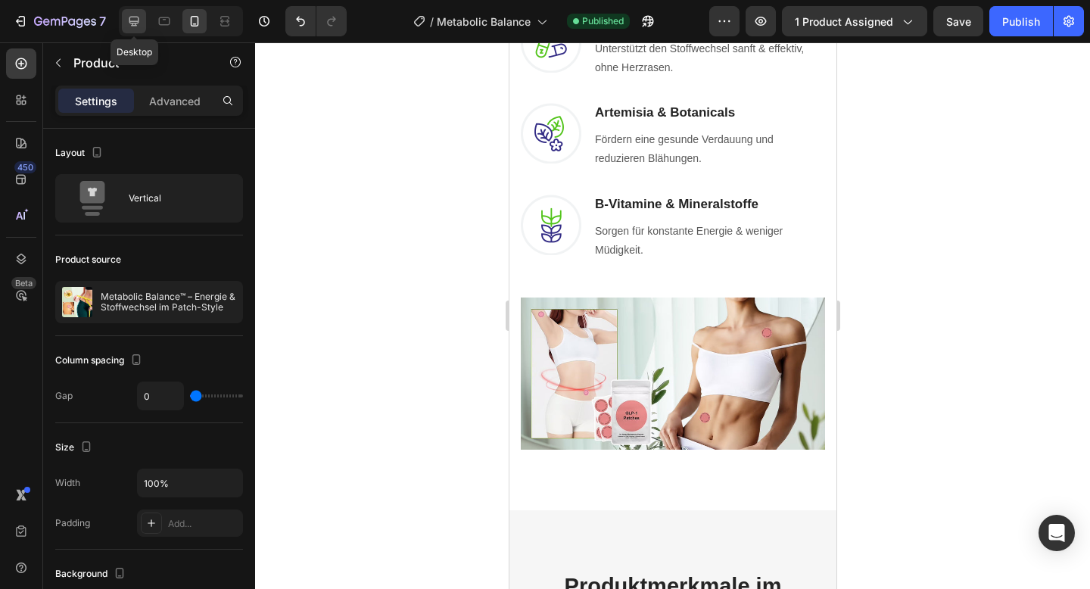
click at [136, 14] on icon at bounding box center [133, 21] width 15 height 15
type input "30"
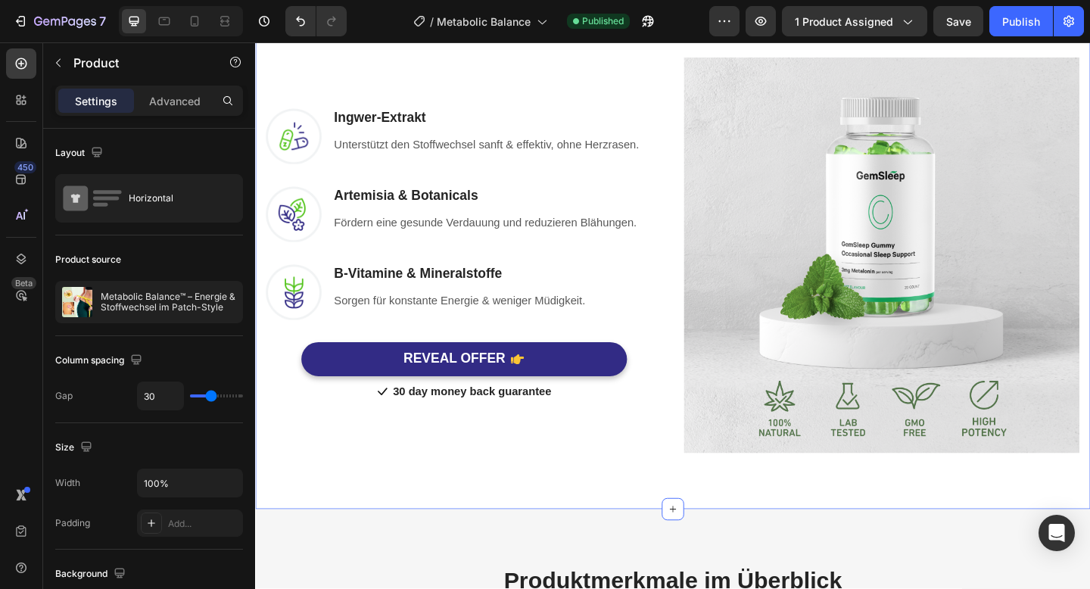
scroll to position [1248, 0]
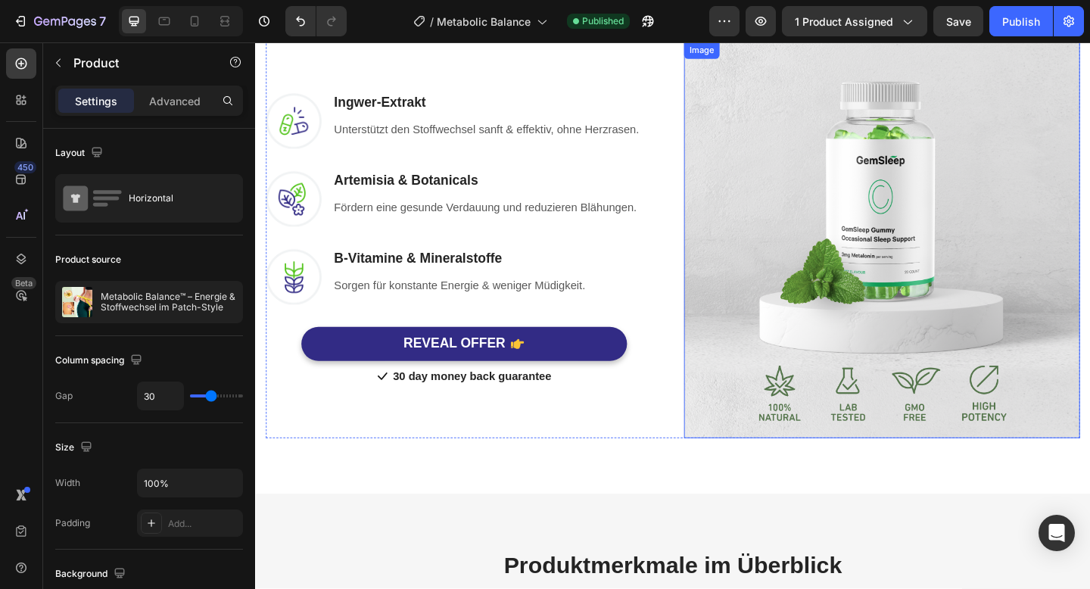
click at [887, 332] on img at bounding box center [936, 257] width 431 height 431
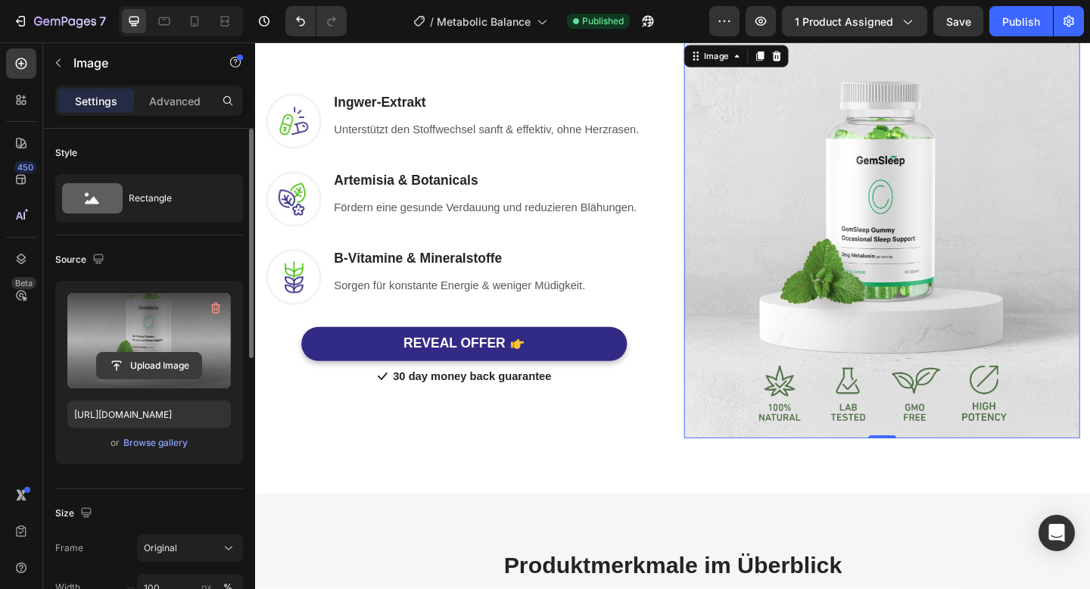
click at [160, 363] on input "file" at bounding box center [149, 366] width 104 height 26
type input "C:\fakepath\62023c46-dd2f-4332-9c01-62a08e431200.avif"
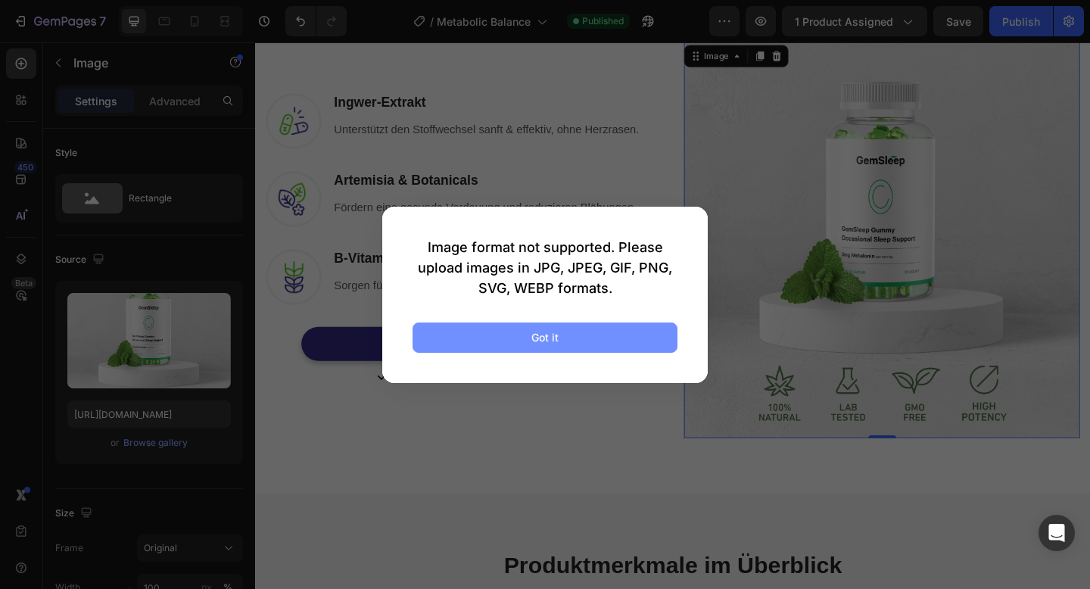
click at [455, 322] on button "Got it" at bounding box center [545, 337] width 265 height 30
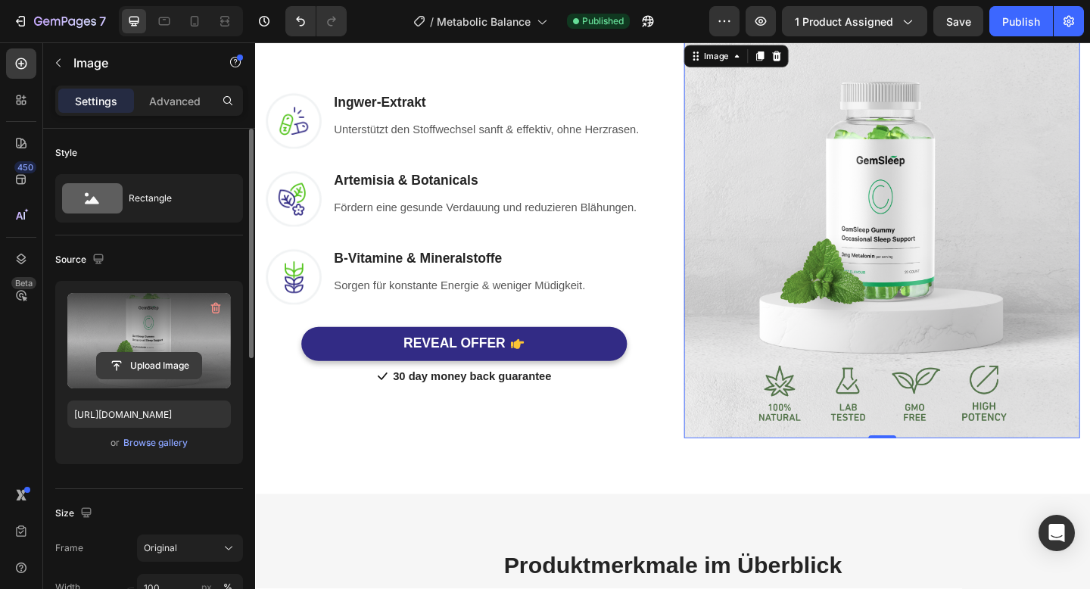
click at [185, 359] on input "file" at bounding box center [149, 366] width 104 height 26
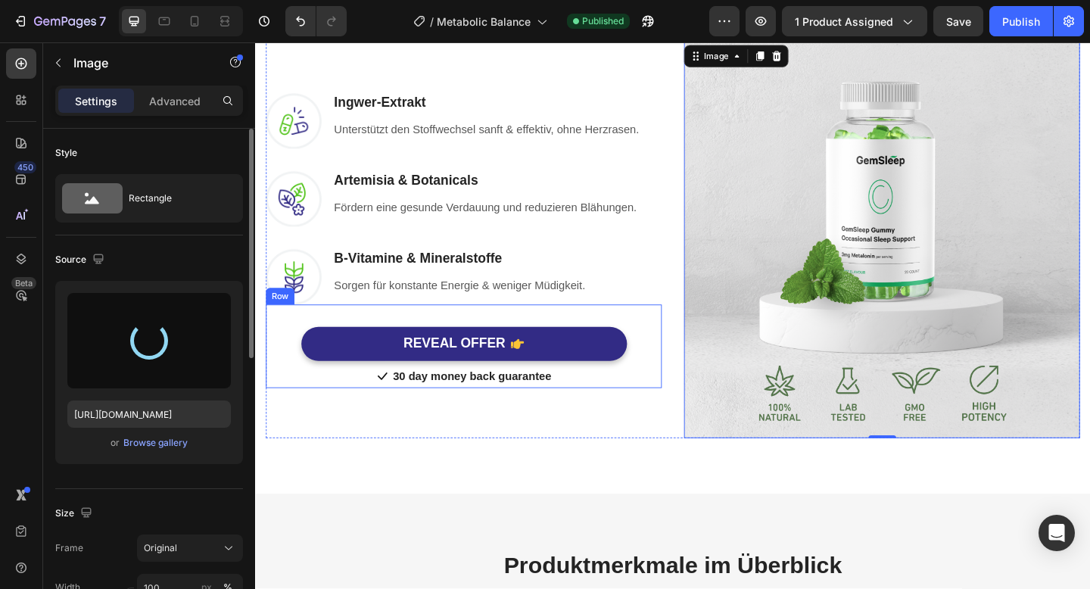
type input "https://cdn.shopify.com/s/files/1/0788/6916/8473/files/gempages_536301623899587…"
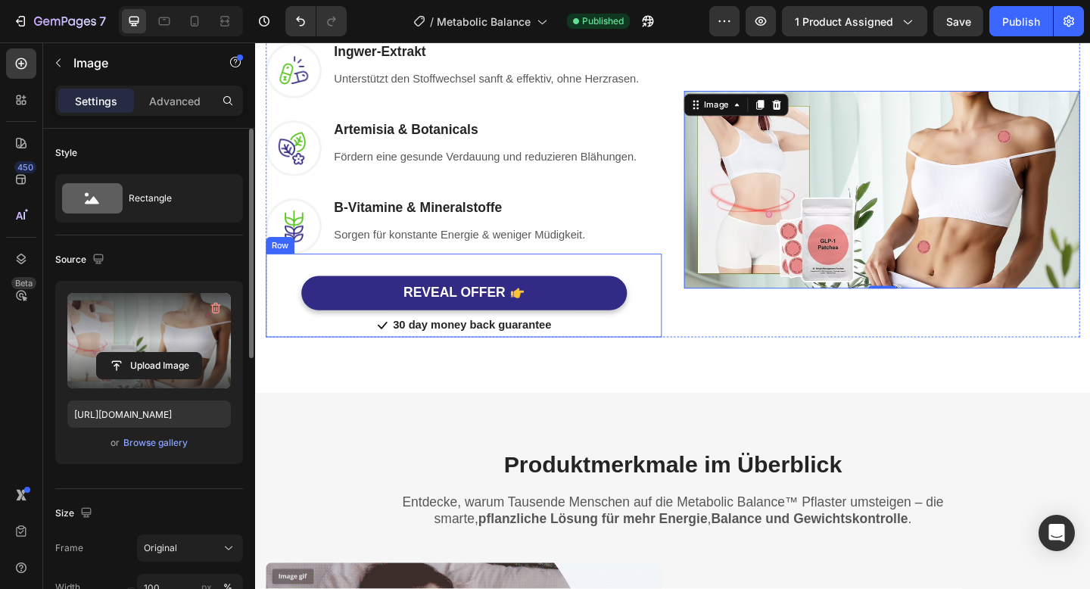
scroll to position [1193, 0]
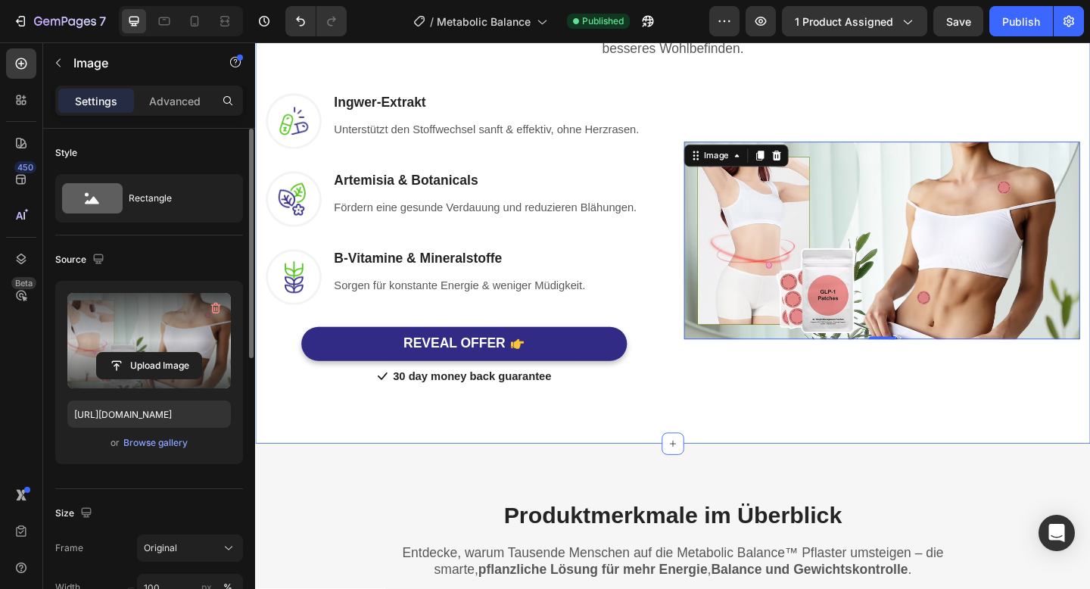
click at [780, 428] on div "Spürbare Ergebnisse in nur 3 Wochen – ganz ohne Pillen oder Pulver Heading Row …" at bounding box center [709, 170] width 908 height 618
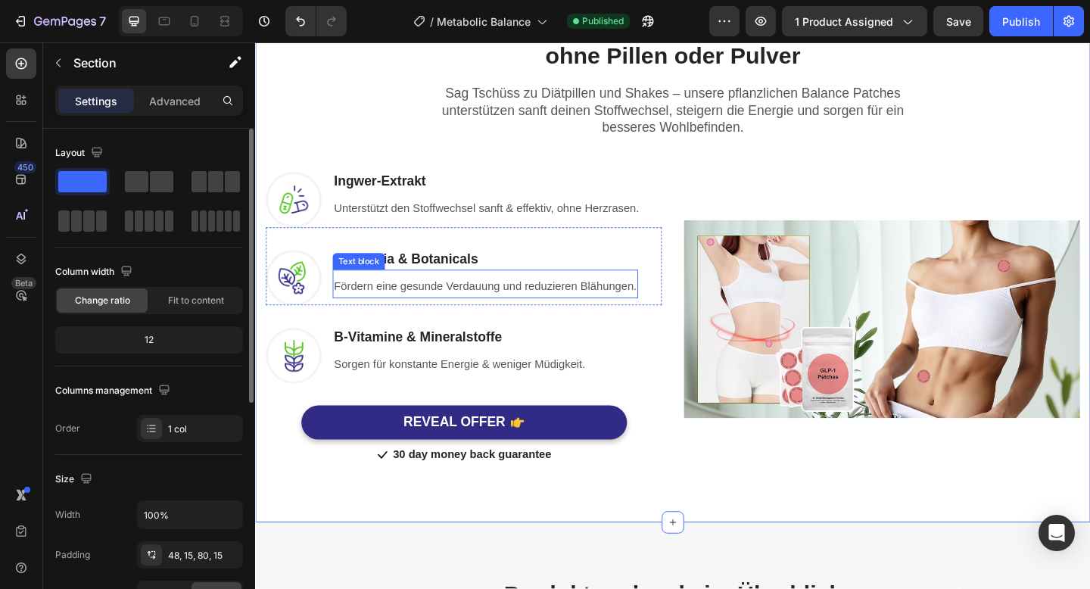
scroll to position [939, 0]
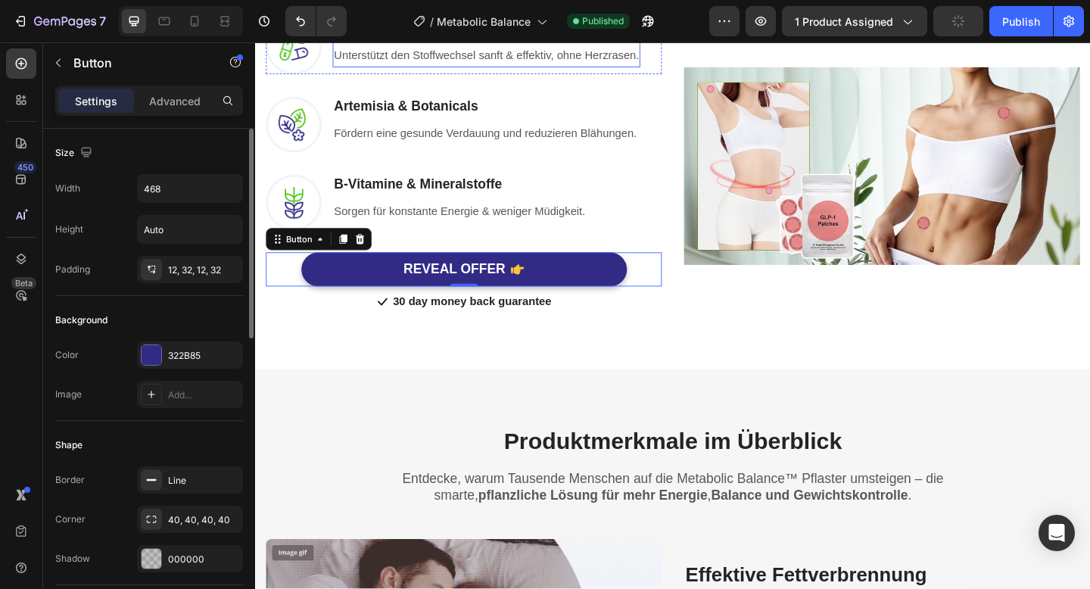
scroll to position [1285, 0]
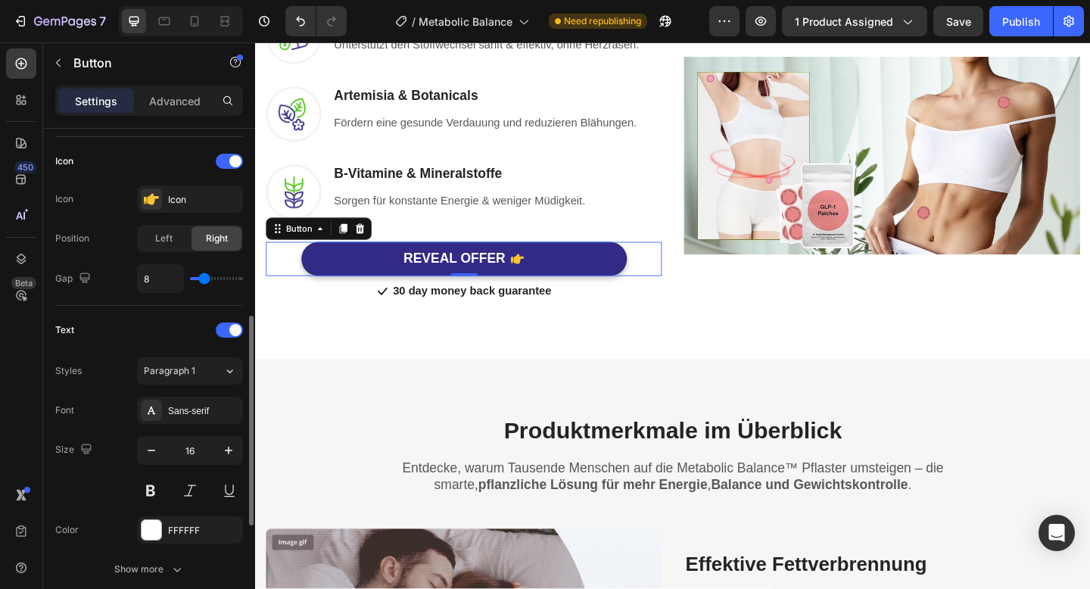
click at [170, 372] on span "Paragraph 1" at bounding box center [169, 371] width 51 height 14
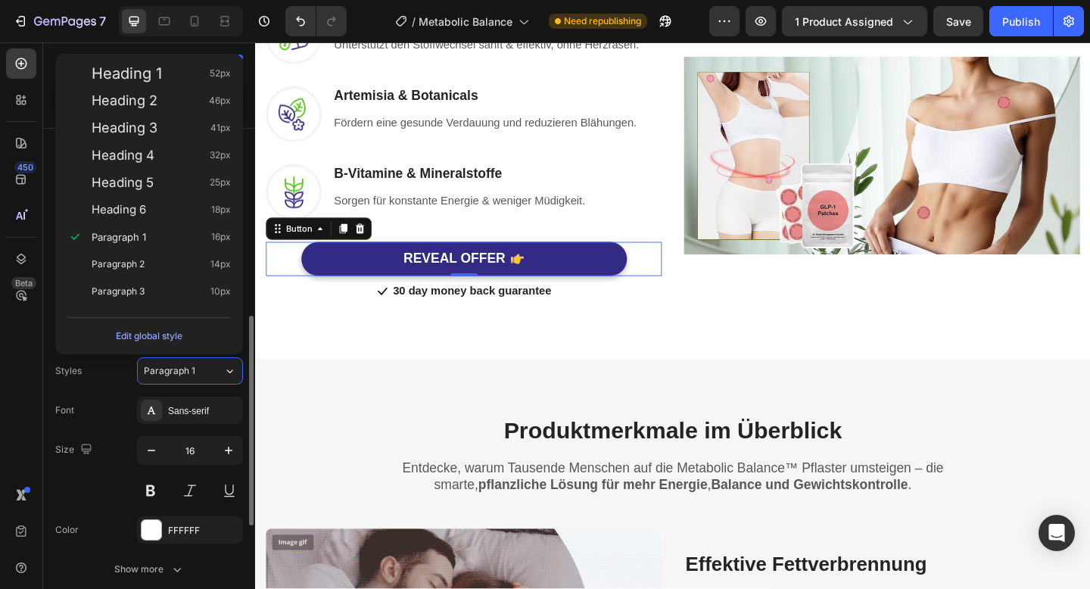
scroll to position [438, 0]
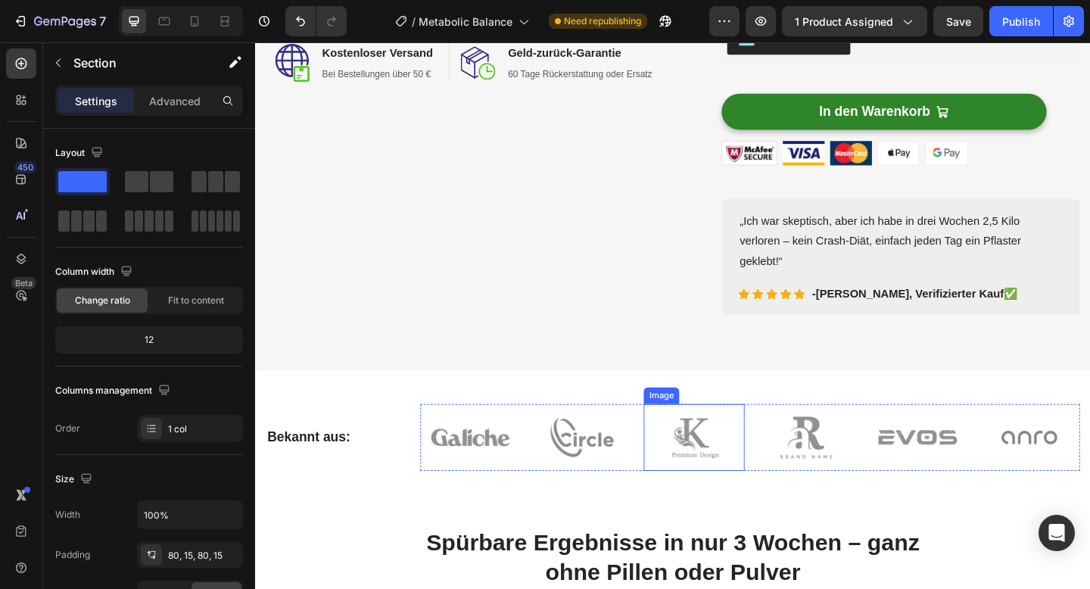
scroll to position [500, 0]
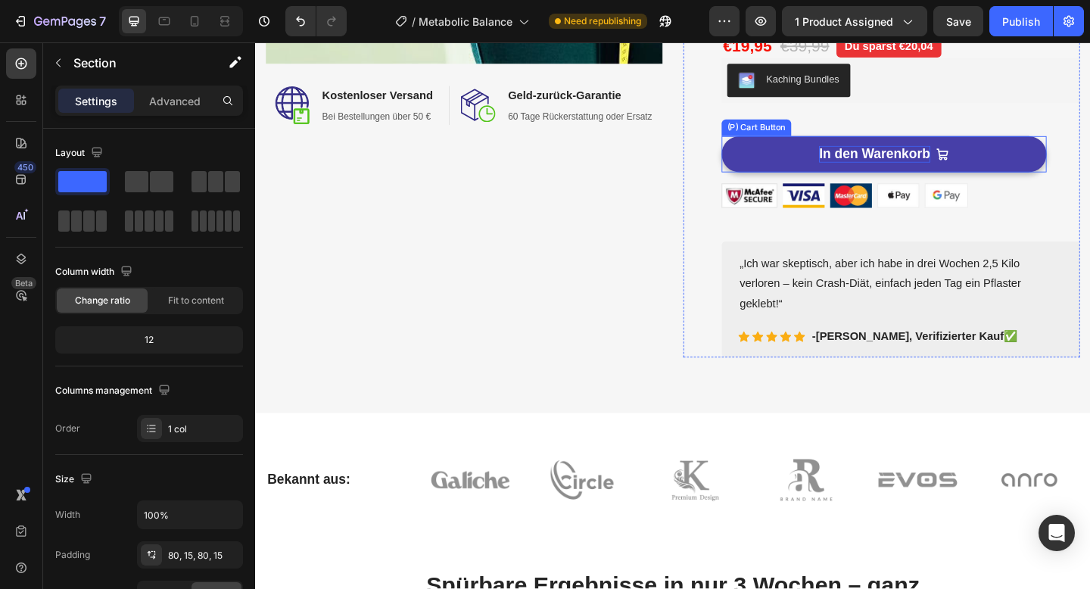
click at [900, 161] on strong "In den Warenkorb" at bounding box center [928, 164] width 121 height 19
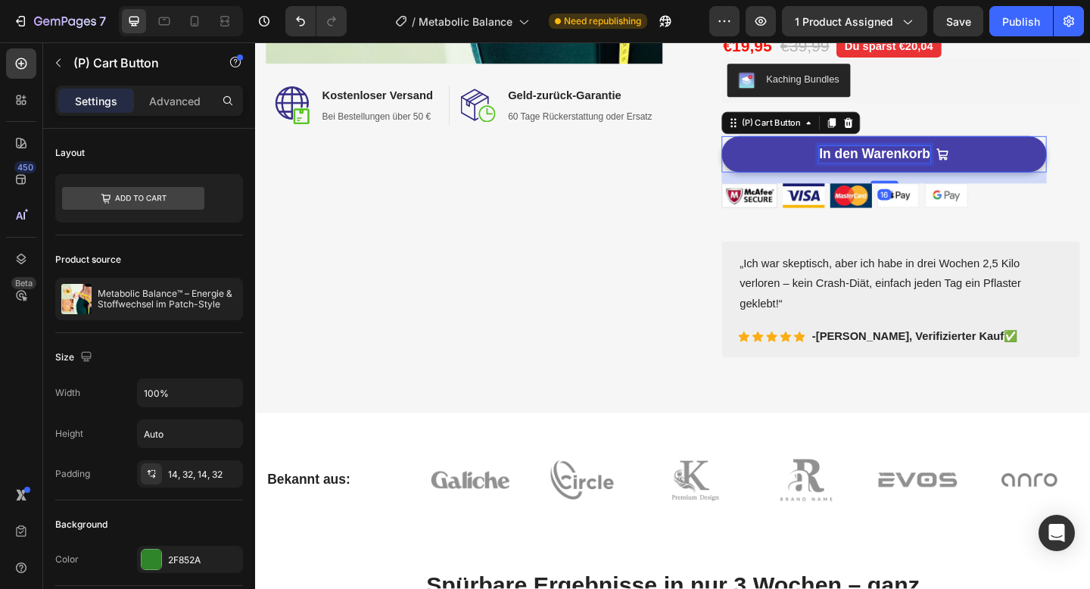
click at [900, 161] on strong "In den Warenkorb" at bounding box center [928, 164] width 121 height 16
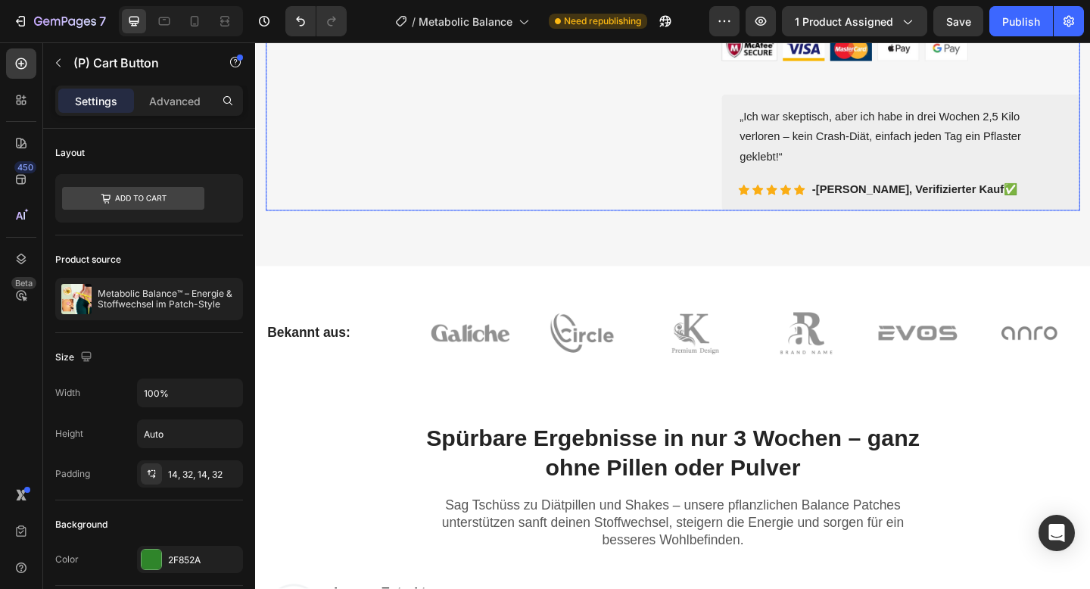
scroll to position [1068, 0]
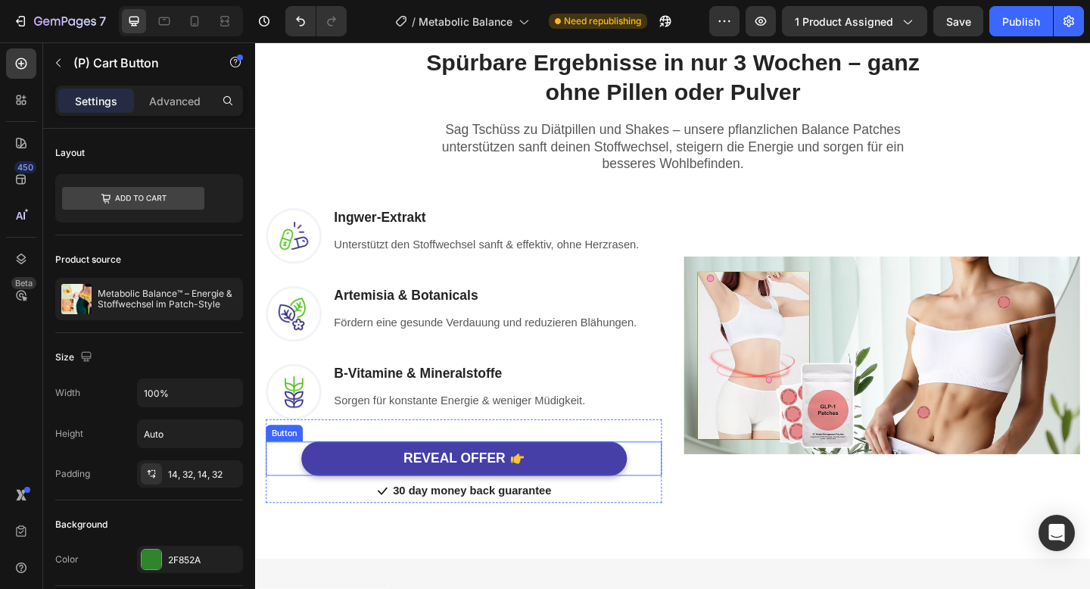
click at [375, 491] on button "REVEAL OFFER" at bounding box center [482, 495] width 354 height 37
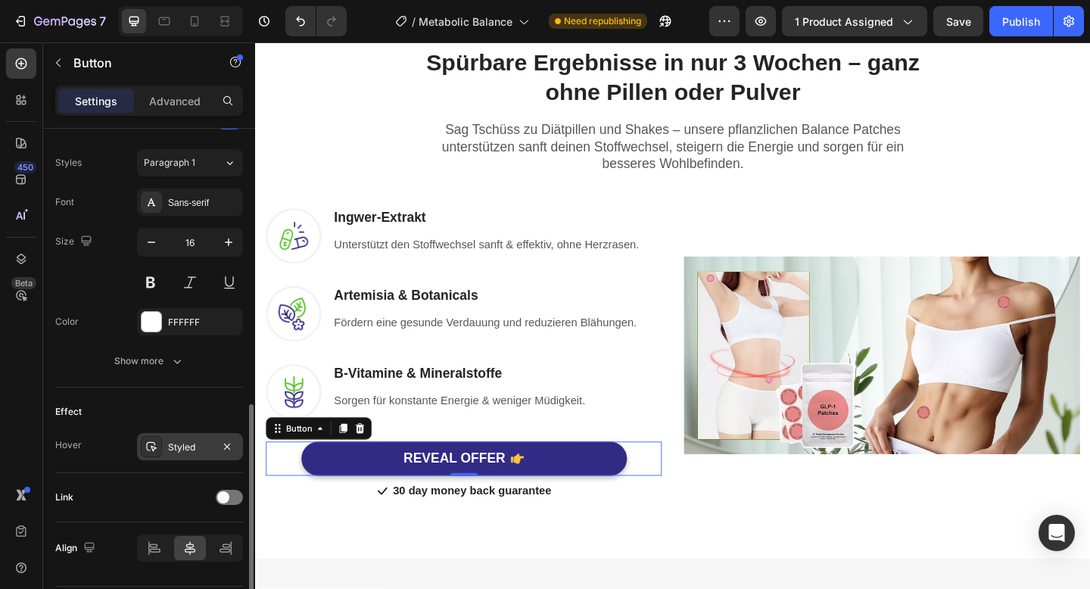
scroll to position [655, 0]
click at [223, 501] on span at bounding box center [223, 499] width 12 height 12
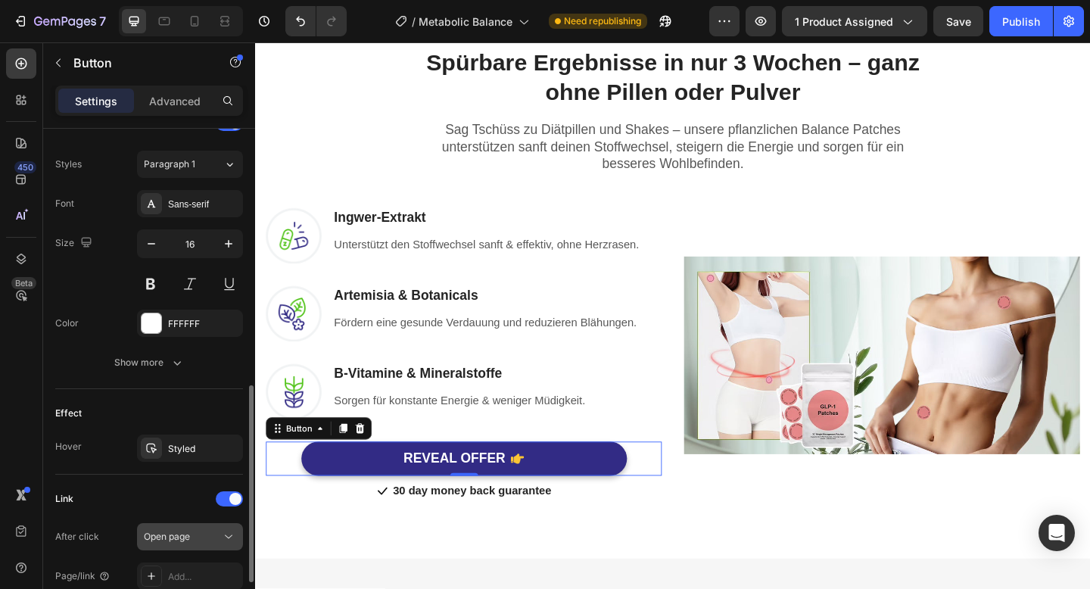
click at [214, 536] on div "Open page" at bounding box center [182, 537] width 77 height 14
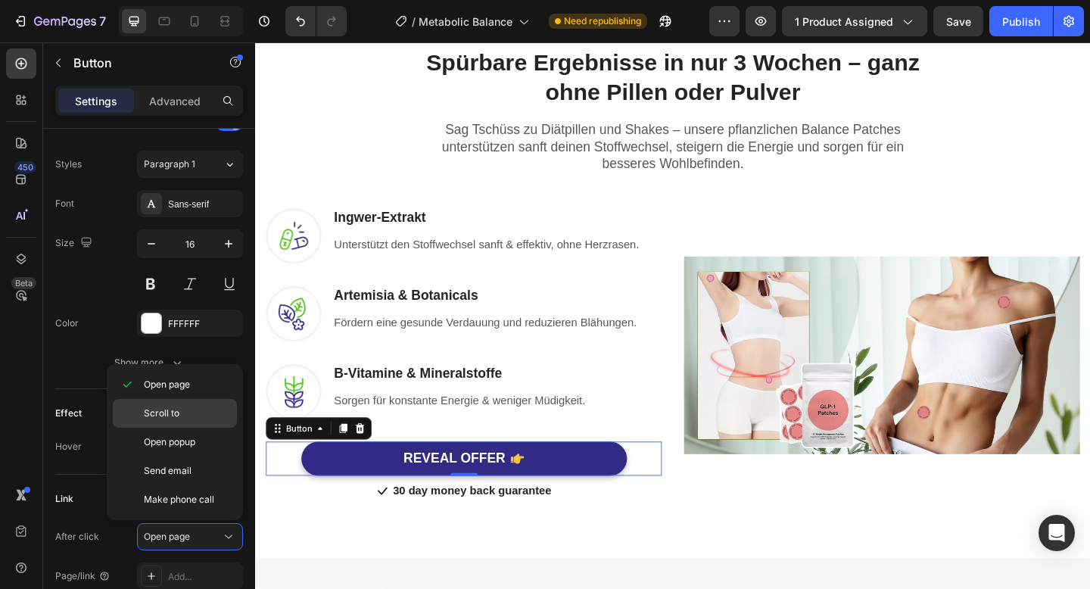
click at [187, 419] on p "Scroll to" at bounding box center [187, 414] width 86 height 14
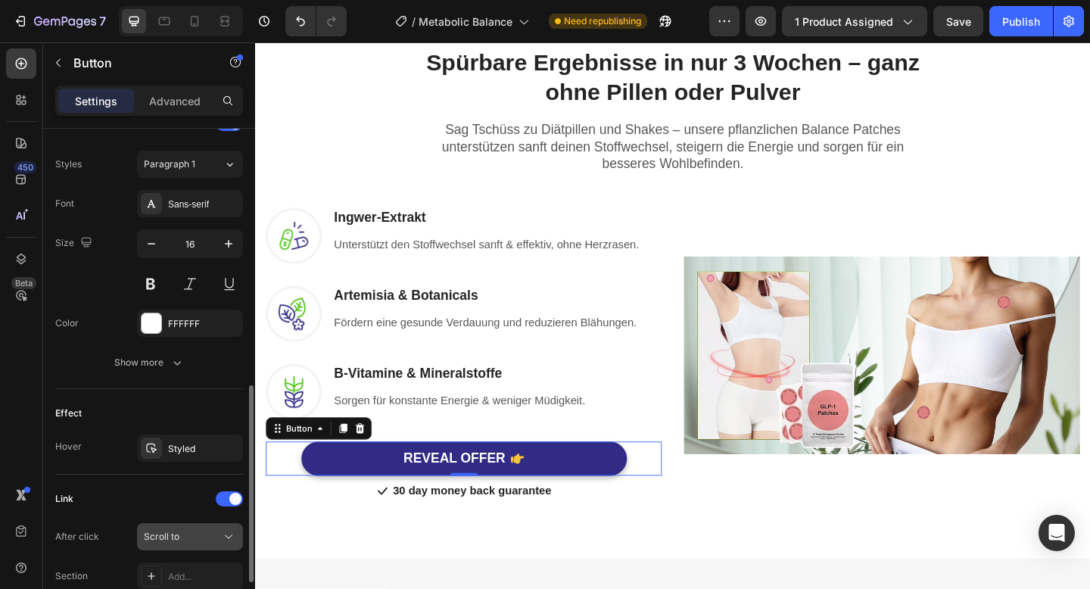
click at [230, 538] on icon at bounding box center [228, 536] width 15 height 15
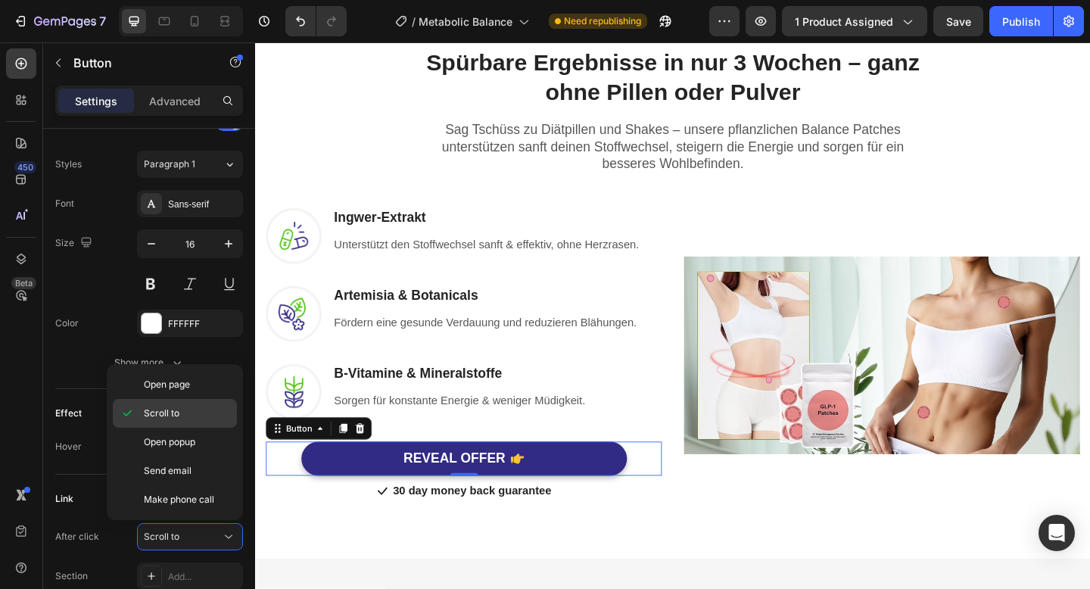
click at [160, 411] on span "Scroll to" at bounding box center [162, 414] width 36 height 14
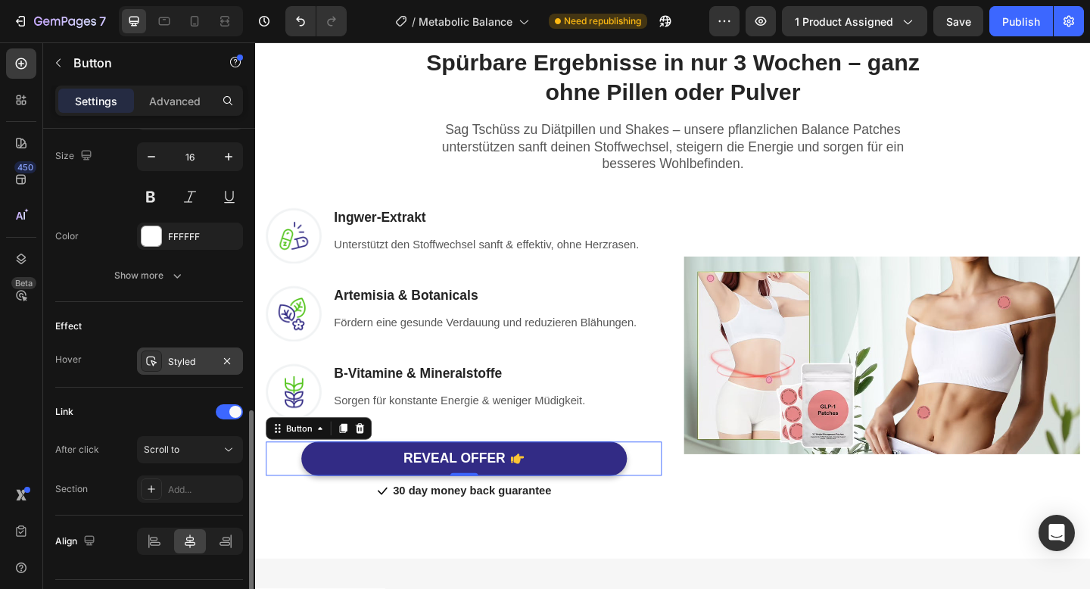
scroll to position [780, 0]
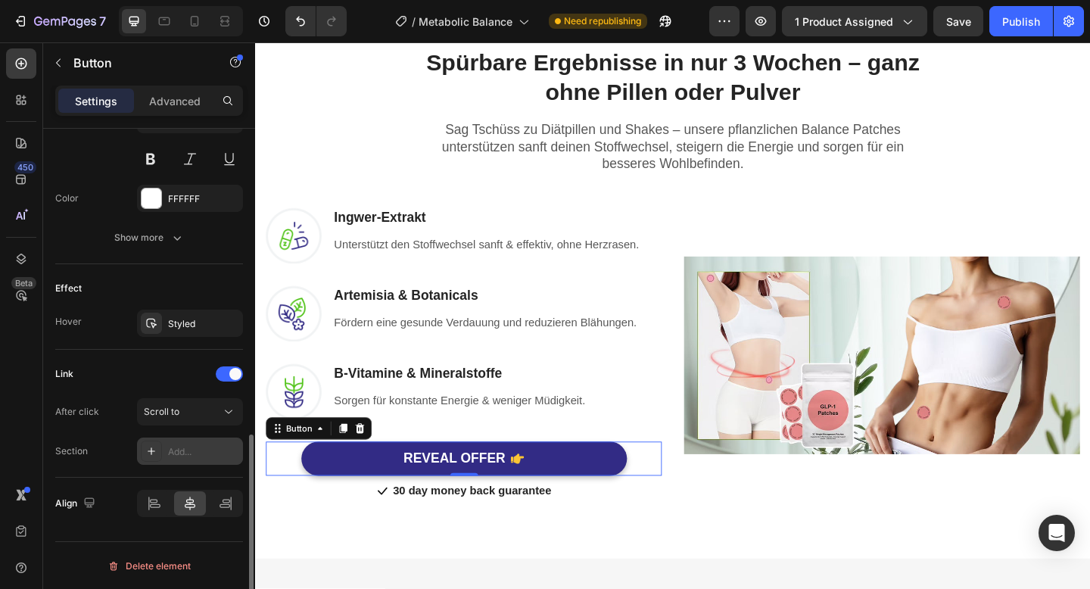
click at [173, 451] on div "Add..." at bounding box center [203, 452] width 71 height 14
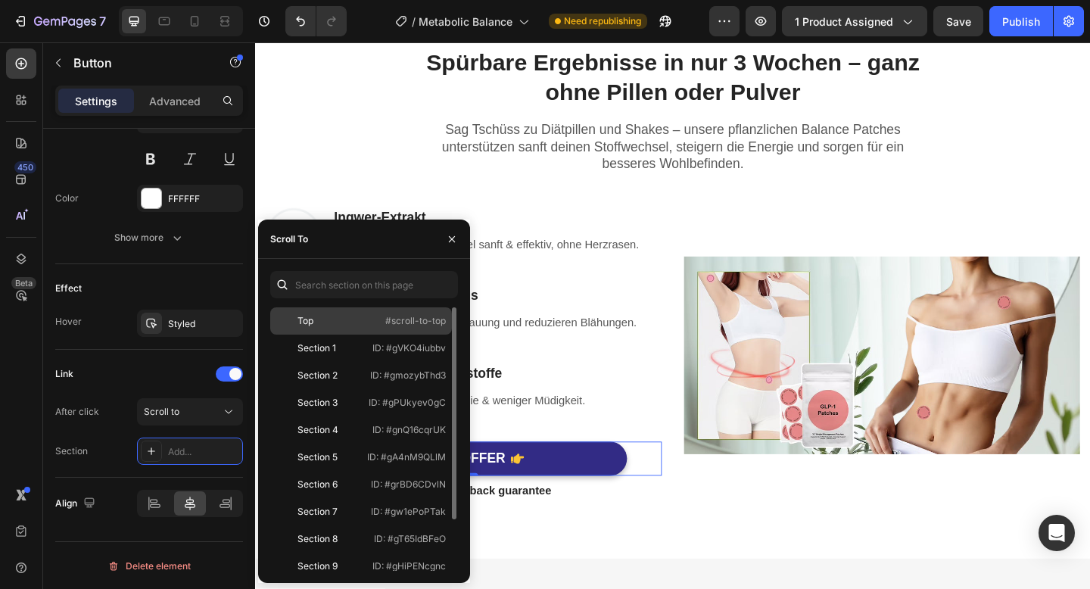
click at [347, 327] on div "Top" at bounding box center [320, 321] width 88 height 14
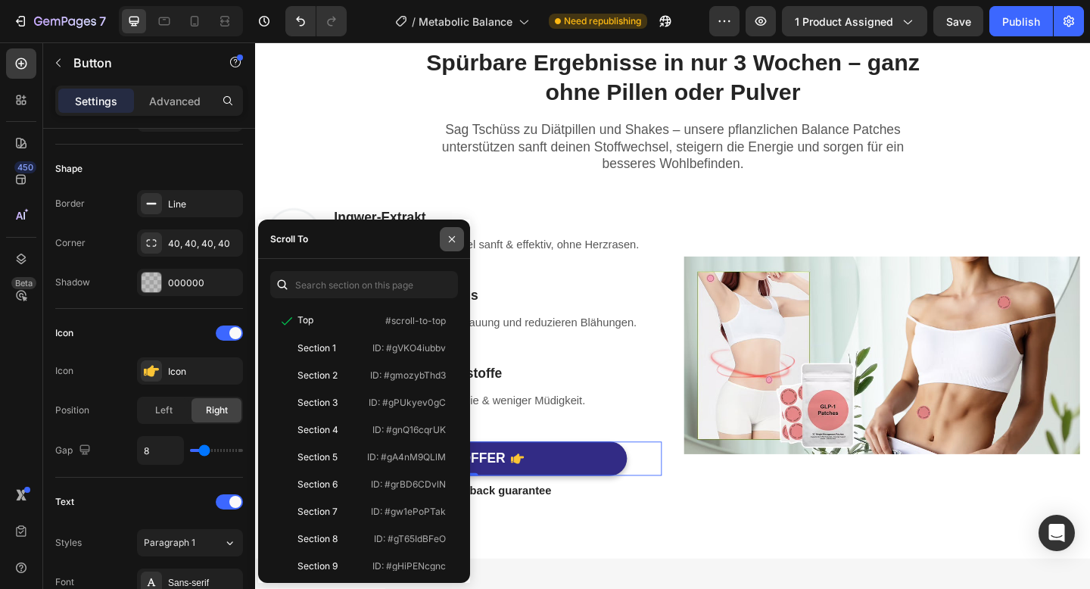
click at [452, 239] on icon "button" at bounding box center [452, 238] width 6 height 6
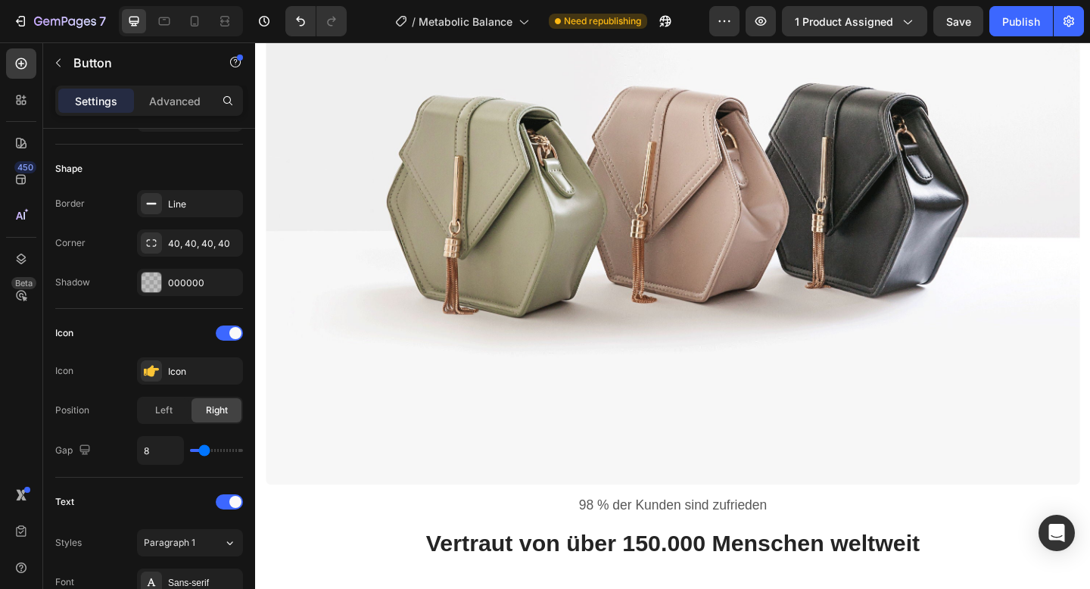
scroll to position [3150, 0]
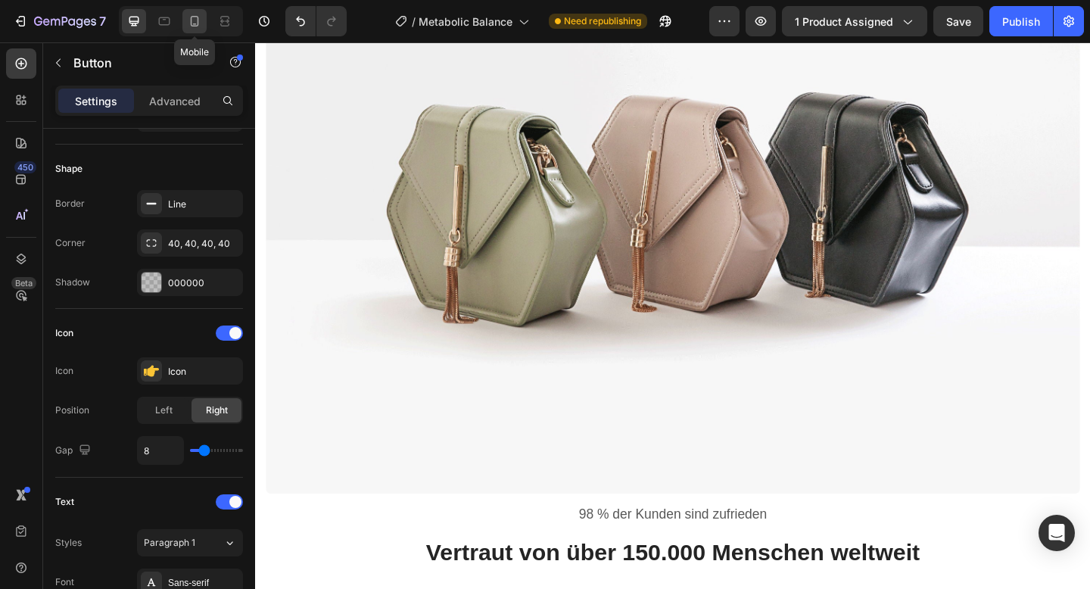
click at [196, 25] on icon at bounding box center [194, 21] width 15 height 15
type input "100%"
type input "14"
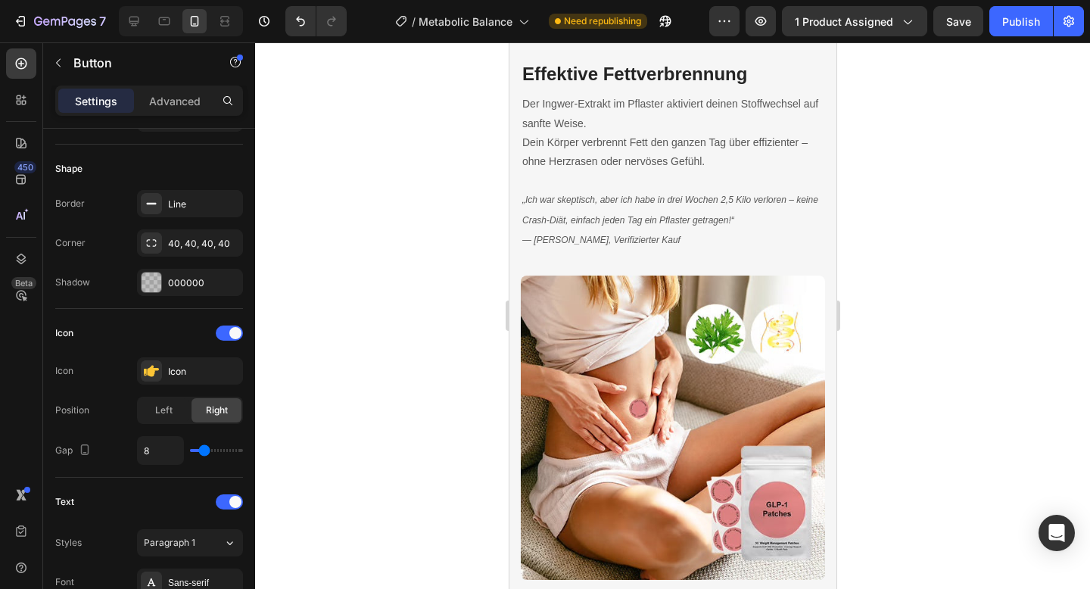
scroll to position [2076, 0]
